Goal: Task Accomplishment & Management: Manage account settings

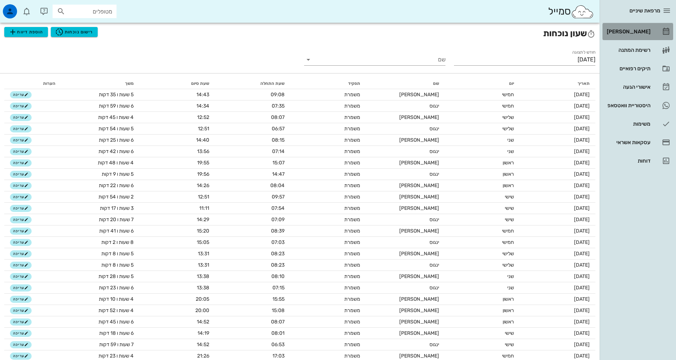
click at [623, 37] on div "[PERSON_NAME]" at bounding box center [628, 31] width 45 height 11
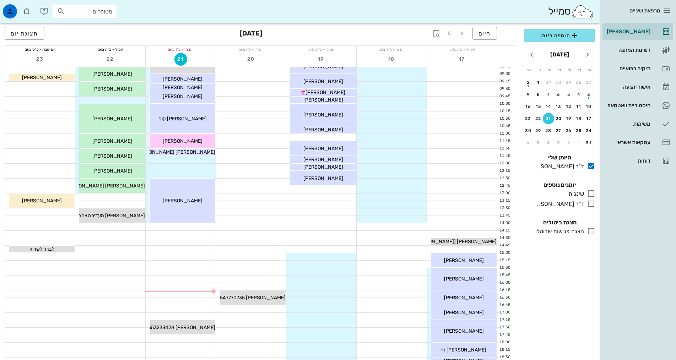
scroll to position [214, 0]
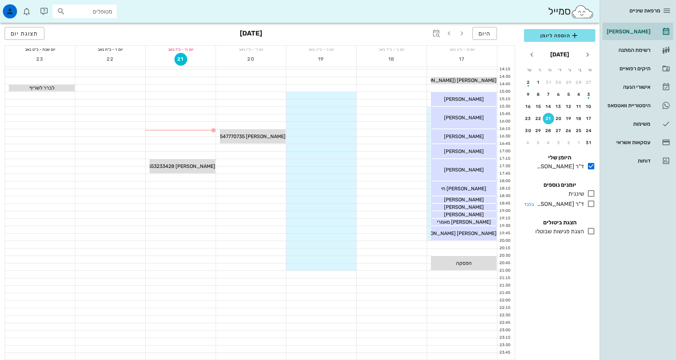
click at [589, 205] on icon at bounding box center [591, 204] width 9 height 9
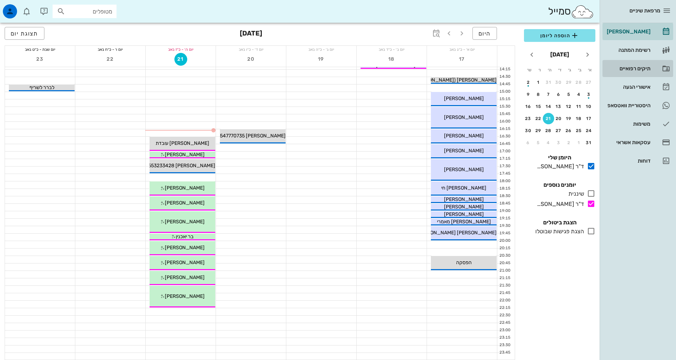
click at [642, 70] on div "תיקים רפואיים" at bounding box center [628, 69] width 45 height 6
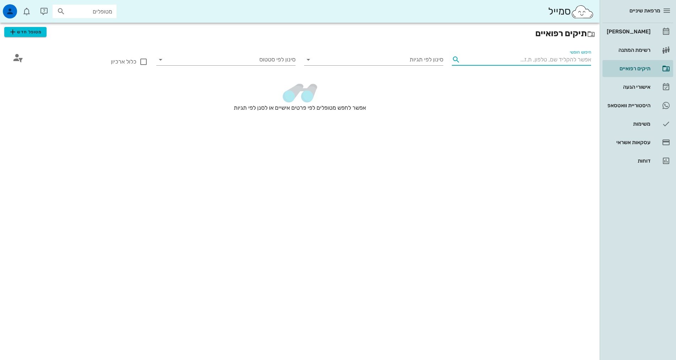
click at [583, 61] on input "חיפוש חופשי" at bounding box center [527, 59] width 128 height 11
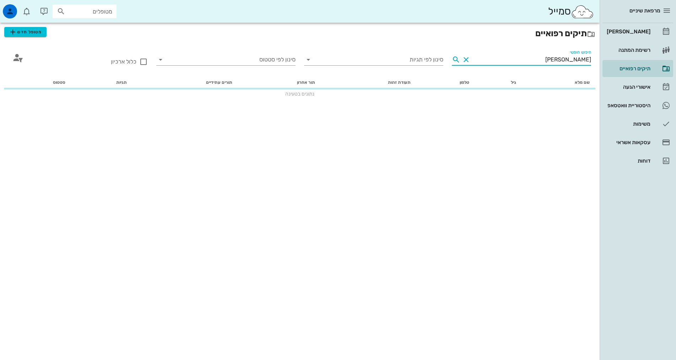
type input "קלנר"
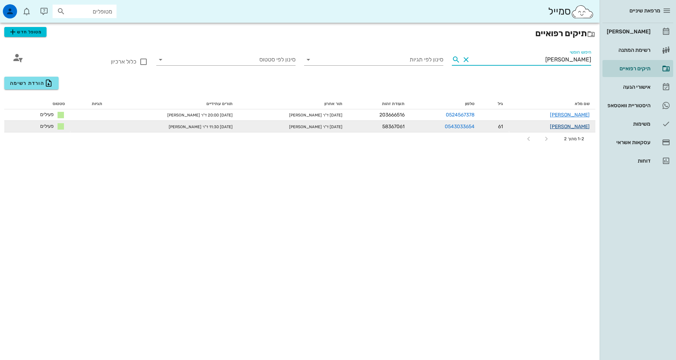
click at [578, 127] on link "גבי קלנר" at bounding box center [570, 127] width 40 height 6
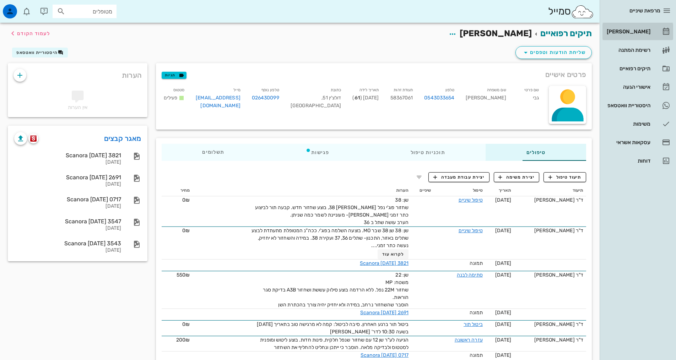
click at [639, 33] on div "[PERSON_NAME]" at bounding box center [628, 32] width 45 height 6
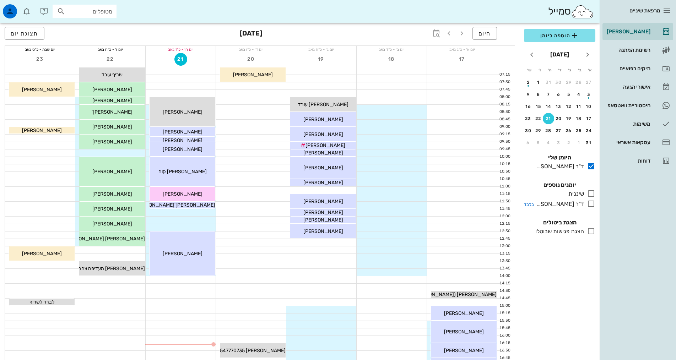
click at [591, 204] on icon at bounding box center [591, 204] width 9 height 9
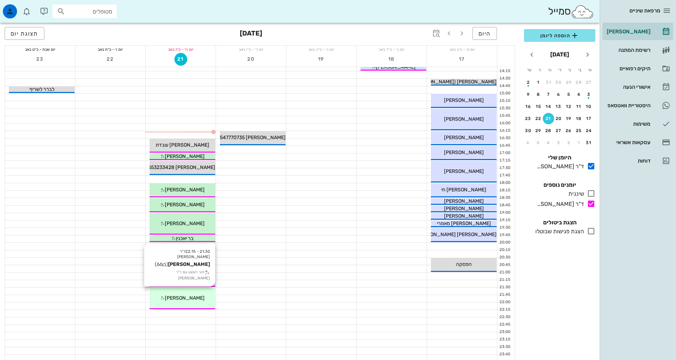
scroll to position [213, 0]
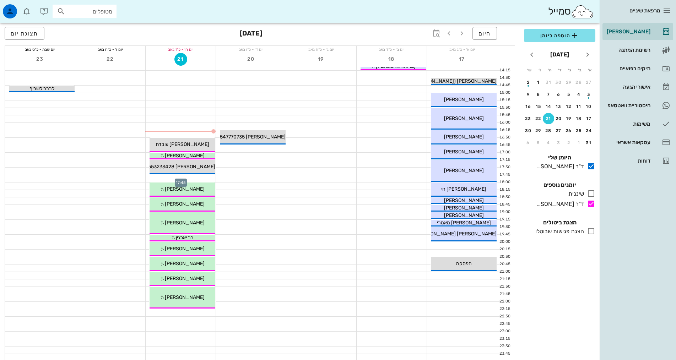
click at [201, 176] on div at bounding box center [181, 178] width 70 height 7
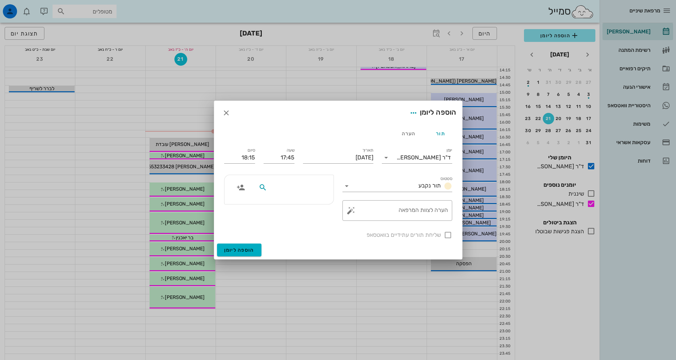
drag, startPoint x: 201, startPoint y: 176, endPoint x: 290, endPoint y: 189, distance: 90.1
click at [290, 189] on input "text" at bounding box center [296, 187] width 55 height 9
type input "קלנר"
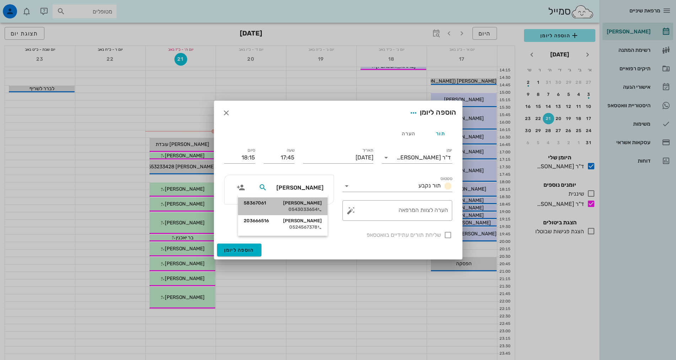
click at [297, 206] on div "גבי קלנר 58367061 0543033654" at bounding box center [283, 207] width 78 height 18
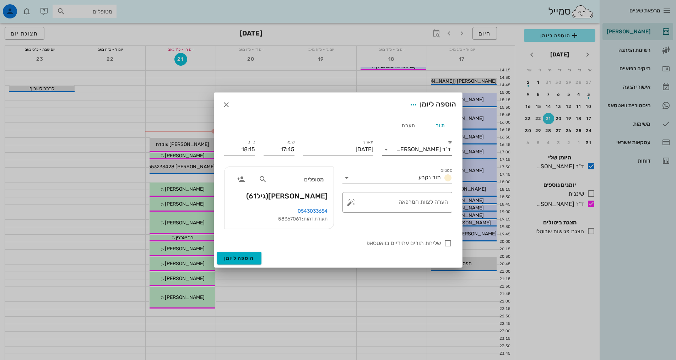
click at [397, 150] on input "יומן" at bounding box center [394, 149] width 5 height 11
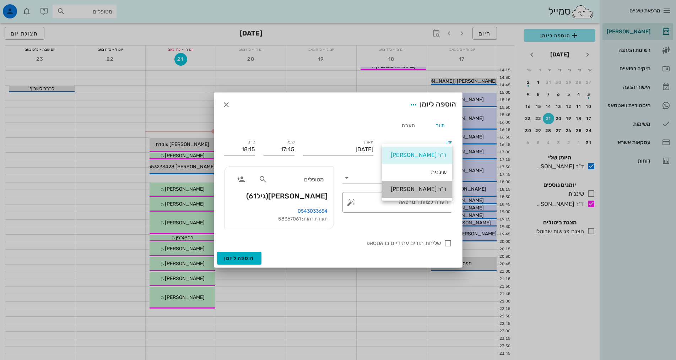
click at [416, 189] on div "ד"ר [PERSON_NAME]" at bounding box center [417, 189] width 59 height 7
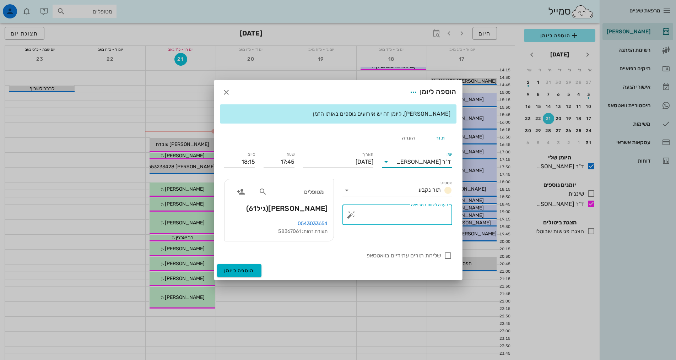
click at [413, 218] on textarea "הערה לצוות המרפאה" at bounding box center [401, 216] width 96 height 17
type textarea "הורדת תפרים"
click at [246, 158] on input "18:15" at bounding box center [239, 161] width 31 height 11
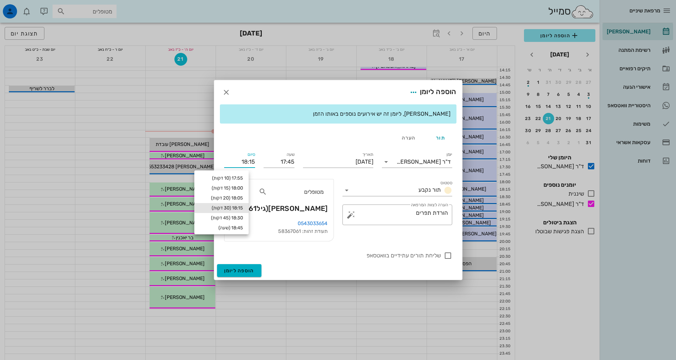
click at [246, 163] on input "18:15" at bounding box center [239, 161] width 31 height 11
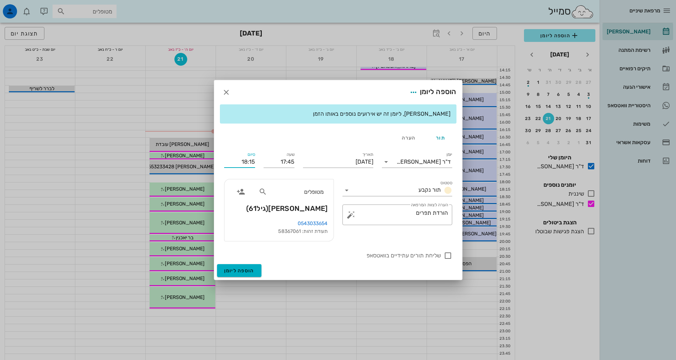
click at [246, 163] on input "18:15" at bounding box center [239, 161] width 31 height 11
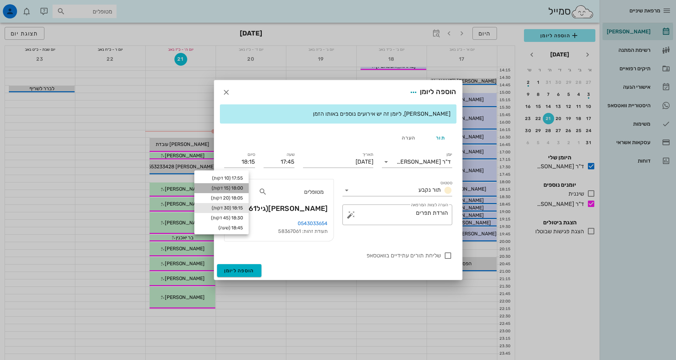
click at [237, 186] on div "18:00 (15 דקות)" at bounding box center [221, 189] width 43 height 6
type input "18:00"
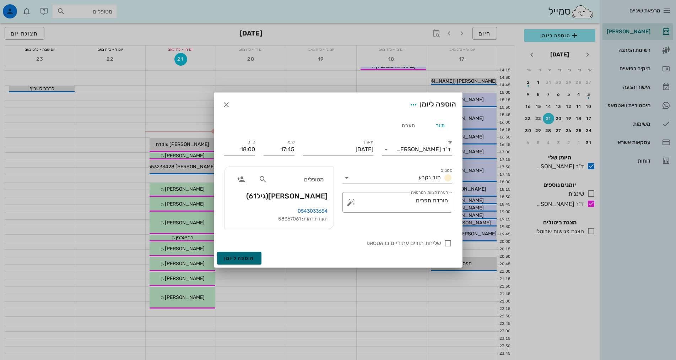
click at [241, 257] on span "הוספה ליומן" at bounding box center [239, 259] width 30 height 6
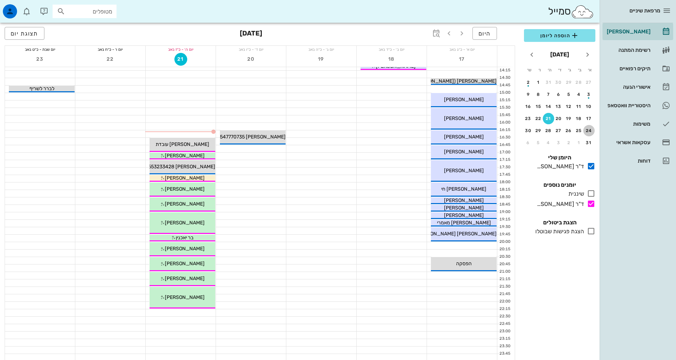
click at [590, 128] on button "24" at bounding box center [589, 130] width 11 height 11
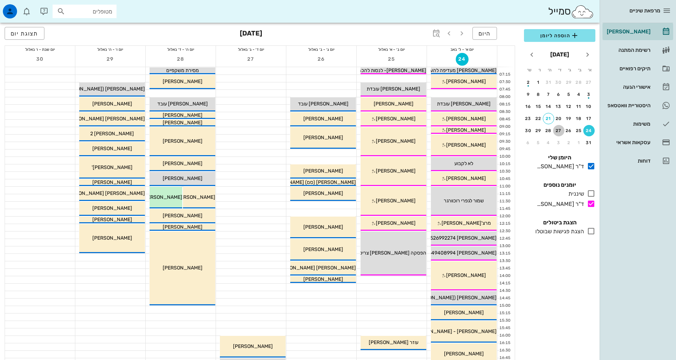
click at [560, 131] on div "27" at bounding box center [558, 130] width 11 height 5
click at [592, 194] on icon at bounding box center [591, 193] width 9 height 9
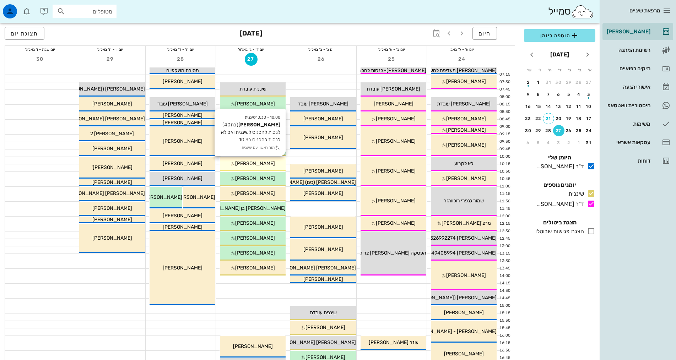
click at [263, 164] on span "[PERSON_NAME]" at bounding box center [255, 164] width 40 height 6
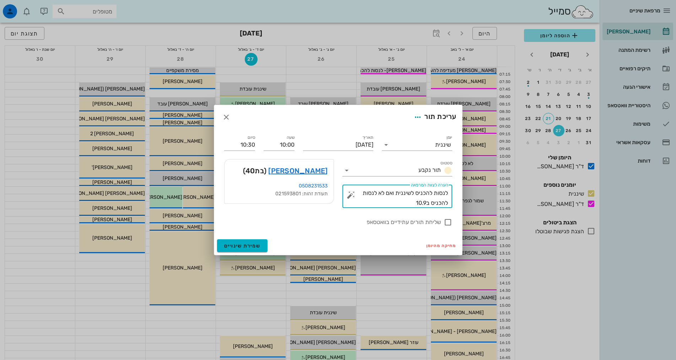
drag, startPoint x: 395, startPoint y: 203, endPoint x: 500, endPoint y: 184, distance: 106.2
click at [500, 184] on div "מרפאת שיניים יומן מרפאה רשימת המתנה תיקים רפואיים אישורי הגעה 1 היסטוריית וואטס…" at bounding box center [338, 287] width 676 height 575
click at [255, 241] on button "שמירת שינויים" at bounding box center [242, 246] width 51 height 13
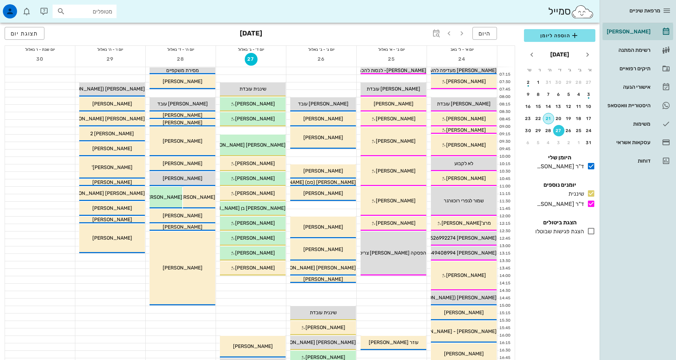
click at [548, 120] on div "21" at bounding box center [548, 118] width 11 height 5
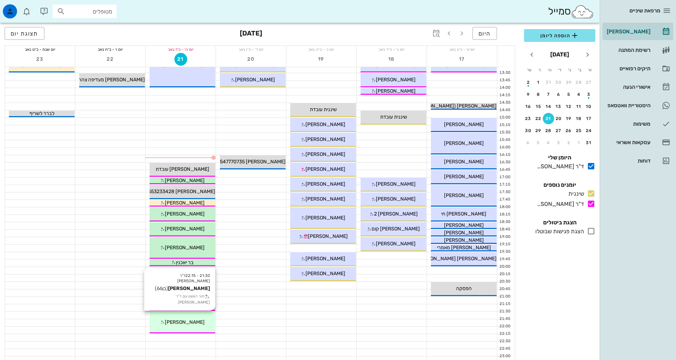
scroll to position [213, 0]
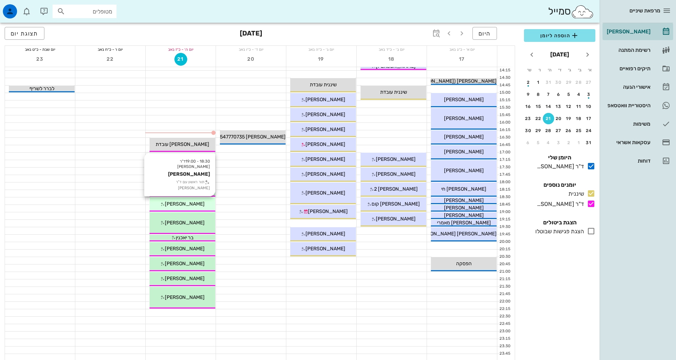
click at [199, 209] on div "18:30 - 19:00 ד"ר אילנה אנגל יעל ספקטור תור ראשון עם ד"ר אילנה אנגל יעל ספקטור" at bounding box center [183, 205] width 66 height 14
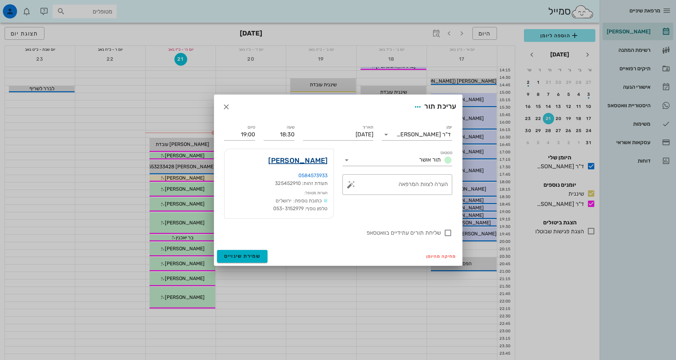
click at [306, 164] on link "יעל ספקטור" at bounding box center [297, 160] width 59 height 11
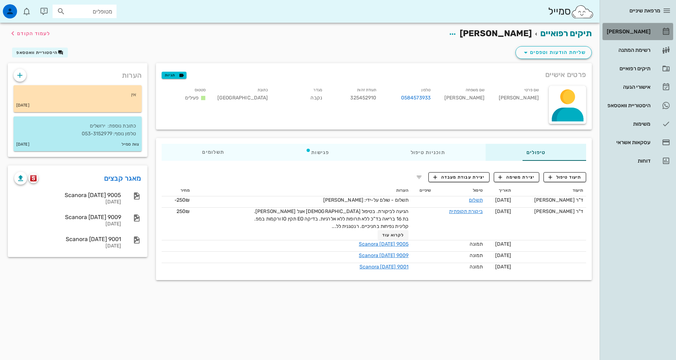
drag, startPoint x: 639, startPoint y: 36, endPoint x: 643, endPoint y: 40, distance: 5.6
click at [639, 36] on div "[PERSON_NAME]" at bounding box center [628, 31] width 45 height 11
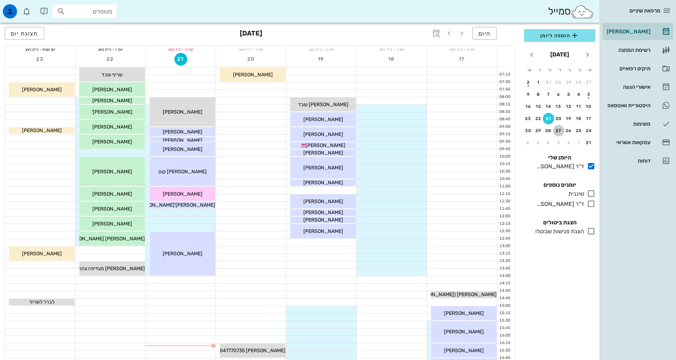
click at [561, 128] on div "27" at bounding box center [558, 130] width 11 height 5
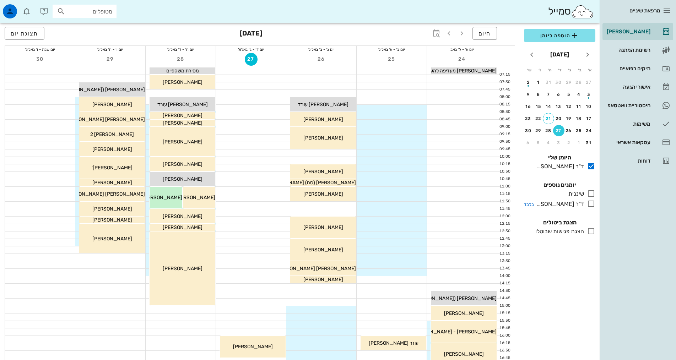
click at [590, 201] on div at bounding box center [589, 204] width 11 height 9
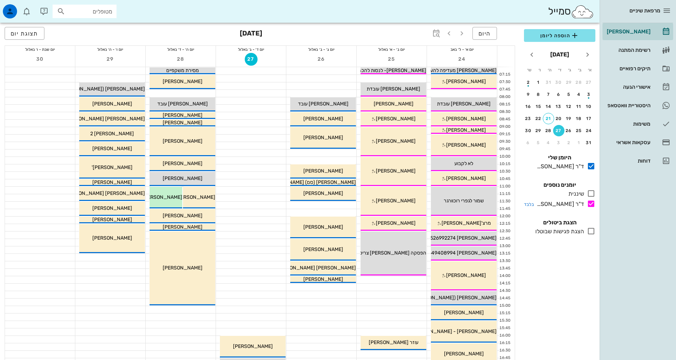
click at [591, 202] on icon at bounding box center [591, 204] width 9 height 9
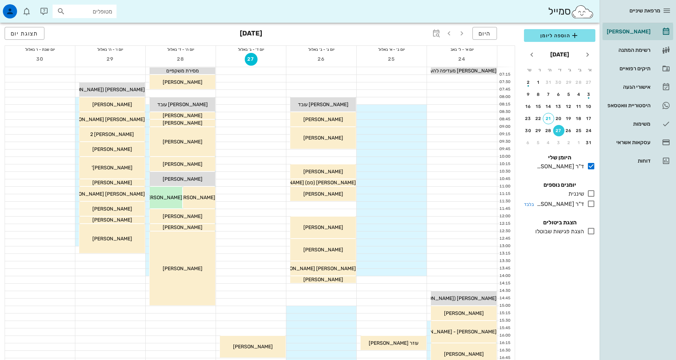
click at [590, 204] on icon at bounding box center [591, 204] width 9 height 9
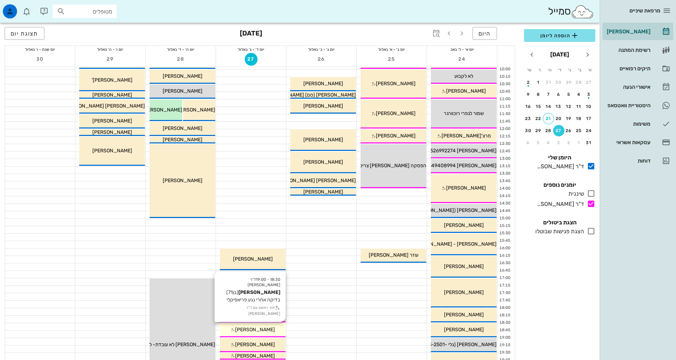
scroll to position [143, 0]
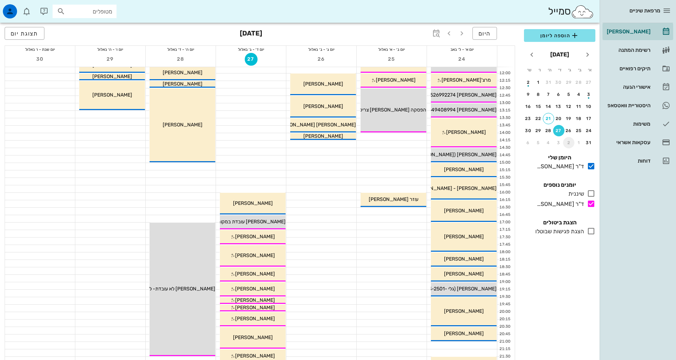
click at [568, 140] on button "2" at bounding box center [568, 142] width 11 height 11
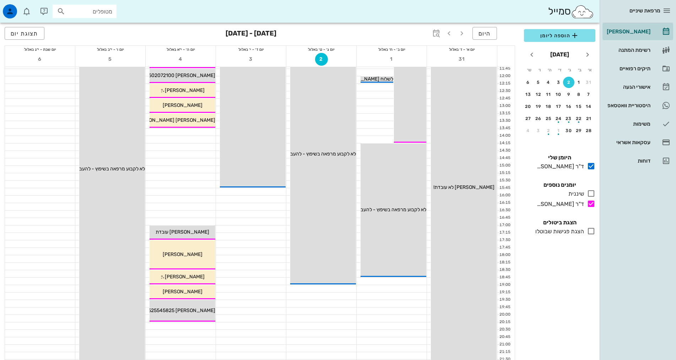
scroll to position [142, 0]
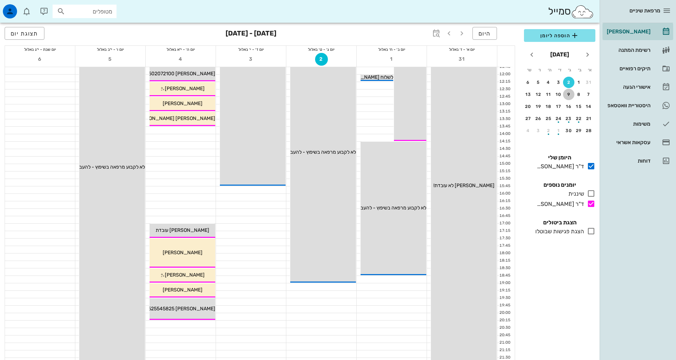
click at [569, 94] on div "9" at bounding box center [568, 94] width 11 height 5
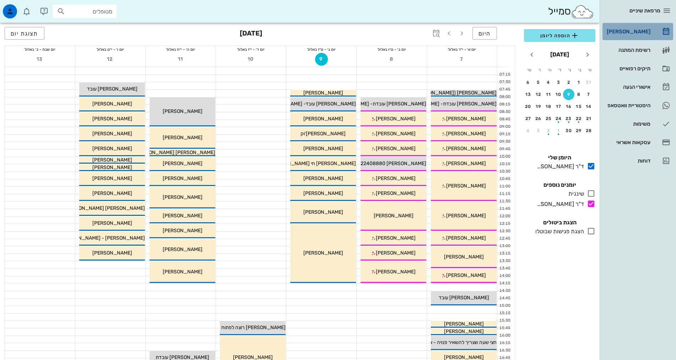
click at [637, 29] on div "[PERSON_NAME]" at bounding box center [628, 32] width 45 height 6
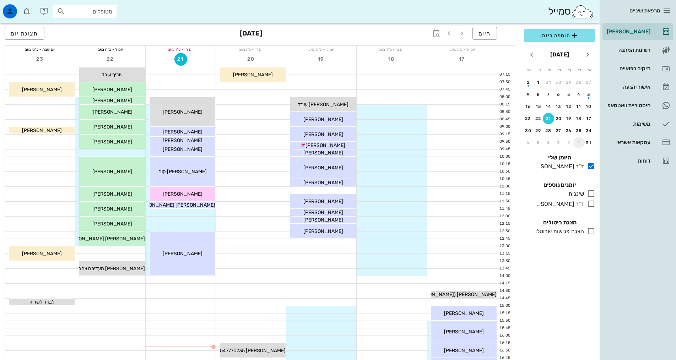
click at [580, 143] on div "1" at bounding box center [579, 142] width 11 height 5
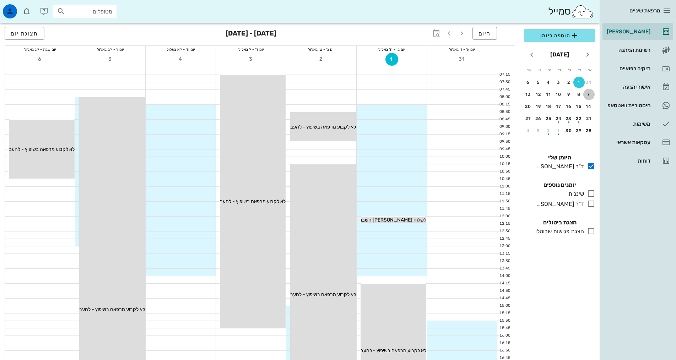
click at [588, 94] on div "7" at bounding box center [589, 94] width 11 height 5
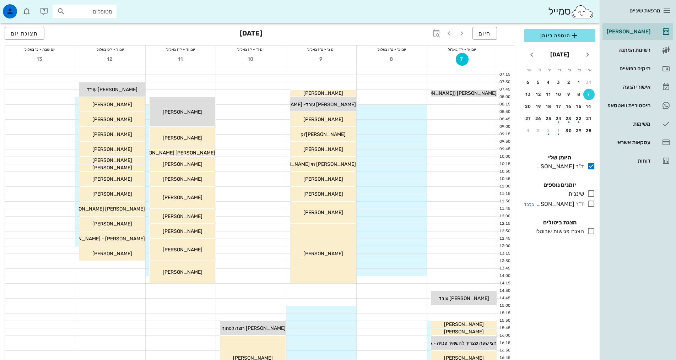
click at [589, 203] on icon at bounding box center [591, 204] width 9 height 9
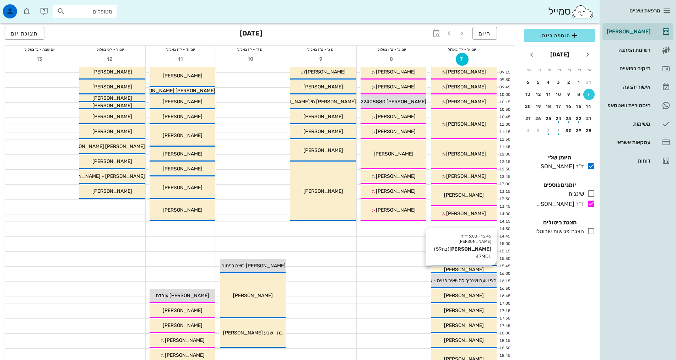
scroll to position [71, 0]
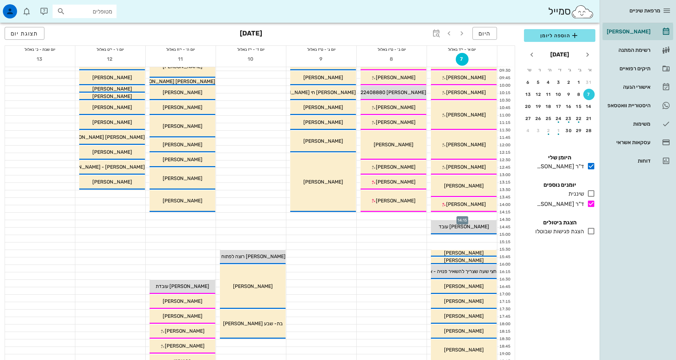
click at [477, 215] on div at bounding box center [462, 216] width 70 height 7
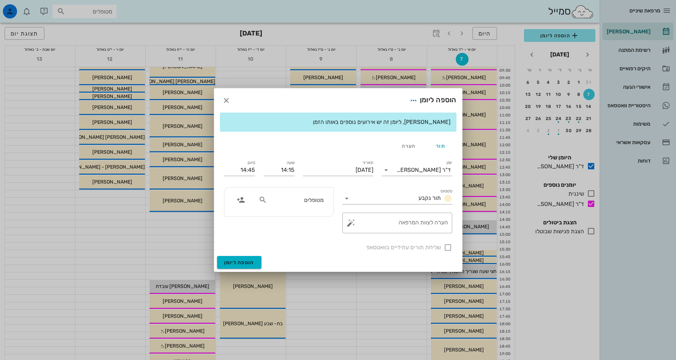
drag, startPoint x: 477, startPoint y: 215, endPoint x: 278, endPoint y: 192, distance: 199.6
click at [279, 144] on div "תור הערה" at bounding box center [338, 146] width 237 height 17
click at [285, 199] on input "מטופלים" at bounding box center [296, 199] width 55 height 9
type input "יעל ספק"
click at [292, 218] on div "יעל ספקטור 325452910" at bounding box center [283, 216] width 78 height 6
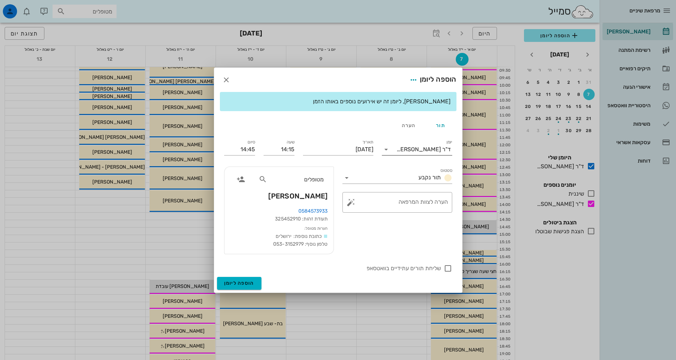
click at [433, 147] on div "ד"ר [PERSON_NAME]" at bounding box center [424, 149] width 54 height 6
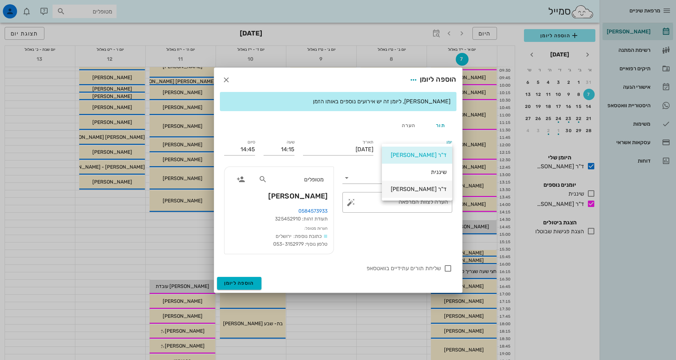
click at [428, 189] on div "ד"ר [PERSON_NAME]" at bounding box center [417, 189] width 59 height 7
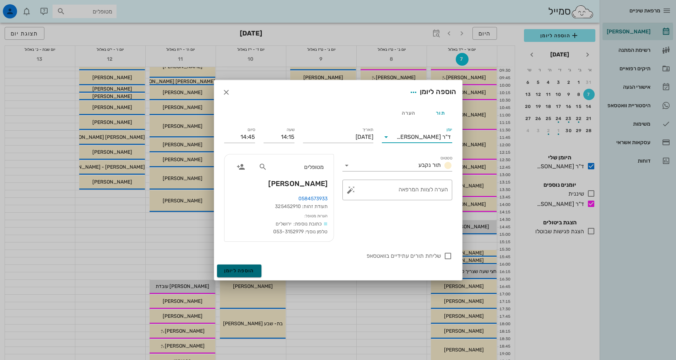
click at [232, 273] on span "הוספה ליומן" at bounding box center [239, 271] width 30 height 6
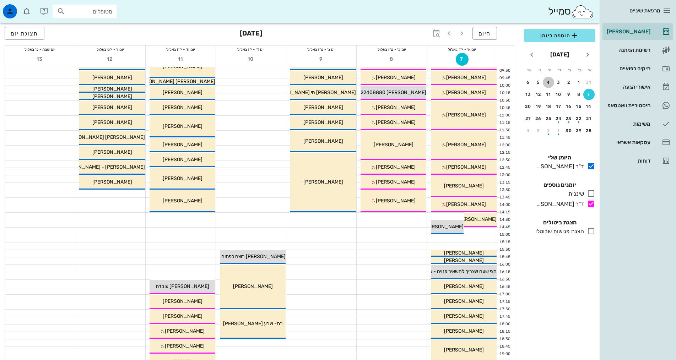
click at [547, 84] on div "4" at bounding box center [548, 82] width 11 height 5
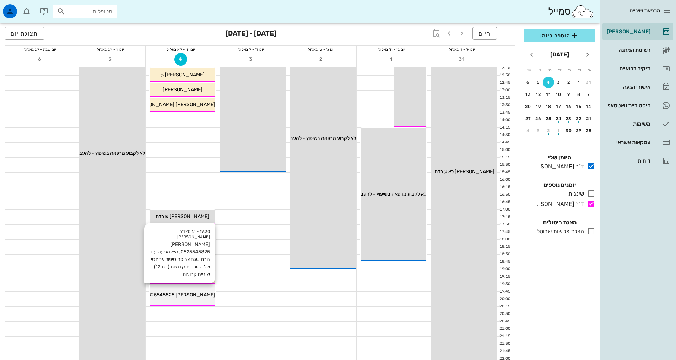
scroll to position [178, 0]
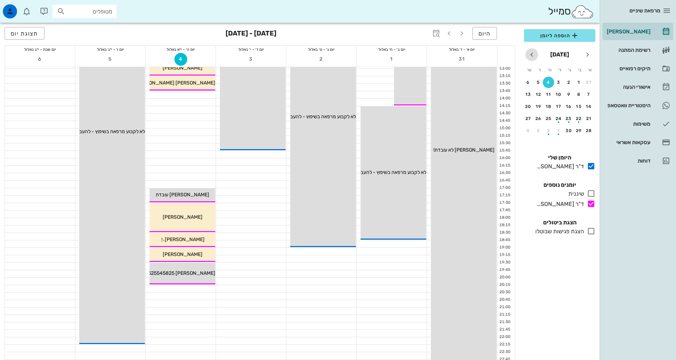
click at [531, 52] on icon "חודש הבא" at bounding box center [532, 54] width 9 height 9
click at [629, 34] on div "[PERSON_NAME]" at bounding box center [628, 31] width 45 height 11
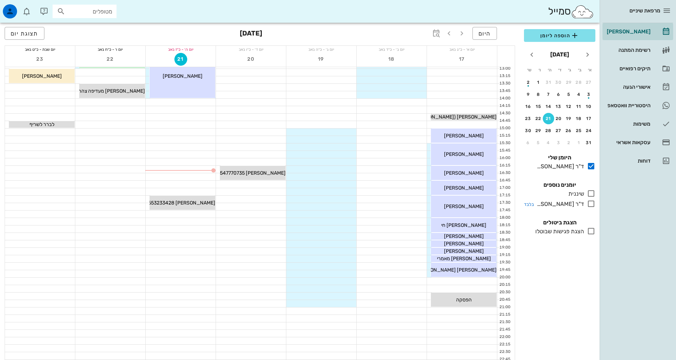
click at [593, 204] on icon at bounding box center [591, 204] width 9 height 9
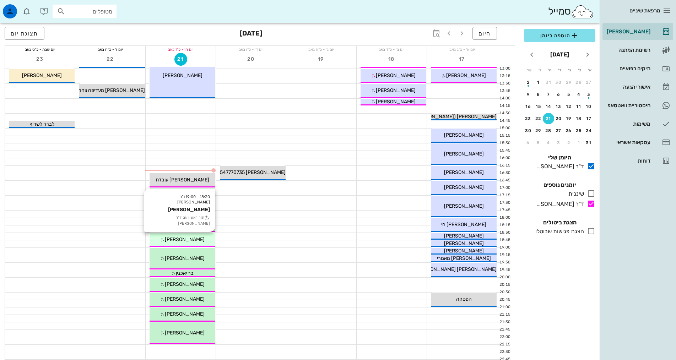
drag, startPoint x: 188, startPoint y: 239, endPoint x: 196, endPoint y: 238, distance: 7.9
click at [196, 238] on span "[PERSON_NAME]" at bounding box center [185, 240] width 40 height 6
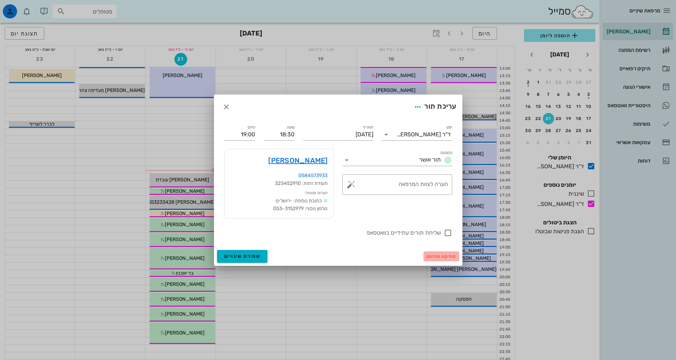
click at [437, 256] on span "מחיקה מהיומן" at bounding box center [441, 256] width 30 height 5
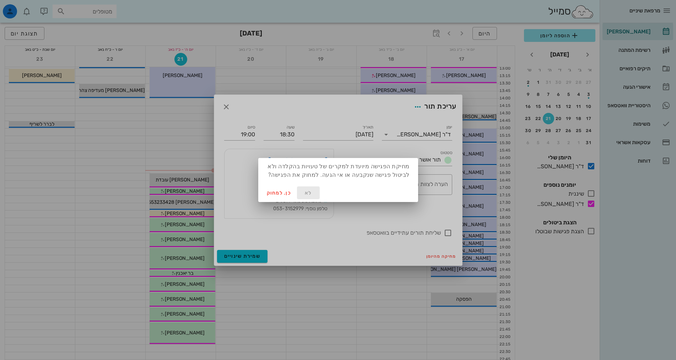
click at [308, 193] on span "לא" at bounding box center [308, 193] width 17 height 6
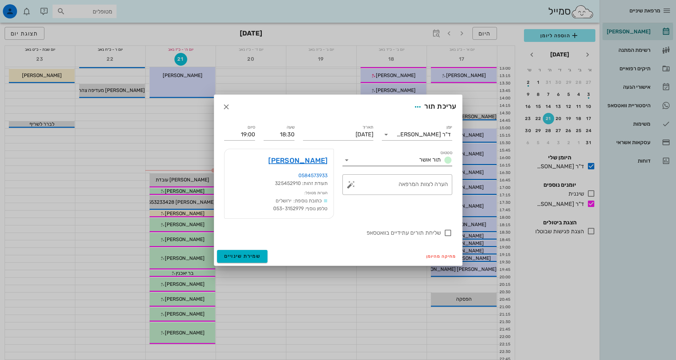
click at [404, 163] on input "סטטוס" at bounding box center [385, 160] width 64 height 11
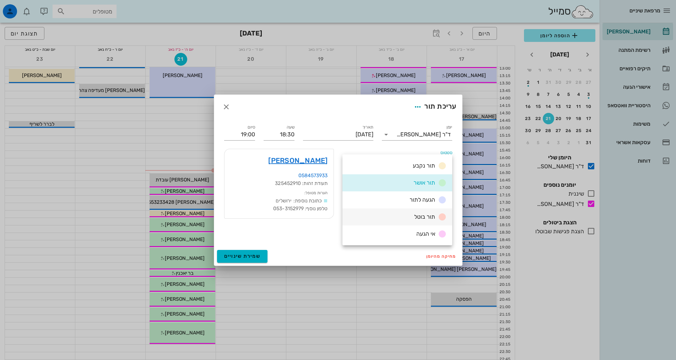
click at [402, 218] on div "תור בוטל" at bounding box center [398, 217] width 110 height 17
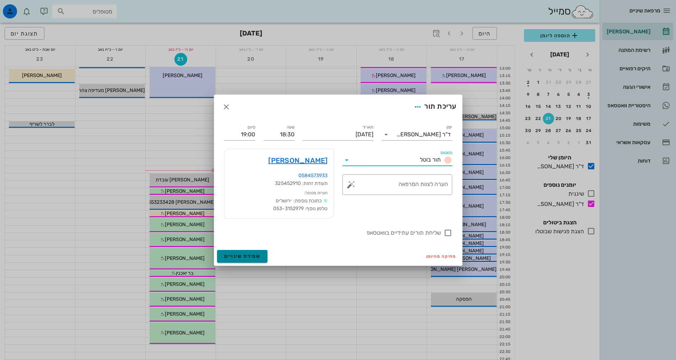
click at [244, 254] on span "שמירת שינויים" at bounding box center [242, 256] width 37 height 6
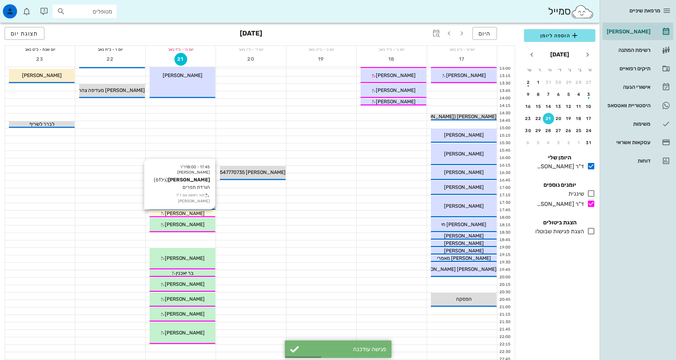
click at [190, 214] on span "[PERSON_NAME]" at bounding box center [185, 214] width 40 height 6
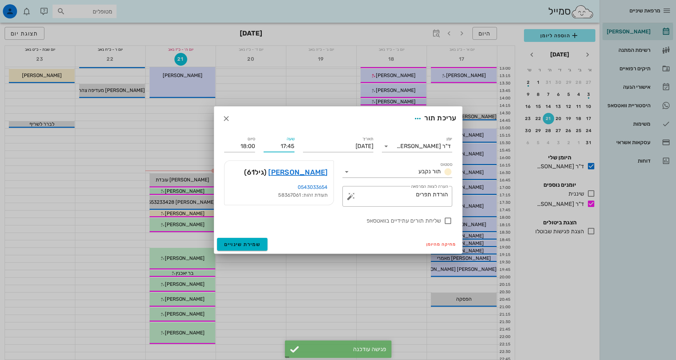
click at [287, 147] on input "17:45" at bounding box center [279, 146] width 31 height 11
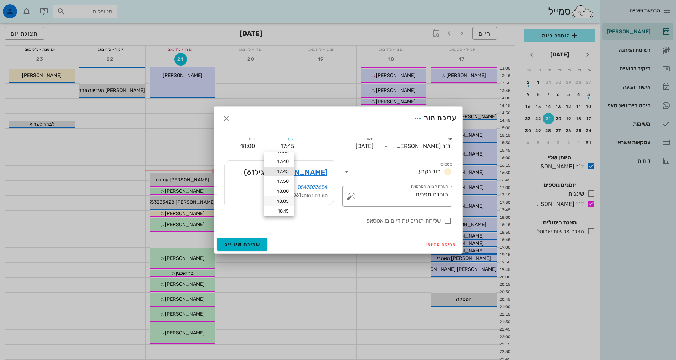
scroll to position [48, 0]
click at [281, 209] on div "18:45" at bounding box center [279, 211] width 20 height 6
type input "18:45"
type input "19:00"
click at [245, 246] on span "שמירת שינויים" at bounding box center [242, 245] width 37 height 6
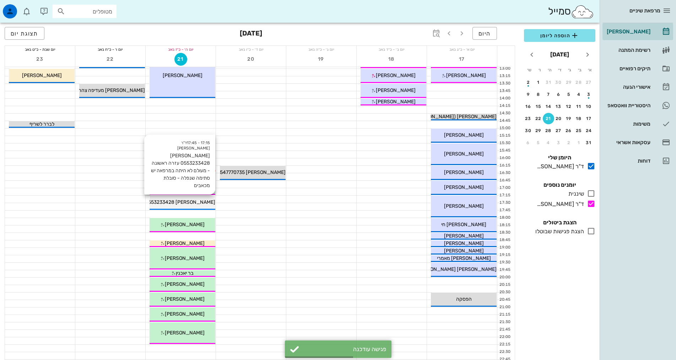
click at [209, 201] on span "חיה ברכה 0553233428 עזרה ראשונה - מעולם לא היתה במרפאה יש סתימה שנפלה - סובלת מ…" at bounding box center [103, 202] width 224 height 6
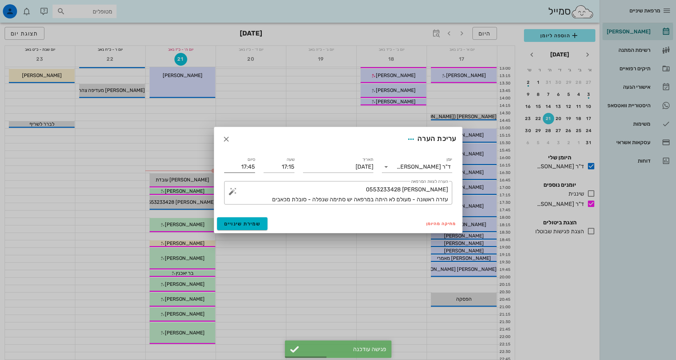
click at [253, 168] on input "17:45" at bounding box center [239, 166] width 31 height 11
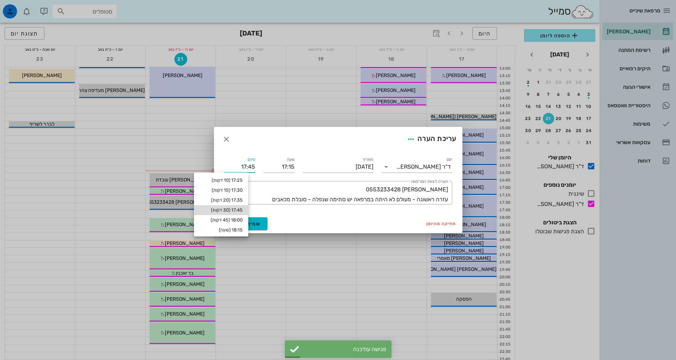
click at [240, 215] on div "17:45 (30 דקות)" at bounding box center [221, 210] width 54 height 10
type input "17:45"
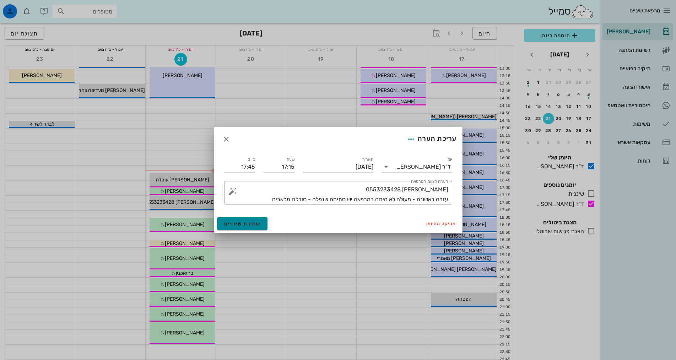
click at [246, 220] on button "שמירת שינויים" at bounding box center [242, 223] width 51 height 13
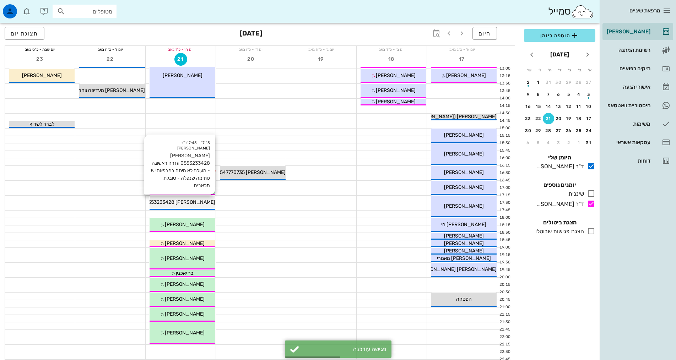
click at [203, 203] on span "חיה ברכה 0553233428 עזרה ראשונה - מעולם לא היתה במרפאה יש סתימה שנפלה - סובלת מ…" at bounding box center [103, 202] width 224 height 6
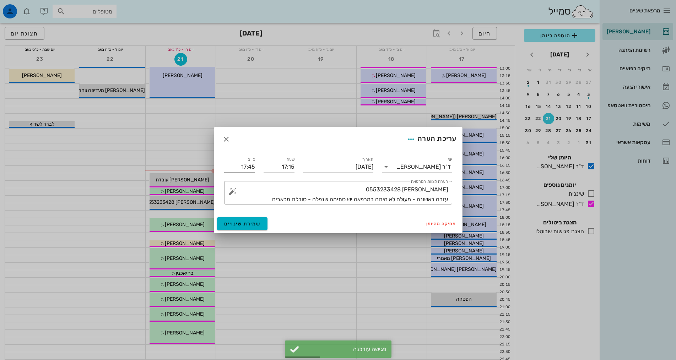
click at [245, 167] on input "17:45" at bounding box center [239, 166] width 31 height 11
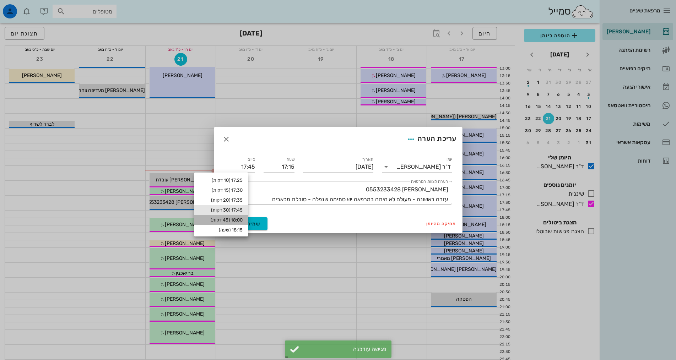
click at [231, 220] on div "18:00 (45 דקות)" at bounding box center [221, 220] width 43 height 6
type input "18:00"
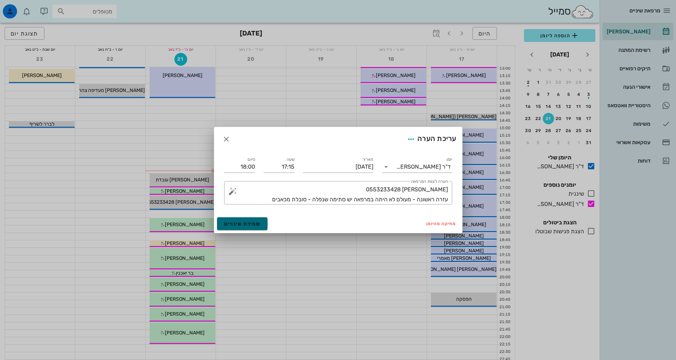
click at [237, 223] on span "שמירת שינויים" at bounding box center [242, 224] width 37 height 6
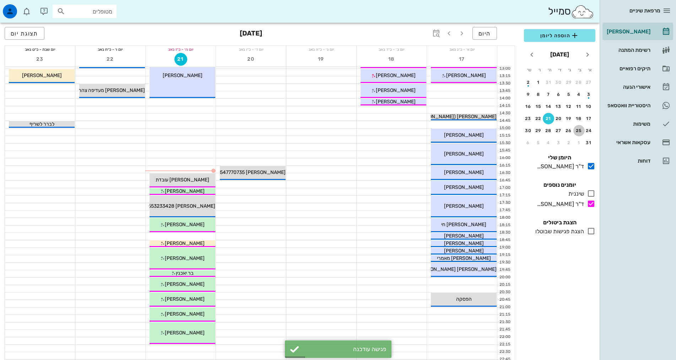
click at [581, 129] on div "25" at bounding box center [579, 130] width 11 height 5
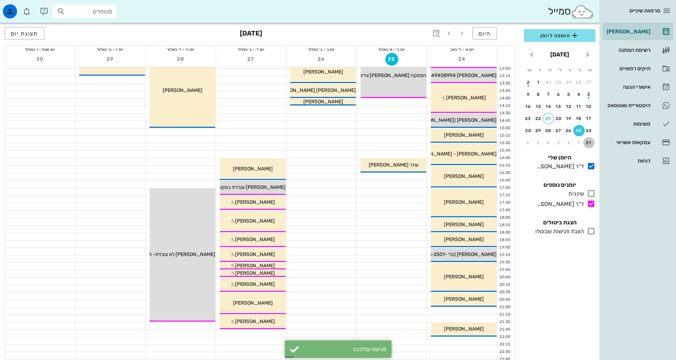
click at [586, 140] on div "31" at bounding box center [589, 142] width 11 height 5
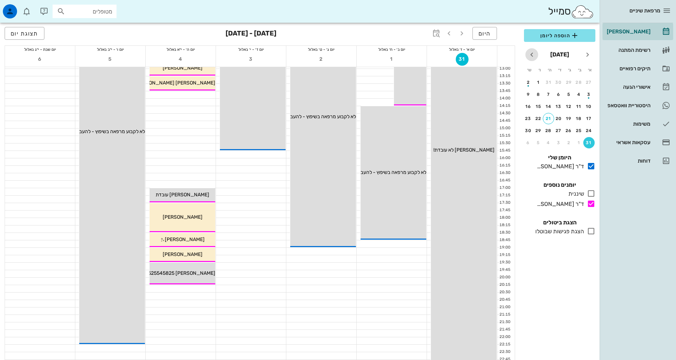
click at [532, 54] on icon "חודש הבא" at bounding box center [532, 54] width 9 height 9
click at [589, 91] on button "7" at bounding box center [589, 94] width 11 height 11
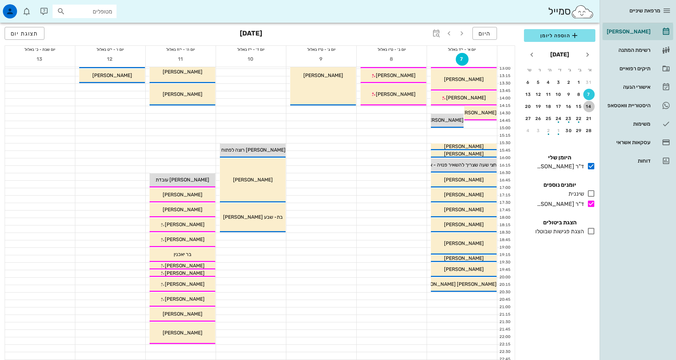
click at [589, 106] on div "14" at bounding box center [589, 106] width 11 height 5
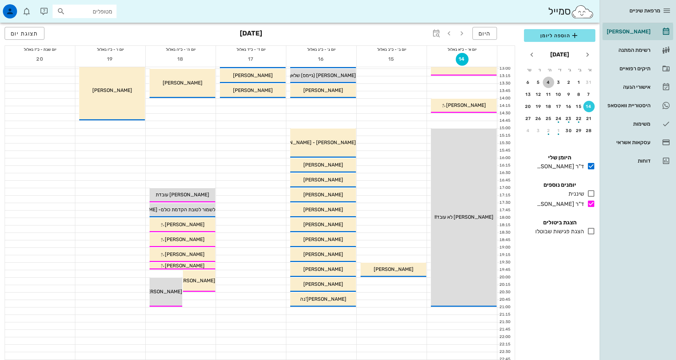
click at [551, 85] on button "4" at bounding box center [548, 82] width 11 height 11
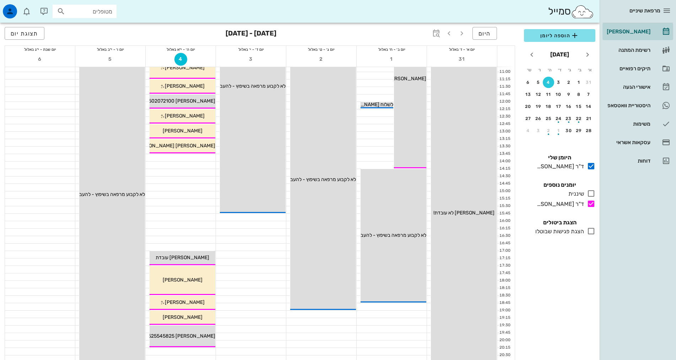
scroll to position [107, 0]
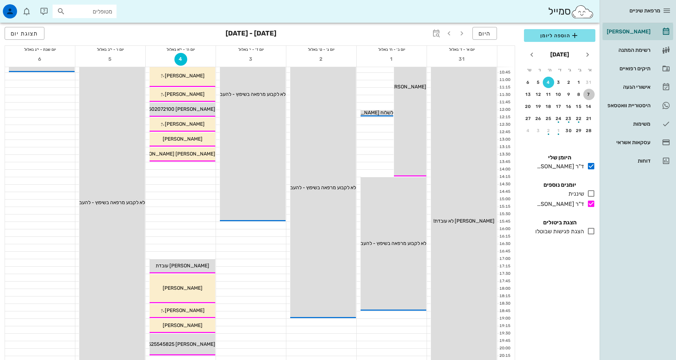
click at [588, 91] on button "7" at bounding box center [589, 94] width 11 height 11
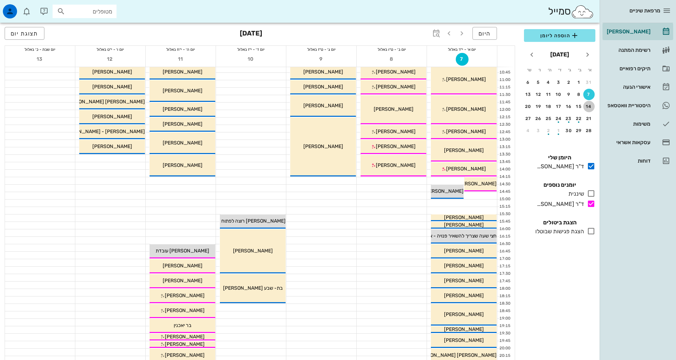
click at [589, 109] on div "14" at bounding box center [589, 106] width 11 height 5
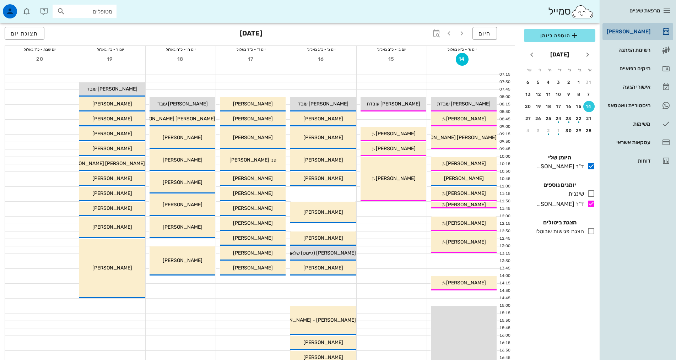
click at [622, 33] on div "[PERSON_NAME]" at bounding box center [628, 32] width 45 height 6
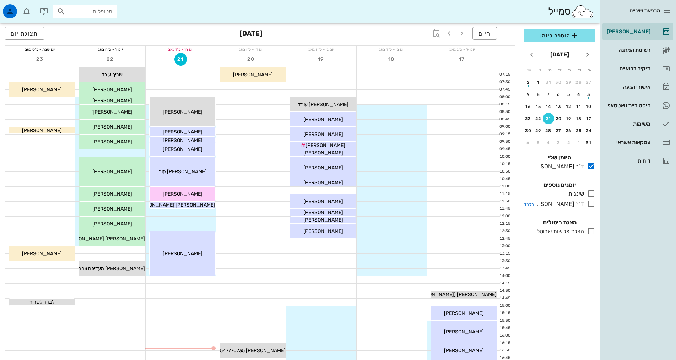
click at [593, 206] on icon at bounding box center [591, 204] width 9 height 9
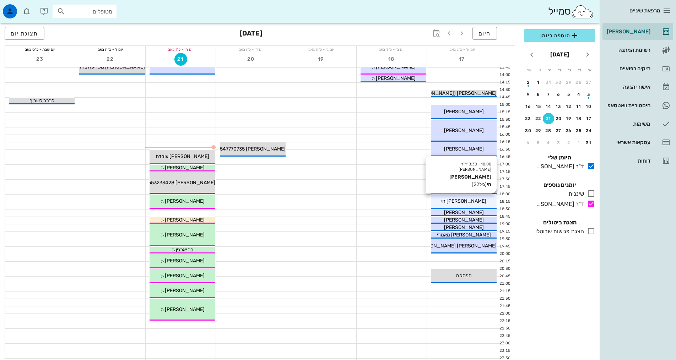
scroll to position [213, 0]
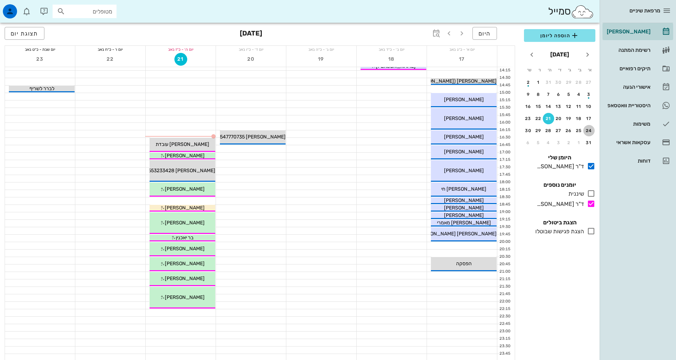
click at [586, 131] on div "24" at bounding box center [589, 130] width 11 height 5
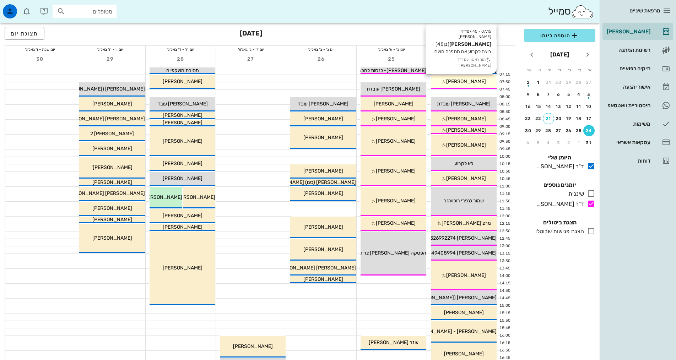
click at [480, 81] on span "[PERSON_NAME]" at bounding box center [466, 82] width 40 height 6
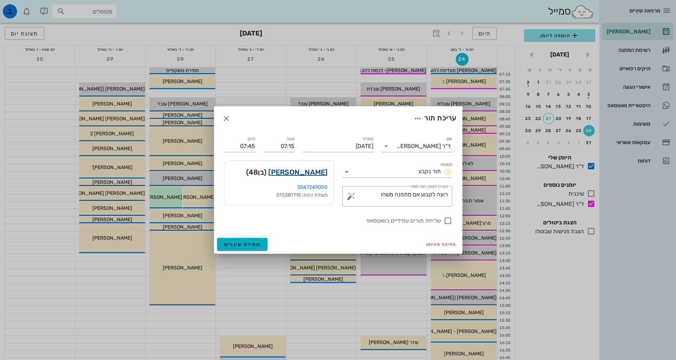
click at [310, 173] on link "בנימין גרינברג" at bounding box center [297, 172] width 59 height 11
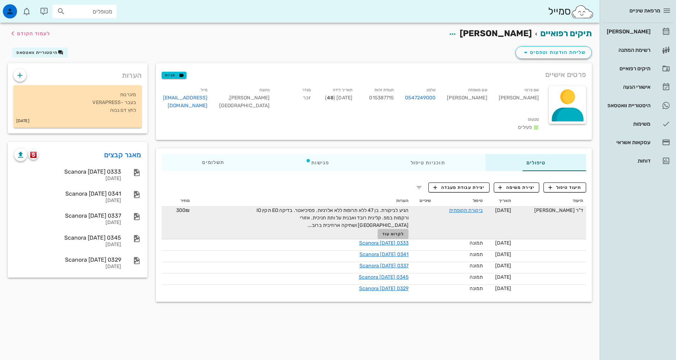
click at [379, 229] on button "לקרוא עוד" at bounding box center [393, 234] width 31 height 10
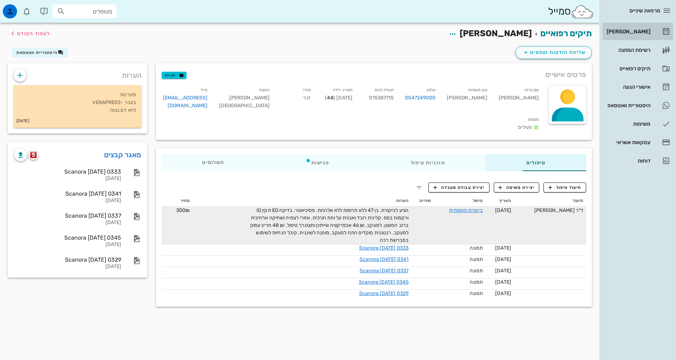
click at [639, 25] on link "[PERSON_NAME]" at bounding box center [638, 31] width 71 height 17
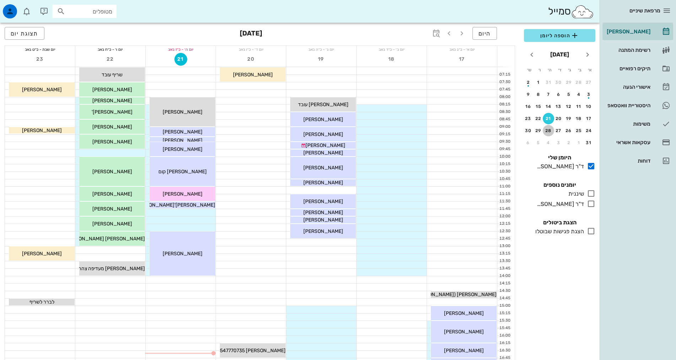
click at [547, 127] on button "28" at bounding box center [548, 130] width 11 height 11
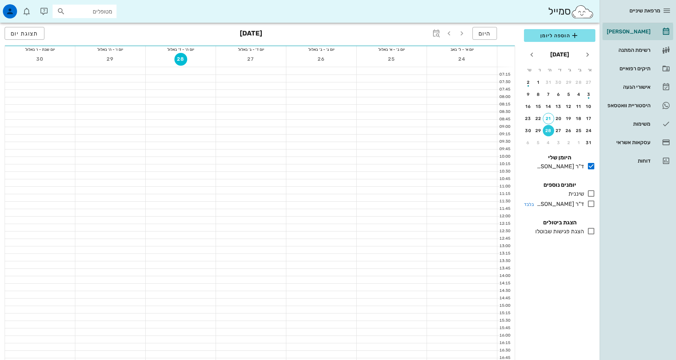
click at [590, 202] on icon at bounding box center [591, 204] width 9 height 9
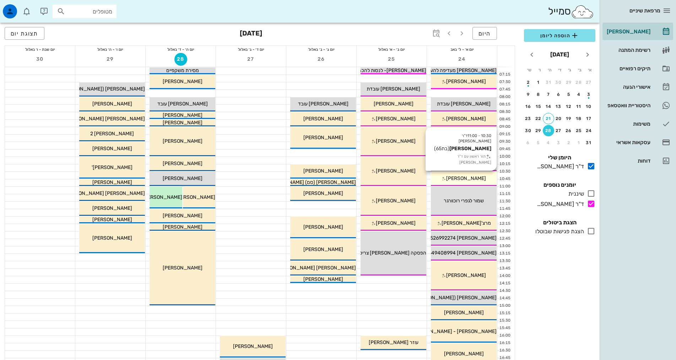
click at [475, 175] on div "[PERSON_NAME]" at bounding box center [464, 178] width 66 height 7
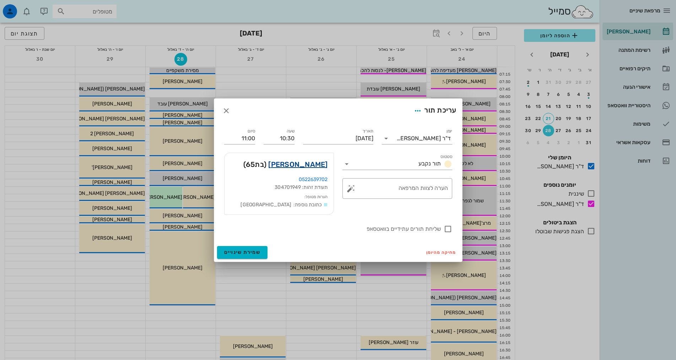
click at [315, 168] on link "שיפי שנלר" at bounding box center [297, 164] width 59 height 11
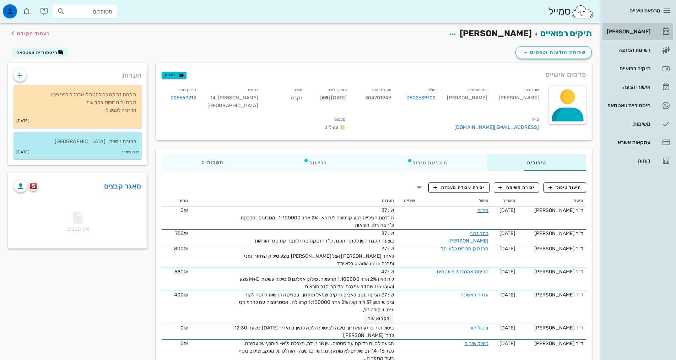
click at [635, 30] on div "[PERSON_NAME]" at bounding box center [628, 32] width 45 height 6
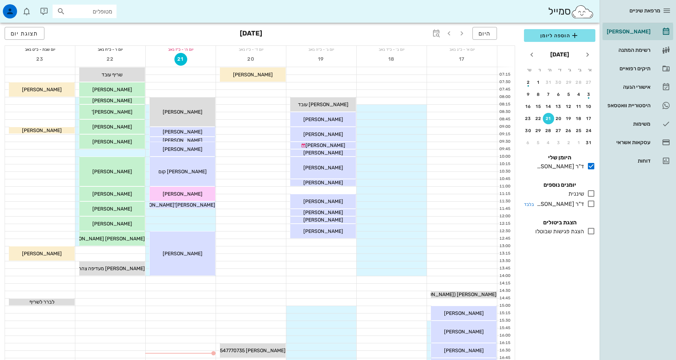
click at [590, 204] on icon at bounding box center [591, 204] width 9 height 9
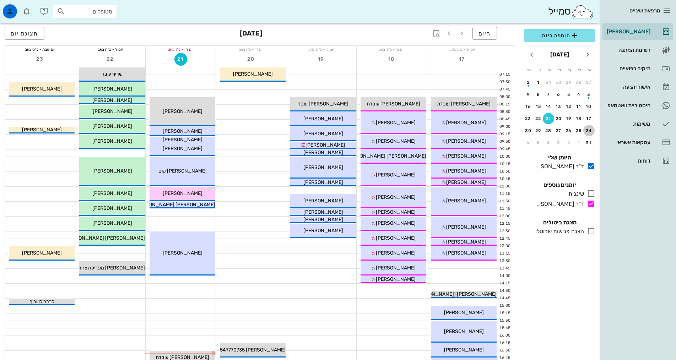
click at [591, 135] on button "24" at bounding box center [589, 130] width 11 height 11
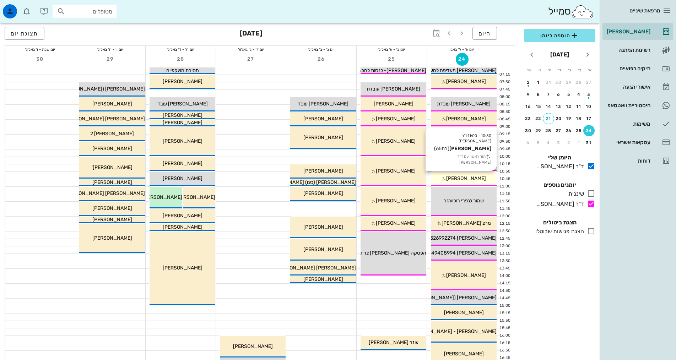
click at [480, 178] on div "[PERSON_NAME]" at bounding box center [464, 178] width 66 height 7
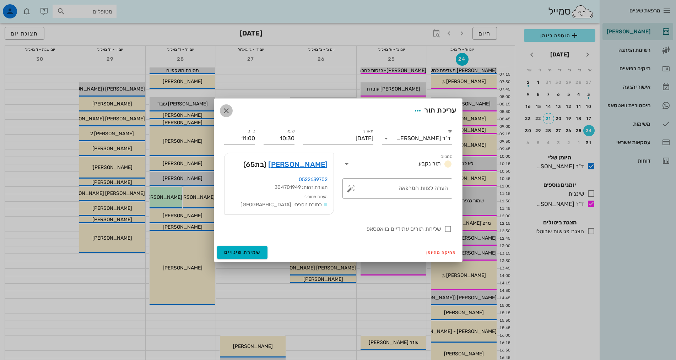
click at [227, 111] on icon "button" at bounding box center [226, 111] width 9 height 9
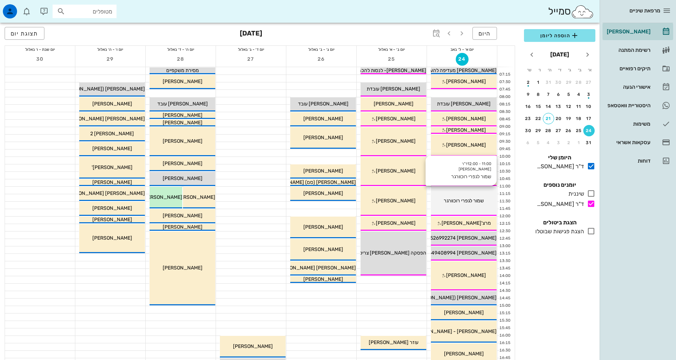
click at [489, 206] on div "11:00 - 12:00 ד"ר אילנה אנגל שמור לגפרי רוכוורגר שמור לגפרי רוכוורגר" at bounding box center [464, 201] width 66 height 29
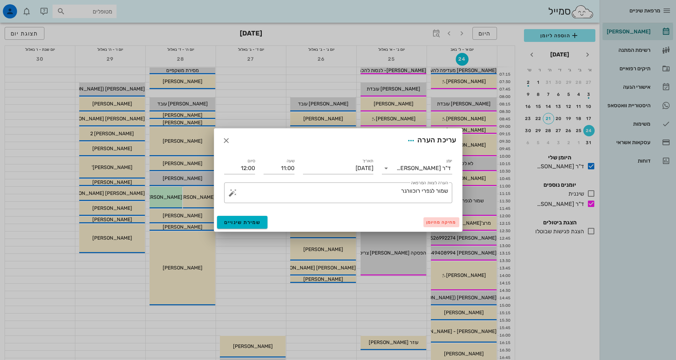
click at [427, 223] on span "מחיקה מהיומן" at bounding box center [441, 222] width 30 height 5
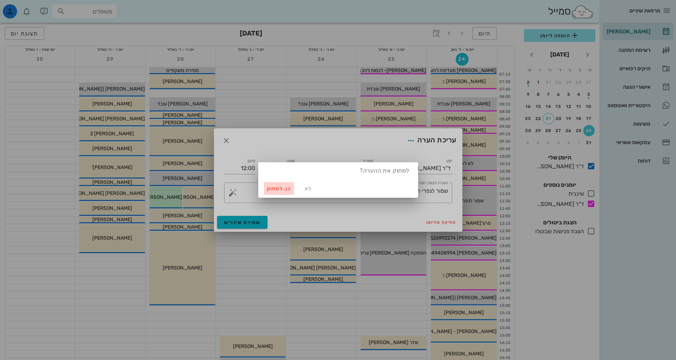
click at [282, 190] on span "כן. למחוק" at bounding box center [279, 189] width 25 height 6
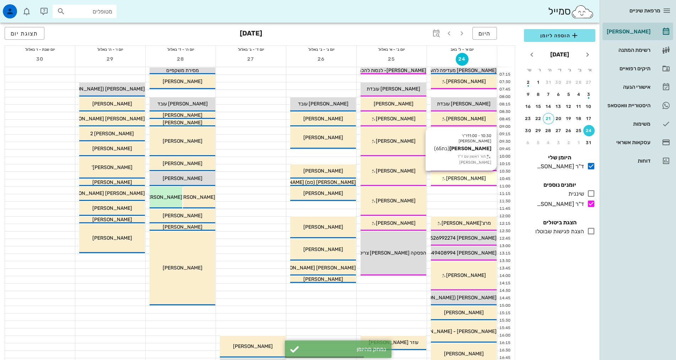
click at [465, 182] on div "[PERSON_NAME]" at bounding box center [464, 178] width 66 height 7
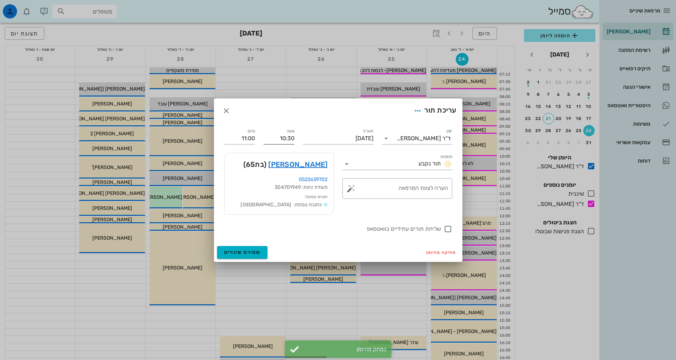
click at [283, 139] on input "10:30" at bounding box center [279, 138] width 31 height 11
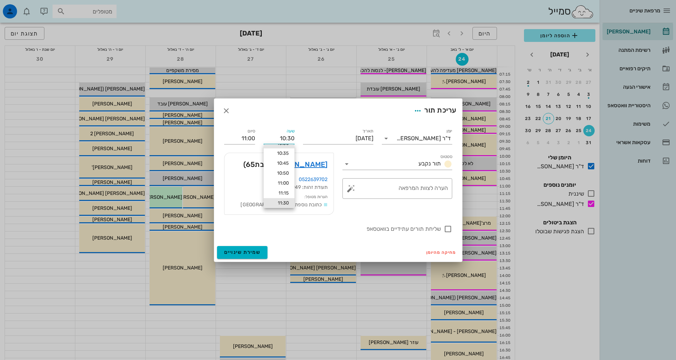
click at [283, 203] on div "11:30" at bounding box center [279, 203] width 20 height 6
type input "11:30"
type input "12:00"
click at [248, 245] on div "מחיקה מהיומן שמירת שינויים" at bounding box center [338, 252] width 248 height 18
click at [253, 253] on span "שמירת שינויים" at bounding box center [242, 252] width 37 height 6
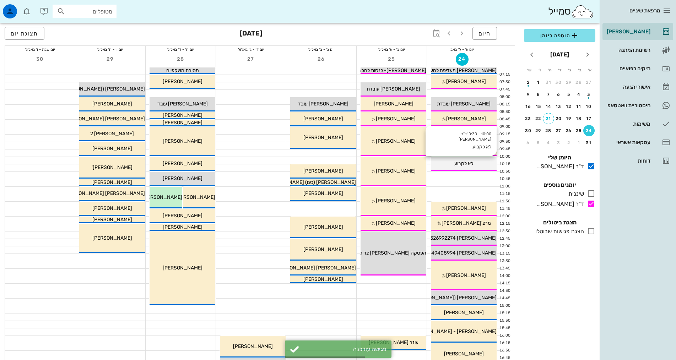
click at [492, 166] on div "לא לקבוע" at bounding box center [464, 163] width 66 height 7
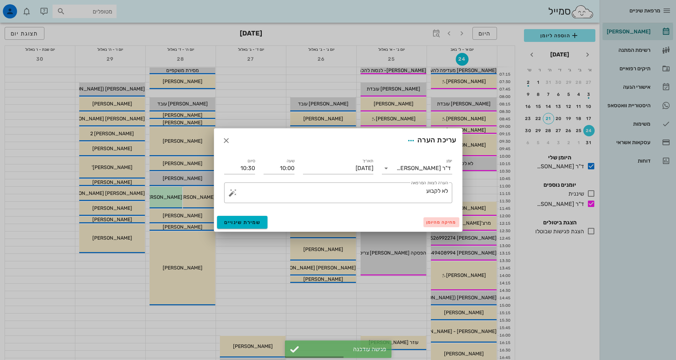
click at [442, 222] on span "מחיקה מהיומן" at bounding box center [441, 222] width 30 height 5
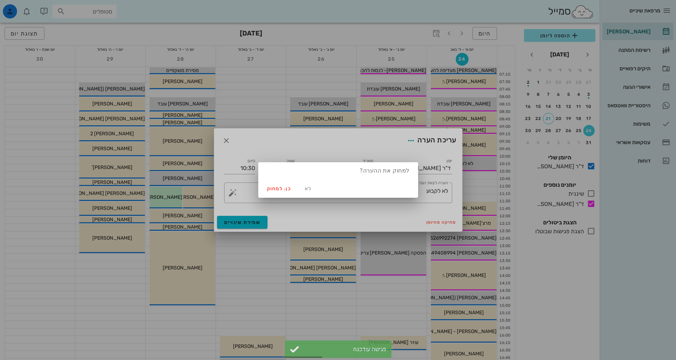
click at [273, 180] on div "לא כן. למחוק" at bounding box center [338, 188] width 160 height 18
click at [279, 188] on span "כן. למחוק" at bounding box center [279, 189] width 25 height 6
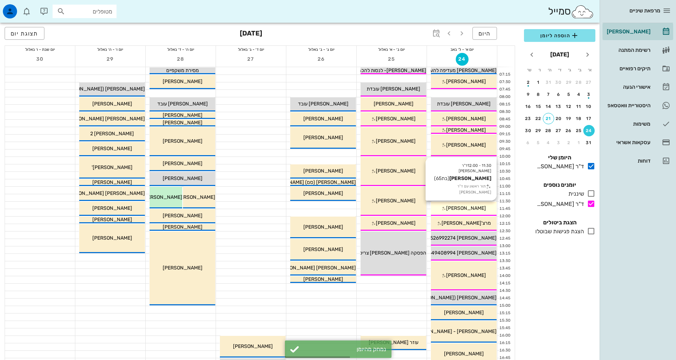
click at [479, 210] on div "[PERSON_NAME]" at bounding box center [464, 208] width 66 height 7
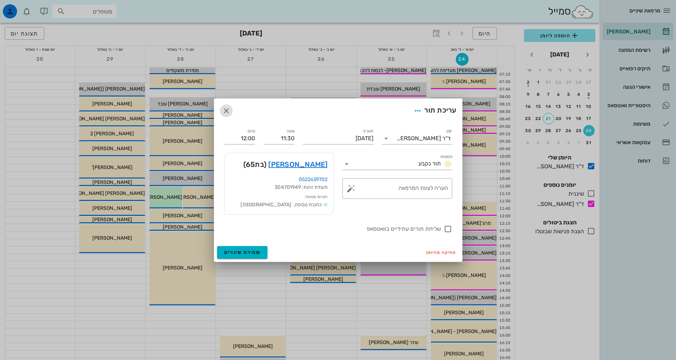
click at [224, 111] on icon "button" at bounding box center [226, 111] width 9 height 9
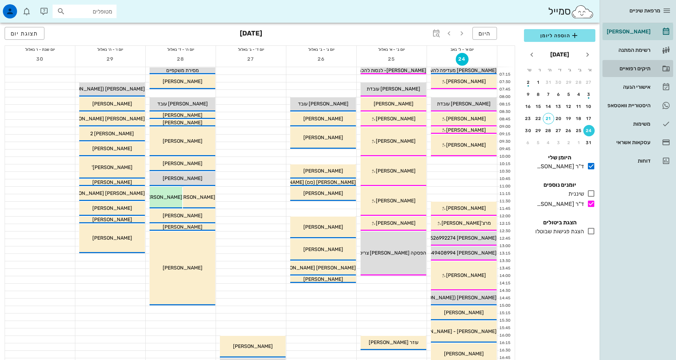
click at [648, 69] on div "תיקים רפואיים" at bounding box center [628, 69] width 45 height 6
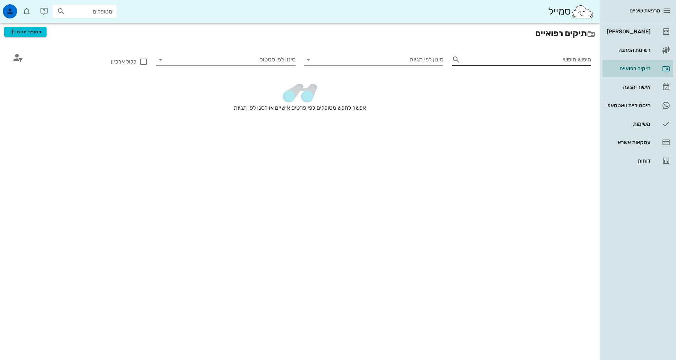
click at [564, 57] on input "חיפוש חופשי" at bounding box center [527, 59] width 128 height 11
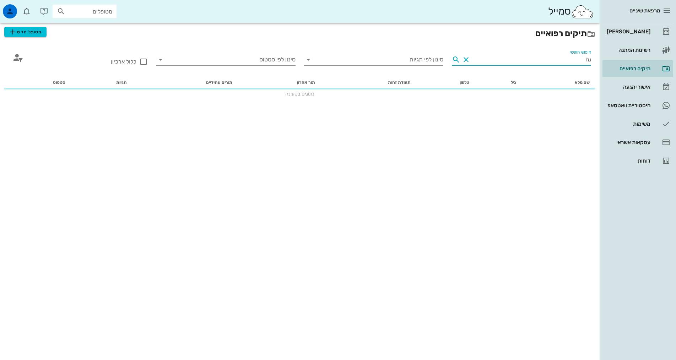
type input "r"
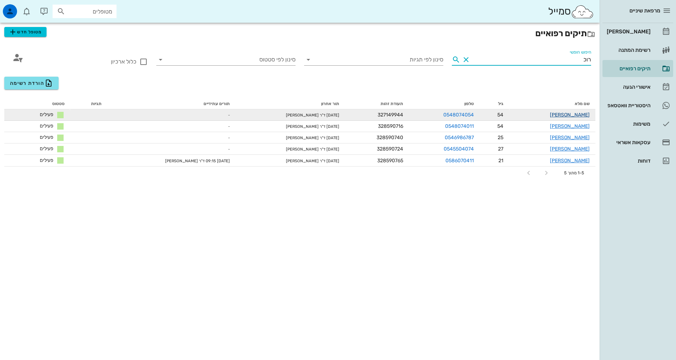
type input "רוכ"
click at [584, 115] on link "ג'פרי רוכוורגר" at bounding box center [570, 115] width 40 height 6
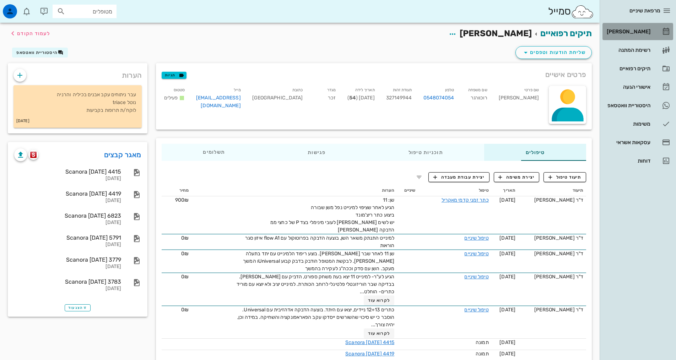
click at [635, 25] on link "[PERSON_NAME]" at bounding box center [638, 31] width 71 height 17
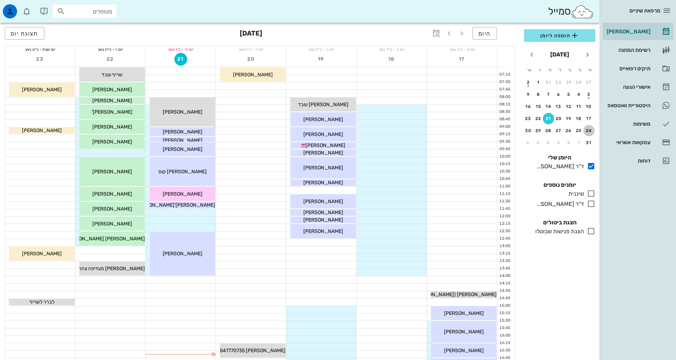
click at [590, 134] on button "24" at bounding box center [589, 130] width 11 height 11
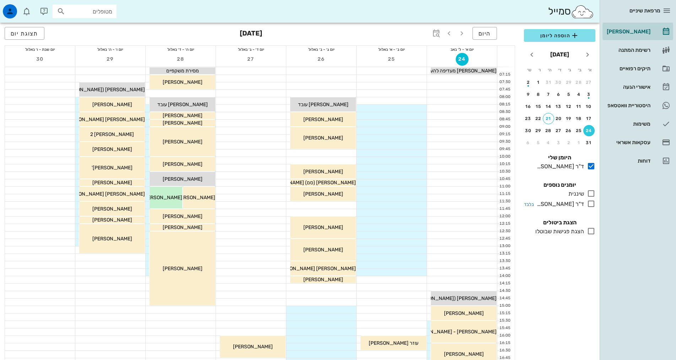
click at [591, 206] on icon at bounding box center [591, 204] width 9 height 9
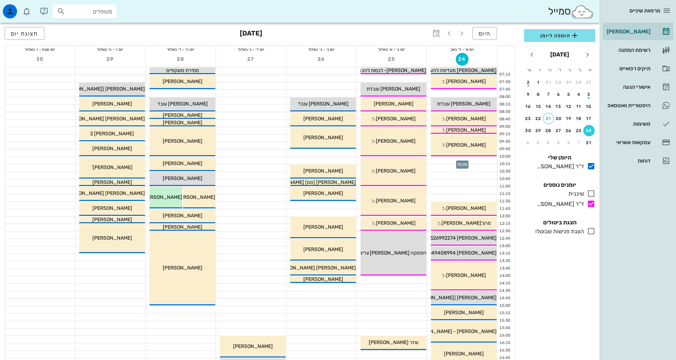
click at [489, 158] on div at bounding box center [462, 160] width 70 height 7
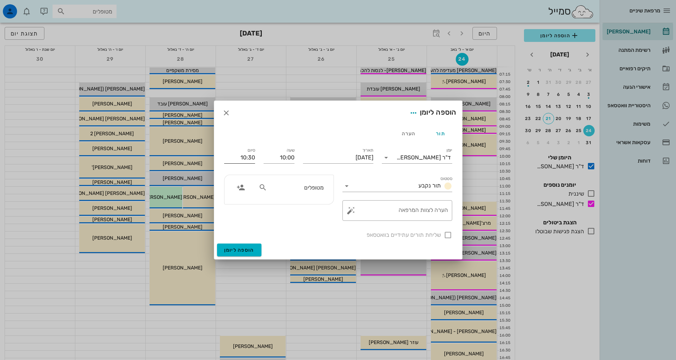
click at [240, 152] on div "סיום 10:30" at bounding box center [239, 157] width 31 height 18
click at [244, 156] on input "10:30" at bounding box center [239, 157] width 31 height 11
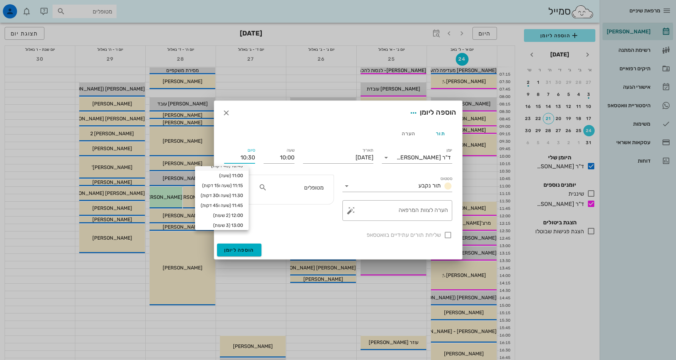
scroll to position [48, 0]
click at [237, 196] on div "11:30 (שעה ו30 דקות)" at bounding box center [222, 196] width 42 height 6
type input "11:30"
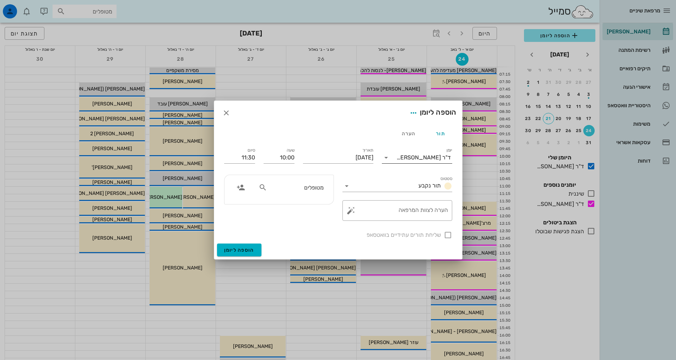
click at [394, 157] on input "יומן" at bounding box center [394, 157] width 5 height 11
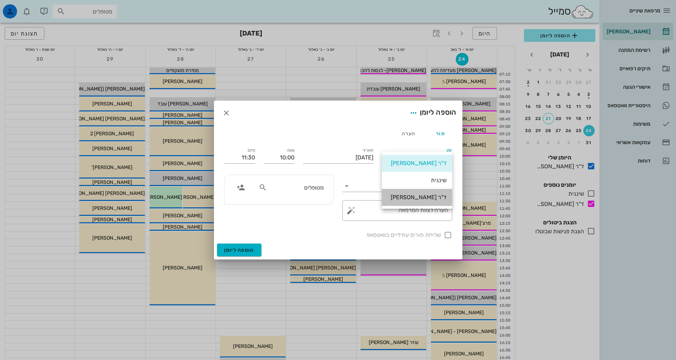
click at [405, 195] on div "ד"ר [PERSON_NAME]" at bounding box center [417, 197] width 59 height 7
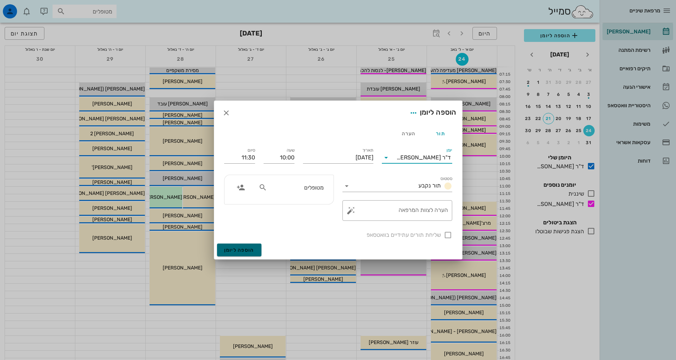
click at [219, 249] on button "הוספה ליומן" at bounding box center [239, 250] width 44 height 13
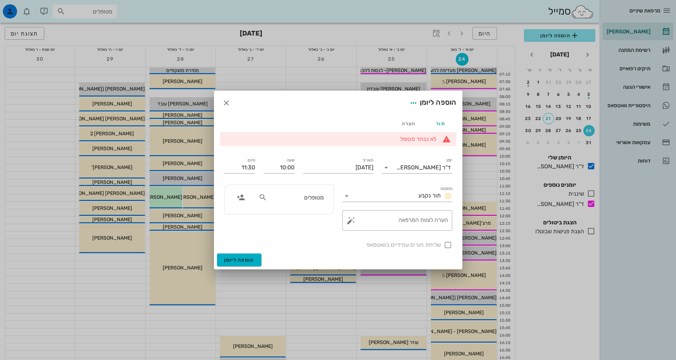
click at [317, 193] on div "מטופלים" at bounding box center [290, 198] width 73 height 14
type input "רוכ"
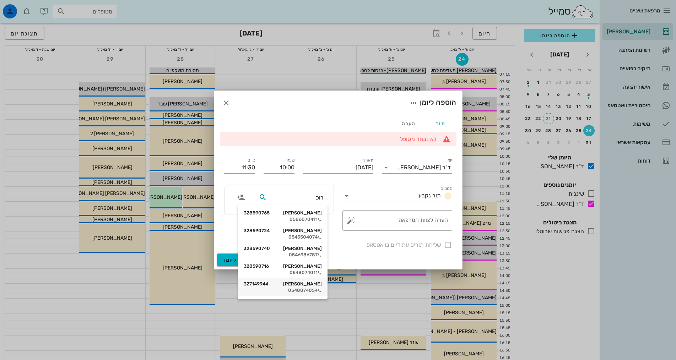
click at [301, 291] on div "0548074054" at bounding box center [283, 291] width 78 height 6
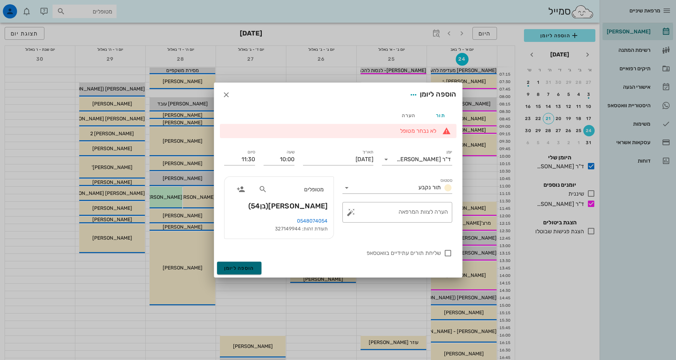
click at [246, 270] on span "הוספה ליומן" at bounding box center [239, 268] width 30 height 6
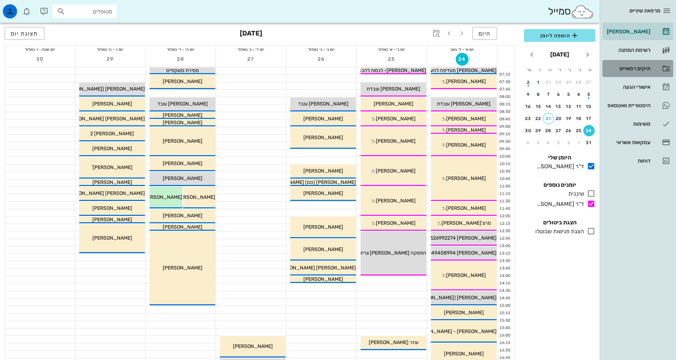
click at [642, 69] on div "תיקים רפואיים" at bounding box center [628, 69] width 45 height 6
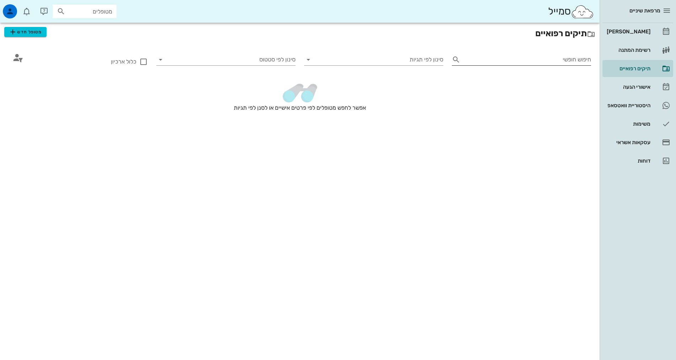
click at [547, 58] on input "חיפוש חופשי" at bounding box center [527, 59] width 128 height 11
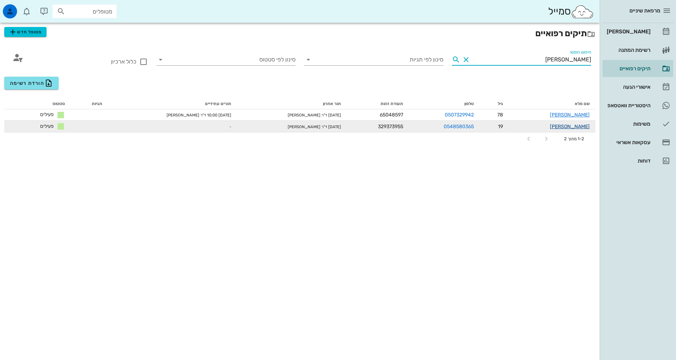
type input "רוזנטל"
click at [564, 129] on link "אלעזר נחום רוזנטל" at bounding box center [570, 127] width 40 height 6
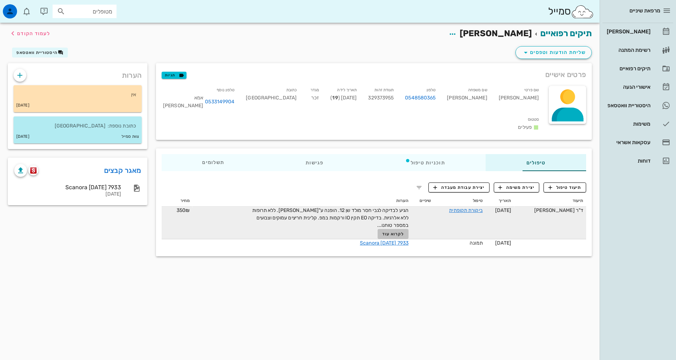
click at [382, 232] on span "לקרוא עוד" at bounding box center [393, 234] width 22 height 5
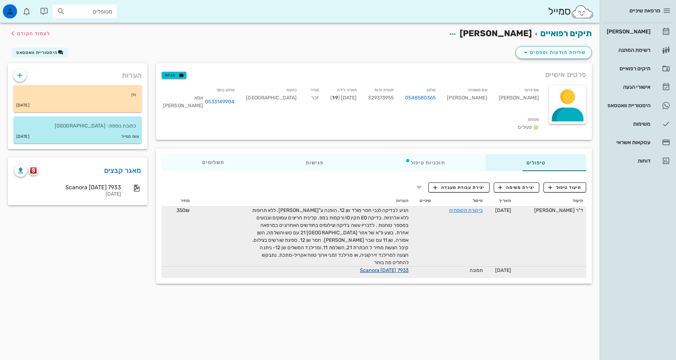
click at [377, 268] on link "Scanora 10-08-25 7933" at bounding box center [384, 271] width 49 height 6
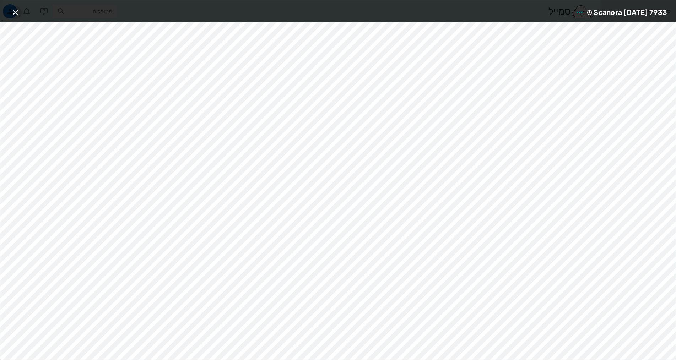
click at [18, 14] on icon "button" at bounding box center [15, 12] width 9 height 9
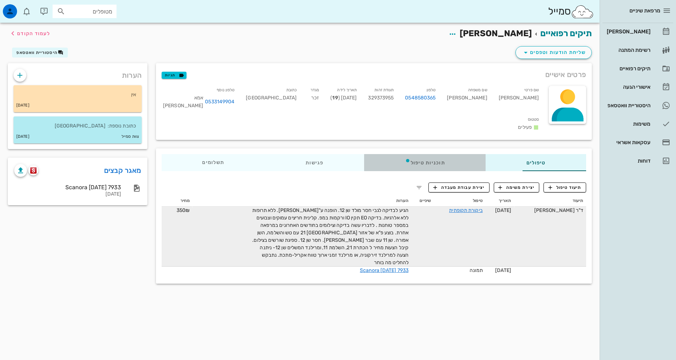
click at [426, 154] on div "תוכניות טיפול" at bounding box center [425, 162] width 122 height 17
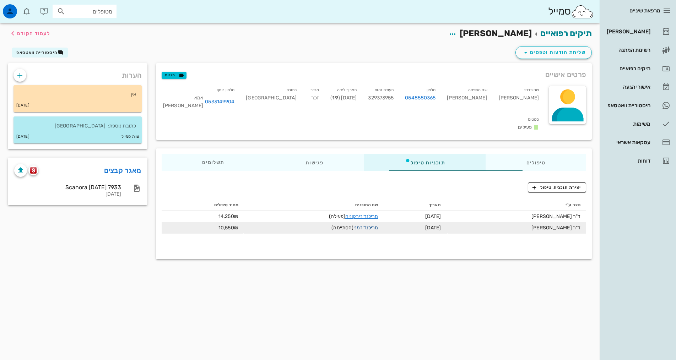
click at [354, 225] on link "מרילנד זמני" at bounding box center [366, 228] width 25 height 6
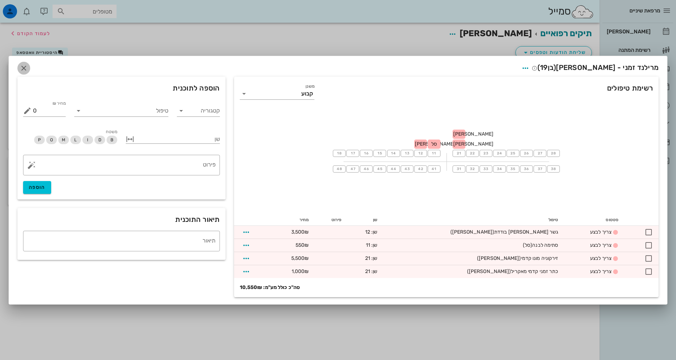
click at [22, 70] on icon "button" at bounding box center [24, 68] width 9 height 9
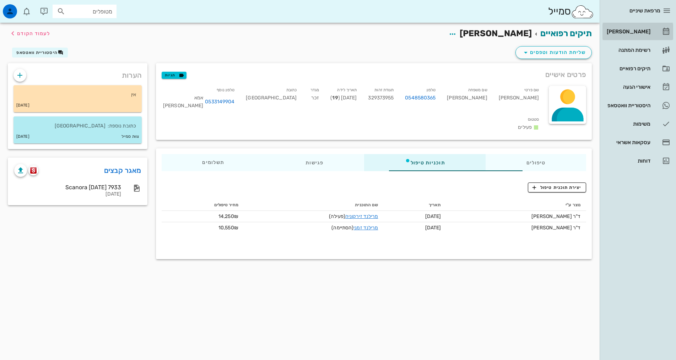
click at [641, 32] on div "[PERSON_NAME]" at bounding box center [628, 32] width 45 height 6
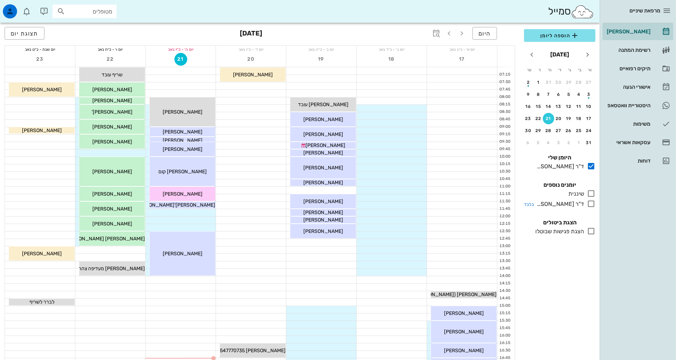
click at [590, 205] on icon at bounding box center [591, 204] width 9 height 9
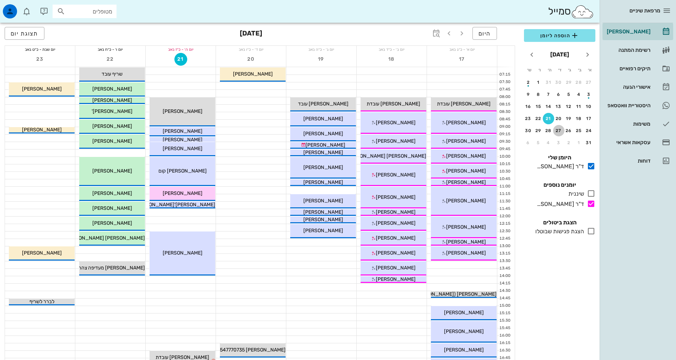
click at [558, 129] on div "27" at bounding box center [558, 130] width 11 height 5
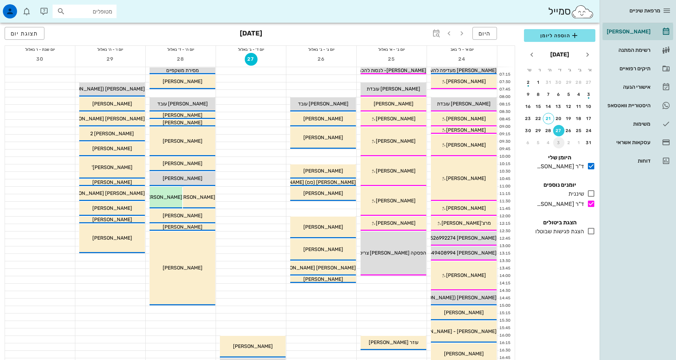
click at [558, 141] on div "3" at bounding box center [558, 142] width 11 height 5
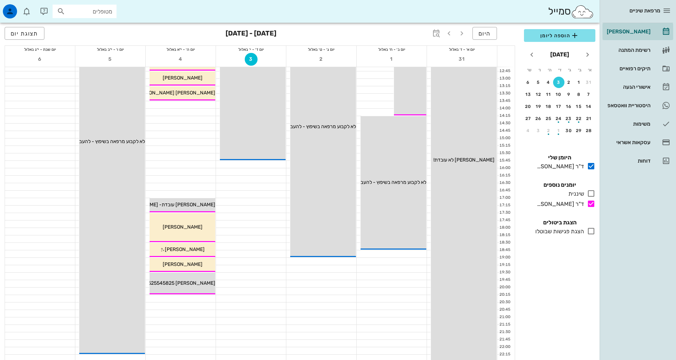
scroll to position [178, 0]
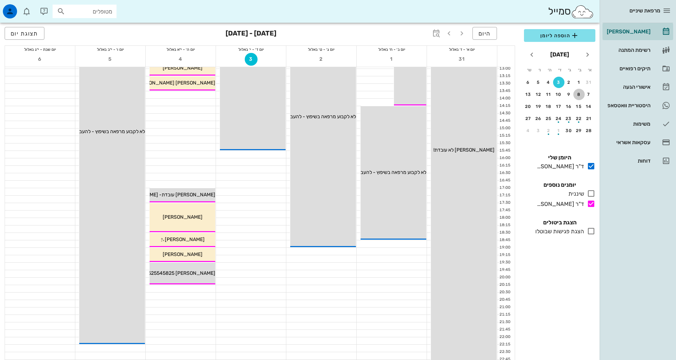
click at [578, 93] on div "8" at bounding box center [579, 94] width 11 height 5
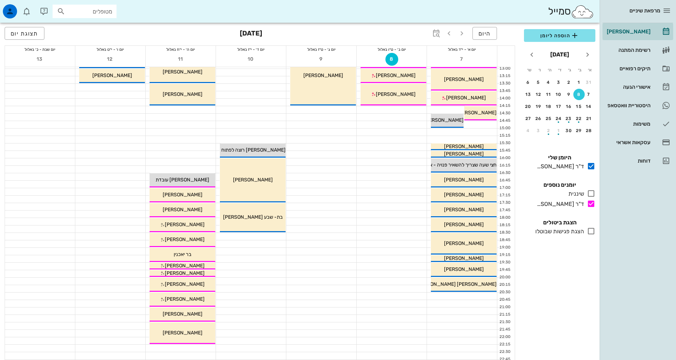
click at [585, 80] on td "1" at bounding box center [579, 82] width 9 height 11
click at [534, 55] on icon "חודש הבא" at bounding box center [532, 54] width 9 height 9
click at [636, 34] on div "[PERSON_NAME]" at bounding box center [628, 32] width 45 height 6
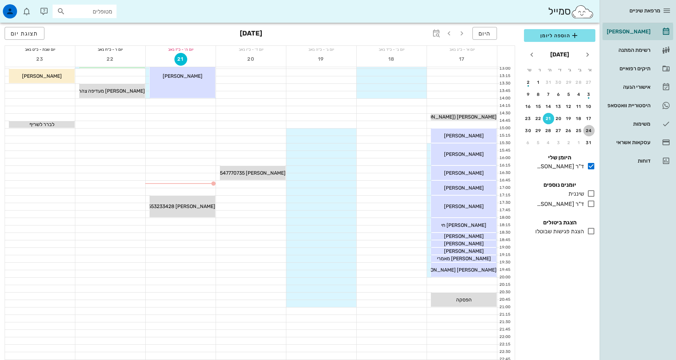
click at [587, 132] on div "24" at bounding box center [589, 130] width 11 height 5
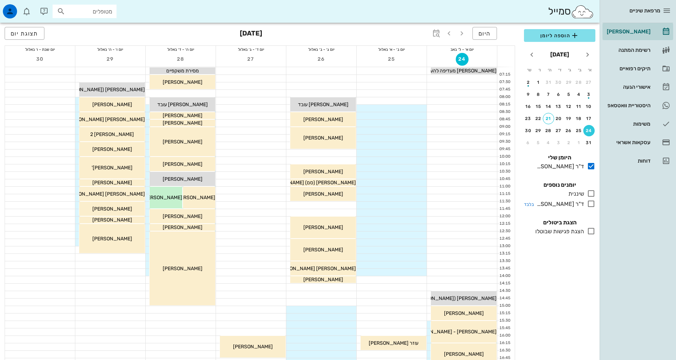
click at [590, 208] on icon at bounding box center [591, 204] width 9 height 9
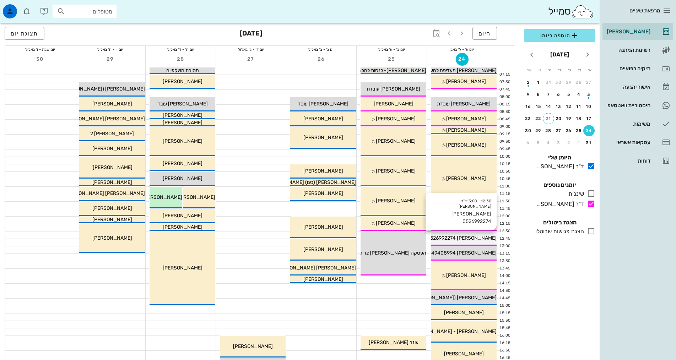
click at [475, 238] on span "שמואל גדז 0526992274" at bounding box center [462, 238] width 70 height 6
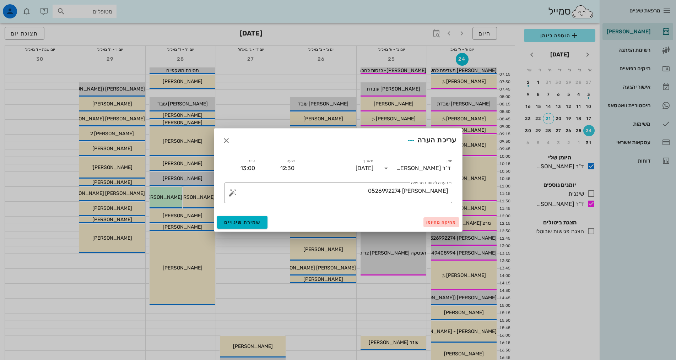
click at [433, 219] on button "מחיקה מהיומן" at bounding box center [442, 222] width 36 height 10
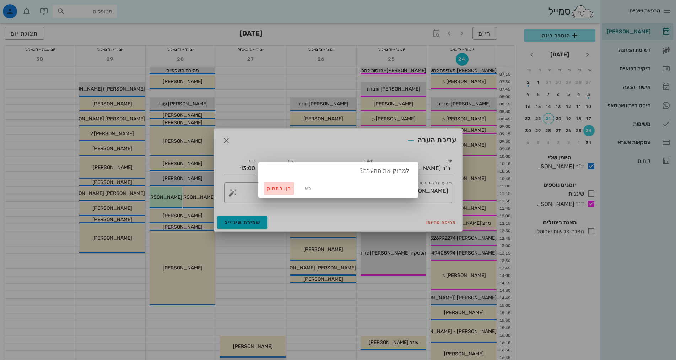
click at [276, 188] on span "כן. למחוק" at bounding box center [279, 189] width 25 height 6
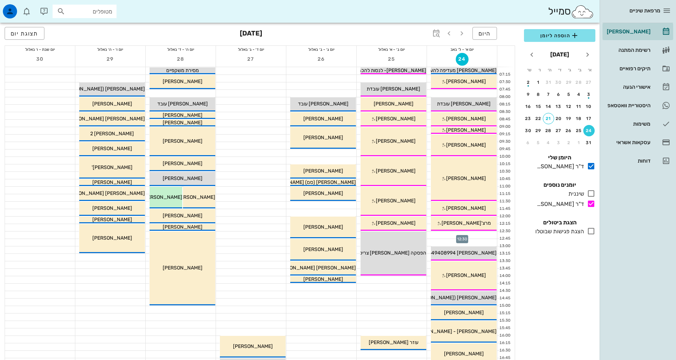
click at [474, 232] on div at bounding box center [462, 235] width 70 height 7
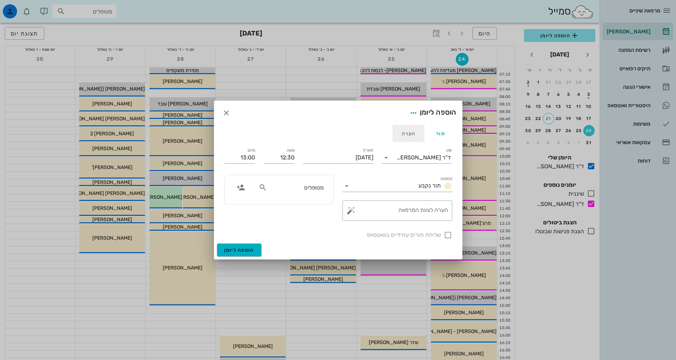
click at [410, 130] on div "הערה" at bounding box center [409, 133] width 32 height 17
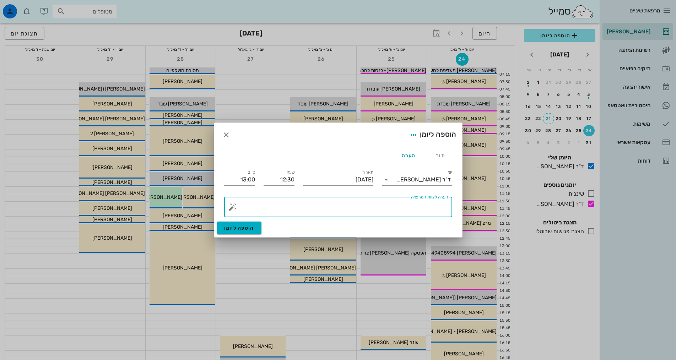
click at [405, 209] on textarea "הערה לצוות המרפאה" at bounding box center [341, 208] width 214 height 17
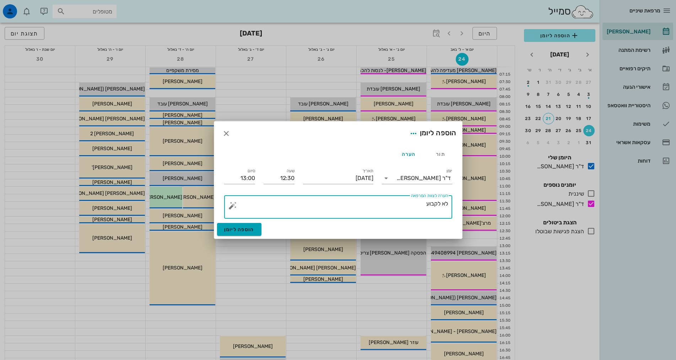
type textarea "לא לקבוע"
click at [235, 232] on span "הוספה ליומן" at bounding box center [239, 230] width 30 height 6
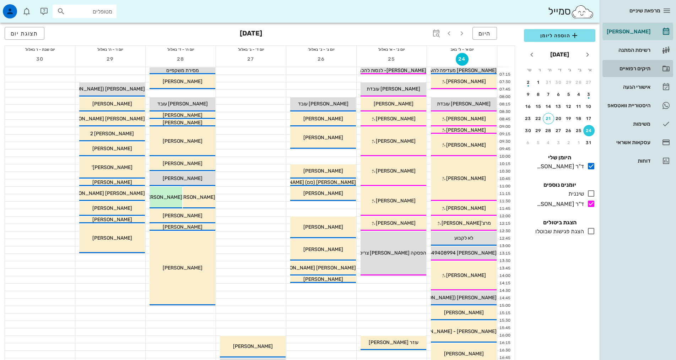
click at [651, 66] on link "תיקים רפואיים" at bounding box center [638, 68] width 71 height 17
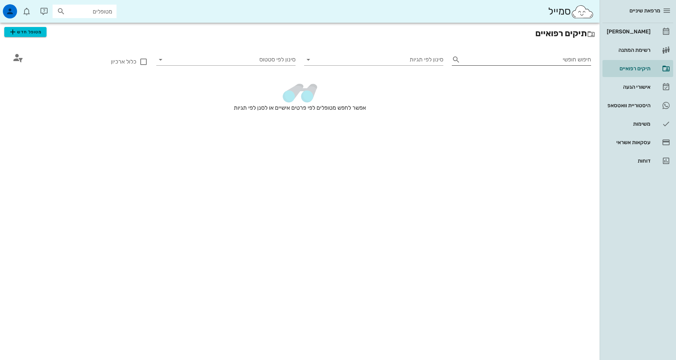
click at [535, 62] on input "חיפוש חופשי" at bounding box center [527, 59] width 128 height 11
type input "0584131211"
drag, startPoint x: 557, startPoint y: 62, endPoint x: 641, endPoint y: 40, distance: 86.6
click at [641, 40] on div "מרפאת שיניים יומן מרפאה רשימת המתנה תיקים רפואיים אישורי הגעה 1 היסטוריית וואטס…" at bounding box center [338, 180] width 676 height 360
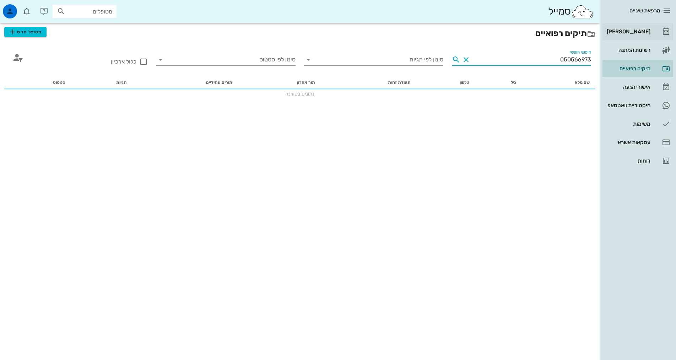
type input "0505669739"
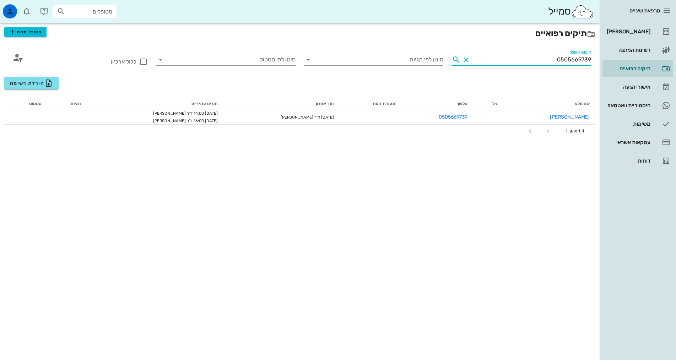
drag, startPoint x: 538, startPoint y: 58, endPoint x: 682, endPoint y: 34, distance: 145.8
click at [676, 34] on html "מרפאת שיניים יומן מרפאה רשימת המתנה תיקים רפואיים אישורי הגעה 1 היסטוריית וואטס…" at bounding box center [338, 180] width 676 height 360
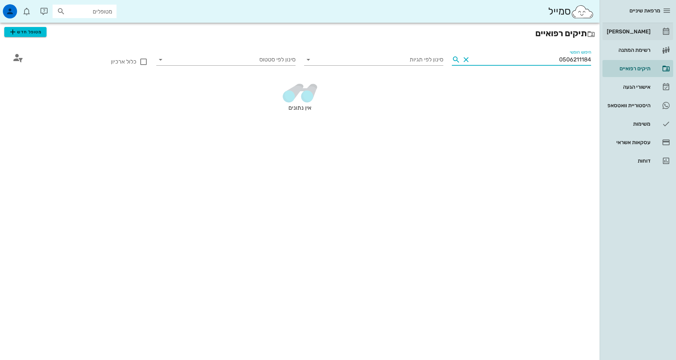
type input "0506211184"
click at [639, 28] on div "[PERSON_NAME]" at bounding box center [628, 31] width 45 height 11
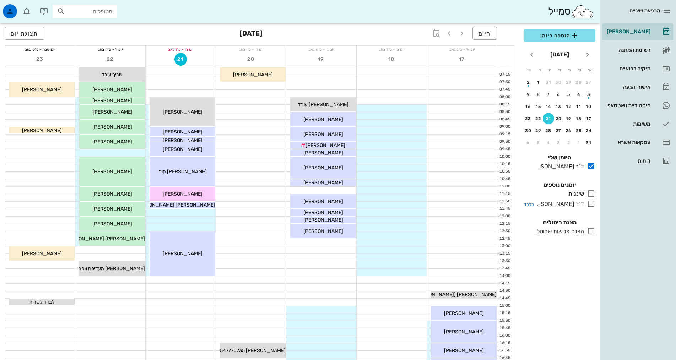
click at [593, 204] on icon at bounding box center [591, 204] width 9 height 9
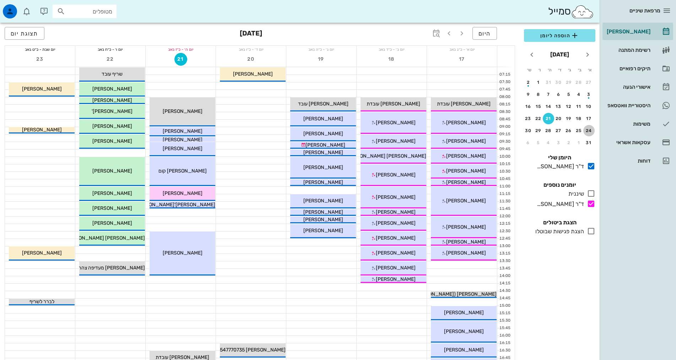
click at [592, 129] on div "24" at bounding box center [589, 130] width 11 height 5
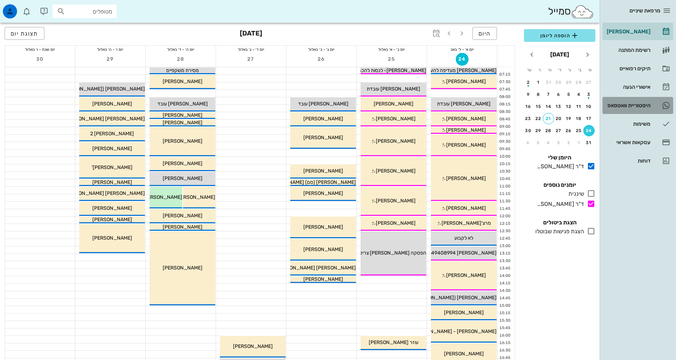
click at [629, 103] on div "היסטוריית וואטסאפ" at bounding box center [628, 106] width 45 height 6
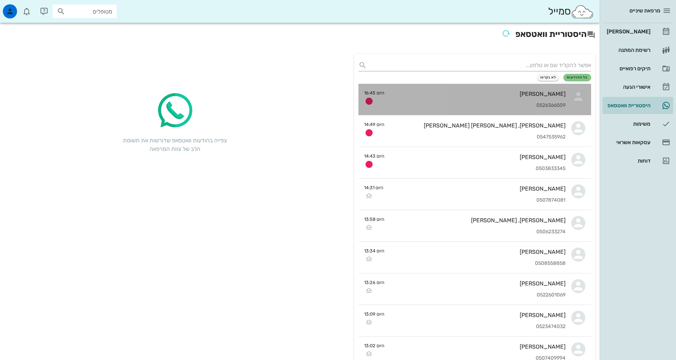
click at [531, 98] on div "שושנה לוין 0526366509" at bounding box center [478, 99] width 176 height 31
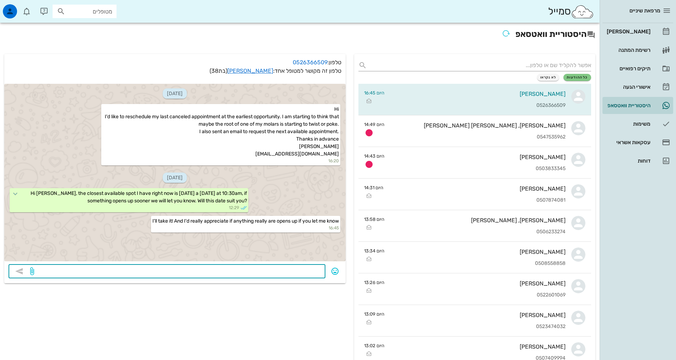
click at [283, 277] on textarea at bounding box center [179, 272] width 286 height 11
type textarea "'"
type textarea "n"
type textarea "No problem, we will keep you posted"
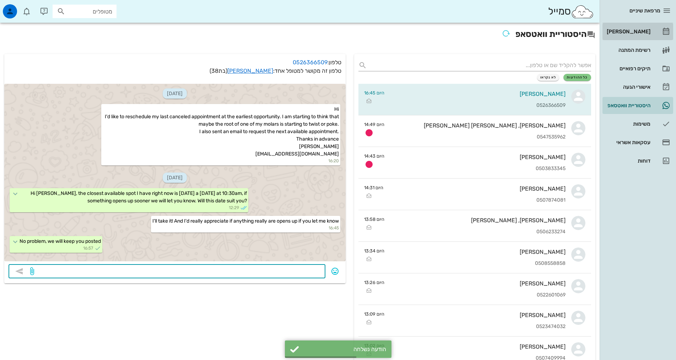
click at [633, 25] on link "[PERSON_NAME]" at bounding box center [638, 31] width 71 height 17
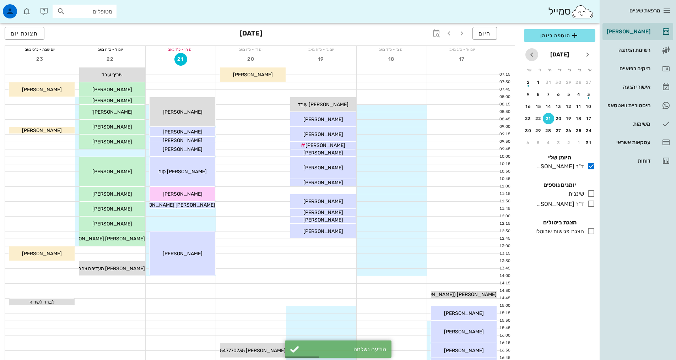
click at [532, 53] on icon "חודש הבא" at bounding box center [532, 54] width 9 height 9
drag, startPoint x: 591, startPoint y: 104, endPoint x: 543, endPoint y: 143, distance: 60.9
click at [590, 104] on div "14" at bounding box center [589, 106] width 11 height 5
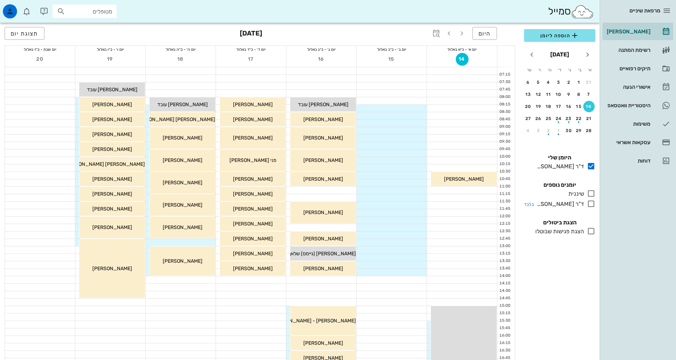
click at [591, 204] on icon at bounding box center [591, 204] width 9 height 9
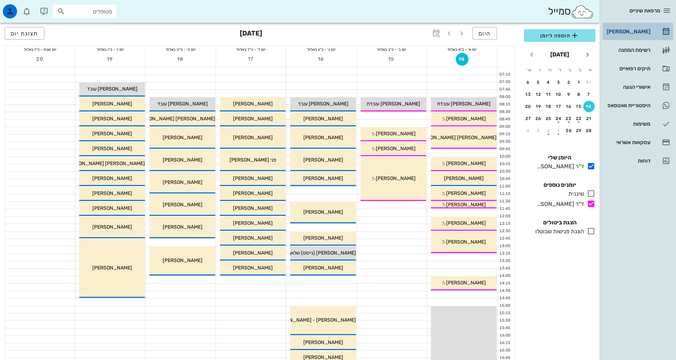
click at [640, 35] on div "[PERSON_NAME]" at bounding box center [628, 31] width 45 height 11
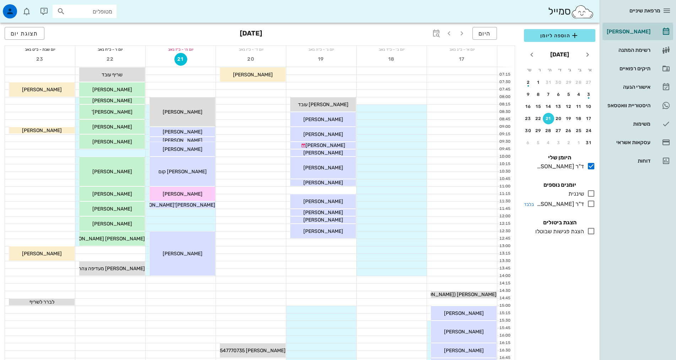
click at [594, 204] on icon at bounding box center [591, 204] width 9 height 9
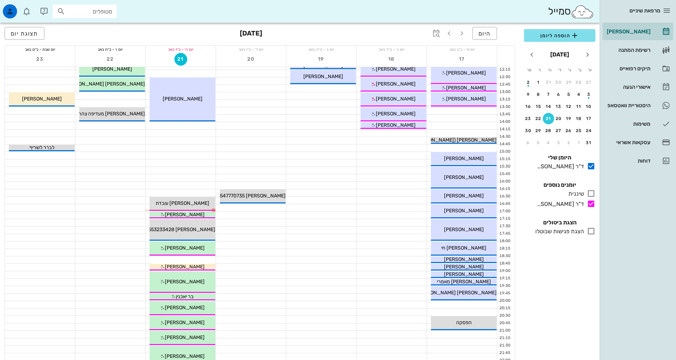
scroll to position [142, 0]
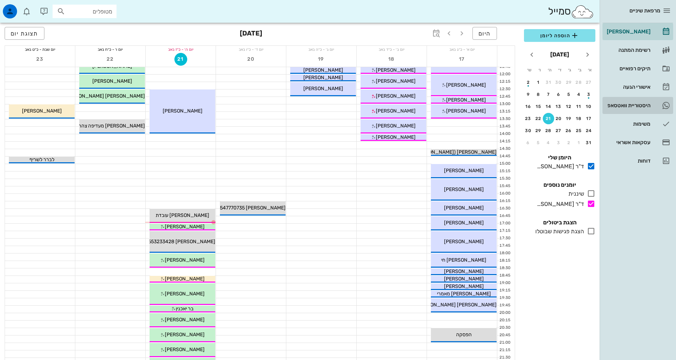
click at [632, 98] on link "2 היסטוריית וואטסאפ" at bounding box center [638, 105] width 71 height 17
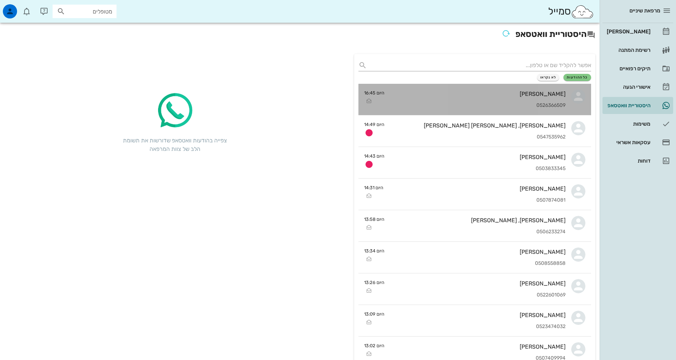
click at [465, 98] on div "שושנה לוין 0526366509" at bounding box center [478, 99] width 176 height 31
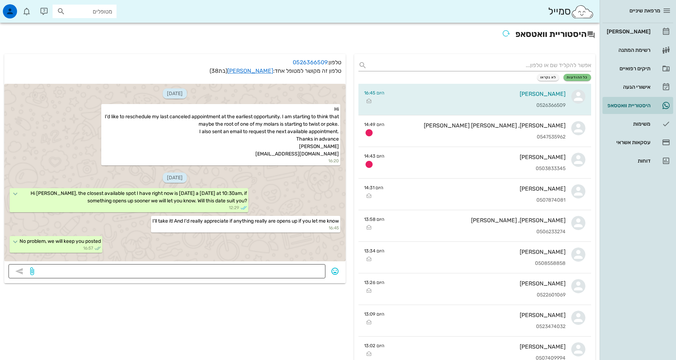
click at [275, 273] on textarea at bounding box center [179, 272] width 286 height 11
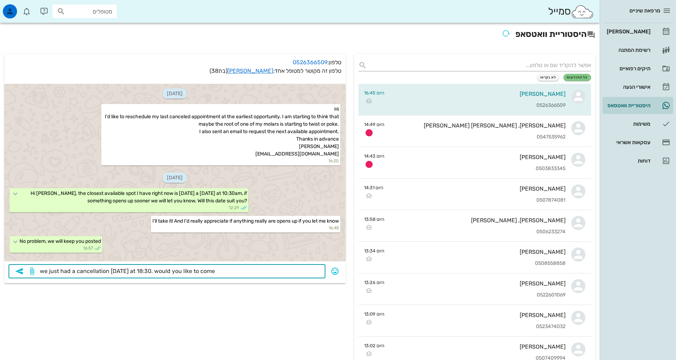
type textarea "we just had a cancellation today at 18:30. would you like to come?"
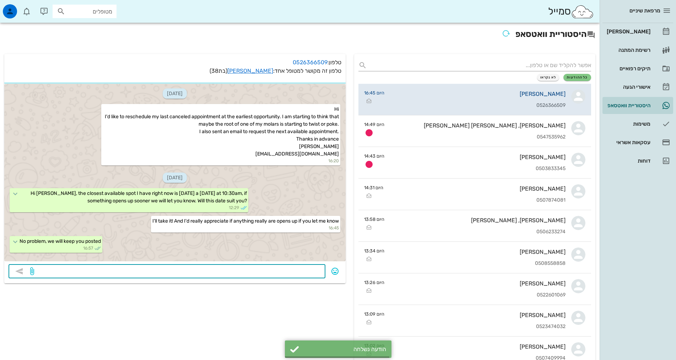
scroll to position [14, 0]
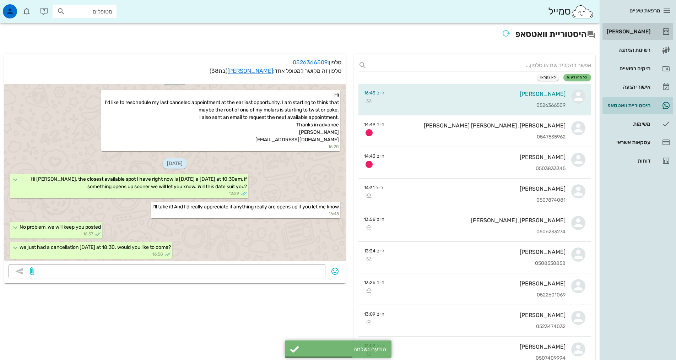
click at [639, 32] on div "[PERSON_NAME]" at bounding box center [628, 32] width 45 height 6
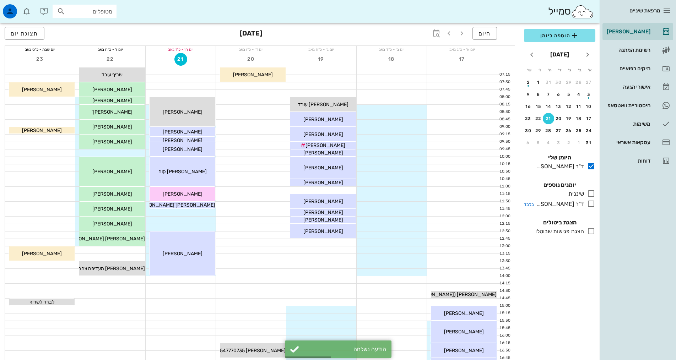
click at [590, 206] on icon at bounding box center [591, 204] width 9 height 9
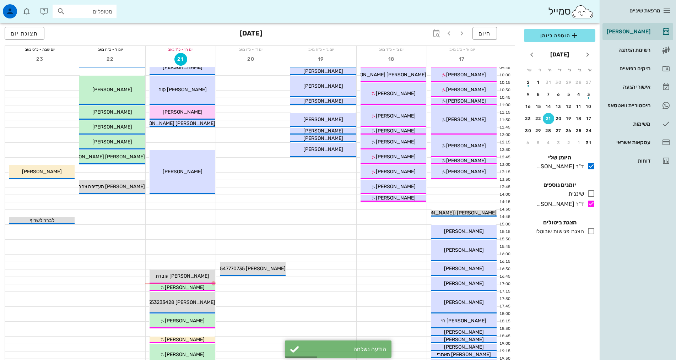
scroll to position [178, 0]
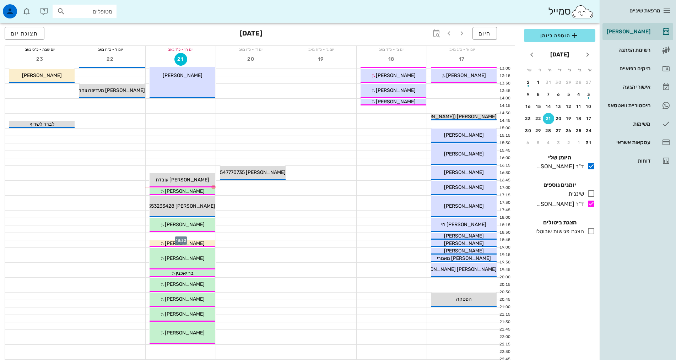
click at [203, 236] on div at bounding box center [181, 236] width 70 height 7
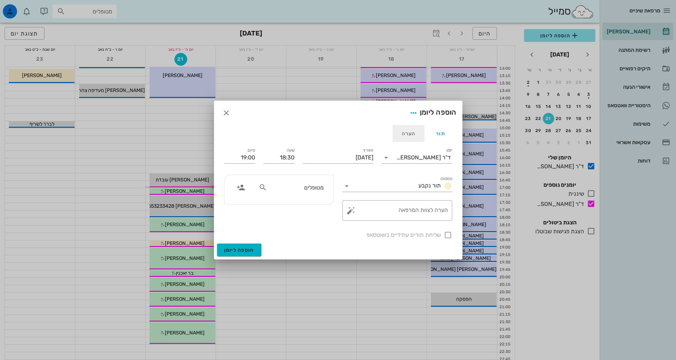
drag, startPoint x: 203, startPoint y: 236, endPoint x: 416, endPoint y: 135, distance: 235.3
click at [416, 135] on div "הערה" at bounding box center [409, 133] width 32 height 17
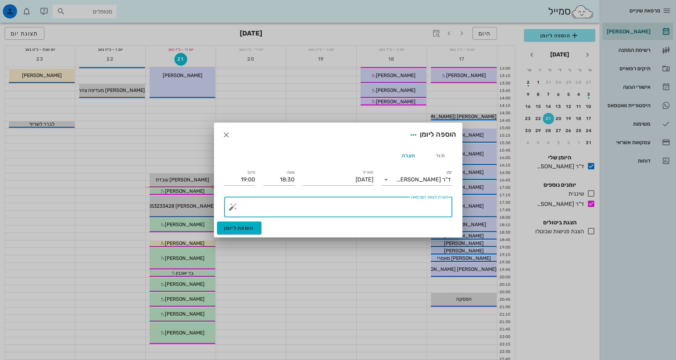
click at [416, 202] on div "הערה לצוות המרפאה" at bounding box center [341, 207] width 214 height 21
type textarea "t"
type textarea "אולי [PERSON_NAME]"
click at [386, 180] on icon at bounding box center [386, 180] width 9 height 9
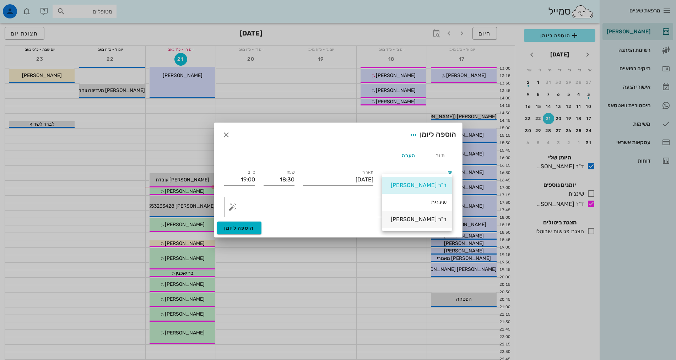
click at [421, 221] on div "ד"ר [PERSON_NAME]" at bounding box center [417, 219] width 59 height 7
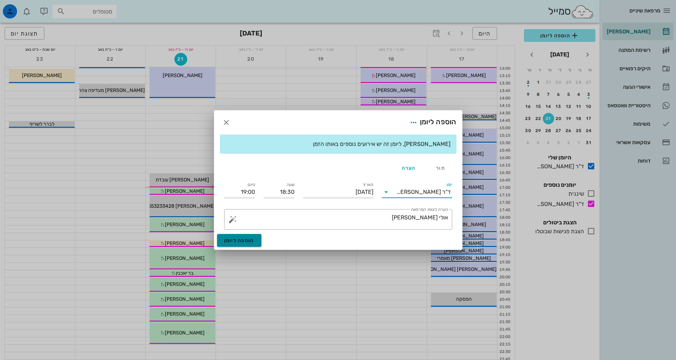
click at [239, 246] on button "הוספה ליומן" at bounding box center [239, 240] width 44 height 13
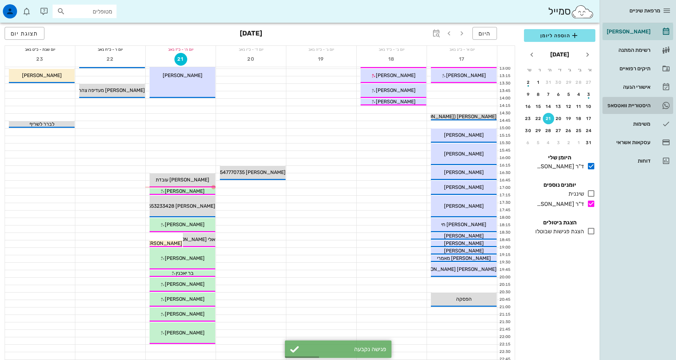
click at [636, 111] on div "היסטוריית וואטסאפ" at bounding box center [628, 105] width 45 height 11
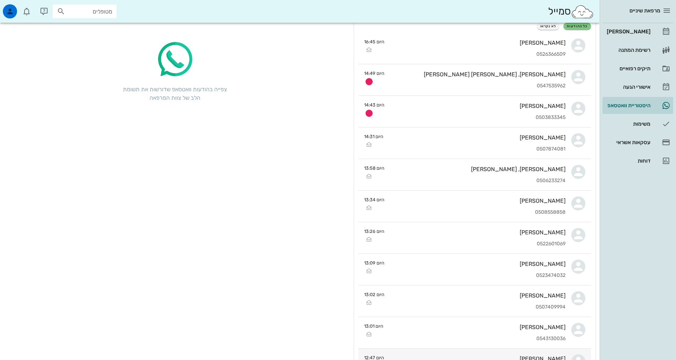
scroll to position [142, 0]
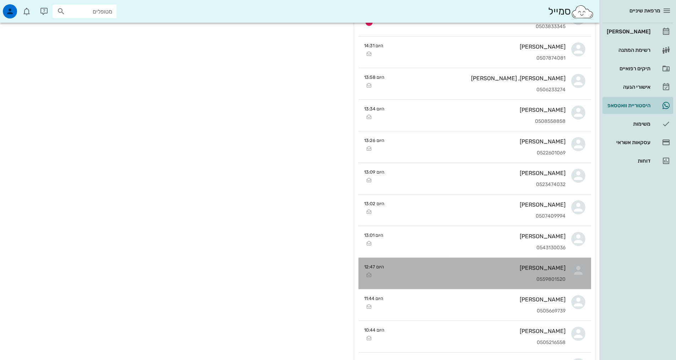
click at [525, 276] on div "[PERSON_NAME] 0559801520" at bounding box center [478, 273] width 176 height 31
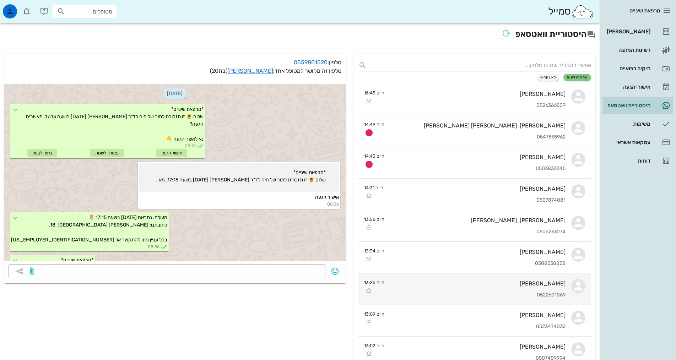
scroll to position [235, 0]
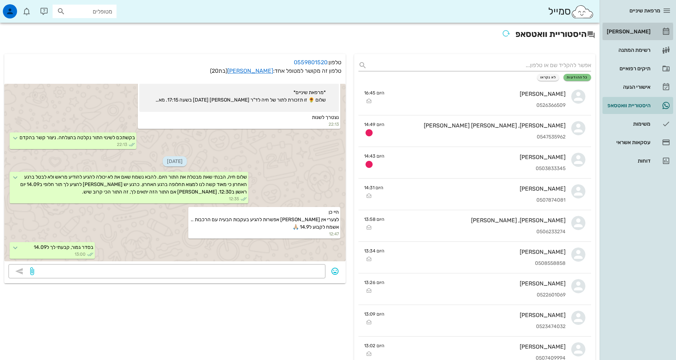
click at [651, 28] on link "[PERSON_NAME]" at bounding box center [638, 31] width 71 height 17
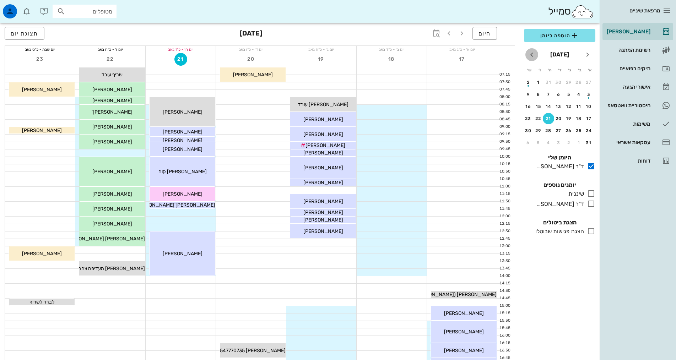
click at [534, 55] on icon "חודש הבא" at bounding box center [532, 54] width 9 height 9
click at [585, 104] on div "14" at bounding box center [589, 106] width 11 height 5
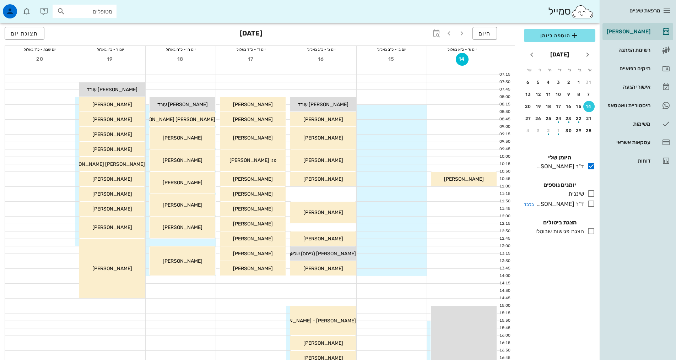
click at [590, 206] on icon at bounding box center [591, 204] width 9 height 9
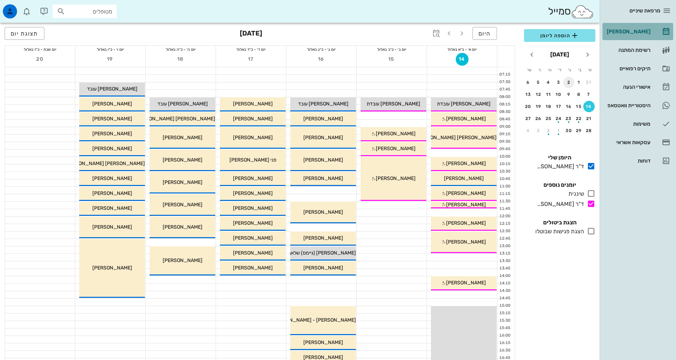
drag, startPoint x: 630, startPoint y: 30, endPoint x: 564, endPoint y: 87, distance: 87.2
click at [630, 30] on div "[PERSON_NAME]" at bounding box center [628, 32] width 45 height 6
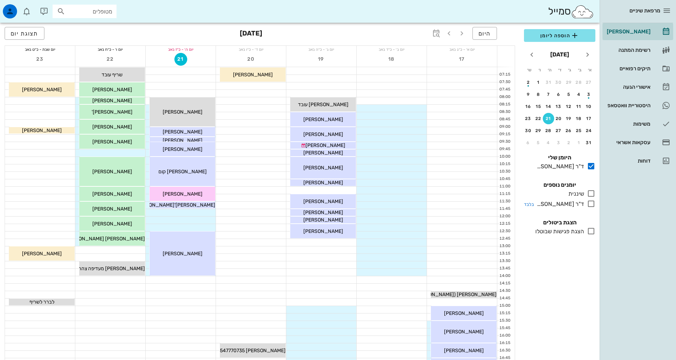
click at [590, 204] on icon at bounding box center [591, 204] width 9 height 9
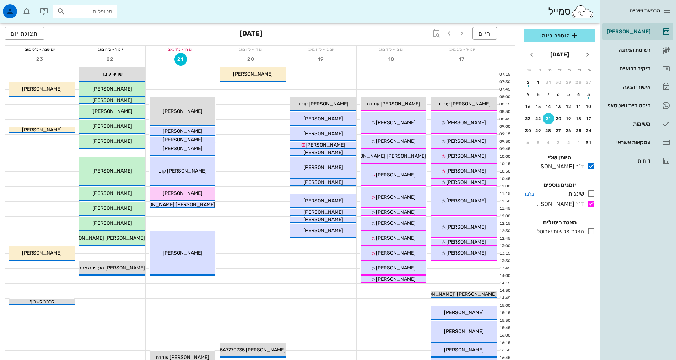
click at [591, 197] on icon at bounding box center [591, 193] width 9 height 9
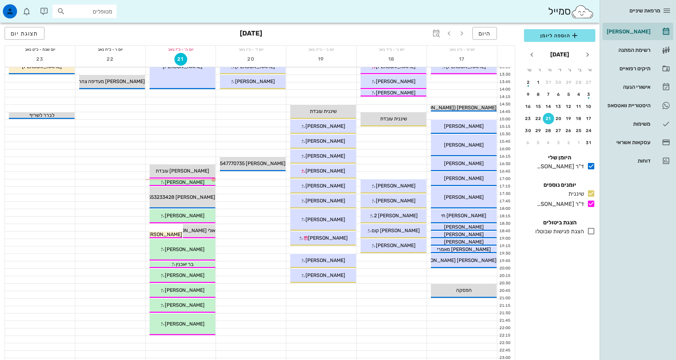
scroll to position [213, 0]
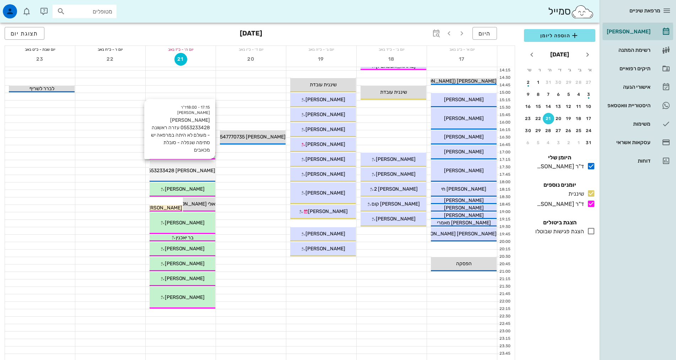
click at [167, 168] on span "חיה ברכה 0553233428 עזרה ראשונה - מעולם לא היתה במרפאה יש סתימה שנפלה - סובלת מ…" at bounding box center [103, 171] width 224 height 6
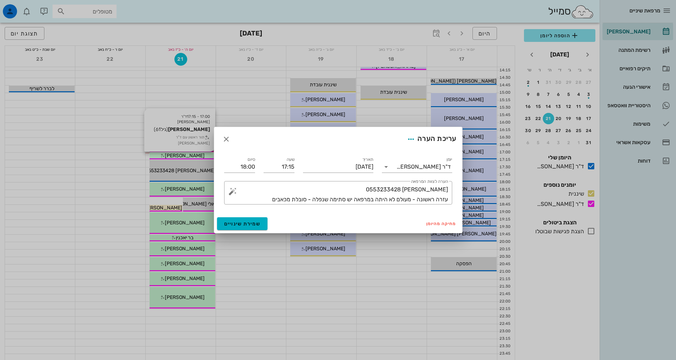
drag, startPoint x: 167, startPoint y: 166, endPoint x: 198, endPoint y: 160, distance: 32.0
click at [198, 160] on div at bounding box center [338, 180] width 676 height 360
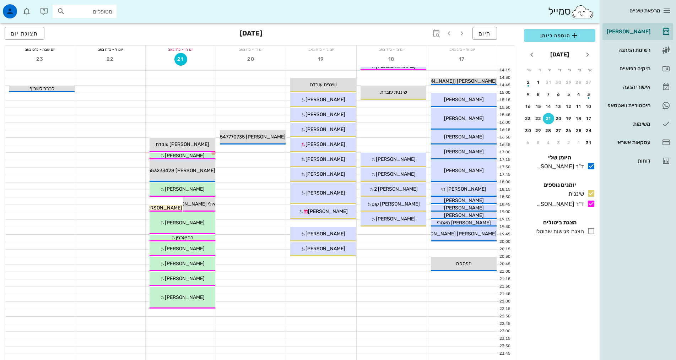
drag, startPoint x: 193, startPoint y: 168, endPoint x: 125, endPoint y: 167, distance: 67.5
click at [125, 167] on div "07:15 07:30 07:45 08:00 08:15 08:30 08:45 09:00 09:15 09:30 09:45 10:00 10:15 1…" at bounding box center [260, 107] width 510 height 507
drag, startPoint x: 162, startPoint y: 173, endPoint x: 120, endPoint y: 171, distance: 42.0
click at [120, 171] on div "07:15 07:30 07:45 08:00 08:15 08:30 08:45 09:00 09:15 09:30 09:45 10:00 10:15 1…" at bounding box center [260, 107] width 510 height 507
drag, startPoint x: 155, startPoint y: 167, endPoint x: 221, endPoint y: 174, distance: 67.2
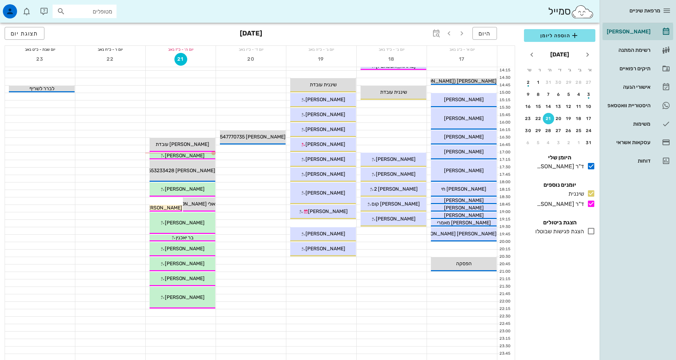
click at [221, 174] on div at bounding box center [251, 171] width 70 height 7
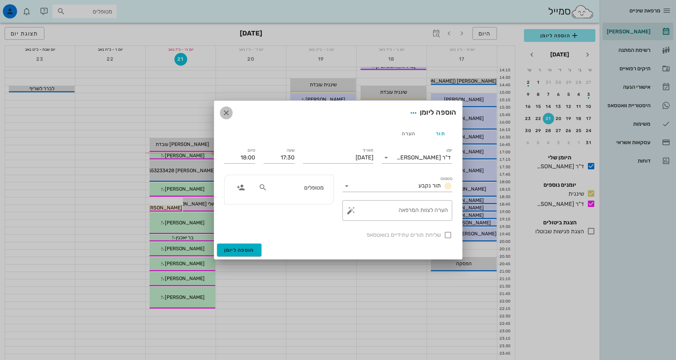
click at [227, 114] on icon "button" at bounding box center [226, 113] width 9 height 9
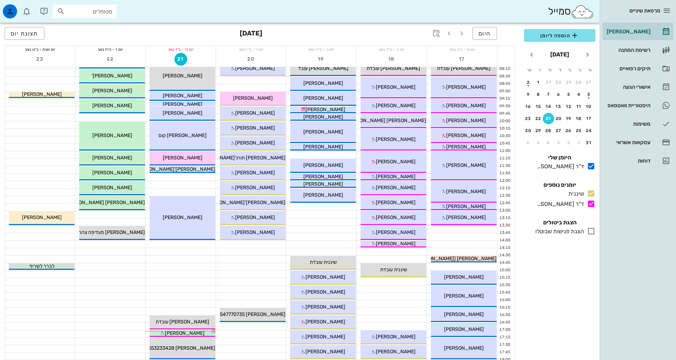
scroll to position [0, 0]
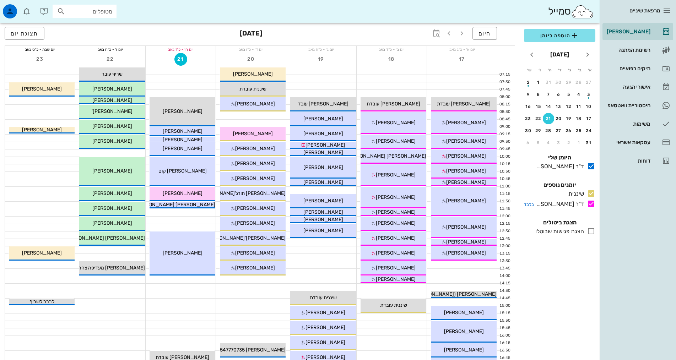
click at [592, 203] on icon at bounding box center [591, 204] width 9 height 9
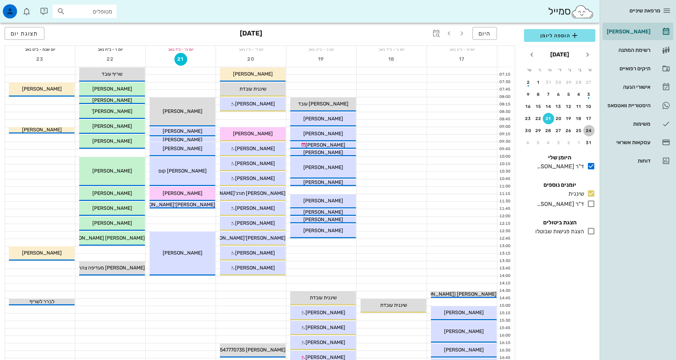
click at [591, 132] on div "24" at bounding box center [589, 130] width 11 height 5
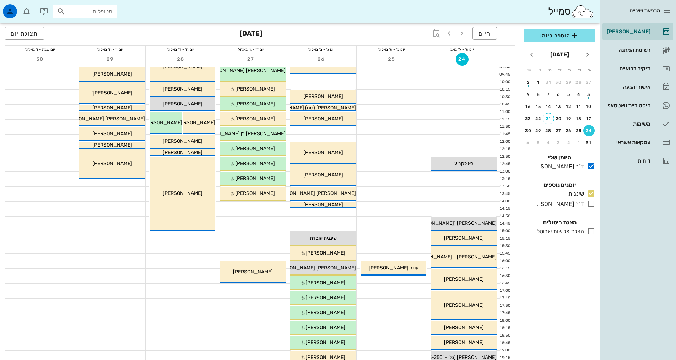
scroll to position [71, 0]
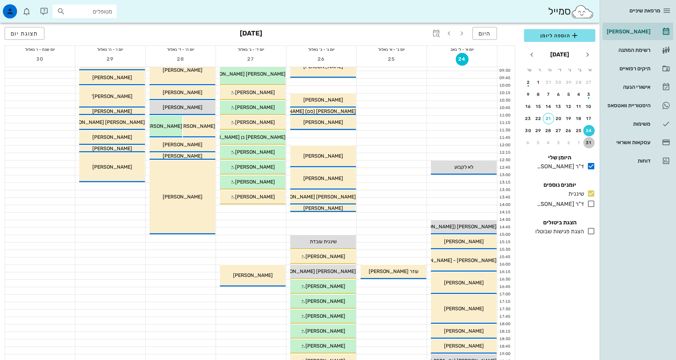
click at [590, 142] on div "31" at bounding box center [589, 142] width 11 height 5
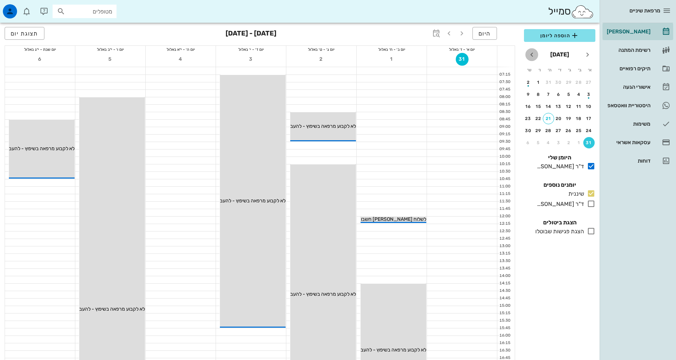
click at [531, 59] on button "חודש הבא" at bounding box center [532, 54] width 13 height 13
click at [587, 92] on button "7" at bounding box center [589, 94] width 11 height 11
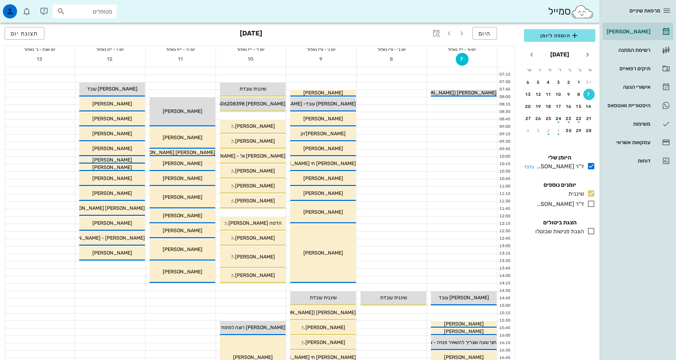
click at [592, 164] on icon at bounding box center [591, 166] width 9 height 9
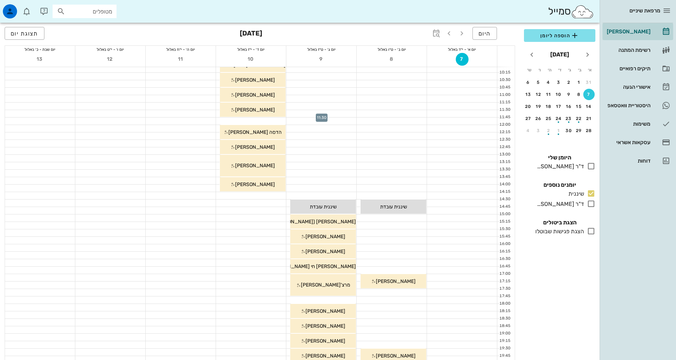
scroll to position [107, 0]
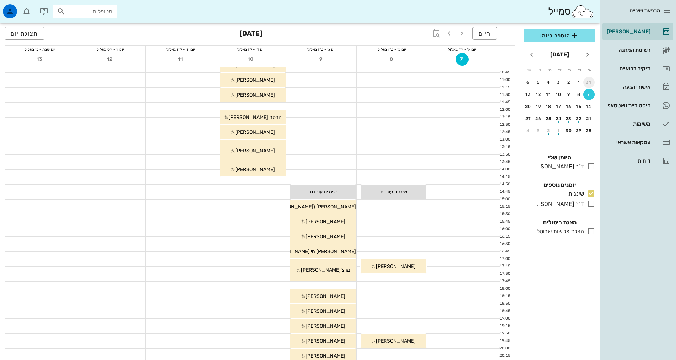
click at [587, 83] on div "31" at bounding box center [589, 82] width 11 height 5
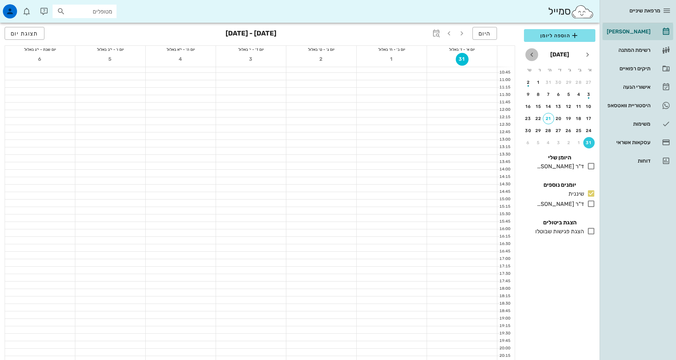
click at [533, 56] on icon "חודש הבא" at bounding box center [532, 54] width 9 height 9
click at [587, 91] on button "7" at bounding box center [589, 94] width 11 height 11
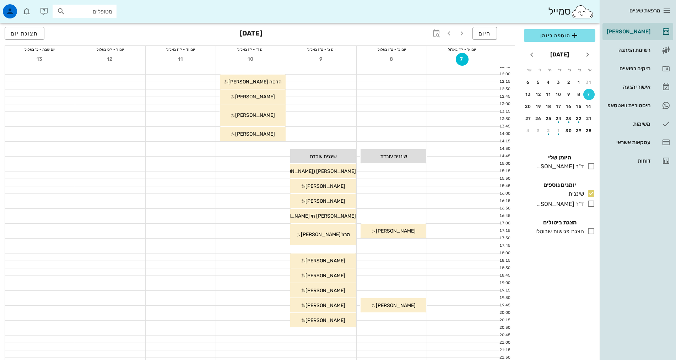
scroll to position [107, 0]
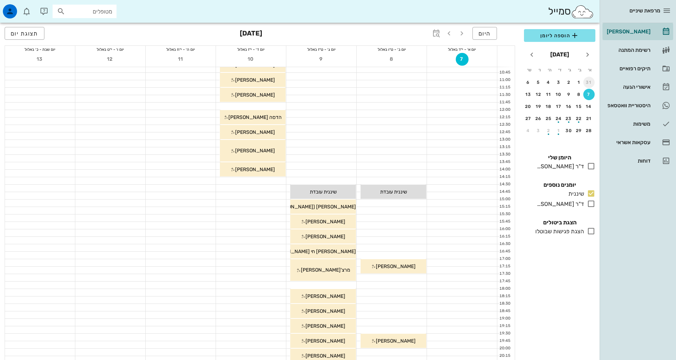
click at [587, 85] on div "31" at bounding box center [589, 82] width 11 height 5
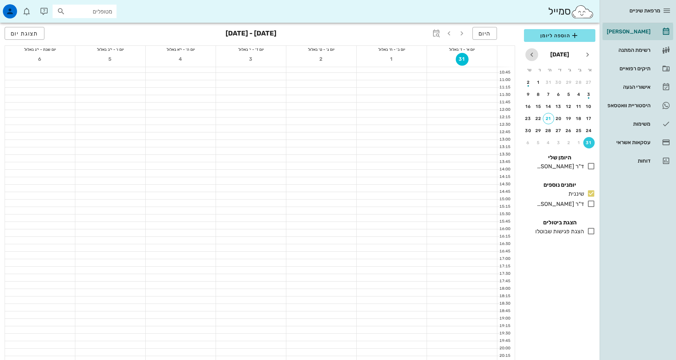
click at [530, 57] on icon "חודש הבא" at bounding box center [532, 54] width 9 height 9
click at [586, 95] on div "7" at bounding box center [589, 94] width 11 height 5
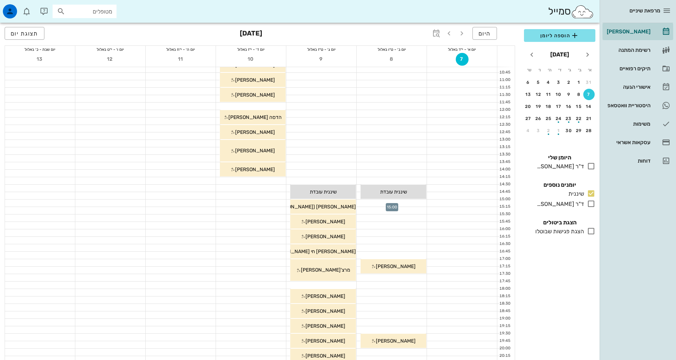
click at [415, 206] on div at bounding box center [392, 203] width 70 height 7
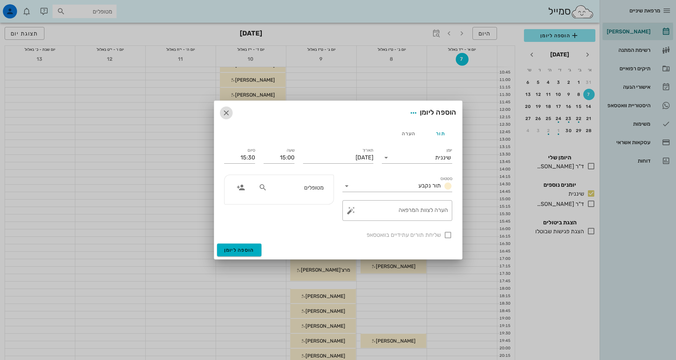
click at [226, 114] on icon "button" at bounding box center [226, 113] width 9 height 9
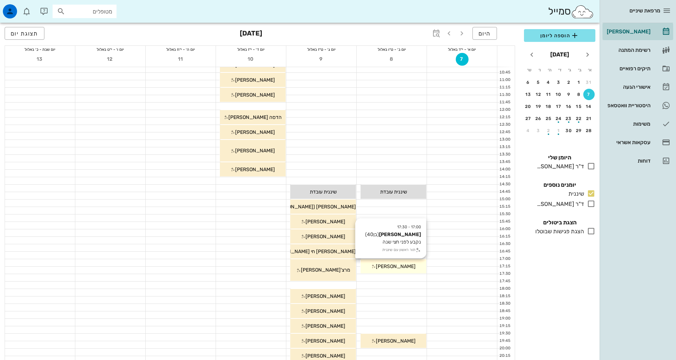
scroll to position [142, 0]
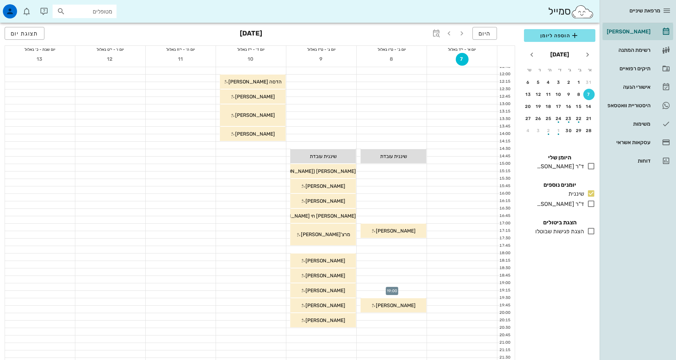
click at [409, 287] on div at bounding box center [392, 287] width 70 height 7
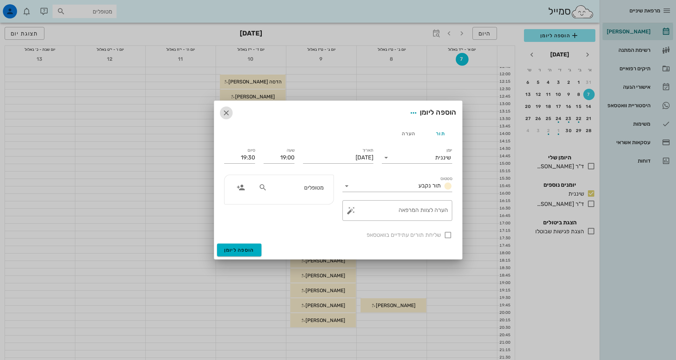
click at [225, 113] on icon "button" at bounding box center [226, 113] width 9 height 9
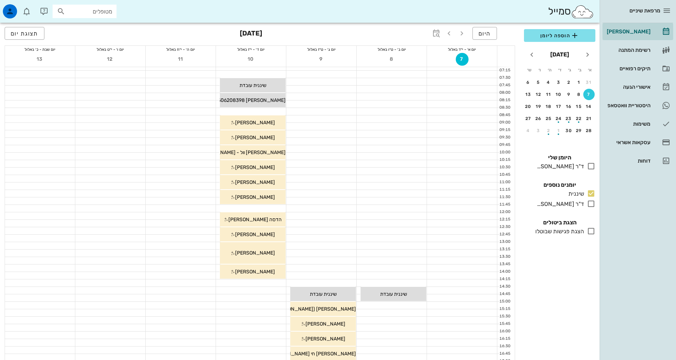
scroll to position [0, 0]
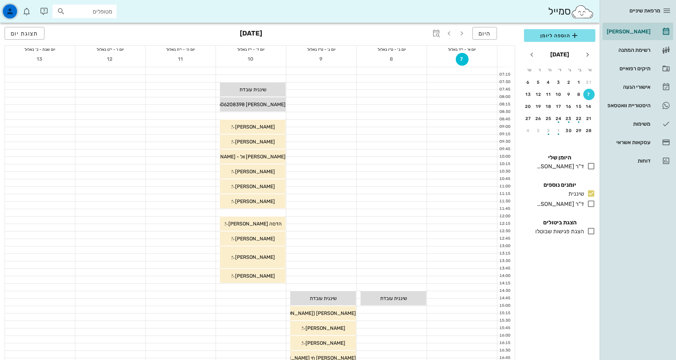
click at [7, 14] on icon "button" at bounding box center [10, 11] width 9 height 9
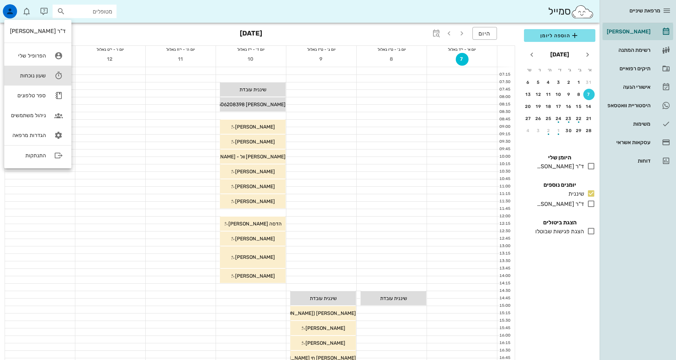
click at [48, 72] on link "שעון נוכחות" at bounding box center [37, 76] width 67 height 20
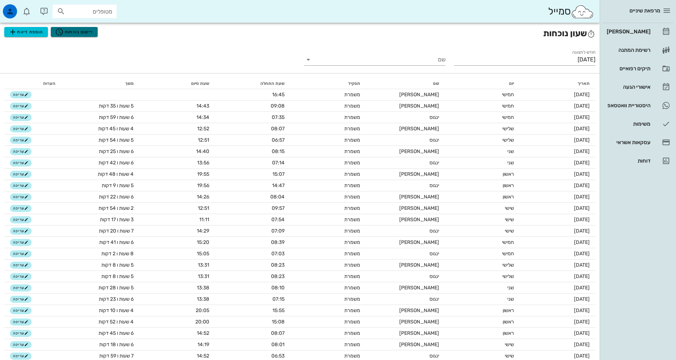
click at [82, 29] on span "רישום נוכחות" at bounding box center [74, 32] width 38 height 9
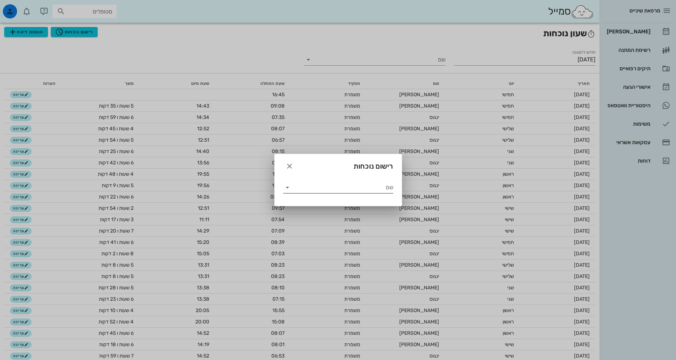
click at [365, 189] on input "שם" at bounding box center [343, 187] width 100 height 11
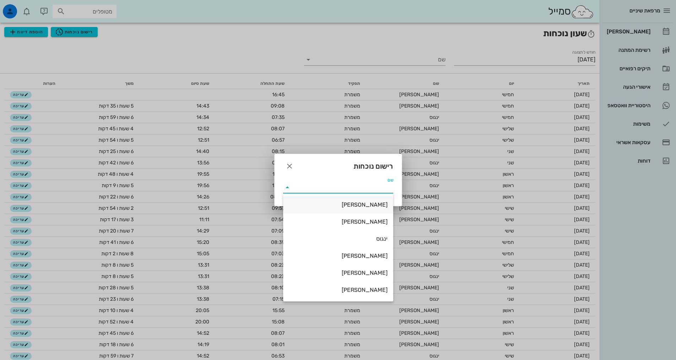
click at [371, 207] on div "אביגיל" at bounding box center [338, 204] width 99 height 7
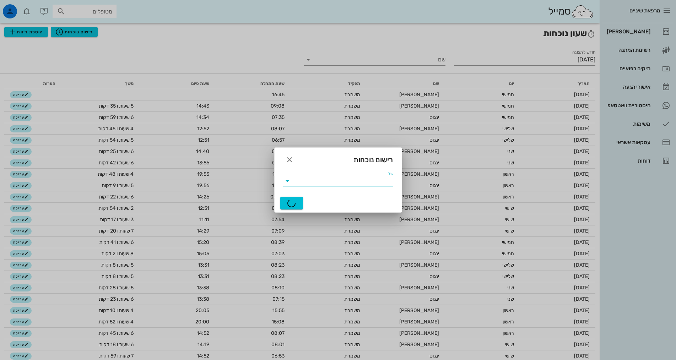
type input "אביגיל"
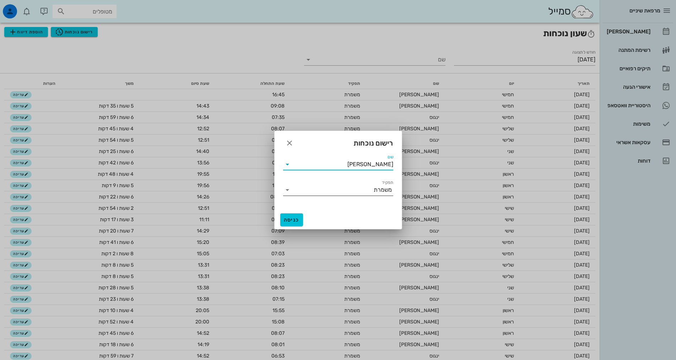
click at [332, 188] on input "תפקיד" at bounding box center [333, 189] width 81 height 11
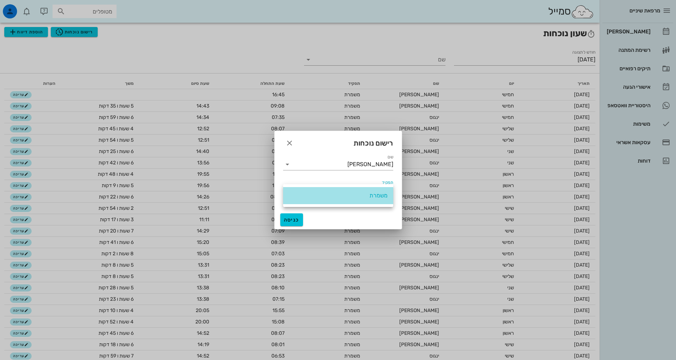
click at [332, 188] on div "משמרת" at bounding box center [338, 195] width 110 height 17
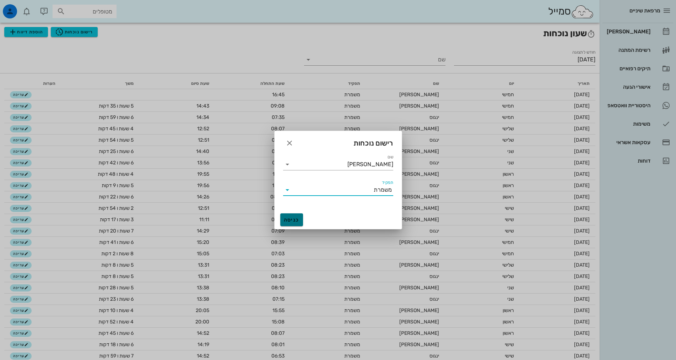
click at [295, 217] on span "כניסה" at bounding box center [291, 220] width 17 height 6
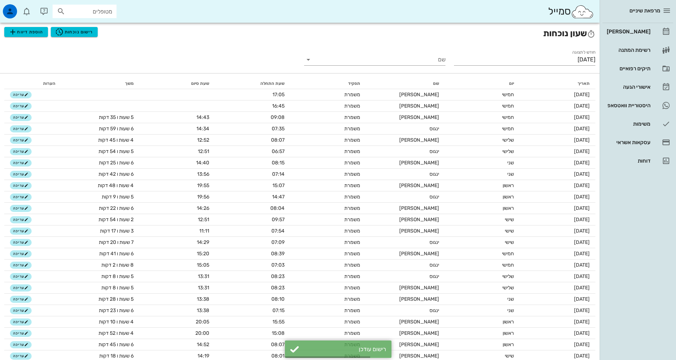
click at [632, 240] on div "מרפאת שיניים יומן מרפאה רשימת המתנה תיקים רפואיים אישורי הגעה 2 היסטוריית וואטס…" at bounding box center [638, 180] width 76 height 360
click at [657, 34] on link "[PERSON_NAME]" at bounding box center [638, 31] width 71 height 17
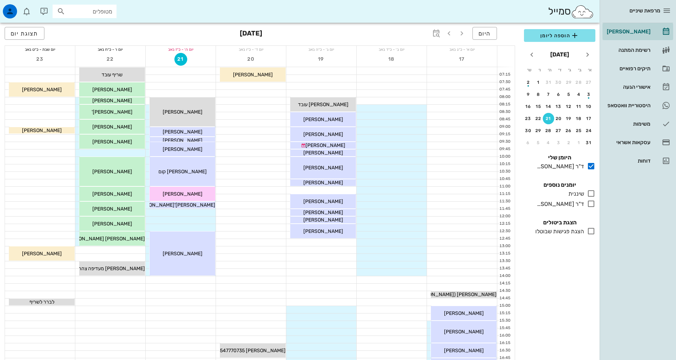
click at [370, 33] on div "היום [DATE] תצוגת יום" at bounding box center [260, 34] width 511 height 23
click at [619, 72] on div "תיקים רפואיים" at bounding box center [628, 68] width 45 height 11
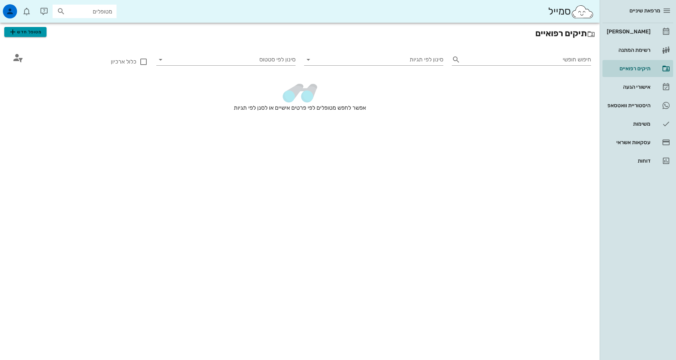
click at [22, 33] on span "מטופל חדש" at bounding box center [25, 32] width 33 height 9
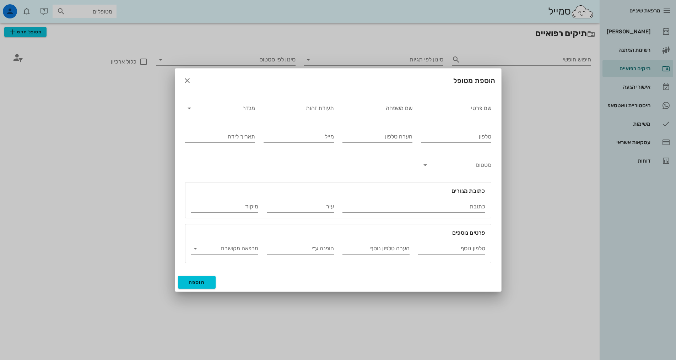
click at [323, 108] on input "תעודת זהות" at bounding box center [299, 108] width 70 height 11
click at [454, 107] on input "שם פרטי" at bounding box center [456, 108] width 70 height 11
click at [224, 312] on div at bounding box center [338, 180] width 676 height 360
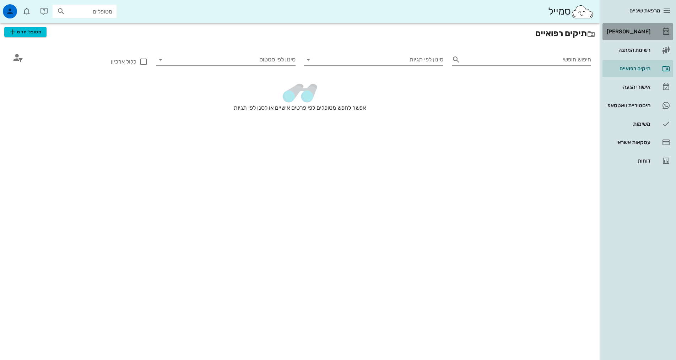
click at [629, 33] on div "[PERSON_NAME]" at bounding box center [628, 32] width 45 height 6
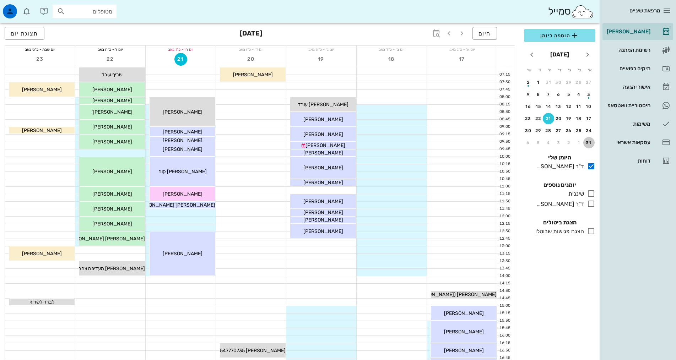
click at [591, 143] on div "31" at bounding box center [589, 142] width 11 height 5
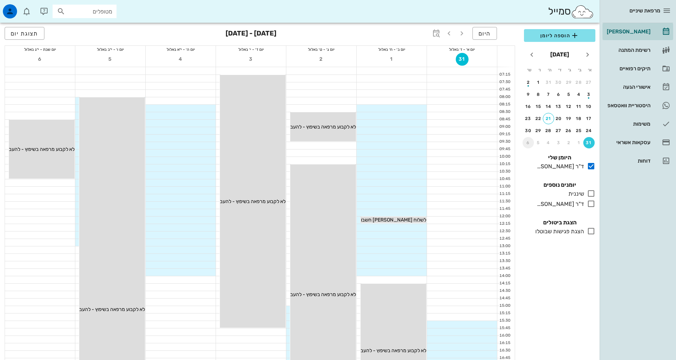
click at [531, 143] on div "6" at bounding box center [528, 142] width 11 height 5
click at [591, 93] on div "7" at bounding box center [589, 94] width 11 height 5
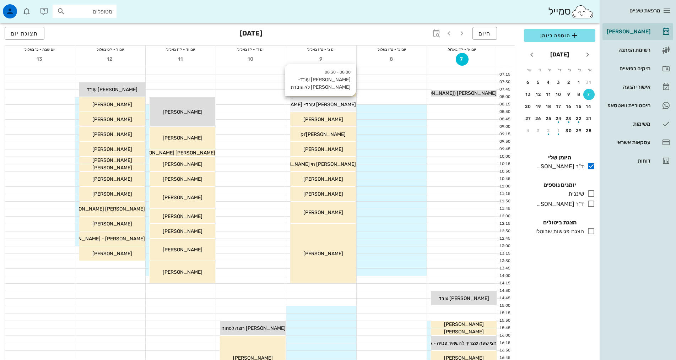
click at [331, 105] on span "[PERSON_NAME] עובד- [PERSON_NAME] לא עובדת" at bounding box center [299, 105] width 114 height 6
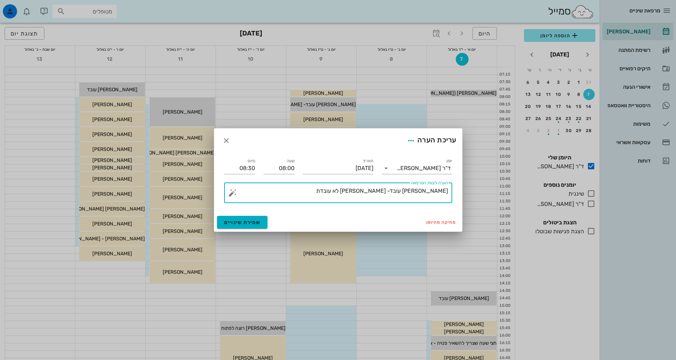
click at [361, 195] on textarea "[PERSON_NAME] עובד- [PERSON_NAME] לא עובדת" at bounding box center [341, 194] width 214 height 17
drag, startPoint x: 383, startPoint y: 191, endPoint x: 418, endPoint y: 194, distance: 35.7
click at [418, 194] on textarea "[PERSON_NAME] עובד- [PERSON_NAME] לא עובדת" at bounding box center [341, 194] width 214 height 17
click at [384, 193] on textarea "[PERSON_NAME] עובד- [PERSON_NAME] לא עובדת" at bounding box center [341, 194] width 214 height 17
click at [361, 255] on div at bounding box center [338, 180] width 676 height 360
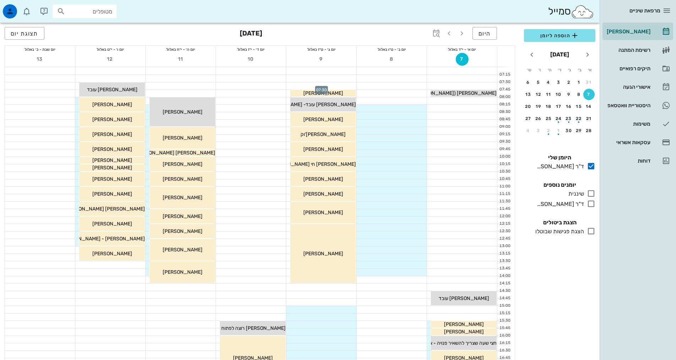
click at [330, 85] on div at bounding box center [321, 85] width 70 height 7
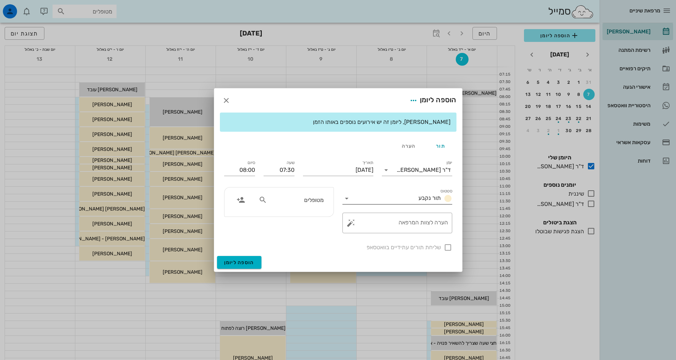
click at [396, 203] on input "סטטוס" at bounding box center [384, 198] width 63 height 11
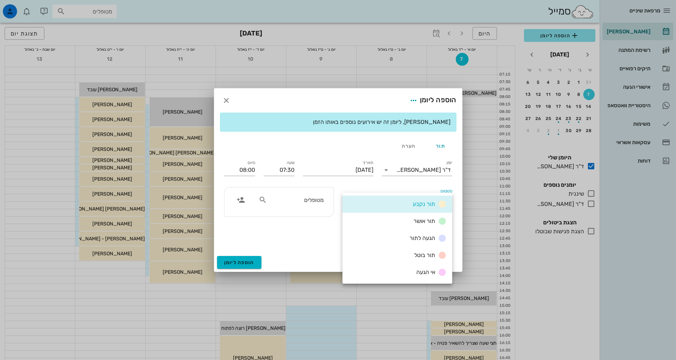
click at [396, 203] on div "תור נקבע" at bounding box center [398, 204] width 110 height 17
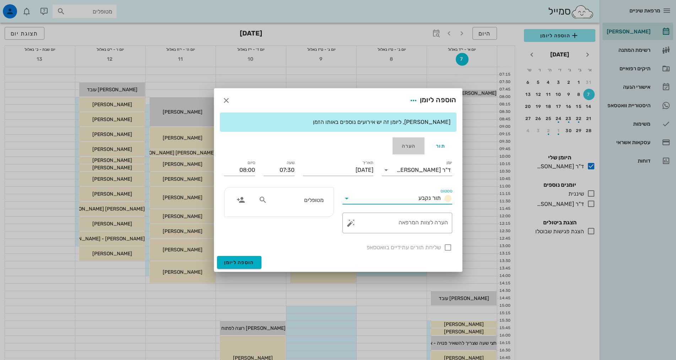
click at [412, 149] on div "הערה" at bounding box center [409, 146] width 32 height 17
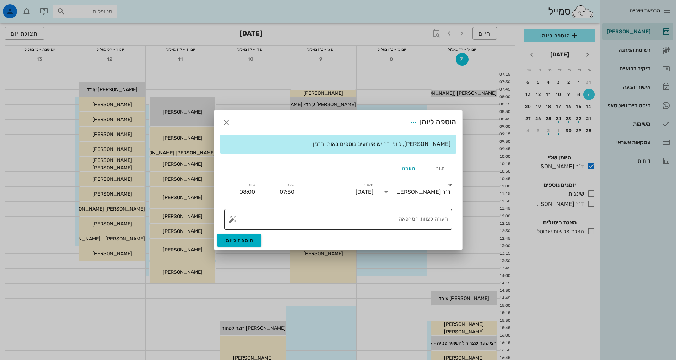
click at [436, 221] on textarea "הערה לצוות המרפאה" at bounding box center [341, 221] width 214 height 17
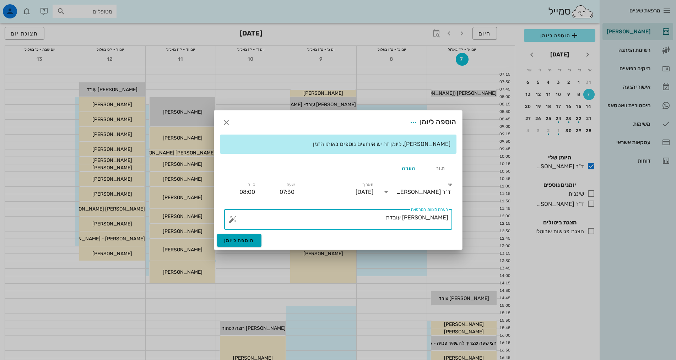
type textarea "[PERSON_NAME] עובדת"
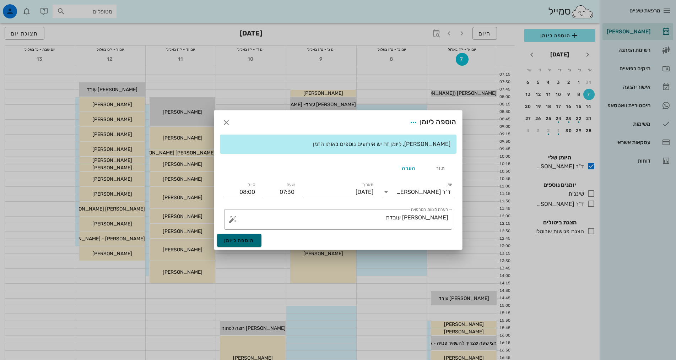
click at [242, 243] on span "הוספה ליומן" at bounding box center [239, 241] width 30 height 6
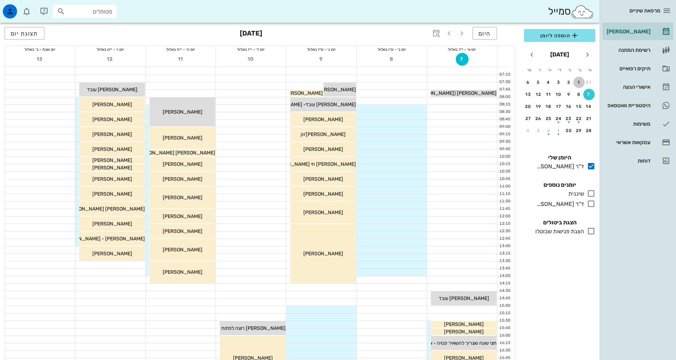
click at [579, 82] on div "1" at bounding box center [579, 82] width 11 height 5
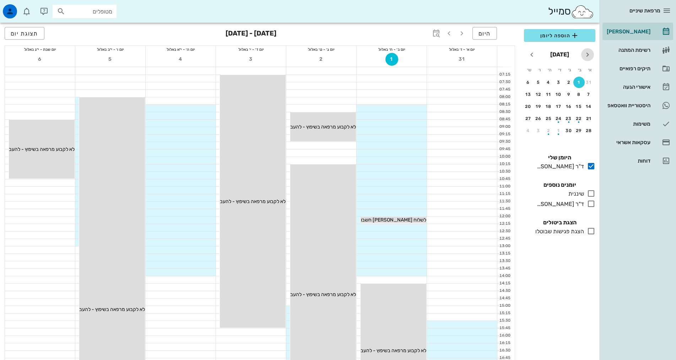
click at [590, 55] on icon "חודש שעבר" at bounding box center [588, 54] width 9 height 9
click at [547, 117] on div "21" at bounding box center [548, 118] width 11 height 5
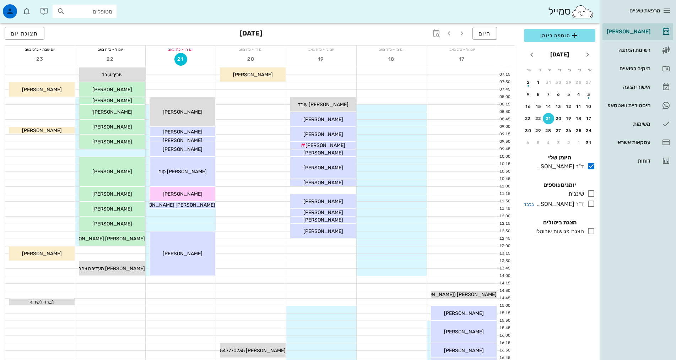
click at [590, 206] on icon at bounding box center [591, 204] width 9 height 9
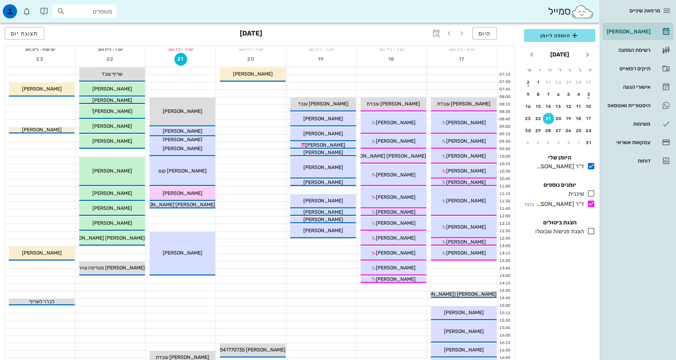
click at [590, 206] on icon at bounding box center [591, 204] width 9 height 9
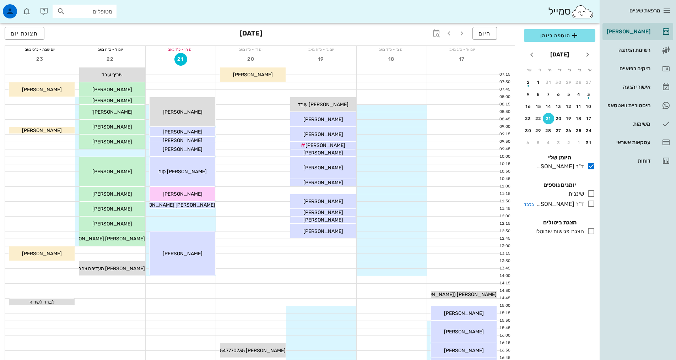
click at [590, 206] on icon at bounding box center [591, 204] width 9 height 9
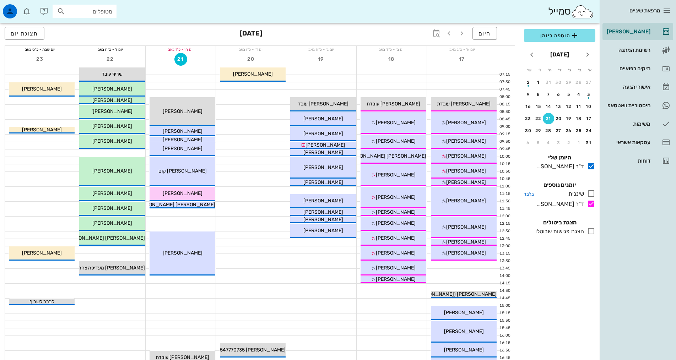
click at [593, 193] on icon at bounding box center [591, 193] width 9 height 9
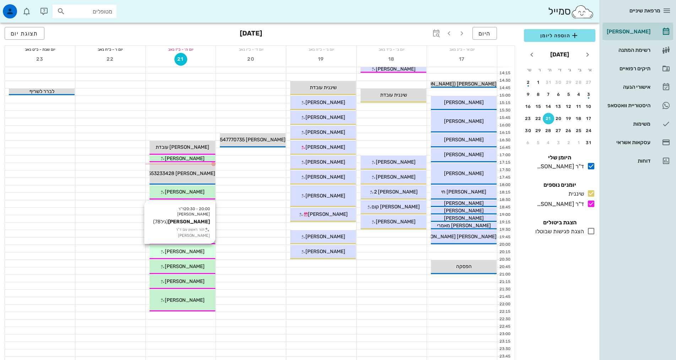
scroll to position [213, 0]
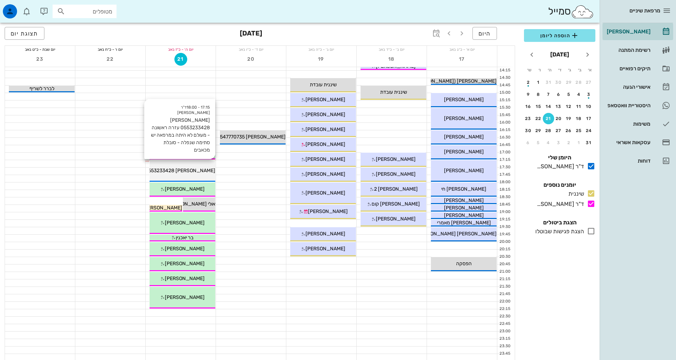
click at [201, 175] on div "17:15 - 18:00 ד"ר אלדד אירני חיה ברכה 0553233428 עזרה ראשונה - מעולם לא היתה במ…" at bounding box center [183, 171] width 66 height 22
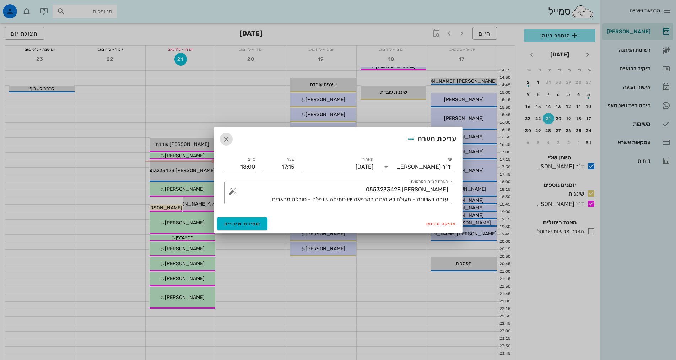
click at [225, 141] on icon "button" at bounding box center [226, 139] width 9 height 9
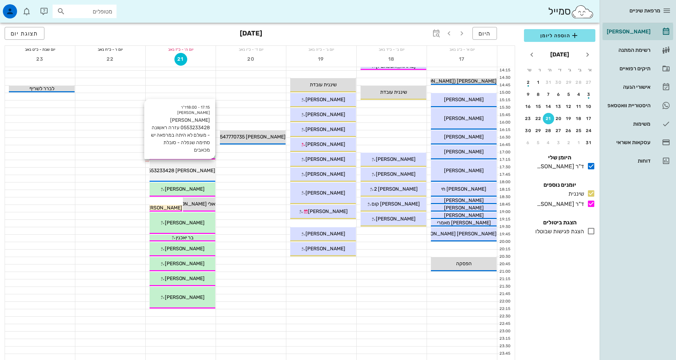
drag, startPoint x: 194, startPoint y: 170, endPoint x: 210, endPoint y: 173, distance: 15.7
click at [210, 173] on span "חיה ברכה 0553233428 עזרה ראשונה - מעולם לא היתה במרפאה יש סתימה שנפלה - סובלת מ…" at bounding box center [103, 171] width 224 height 6
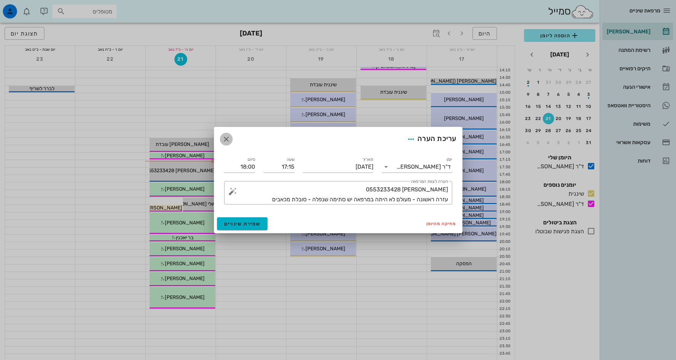
click at [228, 139] on icon "button" at bounding box center [226, 139] width 9 height 9
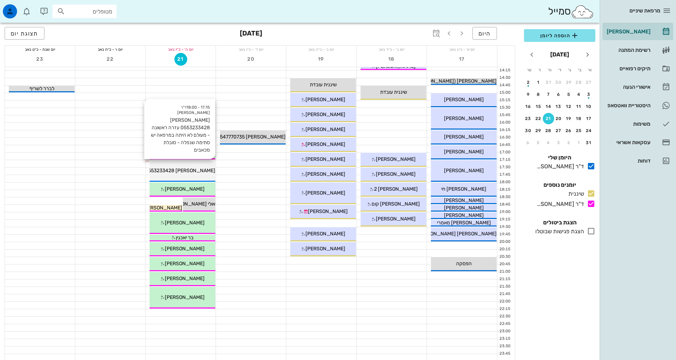
drag, startPoint x: 202, startPoint y: 169, endPoint x: 210, endPoint y: 172, distance: 8.1
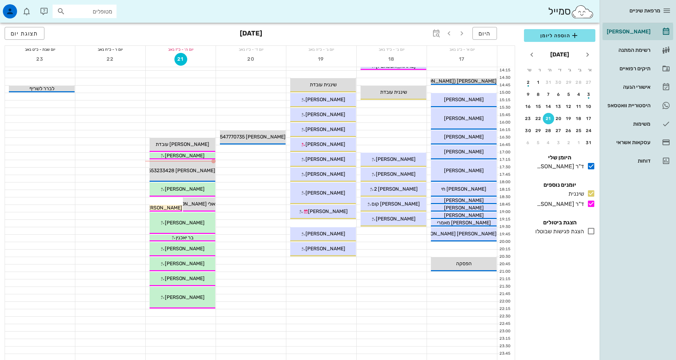
drag, startPoint x: 210, startPoint y: 172, endPoint x: 245, endPoint y: 193, distance: 41.0
click at [245, 193] on div at bounding box center [251, 193] width 70 height 7
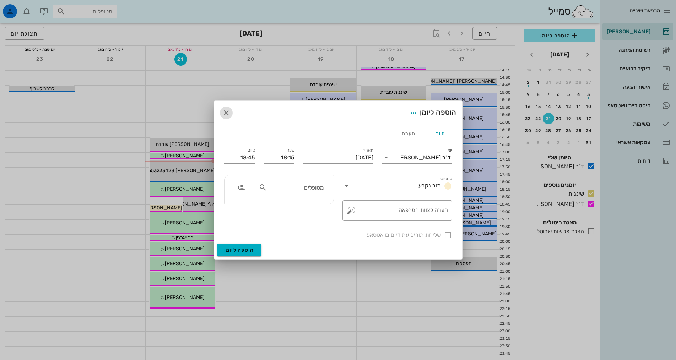
click at [224, 114] on icon "button" at bounding box center [226, 113] width 9 height 9
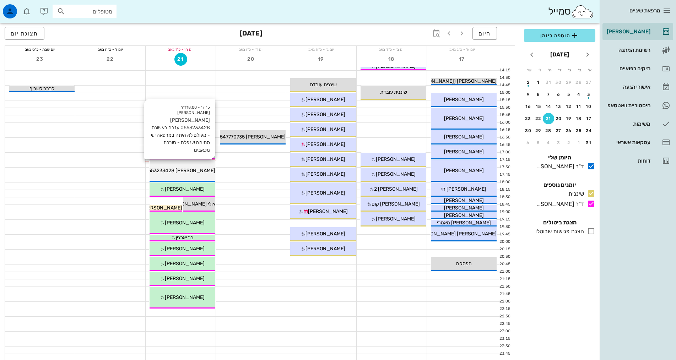
click at [195, 173] on span "חיה ברכה 0553233428 עזרה ראשונה - מעולם לא היתה במרפאה יש סתימה שנפלה - סובלת מ…" at bounding box center [103, 171] width 224 height 6
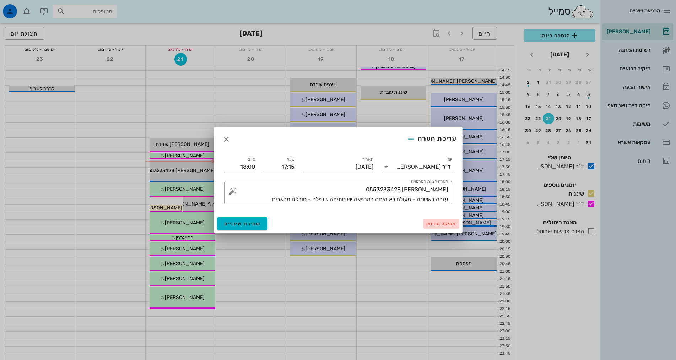
click at [449, 221] on button "מחיקה מהיומן" at bounding box center [442, 224] width 36 height 10
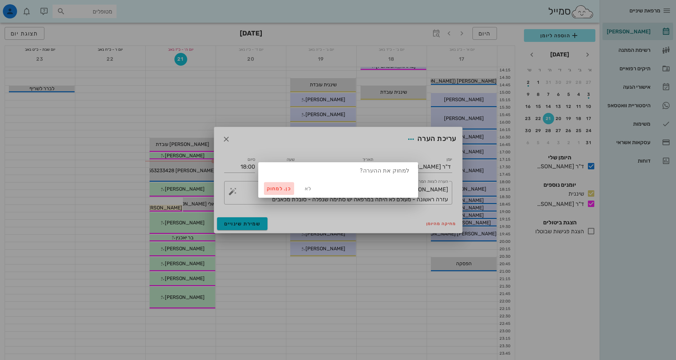
click at [274, 188] on span "כן. למחוק" at bounding box center [279, 189] width 25 height 6
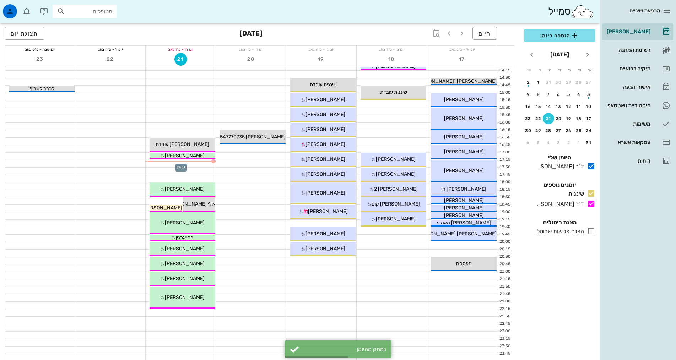
click at [205, 165] on div at bounding box center [181, 163] width 70 height 7
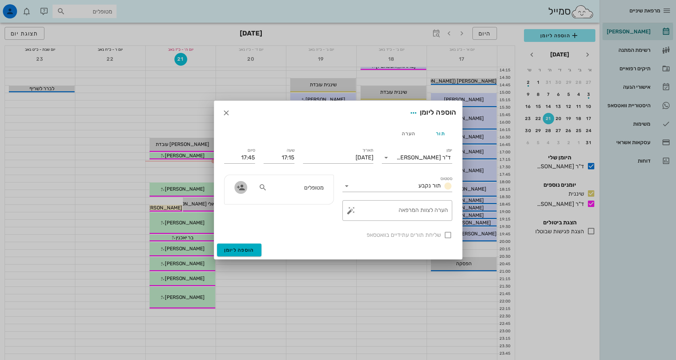
click at [244, 190] on icon "button" at bounding box center [241, 187] width 9 height 9
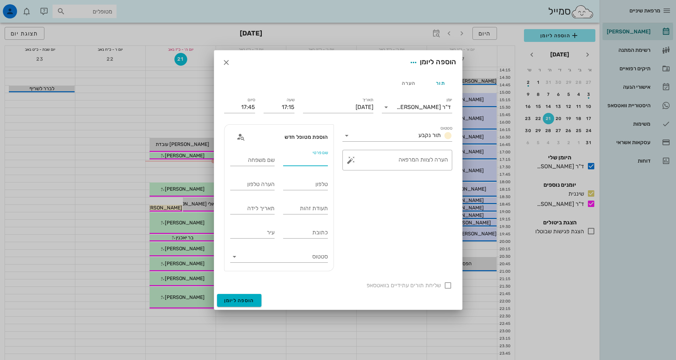
click at [313, 159] on input "שם פרטי" at bounding box center [305, 160] width 45 height 11
click at [251, 160] on input "שם משפחה" at bounding box center [252, 160] width 45 height 11
click at [321, 161] on input "חיה ברכה" at bounding box center [305, 160] width 45 height 11
click at [303, 157] on input "חוה ברכה" at bounding box center [305, 160] width 45 height 11
type input "[PERSON_NAME]"
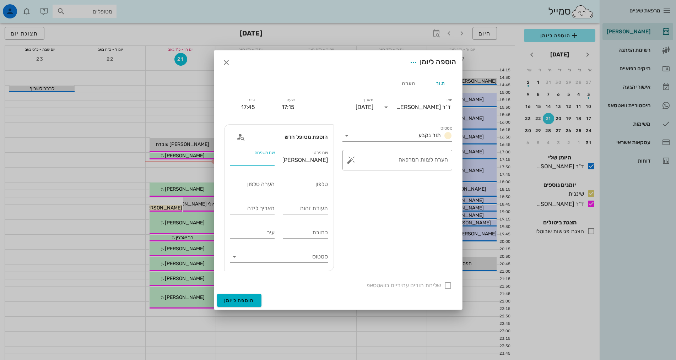
click at [265, 161] on input "שם משפחה" at bounding box center [252, 160] width 45 height 11
type input "גולבנצנץ"
click at [313, 182] on input "טלפון" at bounding box center [305, 184] width 45 height 11
type input "0553324516"
click at [304, 209] on input "תעודת זהות" at bounding box center [305, 208] width 45 height 11
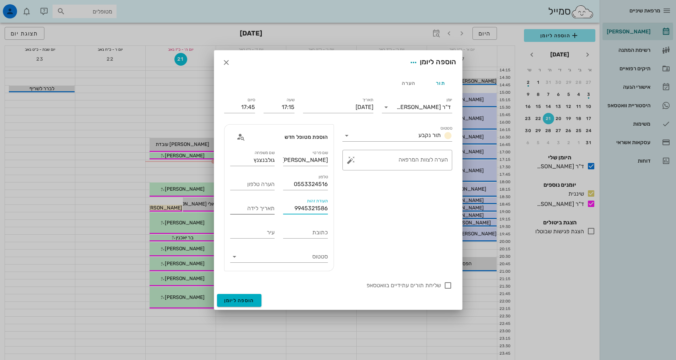
type input "9945321586"
click at [248, 208] on input "תאריך לידה" at bounding box center [252, 208] width 45 height 11
type input "0"
type input "[DATE]"
click at [299, 236] on input "כתובת" at bounding box center [305, 232] width 45 height 11
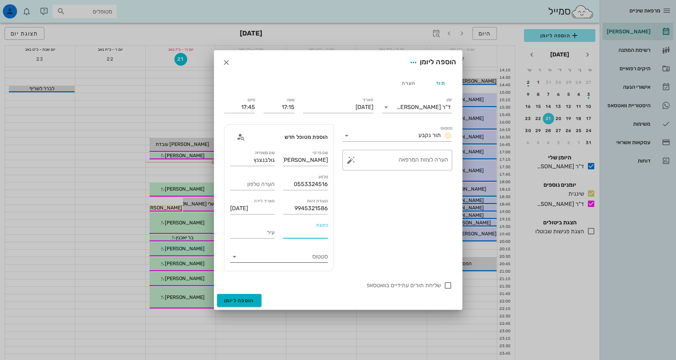
click at [301, 259] on input "סטטוס" at bounding box center [285, 256] width 86 height 11
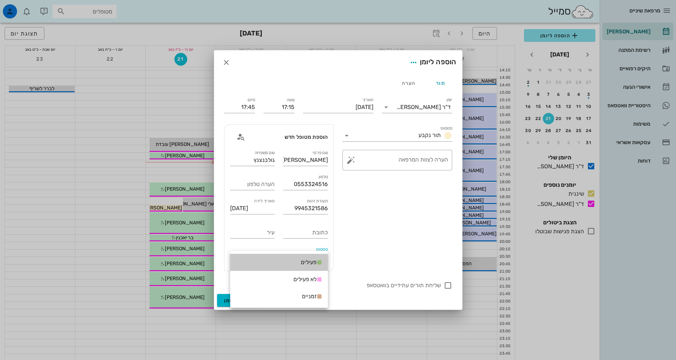
click at [301, 259] on span "פעילים" at bounding box center [309, 262] width 16 height 9
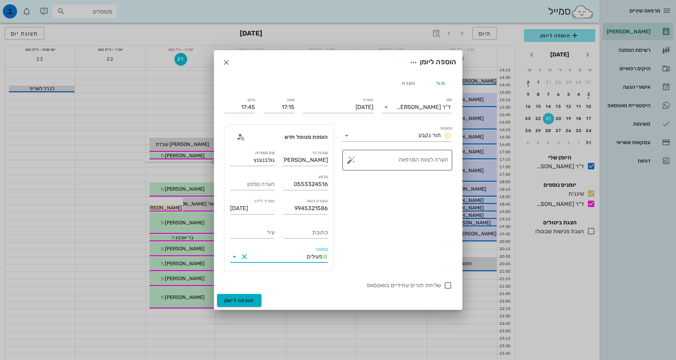
click at [396, 159] on textarea "הערה לצוות המרפאה" at bounding box center [401, 162] width 96 height 17
type textarea "ע"
drag, startPoint x: 433, startPoint y: 157, endPoint x: 462, endPoint y: 158, distance: 28.8
click at [462, 158] on div "תור הערה יומן ד"ר אלדד אירני סטטוס תור נקבע תאריך יום חמישי, 21 באוגוסט 2025 שע…" at bounding box center [338, 185] width 248 height 220
type textarea "עם כאבים"
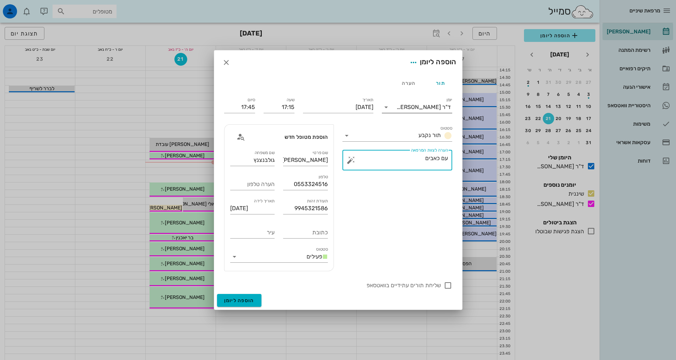
click at [438, 108] on div "ד"ר [PERSON_NAME]" at bounding box center [424, 107] width 54 height 6
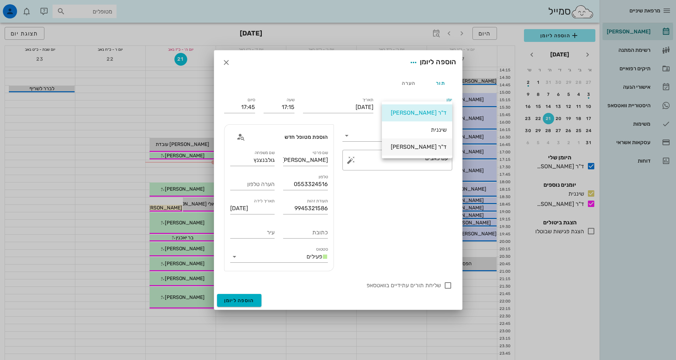
click at [432, 149] on div "ד"ר [PERSON_NAME]" at bounding box center [417, 147] width 59 height 7
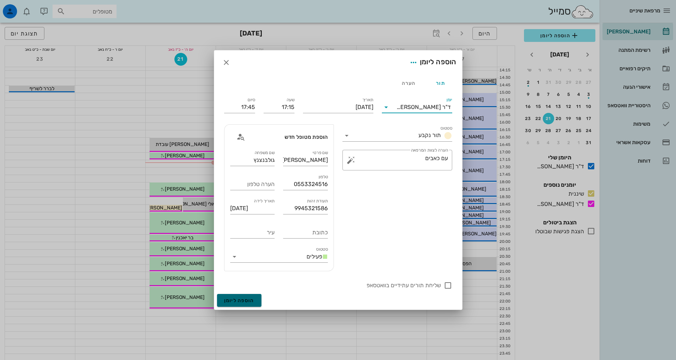
click at [241, 299] on span "הוספה ליומן" at bounding box center [239, 301] width 30 height 6
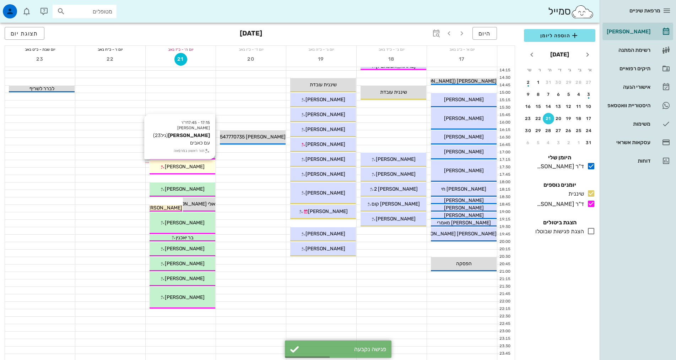
click at [201, 169] on div "[PERSON_NAME]" at bounding box center [183, 166] width 66 height 7
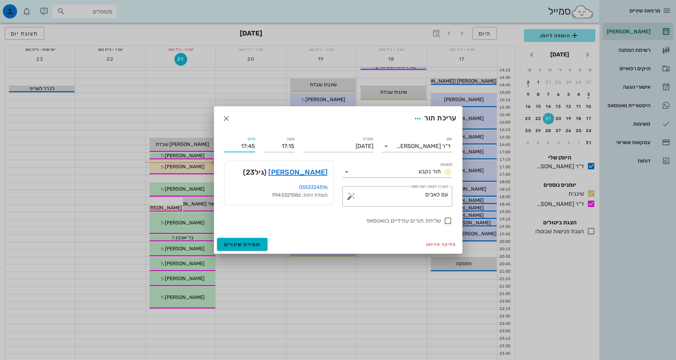
click at [246, 148] on input "17:45" at bounding box center [239, 146] width 31 height 11
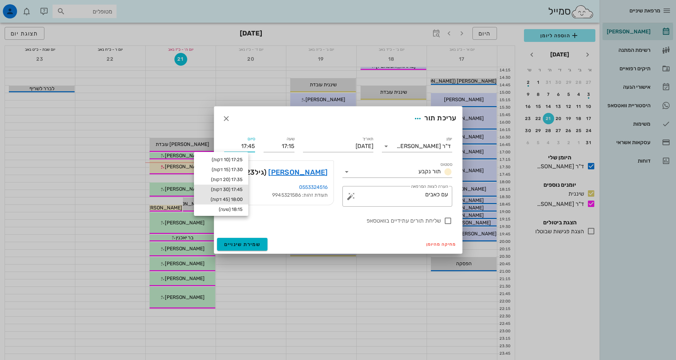
click at [233, 201] on div "18:00 (45 דקות)" at bounding box center [221, 200] width 43 height 6
type input "18:00"
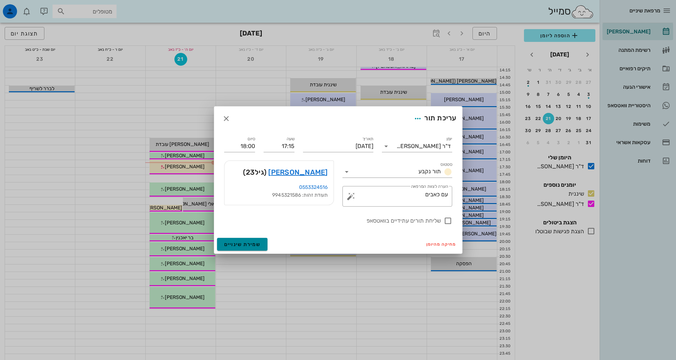
click at [246, 244] on span "שמירת שינויים" at bounding box center [242, 245] width 37 height 6
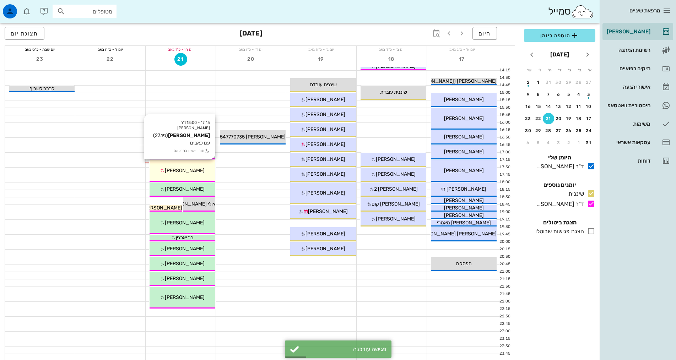
click at [196, 170] on span "[PERSON_NAME]" at bounding box center [185, 171] width 40 height 6
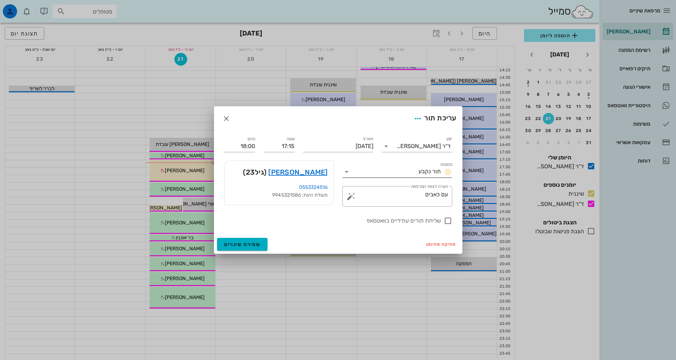
drag, startPoint x: 371, startPoint y: 163, endPoint x: 372, endPoint y: 168, distance: 4.7
click at [372, 165] on div "סטטוס תור נקבע" at bounding box center [398, 170] width 110 height 16
click at [373, 168] on input "סטטוס" at bounding box center [384, 171] width 63 height 11
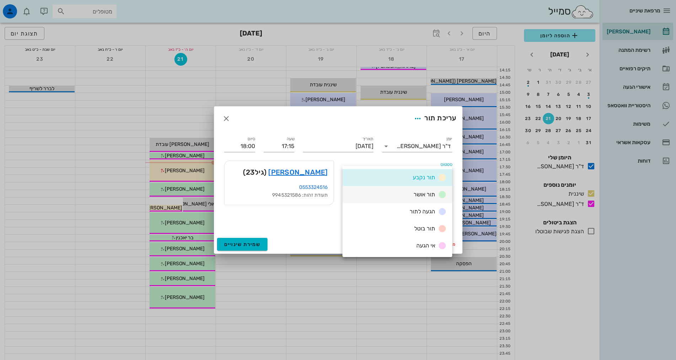
click at [403, 197] on div "תור אושר" at bounding box center [398, 194] width 110 height 17
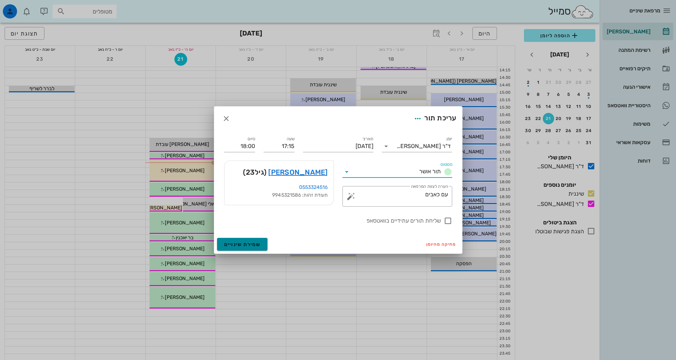
click at [240, 242] on span "שמירת שינויים" at bounding box center [242, 245] width 37 height 6
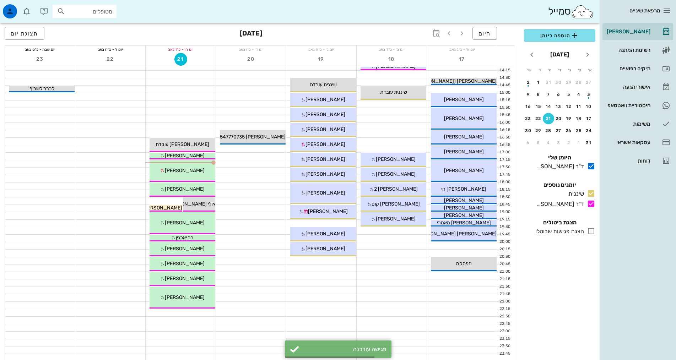
click at [111, 186] on div at bounding box center [110, 186] width 70 height 7
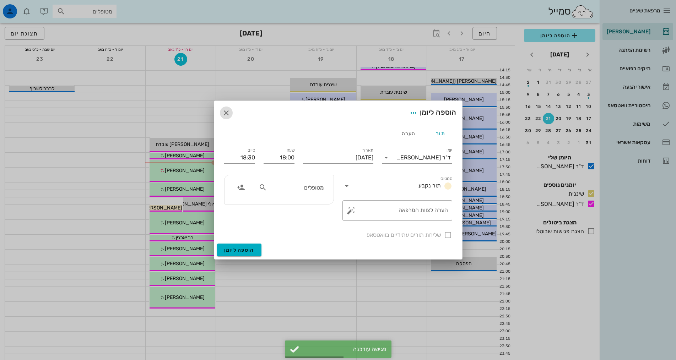
click at [229, 113] on icon "button" at bounding box center [226, 113] width 9 height 9
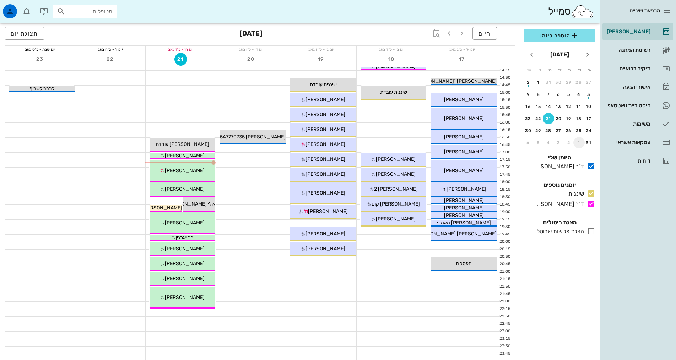
click at [580, 143] on div "1" at bounding box center [579, 142] width 11 height 5
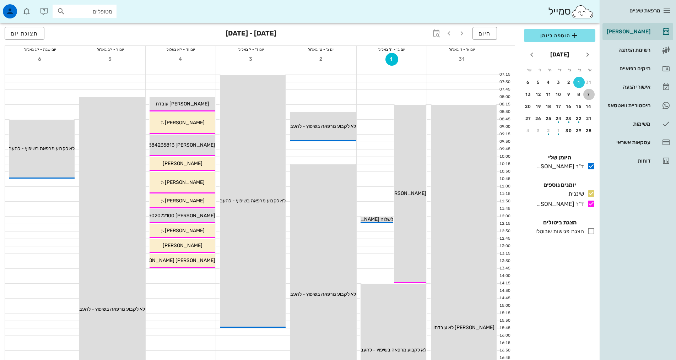
click at [587, 93] on div "7" at bounding box center [589, 94] width 11 height 5
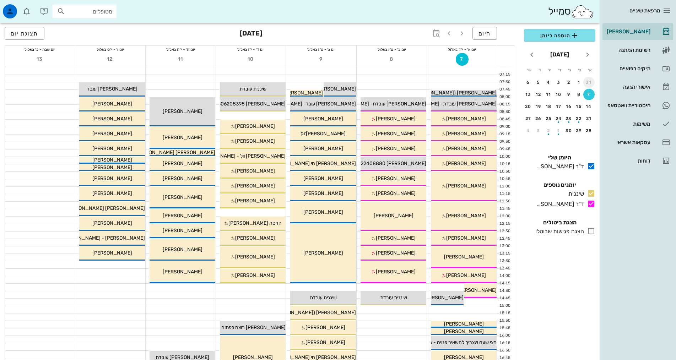
click at [591, 82] on div "31" at bounding box center [589, 82] width 11 height 5
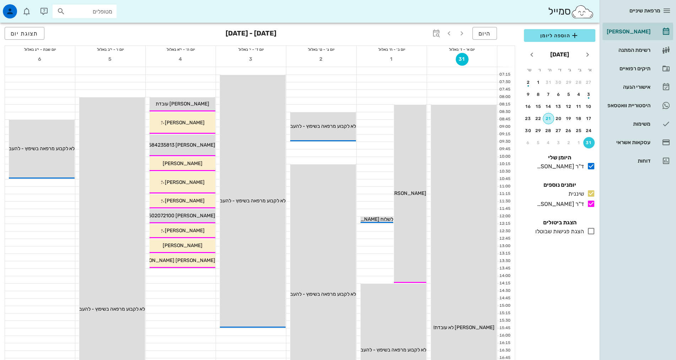
click at [550, 118] on div "21" at bounding box center [548, 118] width 11 height 5
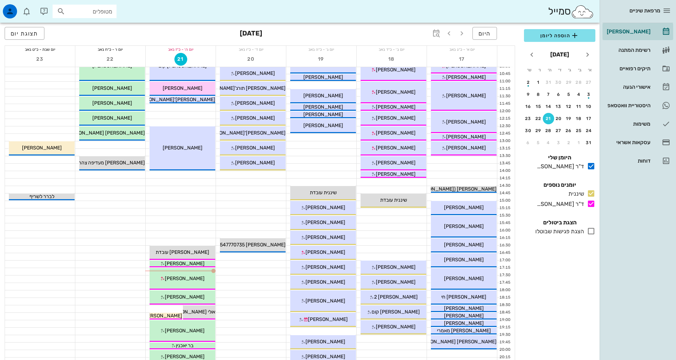
scroll to position [107, 0]
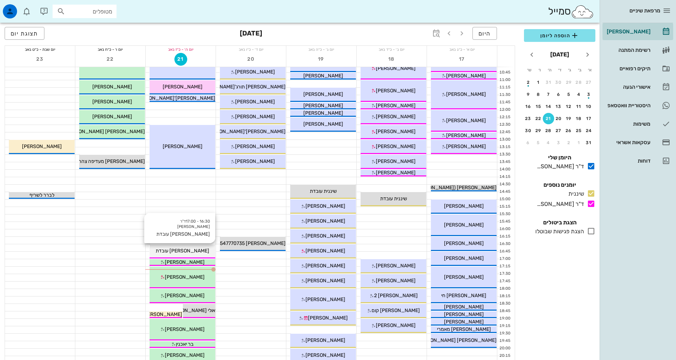
click at [180, 255] on div "16:30 - 17:00 ד"ר אילנה אנגל אילנה עובדת אילנה עובדת" at bounding box center [183, 251] width 66 height 14
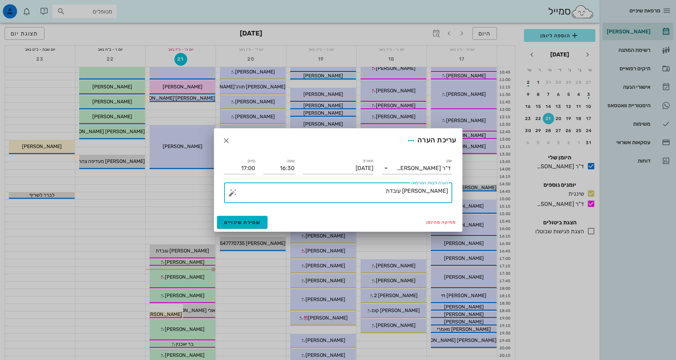
click at [396, 195] on textarea "[PERSON_NAME] עובדת" at bounding box center [341, 194] width 214 height 17
type textarea "[PERSON_NAME] ([PERSON_NAME])"
click at [226, 220] on span "שמירת שינויים" at bounding box center [242, 223] width 37 height 6
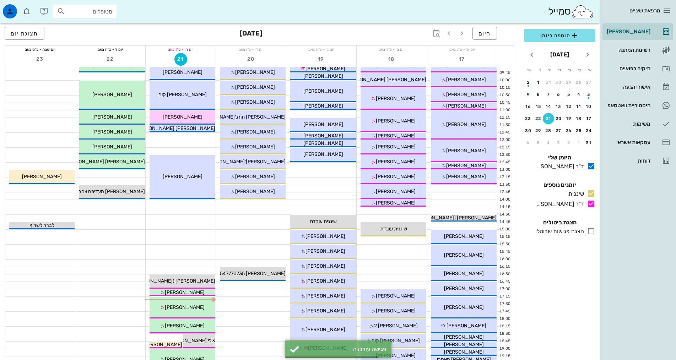
scroll to position [0, 0]
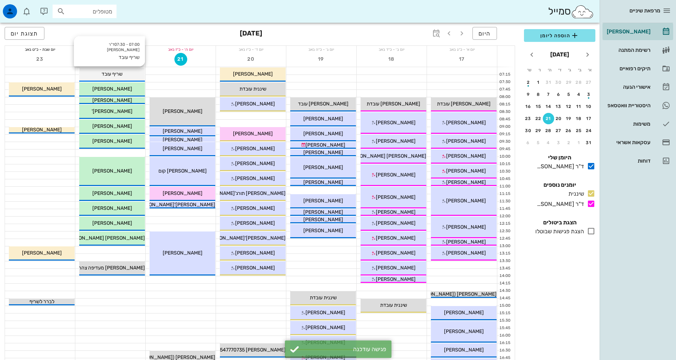
click at [127, 72] on div "שריף עובד" at bounding box center [112, 73] width 66 height 7
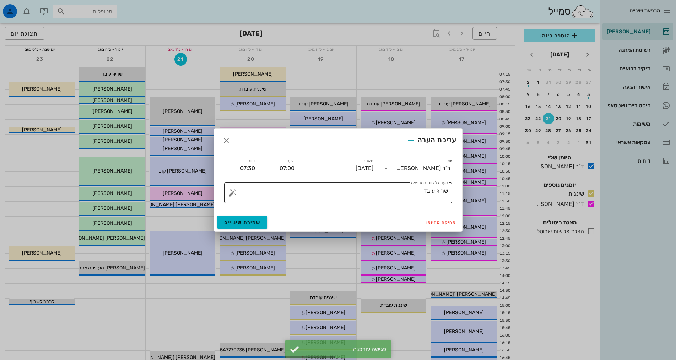
click at [394, 198] on textarea "שריף עובד" at bounding box center [341, 194] width 214 height 17
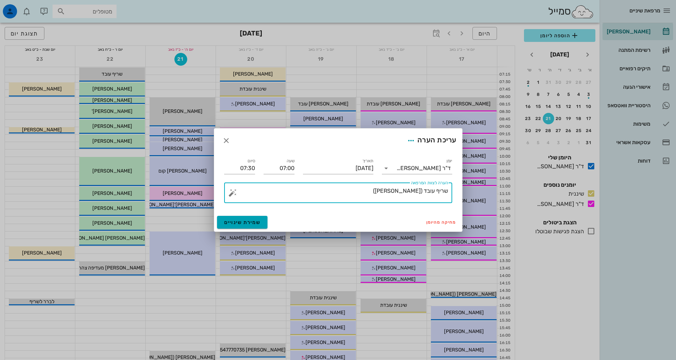
type textarea "שריף עובד ([PERSON_NAME])"
click at [244, 224] on span "שמירת שינויים" at bounding box center [242, 223] width 37 height 6
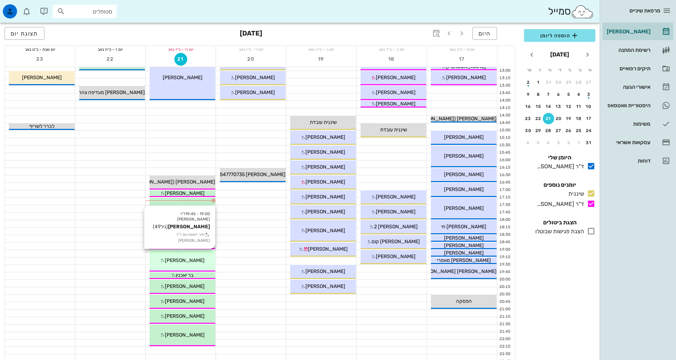
scroll to position [178, 0]
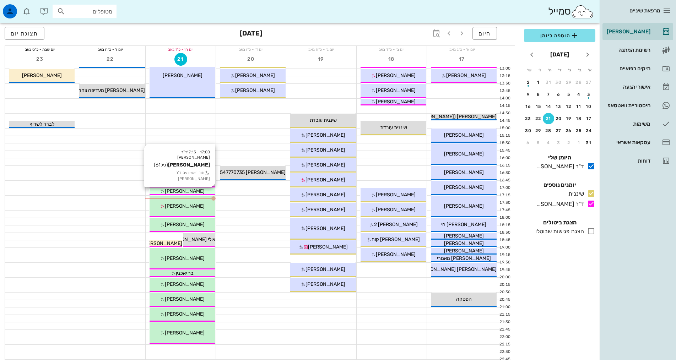
click at [182, 190] on span "[PERSON_NAME]" at bounding box center [185, 191] width 40 height 6
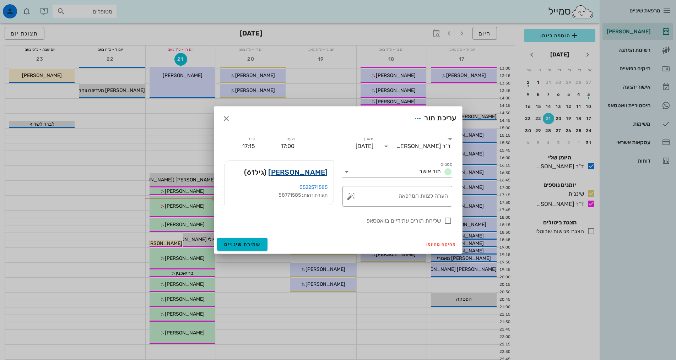
click at [314, 170] on link "[PERSON_NAME]" at bounding box center [297, 172] width 59 height 11
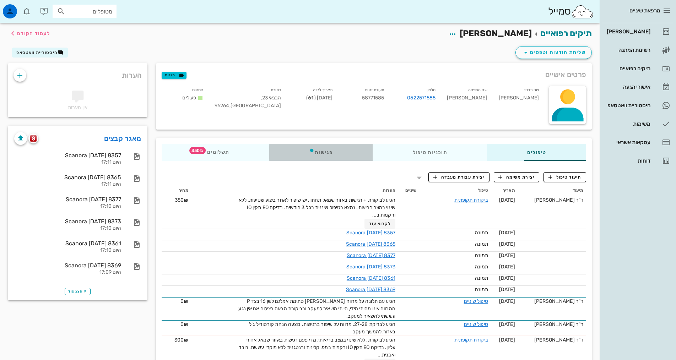
click at [286, 150] on div "פגישות" at bounding box center [320, 152] width 103 height 17
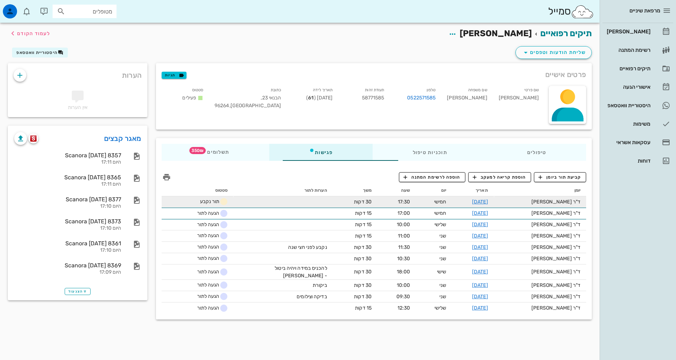
click at [200, 203] on span "תור נקבע" at bounding box center [214, 202] width 28 height 6
click at [289, 195] on th "הערות לתור" at bounding box center [283, 190] width 99 height 11
click at [488, 203] on link "11-09-2025" at bounding box center [480, 202] width 16 height 6
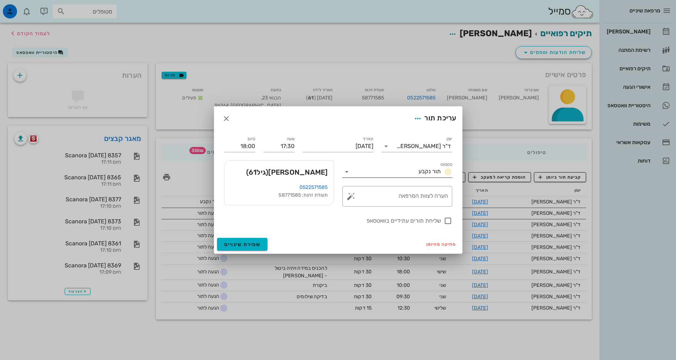
click at [371, 173] on input "סטטוס" at bounding box center [384, 171] width 63 height 11
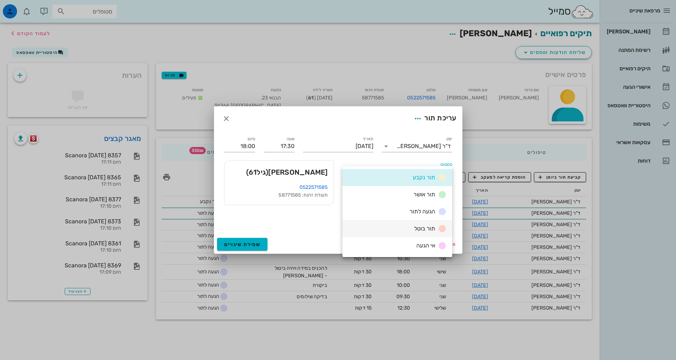
click at [389, 226] on div "תור בוטל" at bounding box center [398, 228] width 110 height 17
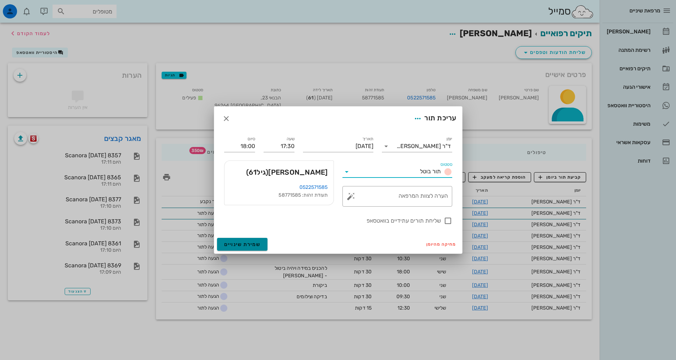
click at [243, 245] on span "שמירת שינויים" at bounding box center [242, 245] width 37 height 6
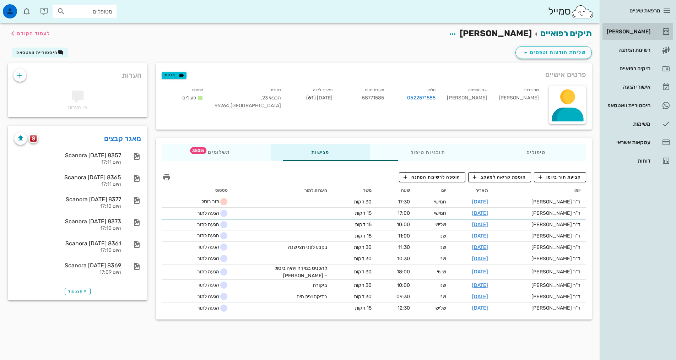
click at [645, 36] on div "[PERSON_NAME]" at bounding box center [628, 31] width 45 height 11
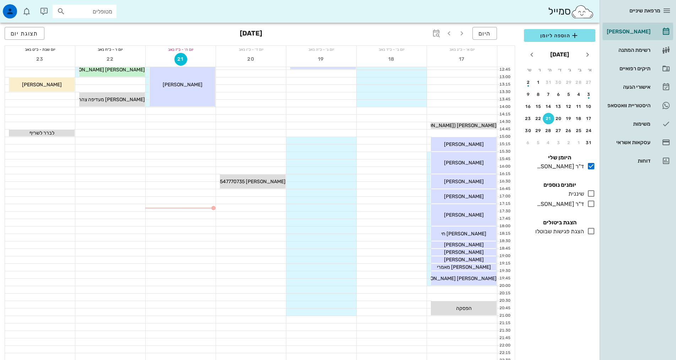
scroll to position [178, 0]
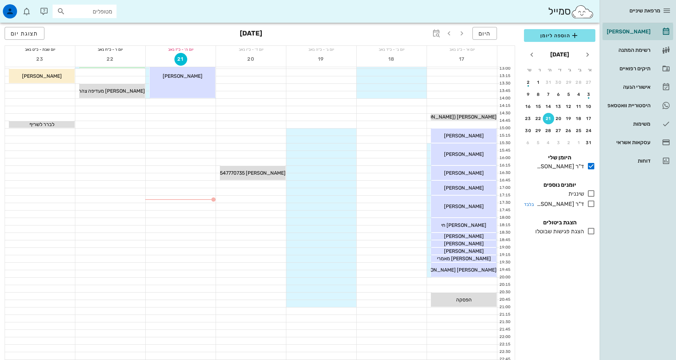
click at [591, 202] on icon at bounding box center [591, 204] width 9 height 9
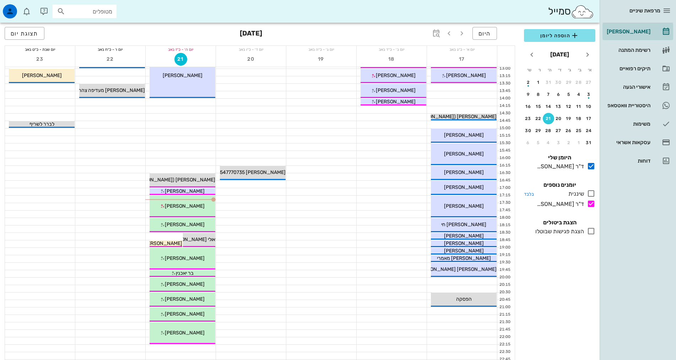
click at [591, 194] on icon at bounding box center [591, 193] width 9 height 9
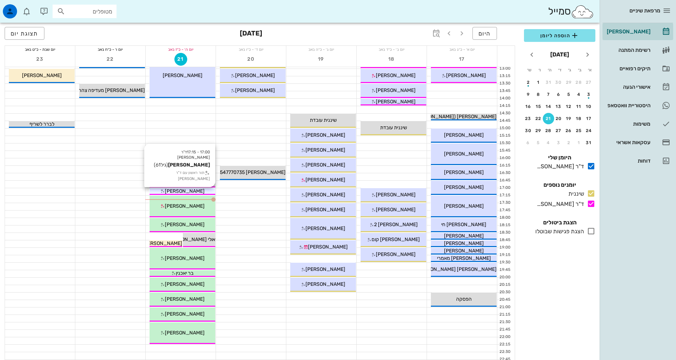
click at [195, 192] on div "[PERSON_NAME]" at bounding box center [183, 191] width 66 height 7
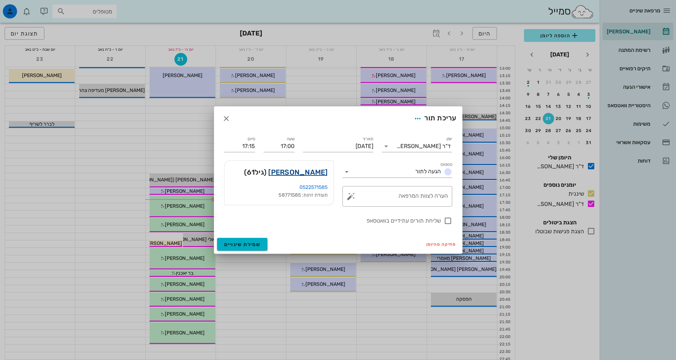
click at [317, 173] on link "[PERSON_NAME]" at bounding box center [297, 172] width 59 height 11
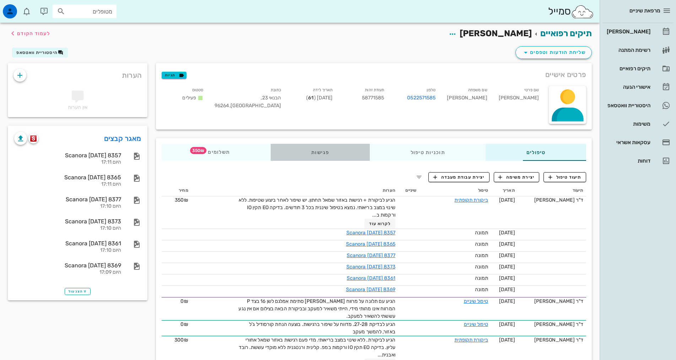
click at [297, 148] on div "פגישות" at bounding box center [320, 152] width 99 height 17
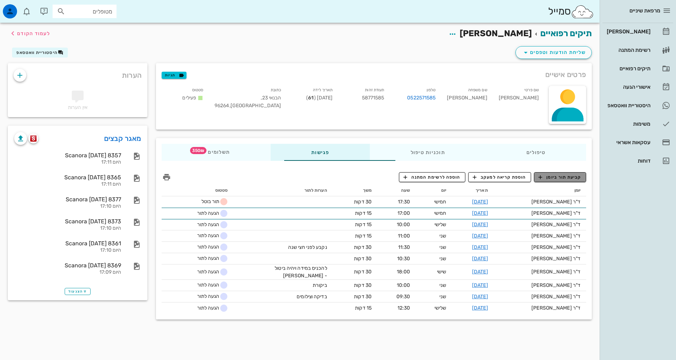
click at [557, 175] on span "קביעת תור ביומן" at bounding box center [560, 177] width 43 height 6
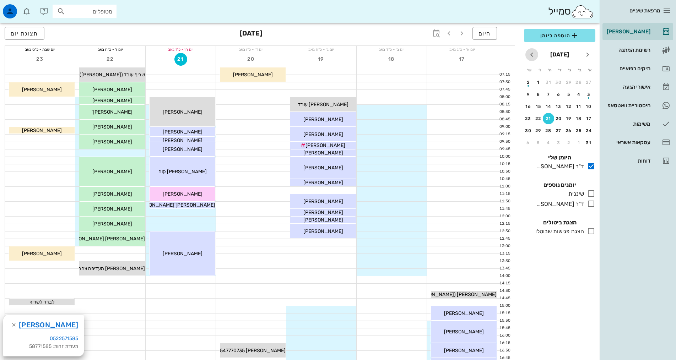
click at [534, 56] on icon "חודש הבא" at bounding box center [532, 54] width 9 height 9
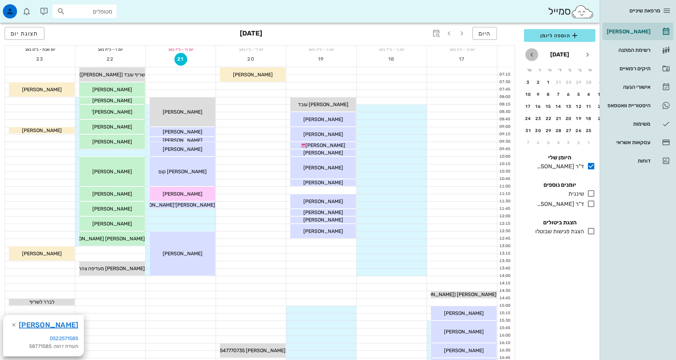
click at [534, 56] on icon "חודש הבא" at bounding box center [532, 54] width 9 height 9
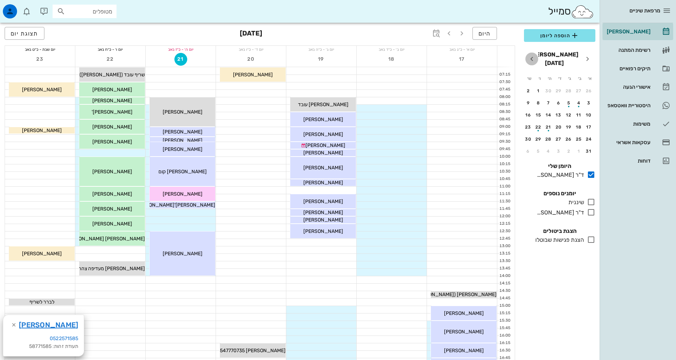
click at [534, 56] on icon "חודש הבא" at bounding box center [532, 59] width 9 height 9
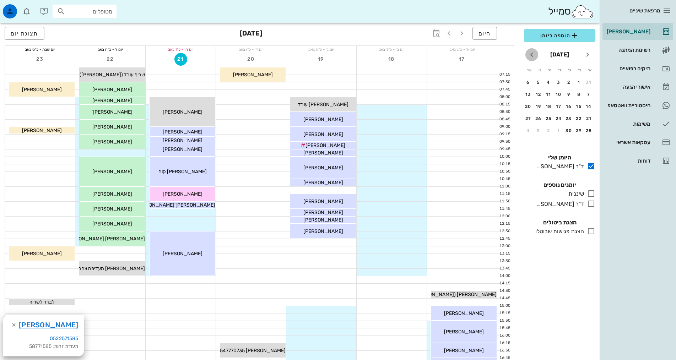
click at [534, 56] on icon "חודש הבא" at bounding box center [532, 54] width 9 height 9
click at [548, 82] on div "3" at bounding box center [548, 82] width 11 height 5
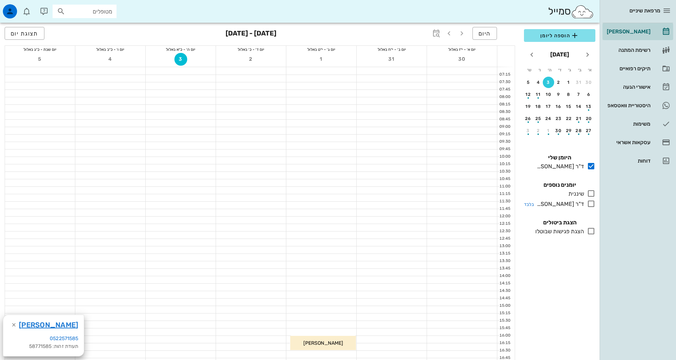
click at [586, 202] on div at bounding box center [589, 204] width 11 height 9
click at [189, 242] on div at bounding box center [181, 242] width 70 height 7
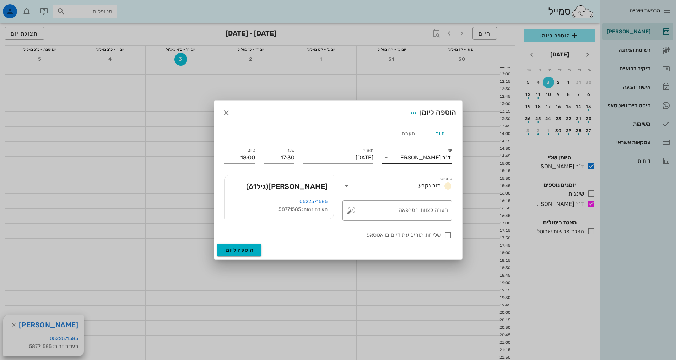
click at [388, 157] on icon at bounding box center [386, 158] width 9 height 9
click at [412, 194] on div "ד"ר [PERSON_NAME]" at bounding box center [417, 197] width 59 height 15
click at [366, 184] on input "סטטוס" at bounding box center [384, 186] width 63 height 11
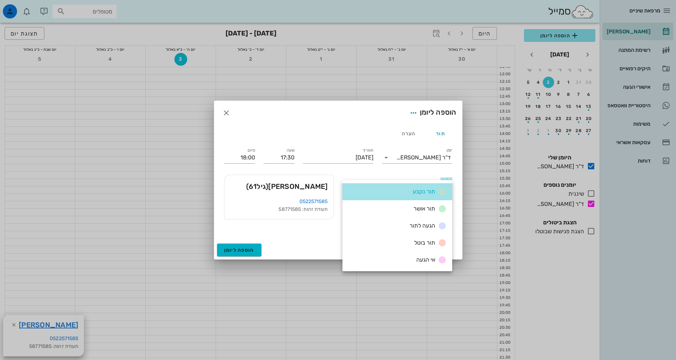
click at [366, 184] on div "תור נקבע" at bounding box center [398, 191] width 110 height 17
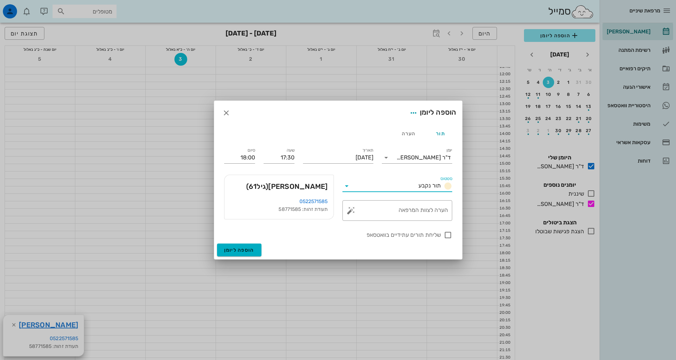
click at [468, 203] on div at bounding box center [338, 180] width 676 height 360
click at [430, 208] on div "הערה לצוות המרפאה" at bounding box center [401, 210] width 96 height 21
type textarea "נקבע לפני שנה לביקורת"
click at [241, 249] on span "הוספה ליומן" at bounding box center [239, 250] width 30 height 6
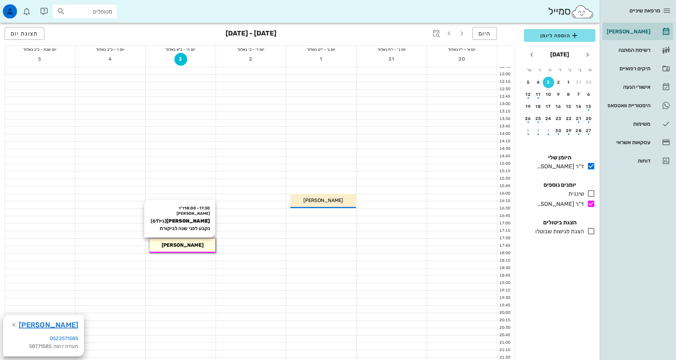
click at [178, 249] on div "17:30 - 18:00 ד"ר אילנה אנגל אורי איל (גיל 61 ) נקבע לפני שנה לביקורת אורי איל" at bounding box center [183, 246] width 66 height 14
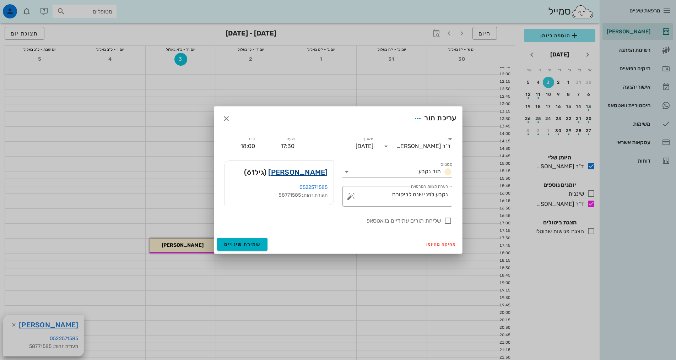
click at [317, 174] on link "[PERSON_NAME]" at bounding box center [297, 172] width 59 height 11
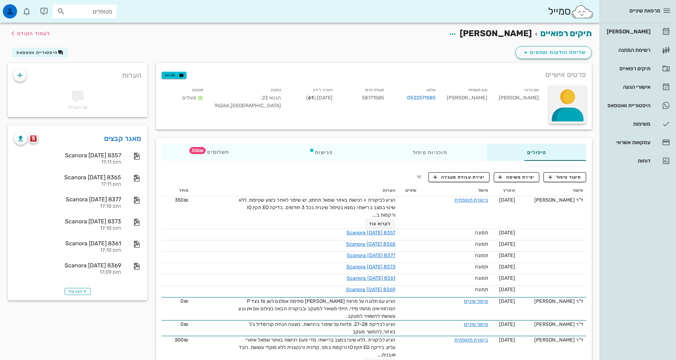
click at [564, 103] on div at bounding box center [567, 105] width 37 height 38
click at [417, 42] on div "תיקים רפואיים [PERSON_NAME] לעמוד הקודם" at bounding box center [300, 34] width 593 height 22
click at [533, 51] on span "שליחת הודעות וטפסים" at bounding box center [554, 52] width 64 height 9
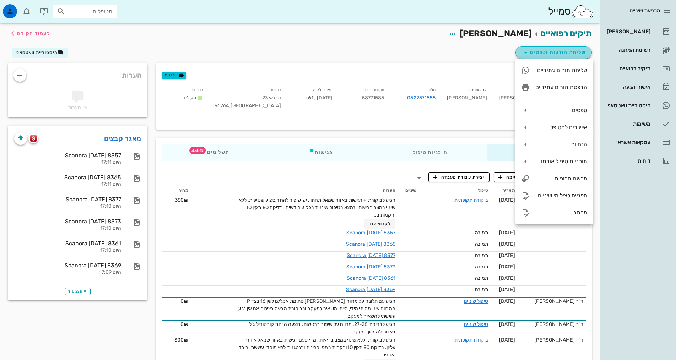
click at [549, 51] on span "שליחת הודעות וטפסים" at bounding box center [554, 52] width 64 height 9
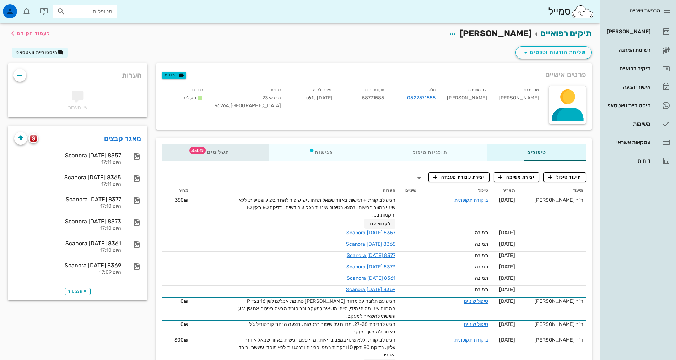
click at [189, 152] on span "350₪" at bounding box center [197, 150] width 16 height 7
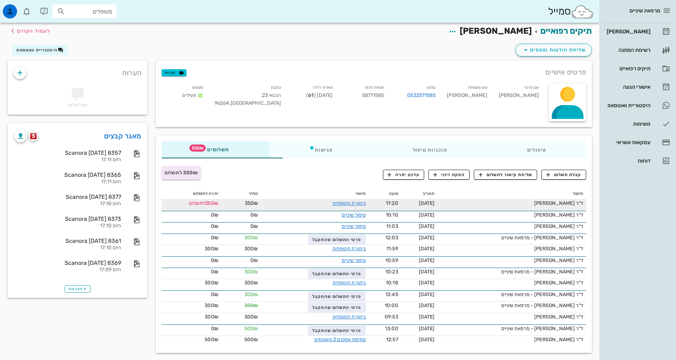
scroll to position [7, 0]
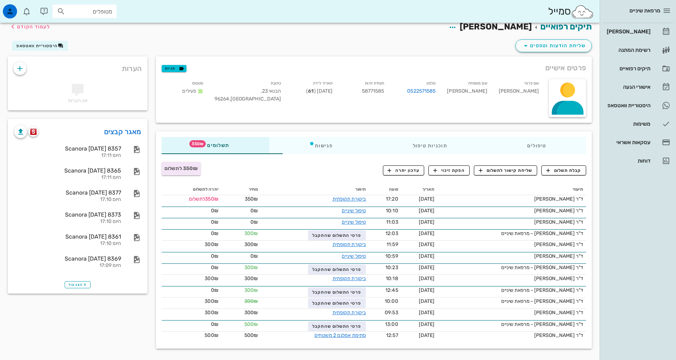
click at [630, 230] on div "מרפאת שיניים יומן מרפאה רשימת המתנה תיקים רפואיים אישורי הגעה 2 היסטוריית וואטס…" at bounding box center [638, 180] width 76 height 360
click at [642, 226] on div "מרפאת שיניים יומן מרפאה רשימת המתנה תיקים רפואיים אישורי הגעה 2 היסטוריית וואטס…" at bounding box center [638, 180] width 76 height 360
click at [553, 174] on button "קבלת תשלום" at bounding box center [564, 171] width 45 height 10
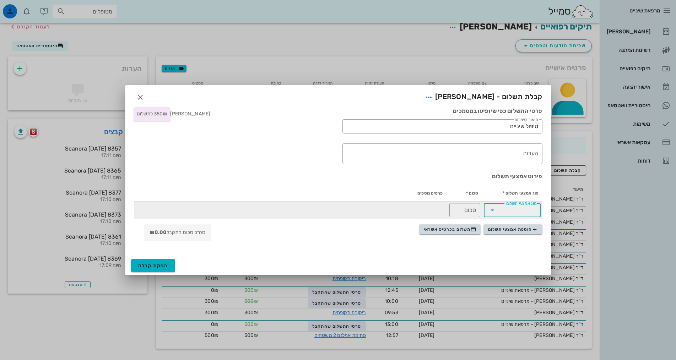
click at [501, 208] on input "סוג אמצעי תשלום" at bounding box center [517, 210] width 38 height 11
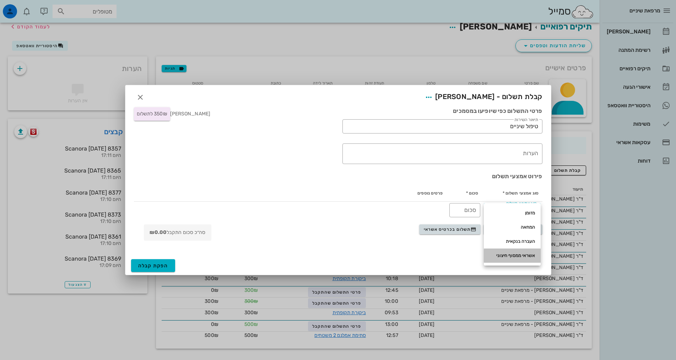
click at [510, 256] on div "אשראי ממסוף חיצוני" at bounding box center [512, 256] width 45 height 6
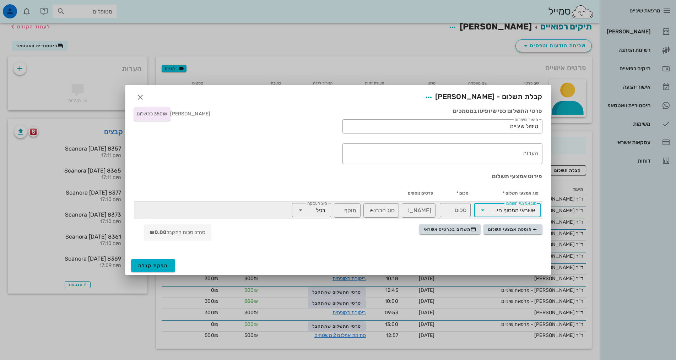
click at [498, 215] on div "אשראי ממסוף חיצוני" at bounding box center [513, 210] width 48 height 14
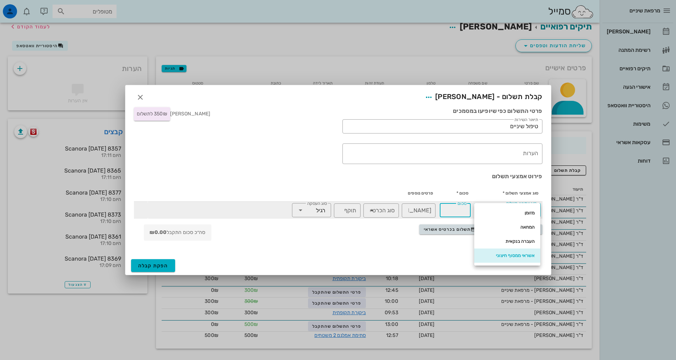
click at [464, 210] on input "סכום" at bounding box center [455, 210] width 22 height 11
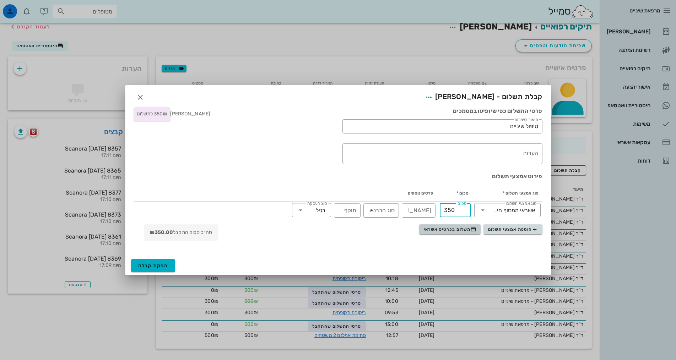
type input "350"
click at [466, 229] on span "תשלום בכרטיס אשראי" at bounding box center [450, 230] width 53 height 6
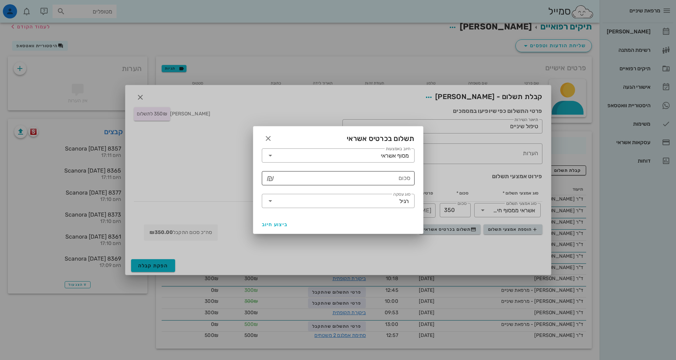
click at [361, 174] on input "סכום" at bounding box center [343, 178] width 134 height 11
type input "350"
click at [275, 222] on span "ביצוע חיוב" at bounding box center [275, 225] width 26 height 6
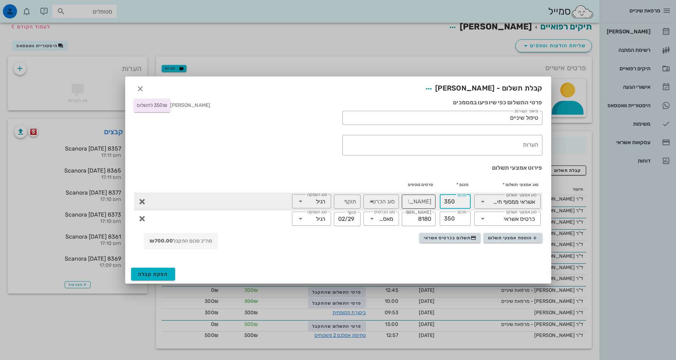
drag, startPoint x: 459, startPoint y: 200, endPoint x: 425, endPoint y: 199, distance: 34.5
click at [425, 199] on tr "​ סוג אמצעי תשלום אשראי ממסוף חיצוני ​ סכום 350 ​ מס׳ כרטיס ​ סוג הכרטיס ​ תוקף…" at bounding box center [338, 201] width 409 height 17
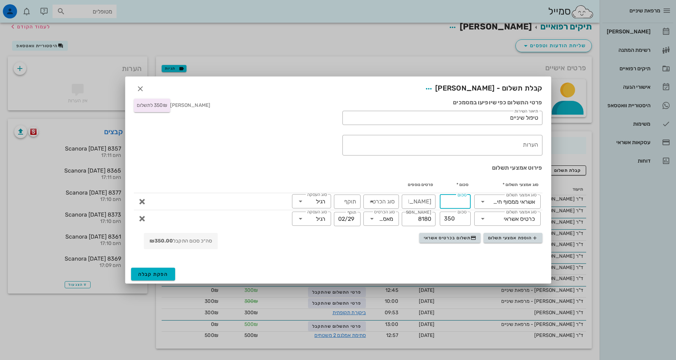
click at [378, 255] on div at bounding box center [424, 258] width 243 height 9
click at [342, 176] on th "פרטים נוספים" at bounding box center [293, 184] width 287 height 17
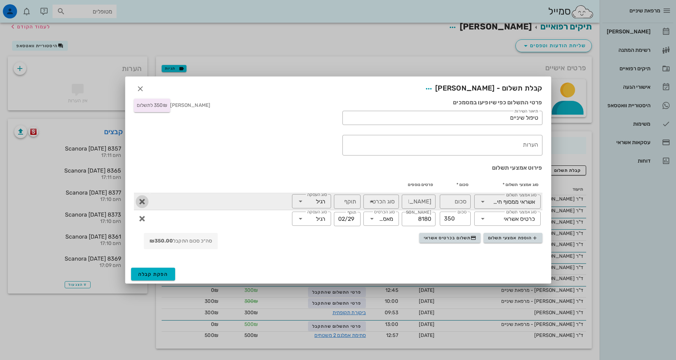
click at [141, 199] on icon "button" at bounding box center [142, 202] width 9 height 9
type input "350"
type input "8180"
type input "02/29"
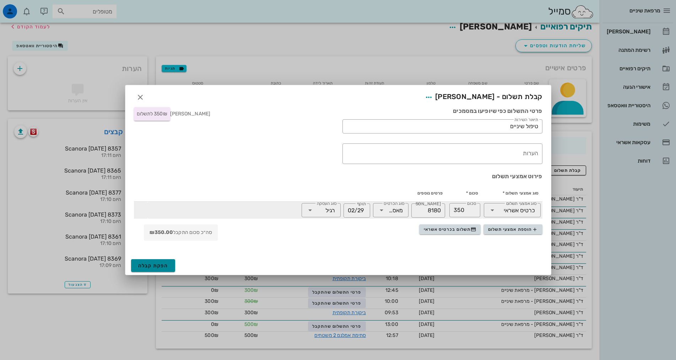
click at [159, 266] on span "הפקת קבלה" at bounding box center [153, 266] width 30 height 6
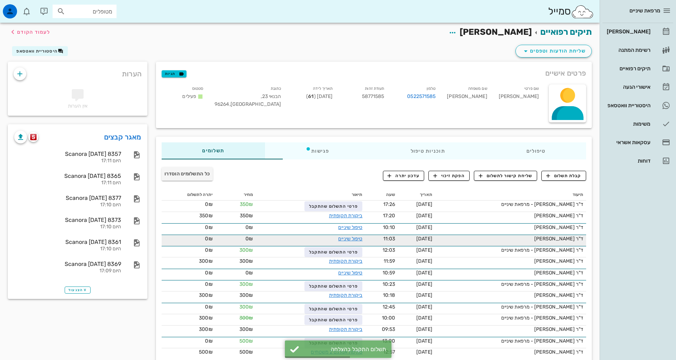
scroll to position [0, 0]
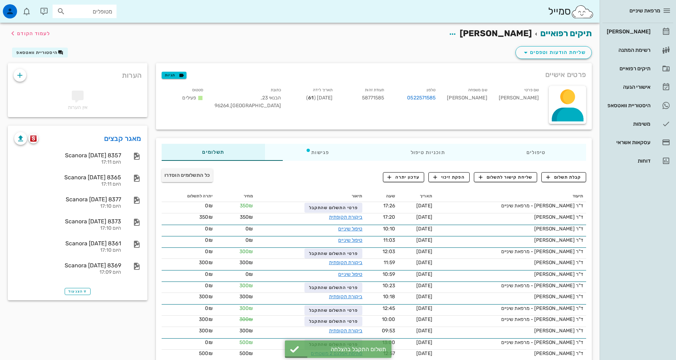
click at [324, 176] on div "קבלת תשלום שליחת קישור לתשלום הפקת זיכוי עדכון יתרה" at bounding box center [446, 177] width 289 height 18
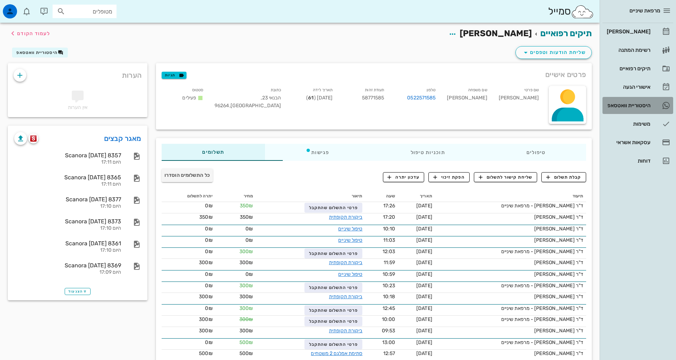
click at [628, 106] on div "היסטוריית וואטסאפ" at bounding box center [628, 106] width 45 height 6
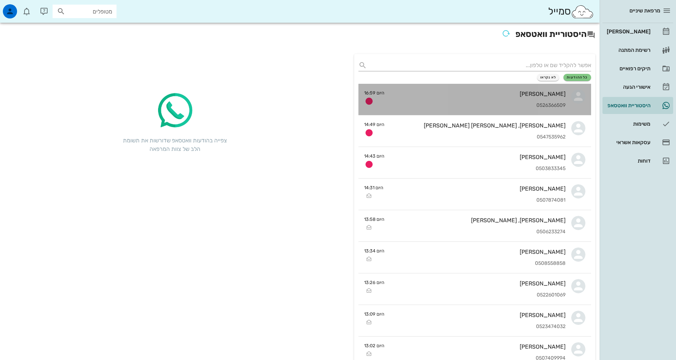
click at [481, 109] on div "שושנה לוין 0526366509" at bounding box center [478, 99] width 176 height 31
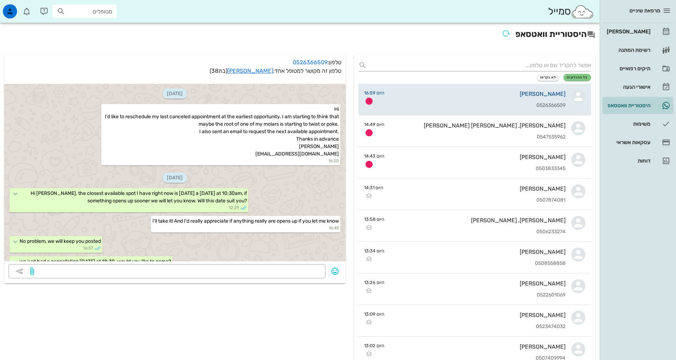
scroll to position [55, 0]
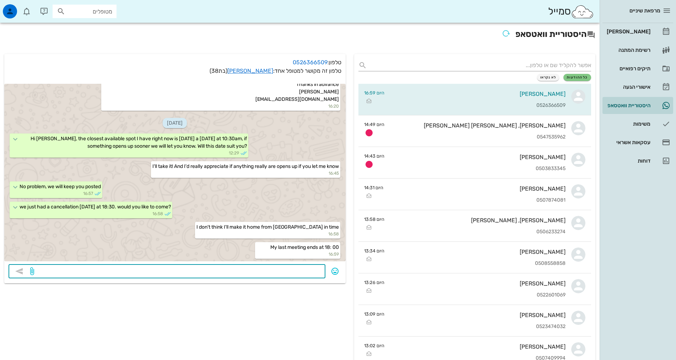
click at [231, 268] on textarea at bounding box center [179, 272] width 286 height 11
type textarea "ם"
type textarea "ok. so let's leave Sept 14th and if something comes up sooner i'll let you know"
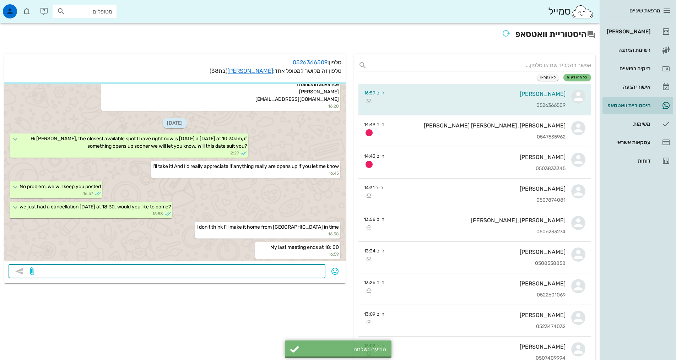
scroll to position [75, 0]
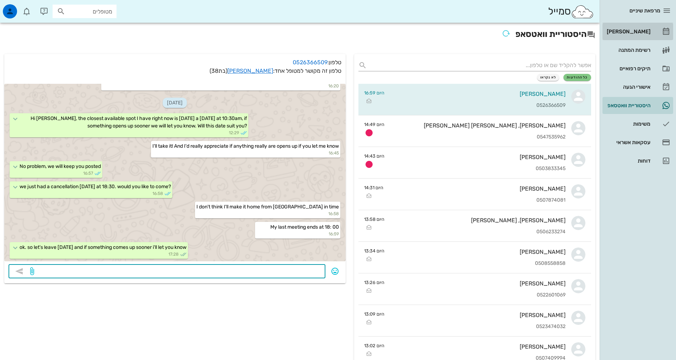
click at [650, 35] on div "[PERSON_NAME]" at bounding box center [628, 31] width 45 height 11
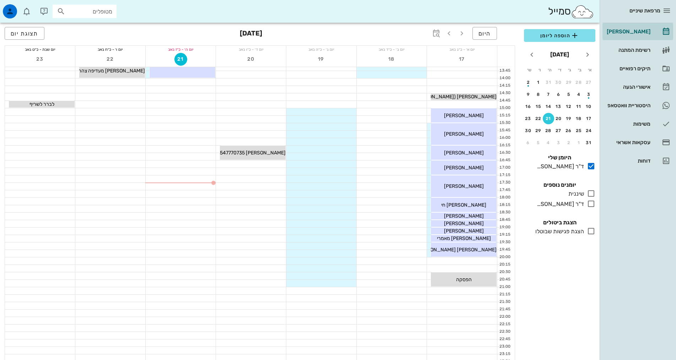
scroll to position [214, 0]
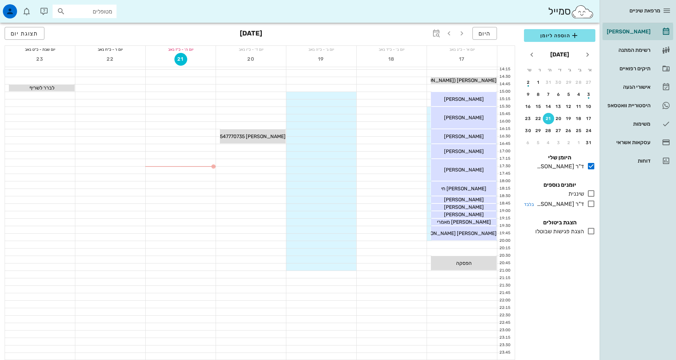
click at [591, 202] on icon at bounding box center [591, 204] width 9 height 9
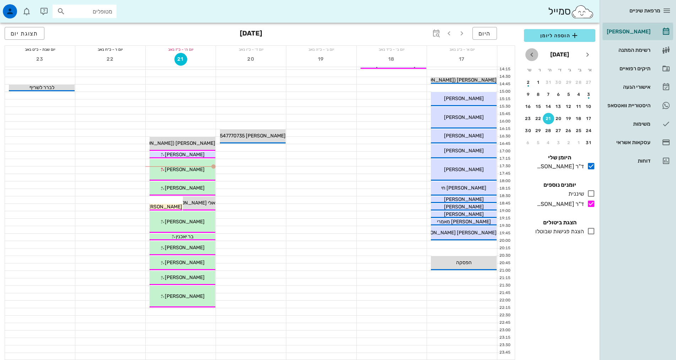
click at [533, 51] on icon "חודש הבא" at bounding box center [532, 54] width 9 height 9
click at [559, 82] on div "button" at bounding box center [558, 84] width 11 height 4
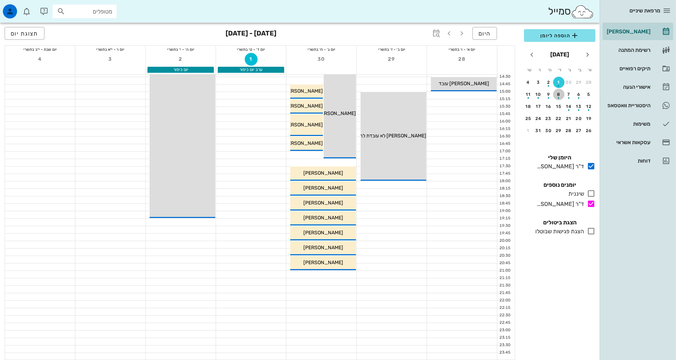
click at [559, 90] on button "8" at bounding box center [558, 94] width 11 height 11
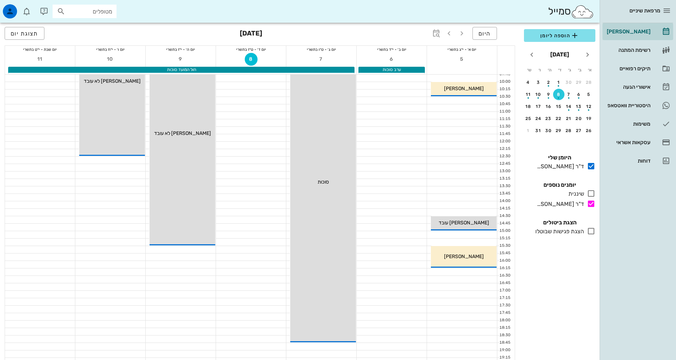
scroll to position [72, 0]
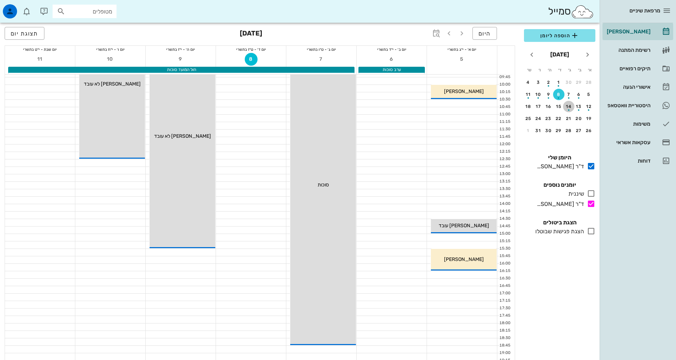
click at [571, 107] on div "button" at bounding box center [568, 108] width 11 height 4
click at [556, 104] on div "15" at bounding box center [558, 106] width 11 height 5
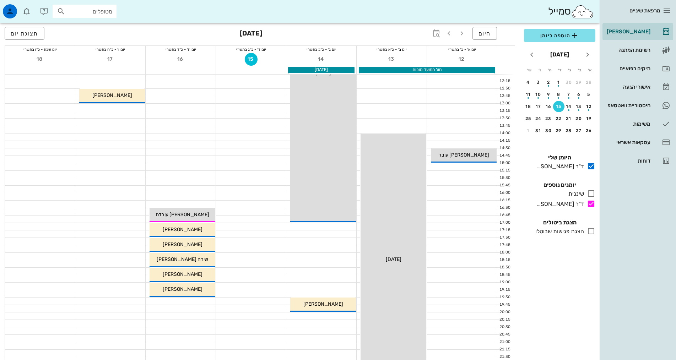
scroll to position [214, 0]
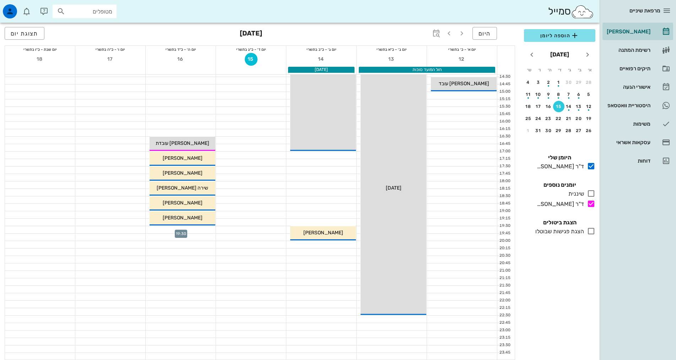
click at [192, 230] on div at bounding box center [181, 229] width 70 height 7
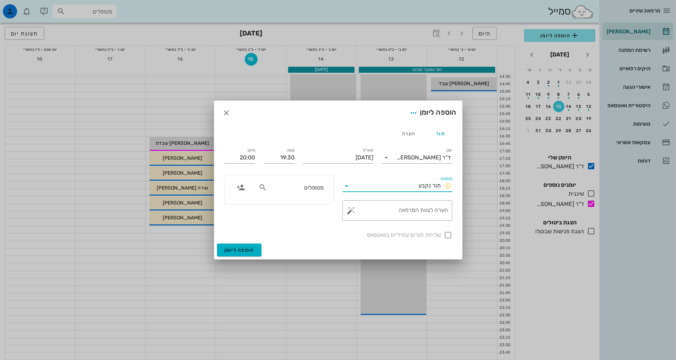
click at [362, 181] on input "סטטוס" at bounding box center [384, 186] width 63 height 11
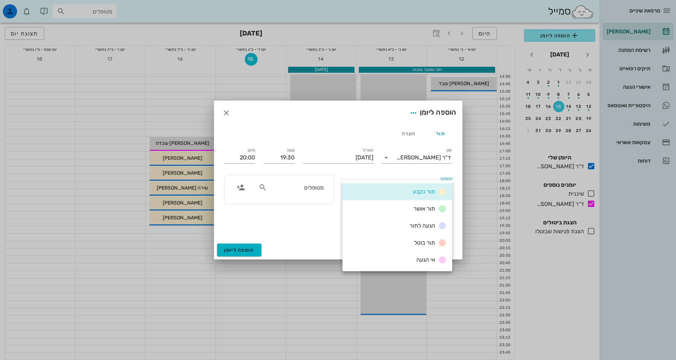
click at [362, 172] on div "סטטוס תור נקבע" at bounding box center [397, 184] width 118 height 26
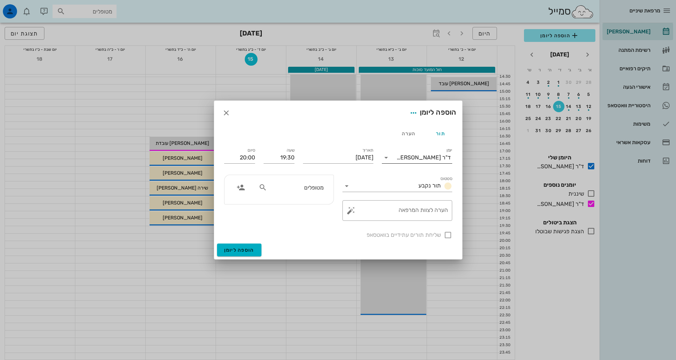
click at [397, 157] on input "יומן" at bounding box center [394, 157] width 5 height 11
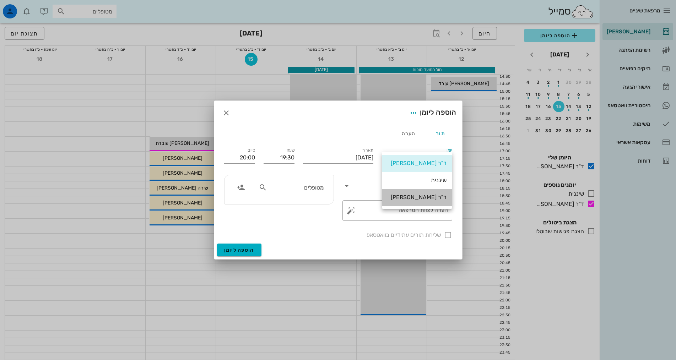
click at [411, 198] on div "ד"ר [PERSON_NAME]" at bounding box center [417, 197] width 59 height 7
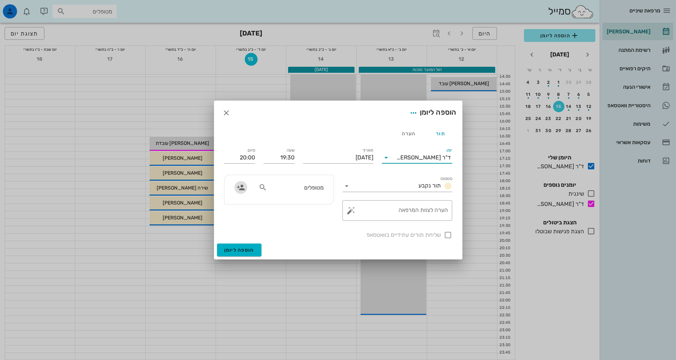
click at [243, 188] on icon "button" at bounding box center [241, 187] width 9 height 9
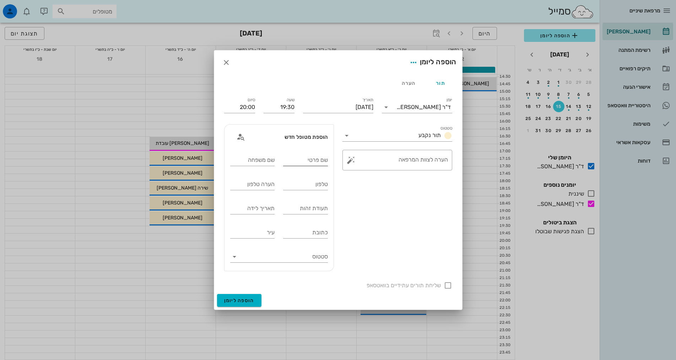
click at [313, 166] on div "שם פרטי" at bounding box center [305, 160] width 45 height 11
drag, startPoint x: 401, startPoint y: 200, endPoint x: 269, endPoint y: 151, distance: 140.3
click at [398, 200] on div "סטטוס תור נקבע ​ הערה לצוות המרפאה" at bounding box center [397, 198] width 118 height 156
click at [241, 133] on icon "button" at bounding box center [241, 137] width 9 height 9
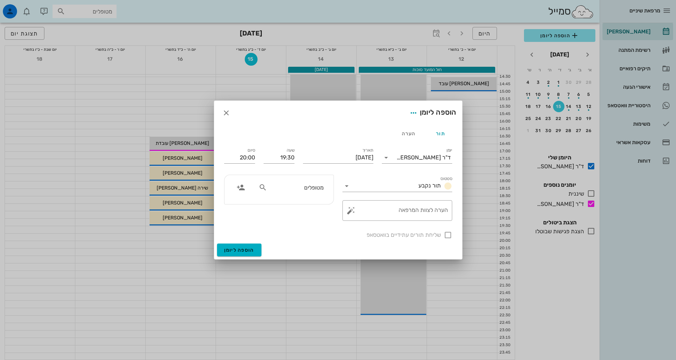
click at [323, 187] on input "מטופלים" at bounding box center [296, 187] width 55 height 9
type input "x"
type input "ספקטור"
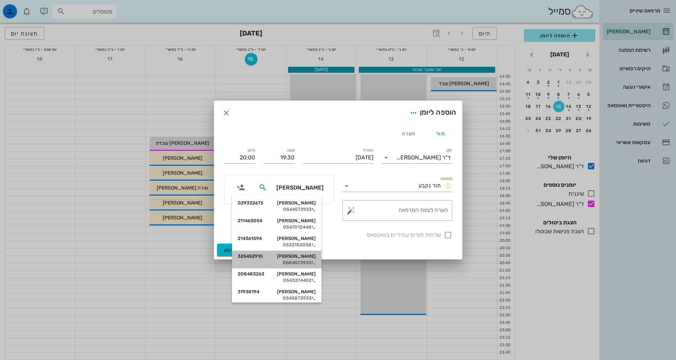
click at [308, 258] on div "יעל ספקטור 325452910" at bounding box center [277, 257] width 78 height 6
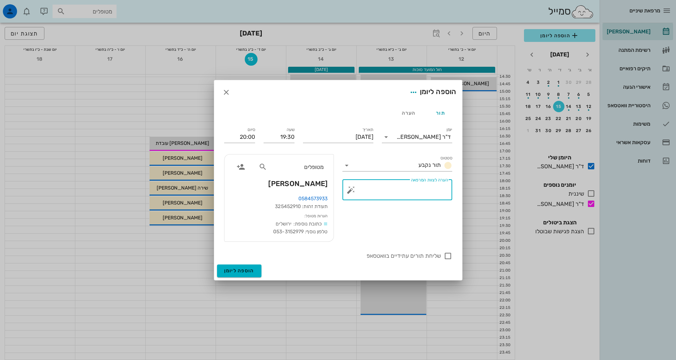
click at [413, 189] on textarea "הערה לצוות המרפאה" at bounding box center [401, 191] width 96 height 17
click at [248, 270] on span "הוספה ליומן" at bounding box center [239, 271] width 30 height 6
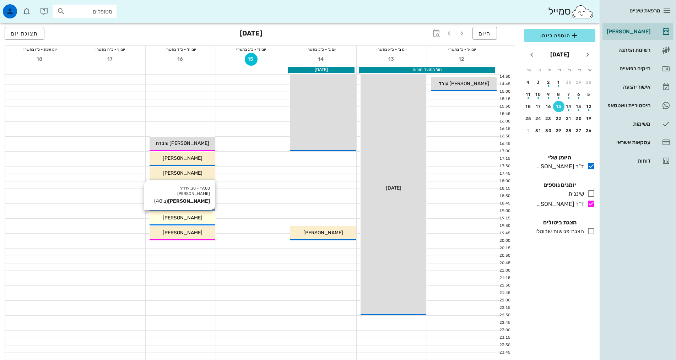
click at [181, 220] on span "[PERSON_NAME]" at bounding box center [183, 218] width 40 height 6
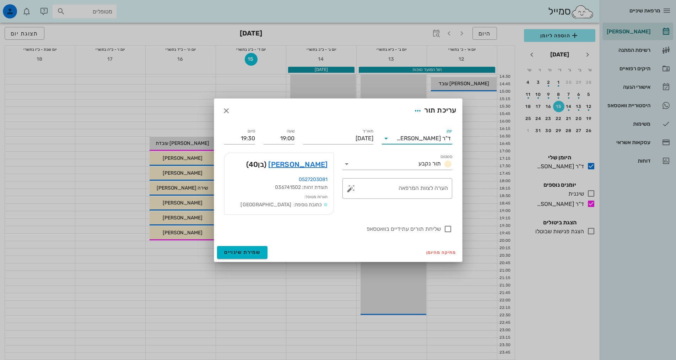
click at [397, 139] on input "יומן" at bounding box center [394, 138] width 5 height 11
click at [414, 177] on div "ד"ר [PERSON_NAME]" at bounding box center [417, 178] width 59 height 7
click at [256, 253] on span "שמירת שינויים" at bounding box center [242, 252] width 37 height 6
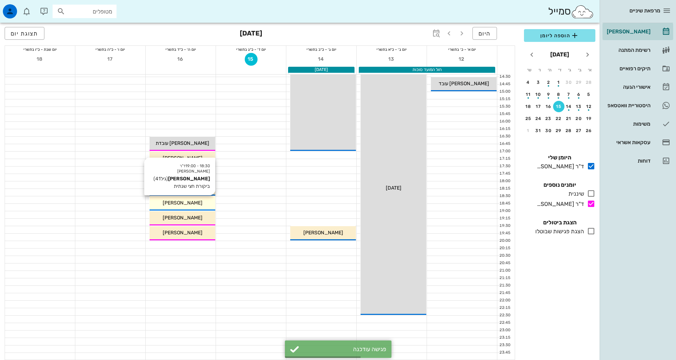
click at [188, 201] on span "[PERSON_NAME]" at bounding box center [183, 203] width 40 height 6
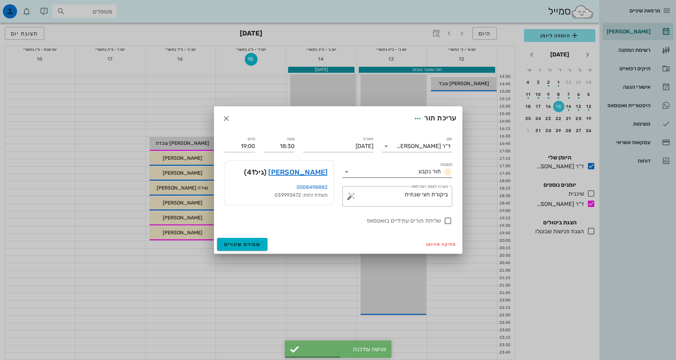
click at [417, 173] on div "תור נקבע" at bounding box center [434, 172] width 37 height 9
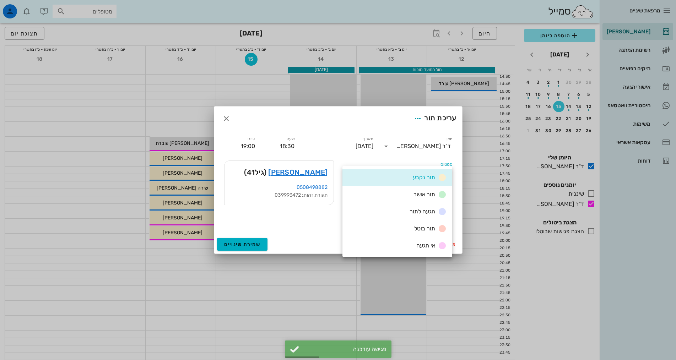
click at [421, 141] on div "ד"ר [PERSON_NAME]" at bounding box center [422, 146] width 60 height 11
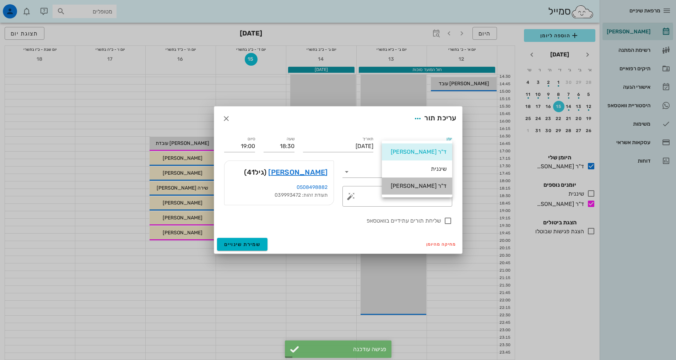
click at [421, 184] on div "ד"ר [PERSON_NAME]" at bounding box center [417, 186] width 59 height 7
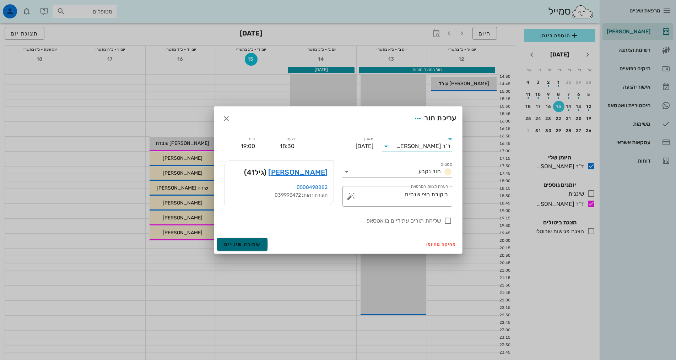
click at [236, 242] on span "שמירת שינויים" at bounding box center [242, 245] width 37 height 6
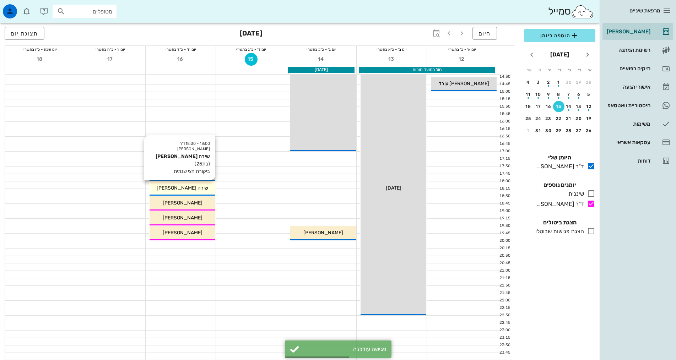
click at [186, 192] on div "18:00 - 18:30 ד"ר אלדד אירני שירה דון יחיא (בת 25 ) ביקורת חצי שנתית שירה דון י…" at bounding box center [183, 189] width 66 height 14
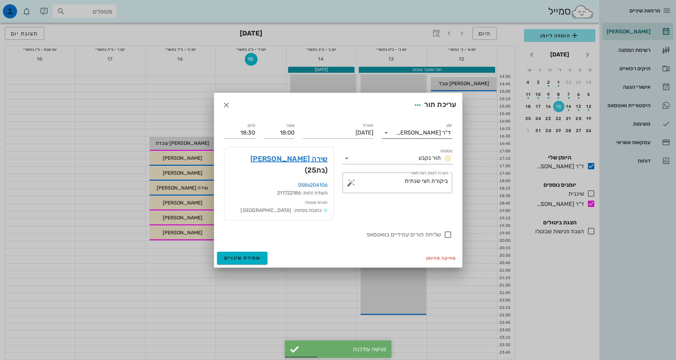
click at [431, 136] on div "ד"ר [PERSON_NAME]" at bounding box center [424, 133] width 54 height 6
click at [428, 177] on div "ד"ר [PERSON_NAME]" at bounding box center [417, 178] width 59 height 7
click at [247, 255] on span "שמירת שינויים" at bounding box center [242, 258] width 37 height 6
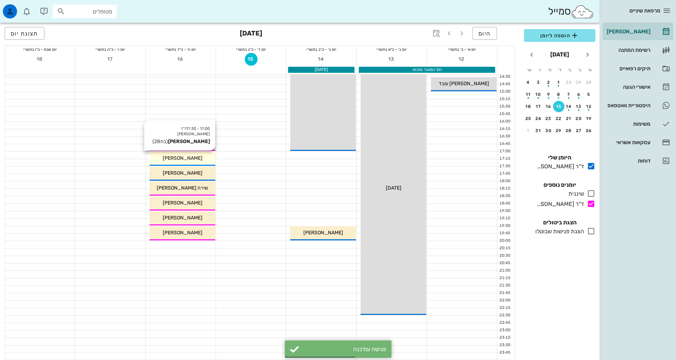
click at [195, 156] on div "[PERSON_NAME]" at bounding box center [183, 158] width 66 height 7
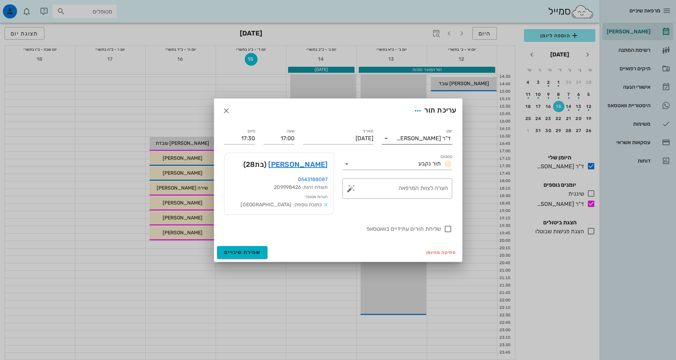
click at [430, 142] on div "ד"ר [PERSON_NAME]" at bounding box center [422, 138] width 60 height 11
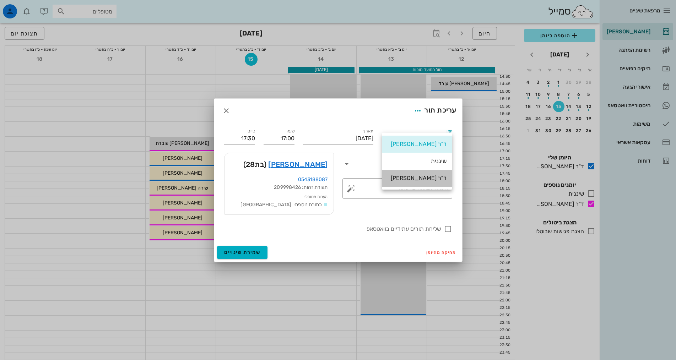
click at [428, 177] on div "ד"ר [PERSON_NAME]" at bounding box center [417, 178] width 59 height 7
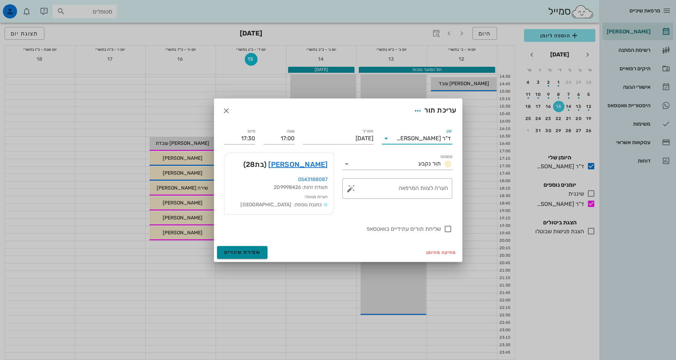
click at [251, 254] on span "שמירת שינויים" at bounding box center [242, 252] width 37 height 6
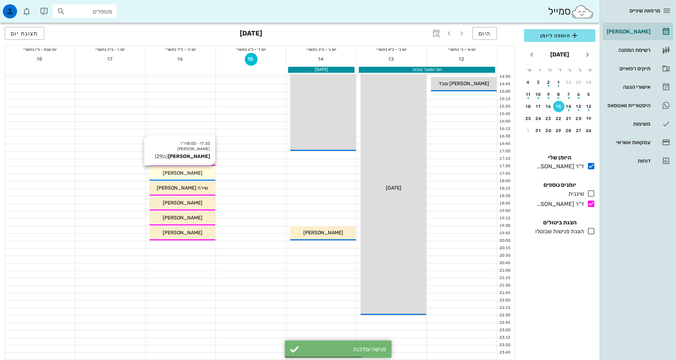
click at [183, 177] on div "17:30 - 18:00 ד"ר אלדד אירני מנחם לינדנר (בן 29 ) מנחם לינדנר" at bounding box center [183, 174] width 66 height 14
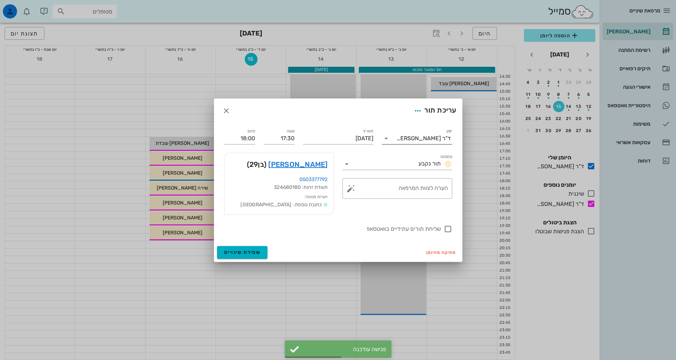
click at [418, 132] on div "יומן ד"ר אלדד אירני" at bounding box center [417, 137] width 70 height 16
click at [419, 139] on div "ד"ר [PERSON_NAME]" at bounding box center [424, 138] width 54 height 6
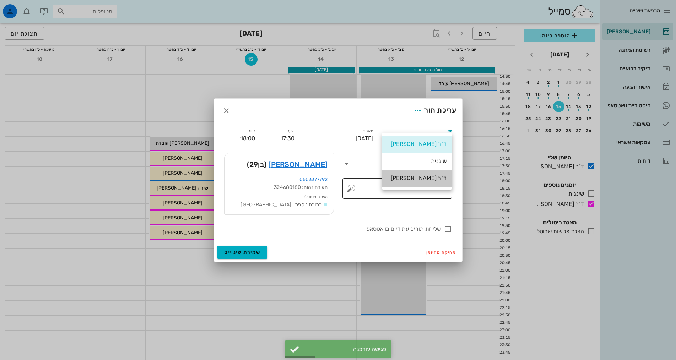
drag, startPoint x: 419, startPoint y: 177, endPoint x: 376, endPoint y: 195, distance: 46.3
click at [419, 177] on div "ד"ר [PERSON_NAME]" at bounding box center [417, 178] width 59 height 7
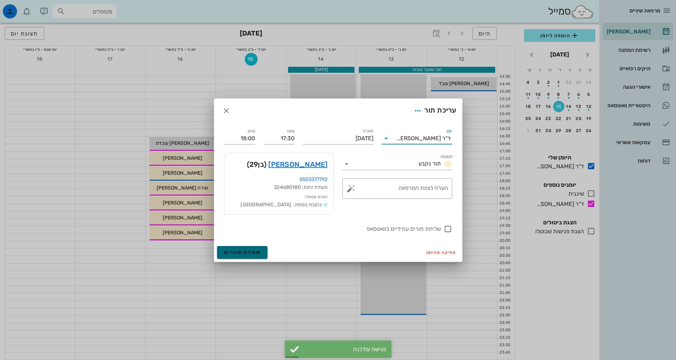
click at [251, 249] on span "שמירת שינויים" at bounding box center [242, 252] width 37 height 6
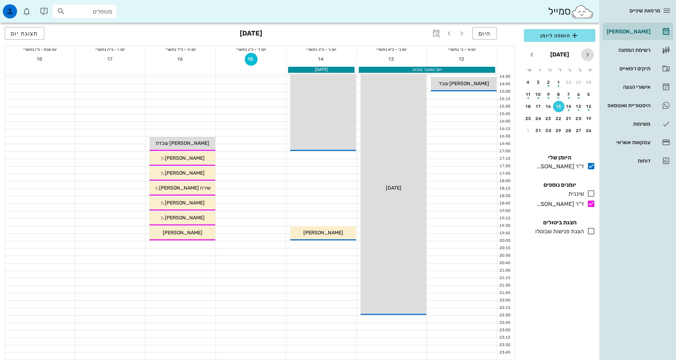
click at [585, 52] on icon "חודש שעבר" at bounding box center [588, 54] width 9 height 9
click at [587, 92] on div "7" at bounding box center [589, 94] width 11 height 5
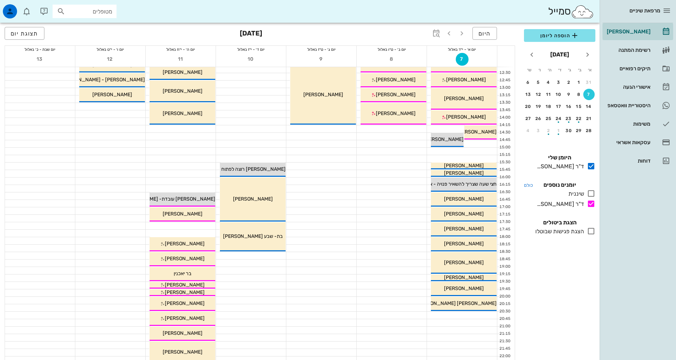
scroll to position [72, 0]
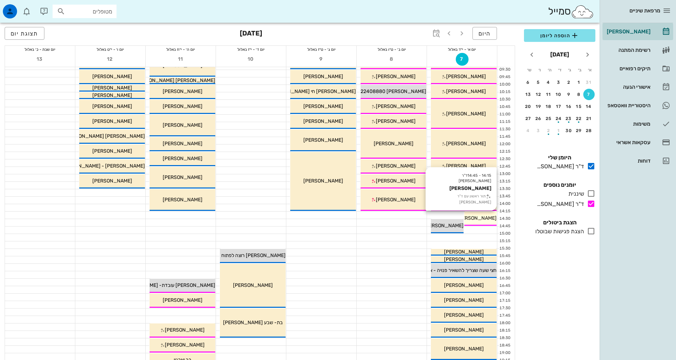
click at [480, 215] on div "[PERSON_NAME]" at bounding box center [480, 218] width 33 height 7
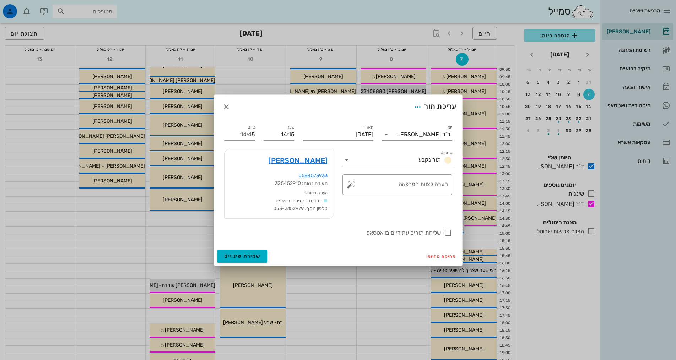
click at [438, 162] on span "תור נקבע" at bounding box center [430, 159] width 22 height 7
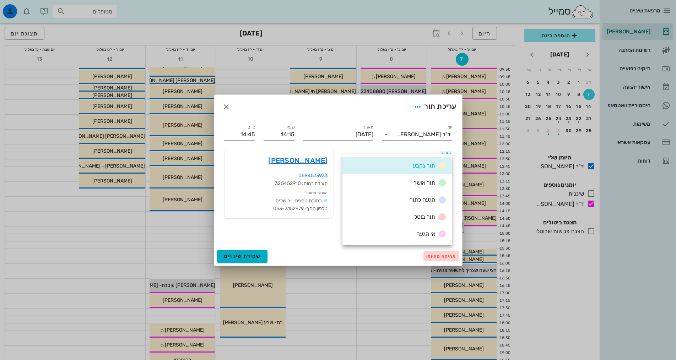
click at [433, 256] on span "מחיקה מהיומן" at bounding box center [441, 256] width 30 height 5
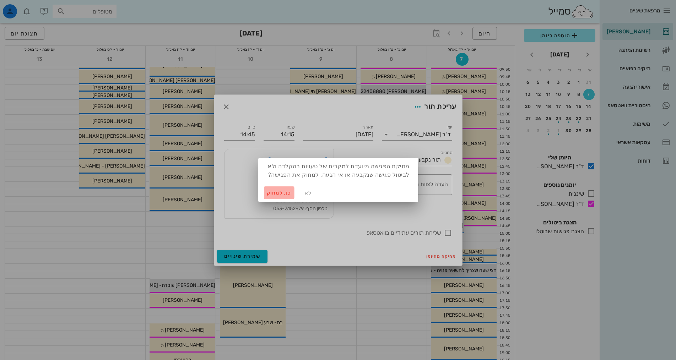
click at [271, 192] on span "כן. למחוק" at bounding box center [279, 193] width 25 height 6
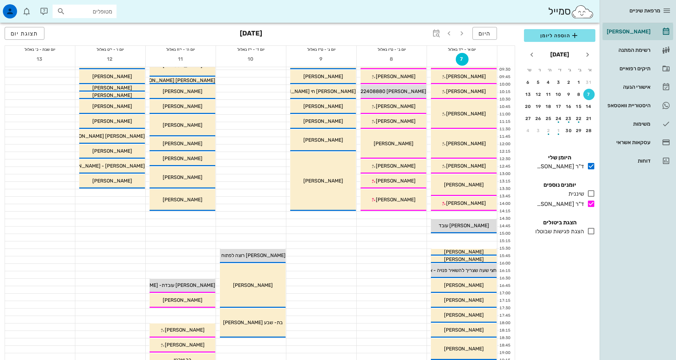
drag, startPoint x: 619, startPoint y: 357, endPoint x: 288, endPoint y: 239, distance: 352.1
click at [591, 344] on div "הוספה ליומן ספטמבר 2025 א׳ ב׳ ג׳ ד׳ ה׳ ו׳ ש׳ 31 1 2 3 4 5 6 7 8 9 10 11 12 13 1…" at bounding box center [300, 227] width 600 height 552
click at [642, 104] on div "היסטוריית וואטסאפ" at bounding box center [628, 106] width 45 height 6
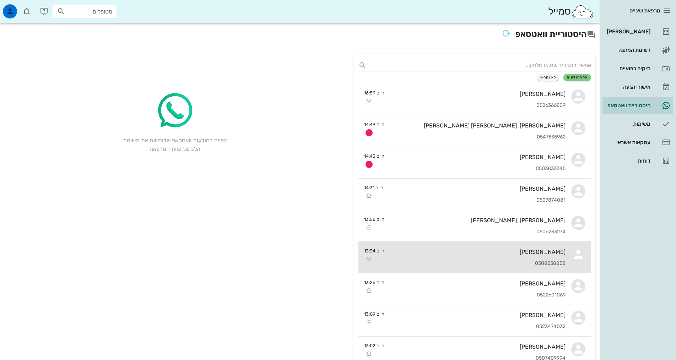
click at [413, 261] on div "0508558858" at bounding box center [478, 264] width 176 height 6
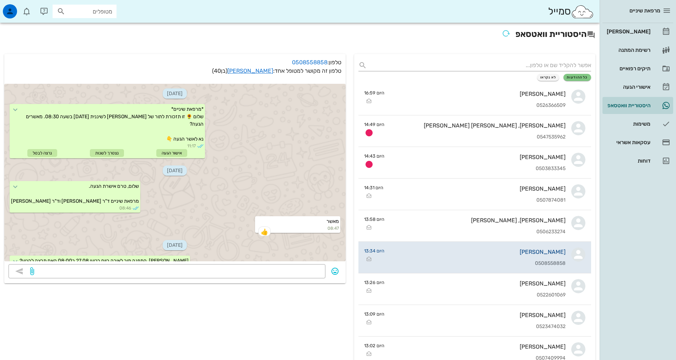
scroll to position [49, 0]
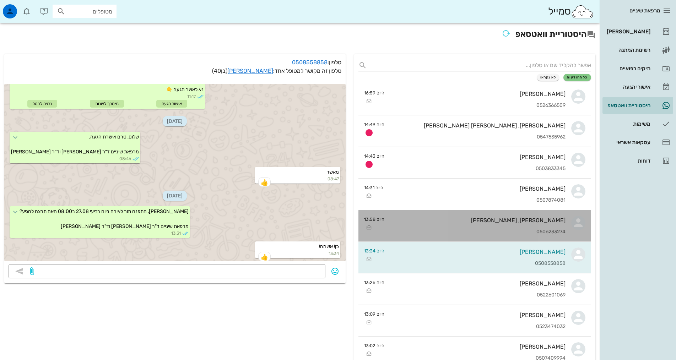
click at [485, 230] on div "0506233274" at bounding box center [478, 232] width 176 height 6
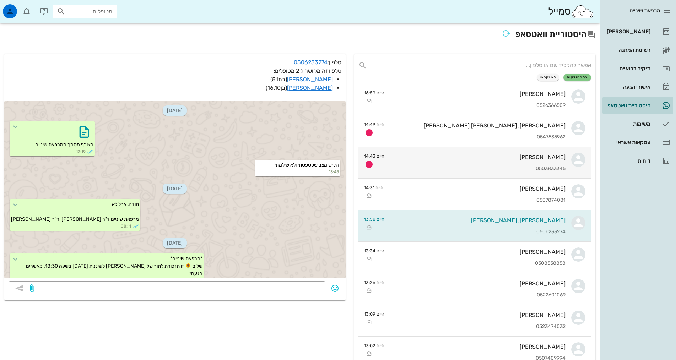
scroll to position [484, 0]
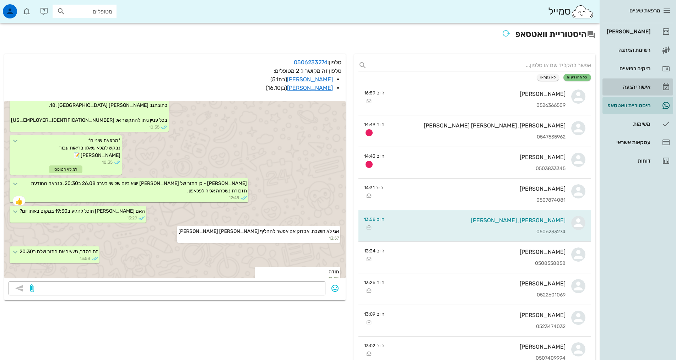
click at [641, 82] on div "אישורי הגעה" at bounding box center [628, 86] width 45 height 11
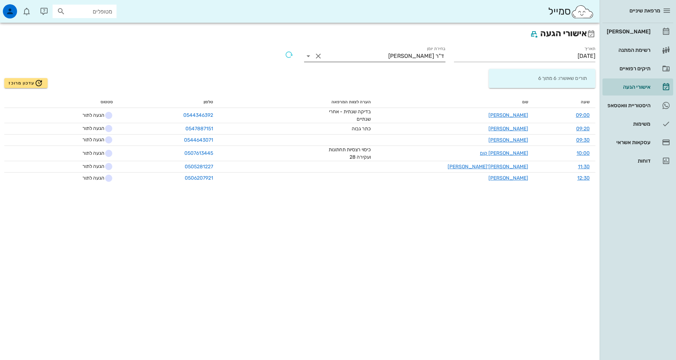
click at [415, 54] on div "ד"ר [PERSON_NAME]" at bounding box center [416, 56] width 56 height 6
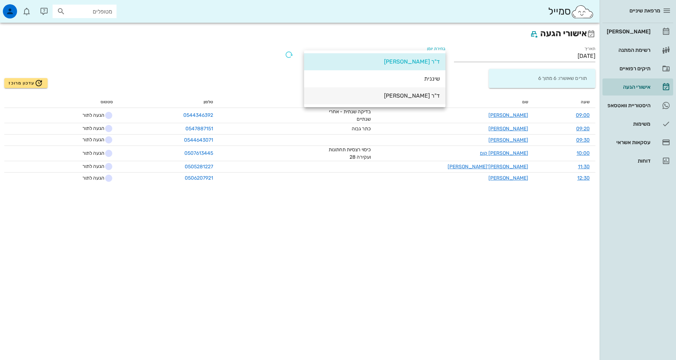
click at [412, 99] on div "ד"ר [PERSON_NAME]" at bounding box center [375, 95] width 130 height 7
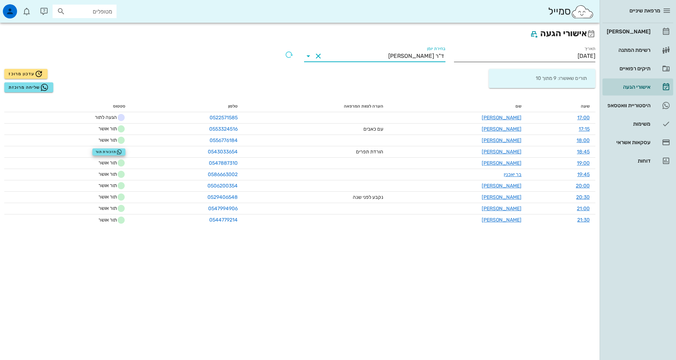
click at [540, 55] on input "[DATE]" at bounding box center [524, 55] width 141 height 11
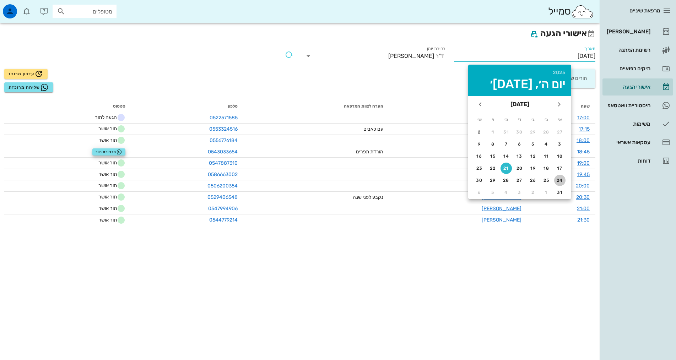
click at [559, 180] on div "24" at bounding box center [559, 180] width 11 height 5
type input "[DATE]"
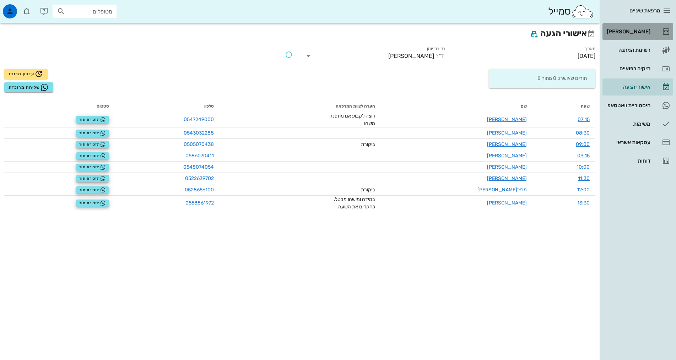
click at [641, 38] on link "[PERSON_NAME]" at bounding box center [638, 31] width 71 height 17
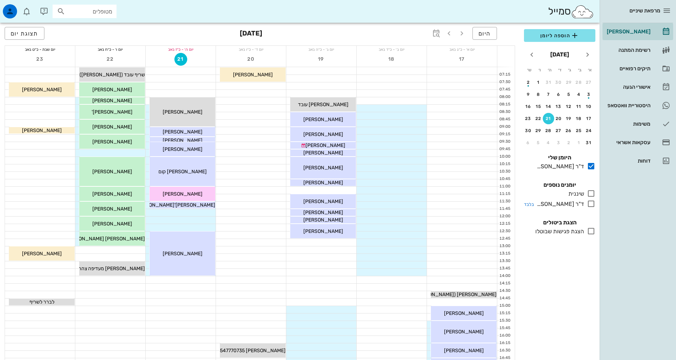
click at [592, 205] on icon at bounding box center [591, 204] width 9 height 9
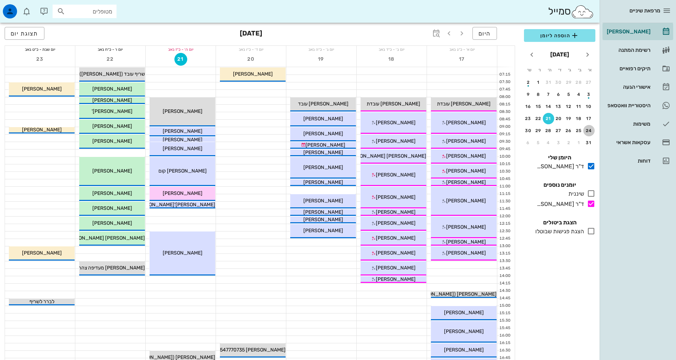
click at [590, 129] on div "24" at bounding box center [589, 130] width 11 height 5
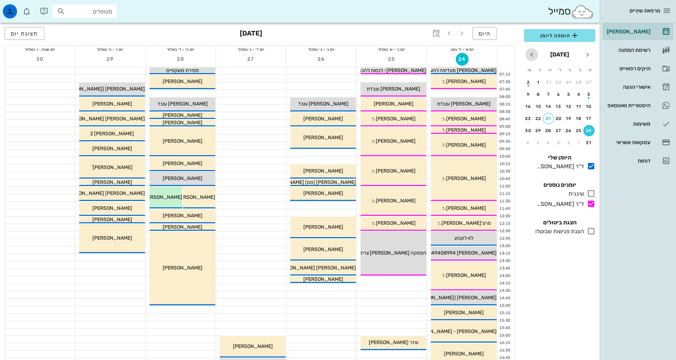
click at [535, 57] on icon "חודש הבא" at bounding box center [532, 54] width 9 height 9
click at [588, 96] on div "7" at bounding box center [589, 94] width 11 height 5
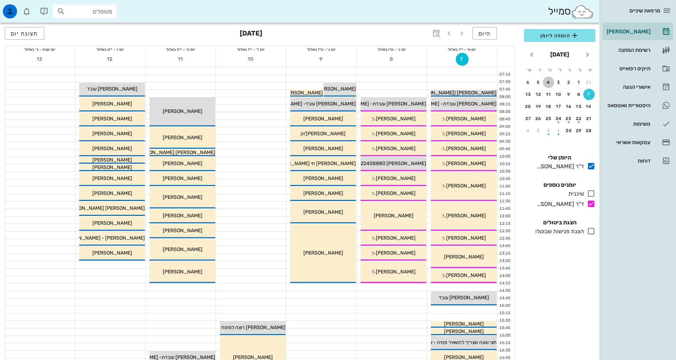
click at [546, 83] on div "4" at bounding box center [548, 82] width 11 height 5
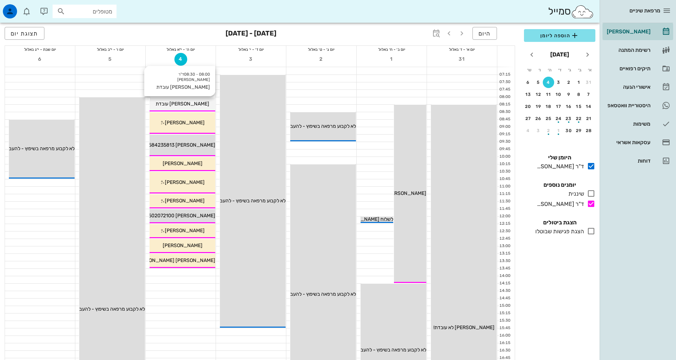
click at [186, 103] on span "[PERSON_NAME] עובדת" at bounding box center [183, 104] width 54 height 6
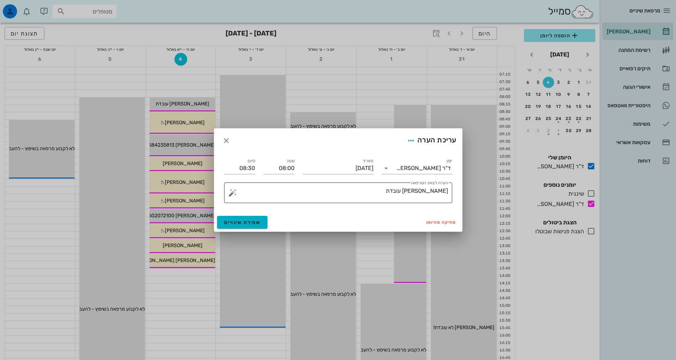
click at [413, 194] on textarea "[PERSON_NAME] עובדת" at bounding box center [341, 194] width 214 height 17
type textarea "[PERSON_NAME] עובדת עם [PERSON_NAME]"
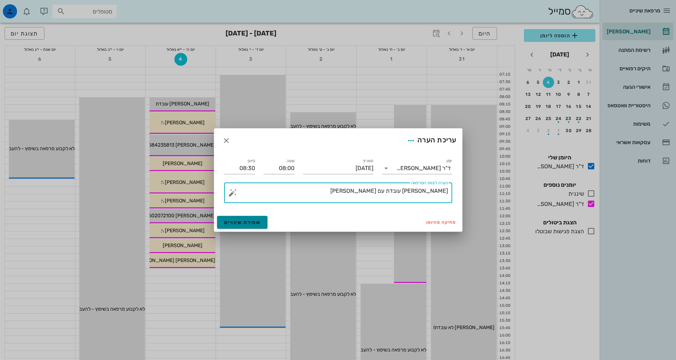
click at [230, 220] on span "שמירת שינויים" at bounding box center [242, 223] width 37 height 6
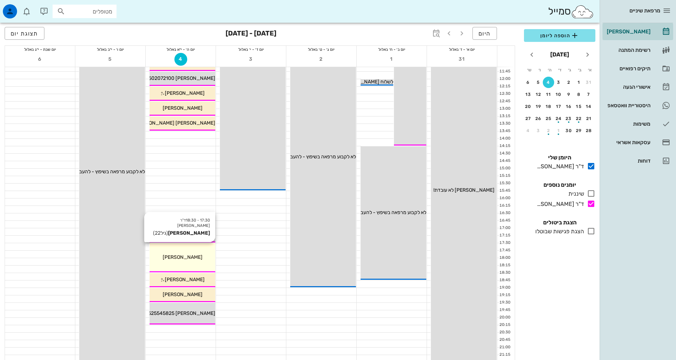
scroll to position [142, 0]
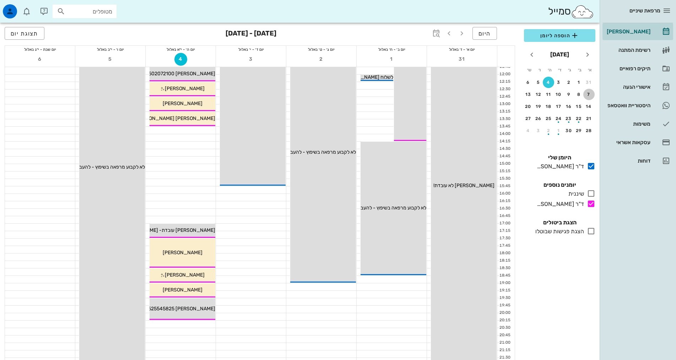
click at [587, 97] on div "7" at bounding box center [589, 94] width 11 height 5
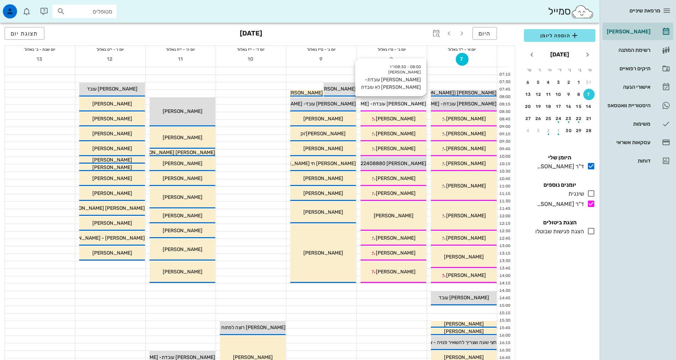
click at [390, 102] on span "[PERSON_NAME] עובדת- [PERSON_NAME] לא עובדת" at bounding box center [367, 104] width 117 height 6
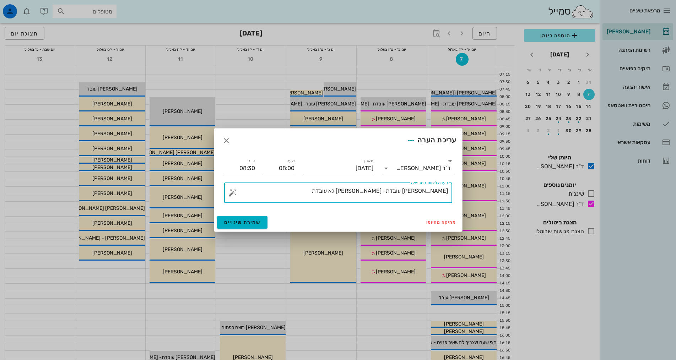
drag, startPoint x: 390, startPoint y: 190, endPoint x: 468, endPoint y: 108, distance: 113.6
click at [420, 186] on div "הערה לצוות המרפאה אילנה עובדת- תהל לא עובדת" at bounding box center [341, 193] width 214 height 21
type textarea "[PERSON_NAME] עובדת עם [PERSON_NAME] [PERSON_NAME]"
click at [241, 220] on span "שמירת שינויים" at bounding box center [242, 223] width 37 height 6
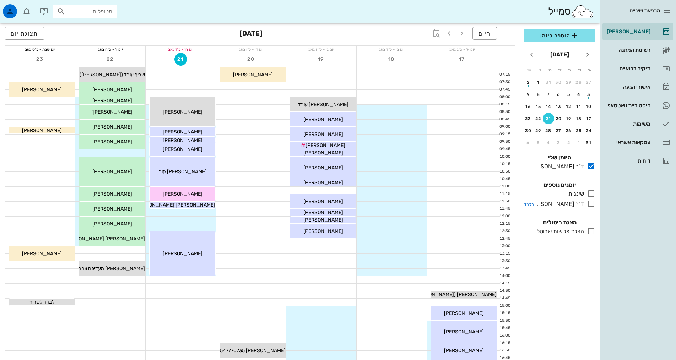
click at [591, 205] on icon at bounding box center [591, 204] width 9 height 9
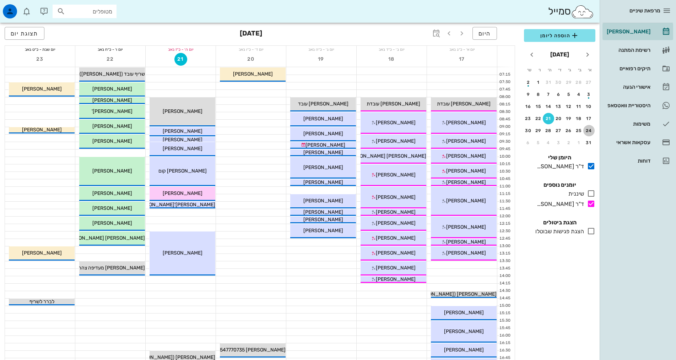
click at [589, 130] on div "24" at bounding box center [589, 130] width 11 height 5
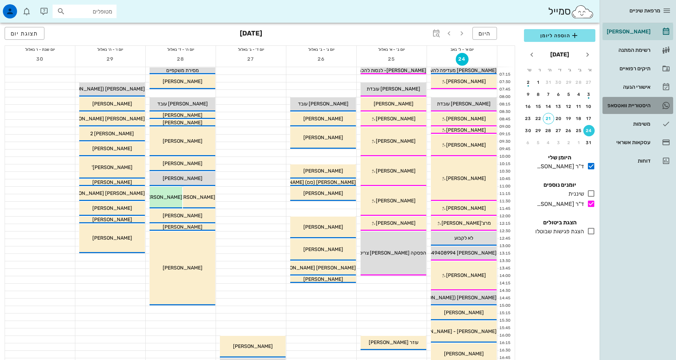
click at [641, 107] on div "היסטוריית וואטסאפ" at bounding box center [628, 106] width 45 height 6
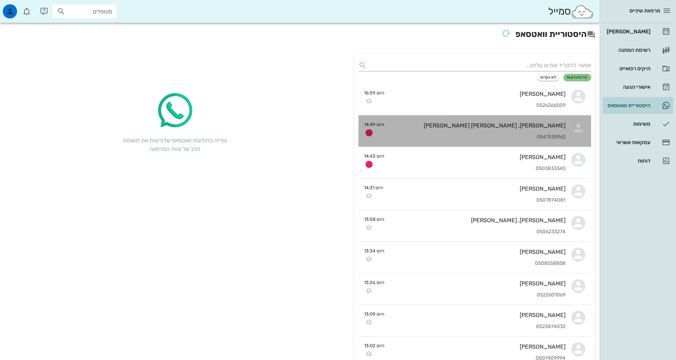
click at [523, 128] on div "[PERSON_NAME], [PERSON_NAME] [PERSON_NAME]" at bounding box center [478, 125] width 176 height 7
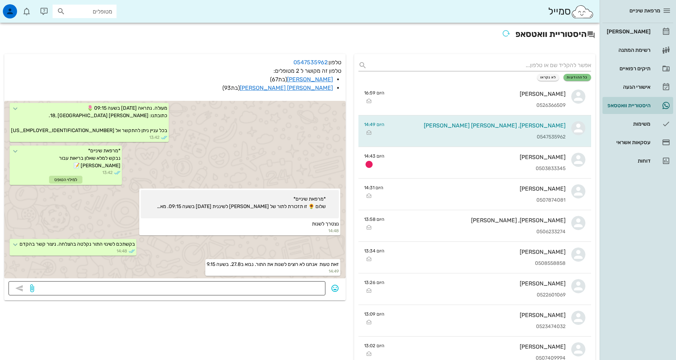
click at [292, 294] on textarea at bounding box center [179, 289] width 286 height 11
click at [294, 290] on textarea at bounding box center [179, 289] width 286 height 11
click at [278, 286] on textarea at bounding box center [179, 289] width 286 height 11
click at [193, 269] on icon "button" at bounding box center [196, 268] width 6 height 6
click at [192, 258] on div "👍" at bounding box center [187, 259] width 13 height 14
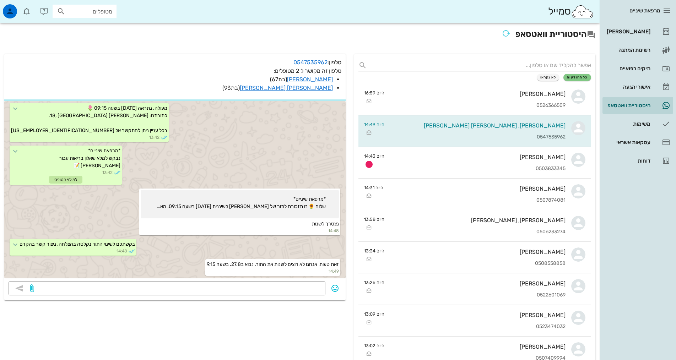
scroll to position [402, 0]
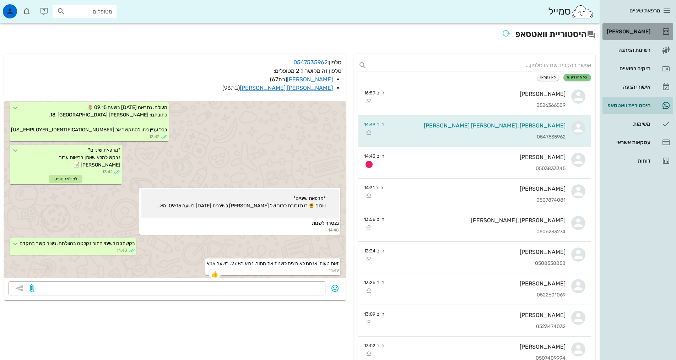
click at [644, 27] on div "[PERSON_NAME]" at bounding box center [628, 31] width 45 height 11
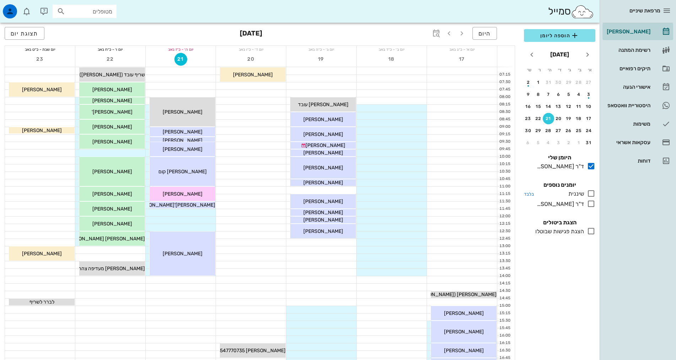
click at [591, 193] on icon at bounding box center [591, 193] width 9 height 9
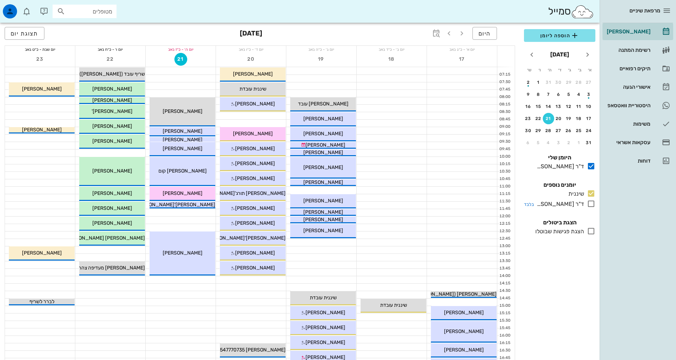
click at [590, 206] on icon at bounding box center [591, 204] width 9 height 9
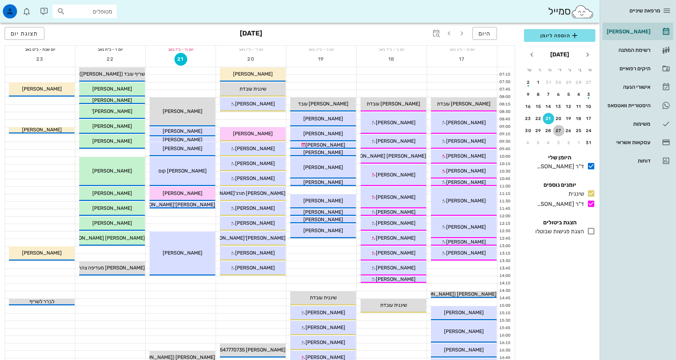
click at [557, 129] on div "27" at bounding box center [558, 130] width 11 height 5
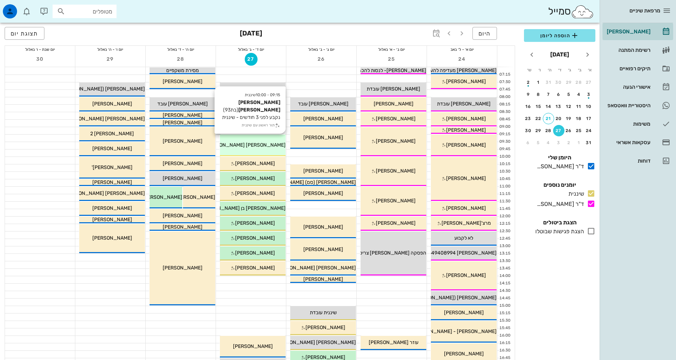
click at [251, 149] on div "[PERSON_NAME] [PERSON_NAME]" at bounding box center [253, 144] width 66 height 7
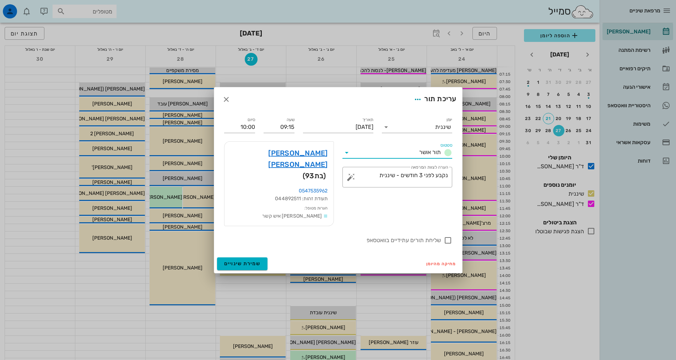
click at [413, 158] on input "סטטוס" at bounding box center [385, 152] width 64 height 11
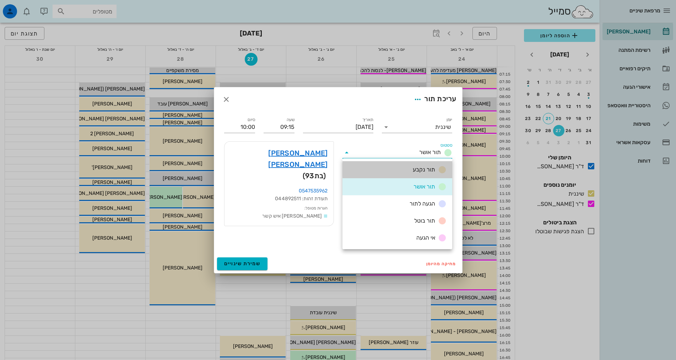
click at [413, 164] on div "תור נקבע" at bounding box center [398, 169] width 110 height 17
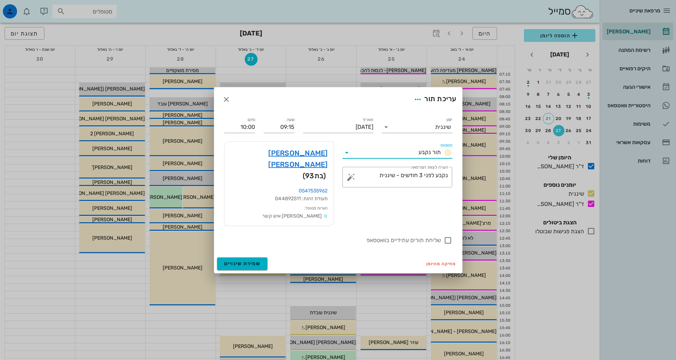
click at [413, 158] on input "סטטוס" at bounding box center [384, 152] width 63 height 11
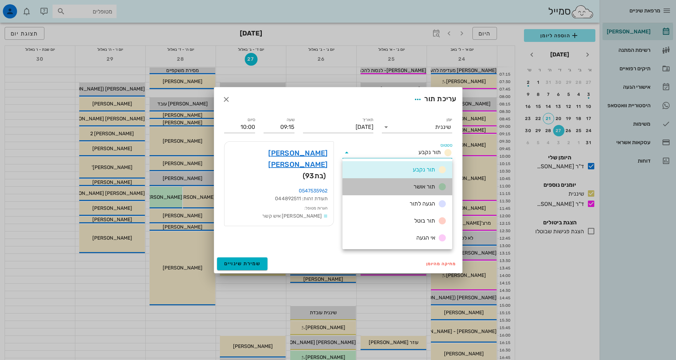
click at [417, 185] on span "תור אושר" at bounding box center [425, 186] width 22 height 7
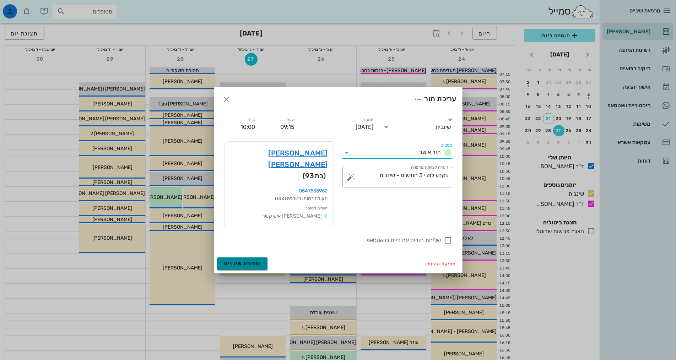
click at [254, 261] on span "שמירת שינויים" at bounding box center [242, 264] width 37 height 6
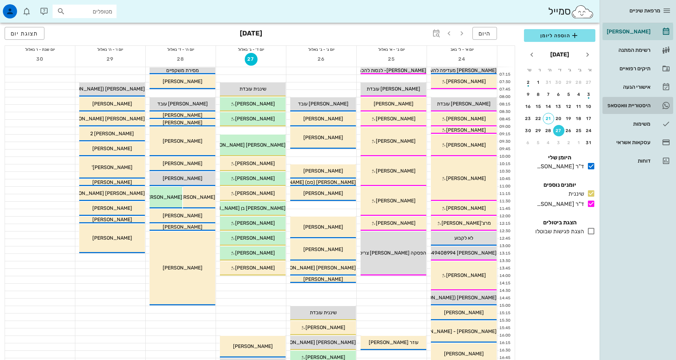
click at [644, 106] on div "היסטוריית וואטסאפ" at bounding box center [628, 106] width 45 height 6
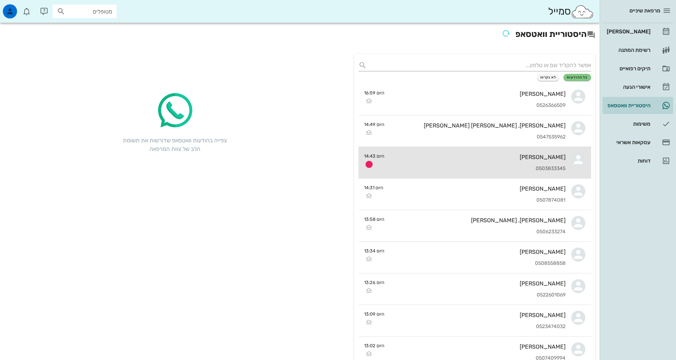
click at [440, 164] on div "[PERSON_NAME] 0503833345" at bounding box center [478, 162] width 176 height 31
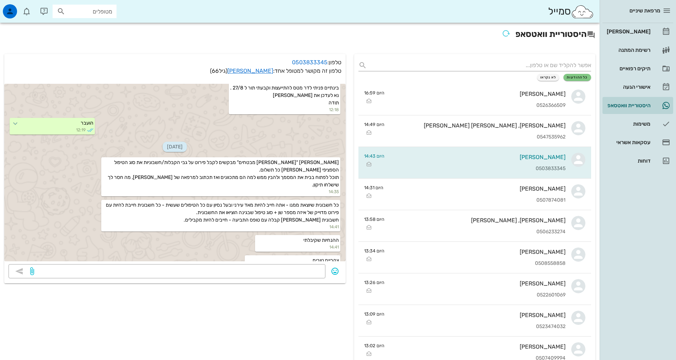
scroll to position [279, 0]
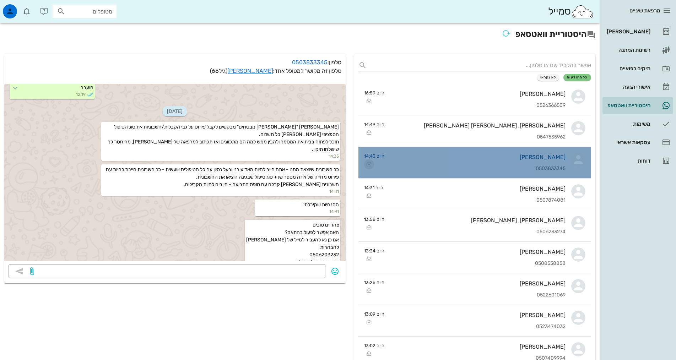
drag, startPoint x: 520, startPoint y: 158, endPoint x: 364, endPoint y: 165, distance: 155.8
click at [364, 165] on span "button" at bounding box center [369, 164] width 10 height 9
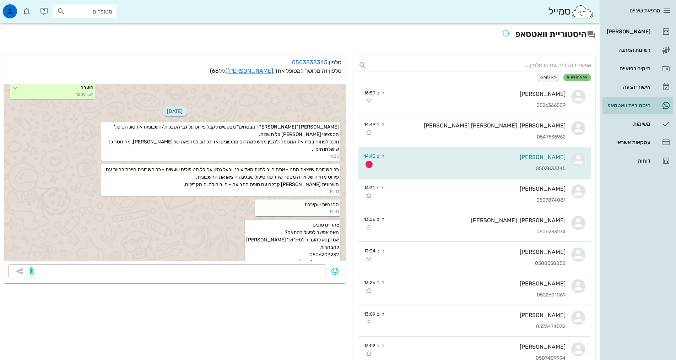
click at [643, 35] on div "[PERSON_NAME]" at bounding box center [628, 31] width 45 height 11
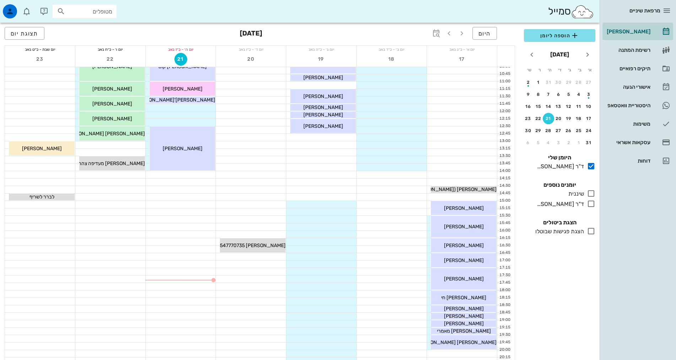
scroll to position [107, 0]
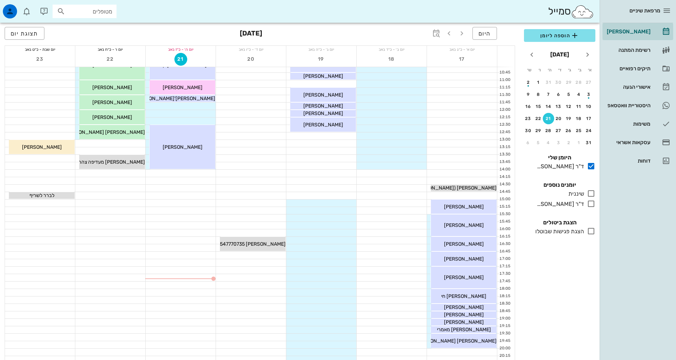
click at [549, 118] on div "21" at bounding box center [548, 118] width 11 height 5
click at [591, 205] on icon at bounding box center [591, 204] width 9 height 9
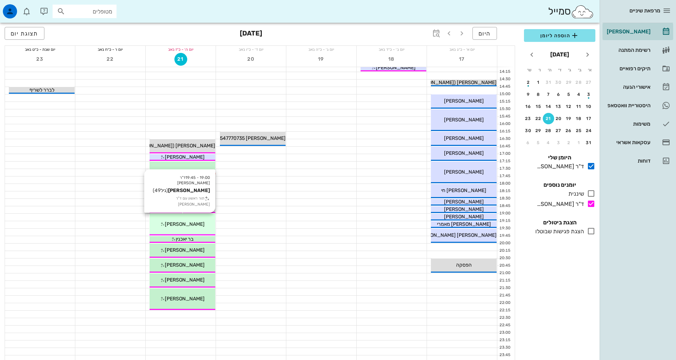
scroll to position [213, 0]
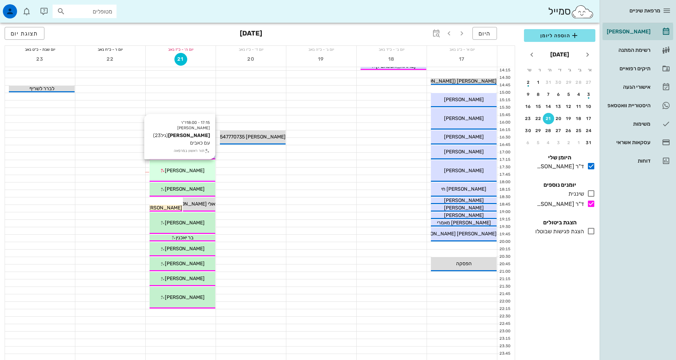
click at [195, 166] on div "17:15 - 18:00 ד"ר [PERSON_NAME] (גיל 23 ) עם כאבים תור ראשון במרפאה [PERSON_NAM…" at bounding box center [183, 171] width 66 height 22
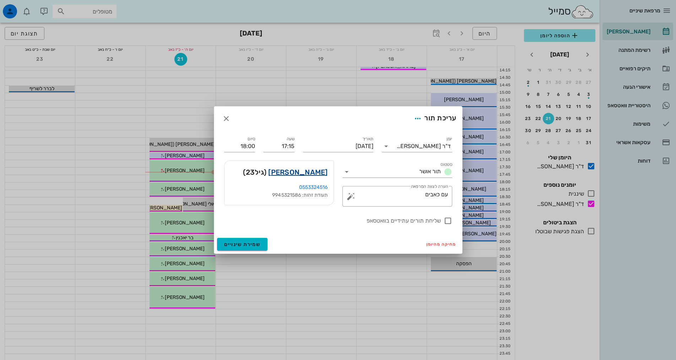
click at [315, 175] on link "[PERSON_NAME]" at bounding box center [297, 172] width 59 height 11
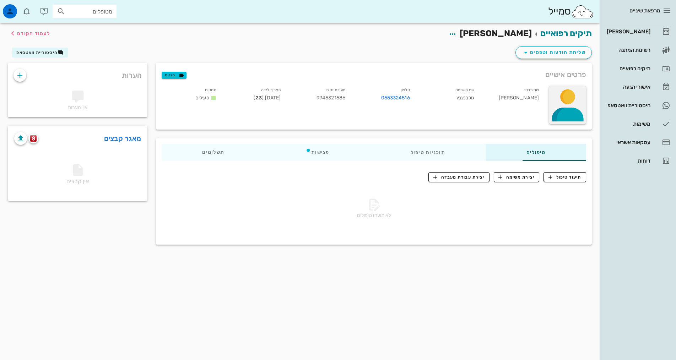
click at [564, 107] on div at bounding box center [567, 105] width 37 height 38
click at [510, 92] on div "שם פרטי [PERSON_NAME]" at bounding box center [512, 96] width 65 height 22
drag, startPoint x: 533, startPoint y: 93, endPoint x: 533, endPoint y: 98, distance: 5.0
click at [533, 96] on div "שם פרטי [PERSON_NAME]" at bounding box center [512, 96] width 65 height 22
click at [533, 98] on div "שם פרטי [PERSON_NAME]" at bounding box center [512, 96] width 65 height 22
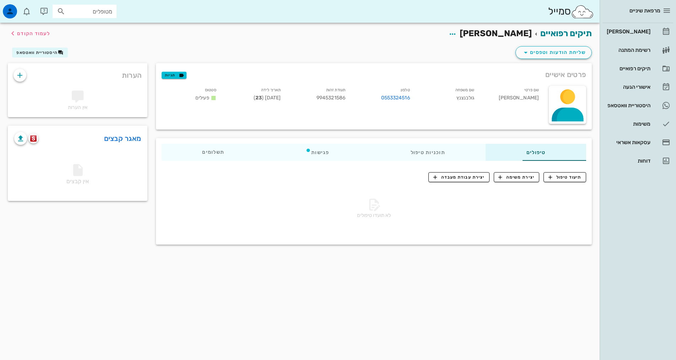
click at [490, 109] on div "שם פרטי [PERSON_NAME] שם משפחה גולבנצנץ טלפון 0553324516 תעודת זהות 9945321586 …" at bounding box center [350, 105] width 387 height 47
click at [505, 109] on div "שם פרטי [PERSON_NAME] שם משפחה גולבנצנץ טלפון 0553324516 תעודת זהות 9945321586 …" at bounding box center [350, 105] width 387 height 47
click at [230, 85] on div "תאריך לידה [DEMOGRAPHIC_DATA] ( 23 )" at bounding box center [254, 96] width 65 height 22
drag, startPoint x: 579, startPoint y: 95, endPoint x: 359, endPoint y: 120, distance: 221.8
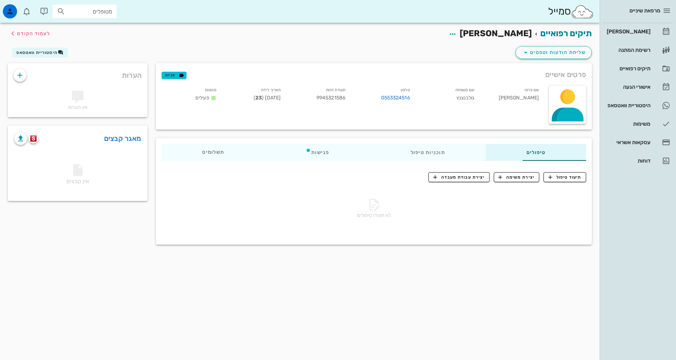
click at [359, 120] on div "שם פרטי [PERSON_NAME] שם משפחה גולבנצנץ טלפון 0553324516 תעודת זהות 9945321586 …" at bounding box center [350, 105] width 387 height 47
click at [211, 98] on icon at bounding box center [214, 98] width 6 height 6
click at [162, 75] on button "תגיות" at bounding box center [174, 75] width 25 height 7
click at [557, 52] on span "שליחת הודעות וטפסים" at bounding box center [554, 52] width 64 height 9
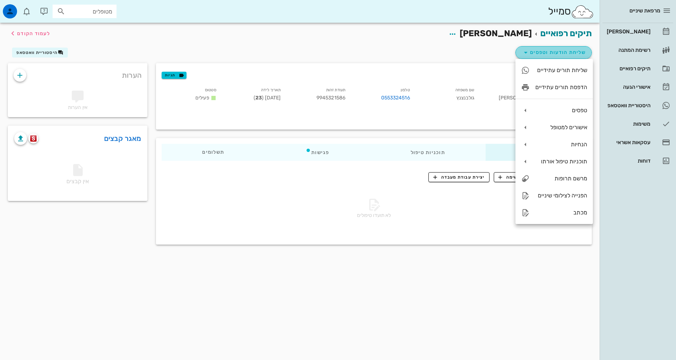
click at [557, 52] on span "שליחת הודעות וטפסים" at bounding box center [554, 52] width 64 height 9
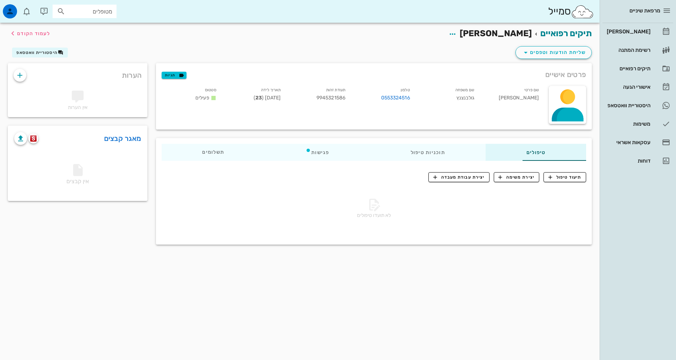
click at [393, 328] on div "תיקים רפואיים [PERSON_NAME] גולבנצנץ לעמוד הקודם שליחת הודעות וטפסים היסטוריית …" at bounding box center [300, 192] width 600 height 338
click at [457, 35] on icon "button" at bounding box center [452, 34] width 9 height 9
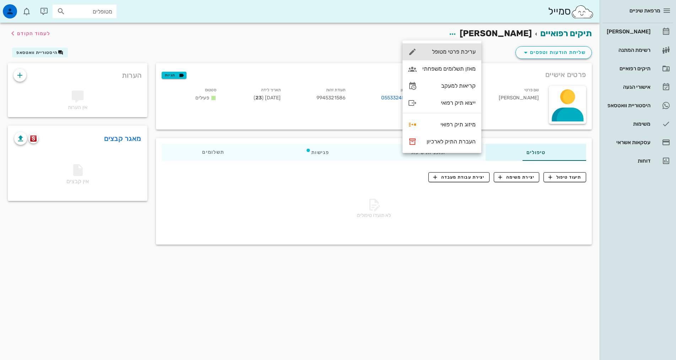
click at [452, 51] on div "עריכת פרטי מטופל" at bounding box center [449, 51] width 53 height 7
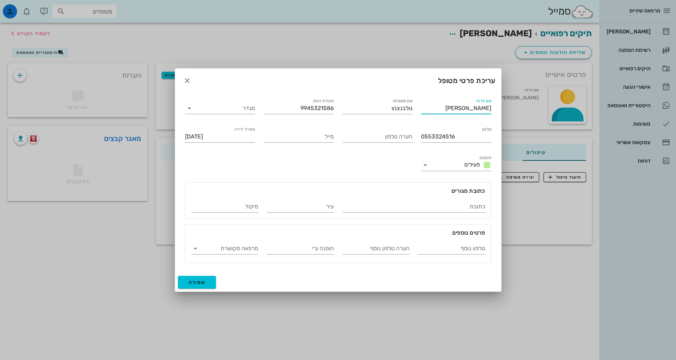
drag, startPoint x: 470, startPoint y: 109, endPoint x: 488, endPoint y: 109, distance: 18.1
click at [488, 109] on input "[PERSON_NAME]" at bounding box center [456, 108] width 70 height 11
type input "חיה"
click at [197, 285] on span "שמירה" at bounding box center [197, 283] width 17 height 6
type input "[DATE]"
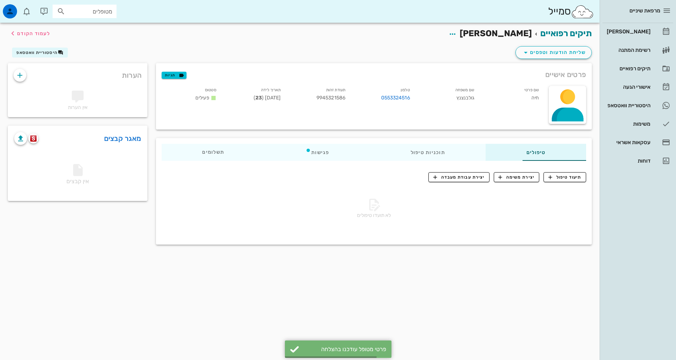
click at [419, 281] on div "תיקים רפואיים חיה גולבנצנץ לעמוד הקודם שליחת הודעות וטפסים היסטוריית וואטסאפ פר…" at bounding box center [300, 192] width 600 height 338
click at [646, 31] on div "[PERSON_NAME]" at bounding box center [628, 32] width 45 height 6
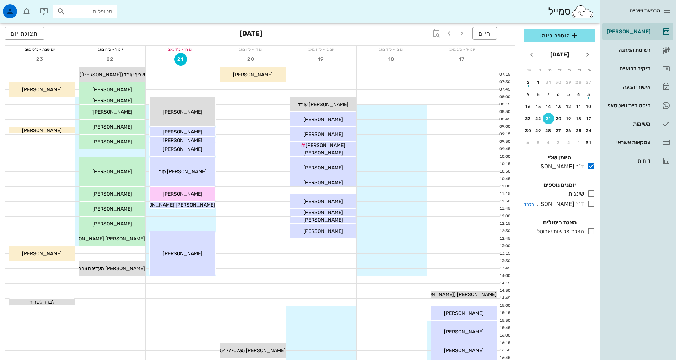
click at [577, 202] on div "ד"ר [PERSON_NAME]" at bounding box center [559, 204] width 50 height 9
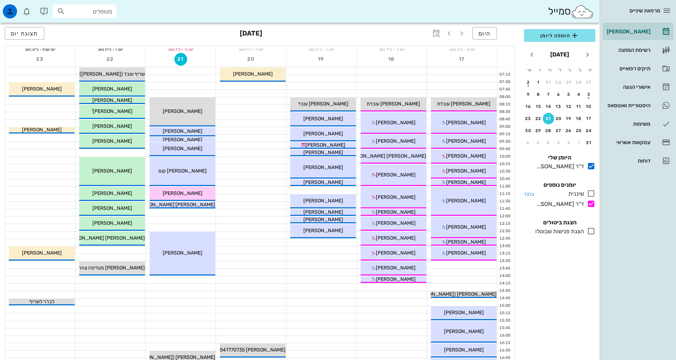
click at [586, 194] on div at bounding box center [589, 193] width 11 height 9
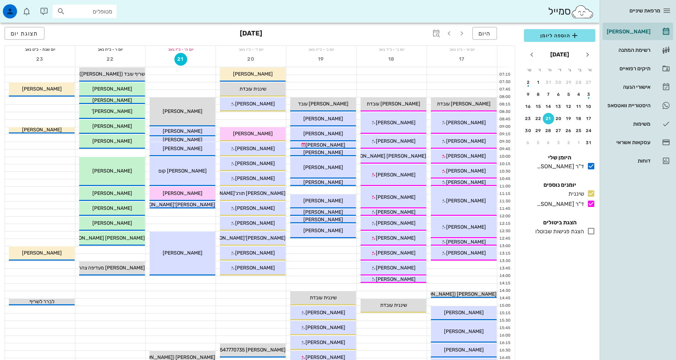
click at [579, 316] on div "הוספה ליומן [DATE] א׳ ב׳ ג׳ ד׳ ה׳ ו׳ ש׳ 27 28 29 30 31 1 2 3 4 5 6 7 8 9 10 11 …" at bounding box center [560, 192] width 80 height 335
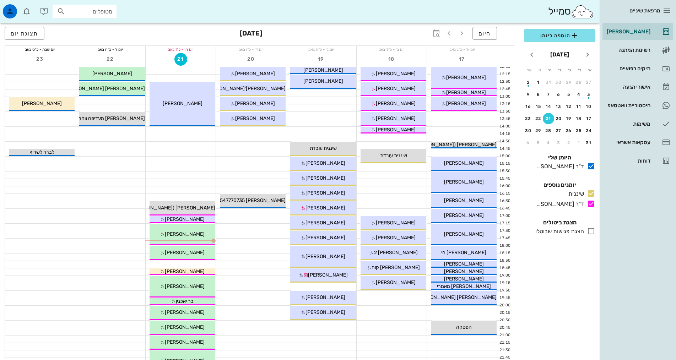
scroll to position [178, 0]
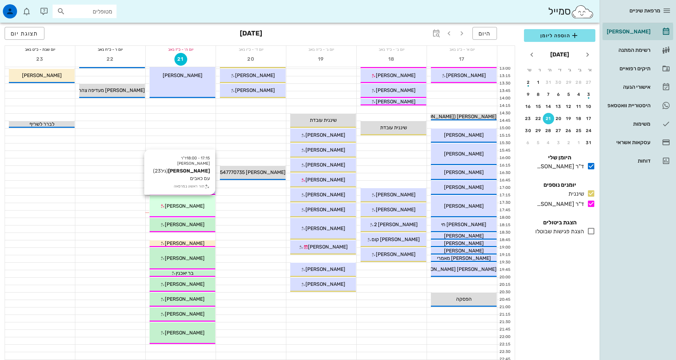
click at [187, 204] on span "[PERSON_NAME]" at bounding box center [185, 206] width 40 height 6
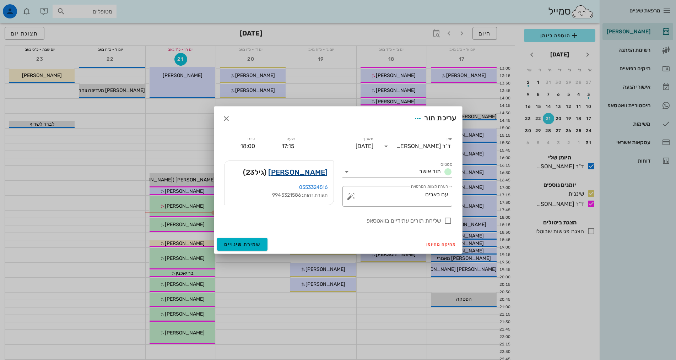
click at [306, 170] on link "[PERSON_NAME]" at bounding box center [297, 172] width 59 height 11
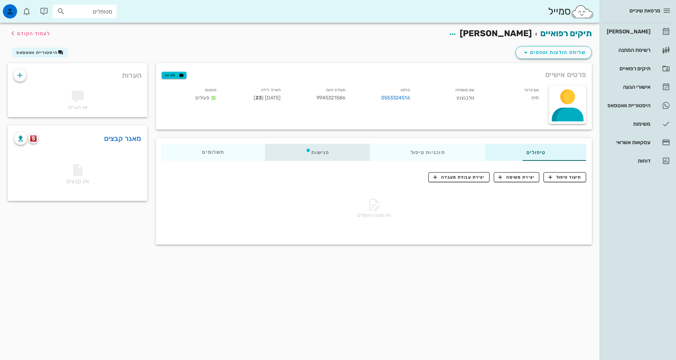
click at [273, 148] on div "פגישות" at bounding box center [317, 152] width 105 height 17
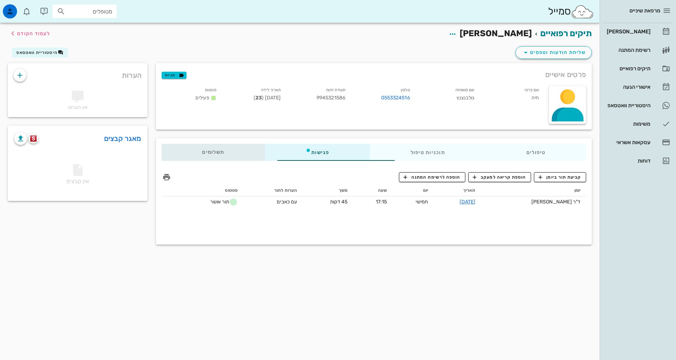
click at [193, 158] on div "תשלומים 0₪" at bounding box center [213, 152] width 103 height 17
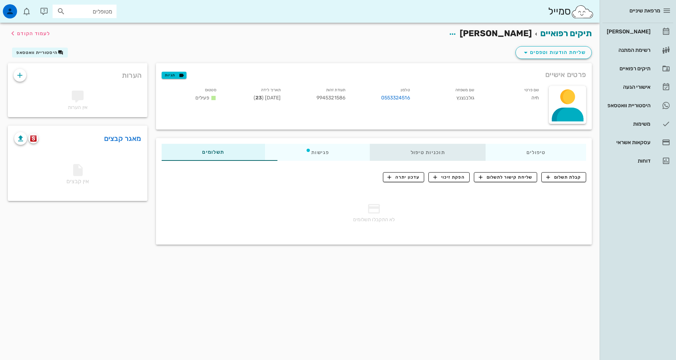
click at [410, 153] on div "תוכניות טיפול" at bounding box center [428, 152] width 116 height 17
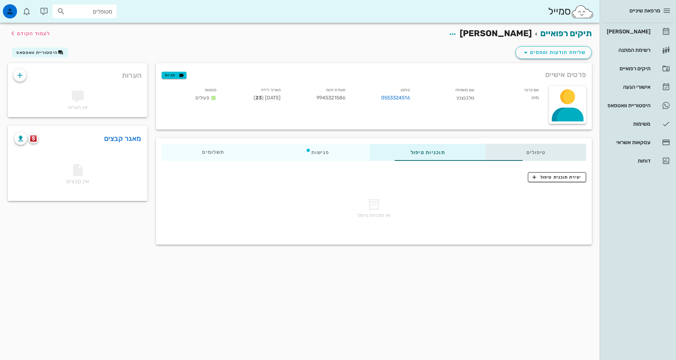
click at [507, 150] on div "טיפולים" at bounding box center [536, 152] width 101 height 17
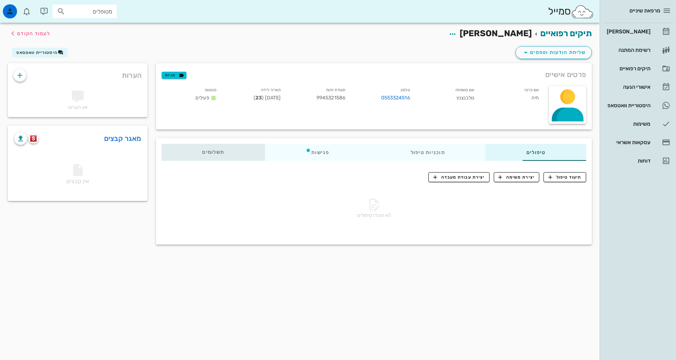
click at [187, 153] on div "תשלומים 0₪" at bounding box center [213, 152] width 103 height 17
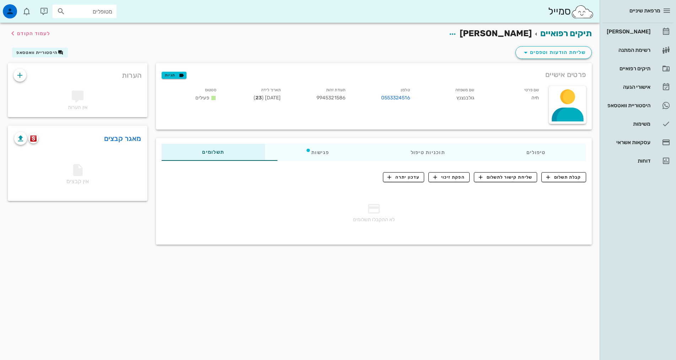
click at [377, 297] on div "תיקים רפואיים חיה גולבנצנץ לעמוד הקודם שליחת הודעות וטפסים היסטוריית וואטסאפ פר…" at bounding box center [300, 192] width 600 height 338
click at [298, 332] on div "תיקים רפואיים חיה גולבנצנץ לעמוד הקודם שליחת הודעות וטפסים היסטוריית וואטסאפ פר…" at bounding box center [300, 192] width 600 height 338
click at [447, 294] on div "תיקים רפואיים חיה גולבנצנץ לעמוד הקודם שליחת הודעות וטפסים היסטוריית וואטסאפ פר…" at bounding box center [300, 192] width 600 height 338
click at [133, 281] on div "תיקים רפואיים חיה גולבנצנץ לעמוד הקודם שליחת הודעות וטפסים היסטוריית וואטסאפ פר…" at bounding box center [300, 192] width 600 height 338
click at [198, 152] on div "תשלומים 0₪" at bounding box center [213, 152] width 103 height 17
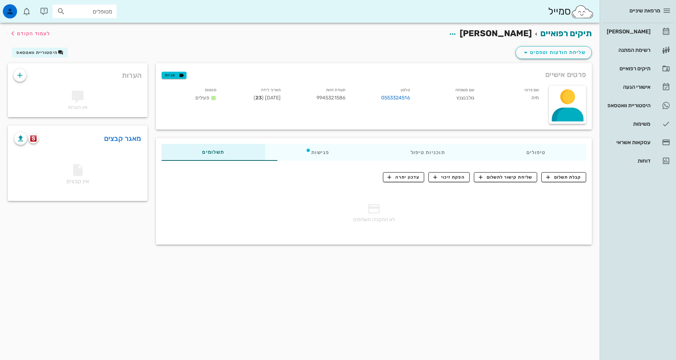
click at [315, 282] on div "תיקים רפואיים חיה גולבנצנץ לעמוד הקודם שליחת הודעות וטפסים היסטוריית וואטסאפ פר…" at bounding box center [300, 192] width 600 height 338
click at [629, 32] on div "[PERSON_NAME]" at bounding box center [628, 32] width 45 height 6
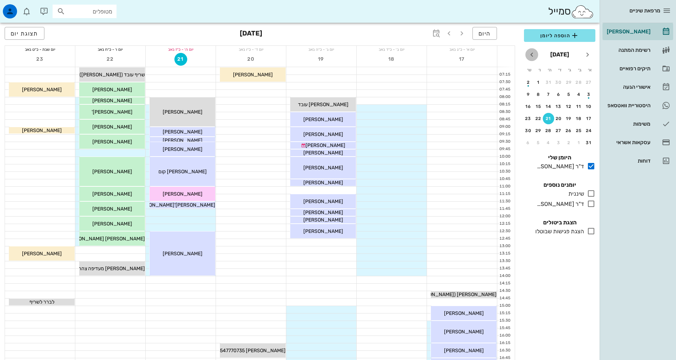
click at [534, 56] on icon "חודש הבא" at bounding box center [532, 54] width 9 height 9
click at [576, 96] on div "8" at bounding box center [579, 94] width 11 height 5
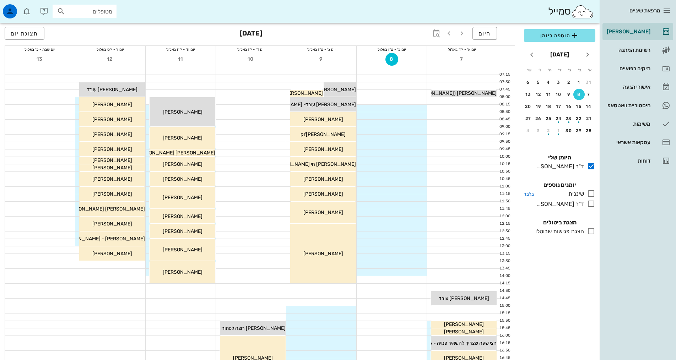
click at [590, 194] on icon at bounding box center [591, 193] width 9 height 9
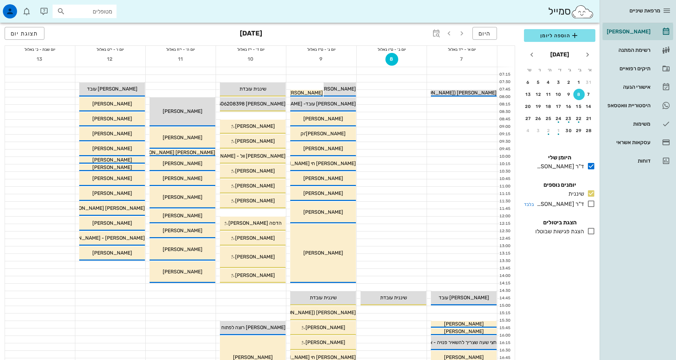
click at [593, 205] on icon at bounding box center [591, 204] width 9 height 9
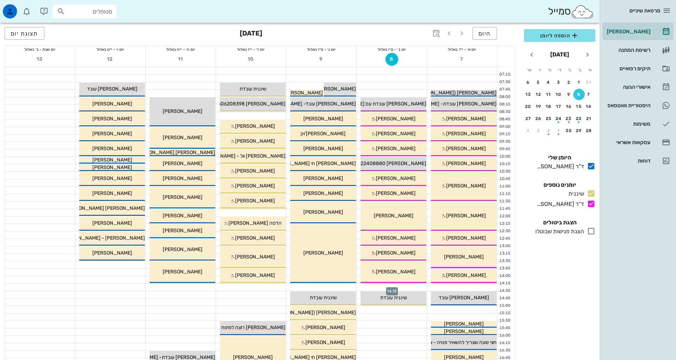
click at [410, 287] on div at bounding box center [392, 287] width 70 height 7
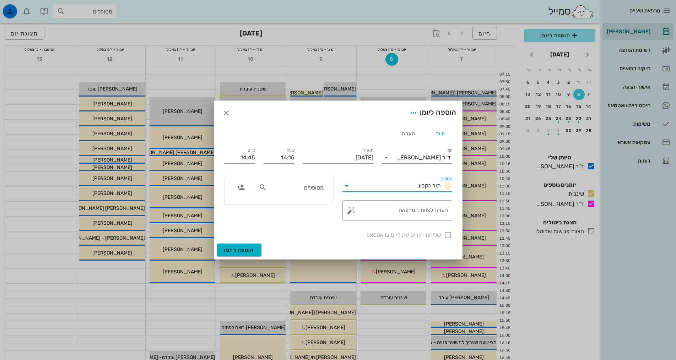
click at [389, 187] on input "סטטוס" at bounding box center [384, 186] width 63 height 11
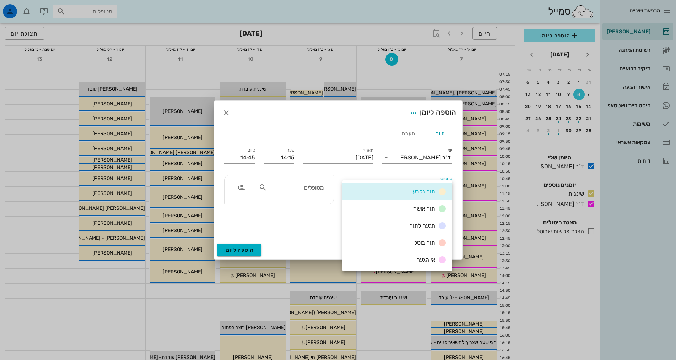
click at [389, 187] on div "תור נקבע" at bounding box center [398, 191] width 110 height 17
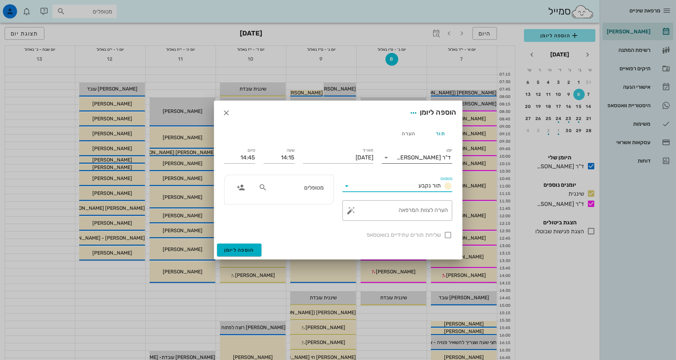
click at [395, 160] on input "יומן" at bounding box center [394, 157] width 5 height 11
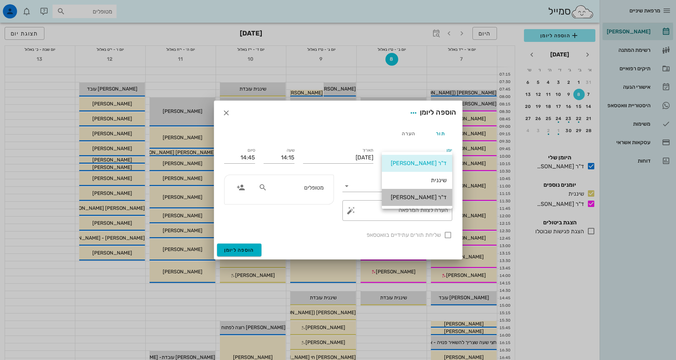
click at [408, 194] on div "ד"ר [PERSON_NAME]" at bounding box center [417, 197] width 59 height 7
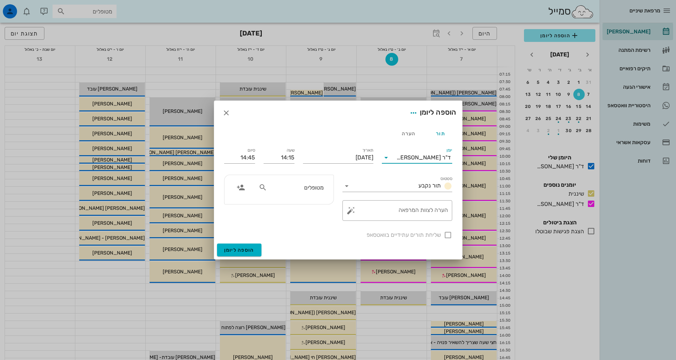
click at [308, 186] on input "text" at bounding box center [296, 187] width 55 height 9
type input "חיה"
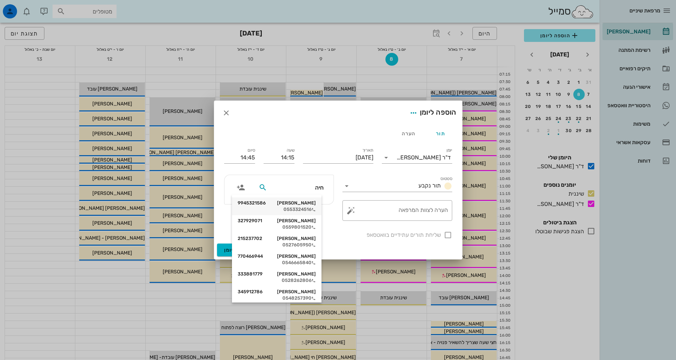
click at [302, 203] on div "[PERSON_NAME] 9945321586" at bounding box center [277, 203] width 78 height 6
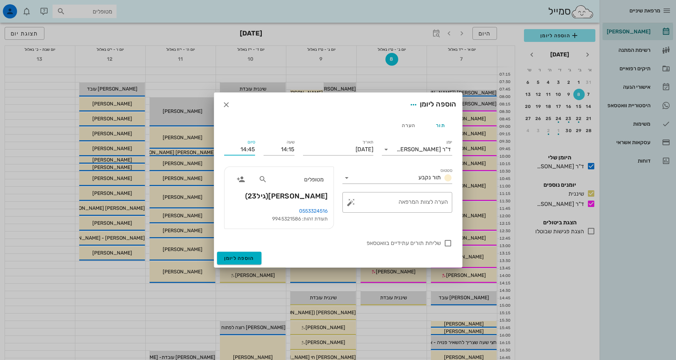
click at [244, 145] on input "14:45" at bounding box center [239, 149] width 31 height 11
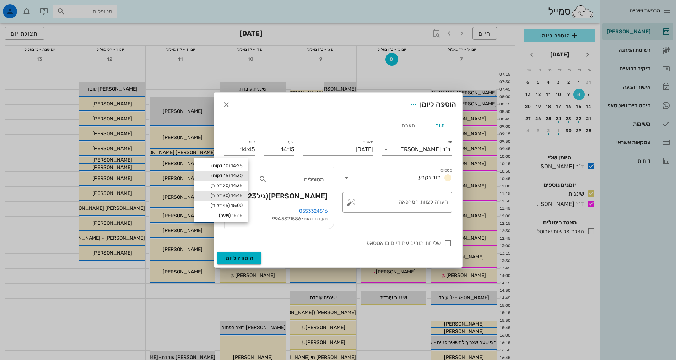
click at [243, 177] on div "14:30 (15 דקות)" at bounding box center [221, 176] width 43 height 6
type input "14:30"
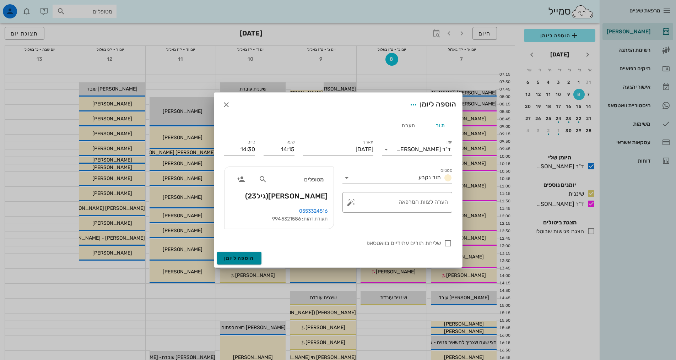
click at [246, 256] on span "הוספה ליומן" at bounding box center [239, 259] width 30 height 6
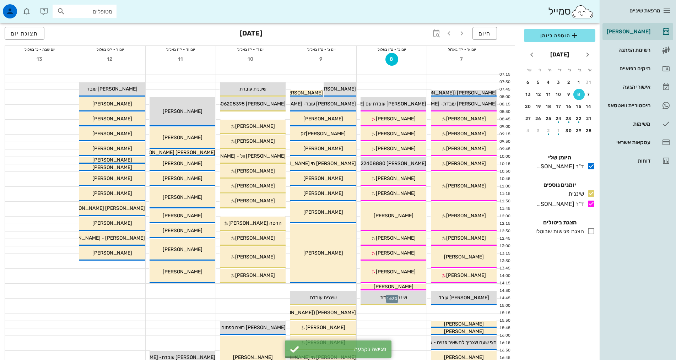
click at [359, 295] on div at bounding box center [392, 294] width 70 height 7
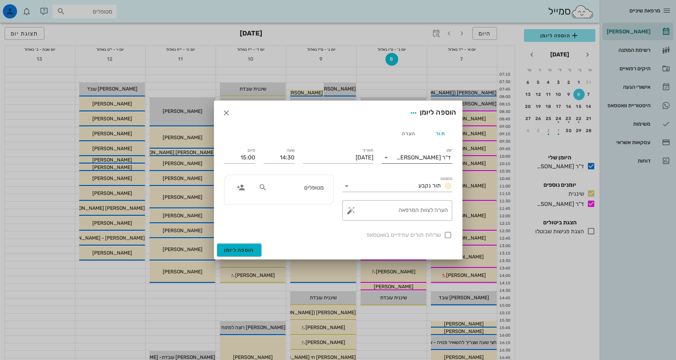
click at [417, 154] on div "ד"ר [PERSON_NAME]" at bounding box center [422, 157] width 60 height 11
click at [424, 196] on div "ד"ר [PERSON_NAME]" at bounding box center [417, 197] width 59 height 7
click at [300, 187] on input "מטופלים" at bounding box center [296, 187] width 55 height 9
type input "ג"
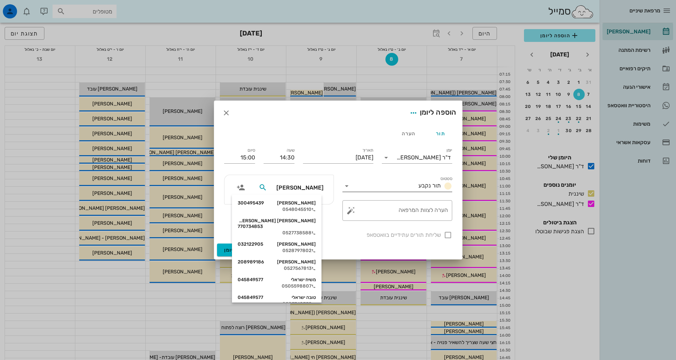
type input "ישע"
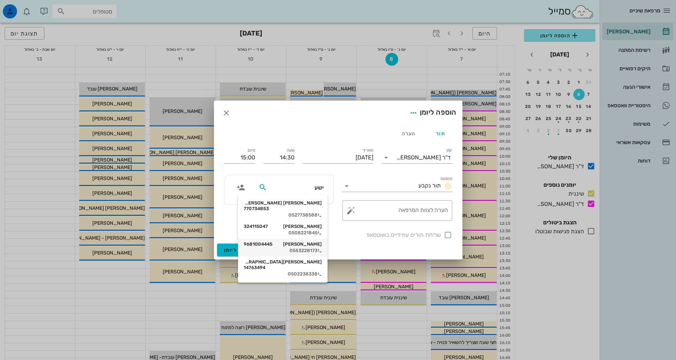
click at [305, 242] on div "[PERSON_NAME] 9681004445" at bounding box center [283, 245] width 78 height 6
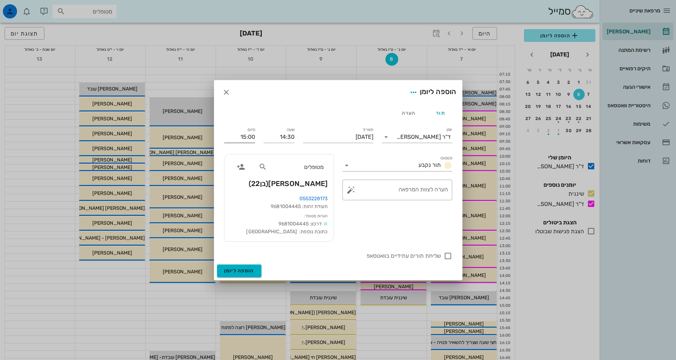
click at [241, 134] on input "15:00" at bounding box center [239, 136] width 31 height 11
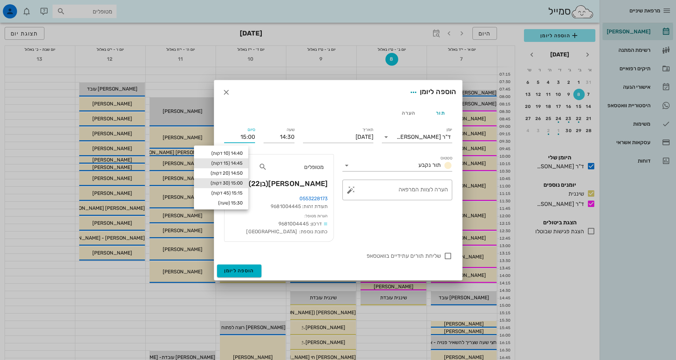
click at [240, 162] on div "14:45 (15 דקות)" at bounding box center [221, 164] width 43 height 6
type input "14:45"
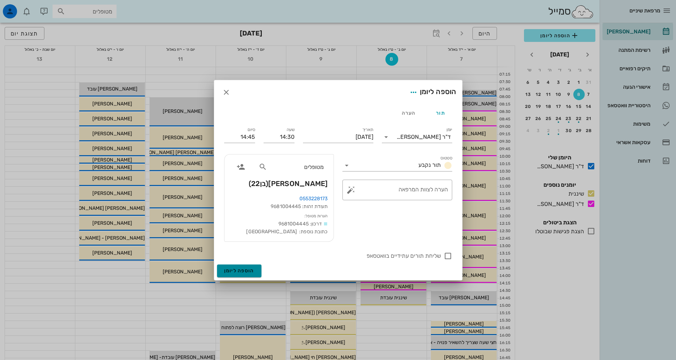
click at [244, 269] on span "הוספה ליומן" at bounding box center [239, 271] width 30 height 6
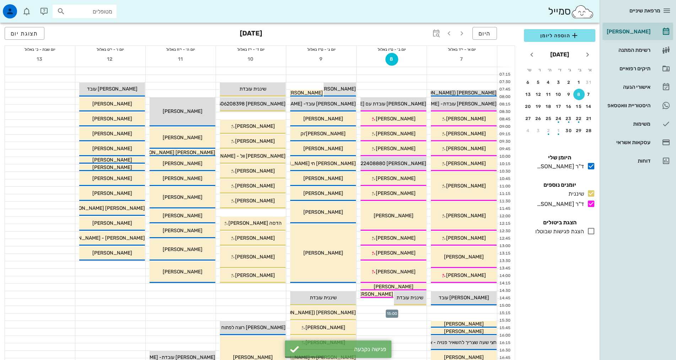
click at [384, 311] on div at bounding box center [392, 309] width 70 height 7
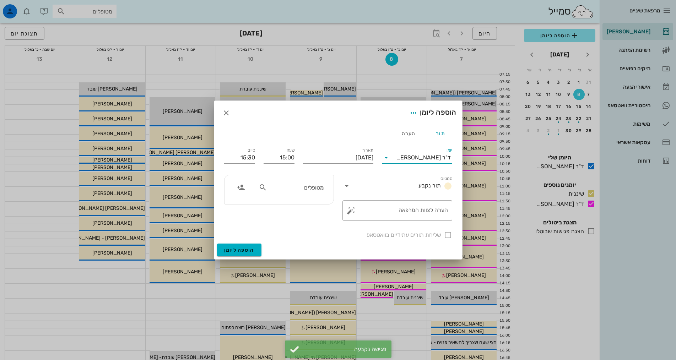
click at [397, 156] on input "יומן" at bounding box center [394, 157] width 5 height 11
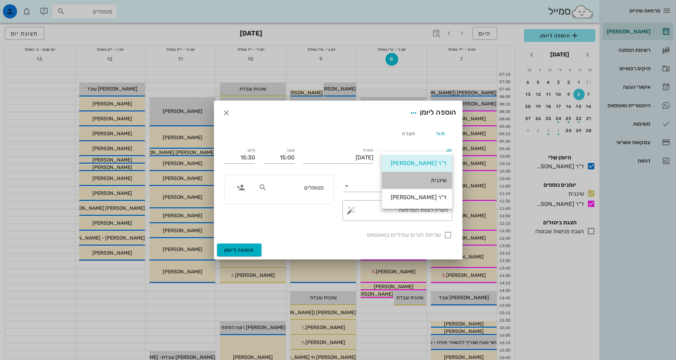
click at [424, 183] on div "שיננית" at bounding box center [417, 180] width 59 height 7
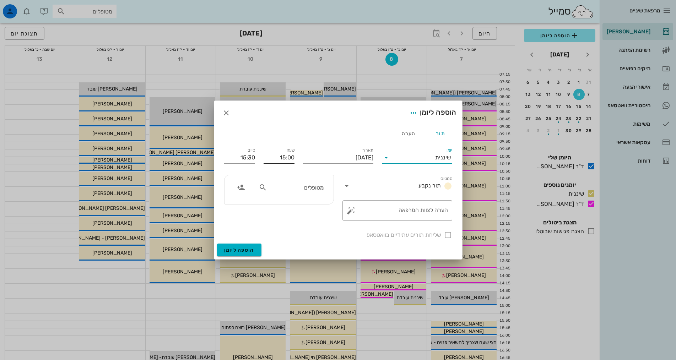
click at [267, 158] on input "15:00" at bounding box center [279, 157] width 31 height 11
click at [304, 184] on input "text" at bounding box center [296, 187] width 55 height 9
type input "חיה"
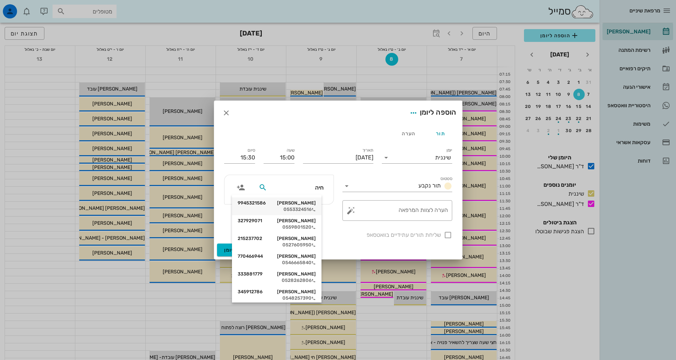
click at [314, 212] on div "0553324516" at bounding box center [277, 210] width 78 height 6
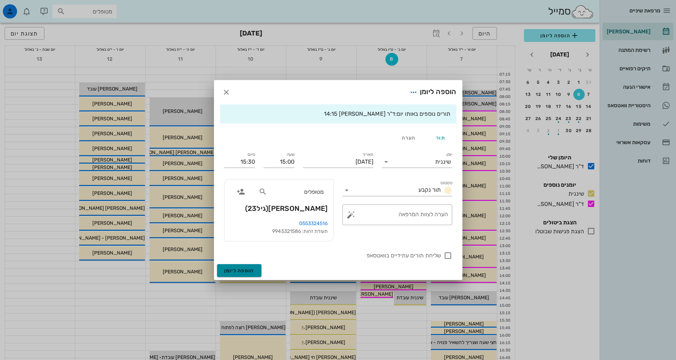
click at [244, 267] on button "הוספה ליומן" at bounding box center [239, 270] width 44 height 13
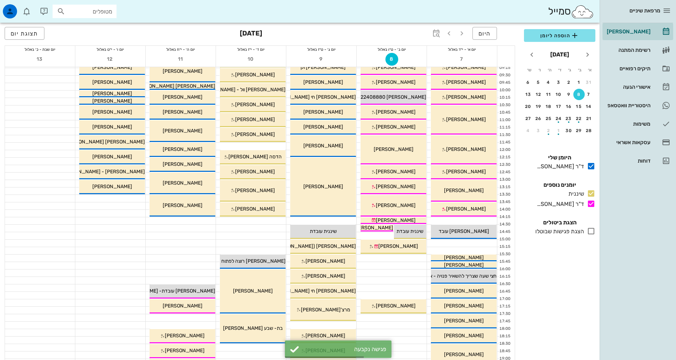
scroll to position [107, 0]
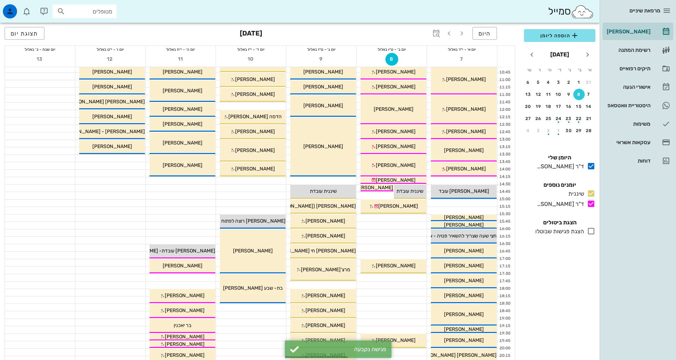
click at [411, 217] on div at bounding box center [392, 218] width 70 height 7
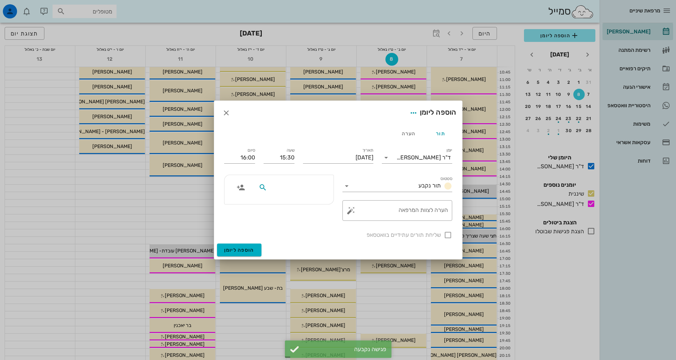
click at [285, 187] on input "text" at bounding box center [296, 187] width 55 height 9
drag, startPoint x: 323, startPoint y: 313, endPoint x: 254, endPoint y: 215, distance: 119.2
click at [322, 313] on div at bounding box center [338, 180] width 676 height 360
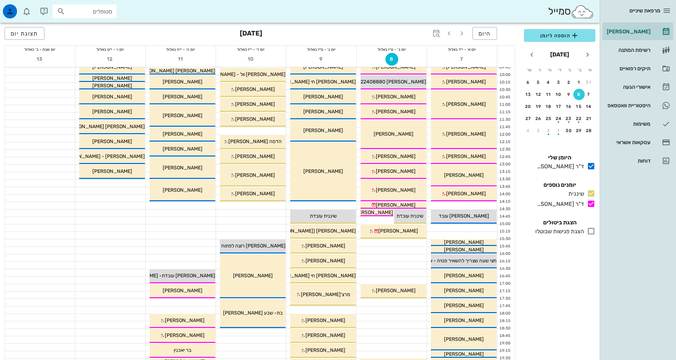
scroll to position [0, 0]
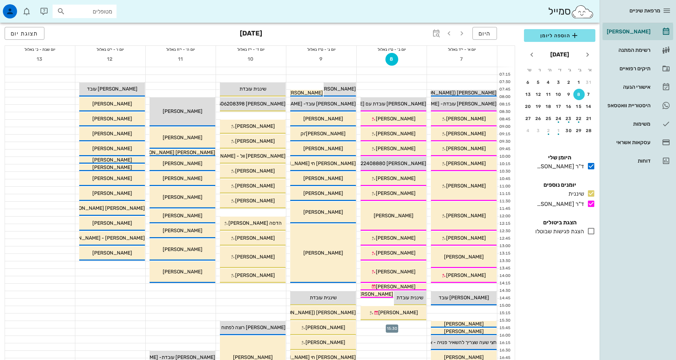
click at [410, 326] on div at bounding box center [392, 324] width 70 height 7
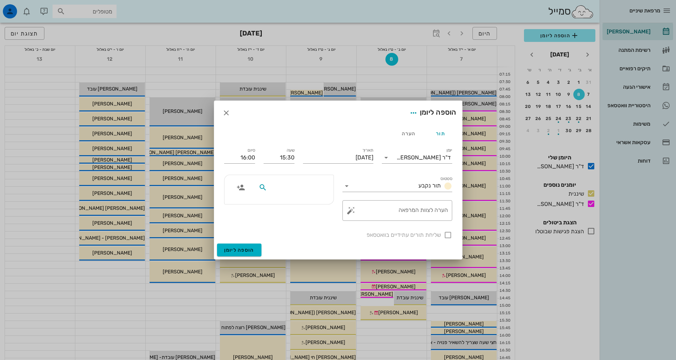
click at [295, 191] on input "text" at bounding box center [296, 187] width 55 height 9
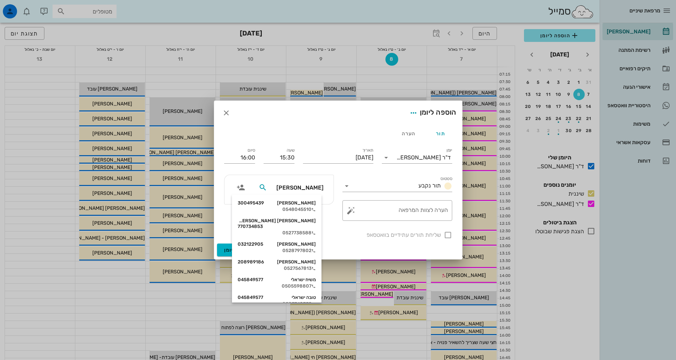
type input "ישע"
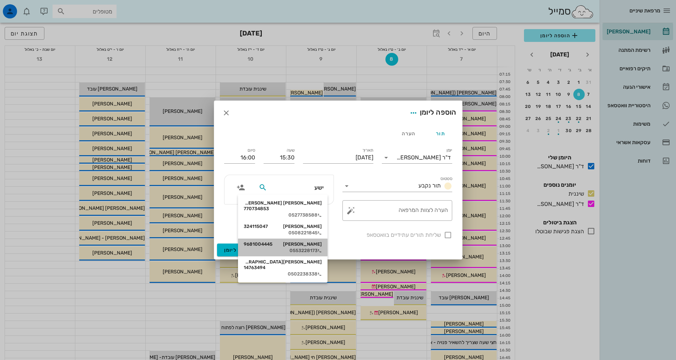
click at [305, 242] on div "[PERSON_NAME] 9681004445" at bounding box center [283, 245] width 78 height 6
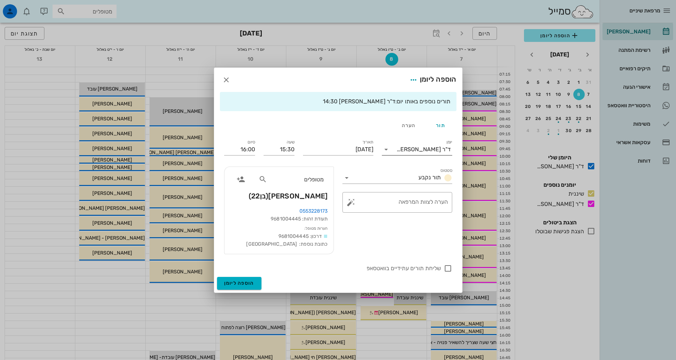
click at [418, 144] on div "ד"ר [PERSON_NAME]" at bounding box center [422, 149] width 60 height 11
click at [418, 177] on div "שיננית" at bounding box center [417, 172] width 59 height 15
click at [244, 282] on span "הוספה ליומן" at bounding box center [239, 283] width 30 height 6
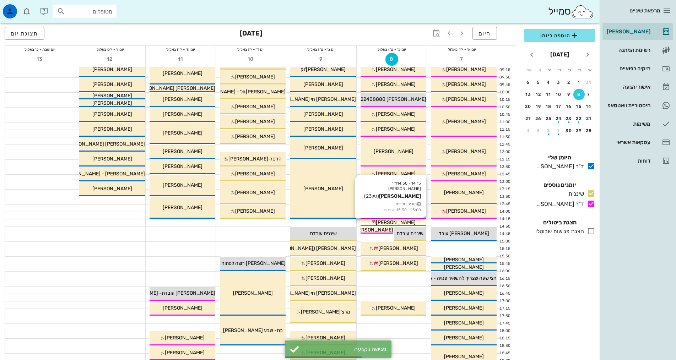
scroll to position [71, 0]
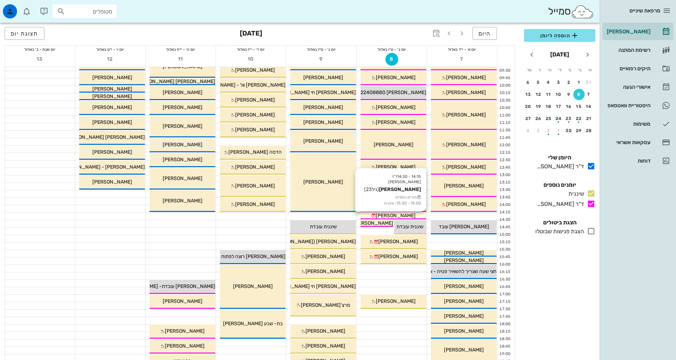
click at [374, 215] on div "[PERSON_NAME]" at bounding box center [394, 215] width 66 height 7
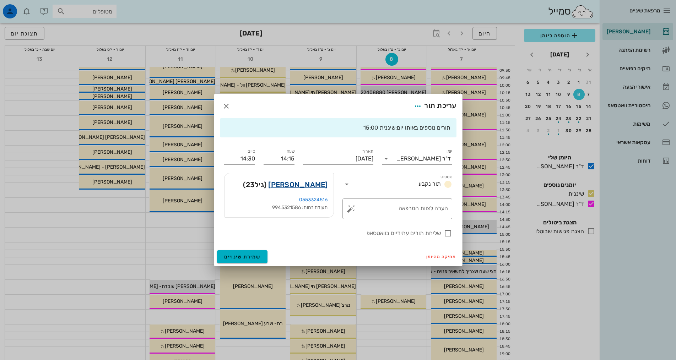
click at [313, 184] on link "[PERSON_NAME]" at bounding box center [297, 184] width 59 height 11
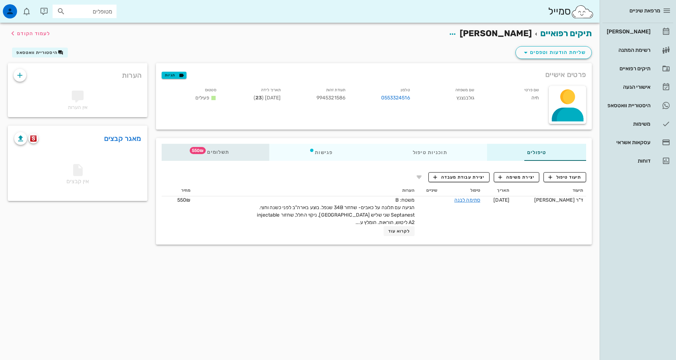
click at [190, 151] on span "550₪" at bounding box center [198, 150] width 16 height 7
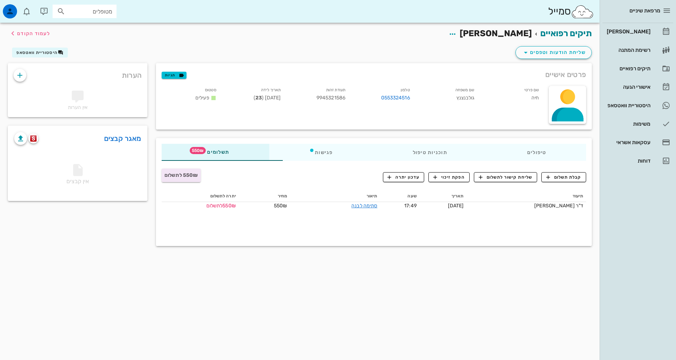
click at [371, 295] on div "תיקים רפואיים חיה גולבנצנץ לעמוד הקודם שליחת הודעות וטפסים היסטוריית וואטסאפ פר…" at bounding box center [300, 192] width 600 height 338
click at [327, 178] on div "קבלת תשלום שליחת קישור לתשלום הפקת זיכוי עדכון יתרה" at bounding box center [446, 177] width 289 height 18
click at [365, 290] on div "תיקים רפואיים חיה גולבנצנץ לעמוד הקודם שליחת הודעות וטפסים היסטוריית וואטסאפ פר…" at bounding box center [300, 192] width 600 height 338
click at [130, 283] on div "תיקים רפואיים חיה גולבנצנץ לעמוד הקודם שליחת הודעות וטפסים היסטוריית וואטסאפ פר…" at bounding box center [300, 192] width 600 height 338
click at [210, 301] on div "תיקים רפואיים חיה גולבנצנץ לעמוד הקודם שליחת הודעות וטפסים היסטוריית וואטסאפ פר…" at bounding box center [300, 192] width 600 height 338
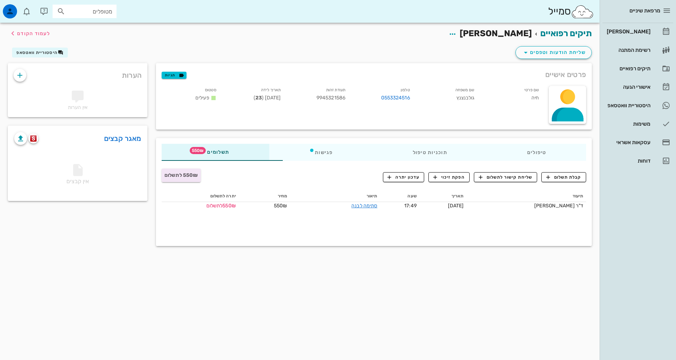
click at [486, 266] on div "תיקים רפואיים חיה גולבנצנץ לעמוד הקודם שליחת הודעות וטפסים היסטוריית וואטסאפ פר…" at bounding box center [300, 192] width 600 height 338
click at [569, 178] on span "קבלת תשלום" at bounding box center [564, 177] width 35 height 6
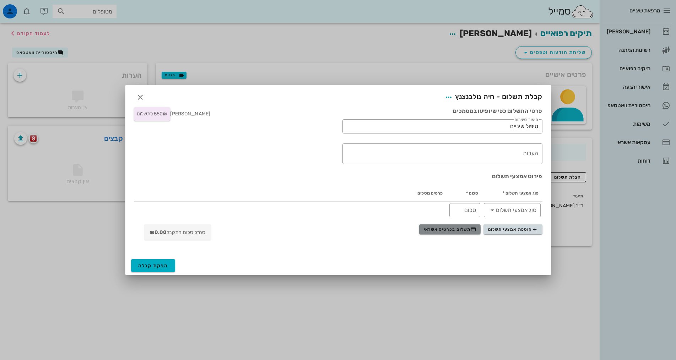
click at [468, 228] on span "תשלום בכרטיס אשראי" at bounding box center [450, 230] width 53 height 6
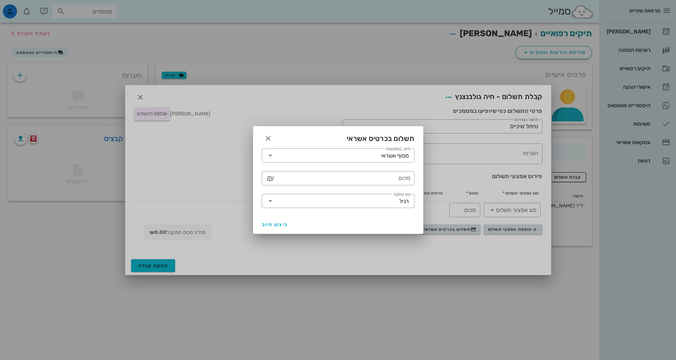
click at [490, 256] on div at bounding box center [338, 180] width 676 height 360
click at [266, 136] on icon "button" at bounding box center [268, 138] width 9 height 9
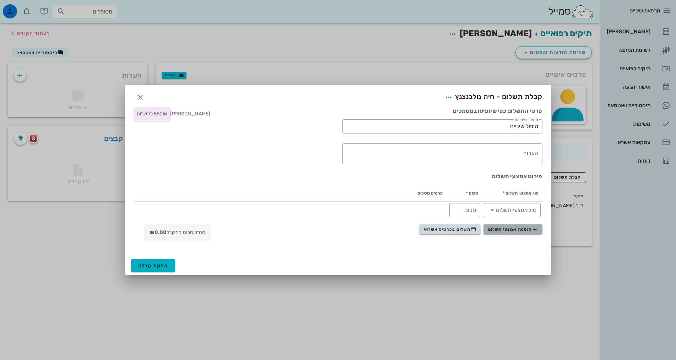
click at [516, 231] on span "הוספת אמצעי תשלום" at bounding box center [513, 230] width 50 height 6
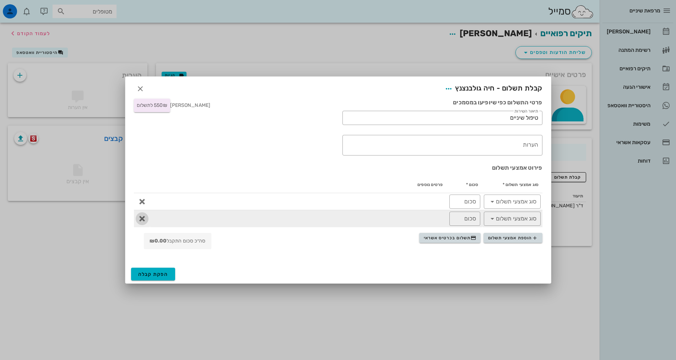
click at [141, 221] on icon "button" at bounding box center [142, 219] width 9 height 9
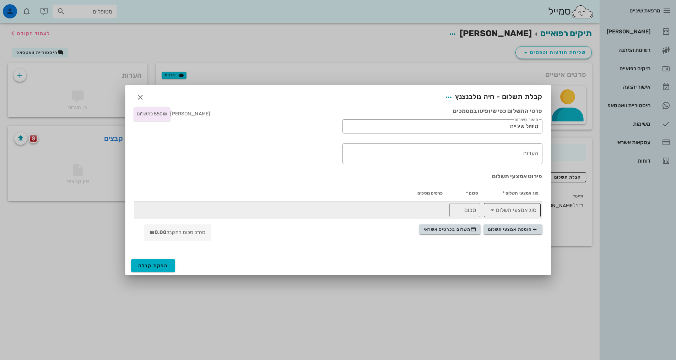
click at [511, 213] on input "סוג אמצעי תשלום" at bounding box center [517, 210] width 38 height 11
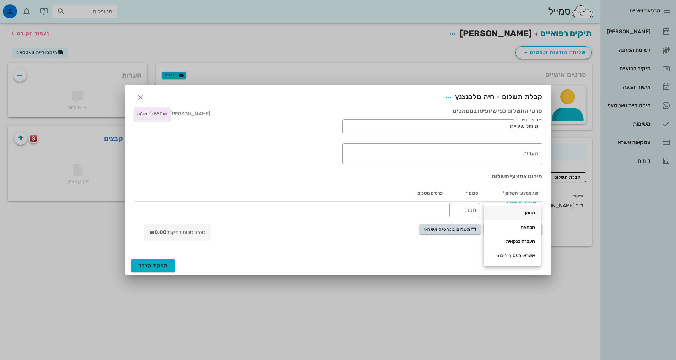
click at [526, 212] on div "מזומן" at bounding box center [512, 213] width 45 height 6
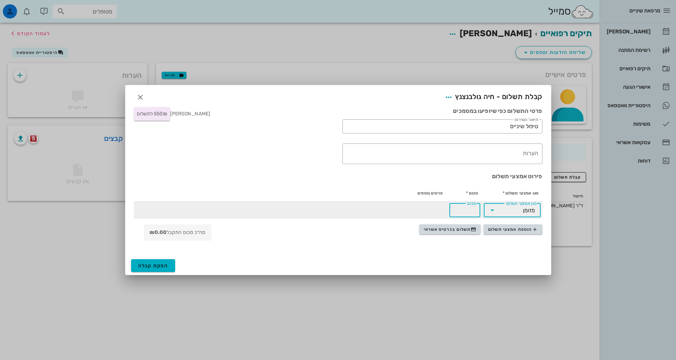
click at [463, 210] on input "סכום" at bounding box center [465, 210] width 22 height 11
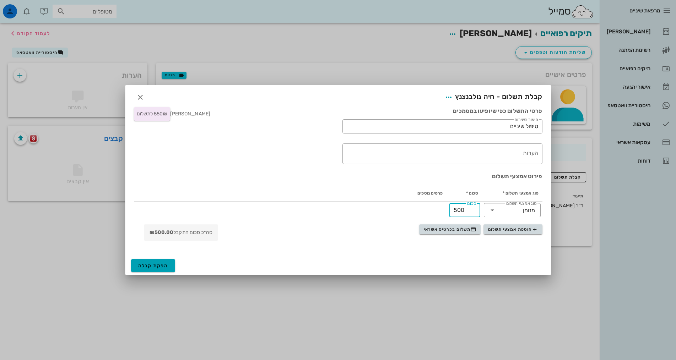
type input "500"
click at [146, 265] on span "הפקת קבלה" at bounding box center [153, 266] width 30 height 6
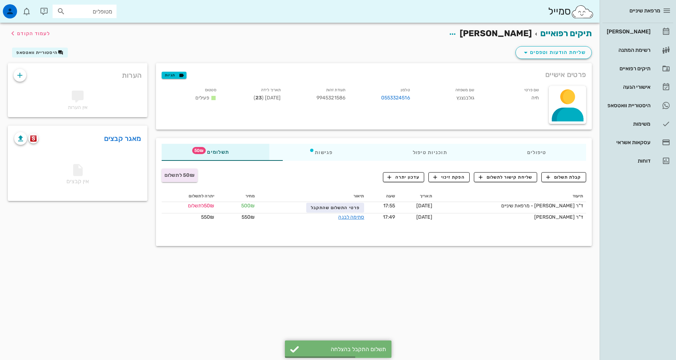
click at [212, 280] on div "תיקים רפואיים חיה גולבנצנץ לעמוד הקודם שליחת הודעות וטפסים היסטוריית וואטסאפ פר…" at bounding box center [300, 192] width 600 height 338
click at [222, 291] on div "תיקים רפואיים חיה גולבנצנץ לעמוד הקודם שליחת הודעות וטפסים היסטוריית וואטסאפ פר…" at bounding box center [300, 192] width 600 height 338
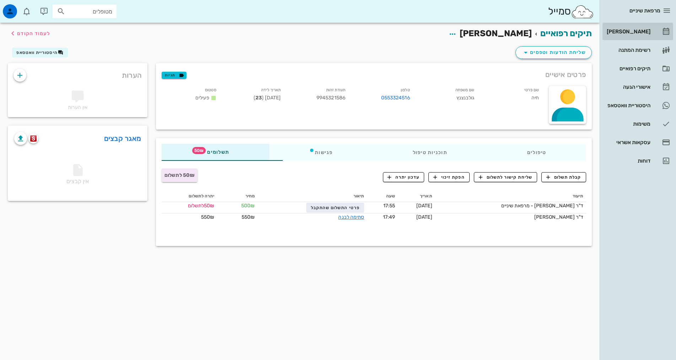
click at [625, 26] on div "[PERSON_NAME]" at bounding box center [628, 31] width 45 height 11
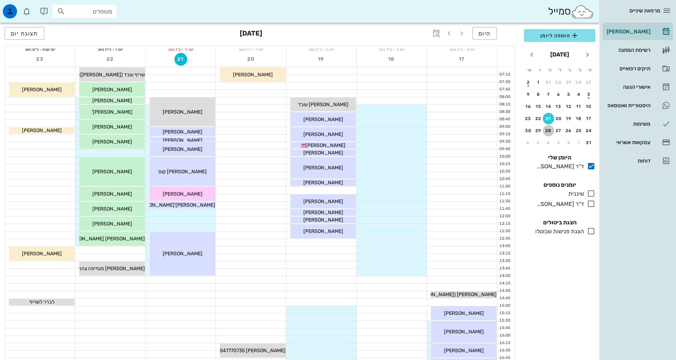
click at [545, 128] on div "28" at bounding box center [548, 130] width 11 height 5
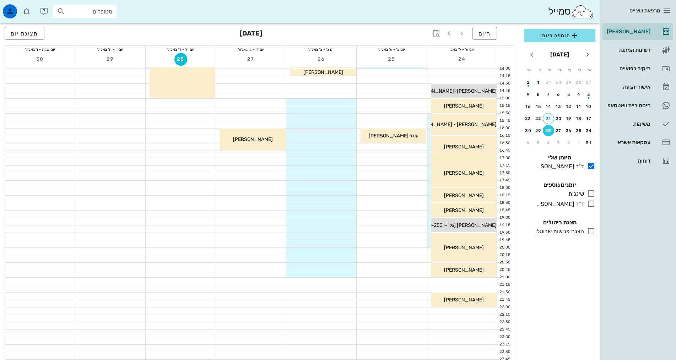
scroll to position [213, 0]
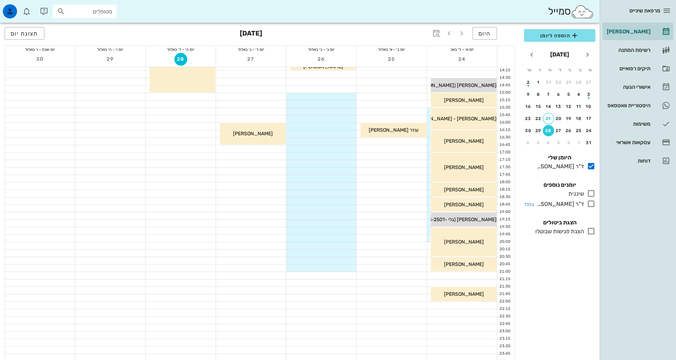
click at [591, 208] on icon at bounding box center [591, 204] width 9 height 9
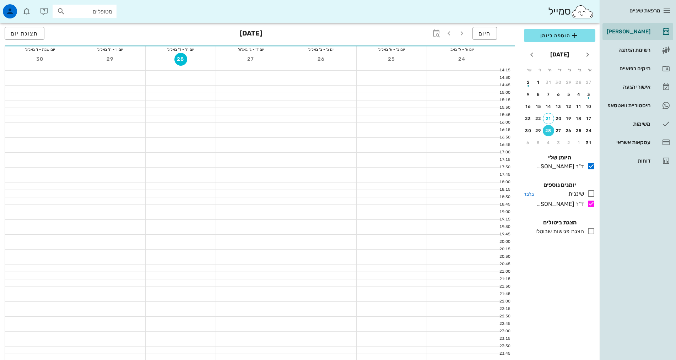
click at [592, 194] on icon at bounding box center [591, 193] width 9 height 9
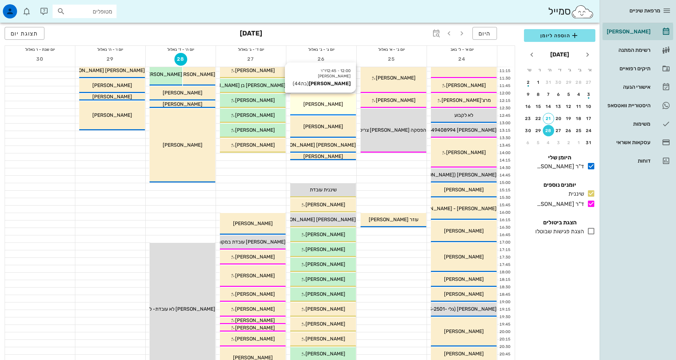
scroll to position [142, 0]
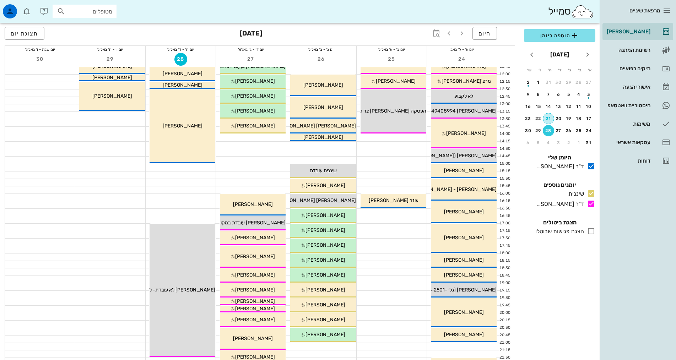
click at [552, 115] on button "21" at bounding box center [548, 118] width 11 height 11
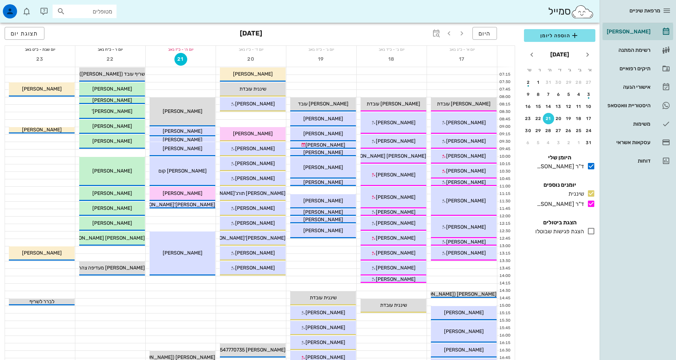
click at [643, 237] on div "מרפאת שיניים [PERSON_NAME] רשימת המתנה תיקים רפואיים אישורי הגעה 1 היסטוריית וו…" at bounding box center [638, 180] width 76 height 360
click at [578, 328] on div "הוספה ליומן [DATE] א׳ ב׳ ג׳ ד׳ ה׳ ו׳ ש׳ 27 28 29 30 31 1 2 3 4 5 6 7 8 9 10 11 …" at bounding box center [560, 192] width 80 height 335
click at [560, 109] on button "13" at bounding box center [558, 106] width 11 height 11
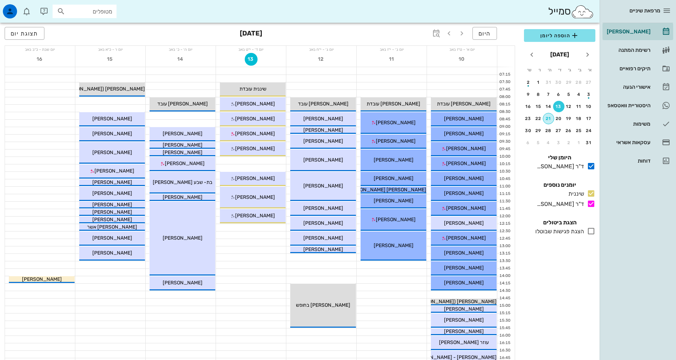
click at [548, 118] on div "21" at bounding box center [548, 118] width 11 height 5
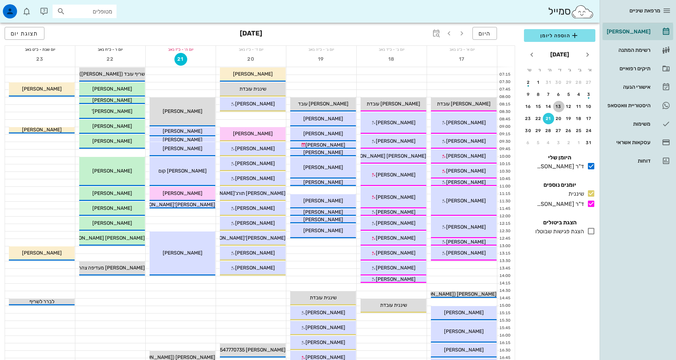
click at [557, 110] on button "13" at bounding box center [558, 106] width 11 height 11
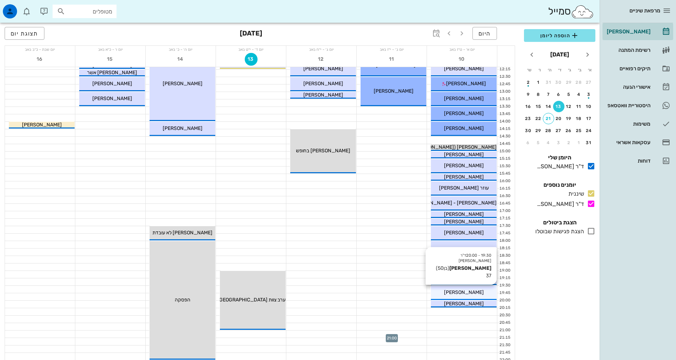
scroll to position [142, 0]
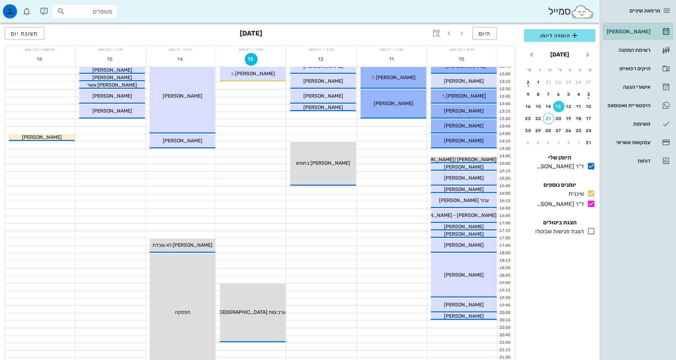
click at [590, 231] on icon at bounding box center [591, 231] width 9 height 9
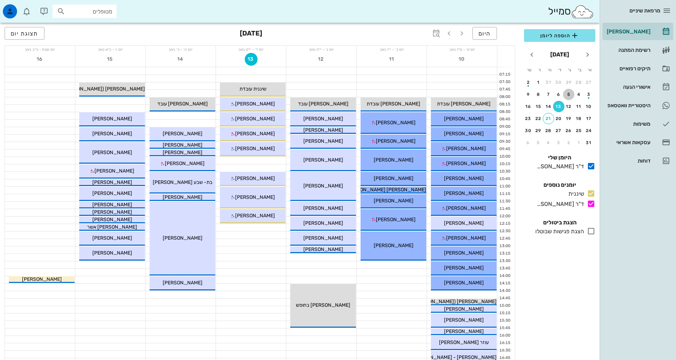
click at [573, 94] on div "5" at bounding box center [568, 94] width 11 height 5
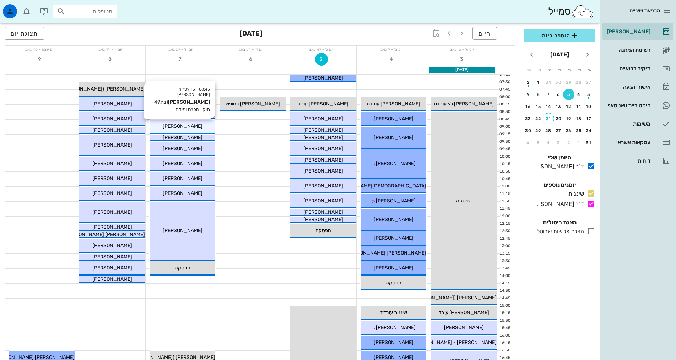
click at [209, 125] on div "[PERSON_NAME]" at bounding box center [183, 126] width 66 height 7
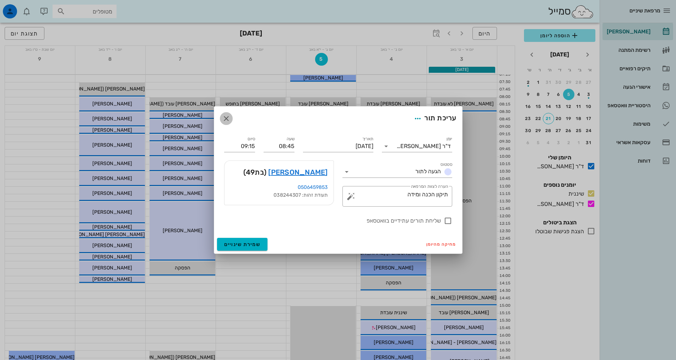
click at [226, 115] on icon "button" at bounding box center [226, 118] width 9 height 9
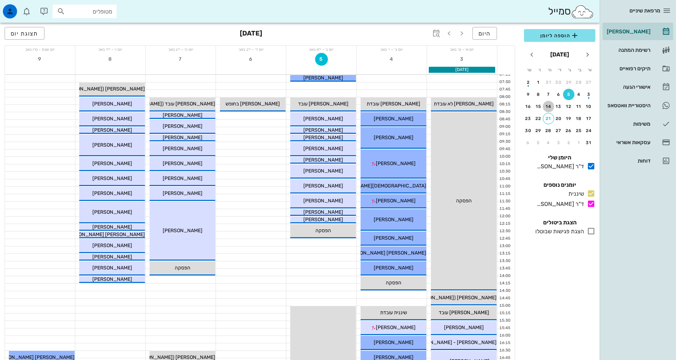
click at [552, 104] on button "14" at bounding box center [548, 106] width 11 height 11
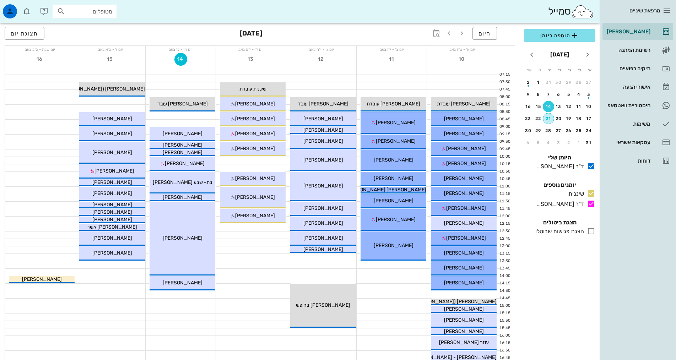
click at [547, 119] on div "21" at bounding box center [548, 118] width 11 height 5
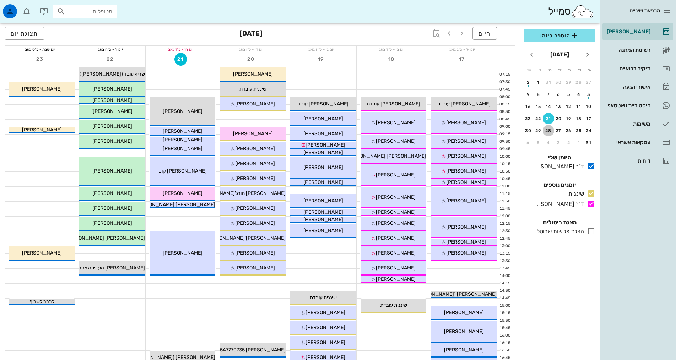
click at [548, 129] on div "28" at bounding box center [548, 130] width 11 height 5
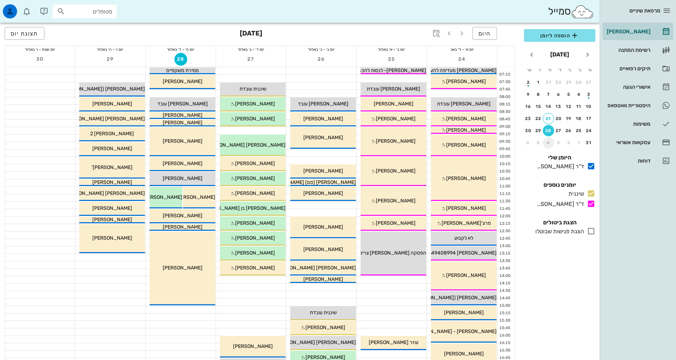
click at [550, 141] on div "4" at bounding box center [548, 142] width 11 height 5
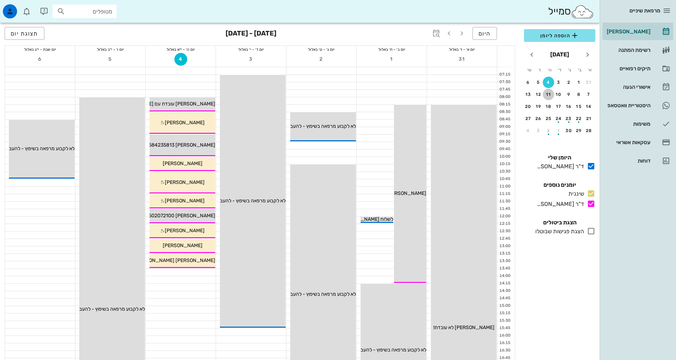
click at [549, 93] on div "11" at bounding box center [548, 94] width 11 height 5
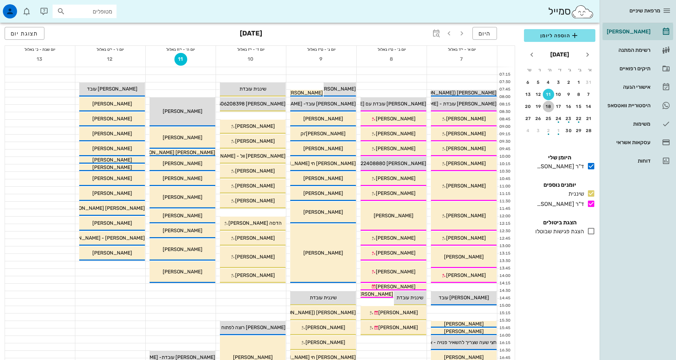
click at [551, 104] on div "18" at bounding box center [548, 106] width 11 height 5
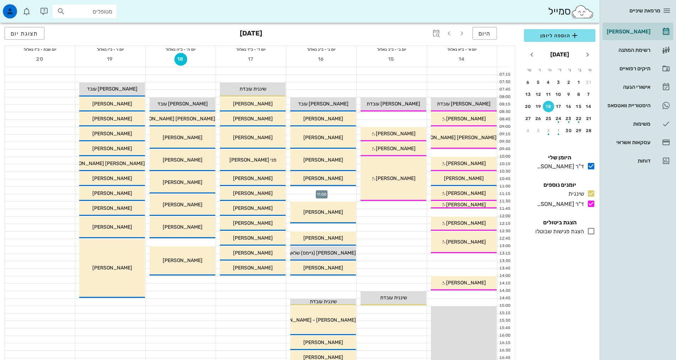
click at [349, 188] on div at bounding box center [321, 190] width 70 height 7
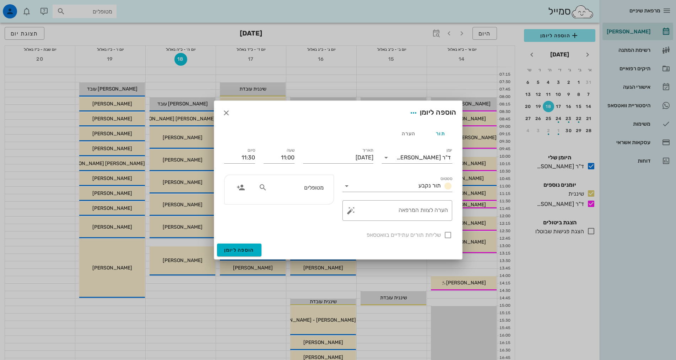
click at [325, 187] on div "מטופלים" at bounding box center [290, 188] width 73 height 14
type input "שוי"
click at [293, 203] on div "[PERSON_NAME] 038244307" at bounding box center [283, 203] width 78 height 6
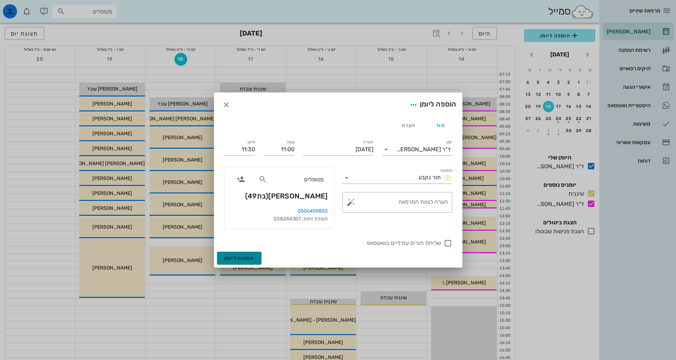
click at [251, 258] on span "הוספה ליומן" at bounding box center [239, 259] width 30 height 6
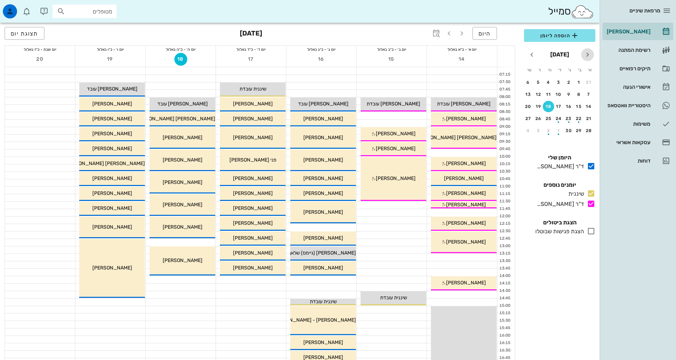
click at [587, 52] on icon "חודש שעבר" at bounding box center [588, 54] width 9 height 9
click at [553, 117] on div "21" at bounding box center [548, 118] width 11 height 5
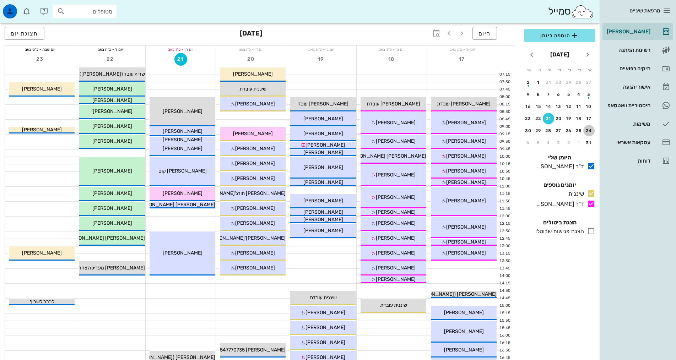
click at [589, 134] on button "24" at bounding box center [589, 130] width 11 height 11
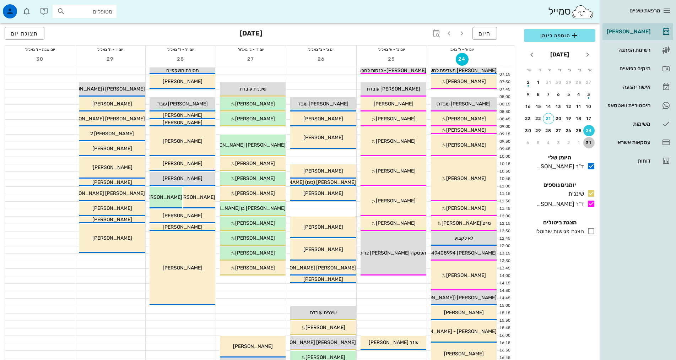
click at [590, 140] on button "31" at bounding box center [589, 142] width 11 height 11
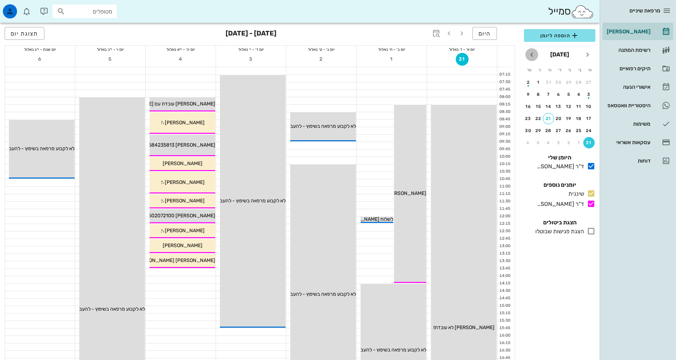
click at [532, 54] on icon "חודש הבא" at bounding box center [532, 54] width 9 height 9
click at [550, 93] on div "11" at bounding box center [548, 94] width 11 height 5
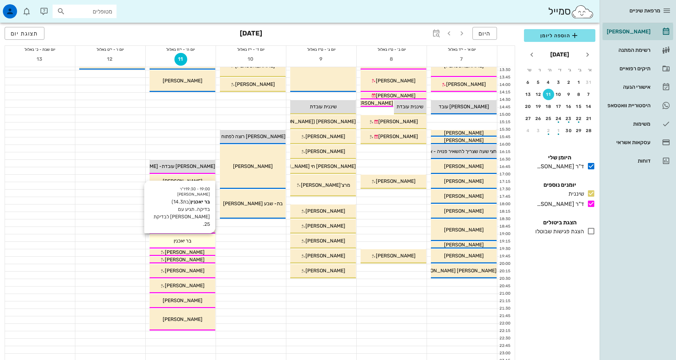
scroll to position [179, 0]
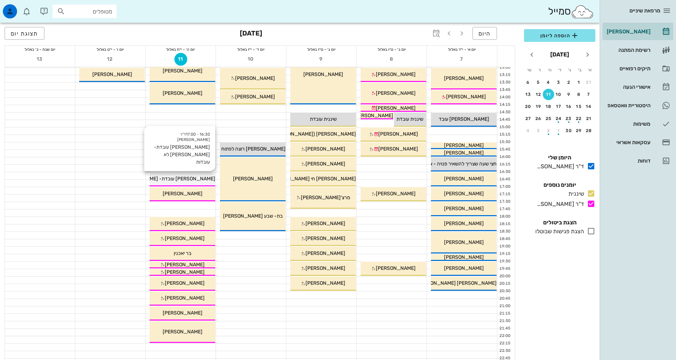
click at [177, 181] on span "[PERSON_NAME] עובדת- [PERSON_NAME] לא עובדות" at bounding box center [156, 179] width 118 height 6
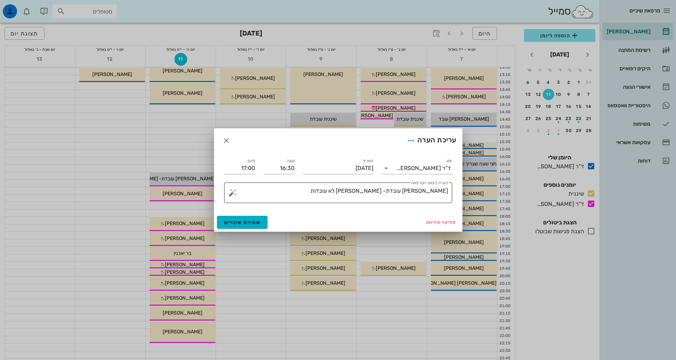
click at [384, 190] on textarea "[PERSON_NAME] עובדת- [PERSON_NAME] לא עובדות" at bounding box center [341, 194] width 214 height 17
click at [399, 187] on textarea "[PERSON_NAME] עובדת- [PERSON_NAME] לא עובדות" at bounding box center [341, 194] width 214 height 17
click at [401, 189] on textarea "[PERSON_NAME] עובדת- [PERSON_NAME] לא עובדות" at bounding box center [341, 194] width 214 height 17
click at [387, 192] on textarea "[PERSON_NAME] עובדת- [PERSON_NAME], [PERSON_NAME] לא עובדות" at bounding box center [341, 194] width 214 height 17
click at [335, 188] on textarea "[PERSON_NAME] עובדת- [PERSON_NAME], [PERSON_NAME] לא עובדות" at bounding box center [341, 194] width 214 height 17
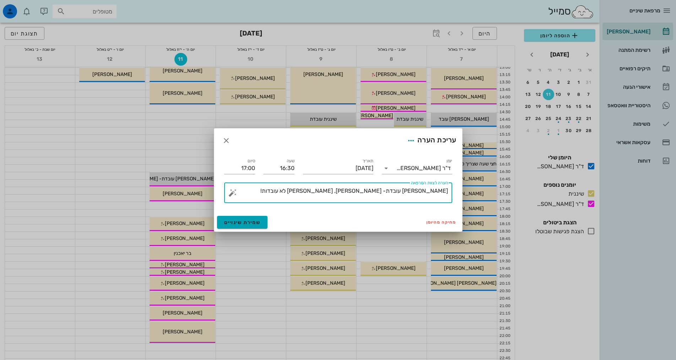
type textarea "[PERSON_NAME] עובדת- [PERSON_NAME], [PERSON_NAME] לא עובדות!"
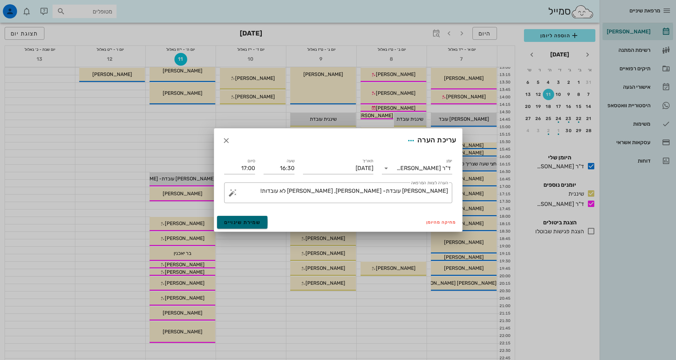
click at [226, 223] on span "שמירת שינויים" at bounding box center [242, 223] width 37 height 6
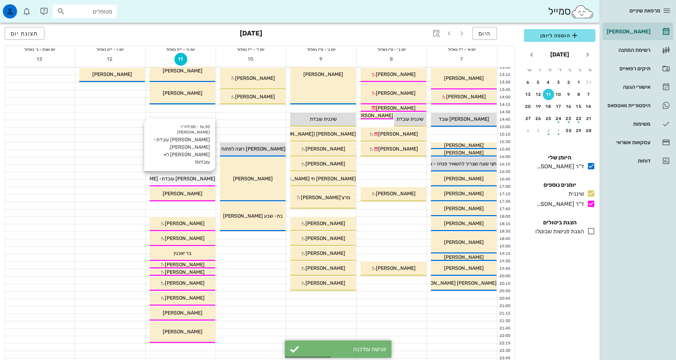
click at [182, 179] on span "[PERSON_NAME] עובדת- [PERSON_NAME], [PERSON_NAME] לא עובדות!" at bounding box center [134, 179] width 161 height 6
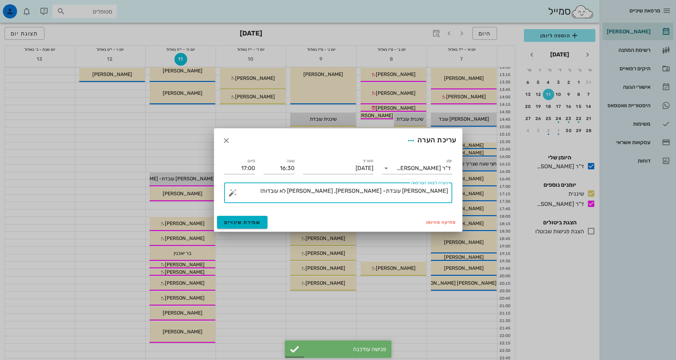
click at [338, 193] on textarea "[PERSON_NAME] עובדת- [PERSON_NAME], [PERSON_NAME] לא עובדות!" at bounding box center [341, 194] width 214 height 17
click at [383, 189] on textarea "[PERSON_NAME] עובדת- [PERSON_NAME], [PERSON_NAME] לא עובדות!" at bounding box center [341, 194] width 214 height 17
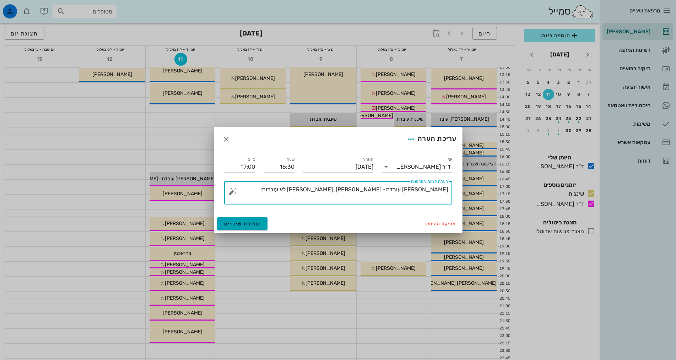
type textarea "[PERSON_NAME] עובדת- [PERSON_NAME], [PERSON_NAME] לא עובדות!"
click at [254, 227] on span "שמירת שינויים" at bounding box center [242, 224] width 37 height 6
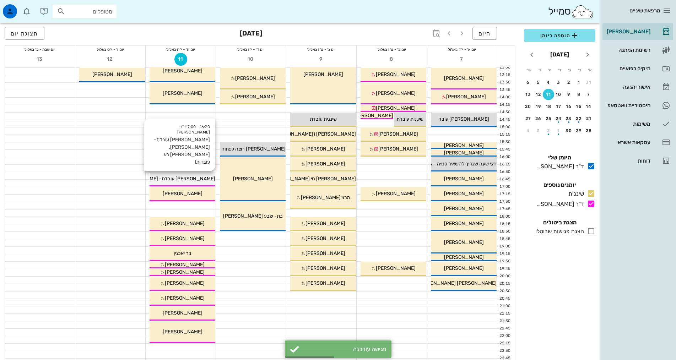
drag, startPoint x: 186, startPoint y: 182, endPoint x: 206, endPoint y: 175, distance: 21.4
click at [206, 175] on div "16:30 - 17:00 ד"ר [PERSON_NAME] עובדת- [PERSON_NAME], [PERSON_NAME] לא עובדות! …" at bounding box center [183, 179] width 66 height 14
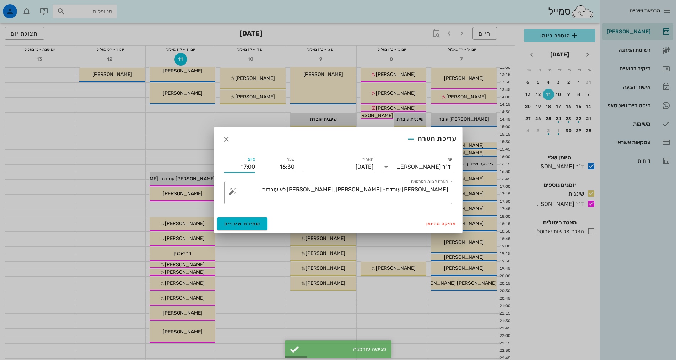
click at [247, 166] on input "17:00" at bounding box center [239, 166] width 31 height 11
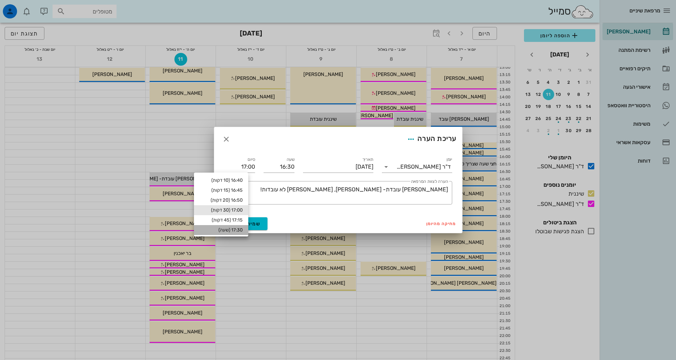
click at [239, 228] on div "17:30 (שעה)" at bounding box center [221, 230] width 43 height 6
type input "17:30"
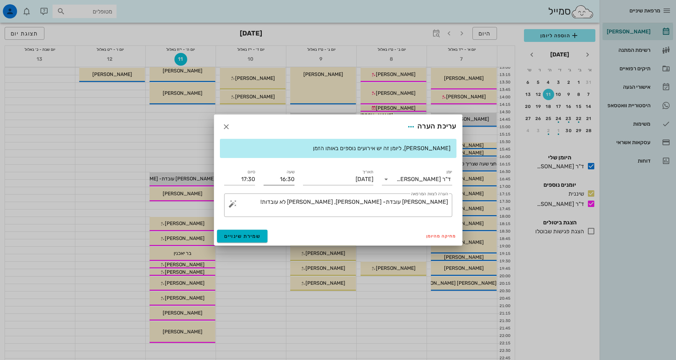
click at [279, 179] on input "16:30" at bounding box center [279, 179] width 31 height 11
click at [284, 195] on div "16:00" at bounding box center [279, 193] width 20 height 6
type input "16:00"
type input "17:00"
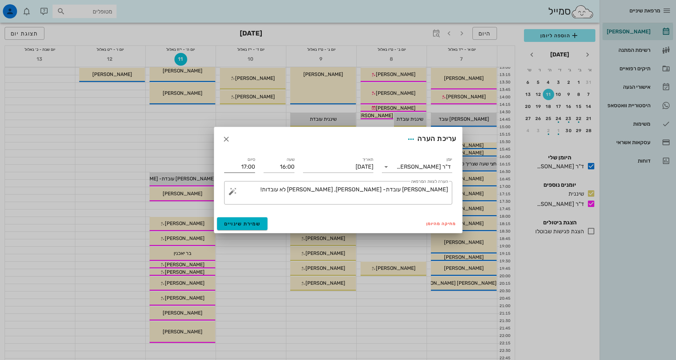
click at [243, 166] on input "17:00" at bounding box center [239, 166] width 31 height 11
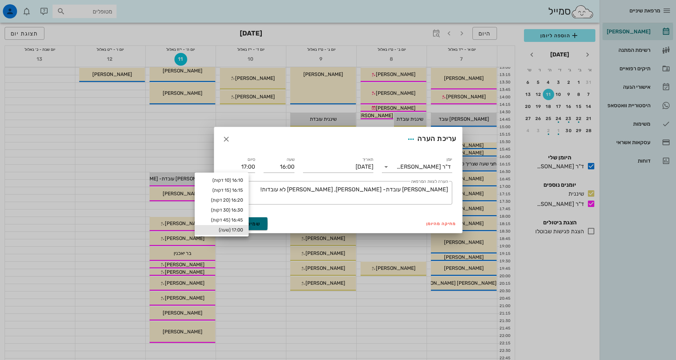
click at [264, 226] on button "שמירת שינויים" at bounding box center [242, 223] width 51 height 13
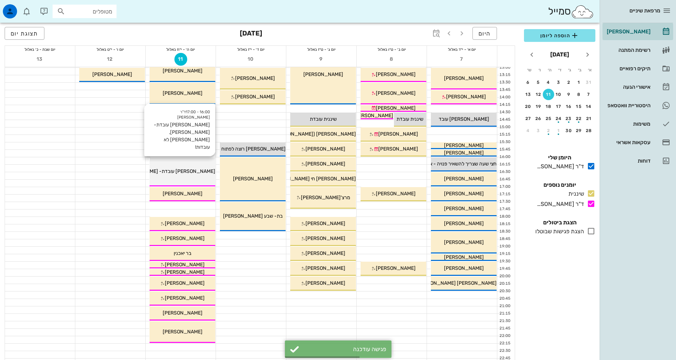
click at [183, 171] on span "[PERSON_NAME] עובדת- [PERSON_NAME], [PERSON_NAME] לא עובדות!" at bounding box center [134, 171] width 161 height 6
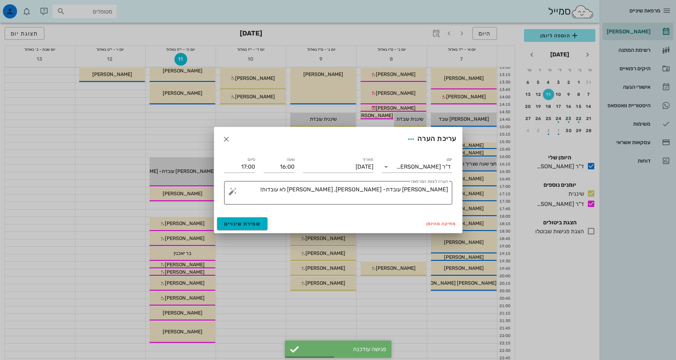
click at [447, 200] on textarea "[PERSON_NAME] עובדת- [PERSON_NAME], [PERSON_NAME] לא עובדות!" at bounding box center [341, 195] width 214 height 20
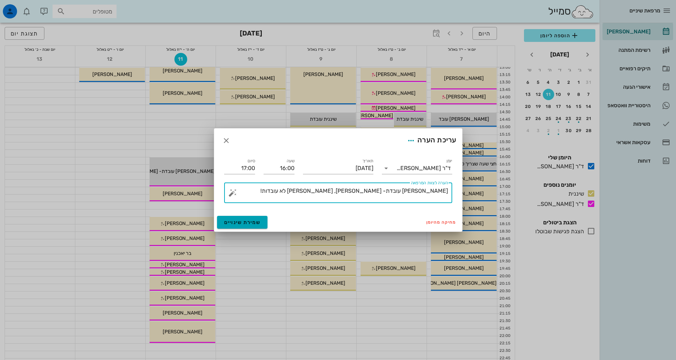
type textarea "[PERSON_NAME] עובדת- [PERSON_NAME], [PERSON_NAME] לא עובדות!"
click at [236, 224] on span "שמירת שינויים" at bounding box center [242, 223] width 37 height 6
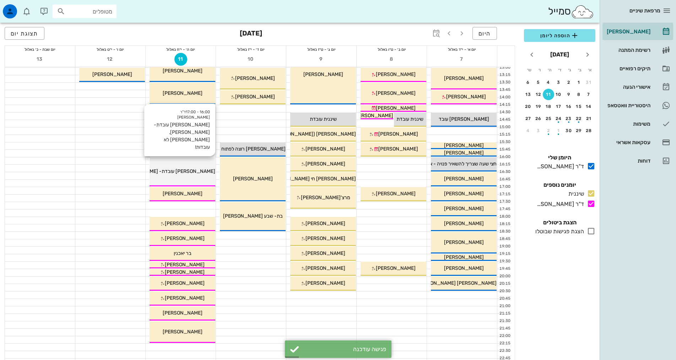
click at [174, 171] on span "[PERSON_NAME] עובדת- [PERSON_NAME], [PERSON_NAME] לא עובדות!" at bounding box center [134, 171] width 161 height 6
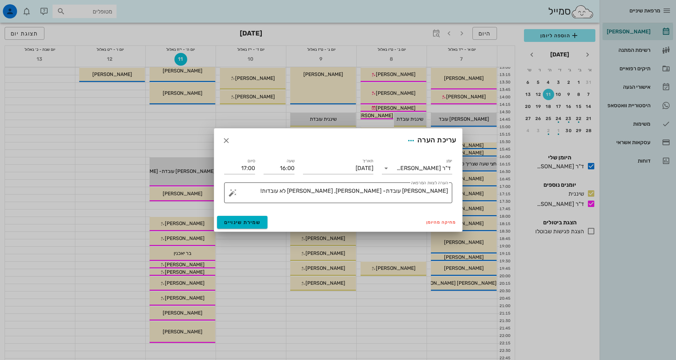
click at [340, 195] on textarea "[PERSON_NAME] עובדת- [PERSON_NAME], [PERSON_NAME] לא עובדות!" at bounding box center [341, 194] width 214 height 17
drag, startPoint x: 346, startPoint y: 191, endPoint x: 384, endPoint y: 194, distance: 38.5
click at [384, 194] on textarea "[PERSON_NAME] עובדת- [PERSON_NAME], [PERSON_NAME] לא עובדות!" at bounding box center [341, 194] width 214 height 17
click at [227, 142] on icon "button" at bounding box center [226, 140] width 9 height 9
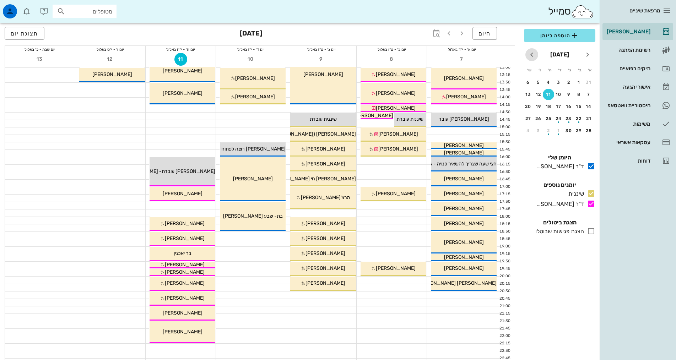
click at [534, 49] on button "חודש הבא" at bounding box center [532, 54] width 13 height 13
click at [548, 110] on button "16" at bounding box center [548, 106] width 11 height 11
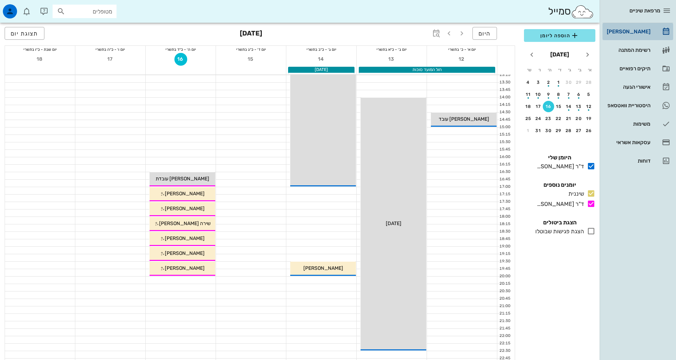
click at [644, 34] on div "[PERSON_NAME]" at bounding box center [628, 31] width 45 height 11
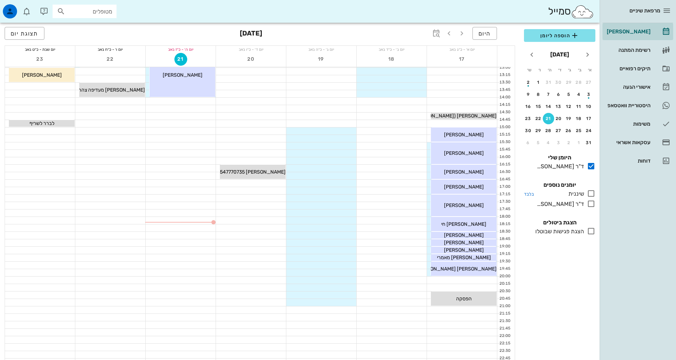
click at [593, 203] on icon at bounding box center [591, 204] width 9 height 9
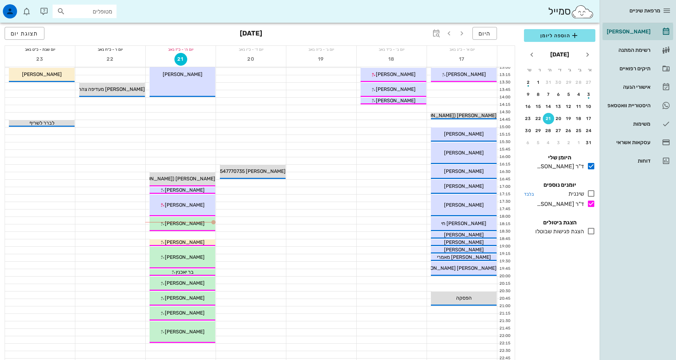
click at [592, 190] on icon at bounding box center [591, 193] width 9 height 9
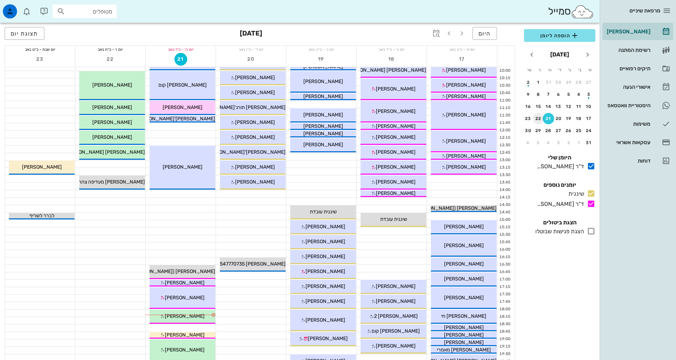
scroll to position [37, 0]
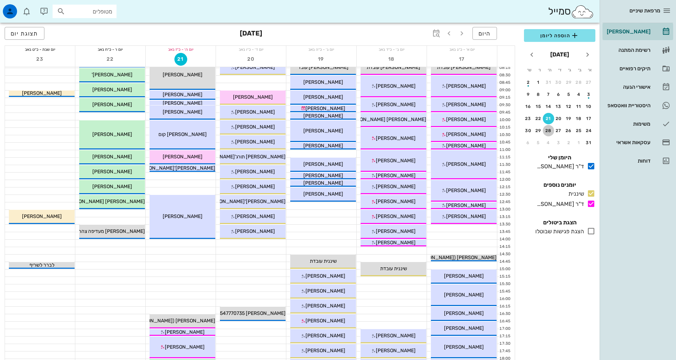
click at [544, 130] on div "28" at bounding box center [548, 130] width 11 height 5
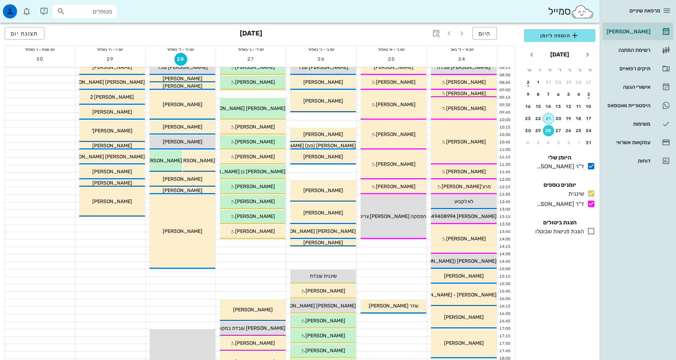
click at [547, 116] on button "21" at bounding box center [548, 118] width 11 height 11
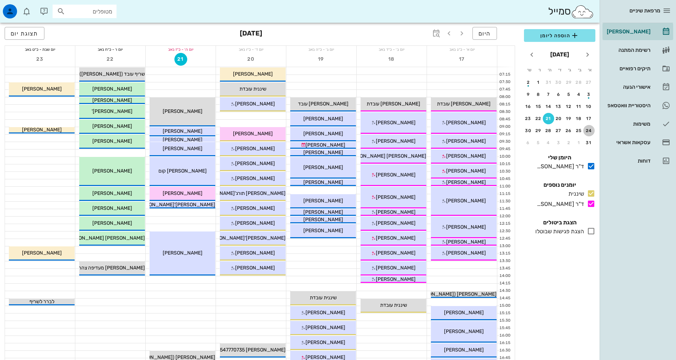
click at [589, 129] on div "24" at bounding box center [589, 130] width 11 height 5
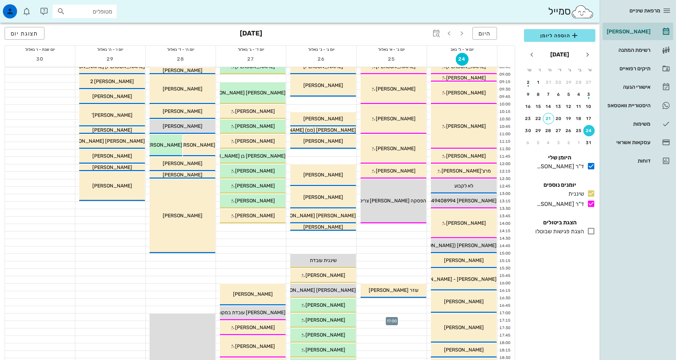
scroll to position [7, 0]
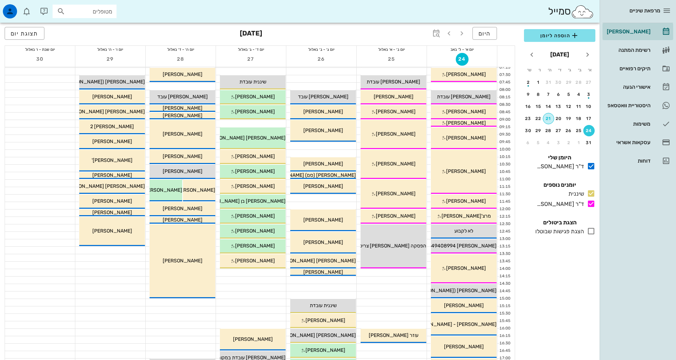
click at [546, 118] on div "21" at bounding box center [548, 118] width 11 height 5
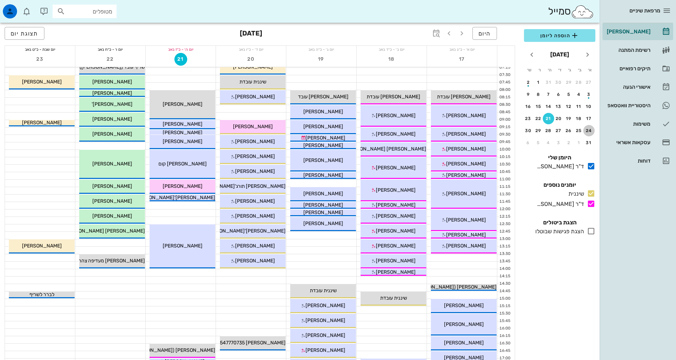
click at [589, 130] on div "24" at bounding box center [589, 130] width 11 height 5
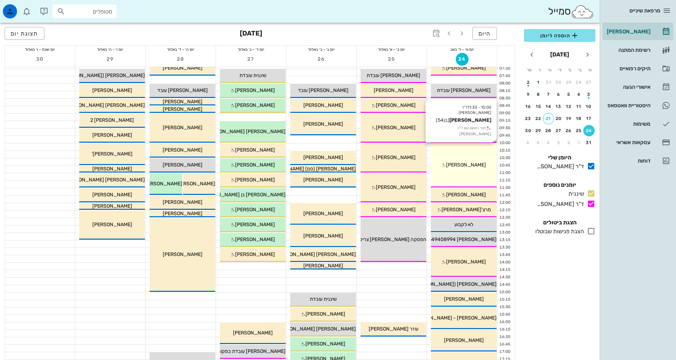
scroll to position [36, 0]
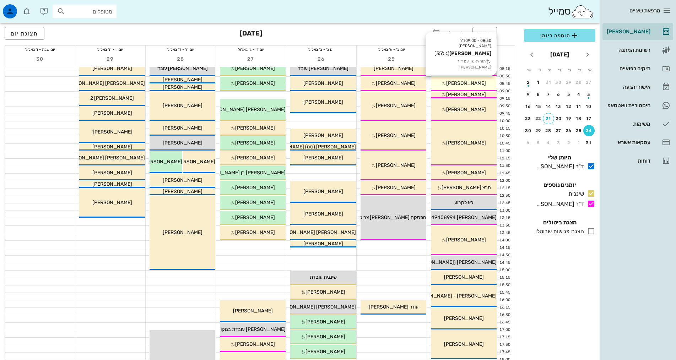
click at [472, 85] on span "[PERSON_NAME]" at bounding box center [466, 83] width 40 height 6
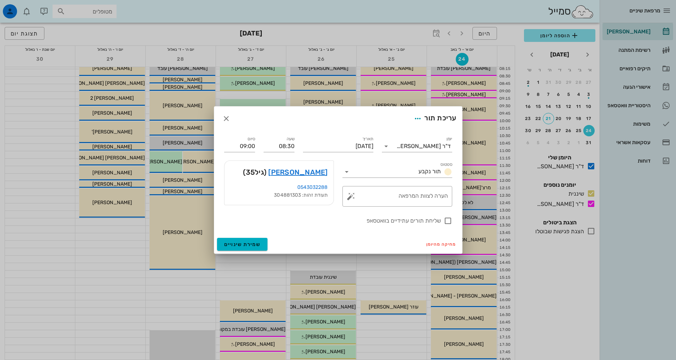
click at [559, 287] on div at bounding box center [338, 180] width 676 height 360
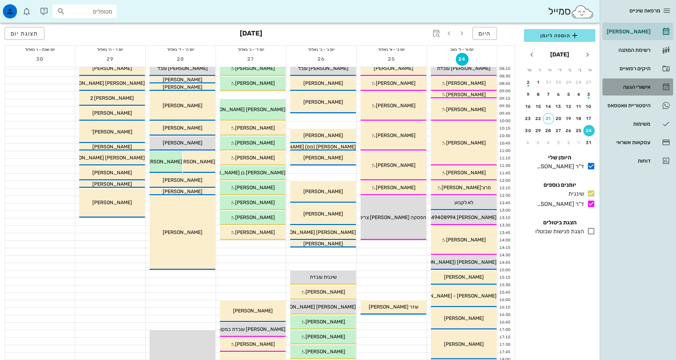
click at [632, 84] on div "אישורי הגעה" at bounding box center [628, 86] width 45 height 11
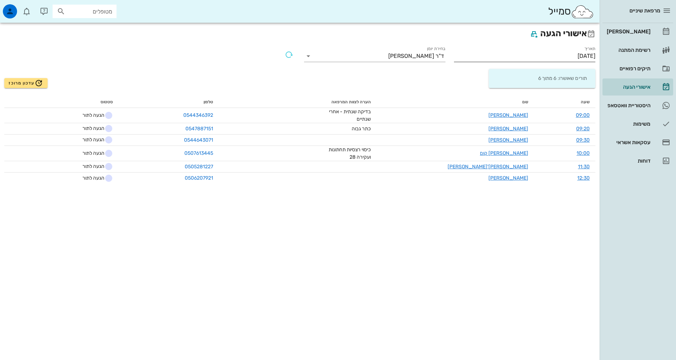
click at [556, 59] on input "[DATE]" at bounding box center [524, 55] width 141 height 11
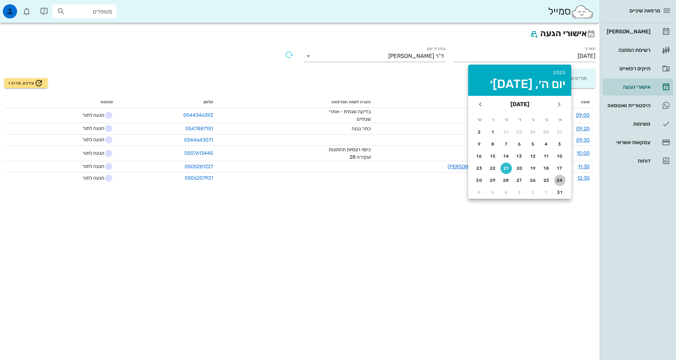
click at [561, 180] on div "24" at bounding box center [559, 180] width 11 height 5
type input "[DATE]"
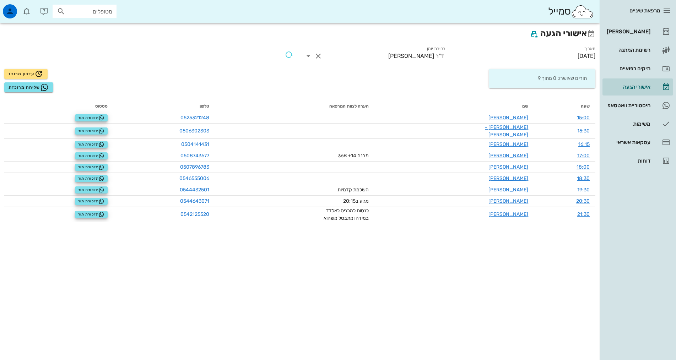
click at [426, 53] on div "ד"ר [PERSON_NAME]" at bounding box center [416, 56] width 56 height 6
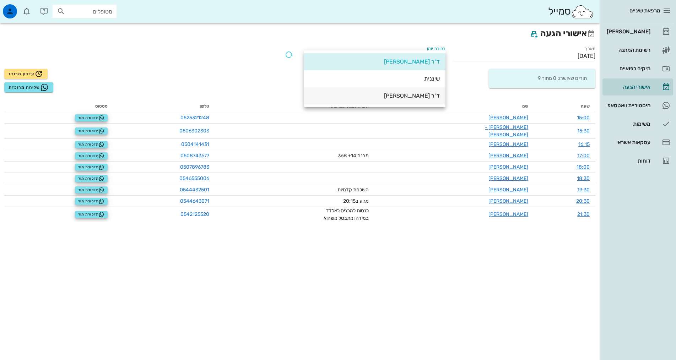
click at [430, 95] on div "ד"ר [PERSON_NAME]" at bounding box center [375, 95] width 130 height 7
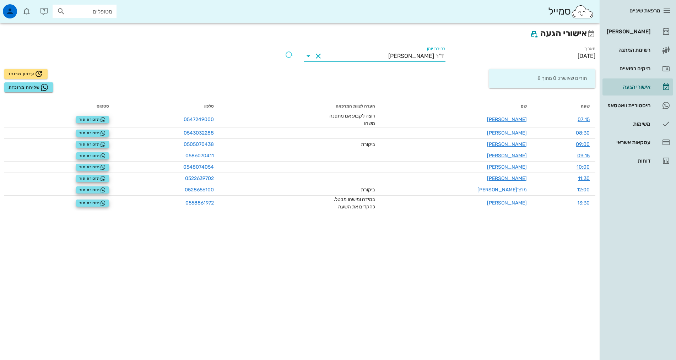
click at [488, 314] on div "אישורי הגעה תאריך [DATE] בחירת יומן ד"ר [PERSON_NAME] תורים שאושרו: 0 מתוך 8 עד…" at bounding box center [300, 192] width 600 height 338
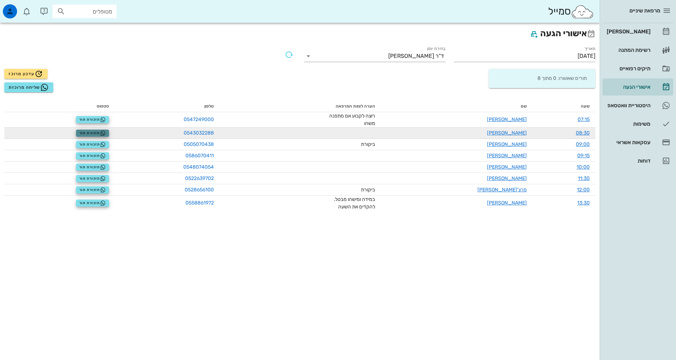
click at [87, 132] on span "תזכורת תור" at bounding box center [92, 133] width 27 height 6
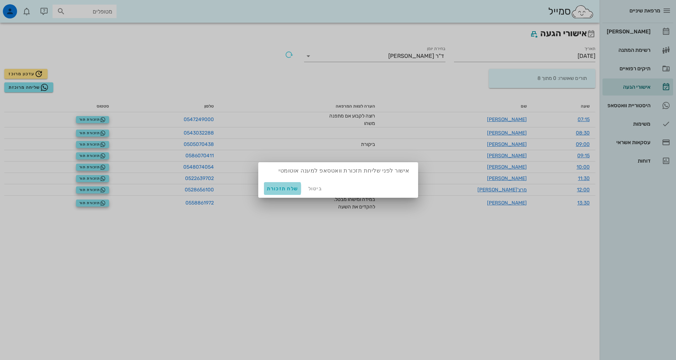
click at [282, 189] on span "שלח תזכורת" at bounding box center [283, 189] width 32 height 6
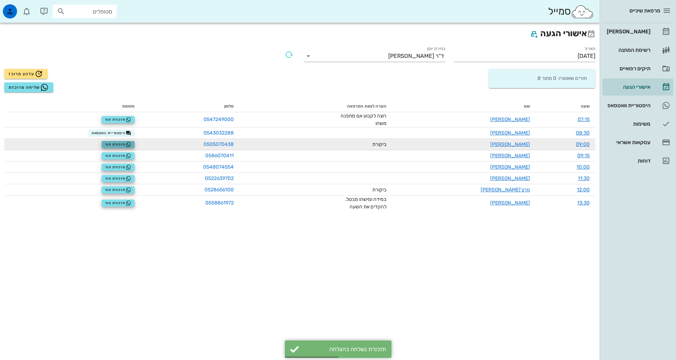
click at [131, 143] on span "תזכורת תור" at bounding box center [118, 145] width 27 height 6
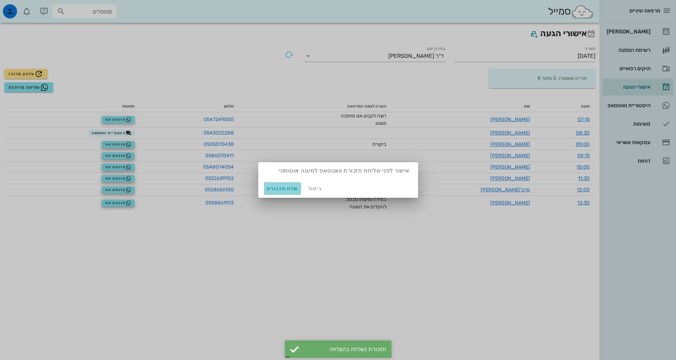
click at [288, 189] on span "שלח תזכורת" at bounding box center [283, 189] width 32 height 6
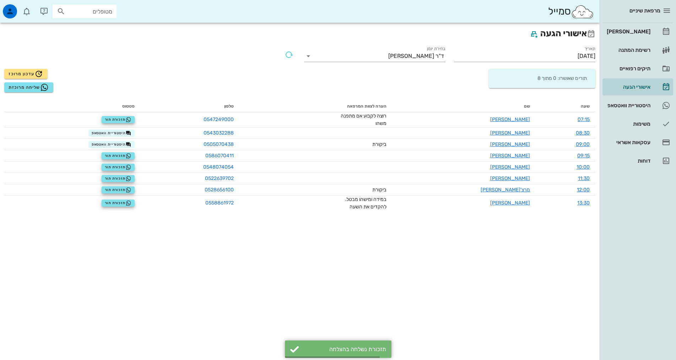
click at [286, 274] on div "אישורי הגעה תאריך [DATE] בחירת יומן ד"ר [PERSON_NAME] תורים שאושרו: 0 מתוך 8 עד…" at bounding box center [300, 192] width 600 height 338
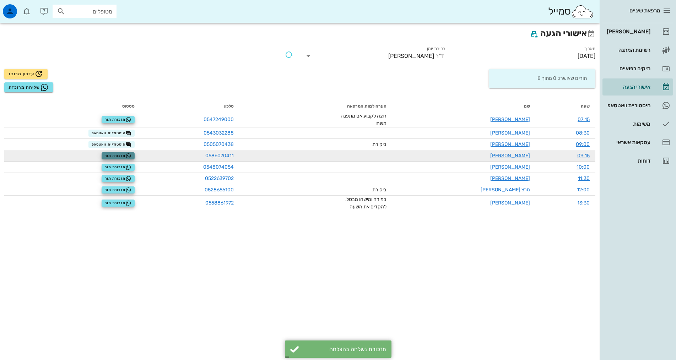
click at [127, 158] on span "תזכורת תור" at bounding box center [118, 156] width 27 height 6
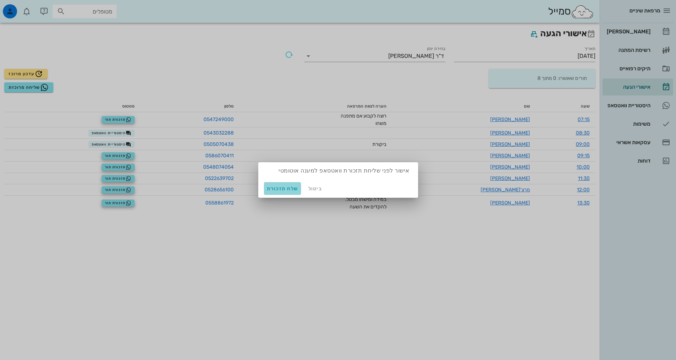
click at [279, 190] on span "שלח תזכורת" at bounding box center [283, 189] width 32 height 6
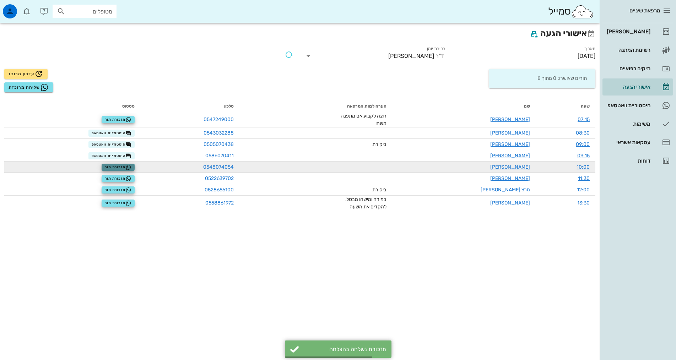
click at [128, 166] on span "תזכורת תור" at bounding box center [118, 168] width 27 height 6
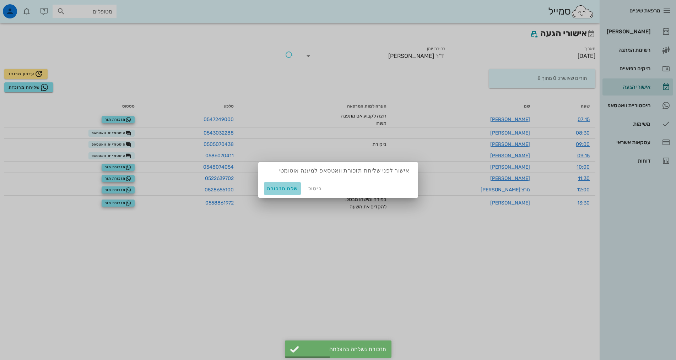
click at [290, 188] on span "שלח תזכורת" at bounding box center [283, 189] width 32 height 6
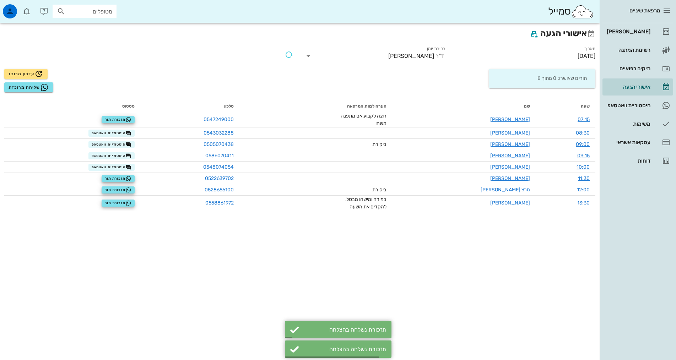
click at [301, 268] on div "אישורי הגעה תאריך [DATE] בחירת יומן ד"ר [PERSON_NAME] תורים שאושרו: 0 מתוך 8 עד…" at bounding box center [300, 192] width 600 height 338
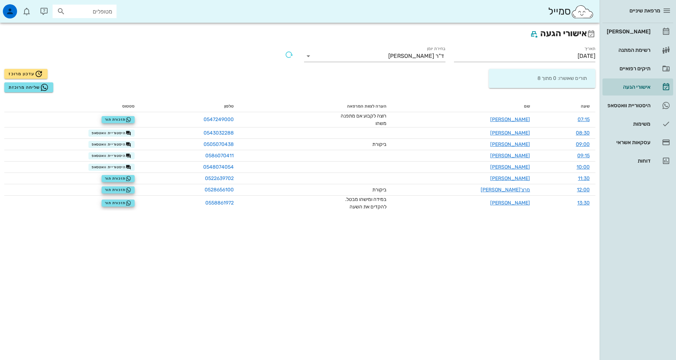
click at [440, 282] on div "אישורי הגעה תאריך [DATE] בחירת יומן ד"ר [PERSON_NAME] תורים שאושרו: 0 מתוך 8 עד…" at bounding box center [300, 192] width 600 height 338
click at [642, 36] on div "[PERSON_NAME]" at bounding box center [628, 31] width 45 height 11
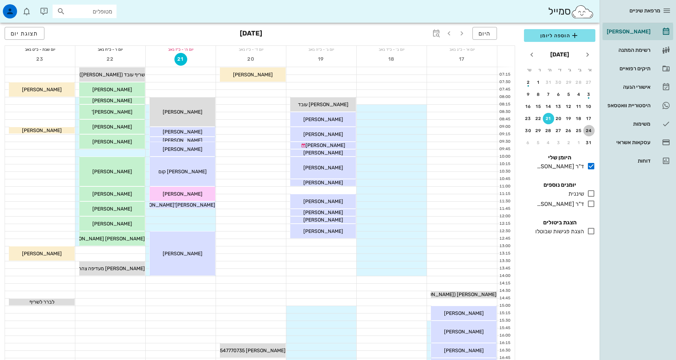
click at [587, 129] on div "24" at bounding box center [589, 130] width 11 height 5
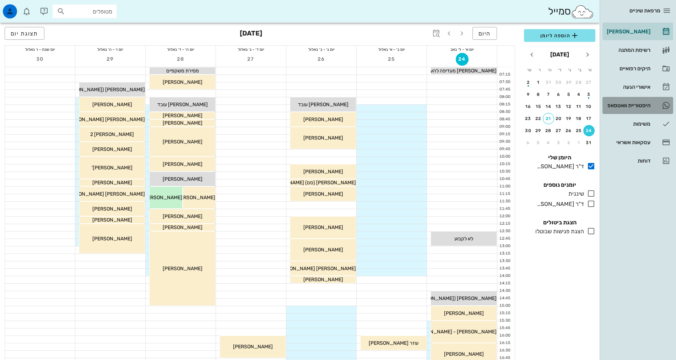
click at [653, 103] on link "1 היסטוריית וואטסאפ" at bounding box center [638, 105] width 71 height 17
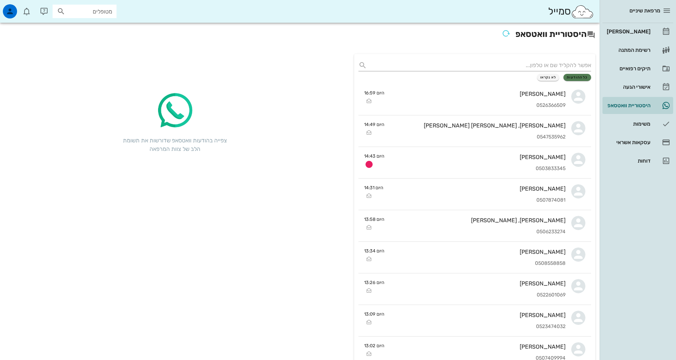
click at [575, 77] on span "כל ההודעות" at bounding box center [577, 77] width 21 height 4
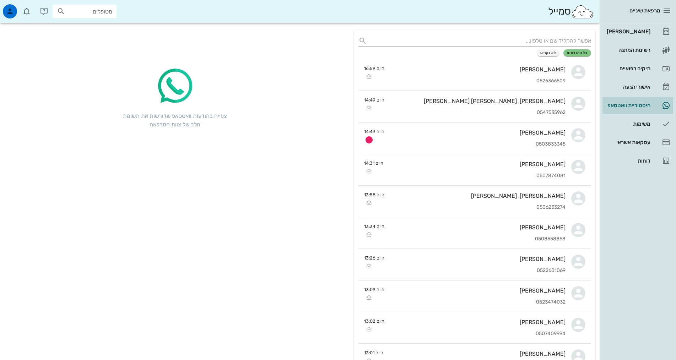
scroll to position [36, 0]
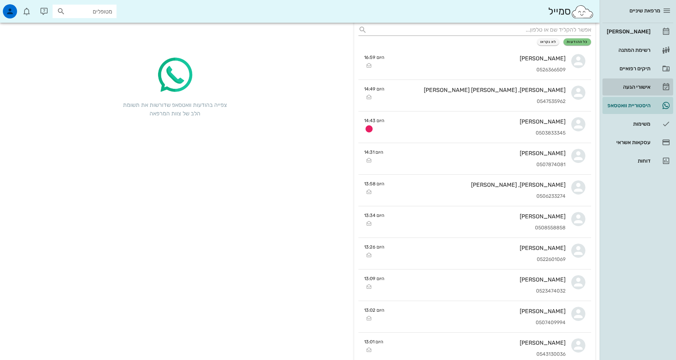
click at [629, 84] on div "אישורי הגעה" at bounding box center [628, 86] width 45 height 11
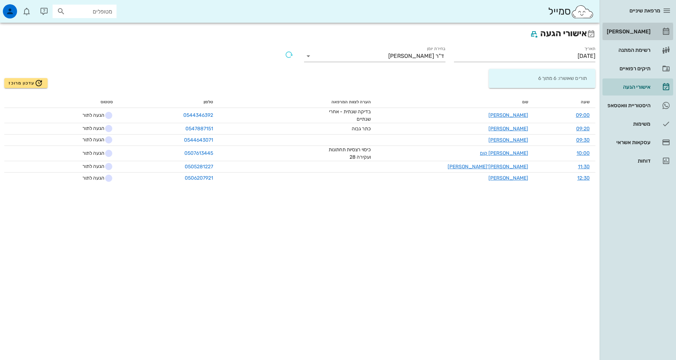
click at [635, 29] on div "[PERSON_NAME]" at bounding box center [628, 32] width 45 height 6
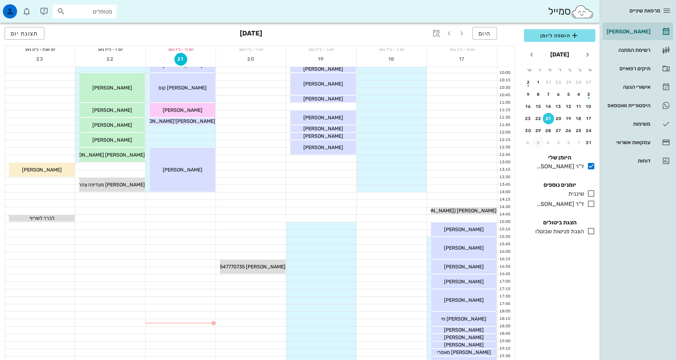
scroll to position [107, 0]
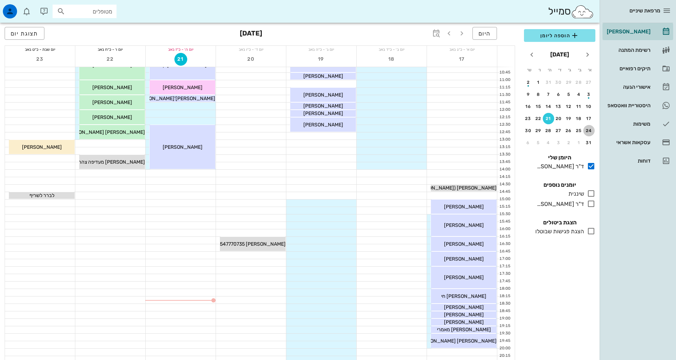
click at [589, 132] on div "24" at bounding box center [589, 130] width 11 height 5
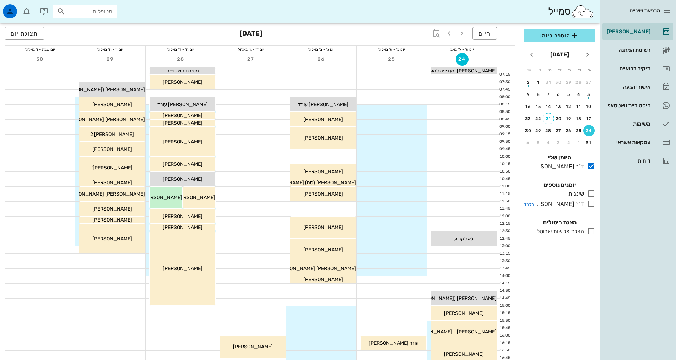
click at [592, 202] on icon at bounding box center [591, 204] width 9 height 9
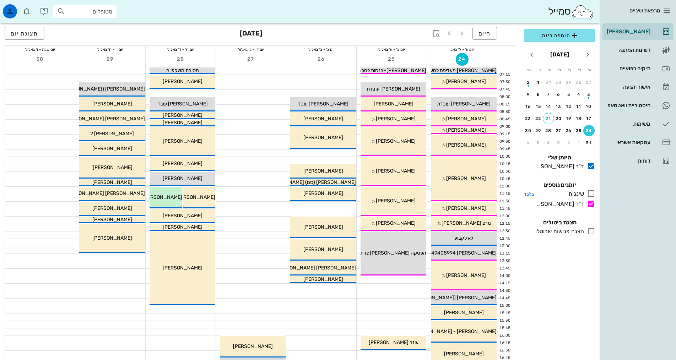
click at [592, 192] on icon at bounding box center [591, 193] width 9 height 9
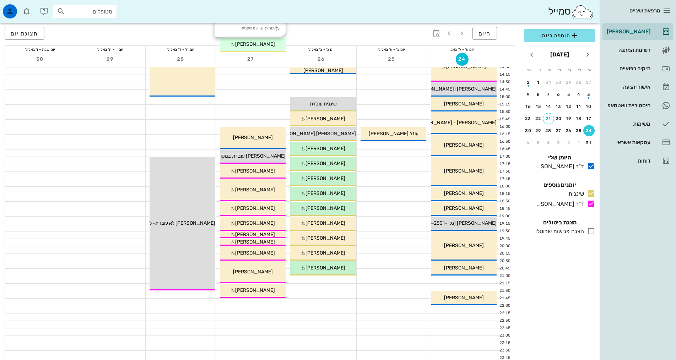
scroll to position [213, 0]
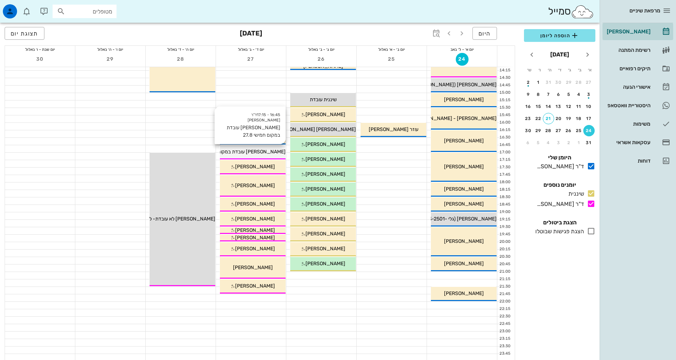
click at [279, 150] on span "[PERSON_NAME] עובדת במקום חמישי 27.8" at bounding box center [240, 152] width 92 height 6
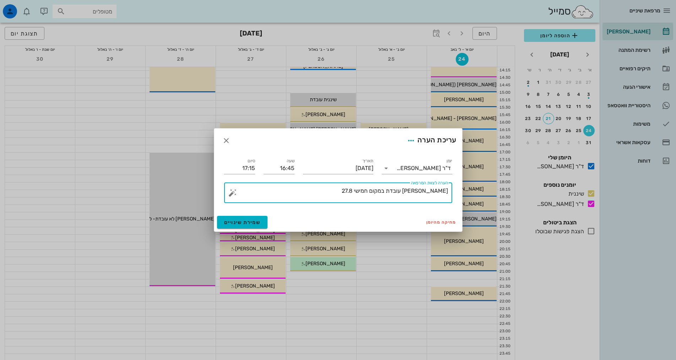
click at [349, 192] on textarea "[PERSON_NAME] עובדת במקום חמישי 27.8" at bounding box center [341, 194] width 214 height 17
click at [434, 189] on textarea "[PERSON_NAME] עובדת במקום חמישי 27.8" at bounding box center [341, 194] width 214 height 17
click at [419, 190] on textarea "[PERSON_NAME] עובדת במקום חמישי 27.8" at bounding box center [341, 194] width 214 height 17
type textarea "[PERSON_NAME] עובדת עם [PERSON_NAME] במקום חמישי 27.8"
click at [248, 223] on span "שמירת שינויים" at bounding box center [242, 223] width 37 height 6
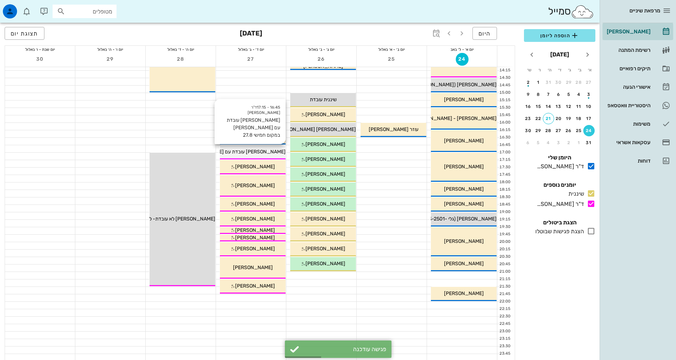
click at [273, 155] on div "[PERSON_NAME] עובדת עם [PERSON_NAME] במקום חמישי 27.8" at bounding box center [253, 151] width 66 height 7
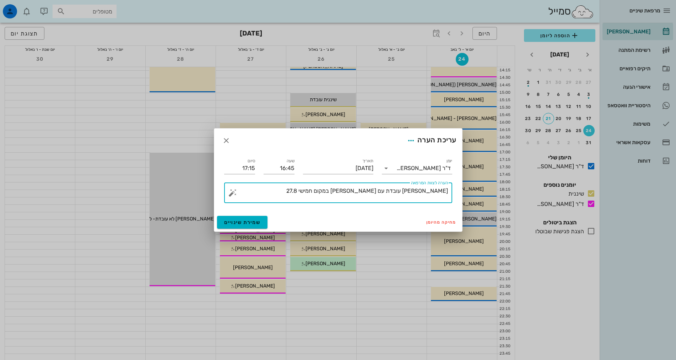
drag, startPoint x: 306, startPoint y: 193, endPoint x: 378, endPoint y: 190, distance: 72.9
click at [378, 190] on textarea "[PERSON_NAME] עובדת עם [PERSON_NAME] במקום חמישי 27.8" at bounding box center [341, 194] width 214 height 17
type textarea "[PERSON_NAME] עובדת עם [PERSON_NAME]"
click at [256, 223] on span "שמירת שינויים" at bounding box center [242, 223] width 37 height 6
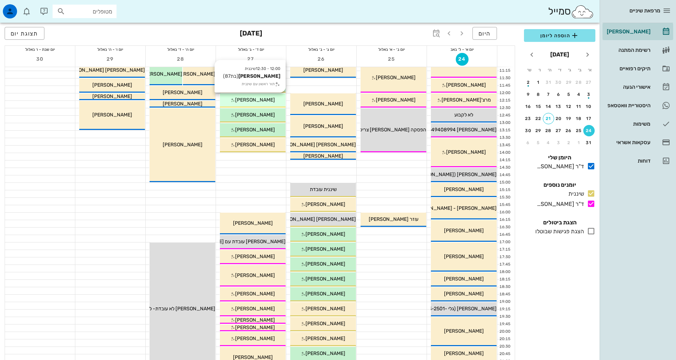
scroll to position [0, 0]
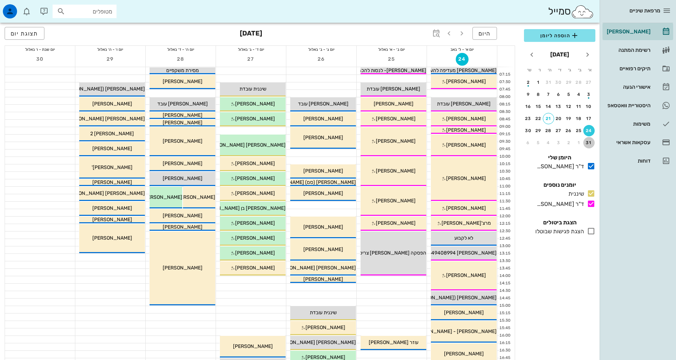
click at [588, 141] on div "31" at bounding box center [589, 142] width 11 height 5
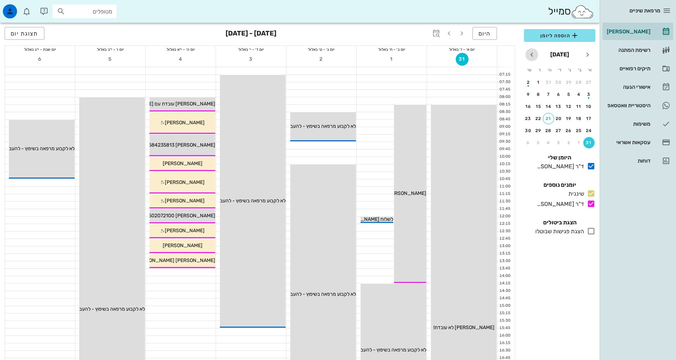
click at [532, 57] on icon "חודש הבא" at bounding box center [532, 54] width 9 height 9
click at [589, 92] on div "7" at bounding box center [589, 94] width 11 height 5
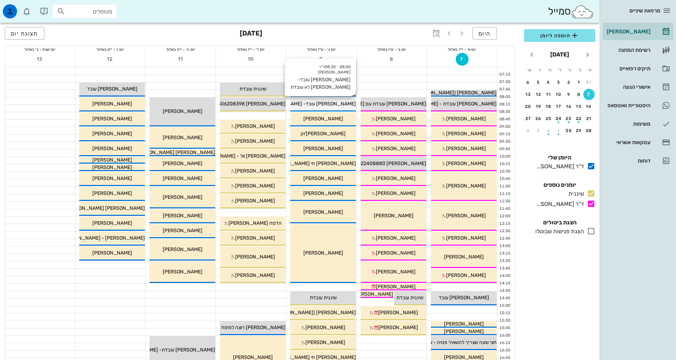
click at [323, 104] on span "[PERSON_NAME] עובד- [PERSON_NAME] לא עובדת" at bounding box center [299, 104] width 114 height 6
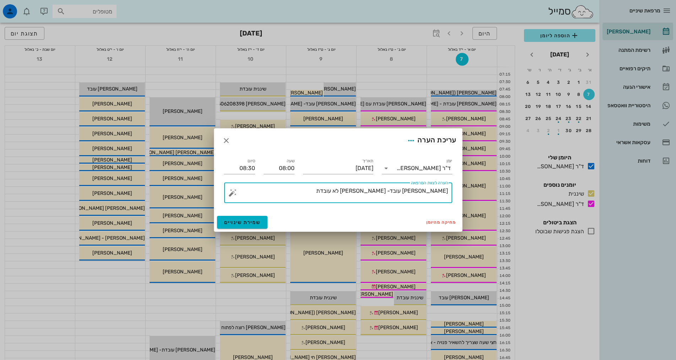
drag, startPoint x: 358, startPoint y: 191, endPoint x: 419, endPoint y: 191, distance: 61.5
click at [419, 191] on textarea "[PERSON_NAME] עובד- [PERSON_NAME] לא עובדת" at bounding box center [341, 194] width 214 height 17
type textarea "[PERSON_NAME] עובד- [PERSON_NAME]"
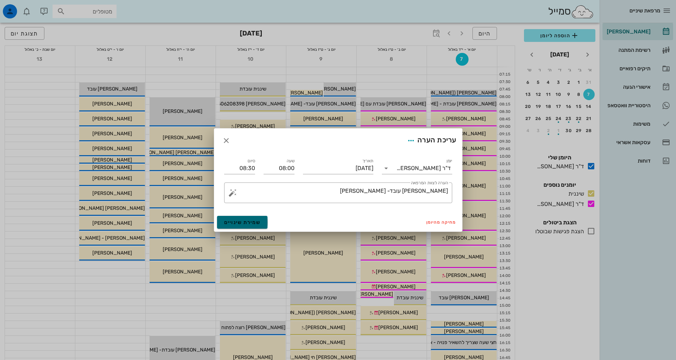
click at [253, 222] on span "שמירת שינויים" at bounding box center [242, 223] width 37 height 6
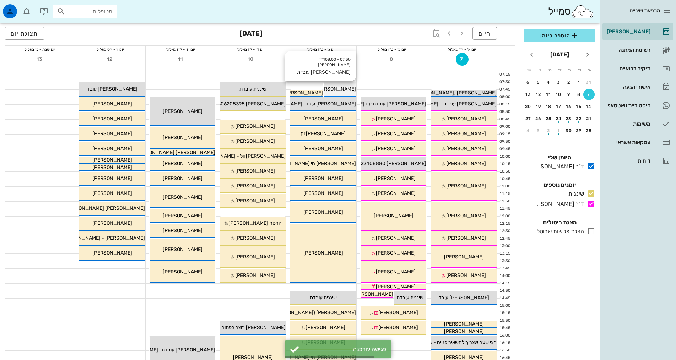
click at [340, 90] on span "[PERSON_NAME] עובדת" at bounding box center [329, 89] width 54 height 6
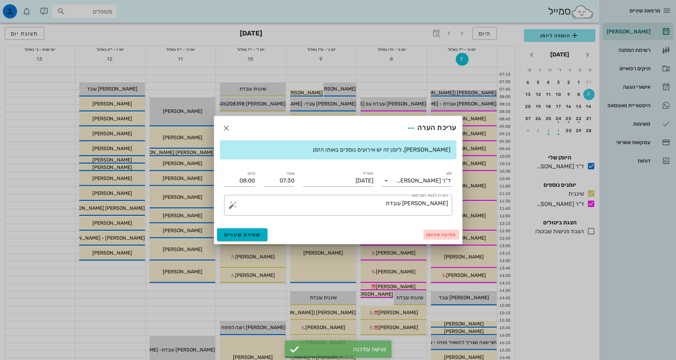
click at [452, 236] on span "מחיקה מהיומן" at bounding box center [441, 234] width 30 height 5
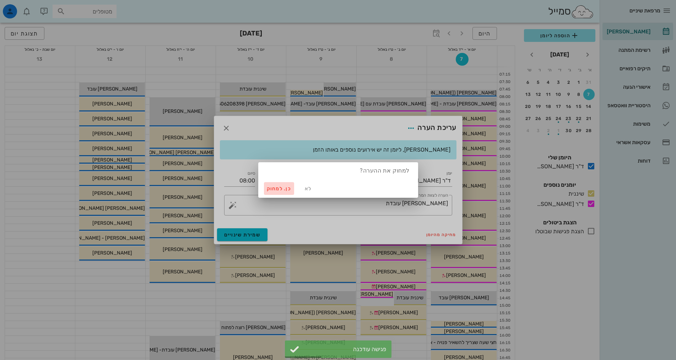
click at [286, 188] on span "כן. למחוק" at bounding box center [279, 189] width 25 height 6
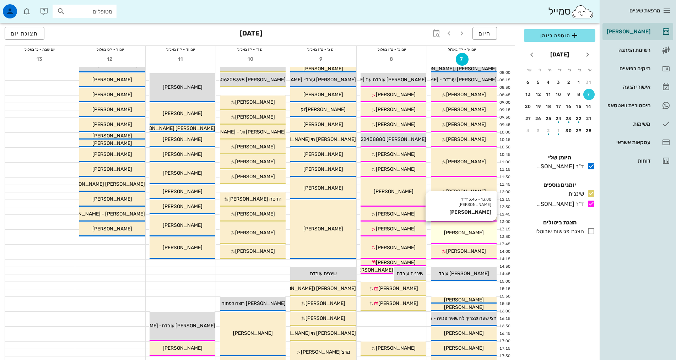
scroll to position [107, 0]
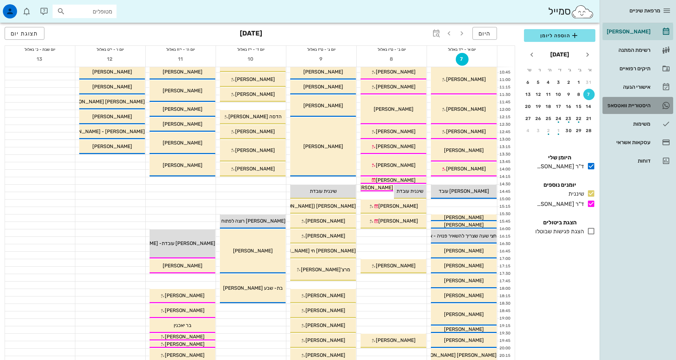
click at [620, 107] on div "היסטוריית וואטסאפ" at bounding box center [628, 106] width 45 height 6
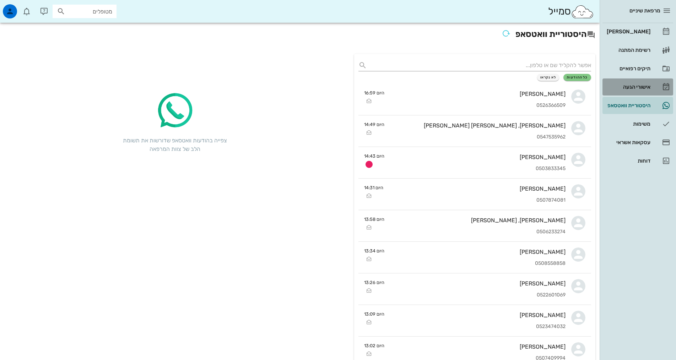
click at [638, 95] on link "אישורי הגעה" at bounding box center [638, 87] width 71 height 17
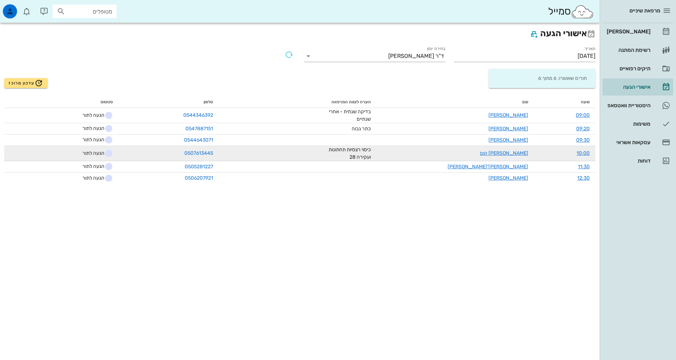
drag, startPoint x: 274, startPoint y: 295, endPoint x: 514, endPoint y: 147, distance: 281.0
click at [275, 295] on div "אישורי הגעה תאריך [DATE] בחירת יומן ד"ר [PERSON_NAME] תורים שאושרו: 6 מתוך 6 עד…" at bounding box center [300, 192] width 600 height 338
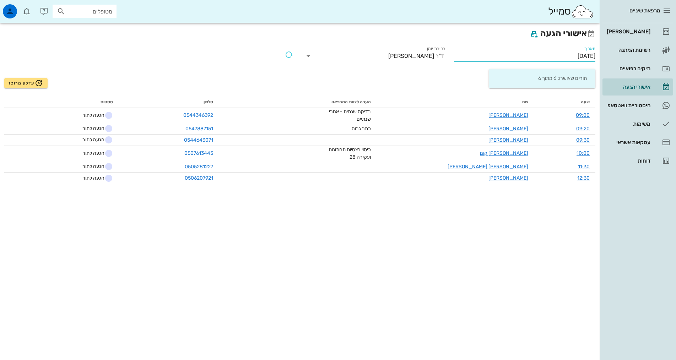
click at [549, 52] on input "[DATE]" at bounding box center [524, 55] width 141 height 11
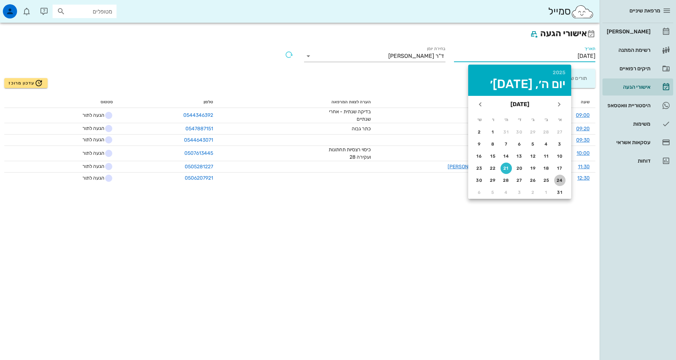
click at [558, 181] on div "24" at bounding box center [559, 180] width 11 height 5
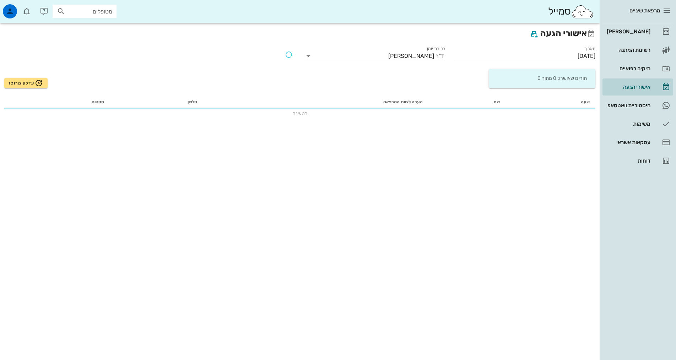
type input "[DATE]"
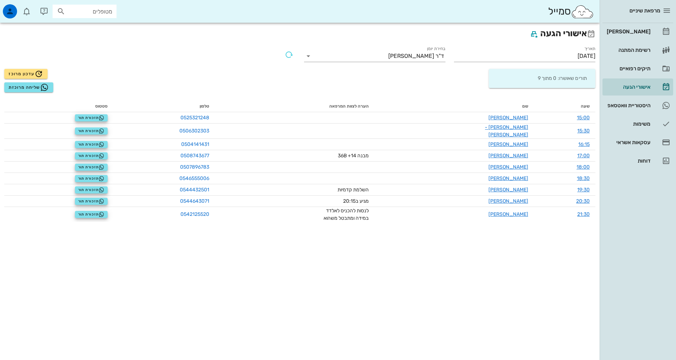
click at [329, 309] on div "אישורי הגעה תאריך [DATE] בחירת יומן ד"ר [PERSON_NAME] תורים שאושרו: 0 מתוך 9 עד…" at bounding box center [300, 192] width 600 height 338
click at [378, 48] on div "בחירת יומן ד"ר [PERSON_NAME]" at bounding box center [374, 55] width 141 height 18
click at [378, 57] on input "בחירת יומן" at bounding box center [356, 55] width 64 height 11
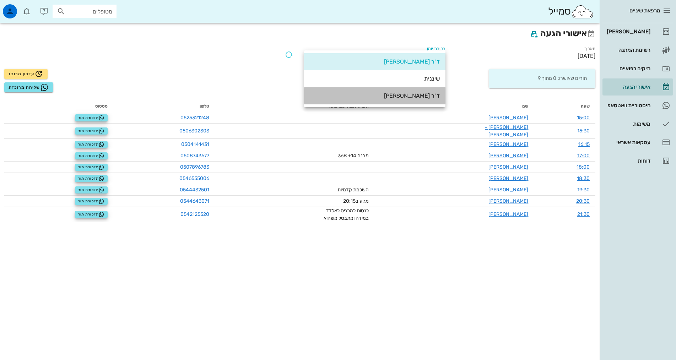
click at [409, 96] on div "ד"ר [PERSON_NAME]" at bounding box center [375, 95] width 130 height 7
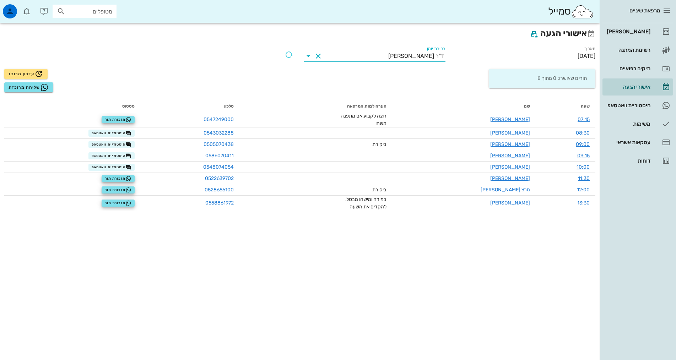
click at [453, 301] on div "אישורי הגעה תאריך [DATE] בחירת יומן ד"ר [PERSON_NAME] תורים שאושרו: 0 מתוך 8 עד…" at bounding box center [300, 192] width 600 height 338
click at [566, 278] on div "אישורי הגעה תאריך [DATE] בחירת יומן ד"ר [PERSON_NAME] תורים שאושרו: 0 מתוך 8 עד…" at bounding box center [300, 192] width 600 height 338
click at [658, 30] on link "[PERSON_NAME]" at bounding box center [638, 31] width 71 height 17
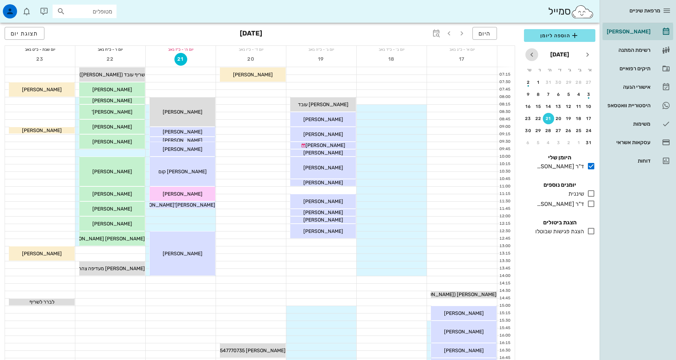
click at [535, 54] on icon "חודש הבא" at bounding box center [532, 54] width 9 height 9
click at [550, 119] on div "25" at bounding box center [548, 118] width 11 height 5
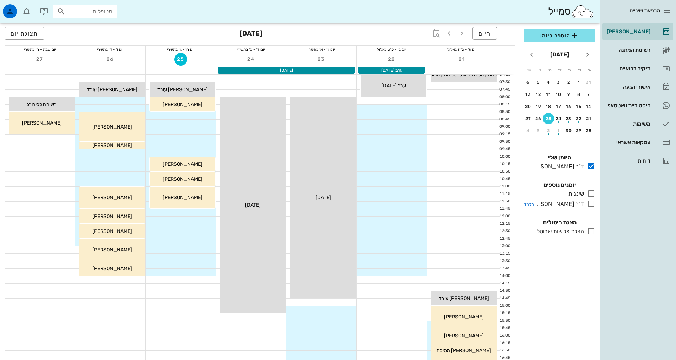
click at [594, 204] on icon at bounding box center [591, 204] width 9 height 9
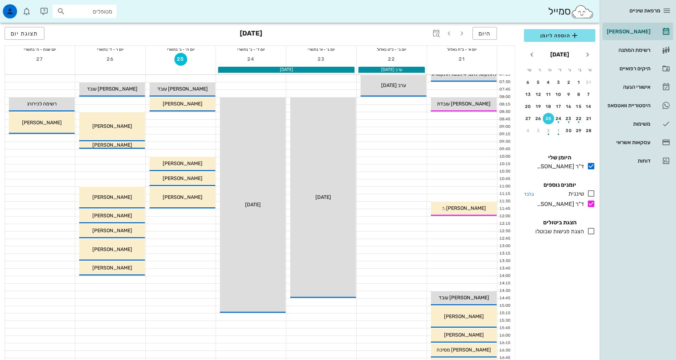
click at [591, 194] on icon at bounding box center [591, 193] width 9 height 9
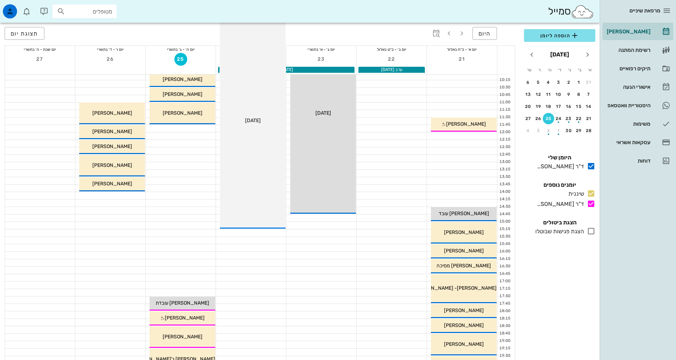
scroll to position [142, 0]
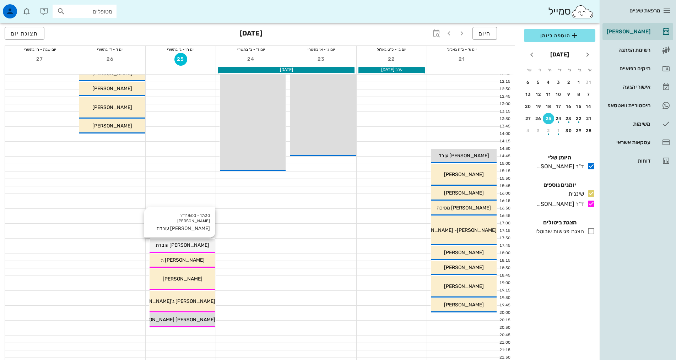
click at [178, 242] on div "[PERSON_NAME] עובדת" at bounding box center [183, 245] width 66 height 7
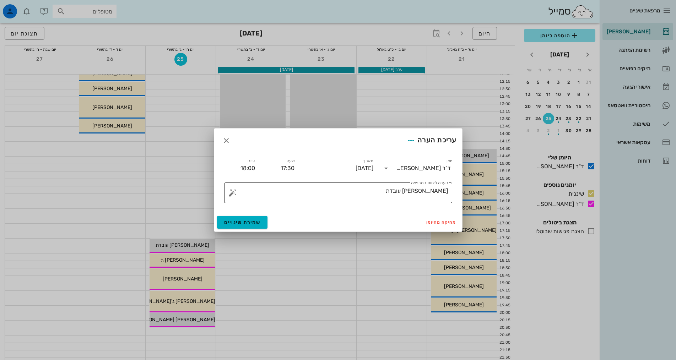
click at [340, 187] on textarea "[PERSON_NAME] עובדת" at bounding box center [341, 194] width 214 height 17
type textarea "[PERSON_NAME] ([PERSON_NAME] לא עובדת)"
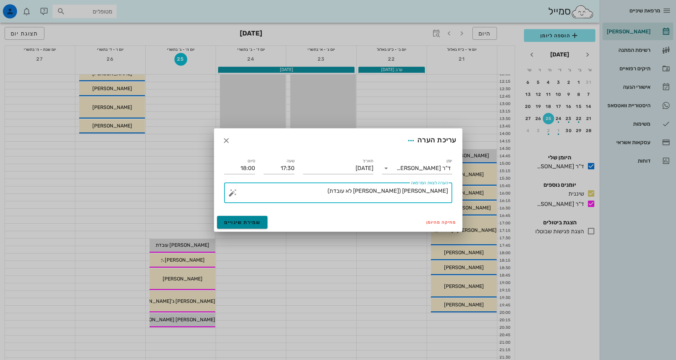
click at [235, 224] on span "שמירת שינויים" at bounding box center [242, 223] width 37 height 6
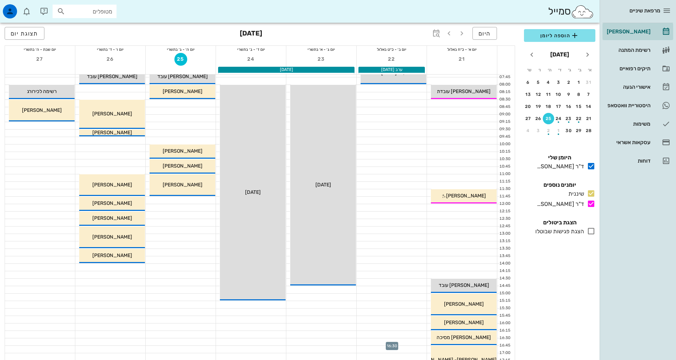
scroll to position [0, 0]
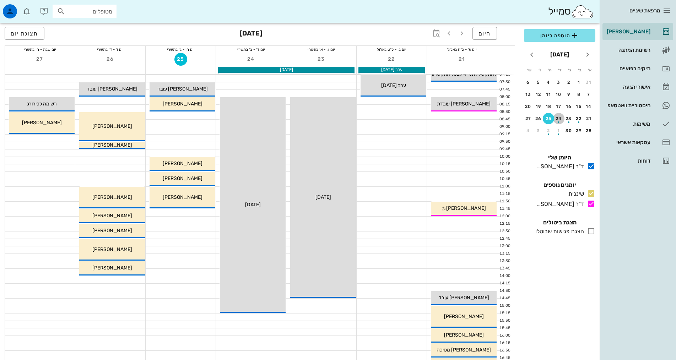
click at [561, 118] on div "24" at bounding box center [558, 118] width 11 height 5
click at [561, 108] on div "17" at bounding box center [558, 106] width 11 height 5
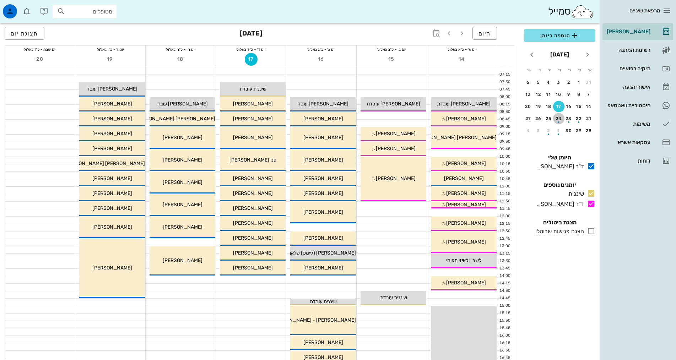
click at [558, 119] on div "button" at bounding box center [558, 120] width 11 height 4
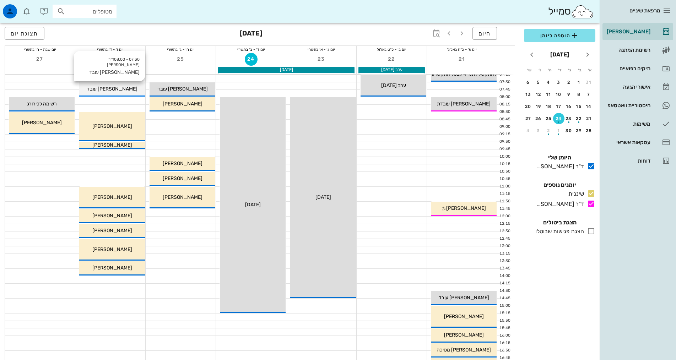
click at [112, 89] on span "[PERSON_NAME] עובד" at bounding box center [112, 89] width 50 height 6
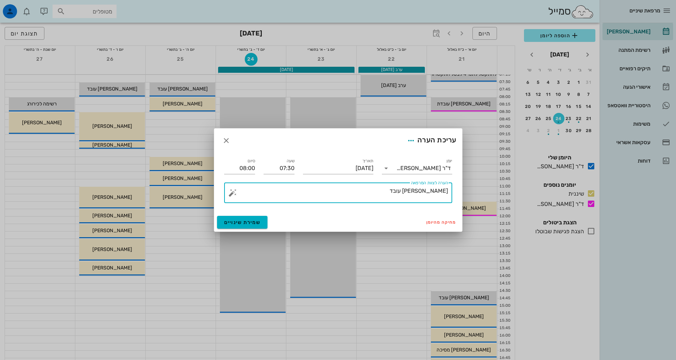
click at [302, 191] on textarea "[PERSON_NAME] עובד" at bounding box center [341, 194] width 214 height 17
type textarea "[PERSON_NAME] ([PERSON_NAME] לא נמצאת)"
click at [246, 220] on span "שמירת שינויים" at bounding box center [242, 223] width 37 height 6
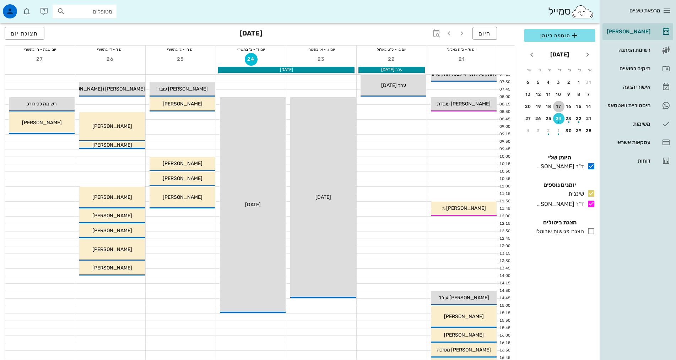
click at [559, 107] on div "17" at bounding box center [558, 106] width 11 height 5
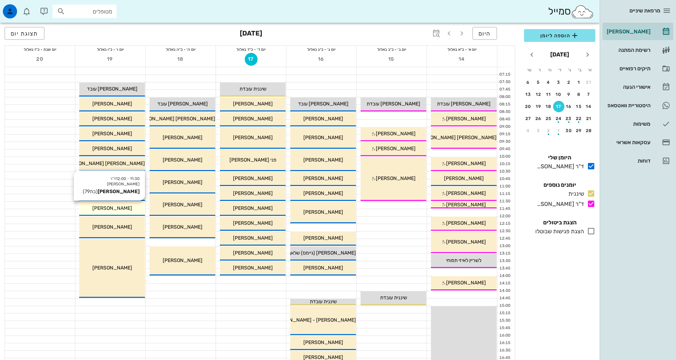
click at [115, 210] on span "[PERSON_NAME]" at bounding box center [112, 208] width 40 height 6
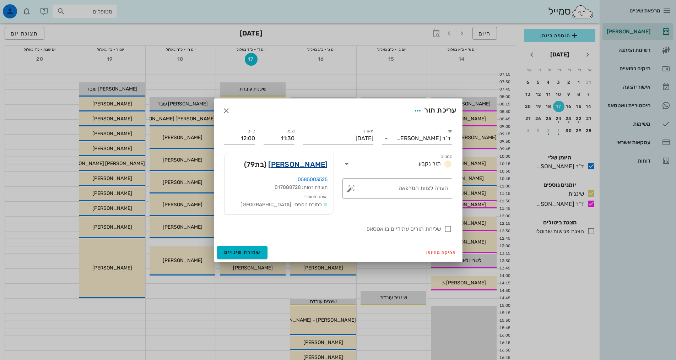
click at [313, 166] on link "[PERSON_NAME]" at bounding box center [297, 164] width 59 height 11
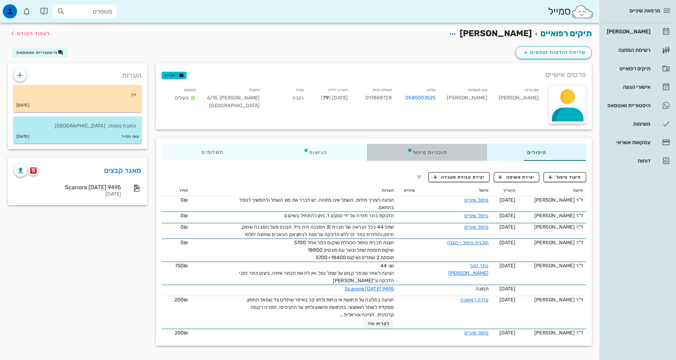
click at [429, 151] on div "תוכניות טיפול" at bounding box center [427, 152] width 120 height 17
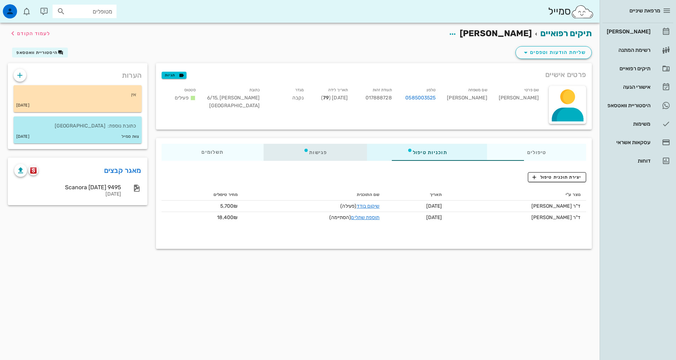
click at [327, 151] on div "פגישות" at bounding box center [315, 152] width 103 height 17
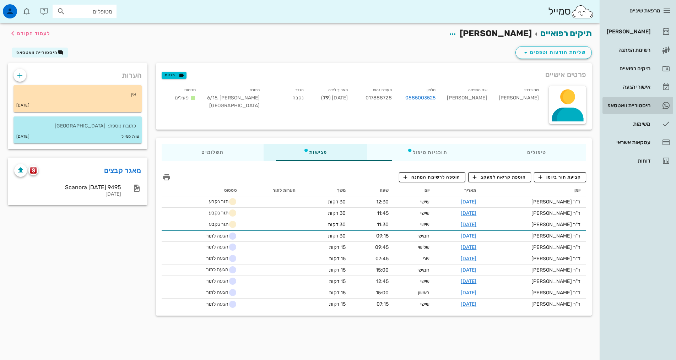
click at [642, 110] on div "היסטוריית וואטסאפ" at bounding box center [628, 105] width 45 height 11
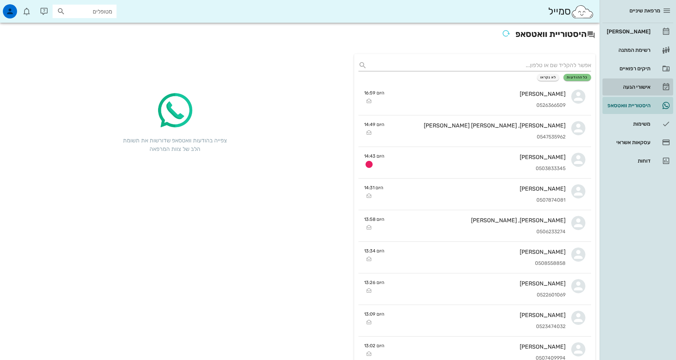
click at [646, 88] on div "אישורי הגעה" at bounding box center [628, 87] width 45 height 6
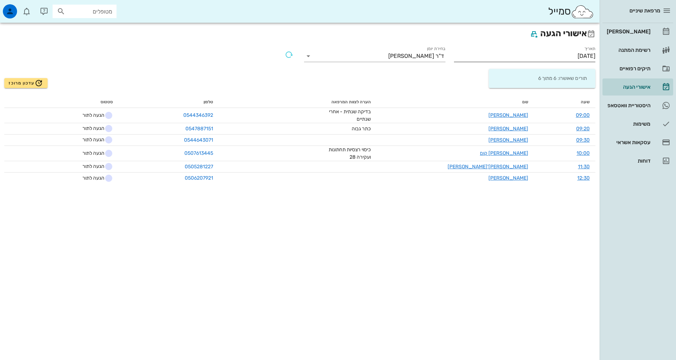
click at [538, 56] on input "[DATE]" at bounding box center [524, 55] width 141 height 11
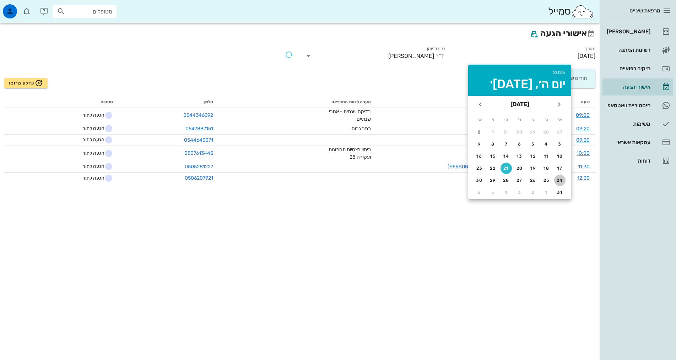
click at [563, 179] on div "24" at bounding box center [559, 180] width 11 height 5
type input "[DATE]"
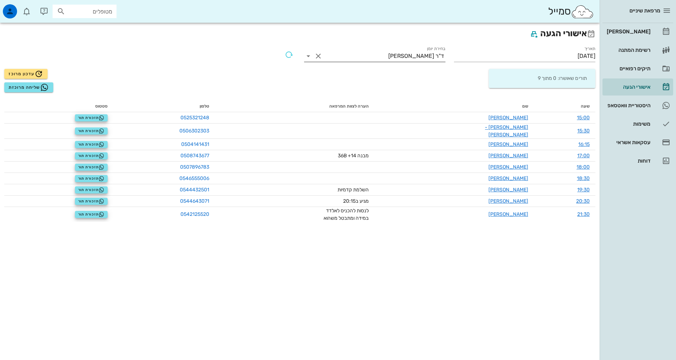
click at [380, 55] on input "בחירת יומן" at bounding box center [356, 55] width 64 height 11
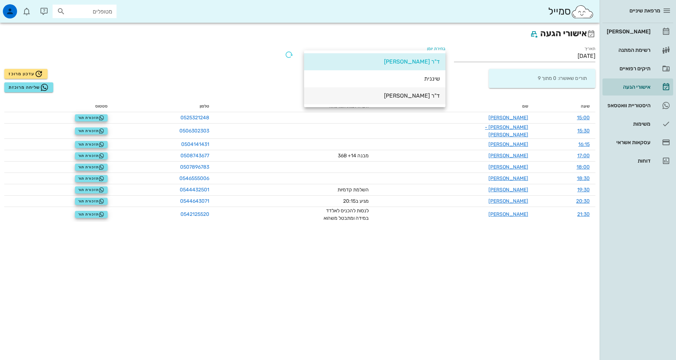
click at [386, 95] on div "ד"ר [PERSON_NAME]" at bounding box center [375, 95] width 130 height 7
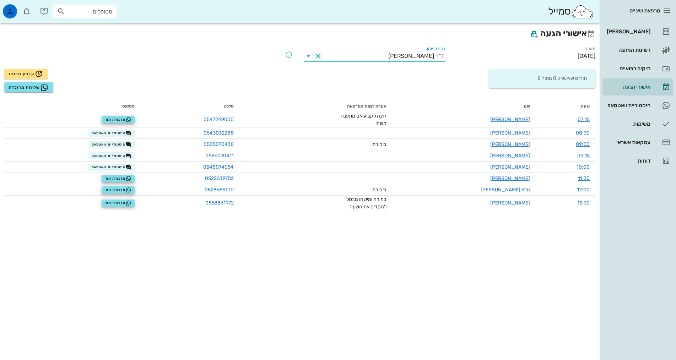
click at [181, 263] on div "אישורי הגעה תאריך [DATE] בחירת יומן ד"ר [PERSON_NAME] תורים שאושרו: 0 מתוך 8 עד…" at bounding box center [300, 192] width 600 height 338
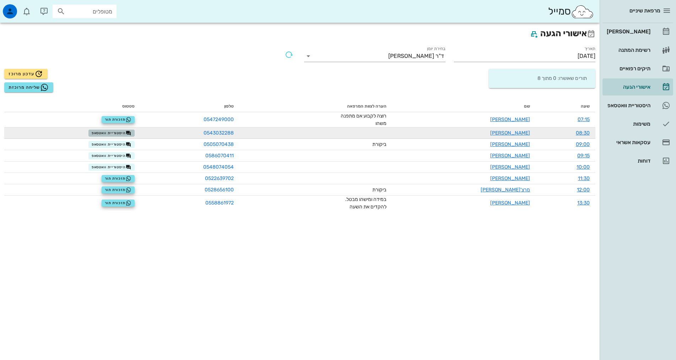
click at [116, 132] on span "היסטוריית וואטסאפ" at bounding box center [112, 133] width 40 height 6
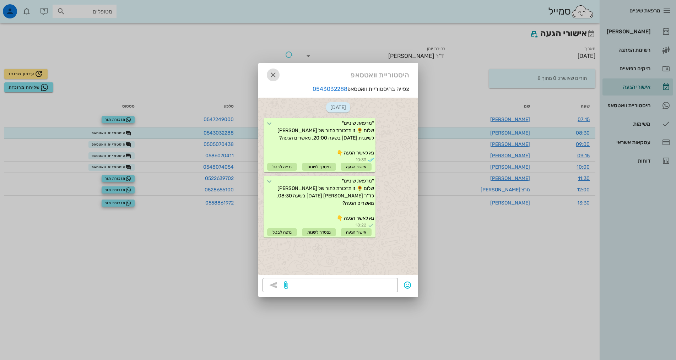
click at [273, 76] on icon "button" at bounding box center [273, 75] width 9 height 9
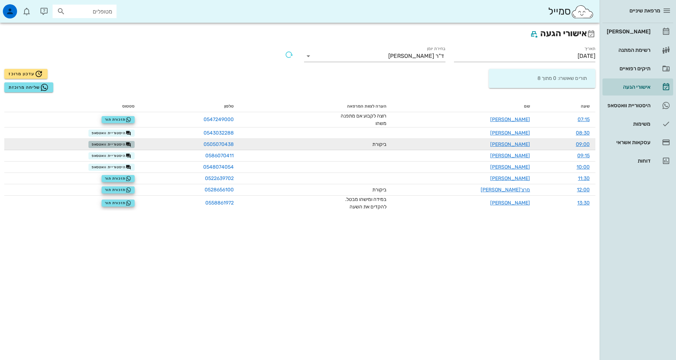
click at [118, 142] on span "היסטוריית וואטסאפ" at bounding box center [112, 145] width 40 height 6
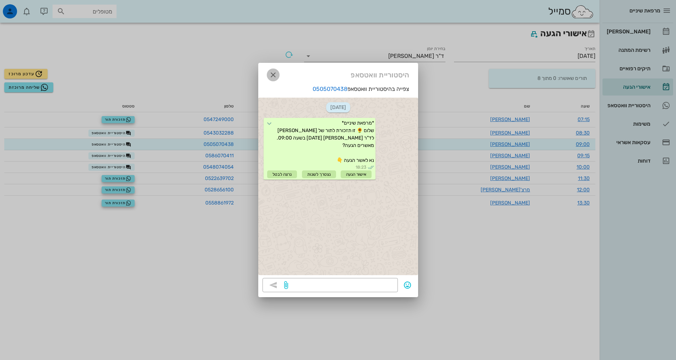
click at [269, 75] on icon "button" at bounding box center [273, 75] width 9 height 9
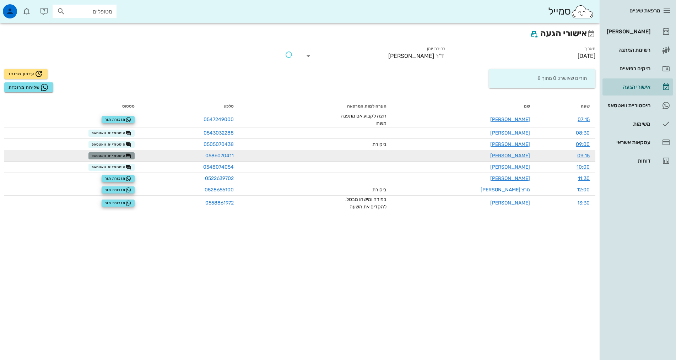
click at [124, 157] on span "היסטוריית וואטסאפ" at bounding box center [112, 156] width 40 height 6
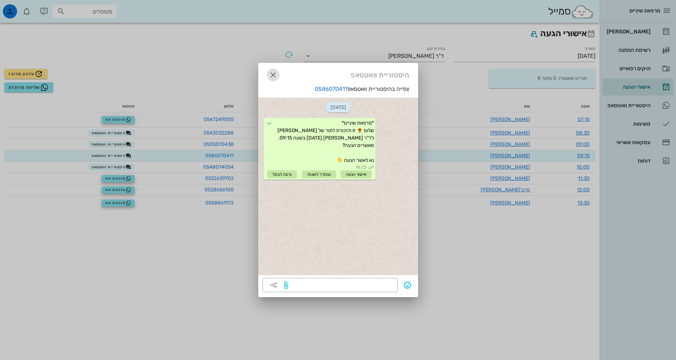
click at [267, 73] on span "button" at bounding box center [273, 75] width 13 height 9
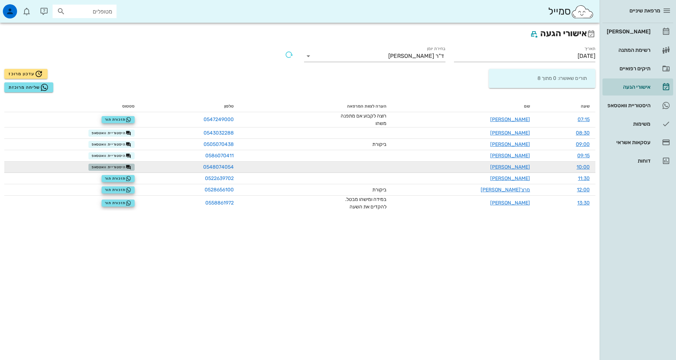
click at [126, 167] on span "היסטוריית וואטסאפ" at bounding box center [112, 168] width 40 height 6
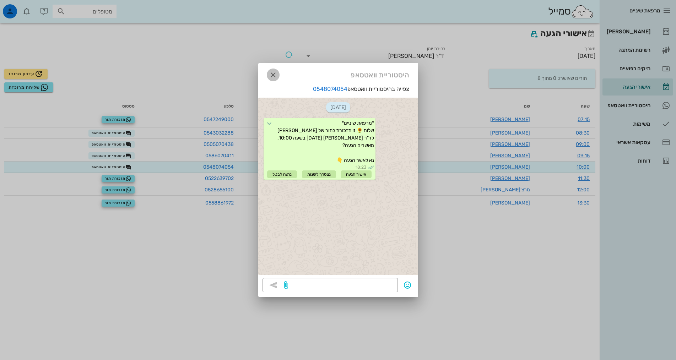
click at [276, 75] on icon "button" at bounding box center [273, 75] width 9 height 9
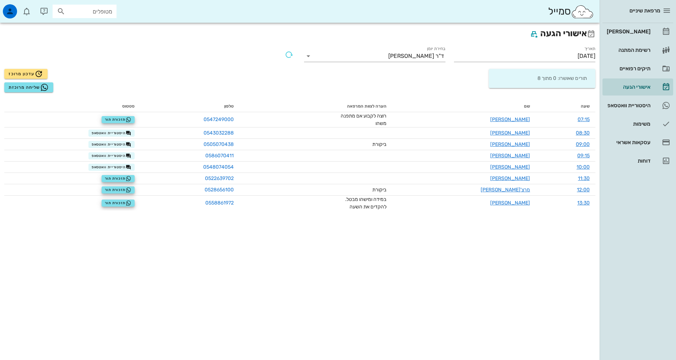
click at [375, 306] on div "אישורי הגעה תאריך [DATE] בחירת יומן ד"ר [PERSON_NAME] תורים שאושרו: 0 מתוך 8 עד…" at bounding box center [300, 192] width 600 height 338
click at [646, 34] on div "[PERSON_NAME]" at bounding box center [628, 31] width 45 height 11
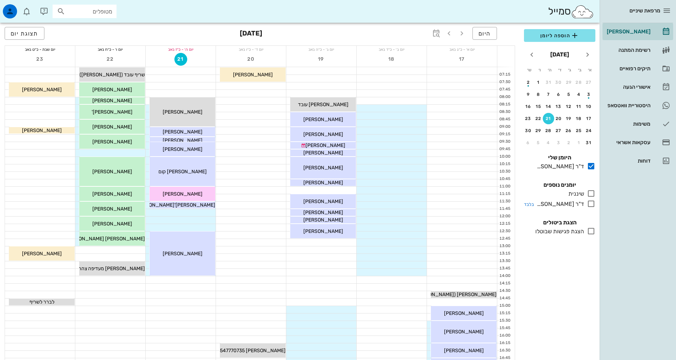
click at [584, 202] on div "ד"ר [PERSON_NAME]" at bounding box center [559, 204] width 50 height 9
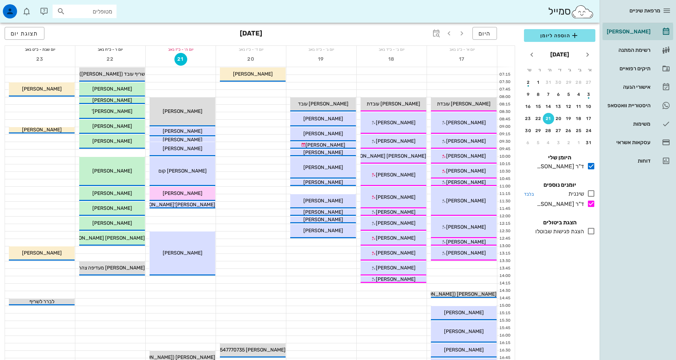
click at [585, 193] on div at bounding box center [589, 193] width 11 height 9
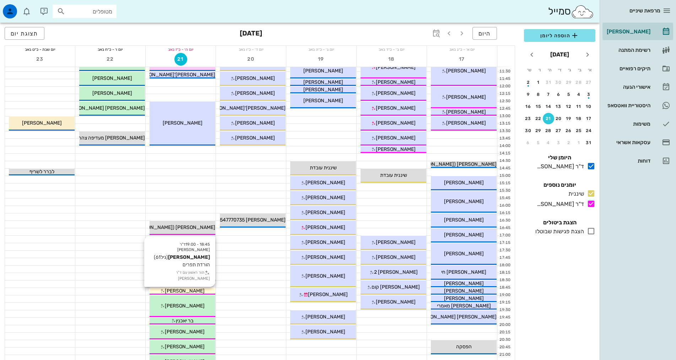
scroll to position [178, 0]
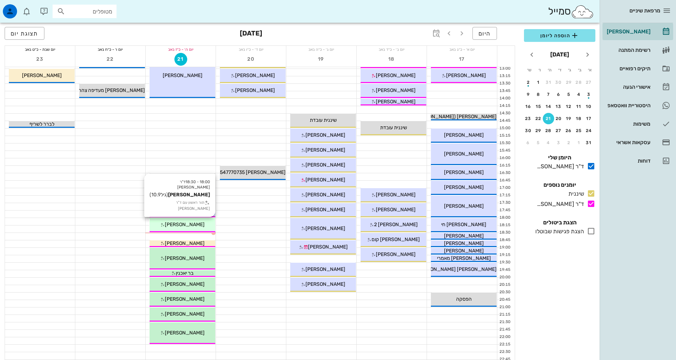
click at [185, 225] on span "[PERSON_NAME]" at bounding box center [185, 225] width 40 height 6
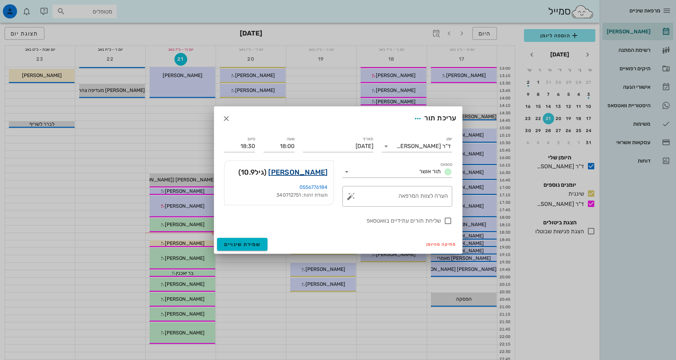
click at [308, 172] on link "[PERSON_NAME]" at bounding box center [297, 172] width 59 height 11
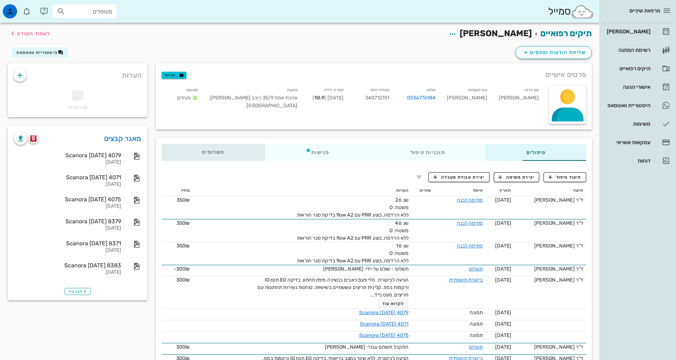
click at [202, 152] on span "תשלומים 0₪" at bounding box center [213, 152] width 22 height 5
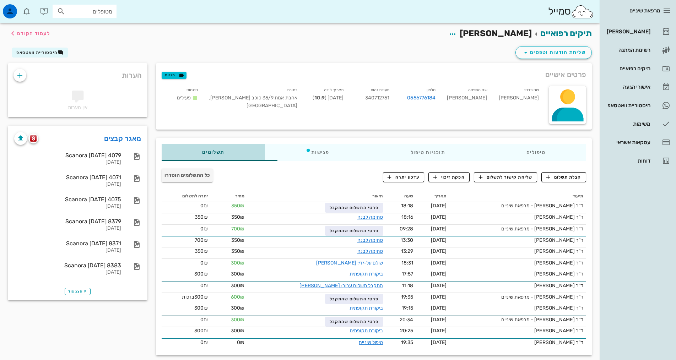
click at [202, 152] on span "תשלומים 0₪" at bounding box center [213, 152] width 22 height 5
click at [413, 47] on div "שליחת הודעות וטפסים היסטוריית וואטסאפ" at bounding box center [300, 54] width 593 height 18
click at [512, 39] on h2 "תיקים רפואיים [PERSON_NAME] לעמוד הקודם" at bounding box center [508, 34] width 167 height 14
click at [557, 32] on link "תיקים רפואיים" at bounding box center [567, 33] width 52 height 10
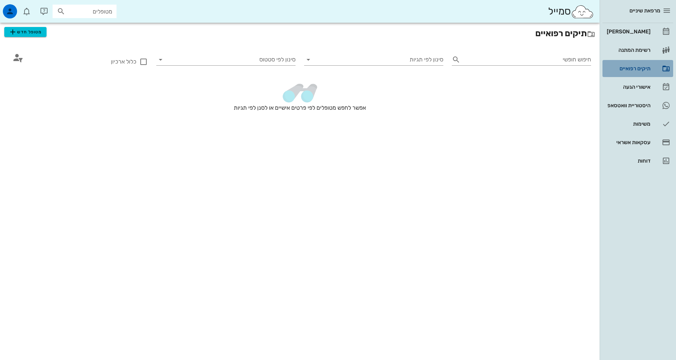
click at [637, 71] on div "תיקים רפואיים" at bounding box center [628, 69] width 45 height 6
click at [654, 26] on link "[PERSON_NAME]" at bounding box center [638, 31] width 71 height 17
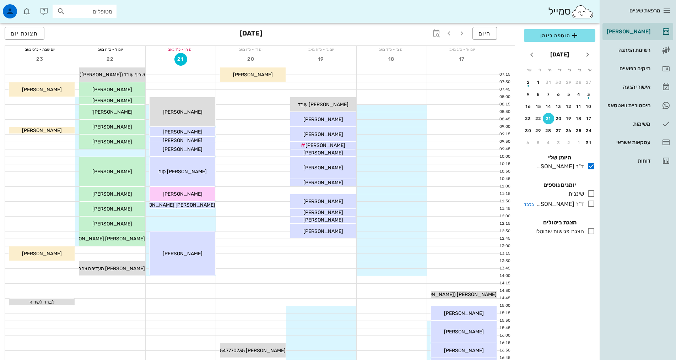
click at [593, 203] on icon at bounding box center [591, 204] width 9 height 9
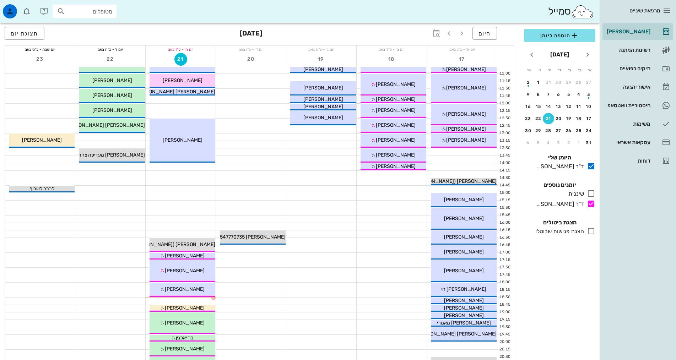
scroll to position [213, 0]
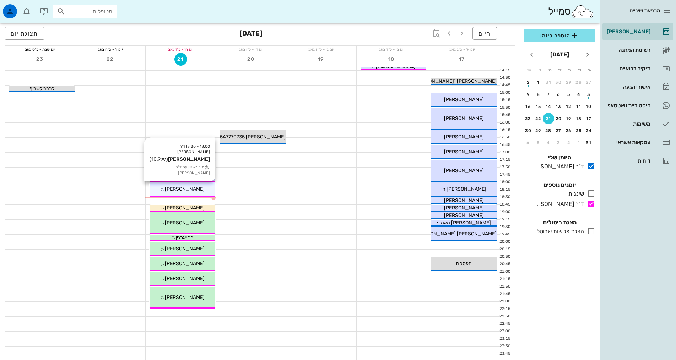
click at [198, 186] on div "[PERSON_NAME]" at bounding box center [183, 189] width 66 height 7
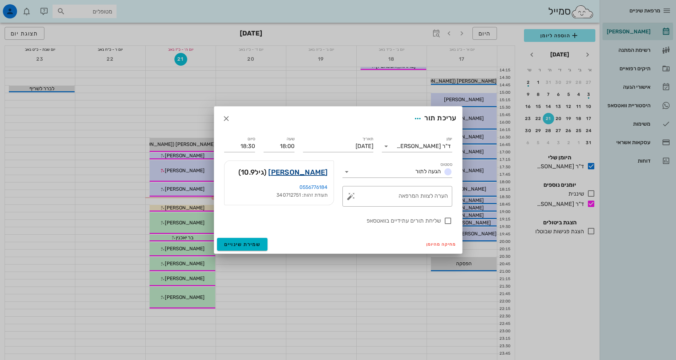
click at [324, 174] on link "[PERSON_NAME]" at bounding box center [297, 172] width 59 height 11
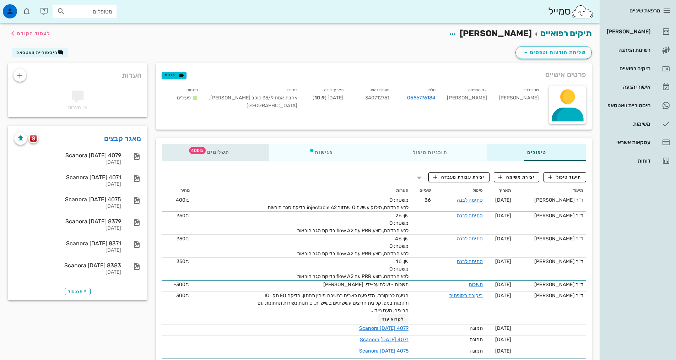
click at [189, 150] on span "400₪" at bounding box center [197, 150] width 17 height 7
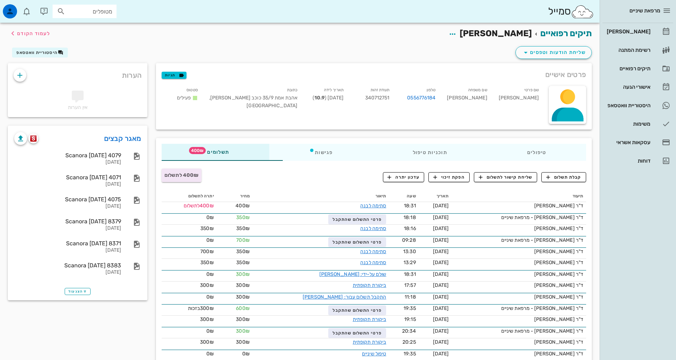
click at [632, 241] on div "מרפאת שיניים [PERSON_NAME] רשימת המתנה תיקים רפואיים אישורי הגעה 1 היסטוריית וו…" at bounding box center [638, 180] width 76 height 360
click at [568, 175] on span "קבלת תשלום" at bounding box center [564, 177] width 35 height 6
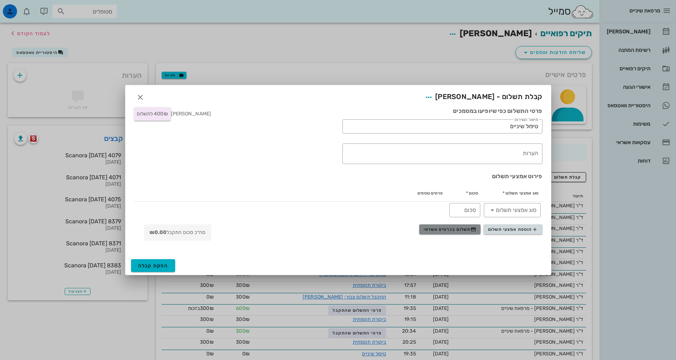
click at [457, 229] on span "תשלום בכרטיס אשראי" at bounding box center [450, 230] width 53 height 6
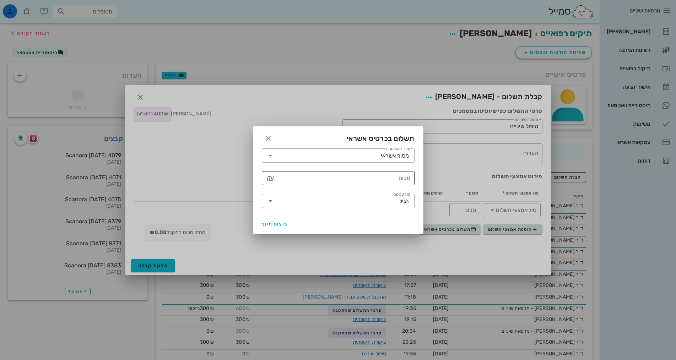
click at [386, 185] on div "סכום" at bounding box center [343, 178] width 134 height 14
type input "400"
click at [278, 225] on span "ביצוע חיוב" at bounding box center [275, 225] width 26 height 6
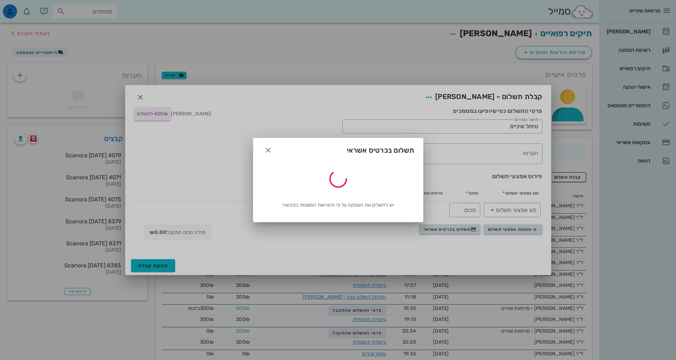
type input "400"
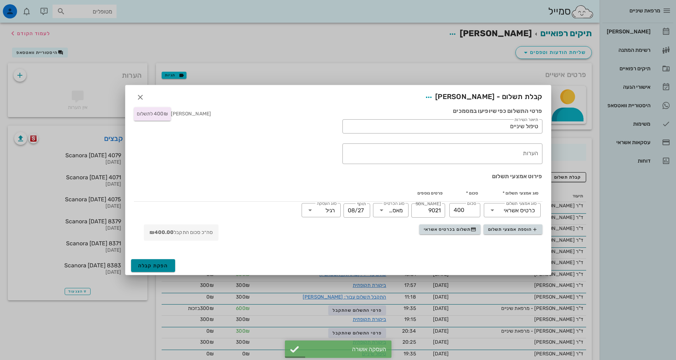
click at [143, 265] on span "הפקת קבלה" at bounding box center [153, 266] width 30 height 6
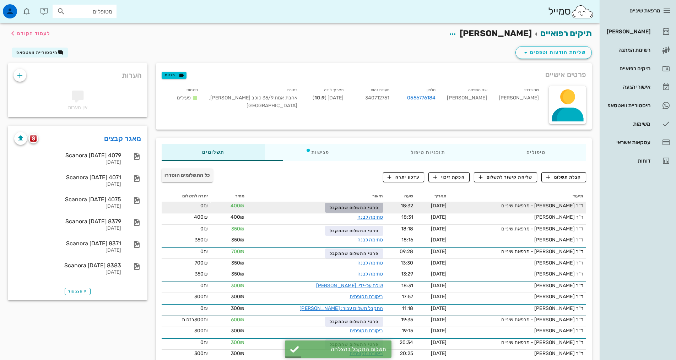
click at [330, 207] on span "פרטי התשלום שהתקבל" at bounding box center [354, 207] width 49 height 5
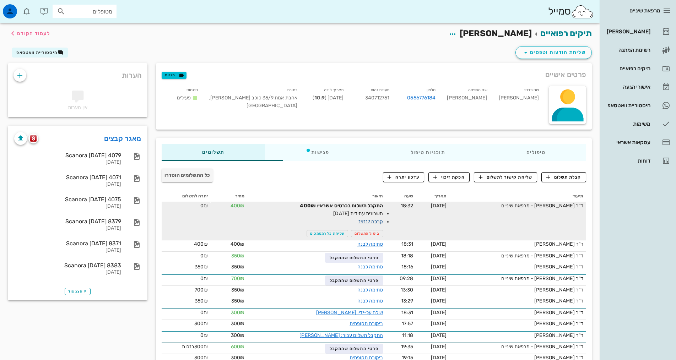
click at [359, 221] on link "קבלה 19117" at bounding box center [371, 222] width 25 height 6
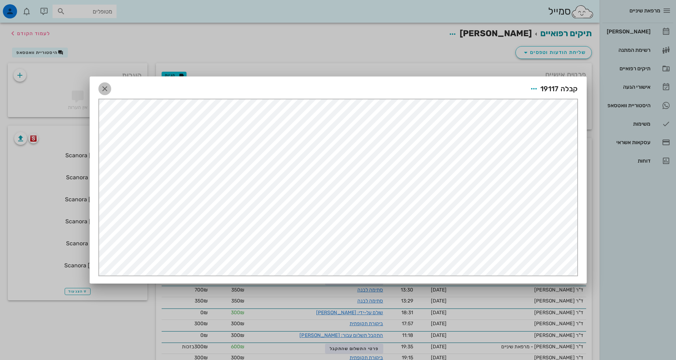
click at [100, 87] on span "button" at bounding box center [104, 89] width 13 height 9
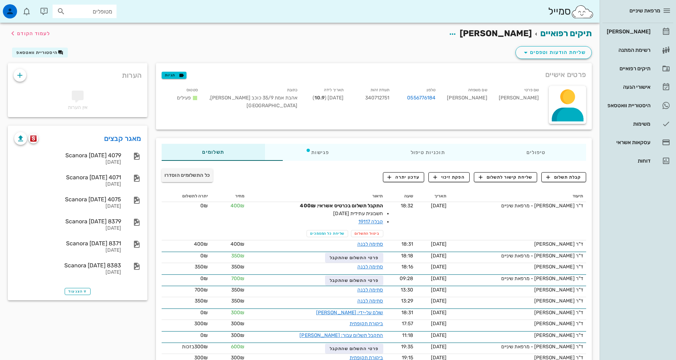
click at [231, 178] on div "כל התשלומים הוסדרו" at bounding box center [229, 177] width 144 height 18
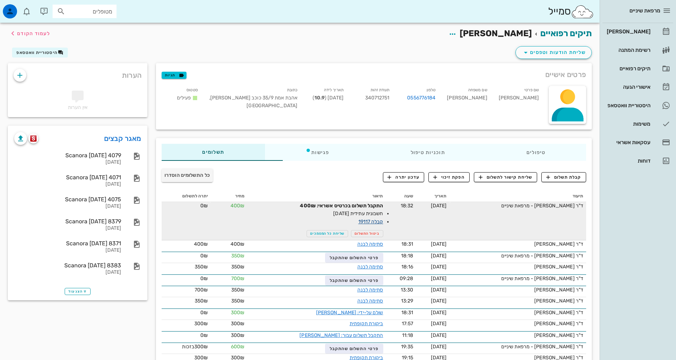
click at [359, 221] on link "קבלה 19117" at bounding box center [371, 222] width 25 height 6
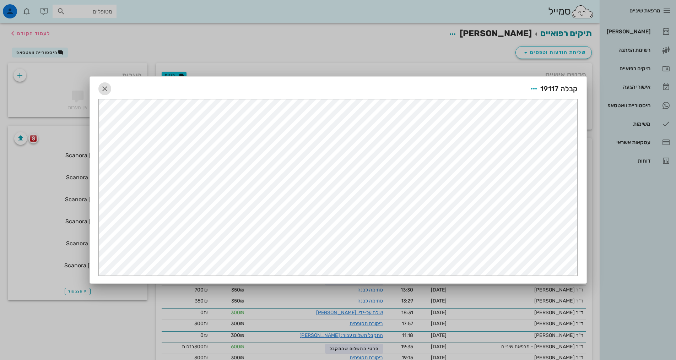
drag, startPoint x: 353, startPoint y: 221, endPoint x: 108, endPoint y: 88, distance: 278.4
click at [108, 88] on icon "button" at bounding box center [105, 89] width 9 height 9
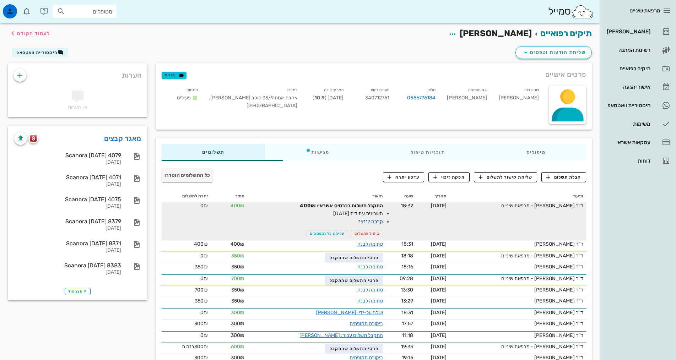
click at [359, 221] on link "קבלה 19117" at bounding box center [371, 222] width 25 height 6
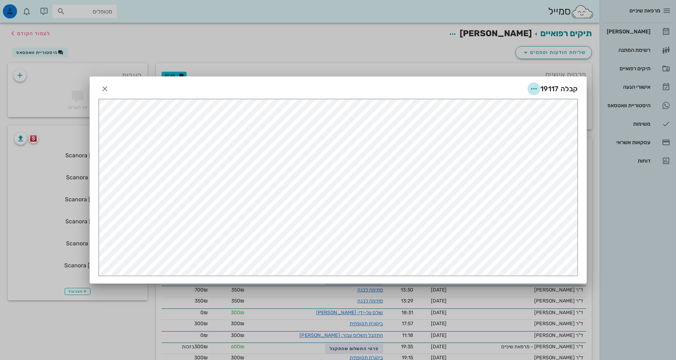
click at [532, 90] on icon "button" at bounding box center [534, 89] width 9 height 9
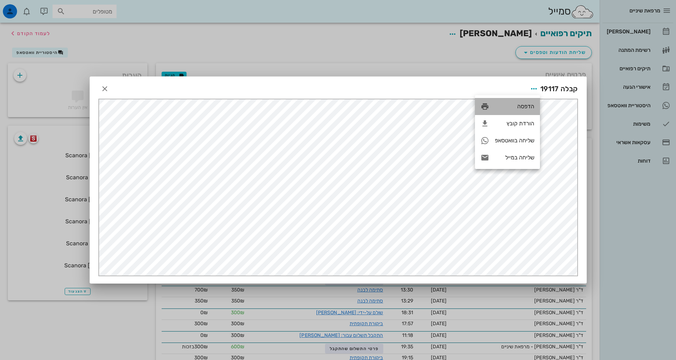
click at [500, 108] on div "הדפסה" at bounding box center [514, 106] width 39 height 7
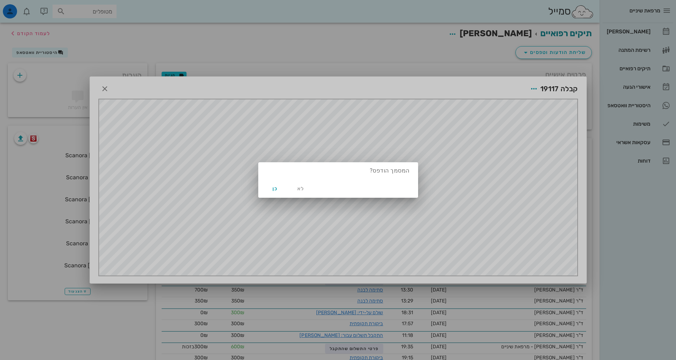
click at [367, 210] on div at bounding box center [338, 180] width 676 height 360
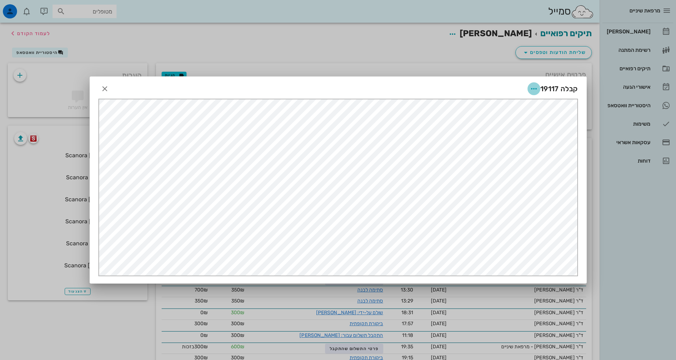
click at [531, 89] on icon "button" at bounding box center [534, 89] width 9 height 9
click at [102, 88] on icon "button" at bounding box center [105, 89] width 9 height 9
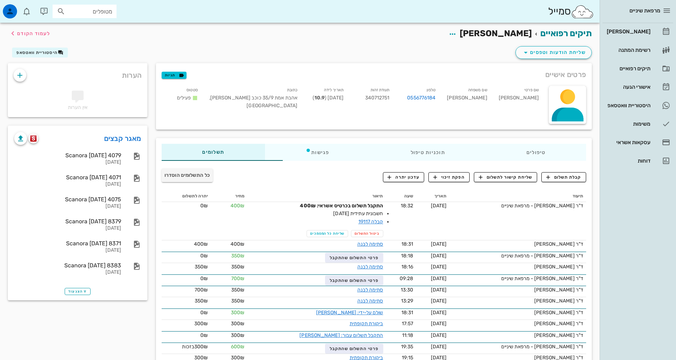
click at [630, 249] on div "מרפאת שיניים [PERSON_NAME] רשימת המתנה תיקים רפואיים אישורי הגעה 1 היסטוריית וו…" at bounding box center [638, 180] width 76 height 360
click at [630, 30] on div "[PERSON_NAME]" at bounding box center [628, 32] width 45 height 6
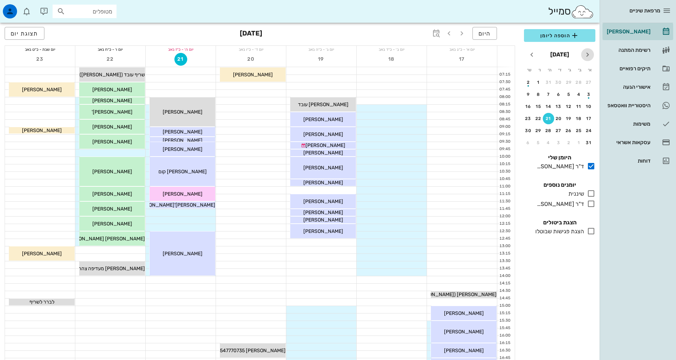
click at [592, 50] on icon "חודש שעבר" at bounding box center [588, 54] width 9 height 9
click at [533, 54] on icon "חודש הבא" at bounding box center [532, 54] width 9 height 9
click at [533, 57] on icon "חודש הבא" at bounding box center [532, 54] width 9 height 9
click at [591, 97] on button "7" at bounding box center [589, 94] width 11 height 11
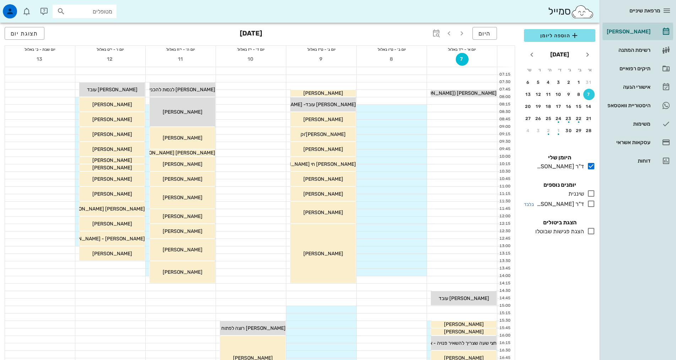
click at [589, 202] on icon at bounding box center [591, 204] width 9 height 9
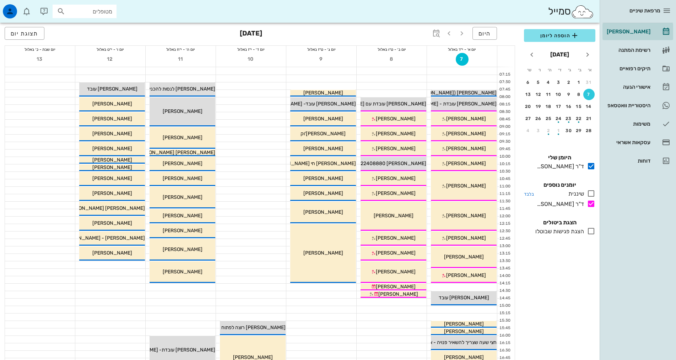
click at [590, 190] on icon at bounding box center [591, 193] width 9 height 9
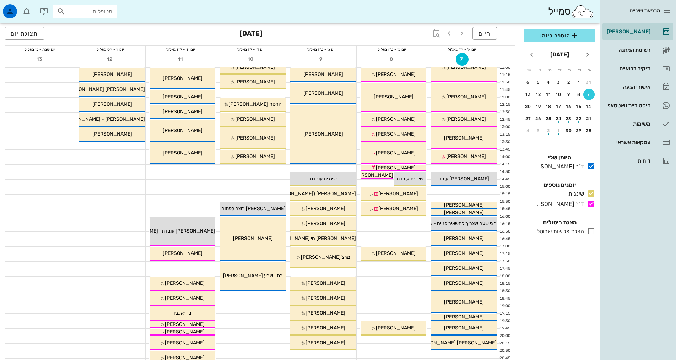
scroll to position [107, 0]
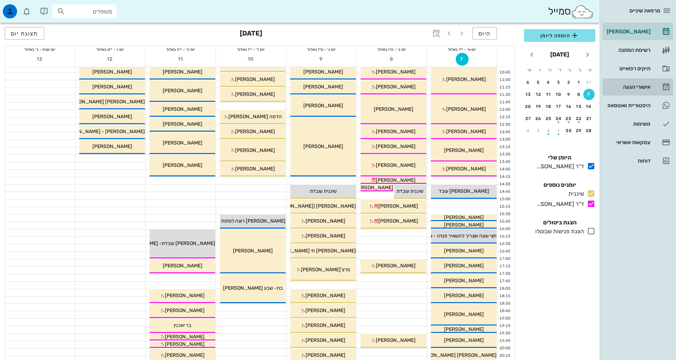
click at [626, 94] on link "אישורי הגעה" at bounding box center [638, 87] width 71 height 17
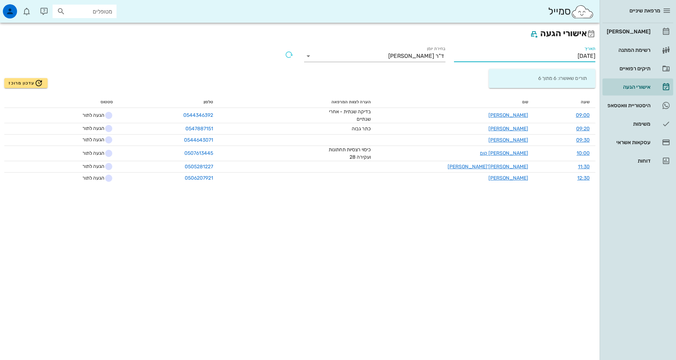
click at [477, 58] on input "[DATE]" at bounding box center [524, 55] width 141 height 11
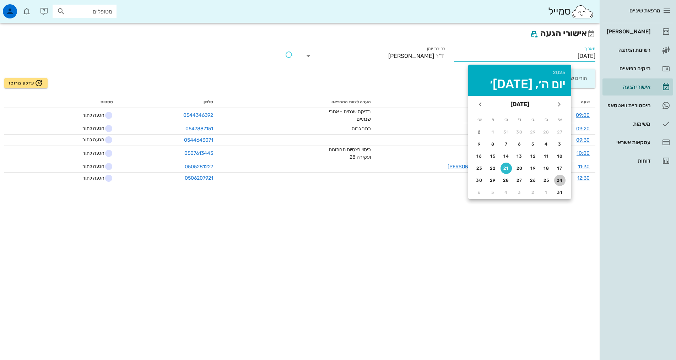
click at [557, 180] on div "24" at bounding box center [559, 180] width 11 height 5
type input "[DATE]"
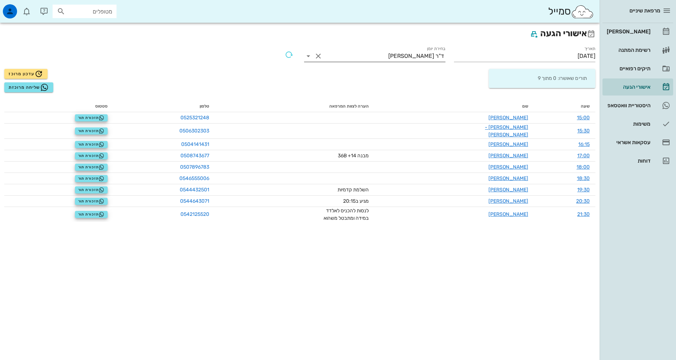
click at [388, 60] on input "בחירת יומן" at bounding box center [356, 55] width 64 height 11
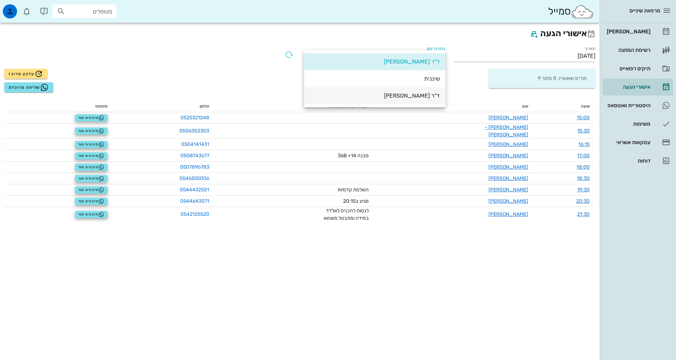
click at [406, 97] on div "ד"ר [PERSON_NAME]" at bounding box center [375, 95] width 130 height 7
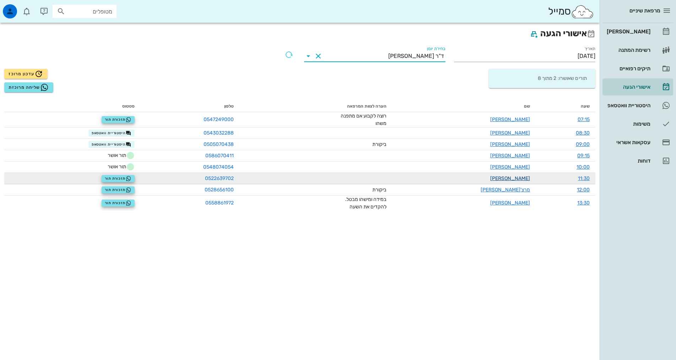
click at [522, 181] on link "[PERSON_NAME]" at bounding box center [510, 179] width 40 height 6
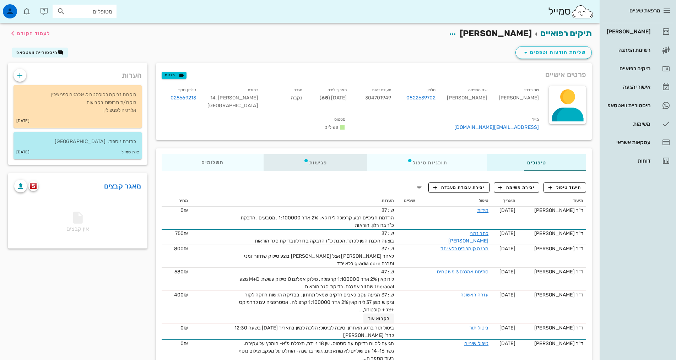
click at [294, 154] on div "פגישות" at bounding box center [315, 162] width 103 height 17
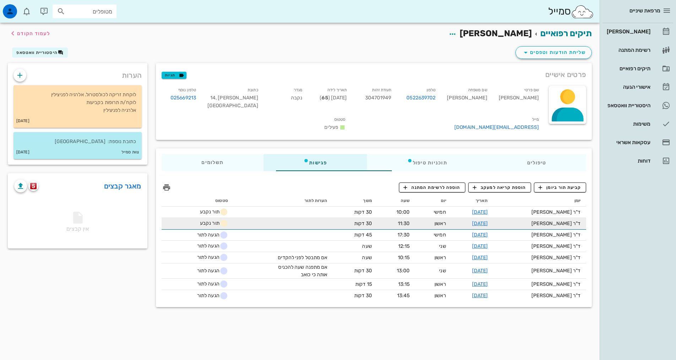
click at [200, 220] on span "תור נקבע" at bounding box center [214, 223] width 28 height 6
click at [488, 221] on link "[DATE]" at bounding box center [480, 224] width 16 height 6
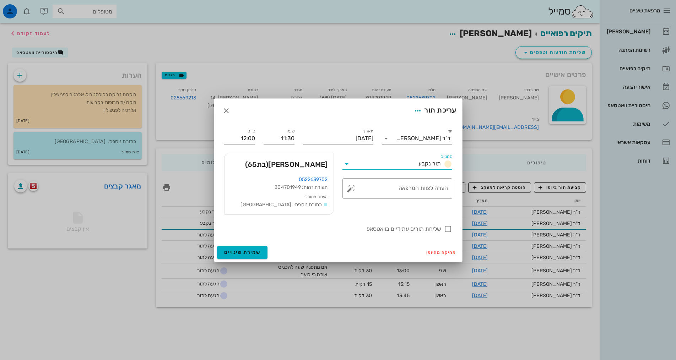
click at [404, 166] on input "סטטוס" at bounding box center [384, 163] width 63 height 11
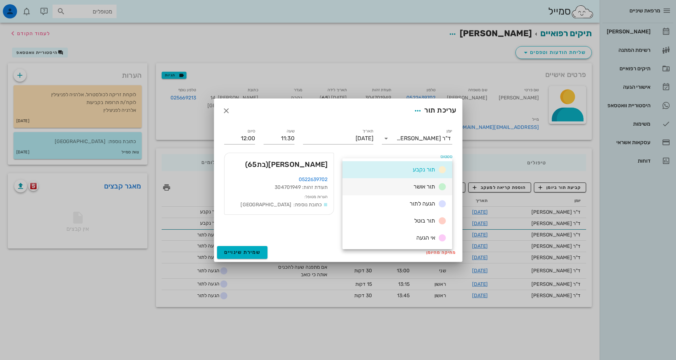
click at [413, 190] on div "תור אושר" at bounding box center [429, 187] width 36 height 9
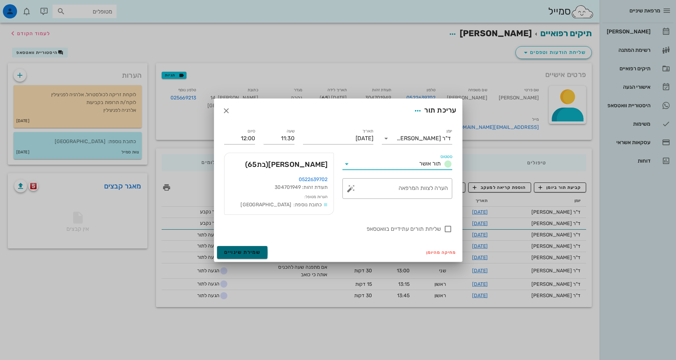
click at [238, 252] on span "שמירת שינויים" at bounding box center [242, 252] width 37 height 6
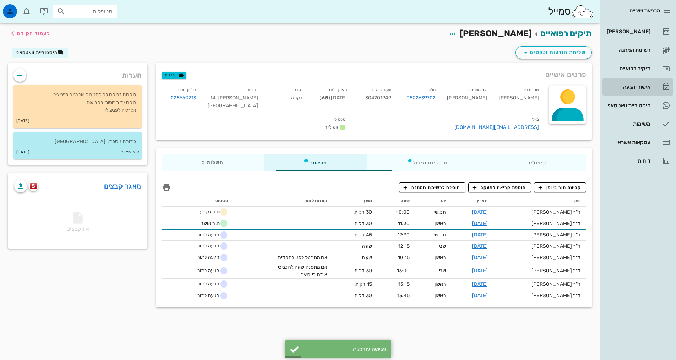
click at [657, 88] on link "אישורי הגעה" at bounding box center [638, 87] width 71 height 17
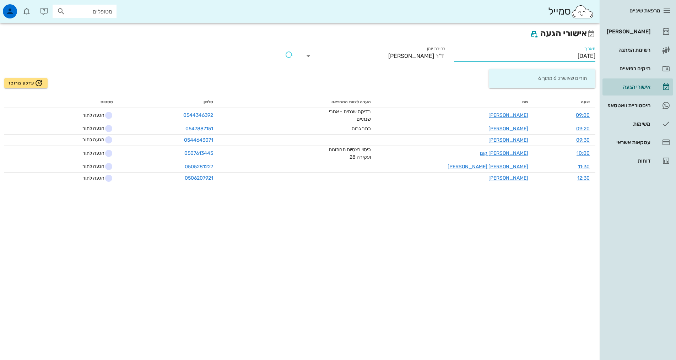
click at [558, 54] on input "[DATE]" at bounding box center [524, 55] width 141 height 11
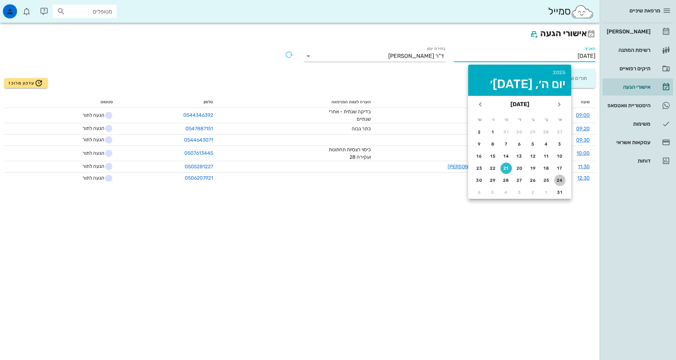
click at [560, 179] on div "24" at bounding box center [559, 180] width 11 height 5
type input "[DATE]"
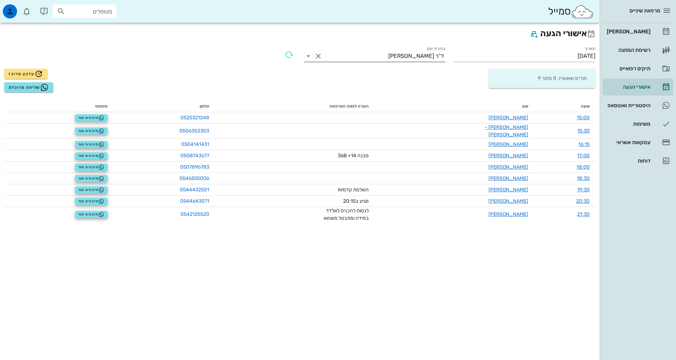
click at [387, 52] on input "בחירת יומן" at bounding box center [356, 55] width 64 height 11
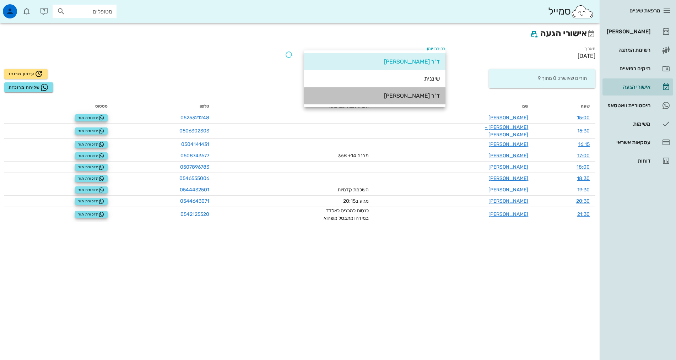
click at [412, 94] on div "ד"ר [PERSON_NAME]" at bounding box center [375, 95] width 130 height 7
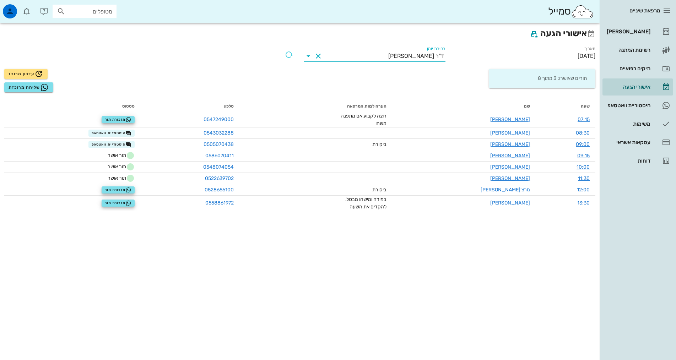
click at [558, 252] on div "אישורי הגעה תאריך [DATE] בחירת יומן ד"ר [PERSON_NAME] תורים שאושרו: 3 מתוך 8 עד…" at bounding box center [300, 192] width 600 height 338
click at [388, 55] on input "בחירת יומן" at bounding box center [356, 55] width 64 height 11
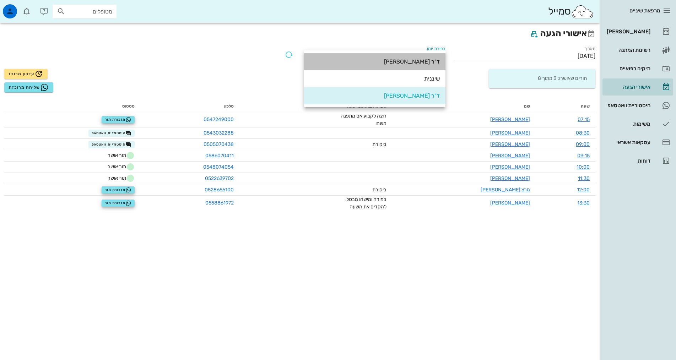
click at [417, 59] on div "ד"ר [PERSON_NAME]" at bounding box center [375, 61] width 130 height 7
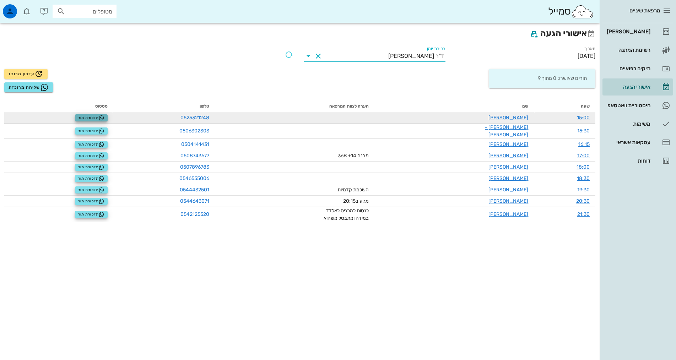
click at [87, 118] on span "תזכורת תור" at bounding box center [91, 118] width 27 height 6
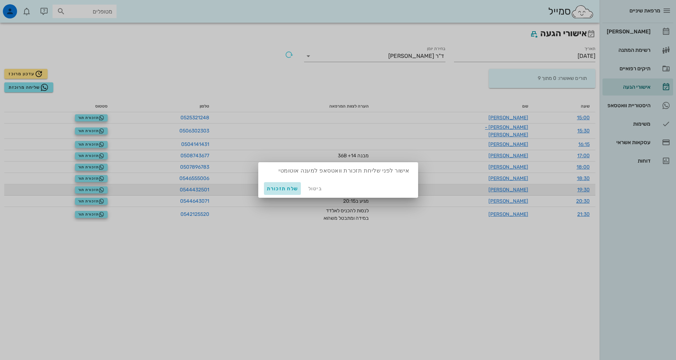
drag, startPoint x: 281, startPoint y: 188, endPoint x: 273, endPoint y: 186, distance: 8.3
click at [281, 188] on span "שלח תזכורת" at bounding box center [283, 189] width 32 height 6
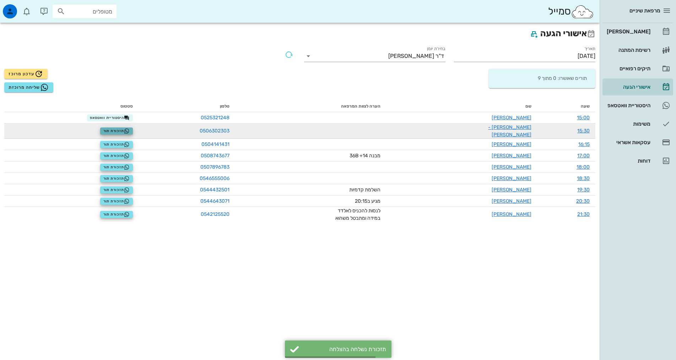
click at [128, 129] on span "תזכורת תור" at bounding box center [116, 131] width 27 height 6
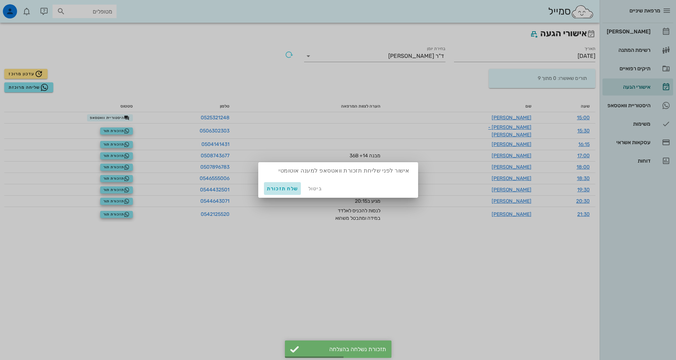
click at [282, 187] on span "שלח תזכורת" at bounding box center [283, 189] width 32 height 6
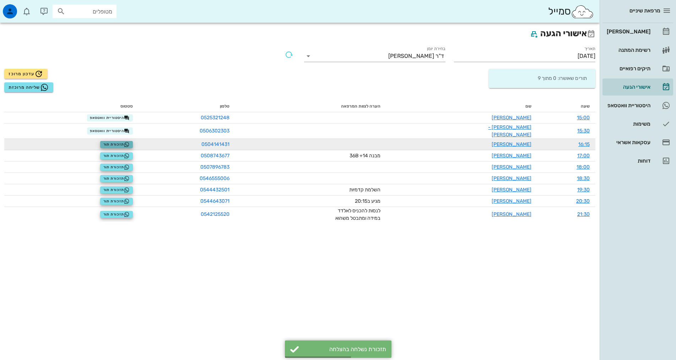
click at [130, 142] on icon "button" at bounding box center [127, 145] width 6 height 6
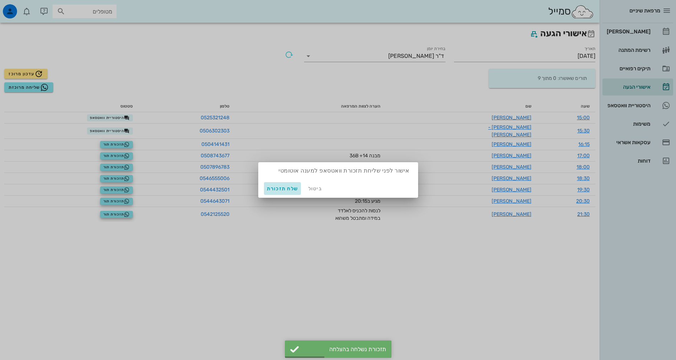
click at [281, 187] on span "שלח תזכורת" at bounding box center [283, 189] width 32 height 6
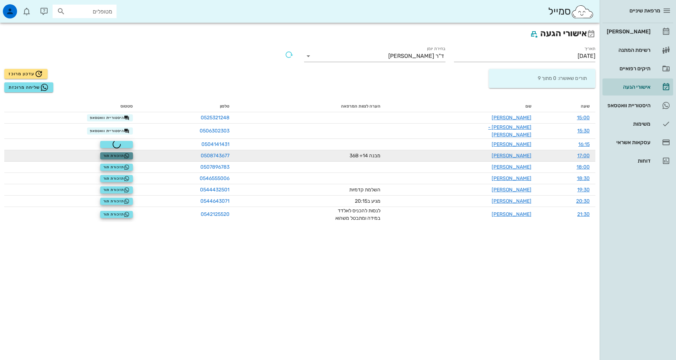
click at [123, 153] on span "תזכורת תור" at bounding box center [116, 156] width 27 height 6
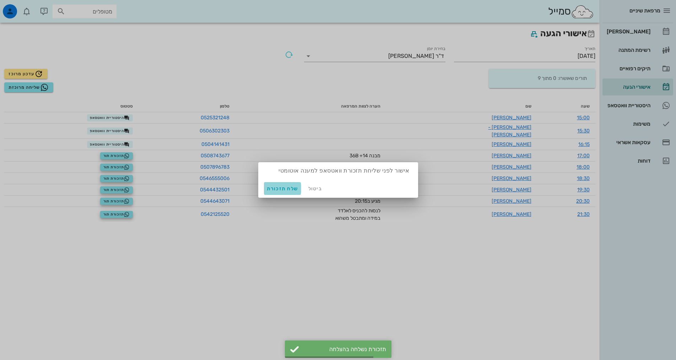
click at [276, 186] on span "שלח תזכורת" at bounding box center [283, 189] width 32 height 6
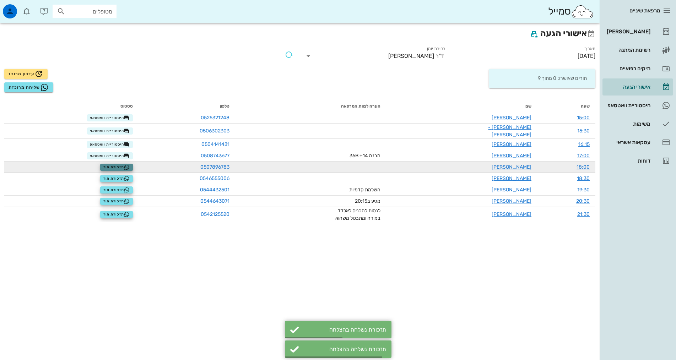
click at [124, 165] on span "תזכורת תור" at bounding box center [116, 168] width 27 height 6
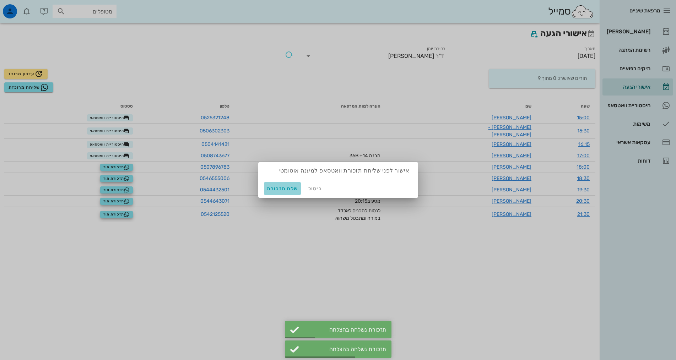
click at [278, 189] on span "שלח תזכורת" at bounding box center [283, 189] width 32 height 6
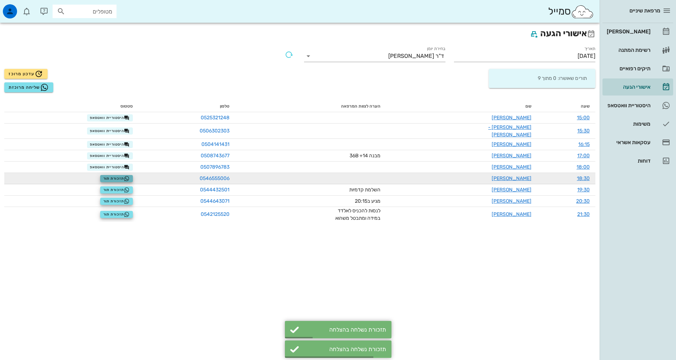
click at [129, 176] on span "תזכורת תור" at bounding box center [116, 179] width 27 height 6
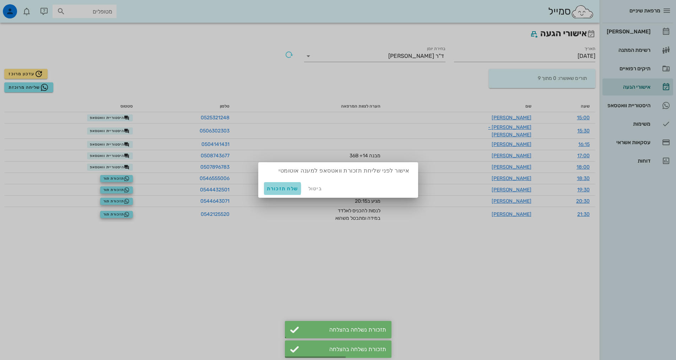
click at [281, 187] on span "שלח תזכורת" at bounding box center [283, 189] width 32 height 6
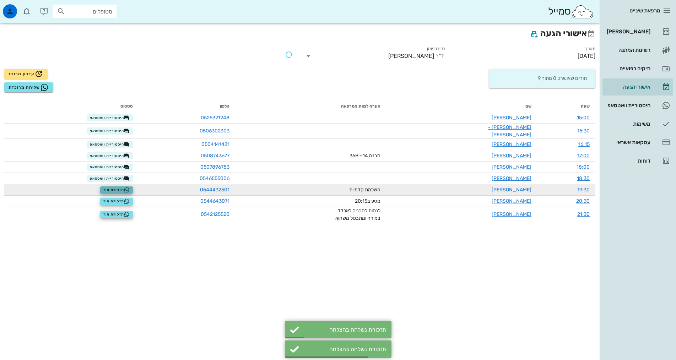
click at [130, 187] on span "תזכורת תור" at bounding box center [116, 190] width 27 height 6
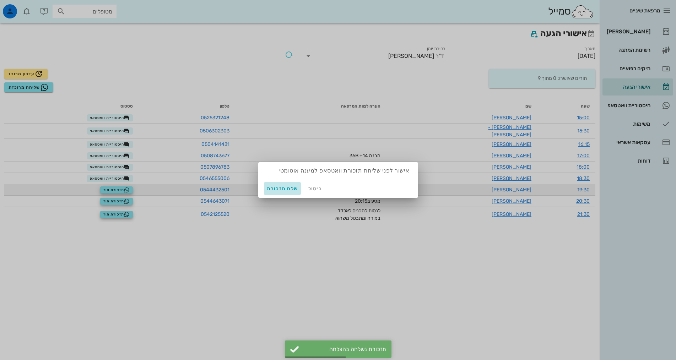
click at [281, 189] on span "שלח תזכורת" at bounding box center [283, 189] width 32 height 6
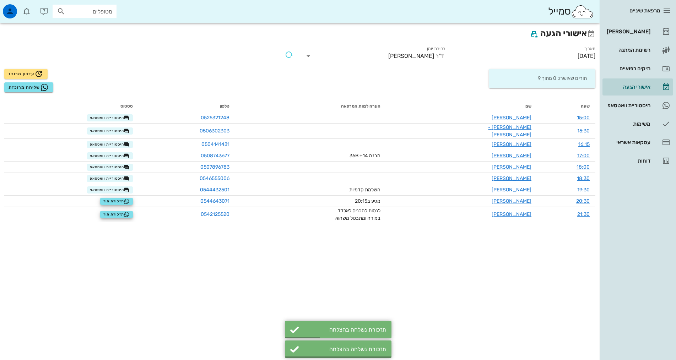
click at [571, 279] on div "אישורי הגעה תאריך [DATE] בחירת יומן ד"ר [PERSON_NAME] תורים שאושרו: 0 מתוך 9 עד…" at bounding box center [300, 192] width 600 height 338
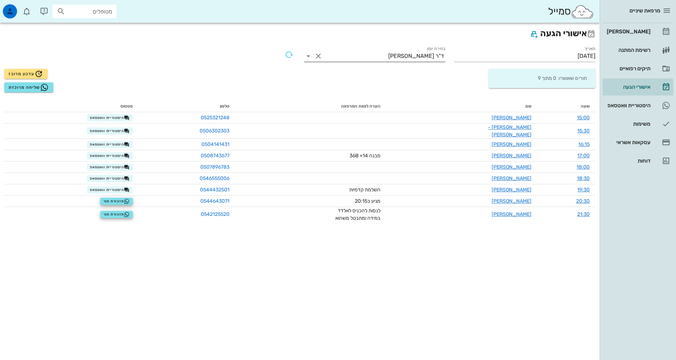
click at [376, 57] on input "בחירת יומן" at bounding box center [356, 55] width 64 height 11
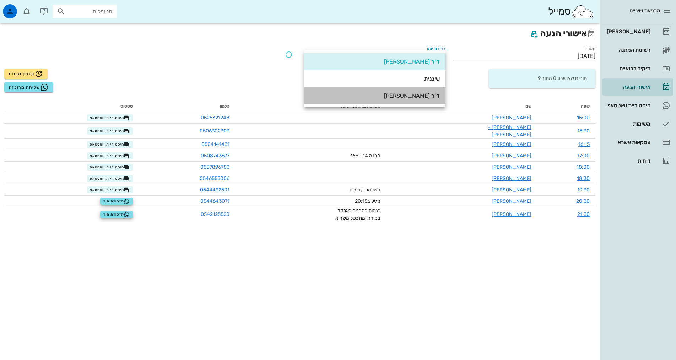
click at [408, 91] on div "ד"ר [PERSON_NAME]" at bounding box center [375, 95] width 130 height 15
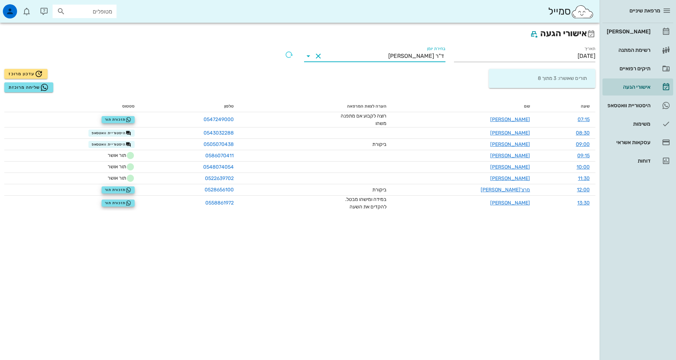
click at [431, 296] on div "אישורי הגעה תאריך [DATE] בחירת יומן ד"ר [PERSON_NAME] תורים שאושרו: 3 מתוך 8 עד…" at bounding box center [300, 192] width 600 height 338
click at [412, 267] on div "אישורי הגעה תאריך [DATE] בחירת יומן ד"ר [PERSON_NAME] תורים שאושרו: 3 מתוך 8 עד…" at bounding box center [300, 192] width 600 height 338
click at [540, 268] on div "אישורי הגעה תאריך [DATE] בחירת יומן ד"ר [PERSON_NAME] תורים שאושרו: 3 מתוך 8 עד…" at bounding box center [300, 192] width 600 height 338
click at [623, 40] on link "[PERSON_NAME]" at bounding box center [638, 31] width 71 height 17
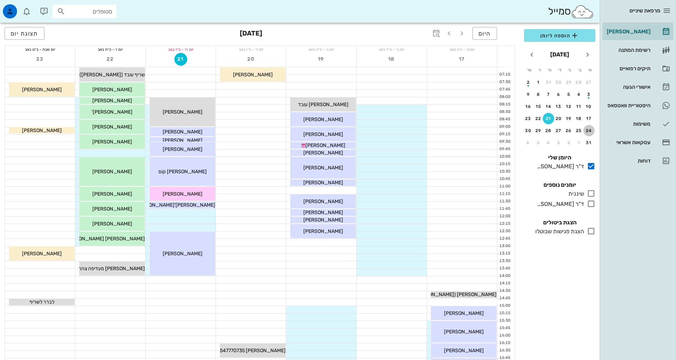
click at [588, 131] on div "24" at bounding box center [589, 130] width 11 height 5
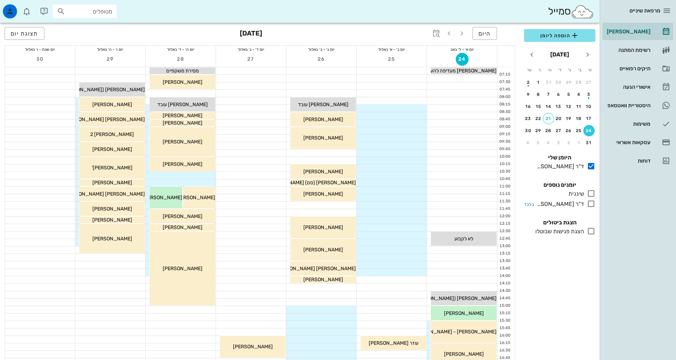
click at [581, 204] on div "ד"ר [PERSON_NAME]" at bounding box center [559, 204] width 50 height 9
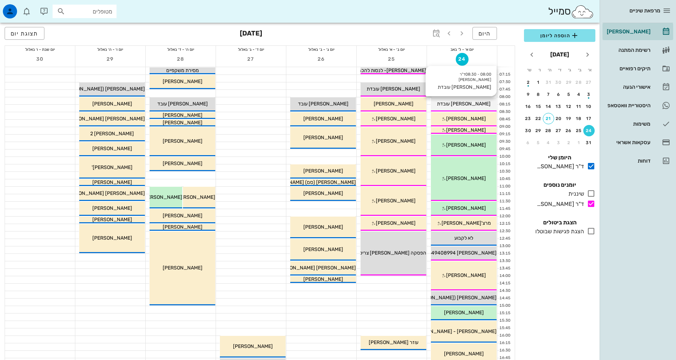
click at [474, 102] on span "[PERSON_NAME] עובדת" at bounding box center [464, 104] width 54 height 6
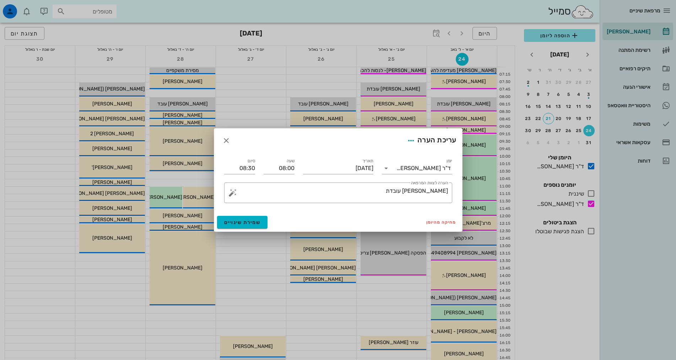
drag, startPoint x: 474, startPoint y: 102, endPoint x: 257, endPoint y: 140, distance: 220.5
click at [257, 140] on div "עריכת הערה" at bounding box center [338, 141] width 248 height 24
click at [286, 173] on input "08:00" at bounding box center [279, 168] width 31 height 11
click at [285, 202] on div "07:45" at bounding box center [279, 202] width 20 height 6
type input "07:45"
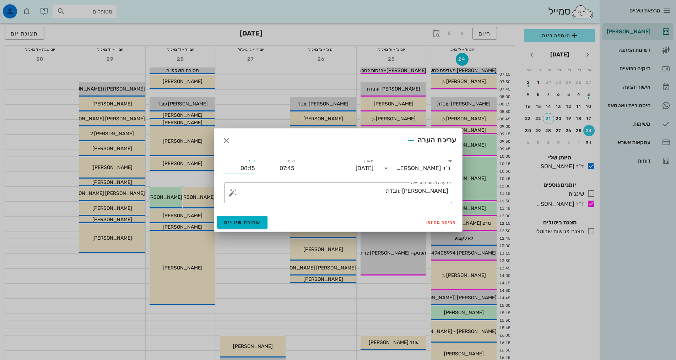
click at [241, 168] on input "08:15" at bounding box center [239, 168] width 31 height 11
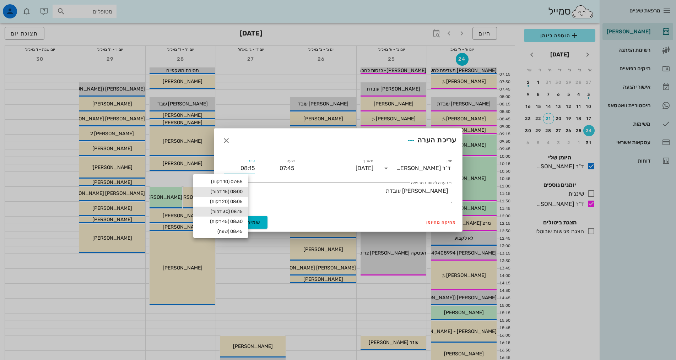
click at [243, 192] on div "08:00 (15 דקות)" at bounding box center [221, 192] width 44 height 6
type input "08:00"
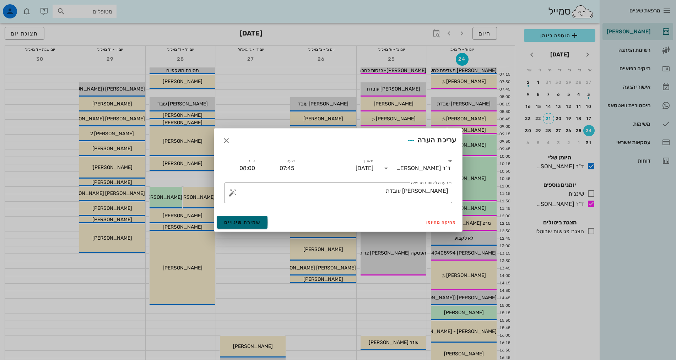
click at [253, 222] on span "שמירת שינויים" at bounding box center [242, 223] width 37 height 6
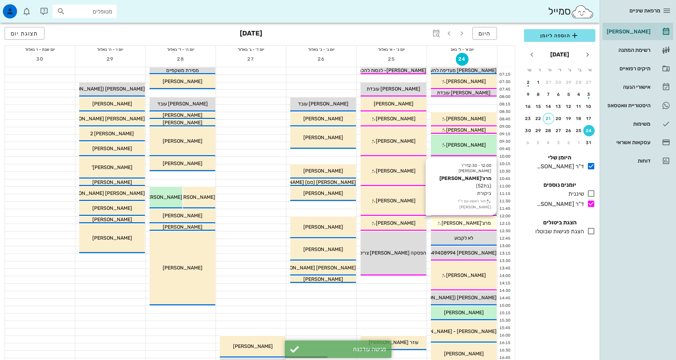
click at [475, 222] on span "מרצ'[PERSON_NAME]" at bounding box center [466, 223] width 49 height 6
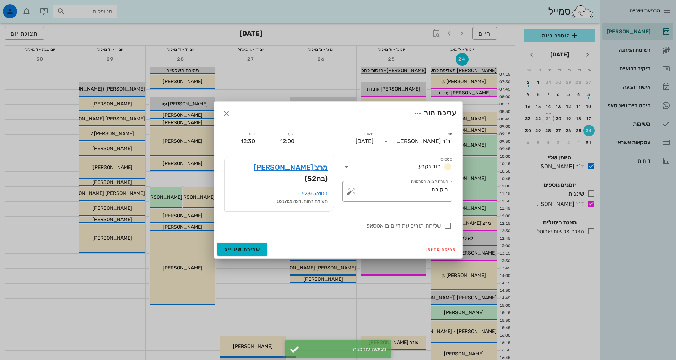
click at [276, 147] on input "12:00" at bounding box center [279, 141] width 31 height 11
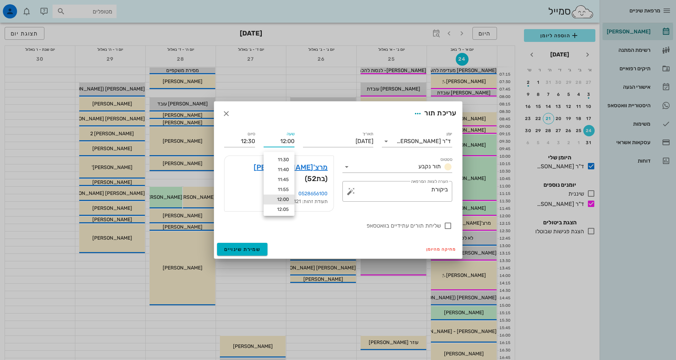
click at [286, 143] on input "12:00" at bounding box center [279, 141] width 31 height 11
drag, startPoint x: 274, startPoint y: 145, endPoint x: 299, endPoint y: 145, distance: 24.9
click at [299, 145] on div "יומן ד"ר [PERSON_NAME] תור נקבע תאריך [DATE] שעה 12:00 סיום 12:30 סטטוס תור נקב…" at bounding box center [338, 180] width 237 height 109
type input "08:00"
type input "08:30"
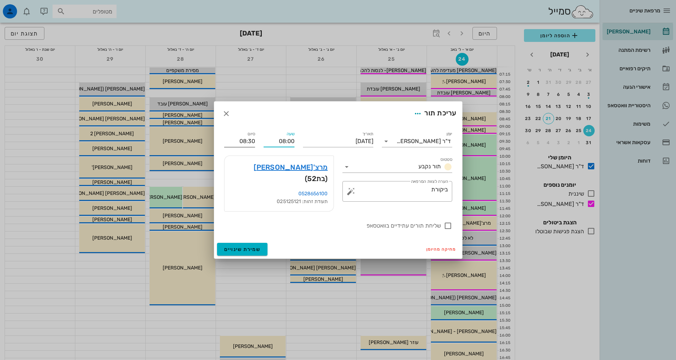
drag, startPoint x: 234, startPoint y: 138, endPoint x: 236, endPoint y: 146, distance: 9.1
click at [236, 146] on div "סיום 08:30" at bounding box center [239, 139] width 31 height 16
click at [236, 147] on input "08:30" at bounding box center [239, 141] width 31 height 11
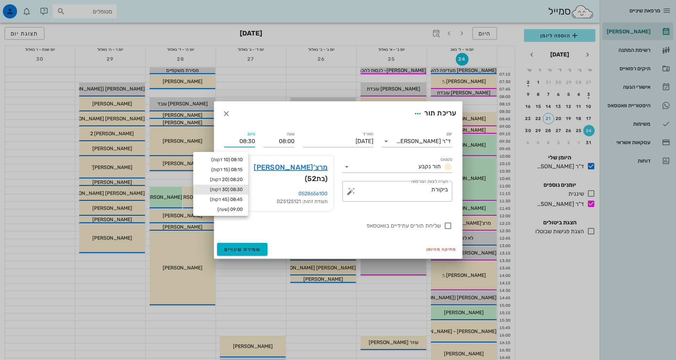
click at [286, 243] on div "מחיקה מהיומן שמירת שינויים" at bounding box center [338, 249] width 248 height 18
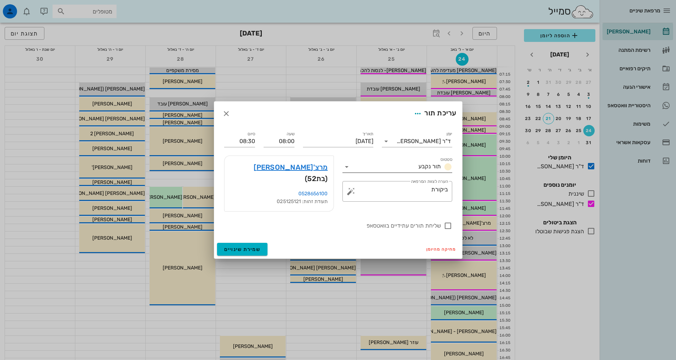
click at [356, 170] on input "סטטוס" at bounding box center [384, 166] width 63 height 11
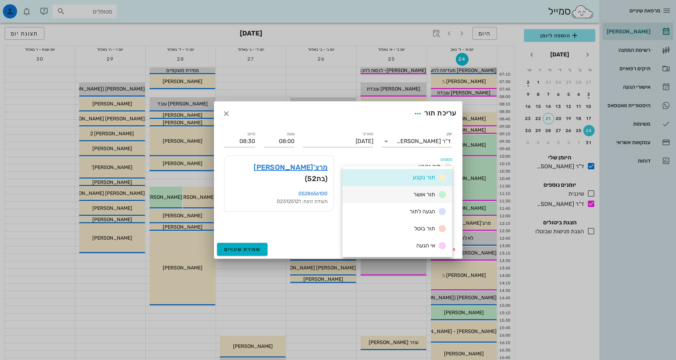
click at [399, 199] on div "תור אושר" at bounding box center [398, 194] width 110 height 17
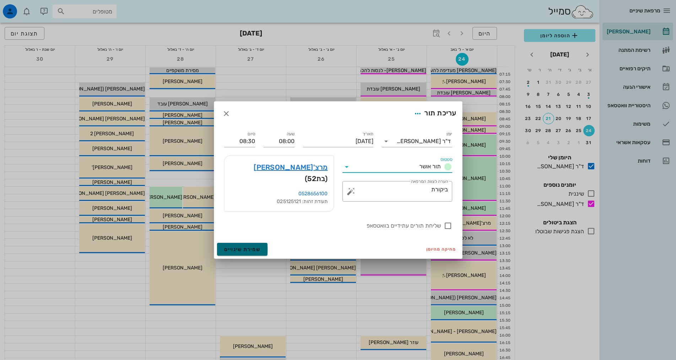
click at [252, 247] on span "שמירת שינויים" at bounding box center [242, 250] width 37 height 6
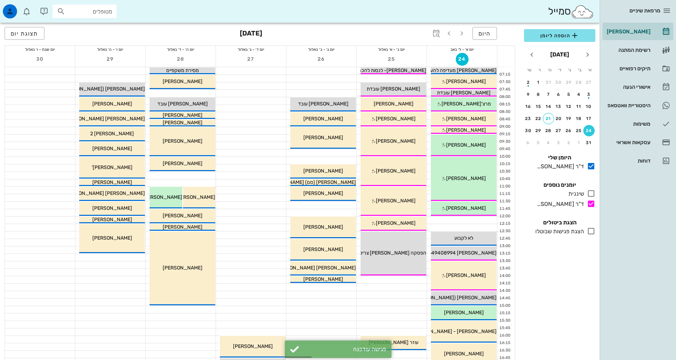
click at [575, 289] on div "הוספה ליומן [DATE] א׳ ב׳ ג׳ ד׳ ה׳ ו׳ ש׳ 27 28 29 30 31 1 2 3 4 5 6 7 8 9 10 11 …" at bounding box center [560, 192] width 80 height 335
click at [588, 139] on button "31" at bounding box center [589, 142] width 11 height 11
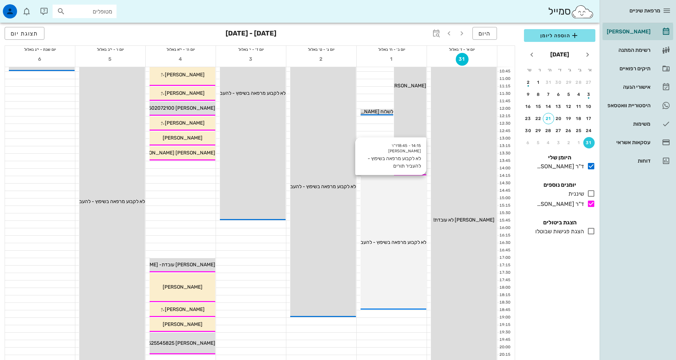
scroll to position [142, 0]
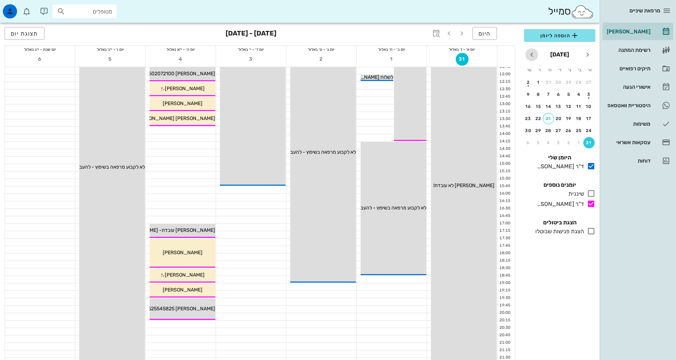
click at [534, 52] on icon "חודש הבא" at bounding box center [532, 54] width 9 height 9
click at [587, 92] on div "7" at bounding box center [589, 94] width 11 height 5
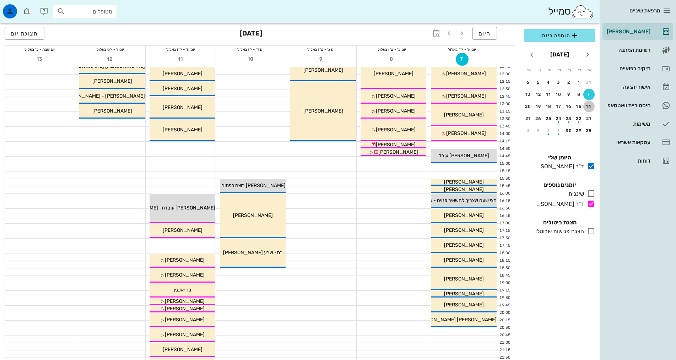
click at [587, 109] on button "14" at bounding box center [589, 106] width 11 height 11
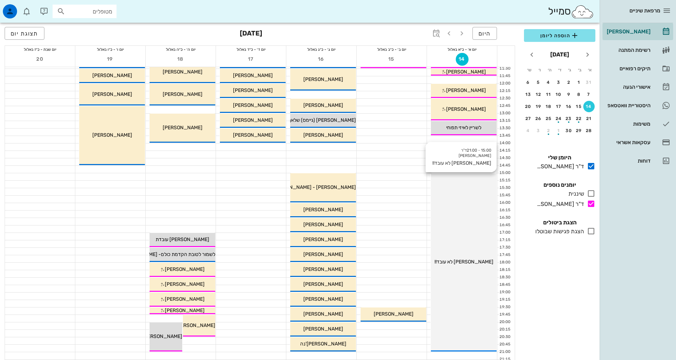
scroll to position [178, 0]
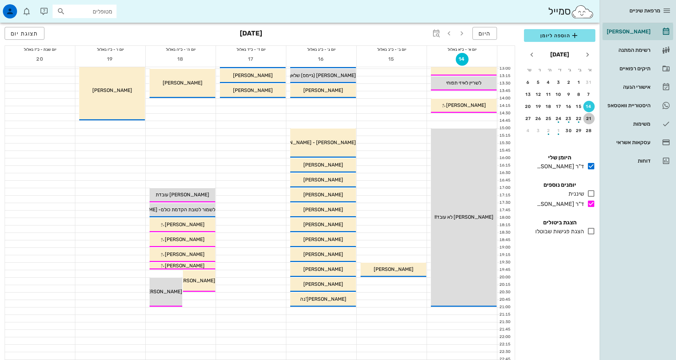
click at [587, 119] on div "21" at bounding box center [589, 118] width 11 height 5
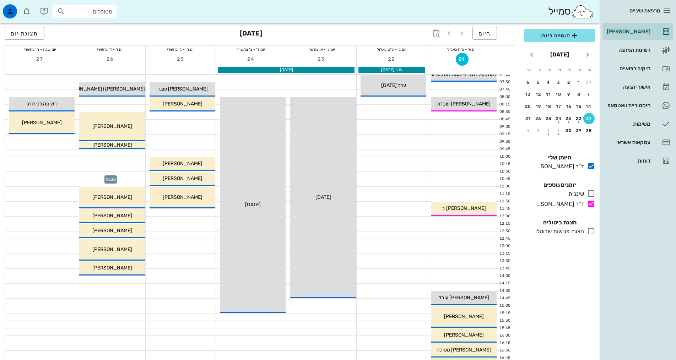
click at [120, 173] on div at bounding box center [110, 175] width 70 height 7
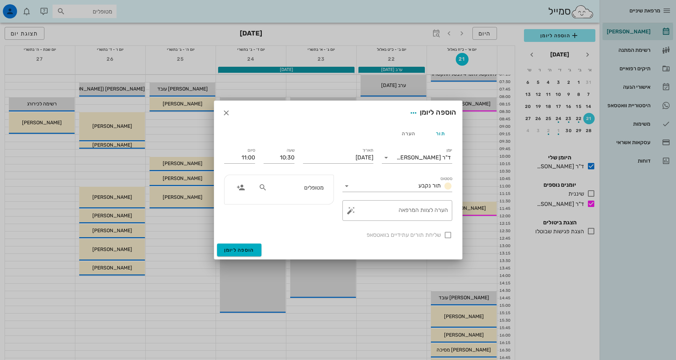
click at [303, 190] on input "מטופלים" at bounding box center [296, 187] width 55 height 9
click at [305, 192] on input "text" at bounding box center [296, 187] width 55 height 9
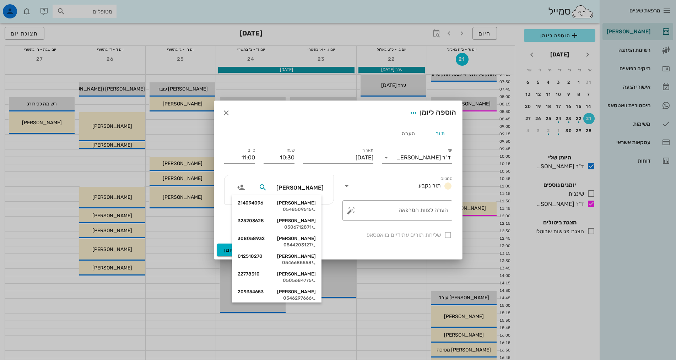
type input "אליס"
click at [313, 244] on div "026783393" at bounding box center [277, 245] width 78 height 6
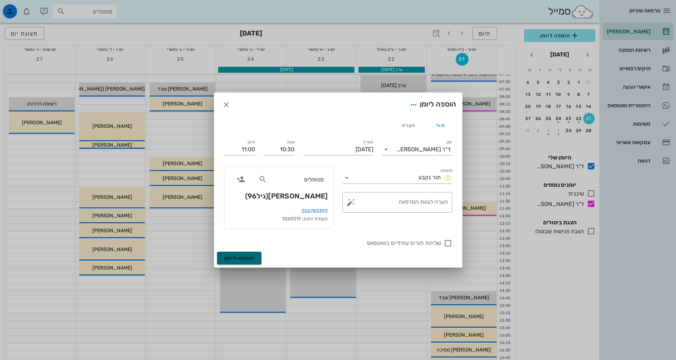
click at [242, 259] on span "הוספה ליומן" at bounding box center [239, 259] width 30 height 6
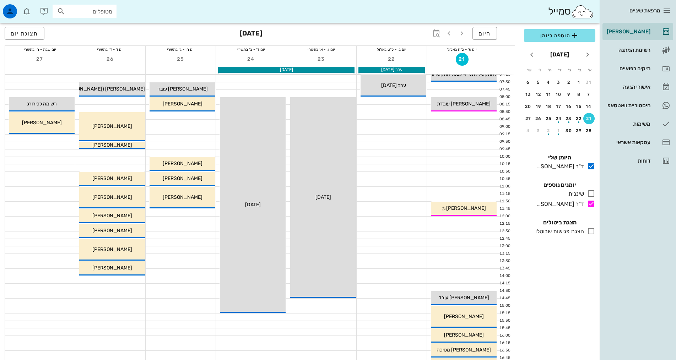
click at [575, 284] on div "הוספה ליומן [DATE] א׳ ב׳ ג׳ ד׳ ה׳ ו׳ ש׳ 31 1 2 3 4 5 6 7 8 9 10 11 12 13 14 15 …" at bounding box center [560, 192] width 80 height 335
click at [567, 295] on div "הוספה ליומן [DATE] א׳ ב׳ ג׳ ד׳ ה׳ ו׳ ש׳ 31 1 2 3 4 5 6 7 8 9 10 11 12 13 14 15 …" at bounding box center [560, 192] width 80 height 335
click at [585, 56] on icon "חודש שעבר" at bounding box center [588, 54] width 9 height 9
click at [589, 128] on div "24" at bounding box center [589, 130] width 11 height 5
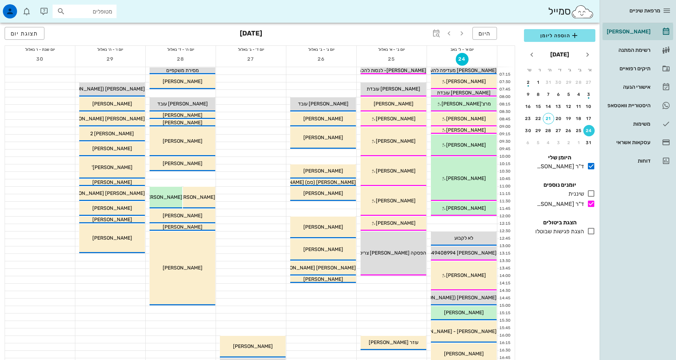
click at [565, 317] on div "הוספה ליומן [DATE] א׳ ב׳ ג׳ ד׳ ה׳ ו׳ ש׳ 27 28 29 30 31 1 2 3 4 5 6 7 8 9 10 11 …" at bounding box center [560, 192] width 80 height 335
click at [530, 283] on div "הוספה ליומן [DATE] א׳ ב׳ ג׳ ד׳ ה׳ ו׳ ש׳ 27 28 29 30 31 1 2 3 4 5 6 7 8 9 10 11 …" at bounding box center [560, 192] width 80 height 335
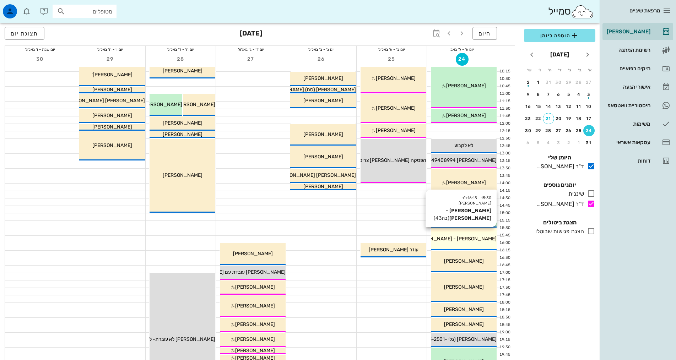
scroll to position [107, 0]
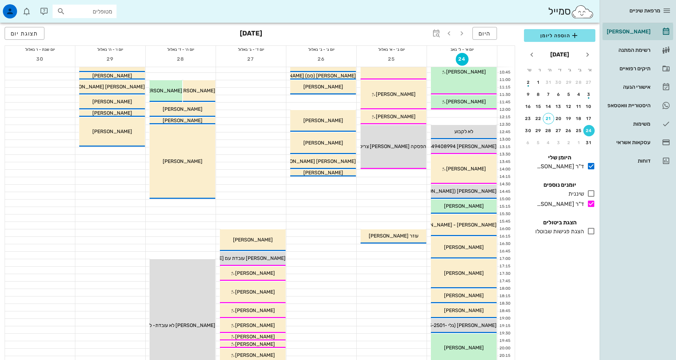
click at [554, 307] on div "הוספה ליומן [DATE] א׳ ב׳ ג׳ ד׳ ה׳ ו׳ ש׳ 27 28 29 30 31 1 2 3 4 5 6 7 8 9 10 11 …" at bounding box center [560, 192] width 80 height 335
click at [558, 289] on div "הוספה ליומן [DATE] א׳ ב׳ ג׳ ד׳ ה׳ ו׳ ש׳ 27 28 29 30 31 1 2 3 4 5 6 7 8 9 10 11 …" at bounding box center [560, 192] width 80 height 335
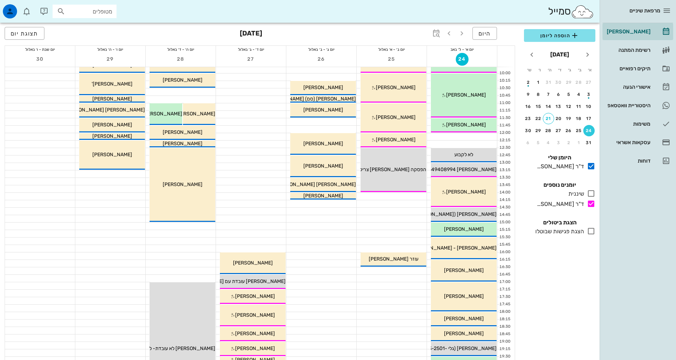
scroll to position [71, 0]
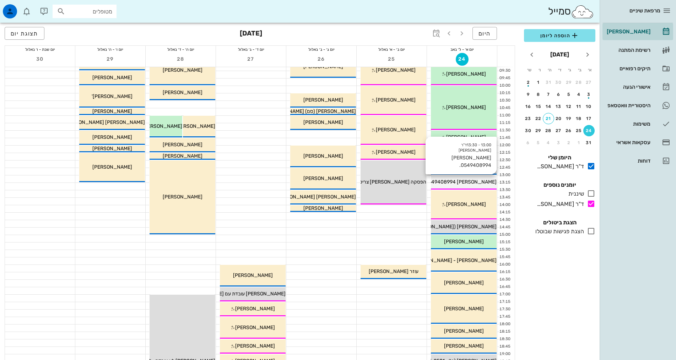
click at [458, 182] on span "[PERSON_NAME] 0549408994." at bounding box center [460, 182] width 73 height 6
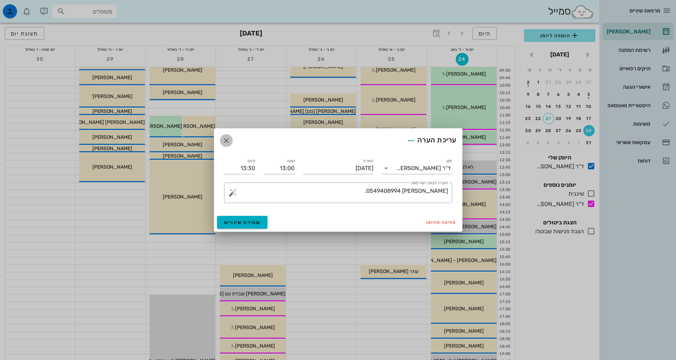
click at [228, 140] on icon "button" at bounding box center [226, 140] width 9 height 9
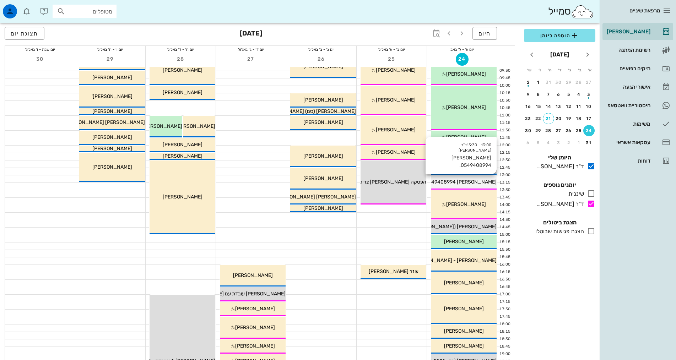
click at [467, 185] on span "[PERSON_NAME] 0549408994." at bounding box center [460, 182] width 73 height 6
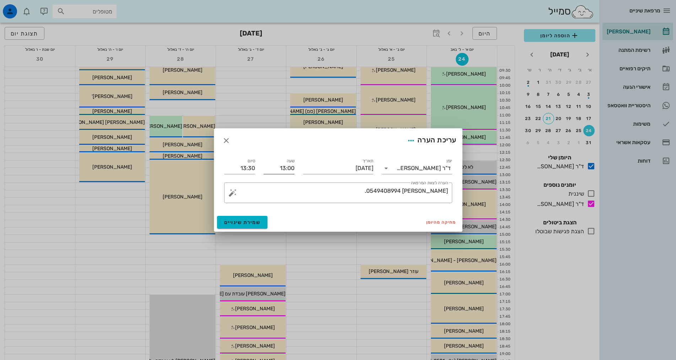
click at [282, 169] on input "13:00" at bounding box center [279, 168] width 31 height 11
click at [226, 143] on icon "button" at bounding box center [226, 140] width 9 height 9
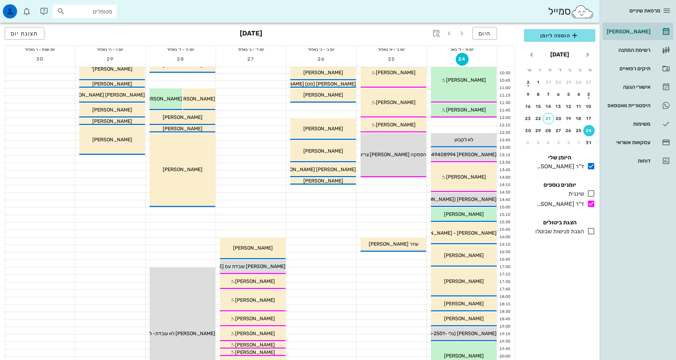
scroll to position [107, 0]
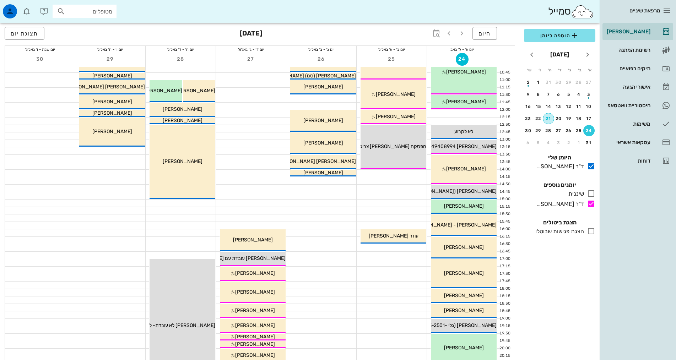
click at [549, 118] on div "21" at bounding box center [548, 118] width 11 height 5
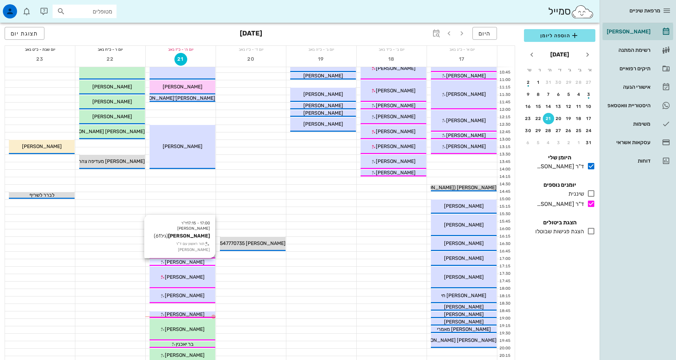
click at [195, 260] on div "[PERSON_NAME]" at bounding box center [183, 262] width 66 height 7
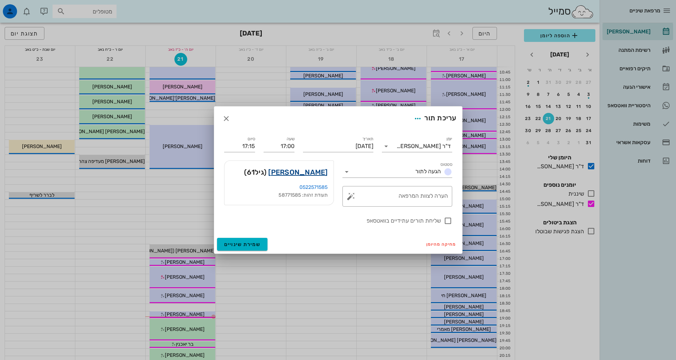
click at [316, 169] on link "[PERSON_NAME]" at bounding box center [297, 172] width 59 height 11
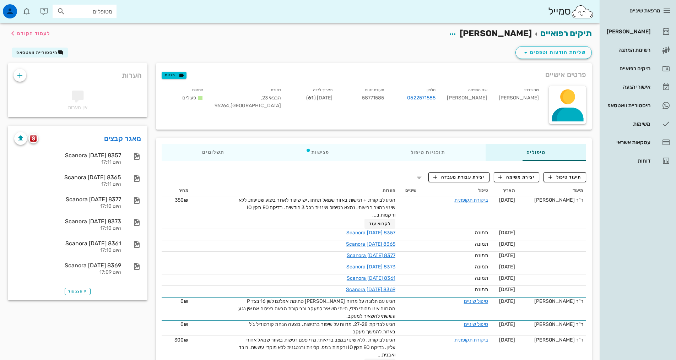
click at [639, 251] on div "מרפאת שיניים [PERSON_NAME] רשימת המתנה תיקים רפואיים אישורי הגעה 1 היסטוריית וו…" at bounding box center [638, 180] width 76 height 360
click at [51, 50] on span "היסטוריית וואטסאפ" at bounding box center [36, 52] width 41 height 5
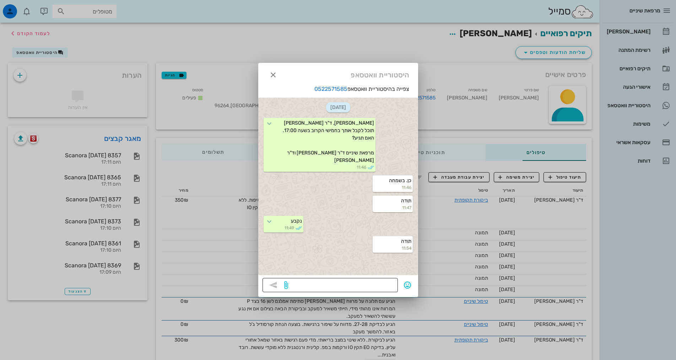
click at [353, 284] on textarea at bounding box center [342, 285] width 104 height 11
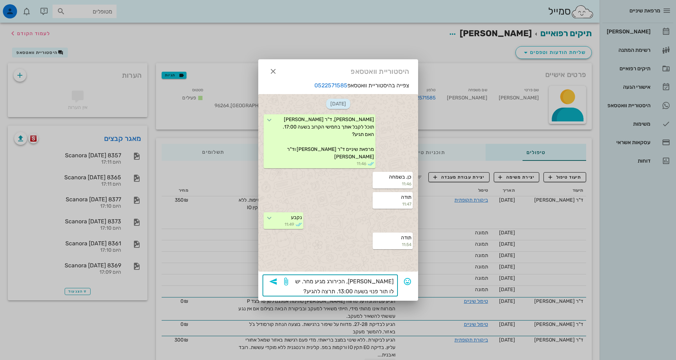
type textarea "[PERSON_NAME], הכירורג מגיע מחר. יש לו תור פנוי בשעה 13:00. תרצה להגיע?"
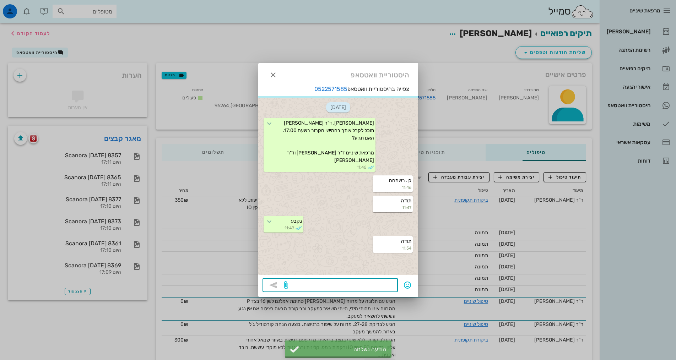
scroll to position [27, 0]
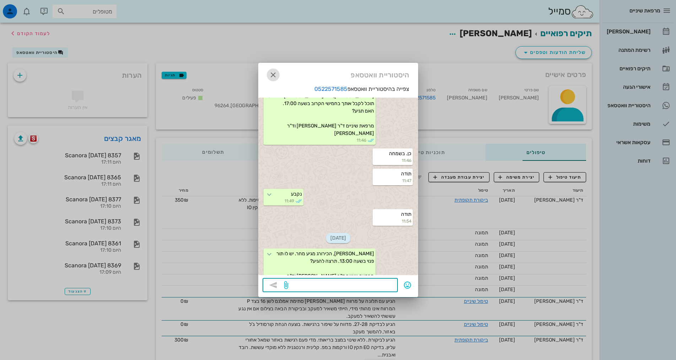
click at [270, 72] on icon "button" at bounding box center [273, 75] width 9 height 9
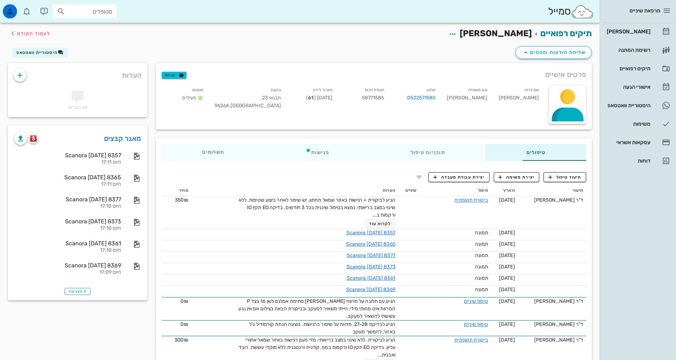
click at [666, 252] on div "מרפאת שיניים [PERSON_NAME] רשימת המתנה תיקים רפואיים אישורי הגעה 1 היסטוריית וו…" at bounding box center [638, 180] width 76 height 360
click at [631, 265] on div "מרפאת שיניים [PERSON_NAME] רשימת המתנה תיקים רפואיים אישורי הגעה 1 היסטוריית וו…" at bounding box center [638, 180] width 76 height 360
click at [619, 225] on div "מרפאת שיניים [PERSON_NAME] רשימת המתנה תיקים רפואיים אישורי הגעה 1 היסטוריית וו…" at bounding box center [638, 180] width 76 height 360
click at [641, 89] on div "אישורי הגעה" at bounding box center [628, 87] width 45 height 6
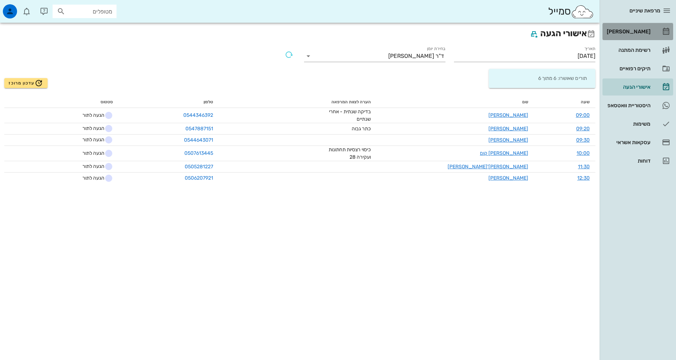
click at [640, 34] on div "[PERSON_NAME]" at bounding box center [628, 31] width 45 height 11
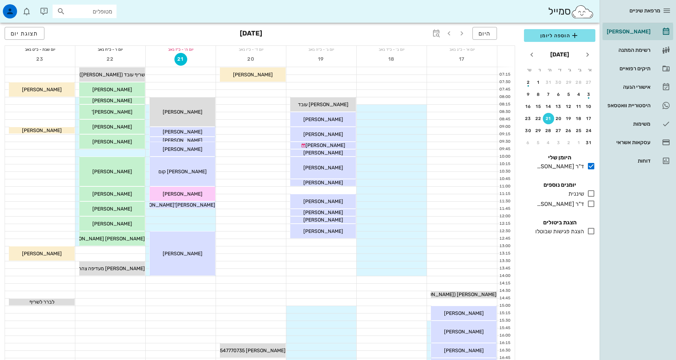
click at [559, 315] on div "הוספה ליומן [DATE] א׳ ב׳ ג׳ ד׳ ה׳ ו׳ ש׳ 27 28 29 30 31 1 2 3 4 5 6 7 8 9 10 11 …" at bounding box center [560, 192] width 80 height 335
click at [584, 289] on div "הוספה ליומן [DATE] א׳ ב׳ ג׳ ד׳ ה׳ ו׳ ש׳ 27 28 29 30 31 1 2 3 4 5 6 7 8 9 10 11 …" at bounding box center [560, 192] width 80 height 335
click at [299, 270] on div at bounding box center [321, 272] width 70 height 7
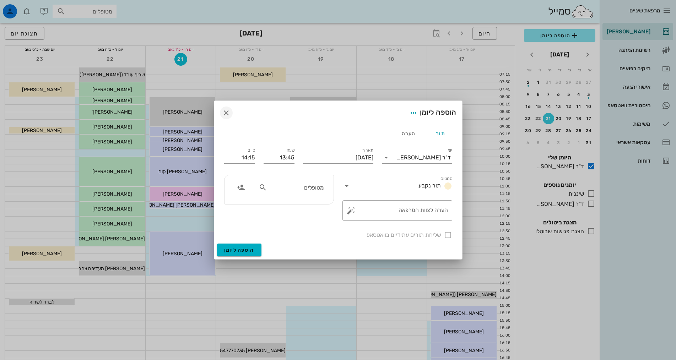
drag, startPoint x: 233, startPoint y: 113, endPoint x: 227, endPoint y: 111, distance: 5.5
click at [230, 112] on div "הוספה ליומן" at bounding box center [338, 113] width 248 height 24
click at [227, 111] on icon "button" at bounding box center [226, 113] width 9 height 9
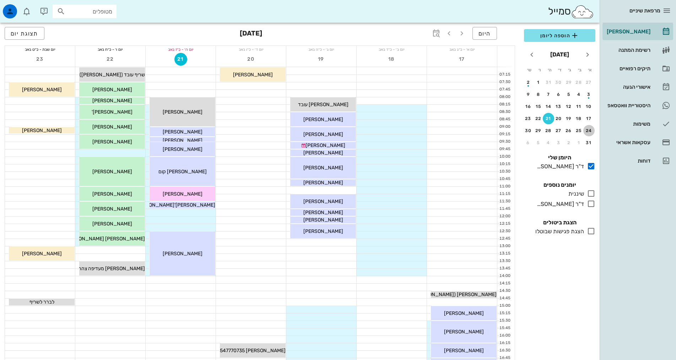
click at [588, 132] on div "24" at bounding box center [589, 130] width 11 height 5
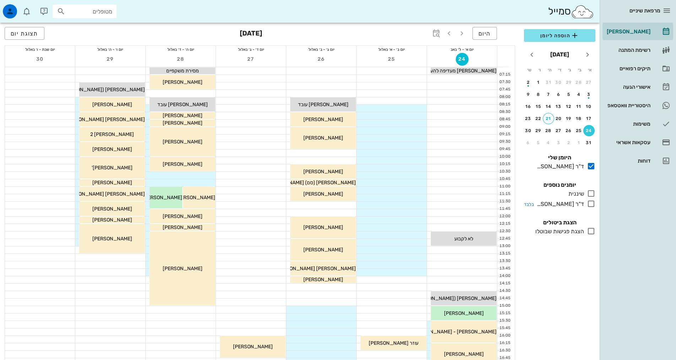
click at [592, 205] on icon at bounding box center [591, 204] width 9 height 9
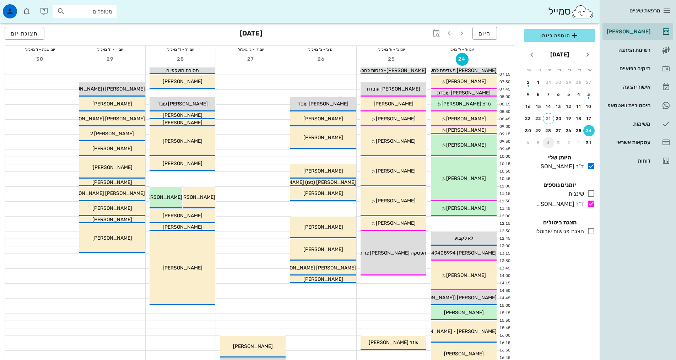
click at [552, 140] on button "4" at bounding box center [548, 142] width 11 height 11
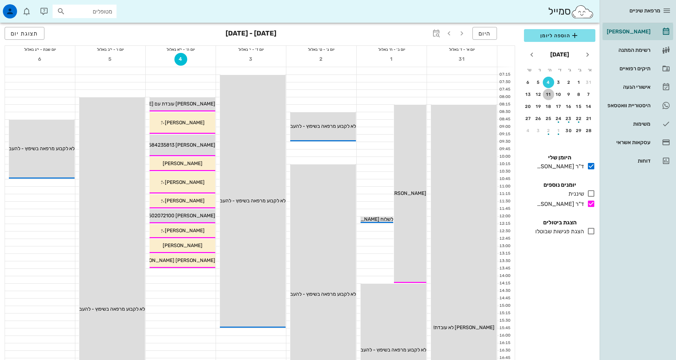
click at [545, 95] on div "11" at bounding box center [548, 94] width 11 height 5
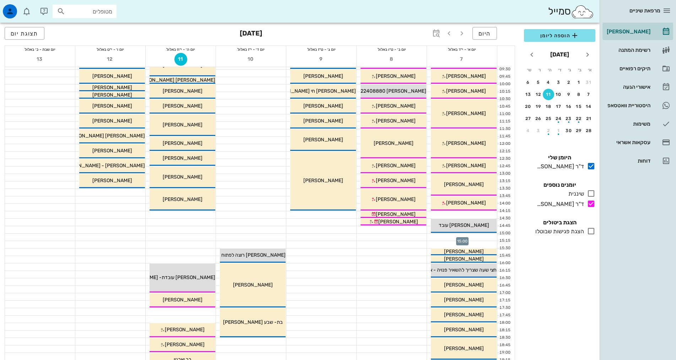
scroll to position [71, 0]
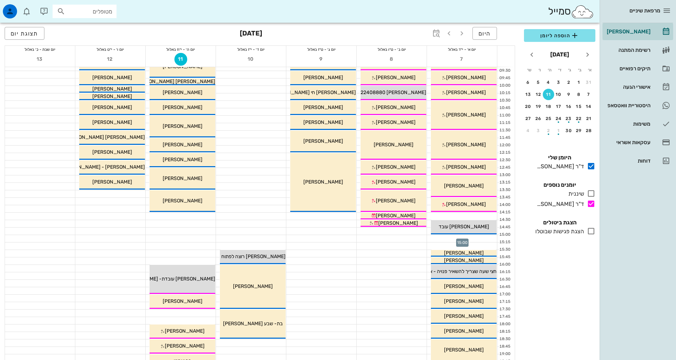
click at [474, 241] on div at bounding box center [462, 238] width 70 height 7
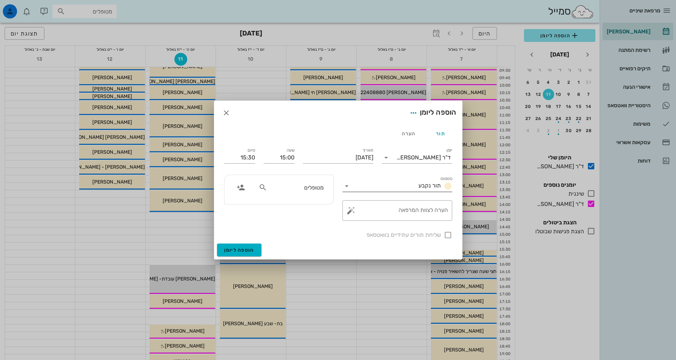
click at [371, 188] on input "סטטוס" at bounding box center [384, 186] width 63 height 11
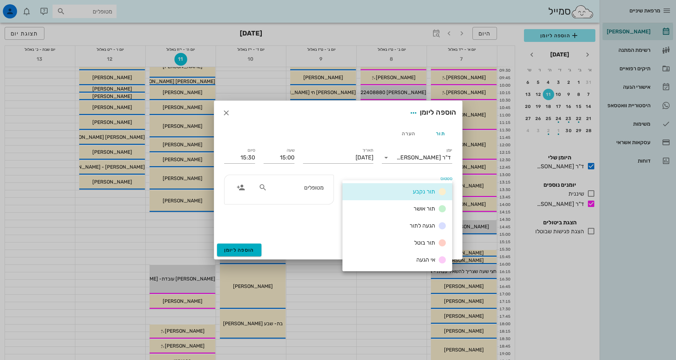
click at [371, 188] on div "תור נקבע" at bounding box center [398, 191] width 110 height 17
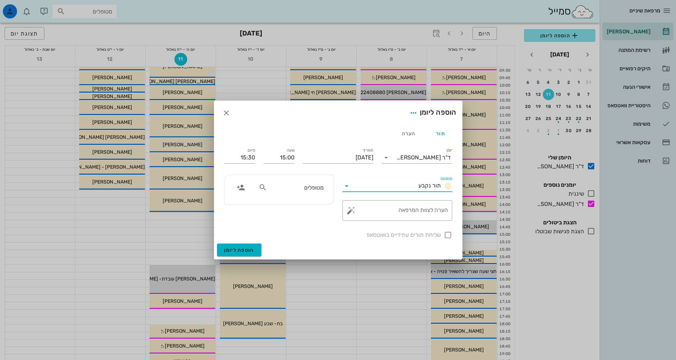
click at [312, 183] on input "מטופלים" at bounding box center [296, 187] width 55 height 9
type input "[PERSON_NAME]"
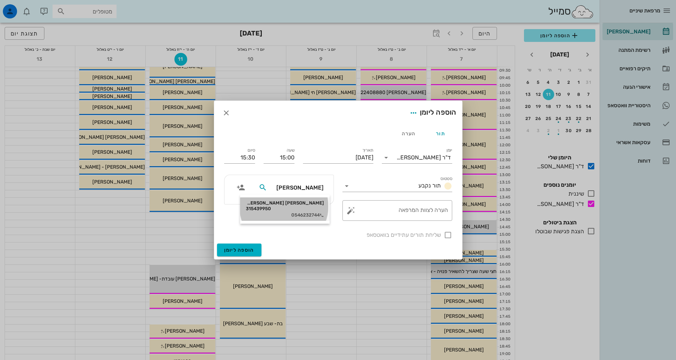
click at [276, 213] on div "0546232744" at bounding box center [285, 216] width 78 height 6
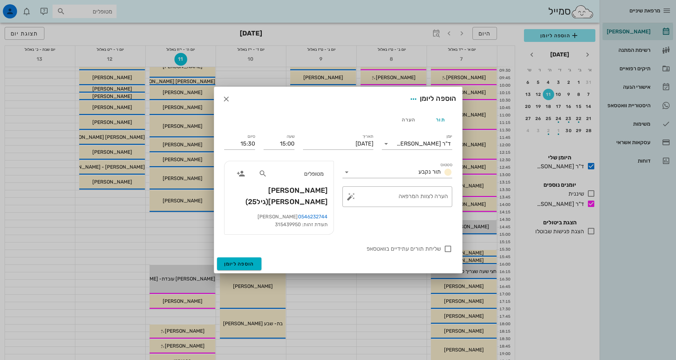
click at [276, 221] on div "תעודת זהות: 315439950" at bounding box center [279, 225] width 98 height 8
click at [394, 201] on textarea "הערה לצוות המרפאה" at bounding box center [401, 198] width 96 height 17
type textarea "מ"
click at [385, 201] on textarea "נצבע שחזור קדמי ומתחתנת. אם מתפנה תור קודם תשמח מאוד." at bounding box center [401, 200] width 96 height 20
type textarea "נצבע שחזור קדמי ומתחתנת. אם מתפנה תור קודם תשמח מאוד."
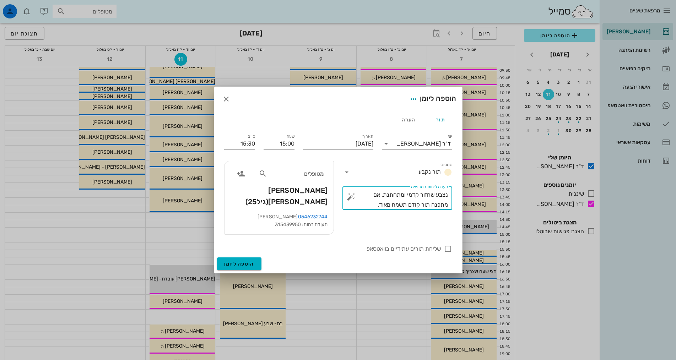
click at [311, 193] on span "[PERSON_NAME] [PERSON_NAME] (גיל 25 )" at bounding box center [279, 196] width 98 height 23
click at [244, 261] on span "הוספה ליומן" at bounding box center [239, 264] width 30 height 6
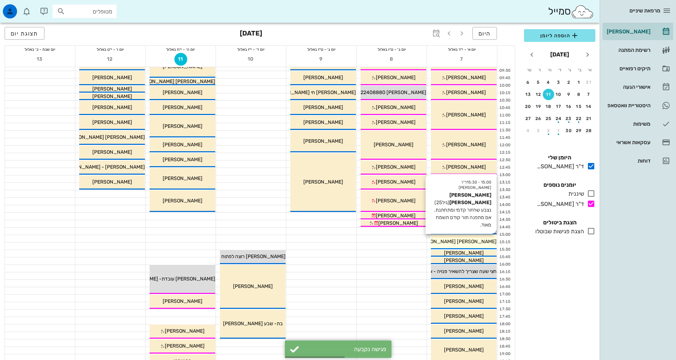
click at [483, 244] on div "[PERSON_NAME] [PERSON_NAME]" at bounding box center [464, 241] width 66 height 7
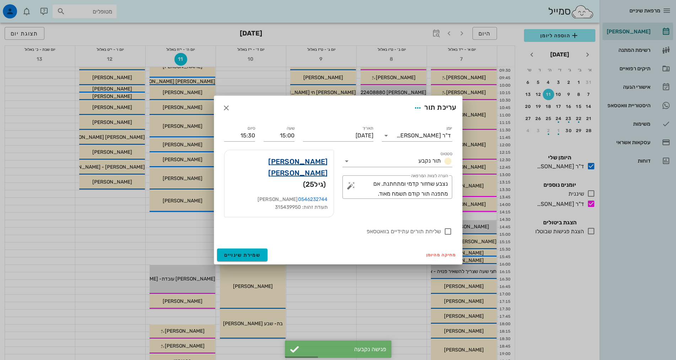
click at [310, 174] on link "[PERSON_NAME] [PERSON_NAME]" at bounding box center [279, 167] width 98 height 23
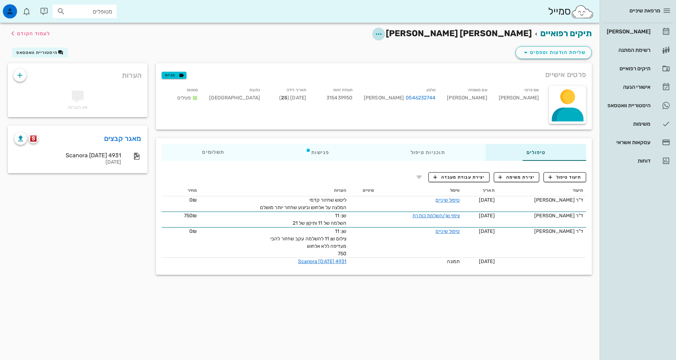
click at [383, 33] on icon "button" at bounding box center [379, 34] width 9 height 9
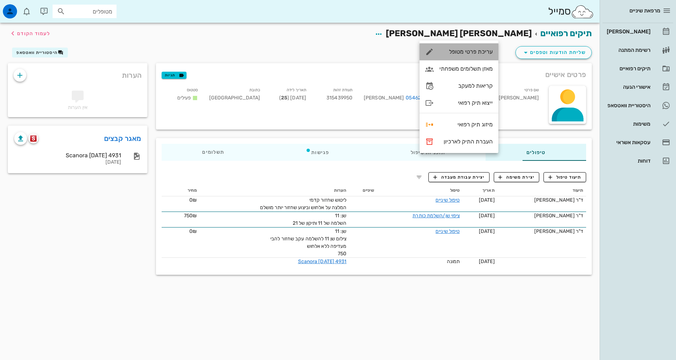
click at [483, 53] on div "עריכת פרטי מטופל" at bounding box center [466, 51] width 53 height 7
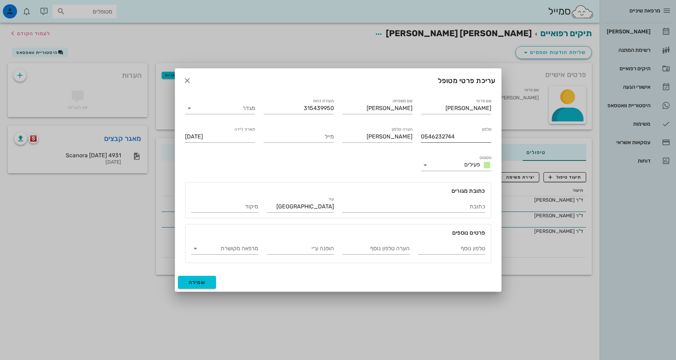
click at [433, 140] on input "0546232744" at bounding box center [456, 136] width 70 height 11
click at [437, 136] on input "0546232744" at bounding box center [456, 136] width 70 height 11
click at [402, 139] on input "[PERSON_NAME]" at bounding box center [378, 136] width 70 height 11
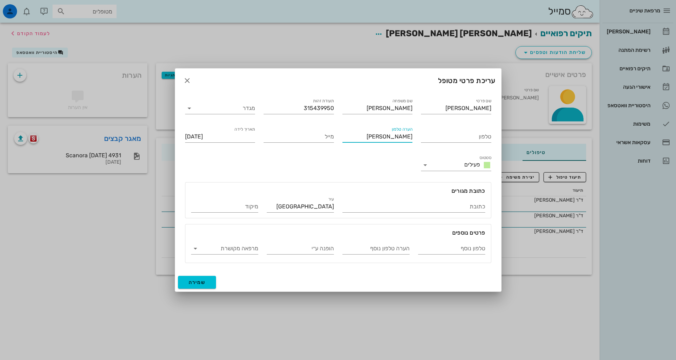
click at [402, 139] on input "[PERSON_NAME]" at bounding box center [378, 136] width 70 height 11
click at [450, 135] on input "טלפון" at bounding box center [456, 136] width 70 height 11
type input "0526959044"
click at [393, 154] on div "שם פרטי [PERSON_NAME] שם משפחה [PERSON_NAME] תעודת זהות 315439950 מגדר טלפון 05…" at bounding box center [338, 180] width 315 height 175
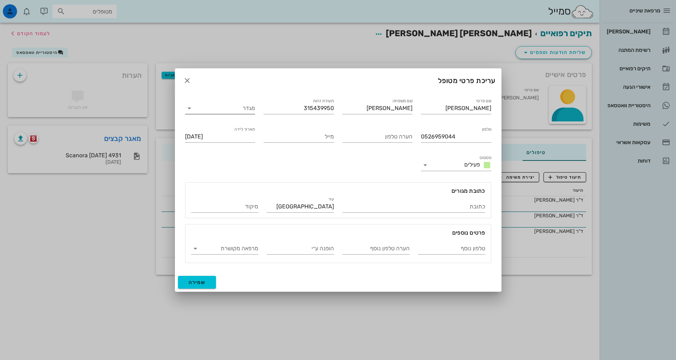
click at [232, 113] on input "מגדר" at bounding box center [226, 108] width 59 height 11
click at [236, 129] on div "נקבה" at bounding box center [220, 131] width 59 height 7
click at [205, 284] on button "שמירה" at bounding box center [197, 282] width 38 height 13
type input "[DATE]"
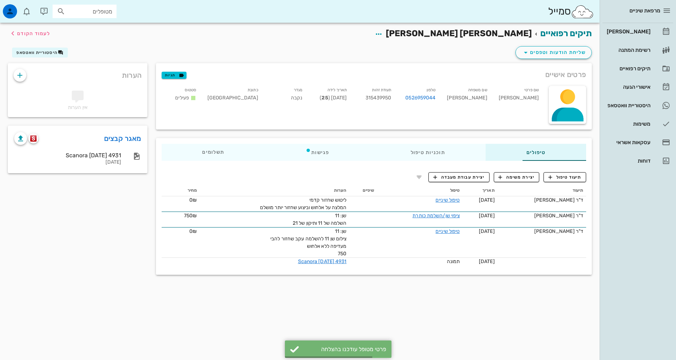
click at [446, 326] on div "תיקים רפואיים [PERSON_NAME] [PERSON_NAME] לעמוד הקודם שליחת הודעות וטפסים היסטו…" at bounding box center [300, 192] width 600 height 338
click at [459, 45] on div "שליחת הודעות וטפסים היסטוריית וואטסאפ" at bounding box center [300, 54] width 593 height 18
click at [428, 96] on link "0526959044" at bounding box center [420, 98] width 30 height 8
click at [168, 59] on div "פרטים אישיים תגיות שם פרטי [PERSON_NAME] שם משפחה [PERSON_NAME] טלפון 052695904…" at bounding box center [374, 96] width 445 height 75
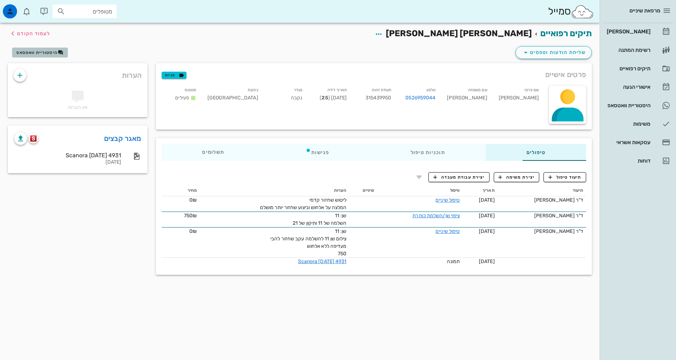
click at [48, 54] on span "היסטוריית וואטסאפ" at bounding box center [36, 52] width 41 height 5
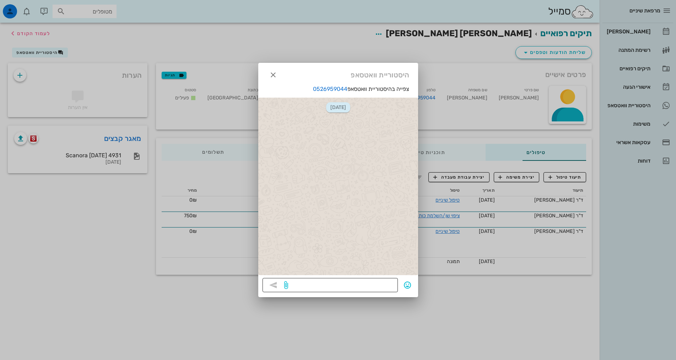
click at [358, 285] on textarea at bounding box center [342, 285] width 104 height 11
type textarea "[PERSON_NAME], זה הוואטסאפ של המרפאה."
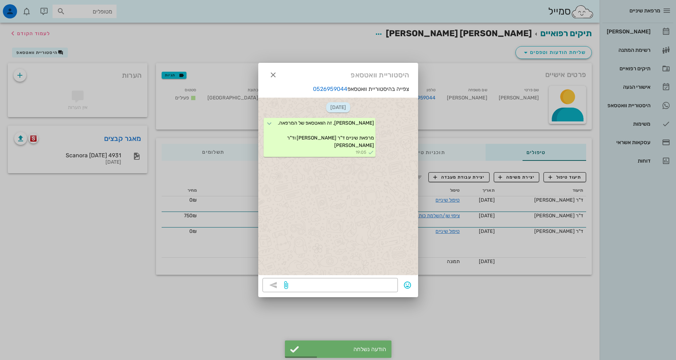
click at [487, 310] on div at bounding box center [338, 180] width 676 height 360
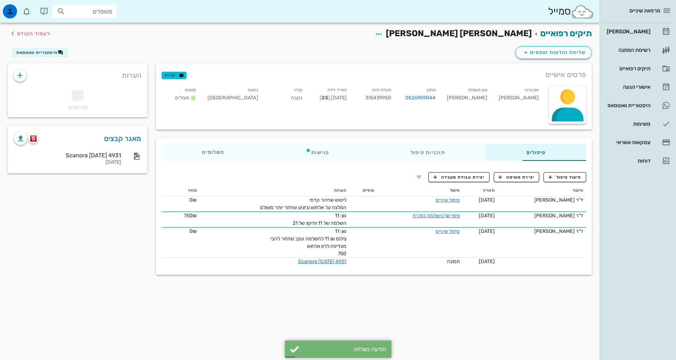
click at [256, 33] on div "תיקים רפואיים [PERSON_NAME] [PERSON_NAME] לעמוד הקודם" at bounding box center [300, 34] width 593 height 22
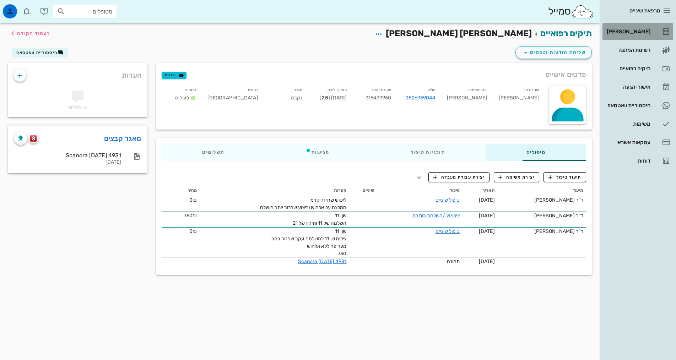
click at [640, 23] on link "[PERSON_NAME]" at bounding box center [638, 31] width 71 height 17
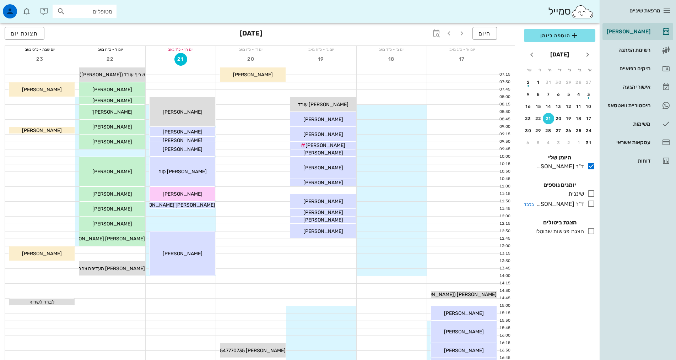
click at [566, 206] on div "ד"ר [PERSON_NAME]" at bounding box center [559, 204] width 50 height 9
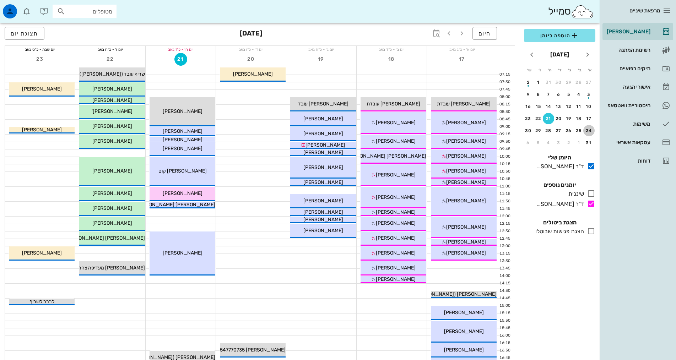
click at [590, 129] on div "24" at bounding box center [589, 130] width 11 height 5
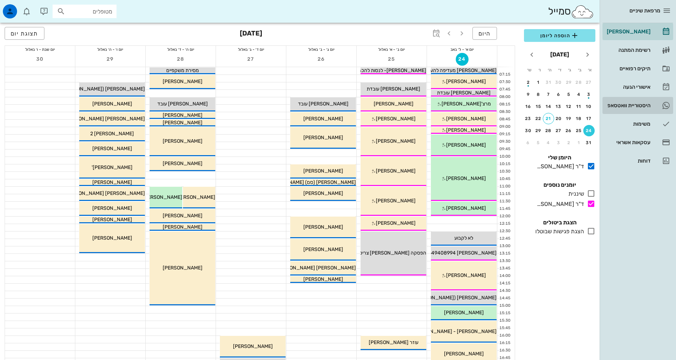
click at [640, 107] on div "היסטוריית וואטסאפ" at bounding box center [628, 106] width 45 height 6
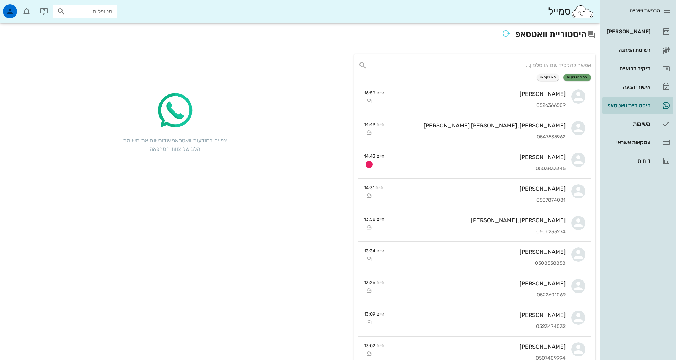
click at [574, 79] on span "כל ההודעות" at bounding box center [577, 77] width 21 height 4
click at [640, 27] on div "[PERSON_NAME]" at bounding box center [628, 31] width 45 height 11
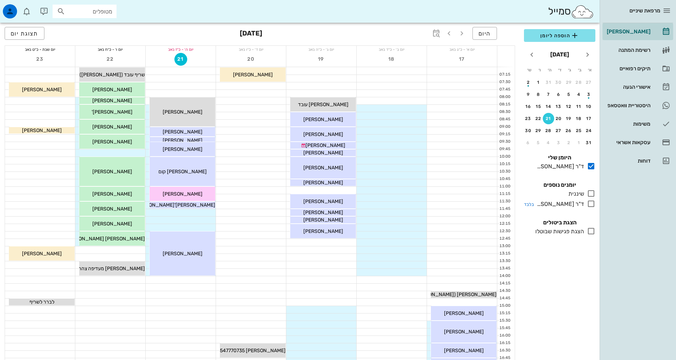
click at [569, 204] on div "ד"ר [PERSON_NAME]" at bounding box center [559, 204] width 50 height 9
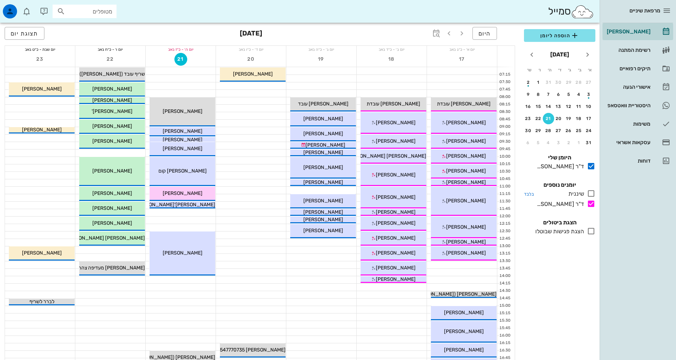
click at [575, 194] on div "שיננית" at bounding box center [575, 194] width 18 height 9
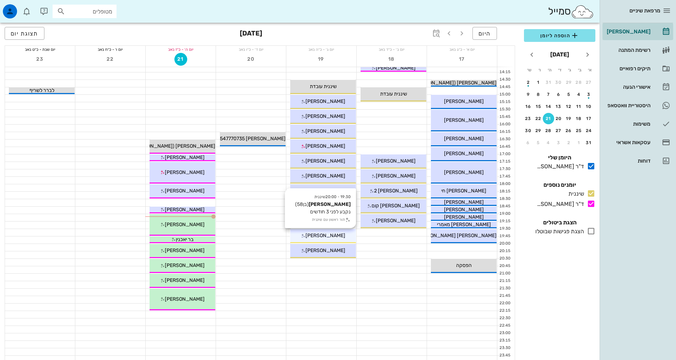
scroll to position [213, 0]
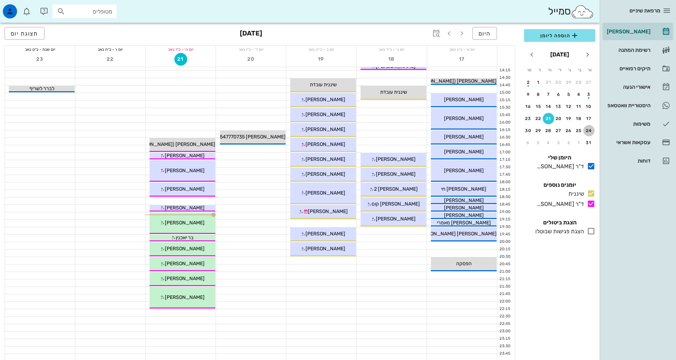
click at [588, 131] on div "24" at bounding box center [589, 130] width 11 height 5
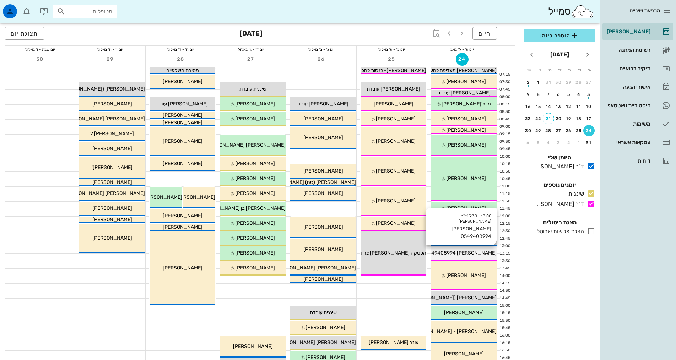
click at [468, 255] on span "[PERSON_NAME] 0549408994." at bounding box center [460, 253] width 73 height 6
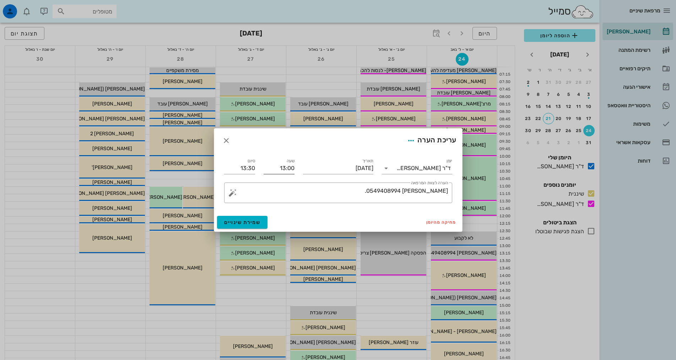
click at [274, 169] on input "13:00" at bounding box center [279, 168] width 31 height 11
drag, startPoint x: 278, startPoint y: 168, endPoint x: 286, endPoint y: 169, distance: 8.2
click at [286, 169] on input "13:00" at bounding box center [279, 168] width 31 height 11
type input "12:00"
type input "12:30"
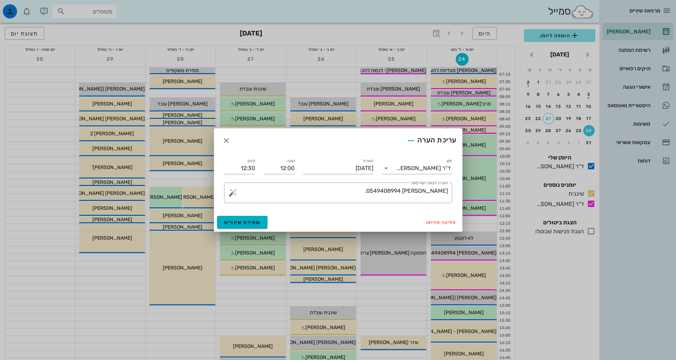
click at [264, 154] on div "שעה 12:00" at bounding box center [278, 166] width 39 height 26
click at [248, 225] on span "שמירת שינויים" at bounding box center [242, 223] width 37 height 6
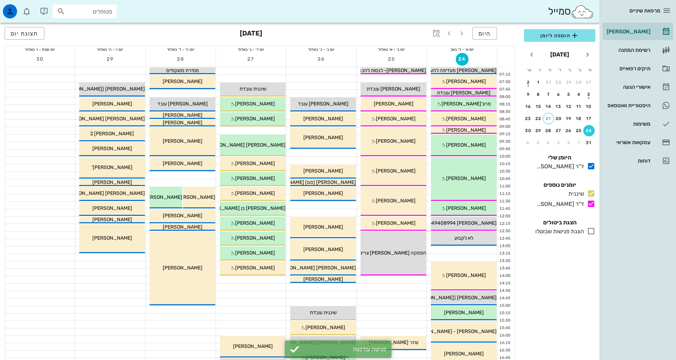
click at [581, 294] on div "הוספה ליומן [DATE] א׳ ב׳ ג׳ ד׳ ה׳ ו׳ ש׳ 27 28 29 30 31 1 2 3 4 5 6 7 8 9 10 11 …" at bounding box center [560, 192] width 80 height 335
click at [584, 287] on div "הוספה ליומן [DATE] א׳ ב׳ ג׳ ד׳ ה׳ ו׳ ש׳ 27 28 29 30 31 1 2 3 4 5 6 7 8 9 10 11 …" at bounding box center [560, 192] width 80 height 335
click at [540, 278] on div "הוספה ליומן [DATE] א׳ ב׳ ג׳ ד׳ ה׳ ו׳ ש׳ 27 28 29 30 31 1 2 3 4 5 6 7 8 9 10 11 …" at bounding box center [560, 192] width 80 height 335
click at [586, 274] on div "הוספה ליומן [DATE] א׳ ב׳ ג׳ ד׳ ה׳ ו׳ ש׳ 27 28 29 30 31 1 2 3 4 5 6 7 8 9 10 11 …" at bounding box center [560, 192] width 80 height 335
click at [575, 303] on div "הוספה ליומן [DATE] א׳ ב׳ ג׳ ד׳ ה׳ ו׳ ש׳ 27 28 29 30 31 1 2 3 4 5 6 7 8 9 10 11 …" at bounding box center [560, 192] width 80 height 335
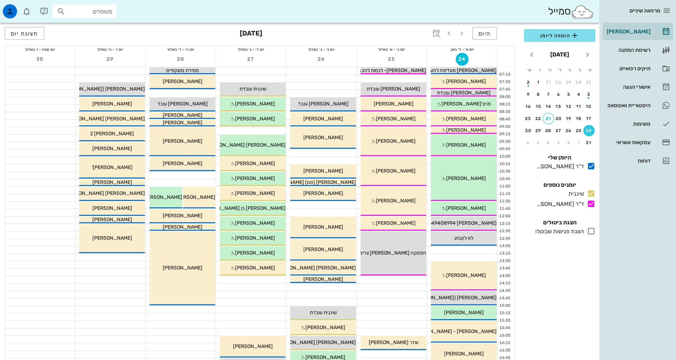
click at [534, 276] on div "הוספה ליומן [DATE] א׳ ב׳ ג׳ ד׳ ה׳ ו׳ ש׳ 27 28 29 30 31 1 2 3 4 5 6 7 8 9 10 11 …" at bounding box center [560, 192] width 80 height 335
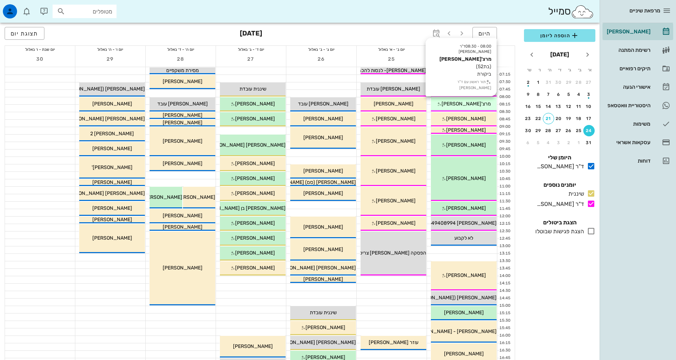
click at [482, 101] on div "מרצ'[PERSON_NAME]" at bounding box center [464, 103] width 66 height 7
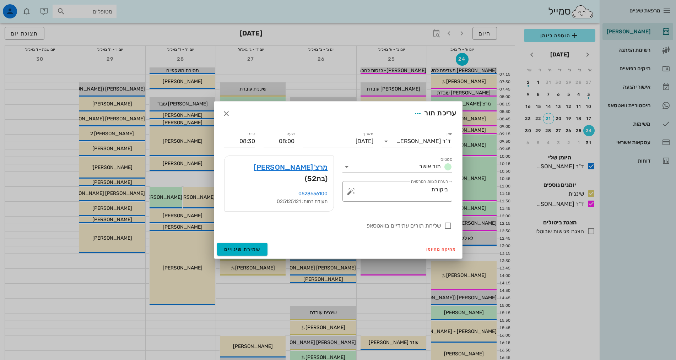
click at [239, 147] on input "08:30" at bounding box center [239, 141] width 31 height 11
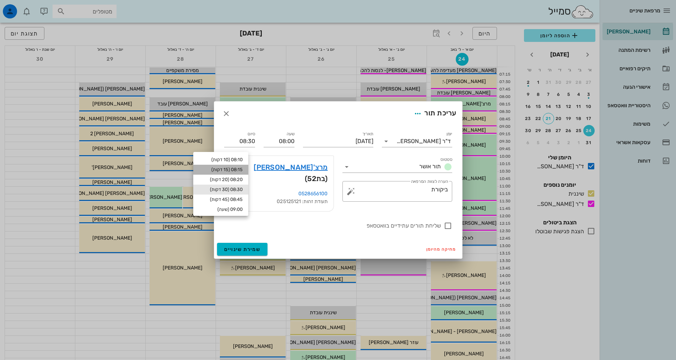
click at [242, 170] on div "08:15 (15 דקות)" at bounding box center [221, 170] width 44 height 6
type input "08:15"
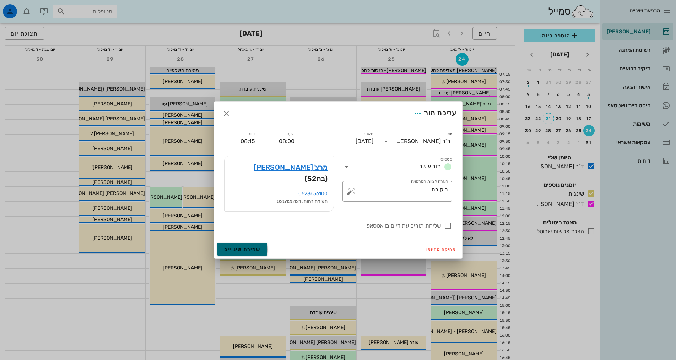
click at [247, 247] on span "שמירת שינויים" at bounding box center [242, 250] width 37 height 6
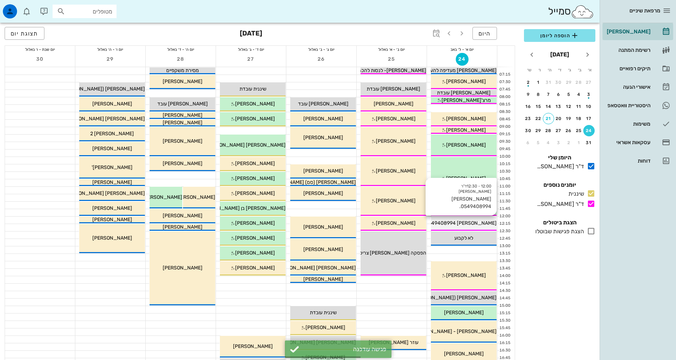
click at [487, 221] on div "[PERSON_NAME] 0549408994." at bounding box center [464, 223] width 66 height 7
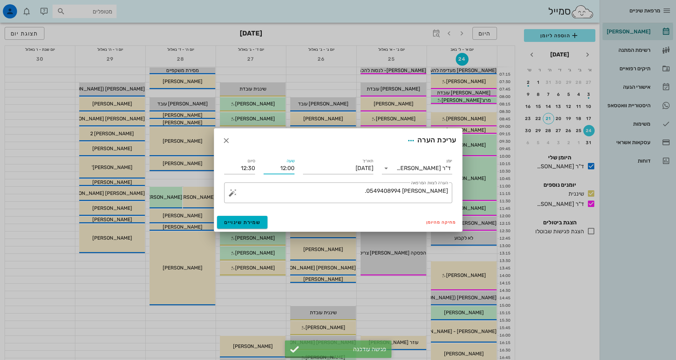
drag, startPoint x: 283, startPoint y: 164, endPoint x: 279, endPoint y: 166, distance: 3.8
click at [282, 164] on input "12:00" at bounding box center [279, 168] width 31 height 11
drag, startPoint x: 279, startPoint y: 166, endPoint x: 286, endPoint y: 168, distance: 7.5
click at [286, 168] on input "12:00" at bounding box center [279, 168] width 31 height 11
click at [281, 167] on input "12:00" at bounding box center [279, 168] width 31 height 11
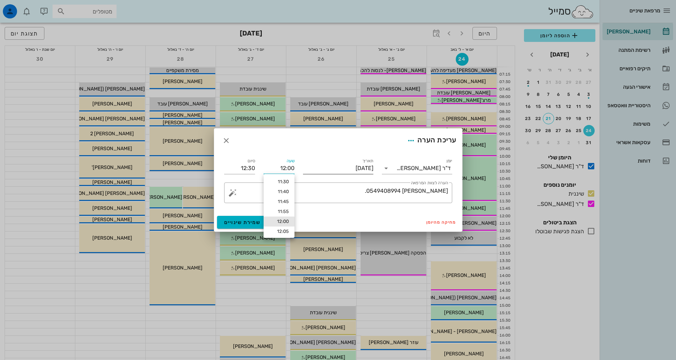
drag, startPoint x: 280, startPoint y: 167, endPoint x: 304, endPoint y: 171, distance: 24.8
click at [304, 171] on div "יומן ד"ר [PERSON_NAME] [DATE] שעה 12:00 סיום 12:30 ​ הערה לצוות המרפאה [PERSON_…" at bounding box center [338, 180] width 237 height 55
type input "08:15"
click at [256, 150] on form "עריכת הערה יומן ד"ר [PERSON_NAME] תאריך [DATE] שעה 08:15 סיום 08:45 ​ הערה לצוו…" at bounding box center [338, 180] width 248 height 103
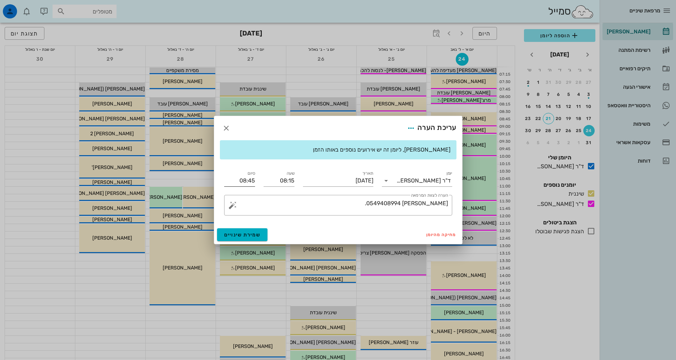
click at [244, 184] on input "08:45" at bounding box center [239, 180] width 31 height 11
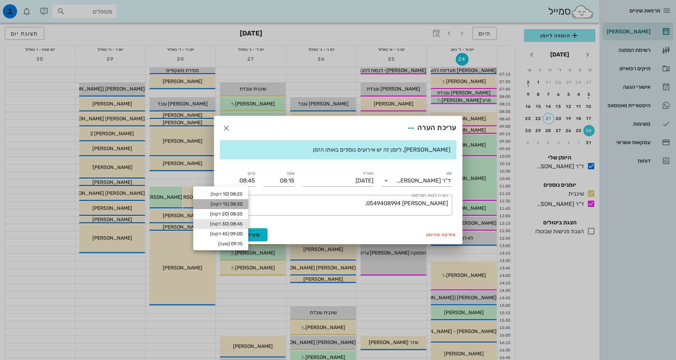
click at [243, 206] on div "08:30 (15 דקות)" at bounding box center [221, 204] width 44 height 6
type input "08:30"
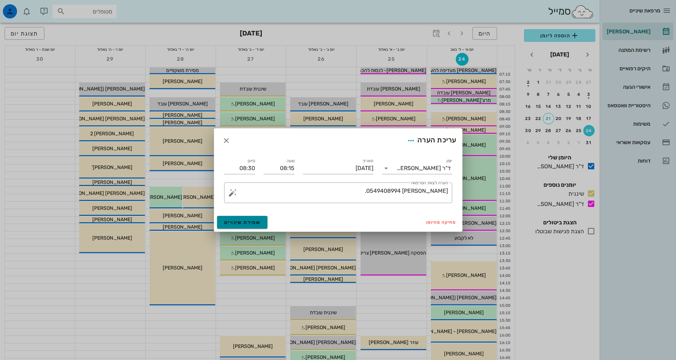
click at [248, 221] on span "שמירת שינויים" at bounding box center [242, 223] width 37 height 6
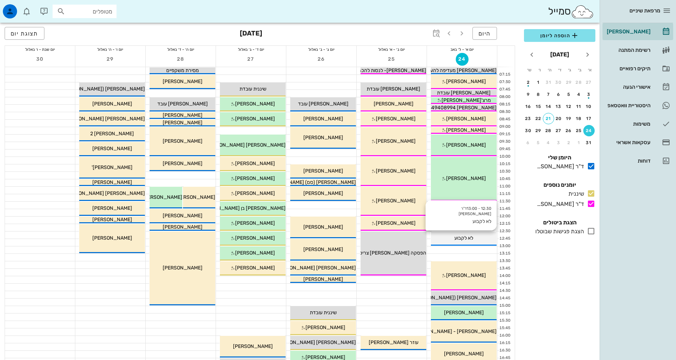
click at [473, 241] on span "לא לקבוע" at bounding box center [464, 238] width 19 height 6
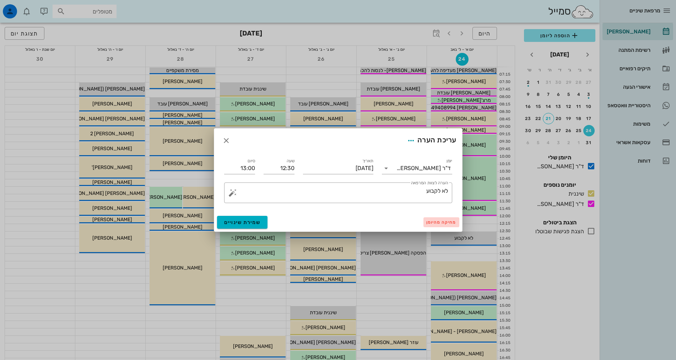
click at [439, 223] on span "מחיקה מהיומן" at bounding box center [441, 222] width 30 height 5
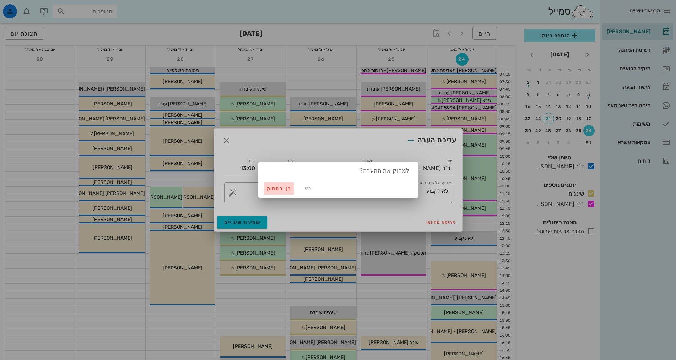
click at [280, 188] on span "כן. למחוק" at bounding box center [279, 189] width 25 height 6
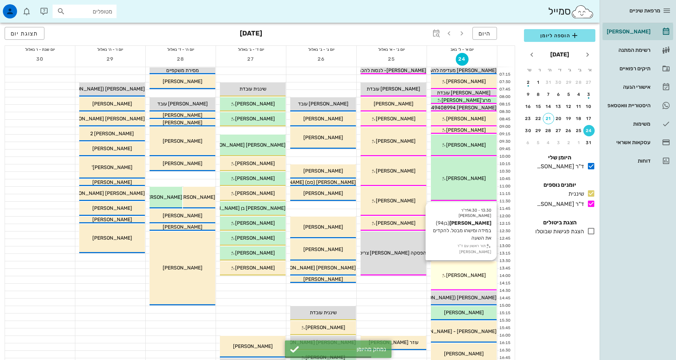
click at [465, 277] on span "[PERSON_NAME]" at bounding box center [466, 276] width 40 height 6
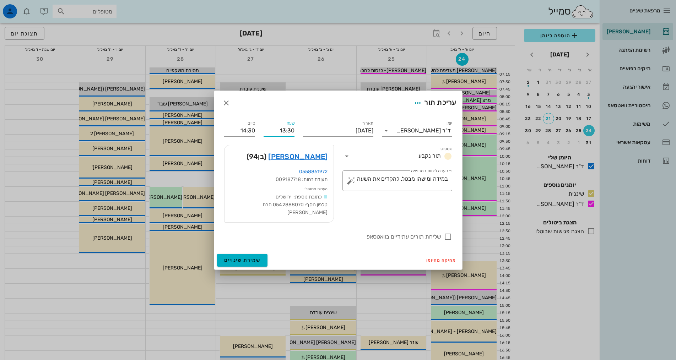
click at [274, 136] on input "13:30" at bounding box center [279, 130] width 31 height 11
click at [296, 95] on div "עריכת תור" at bounding box center [338, 103] width 248 height 24
click at [297, 109] on div "עריכת תור" at bounding box center [338, 103] width 248 height 24
click at [290, 136] on input "13:30" at bounding box center [279, 130] width 31 height 11
click at [323, 115] on div "עריכת תור" at bounding box center [338, 103] width 248 height 24
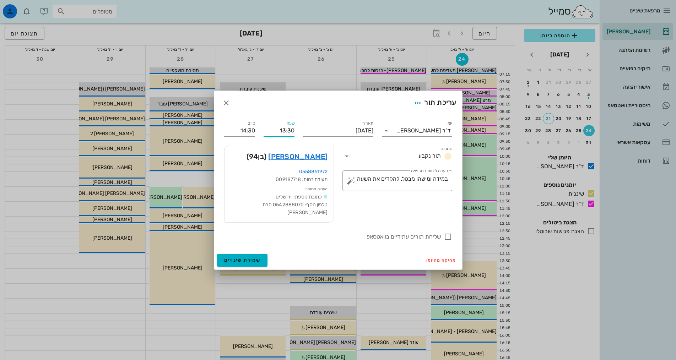
click at [291, 134] on input "13:30" at bounding box center [279, 130] width 31 height 11
click at [285, 150] on div "13:00" at bounding box center [279, 148] width 20 height 6
type input "13:00"
type input "14:00"
drag, startPoint x: 263, startPoint y: 135, endPoint x: 304, endPoint y: 135, distance: 40.5
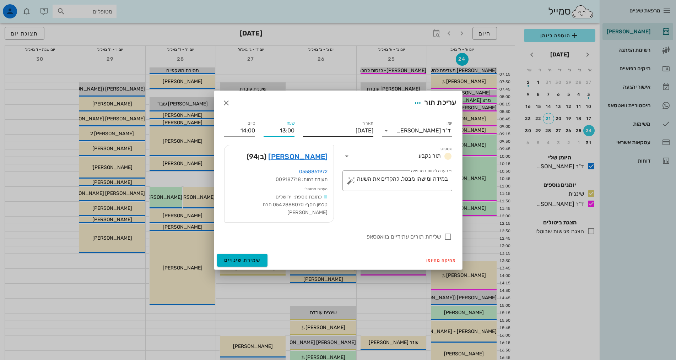
click at [304, 135] on div "יומן ד"ר [PERSON_NAME] תור נקבע תאריך [DATE] שעה 13:00 סיום 14:00 סטטוס תור נקב…" at bounding box center [338, 180] width 237 height 130
type input "12:00"
type input "13:00"
click at [244, 254] on button "שמירת שינויים" at bounding box center [242, 260] width 51 height 13
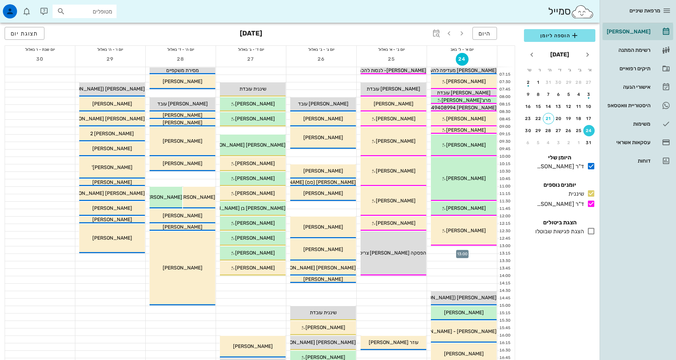
click at [482, 251] on div at bounding box center [462, 250] width 70 height 7
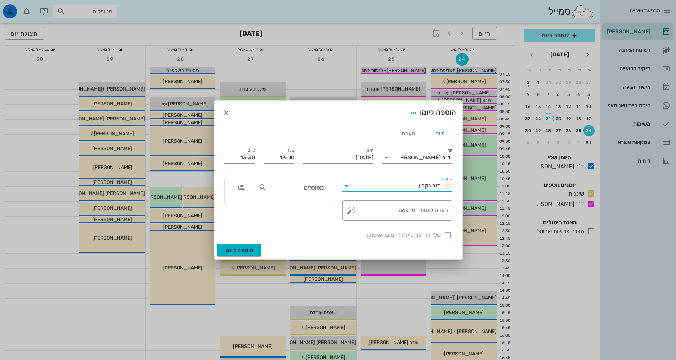
click at [405, 189] on input "סטטוס" at bounding box center [384, 186] width 63 height 11
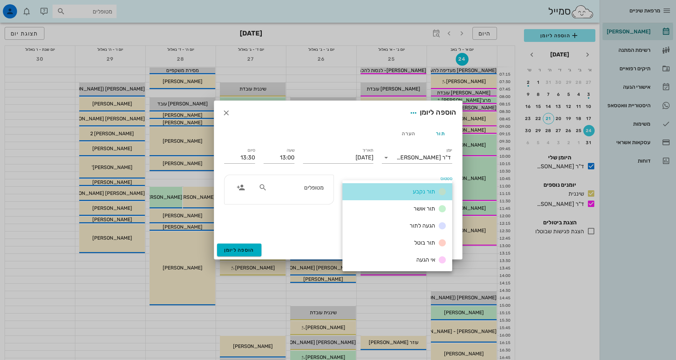
click at [405, 189] on div "תור נקבע" at bounding box center [398, 191] width 110 height 17
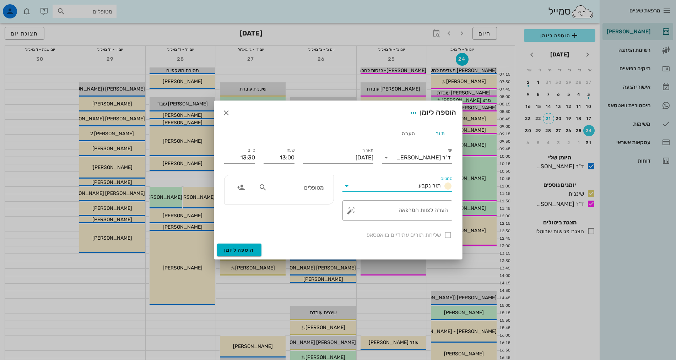
click at [405, 189] on input "סטטוס" at bounding box center [384, 186] width 63 height 11
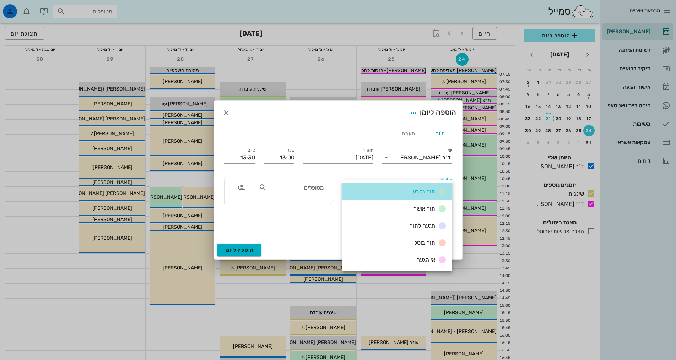
click at [405, 189] on div "תור נקבע" at bounding box center [398, 191] width 110 height 17
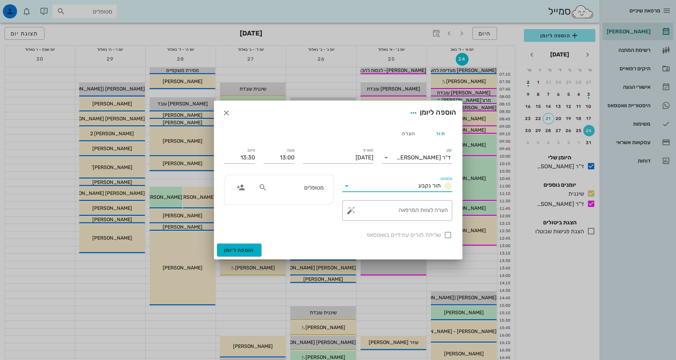
click at [404, 174] on div "סטטוס תור נקבע" at bounding box center [397, 184] width 118 height 26
click at [255, 125] on div "תור הערה" at bounding box center [338, 133] width 237 height 17
click at [391, 189] on input "סטטוס" at bounding box center [384, 186] width 63 height 11
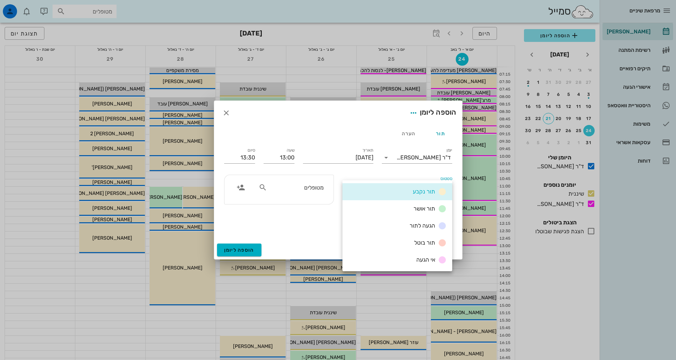
click at [385, 120] on div "הוספה ליומן" at bounding box center [338, 113] width 248 height 24
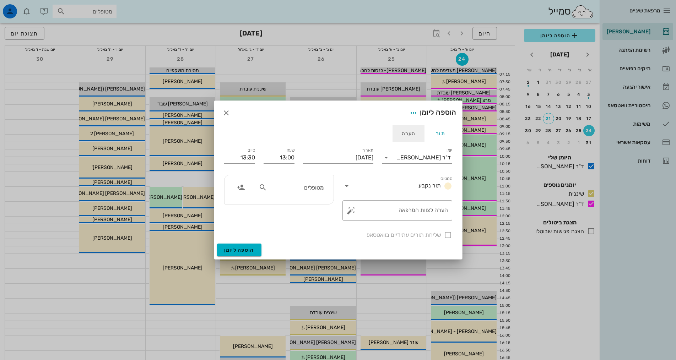
click at [414, 135] on div "הערה" at bounding box center [409, 133] width 32 height 17
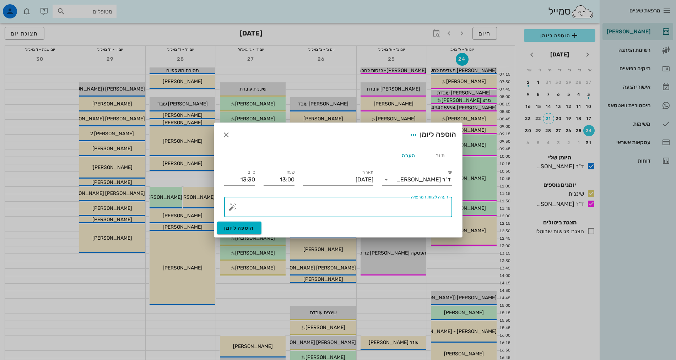
click at [442, 204] on textarea "הערה לצוות המרפאה" at bounding box center [341, 208] width 214 height 17
type textarea "לא לקבוע"
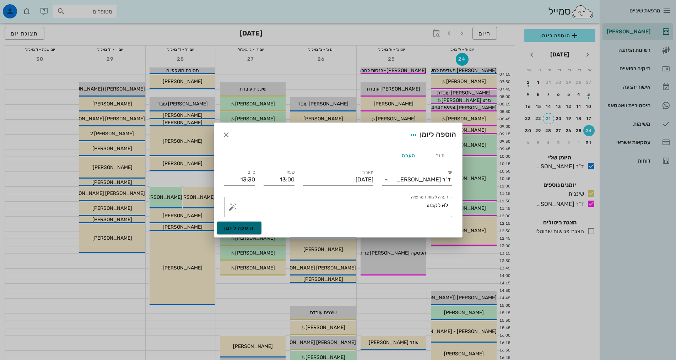
click at [247, 232] on button "הוספה ליומן" at bounding box center [239, 228] width 44 height 13
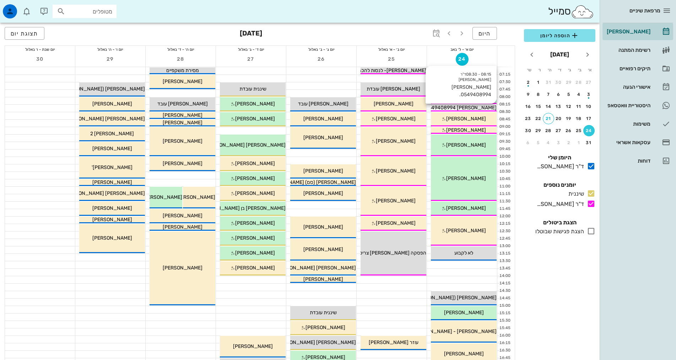
click at [487, 107] on div "[PERSON_NAME] 0549408994." at bounding box center [464, 107] width 66 height 7
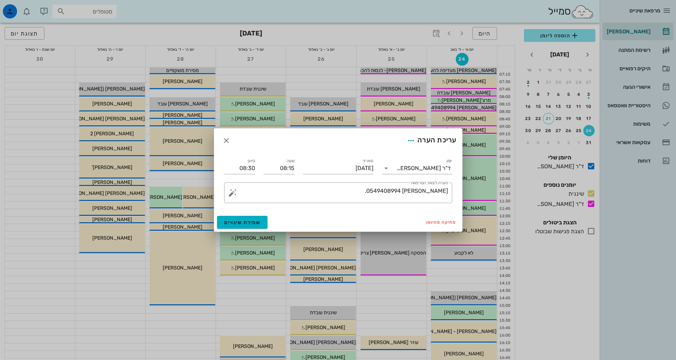
click at [267, 145] on div "עריכת הערה" at bounding box center [338, 141] width 248 height 24
click at [380, 143] on div "עריכת הערה" at bounding box center [338, 141] width 248 height 24
click at [395, 193] on textarea "[PERSON_NAME] 0549408994." at bounding box center [341, 194] width 214 height 17
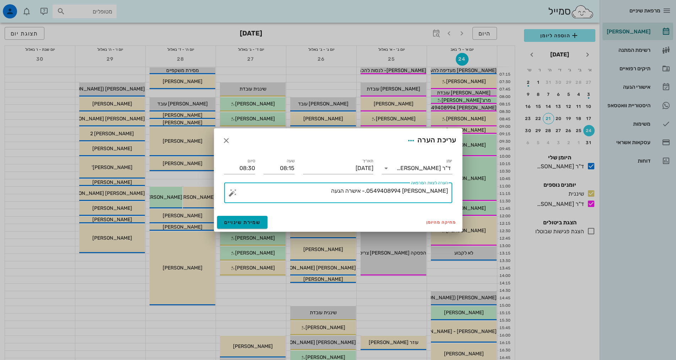
type textarea "[PERSON_NAME] 0549408994.- אישרה הגעה"
click at [233, 222] on span "שמירת שינויים" at bounding box center [242, 223] width 37 height 6
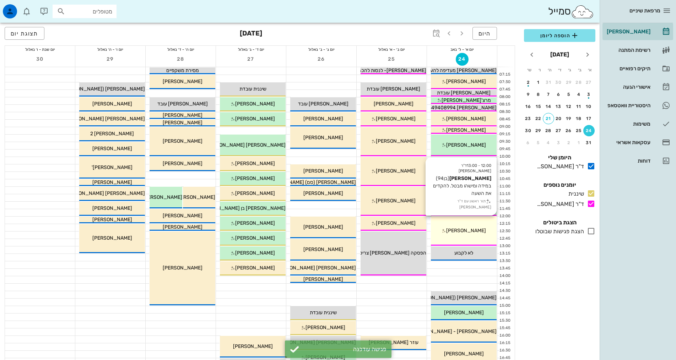
click at [482, 227] on div "12:00 - 13:00 ד"ר [PERSON_NAME] [PERSON_NAME] (בן 94 ) במידה ומישהו מבטל. להקדי…" at bounding box center [464, 231] width 66 height 29
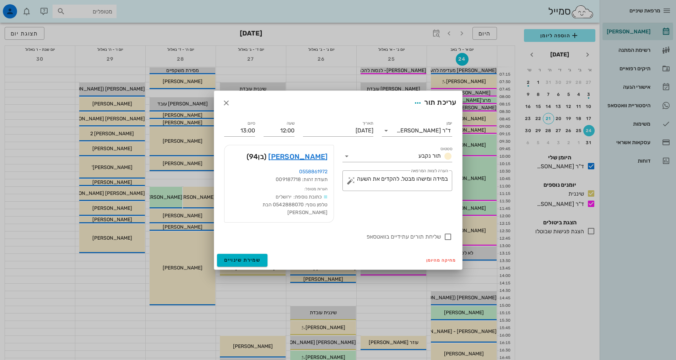
click at [337, 251] on div "מחיקה מהיומן שמירת שינויים" at bounding box center [338, 260] width 248 height 18
click at [231, 104] on span "button" at bounding box center [226, 103] width 13 height 9
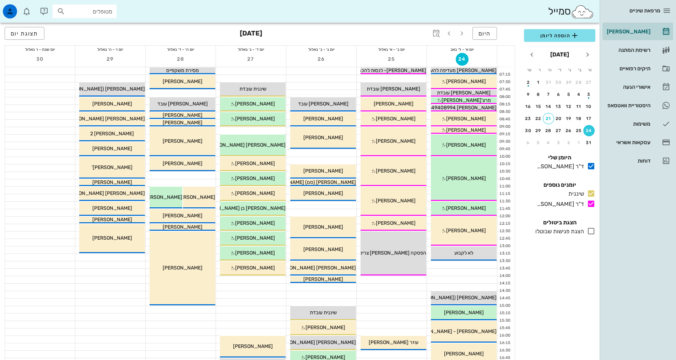
click at [385, 312] on div at bounding box center [392, 309] width 70 height 7
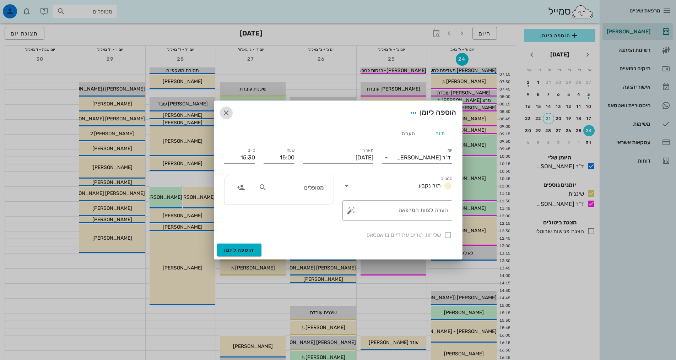
click at [229, 113] on icon "button" at bounding box center [226, 113] width 9 height 9
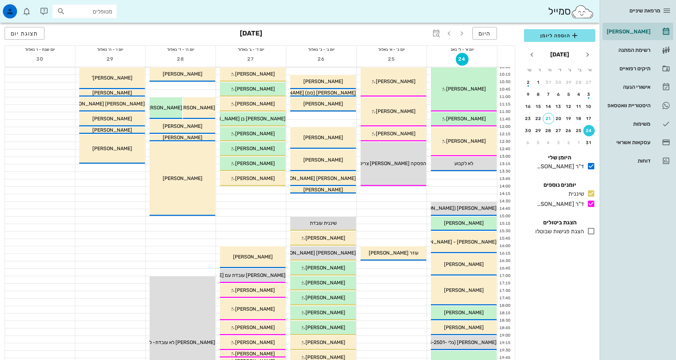
scroll to position [107, 0]
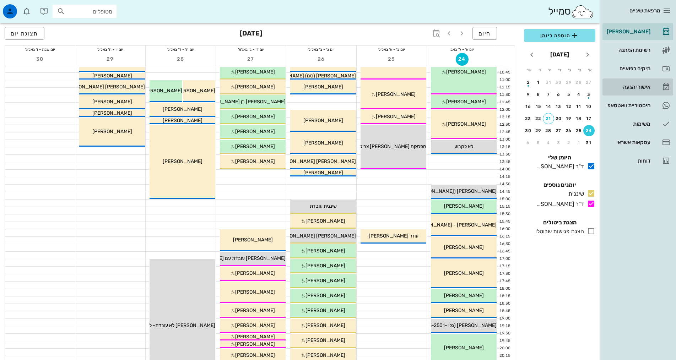
click at [663, 93] on link "אישורי הגעה" at bounding box center [638, 87] width 71 height 17
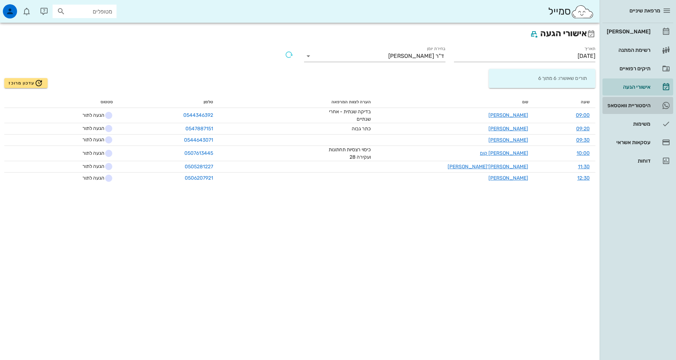
click at [639, 101] on div "היסטוריית וואטסאפ" at bounding box center [628, 105] width 45 height 11
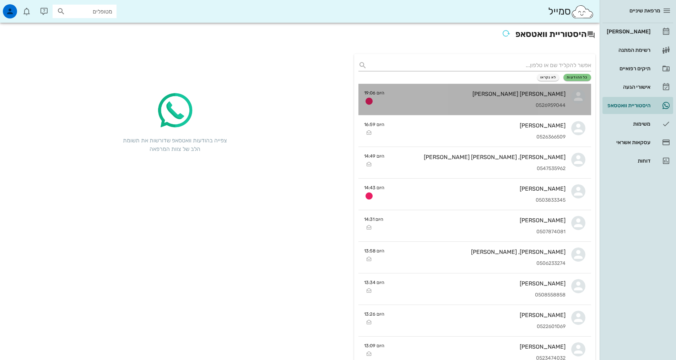
click at [430, 91] on div "[PERSON_NAME] [PERSON_NAME]" at bounding box center [478, 94] width 176 height 7
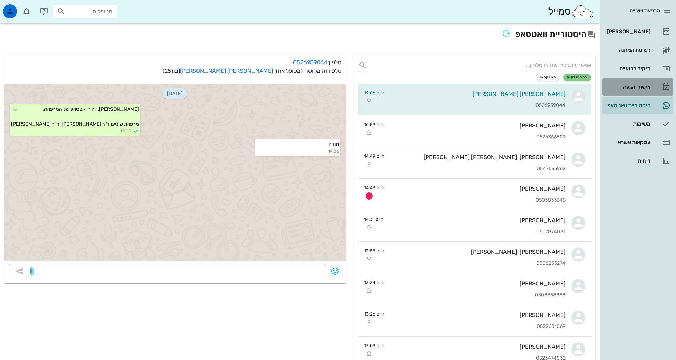
click at [663, 84] on icon at bounding box center [666, 87] width 9 height 9
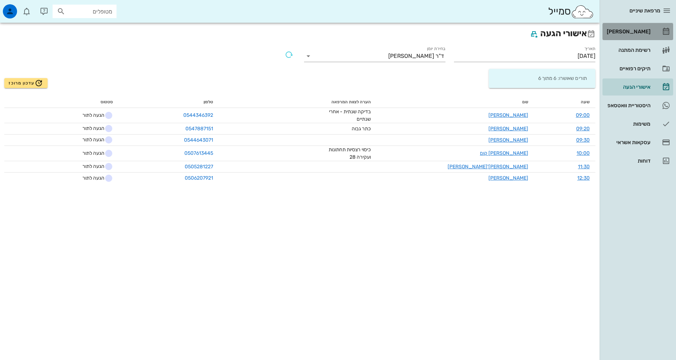
click at [636, 34] on div "[PERSON_NAME]" at bounding box center [628, 31] width 45 height 11
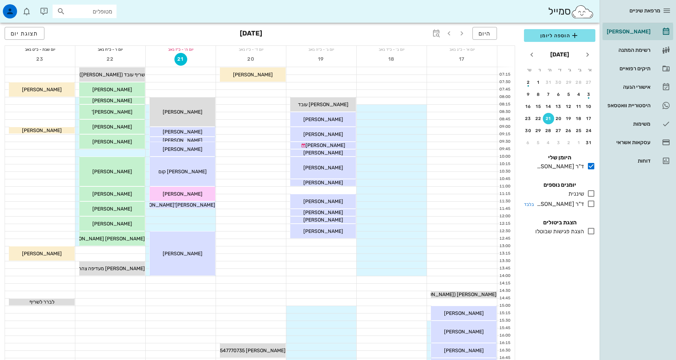
click at [582, 205] on div "ד"ר [PERSON_NAME]" at bounding box center [559, 204] width 50 height 9
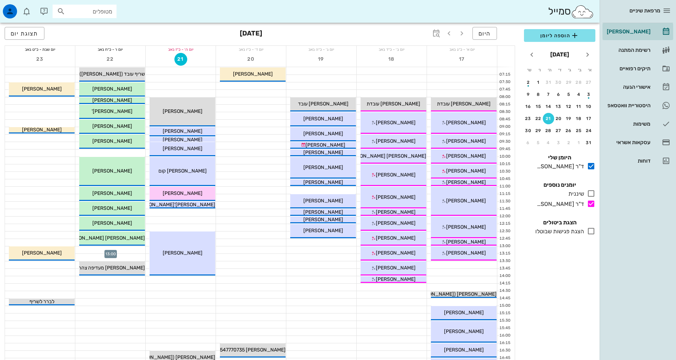
click at [120, 251] on div at bounding box center [110, 250] width 70 height 7
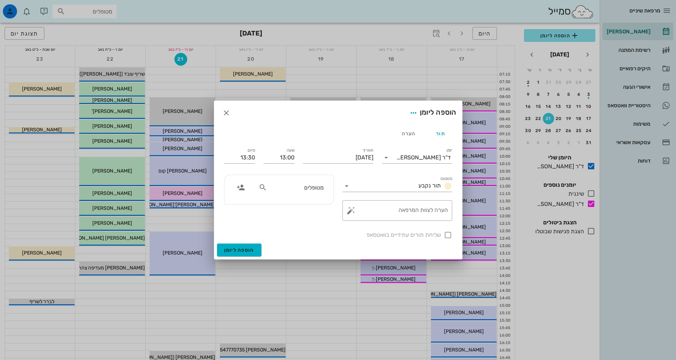
click at [266, 192] on icon at bounding box center [263, 187] width 9 height 9
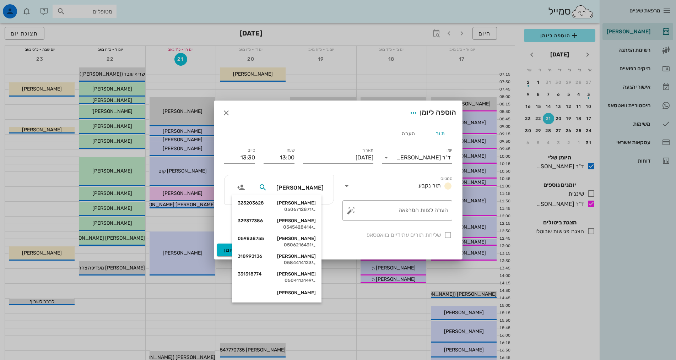
drag, startPoint x: 316, startPoint y: 189, endPoint x: 319, endPoint y: 188, distance: 3.6
click at [319, 188] on input "[PERSON_NAME]" at bounding box center [296, 187] width 55 height 9
type input "[PERSON_NAME]"
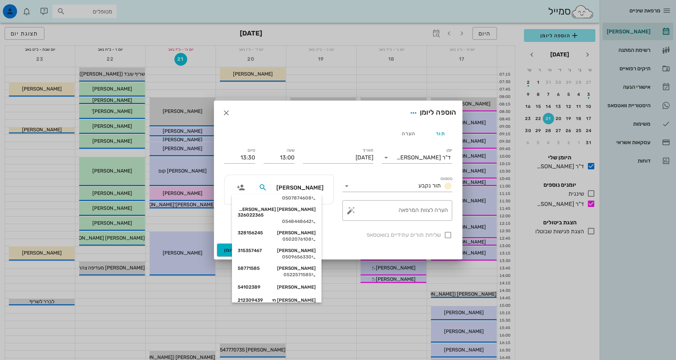
scroll to position [355, 0]
click at [316, 256] on icon at bounding box center [314, 258] width 4 height 4
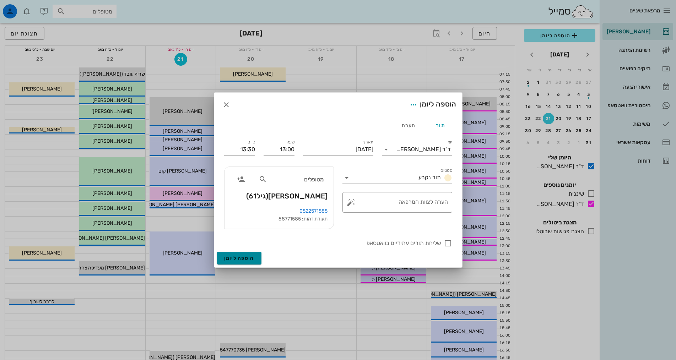
click at [247, 256] on span "הוספה ליומן" at bounding box center [239, 259] width 30 height 6
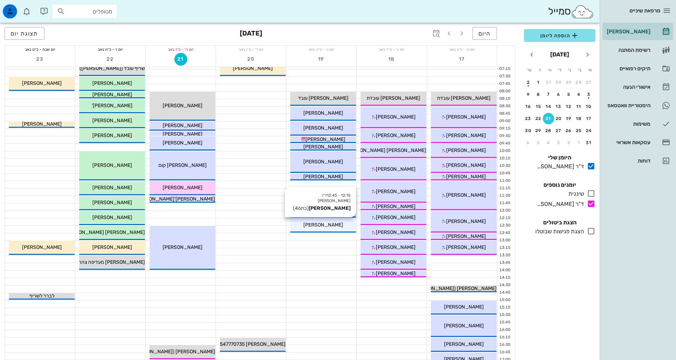
scroll to position [0, 0]
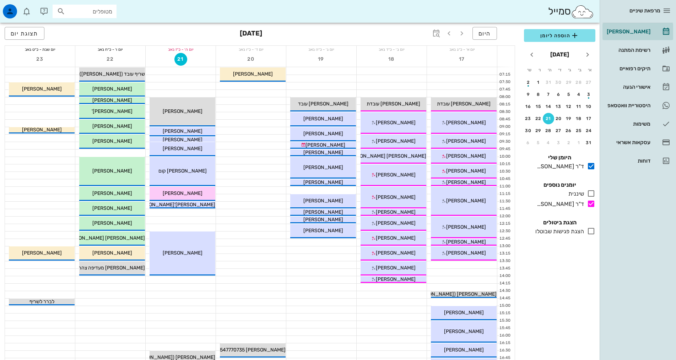
click at [561, 294] on div "הוספה ליומן [DATE] א׳ ב׳ ג׳ ד׳ ה׳ ו׳ ש׳ 27 28 29 30 31 1 2 3 4 5 6 7 8 9 10 11 …" at bounding box center [560, 192] width 80 height 335
click at [545, 119] on div "21" at bounding box center [548, 118] width 11 height 5
click at [590, 131] on div "24" at bounding box center [589, 130] width 11 height 5
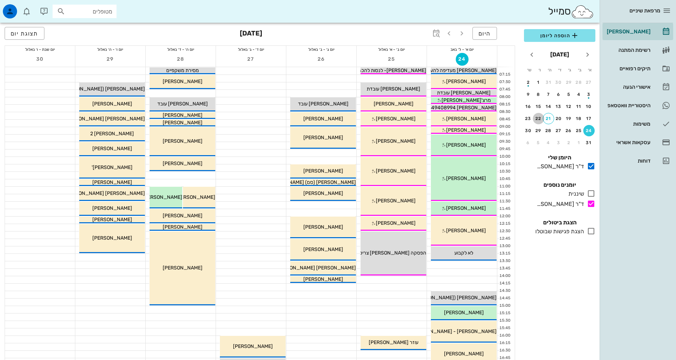
click at [542, 116] on div "22" at bounding box center [538, 118] width 11 height 5
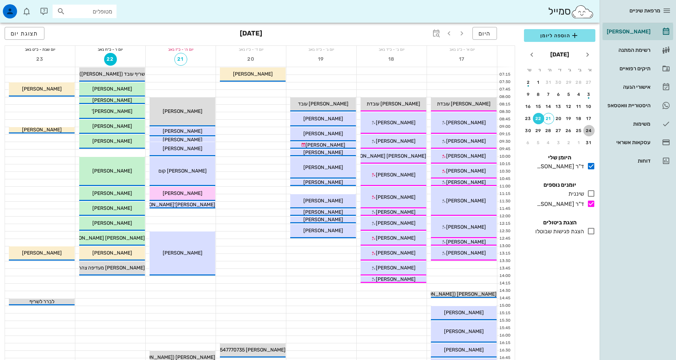
click at [590, 130] on div "24" at bounding box center [589, 130] width 11 height 5
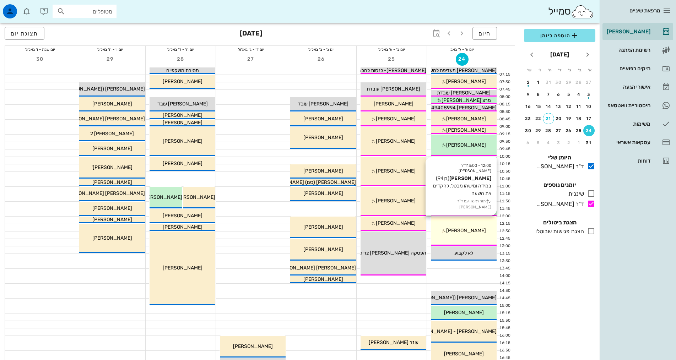
click at [490, 236] on div "12:00 - 13:00 ד"ר [PERSON_NAME] [PERSON_NAME] (בן 94 ) במידה ומישהו מבטל. להקדי…" at bounding box center [464, 231] width 66 height 29
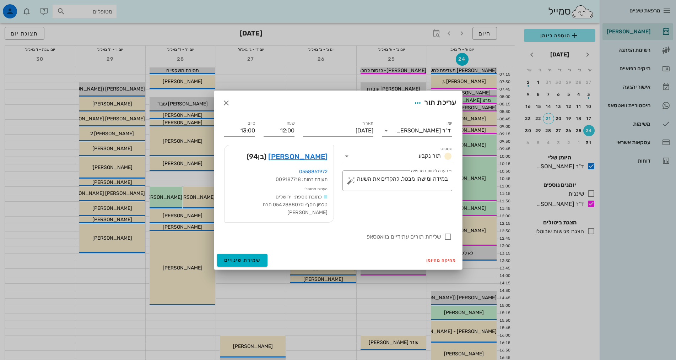
click at [281, 108] on div "עריכת תור" at bounding box center [338, 103] width 248 height 24
click at [430, 159] on span "תור נקבע" at bounding box center [430, 155] width 22 height 7
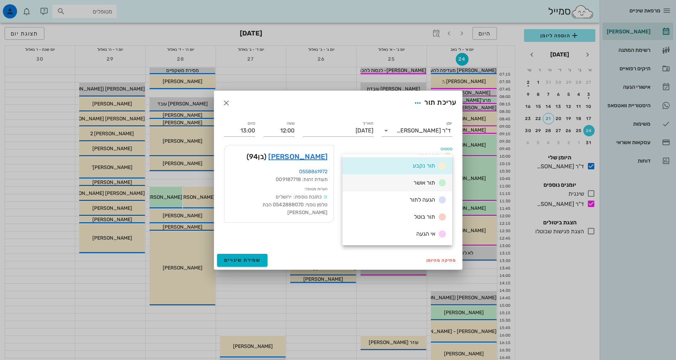
click at [428, 184] on span "תור אושר" at bounding box center [425, 182] width 22 height 7
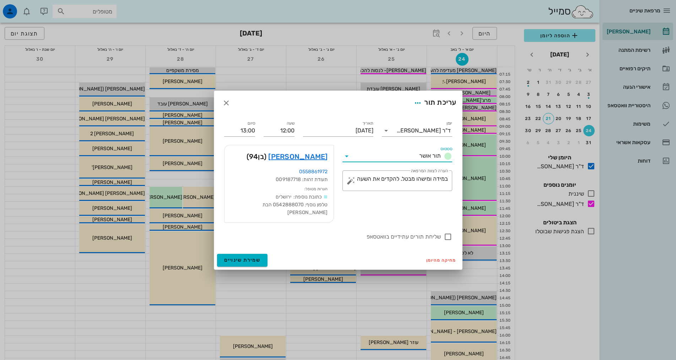
click at [387, 221] on div "סטטוס תור אושר ​ הערה לצוות המרפאה במידה ומישהו מבטל. להקדים את השעה" at bounding box center [397, 184] width 118 height 86
click at [232, 257] on span "שמירת שינויים" at bounding box center [242, 260] width 37 height 6
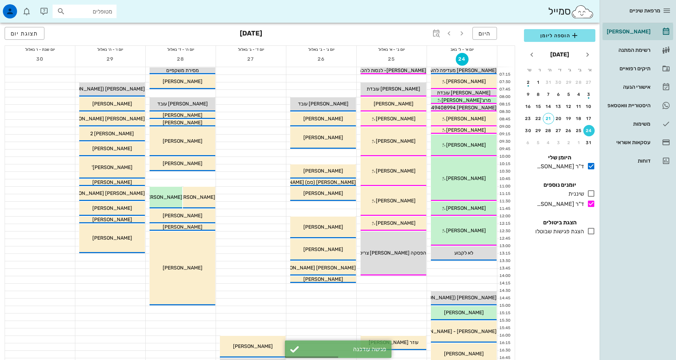
click at [538, 294] on div "הוספה ליומן [DATE] א׳ ב׳ ג׳ ד׳ ה׳ ו׳ ש׳ 27 28 29 30 31 1 2 3 4 5 6 7 8 9 10 11 …" at bounding box center [560, 192] width 80 height 335
click at [542, 304] on div "הוספה ליומן [DATE] א׳ ב׳ ג׳ ד׳ ה׳ ו׳ ש׳ 27 28 29 30 31 1 2 3 4 5 6 7 8 9 10 11 …" at bounding box center [560, 192] width 80 height 335
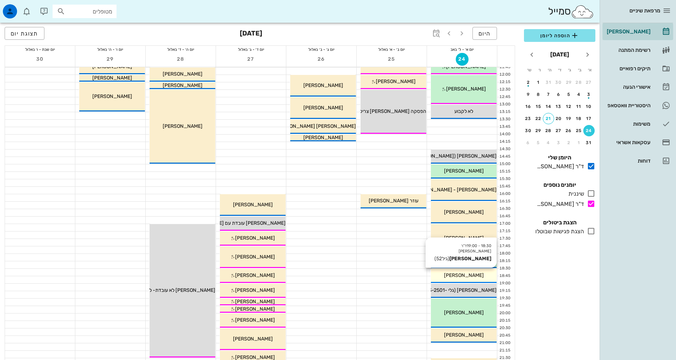
scroll to position [213, 0]
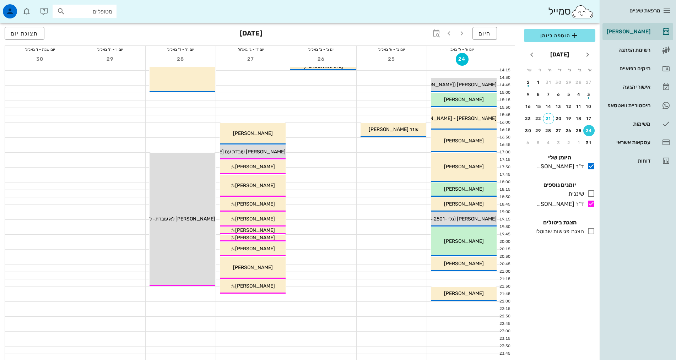
drag, startPoint x: 468, startPoint y: 218, endPoint x: 507, endPoint y: 246, distance: 48.4
click at [479, 232] on div "07:00 - 07:15 ד"ר [PERSON_NAME] [PERSON_NAME] מעדיפה להעביר את התור שלה ליום רא…" at bounding box center [464, 107] width 66 height 507
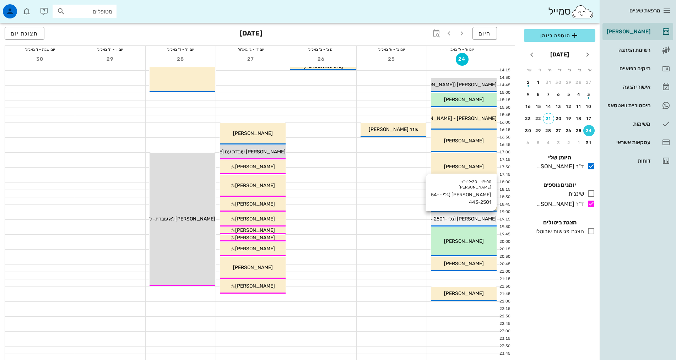
click at [480, 213] on div "19:00 - 19:30 ד"ר [PERSON_NAME] [PERSON_NAME] (גלי -54-443-2501 [PERSON_NAME] (…" at bounding box center [464, 220] width 66 height 14
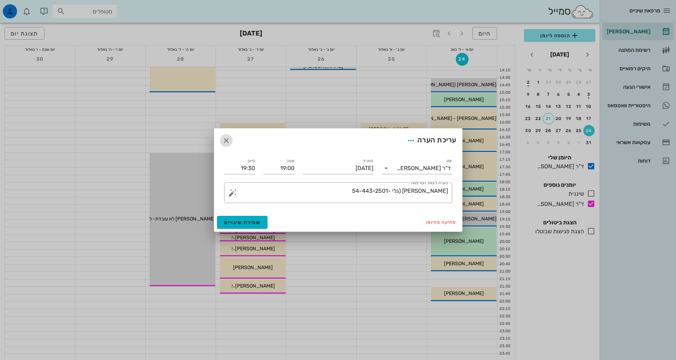
click at [230, 136] on button "button" at bounding box center [226, 140] width 13 height 13
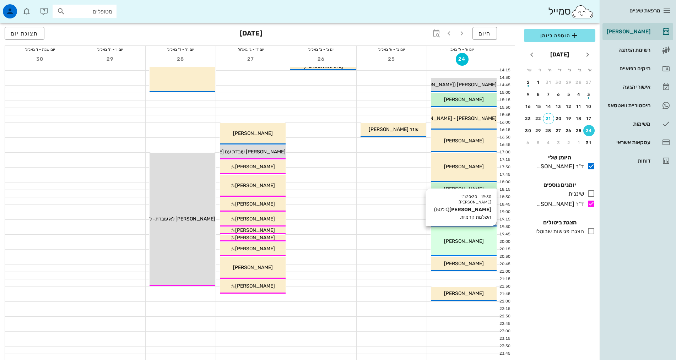
click at [466, 247] on div "19:30 - 20:30 ד"ר [PERSON_NAME] [PERSON_NAME] (גיל 50 ) השלמת קדמיות [PERSON_NA…" at bounding box center [464, 241] width 66 height 29
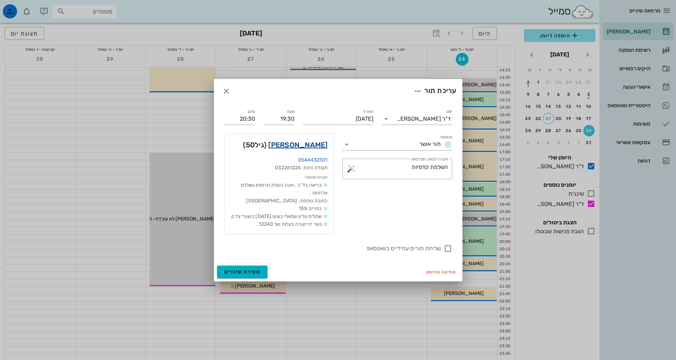
click at [315, 141] on link "[PERSON_NAME]" at bounding box center [297, 144] width 59 height 11
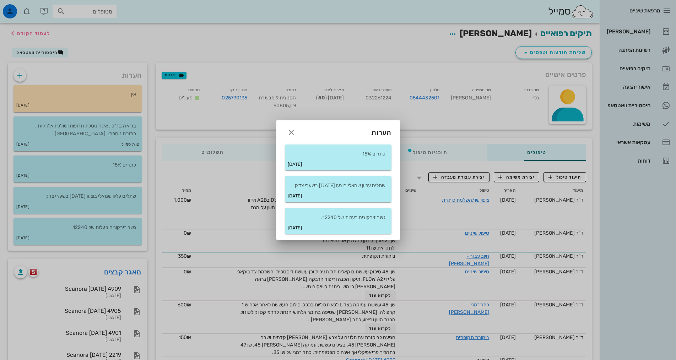
click at [46, 53] on div at bounding box center [338, 180] width 676 height 360
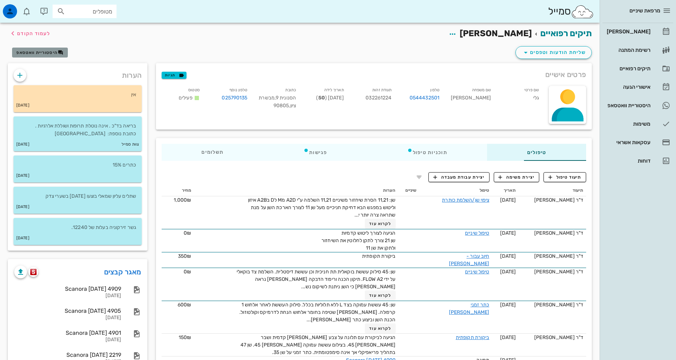
click at [48, 53] on span "היסטוריית וואטסאפ" at bounding box center [36, 52] width 41 height 5
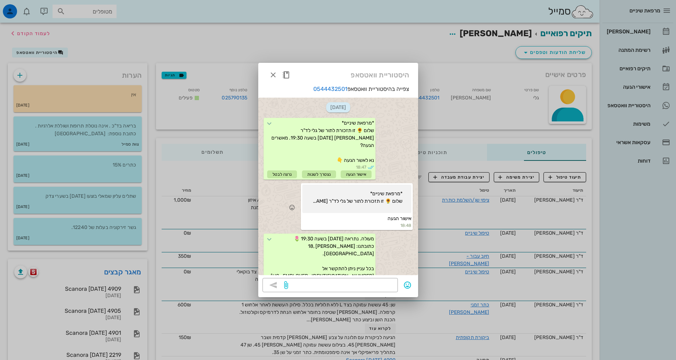
scroll to position [50, 0]
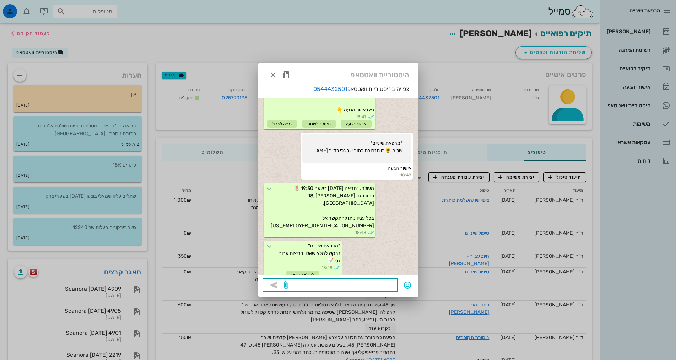
click at [343, 284] on textarea at bounding box center [342, 285] width 104 height 11
click at [376, 289] on textarea at bounding box center [342, 285] width 104 height 11
click at [360, 286] on textarea at bounding box center [342, 285] width 104 height 11
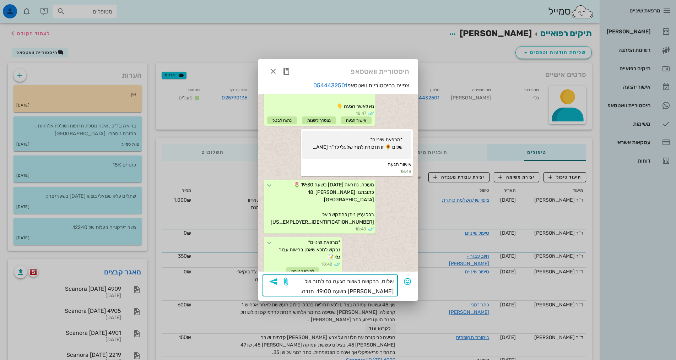
type textarea "שלום, בבקשה לאשר הגעה גם לתור של [PERSON_NAME] בשעה 19:00. תודה."
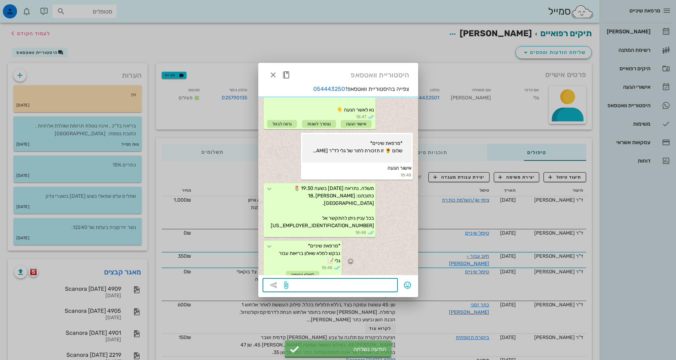
scroll to position [78, 0]
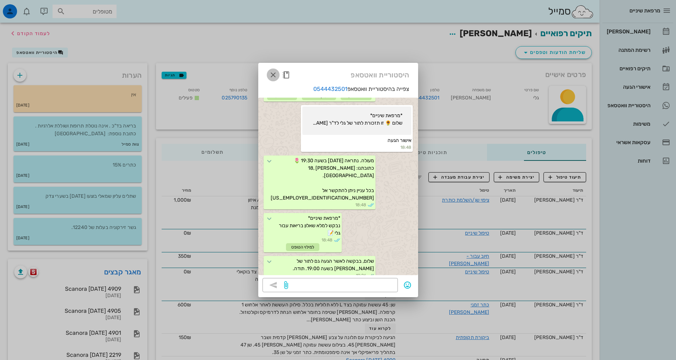
click at [273, 73] on icon "button" at bounding box center [273, 75] width 9 height 9
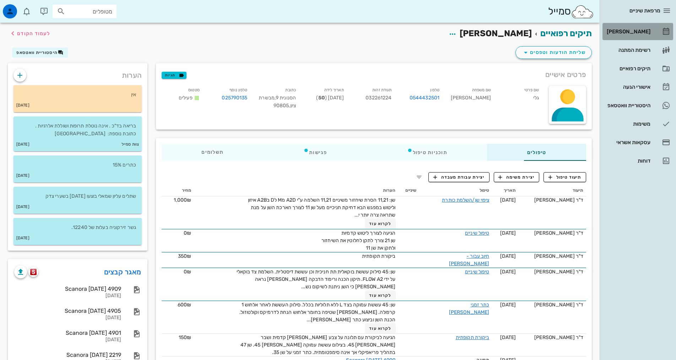
click at [641, 30] on div "[PERSON_NAME]" at bounding box center [628, 32] width 45 height 6
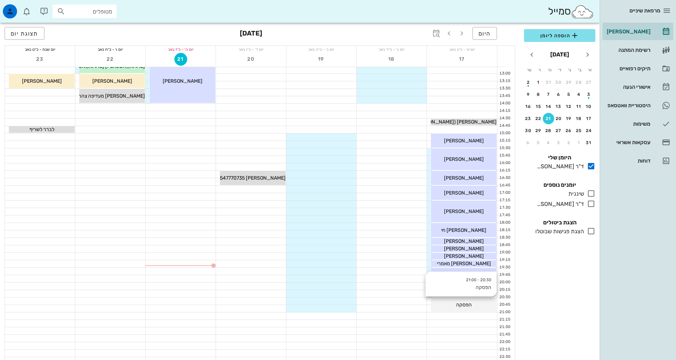
scroll to position [178, 0]
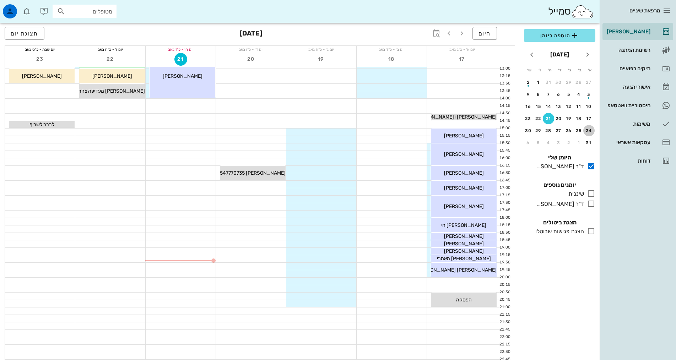
click at [591, 130] on div "24" at bounding box center [589, 130] width 11 height 5
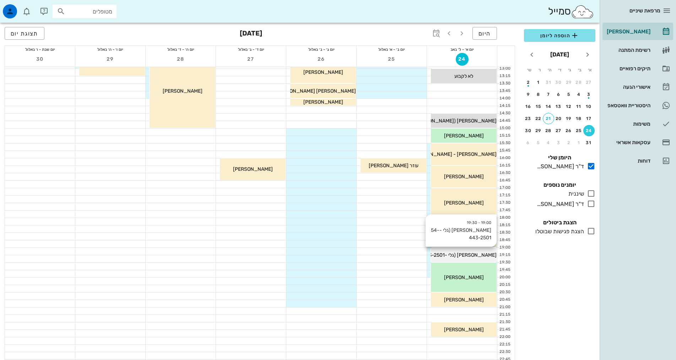
click at [447, 254] on span "[PERSON_NAME] (גלי -54-443-2501" at bounding box center [455, 255] width 83 height 6
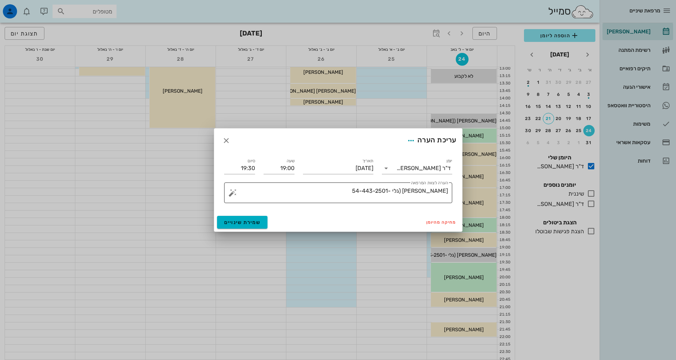
click at [366, 191] on textarea "[PERSON_NAME] (גלי -54-443-2501" at bounding box center [341, 194] width 214 height 17
click at [411, 191] on textarea "[PERSON_NAME] (גלי -54-443-2501" at bounding box center [341, 194] width 214 height 17
click at [384, 190] on textarea "[PERSON_NAME] (גלי [PHONE_NUMBER]" at bounding box center [341, 194] width 214 height 17
click at [398, 190] on textarea "[PERSON_NAME] (גלי 54443-2501" at bounding box center [341, 194] width 214 height 17
click at [380, 193] on textarea "[PERSON_NAME] (גלי 544432501" at bounding box center [341, 194] width 214 height 17
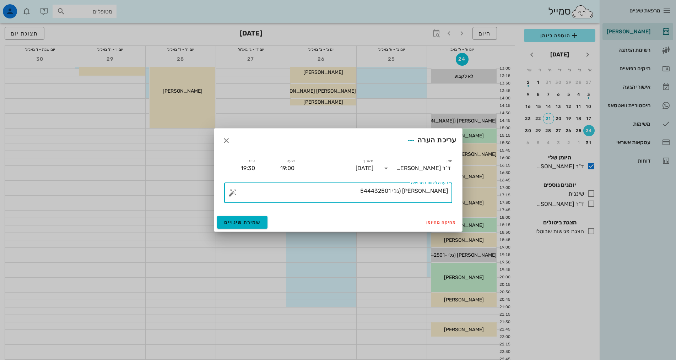
click at [410, 189] on textarea "[PERSON_NAME] (גלי 544432501" at bounding box center [341, 194] width 214 height 17
click at [362, 190] on textarea "[PERSON_NAME] (גלי 0544432501" at bounding box center [341, 194] width 214 height 17
type textarea "[PERSON_NAME] (גלי 0544432501)-"
click at [254, 221] on span "שמירת שינויים" at bounding box center [242, 223] width 37 height 6
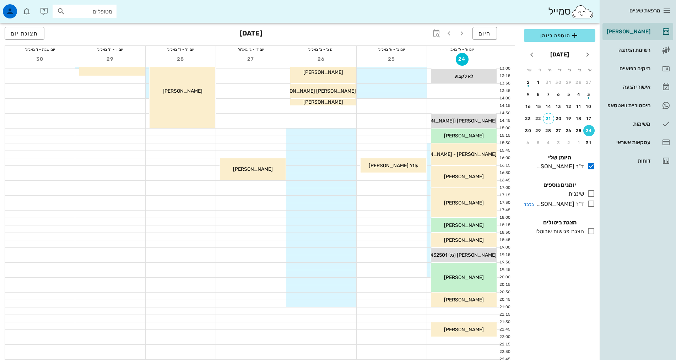
click at [581, 202] on div "ד"ר [PERSON_NAME]" at bounding box center [559, 204] width 50 height 9
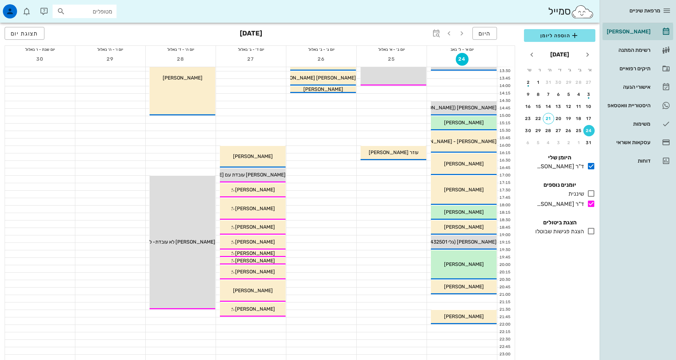
scroll to position [178, 0]
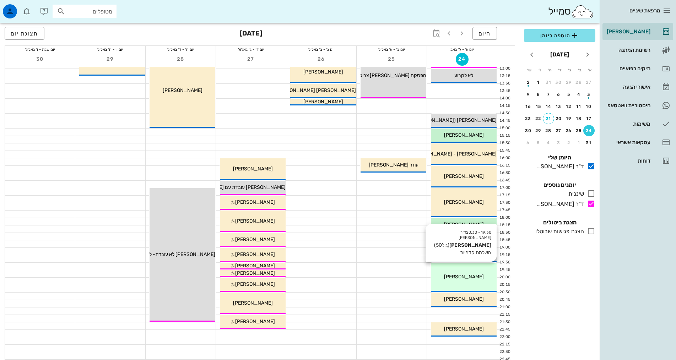
click at [476, 270] on div "19:30 - 20:30 ד"ר [PERSON_NAME] [PERSON_NAME] (גיל 50 ) השלמת קדמיות [PERSON_NA…" at bounding box center [464, 277] width 66 height 29
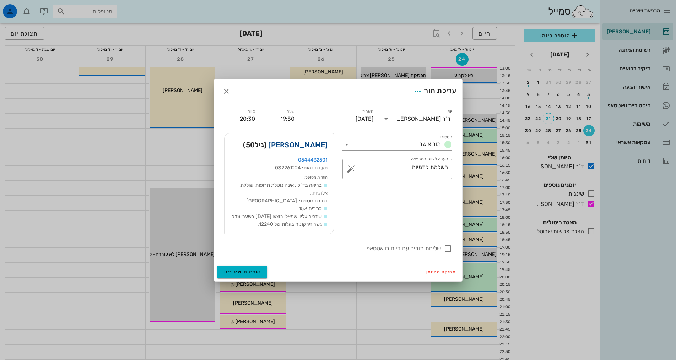
click at [308, 139] on link "[PERSON_NAME]" at bounding box center [297, 144] width 59 height 11
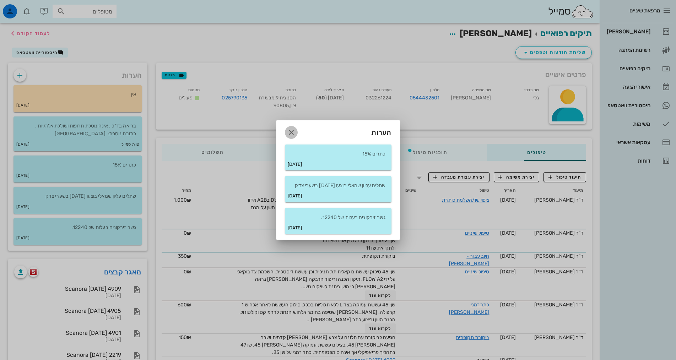
click at [293, 128] on icon "button" at bounding box center [291, 132] width 9 height 9
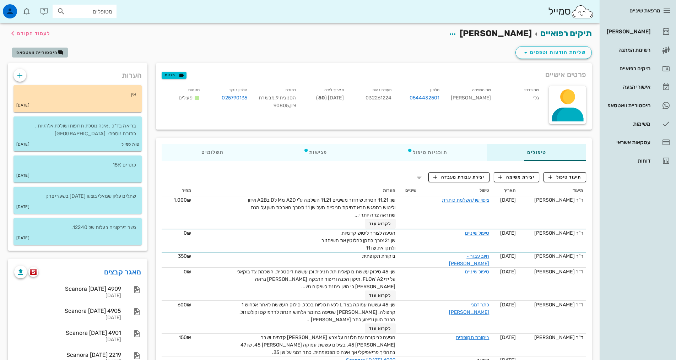
click at [41, 55] on span "היסטוריית וואטסאפ" at bounding box center [36, 52] width 41 height 5
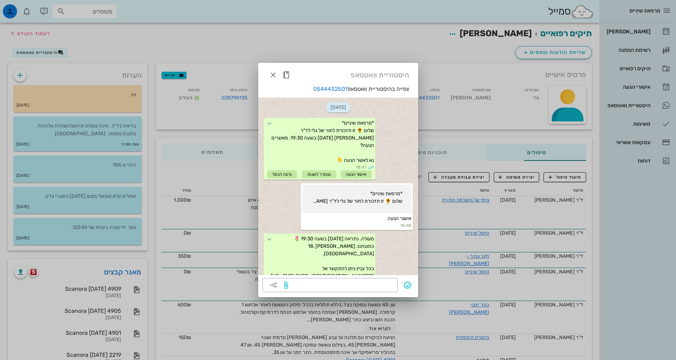
scroll to position [98, 0]
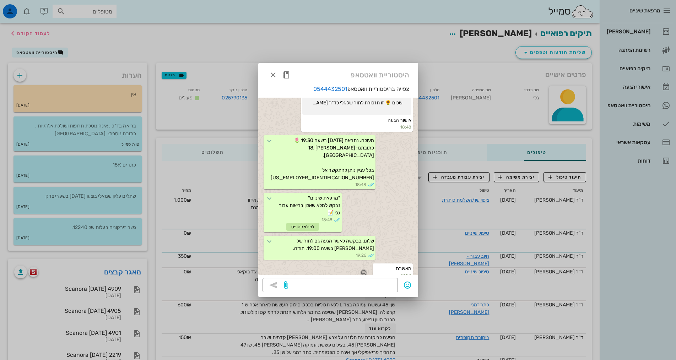
click at [364, 270] on icon "button" at bounding box center [364, 273] width 6 height 6
click at [364, 253] on div "👍" at bounding box center [359, 255] width 13 height 14
click at [274, 74] on icon "button" at bounding box center [273, 75] width 9 height 9
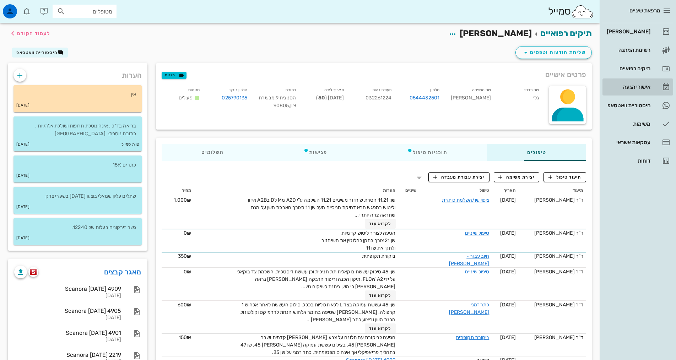
click at [634, 89] on div "אישורי הגעה" at bounding box center [628, 87] width 45 height 6
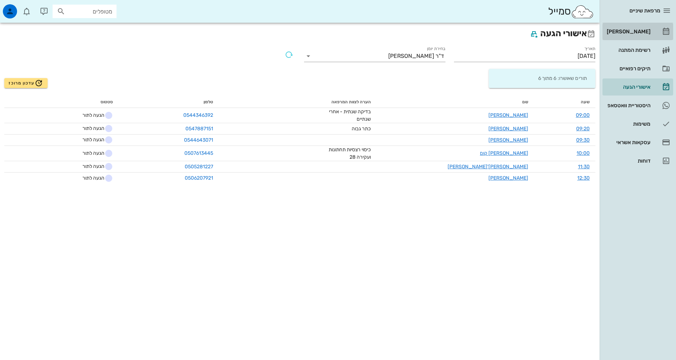
click at [635, 32] on div "[PERSON_NAME]" at bounding box center [628, 32] width 45 height 6
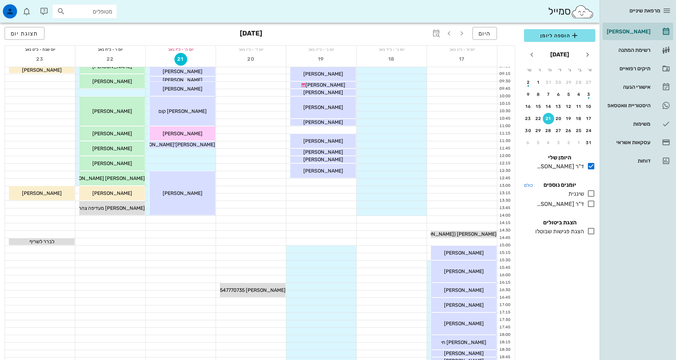
scroll to position [178, 0]
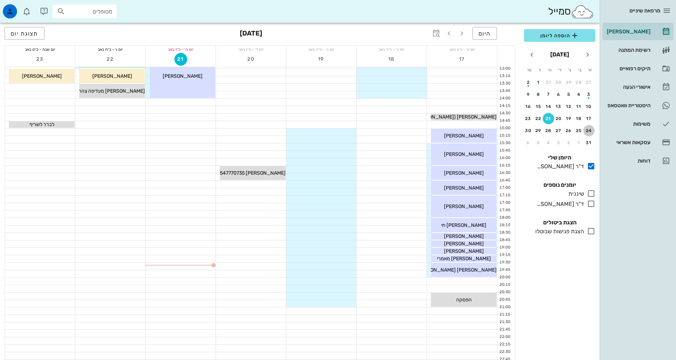
drag, startPoint x: 586, startPoint y: 131, endPoint x: 503, endPoint y: 199, distance: 106.8
click at [586, 131] on div "24" at bounding box center [589, 130] width 11 height 5
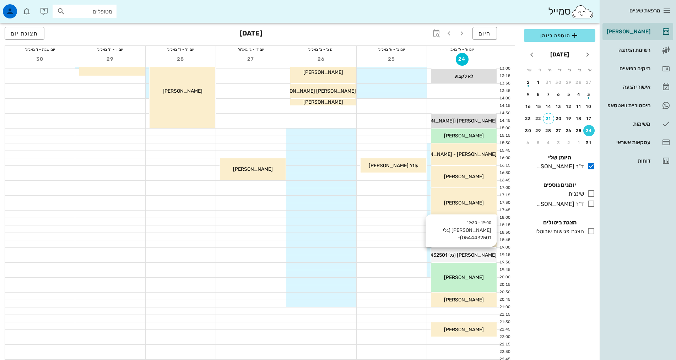
click at [491, 255] on span "[PERSON_NAME] (גלי 0544432501)-" at bounding box center [455, 255] width 83 height 6
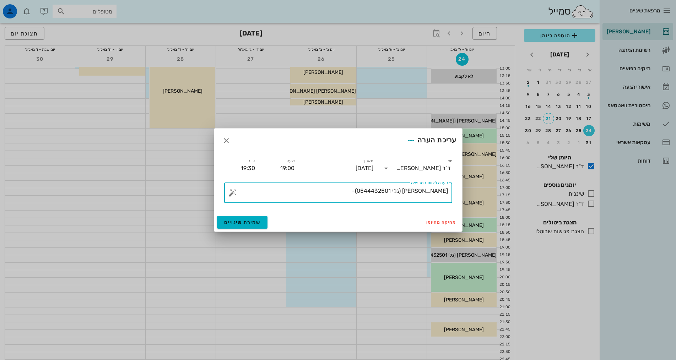
click at [350, 192] on textarea "[PERSON_NAME] (גלי 0544432501)-" at bounding box center [341, 194] width 214 height 17
click at [358, 190] on textarea "[PERSON_NAME] (גלי 0544432501)- אישרו הגעה" at bounding box center [341, 194] width 214 height 17
type textarea "[PERSON_NAME] (גלי 0544432501)- אישר הגעה"
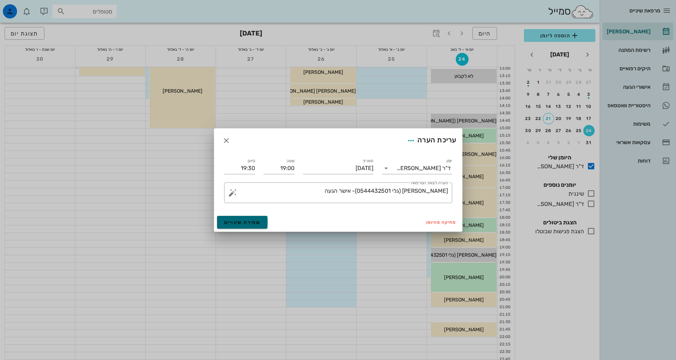
click at [229, 222] on span "שמירת שינויים" at bounding box center [242, 223] width 37 height 6
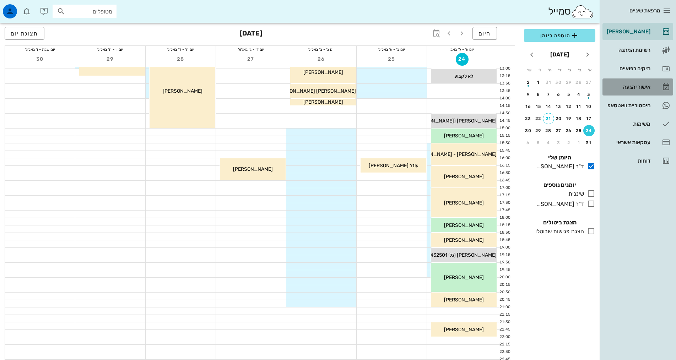
click at [649, 86] on div "אישורי הגעה" at bounding box center [628, 87] width 45 height 6
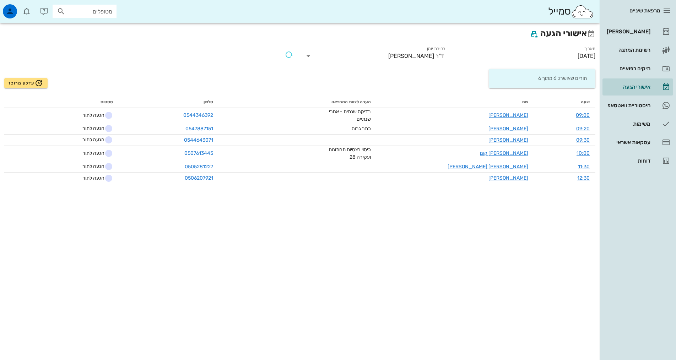
click at [402, 269] on div "אישורי הגעה תאריך [DATE] בחירת יומן ד"ר [PERSON_NAME] תורים שאושרו: 6 מתוך 6 עד…" at bounding box center [300, 192] width 600 height 338
click at [530, 54] on input "[DATE]" at bounding box center [524, 55] width 141 height 11
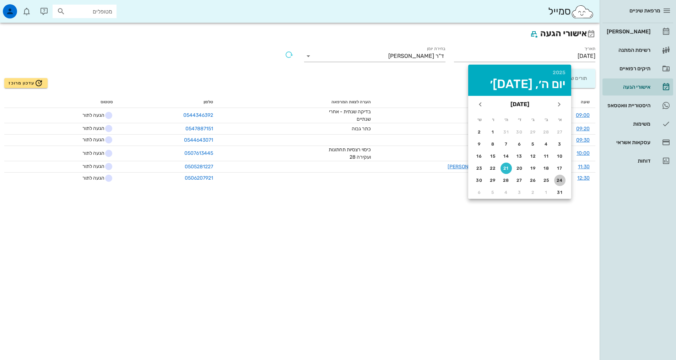
click at [561, 179] on div "24" at bounding box center [559, 180] width 11 height 5
type input "[DATE]"
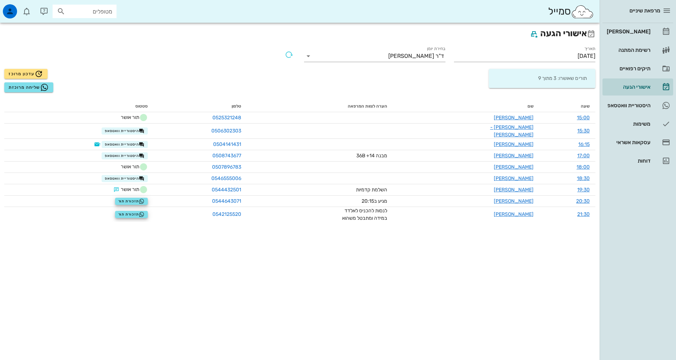
click at [298, 277] on div "אישורי הגעה תאריך [DATE] בחירת יומן ד"ר [PERSON_NAME] תורים שאושרו: 3 מתוך 9 עד…" at bounding box center [300, 192] width 600 height 338
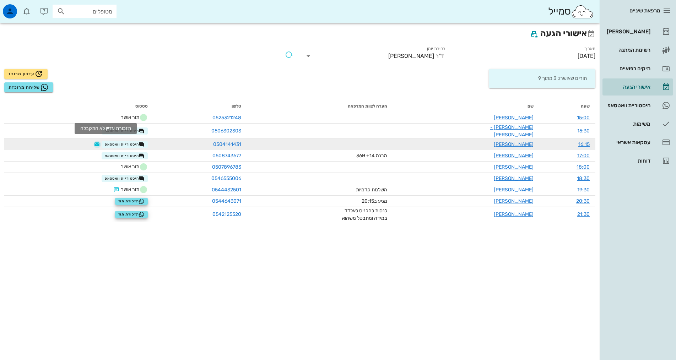
click at [100, 142] on button "button" at bounding box center [98, 145] width 6 height 6
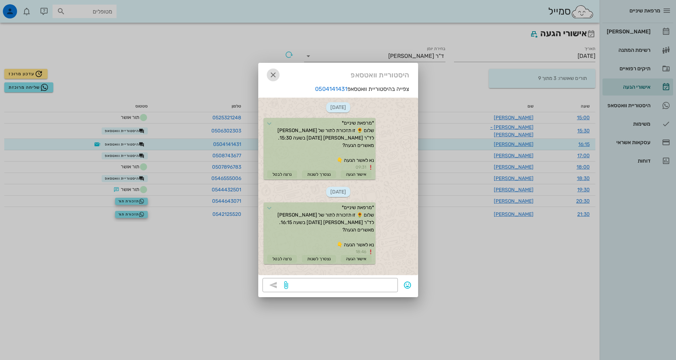
click at [272, 74] on icon "button" at bounding box center [273, 75] width 9 height 9
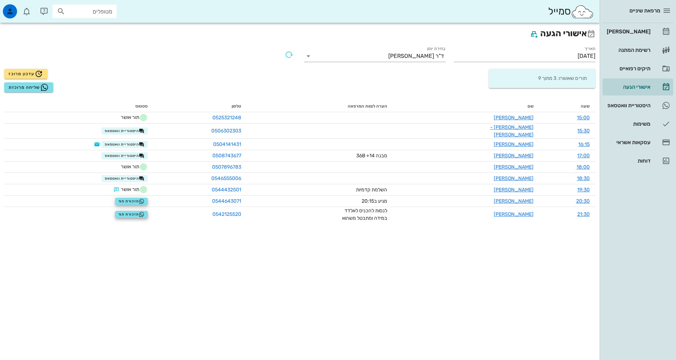
click at [447, 251] on div "אישורי הגעה תאריך [DATE] בחירת יומן ד"ר [PERSON_NAME] תורים שאושרו: 3 מתוך 9 עד…" at bounding box center [300, 192] width 600 height 338
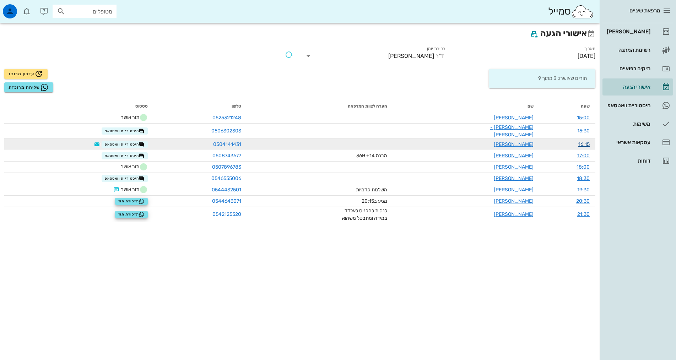
click at [585, 141] on link "16:15" at bounding box center [584, 144] width 11 height 6
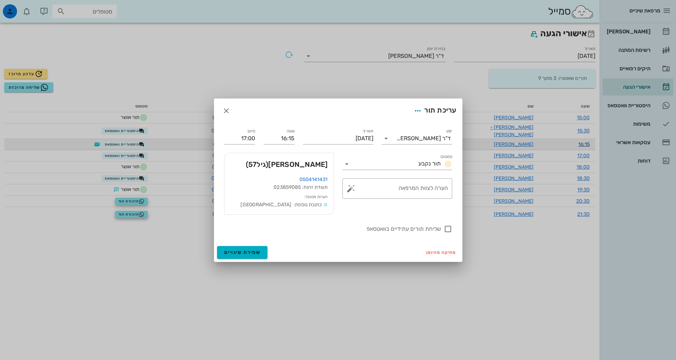
click at [585, 141] on div at bounding box center [338, 180] width 676 height 360
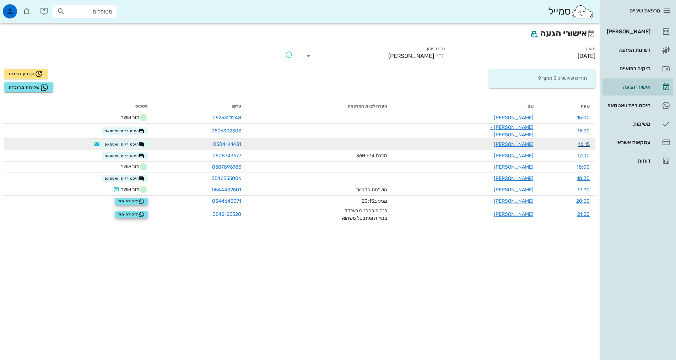
click at [585, 141] on link "16:15" at bounding box center [584, 144] width 11 height 6
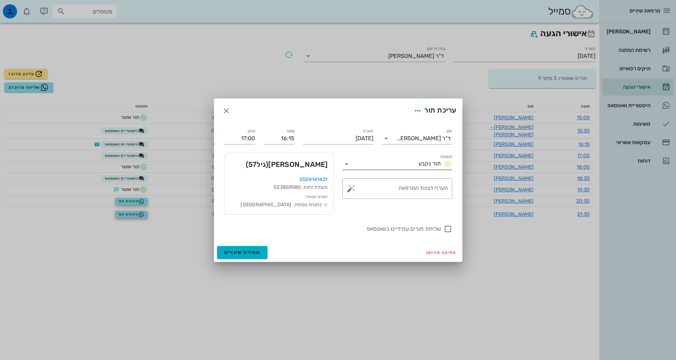
click at [436, 165] on span "תור נקבע" at bounding box center [430, 163] width 22 height 7
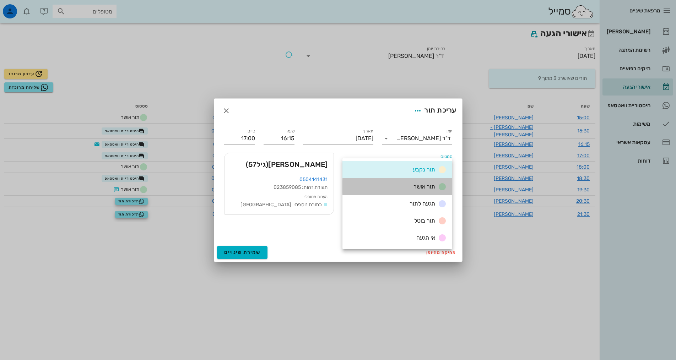
click at [436, 186] on div "תור אושר" at bounding box center [429, 187] width 36 height 9
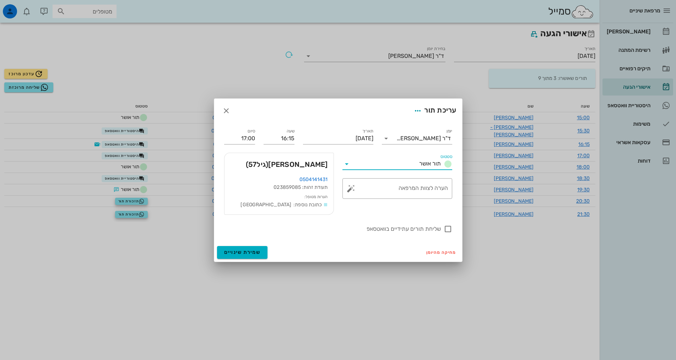
click at [294, 238] on div "יומן ד"ר [PERSON_NAME] סטטוס תור אושר תאריך [DATE] שעה 16:15 סיום 17:00 סטטוס ת…" at bounding box center [338, 183] width 248 height 120
click at [248, 254] on span "שמירת שינויים" at bounding box center [242, 252] width 37 height 6
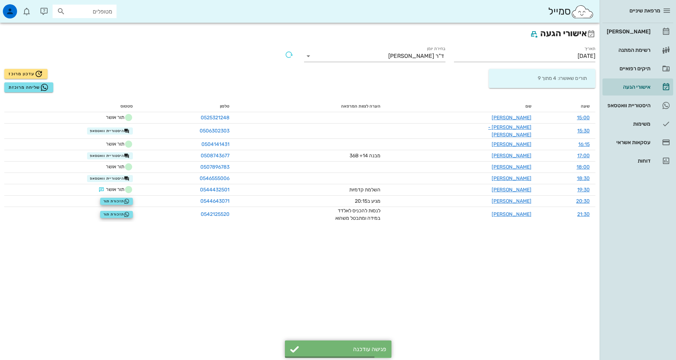
click at [522, 264] on div "אישורי הגעה תאריך [DATE] בחירת יומן ד"ר [PERSON_NAME] תורים שאושרו: 4 מתוך 9 עד…" at bounding box center [300, 192] width 600 height 338
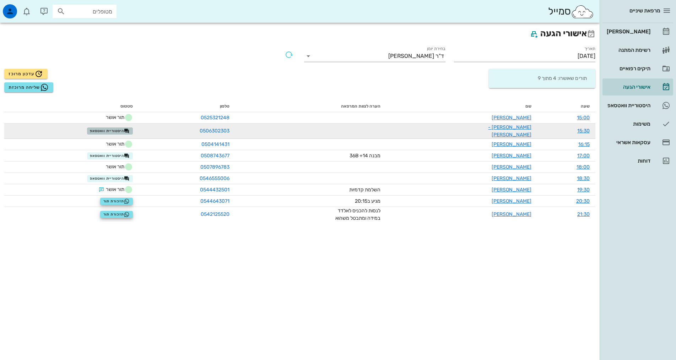
click at [100, 131] on span "היסטוריית וואטסאפ" at bounding box center [110, 131] width 40 height 6
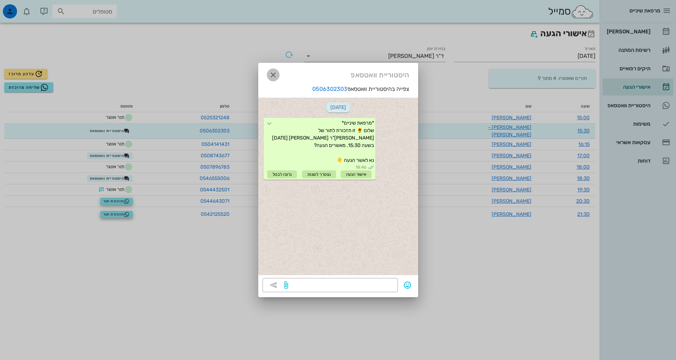
click at [274, 77] on icon "button" at bounding box center [273, 75] width 9 height 9
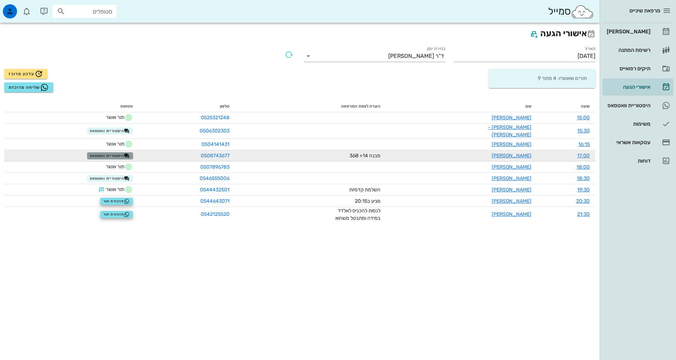
click at [130, 153] on icon "button" at bounding box center [127, 156] width 6 height 6
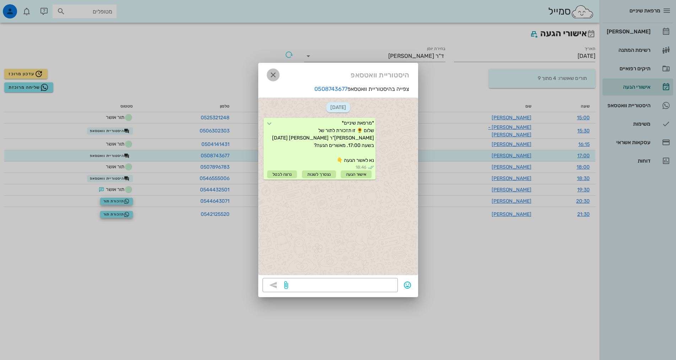
click at [268, 78] on span "button" at bounding box center [273, 75] width 13 height 9
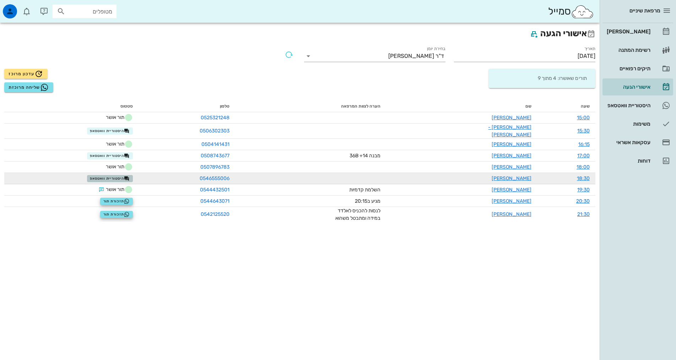
click at [118, 176] on span "היסטוריית וואטסאפ" at bounding box center [110, 179] width 40 height 6
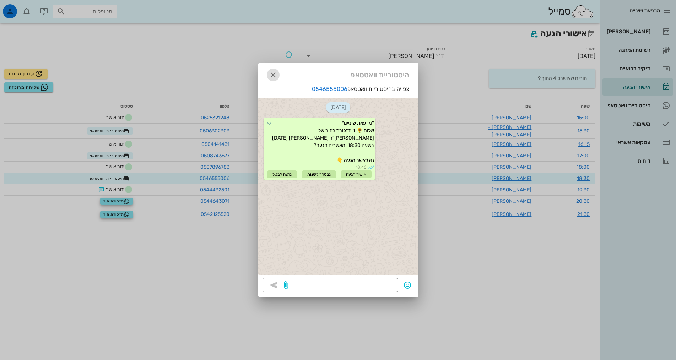
click at [272, 75] on icon "button" at bounding box center [273, 75] width 9 height 9
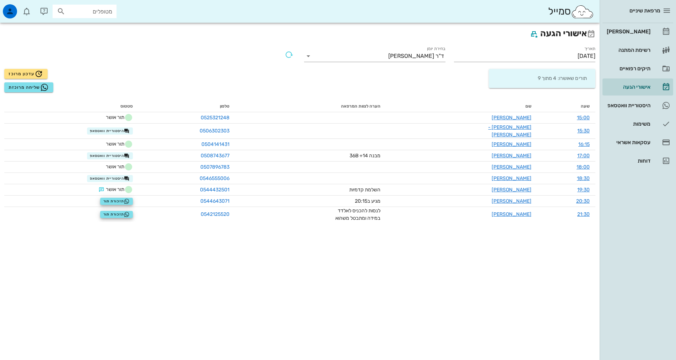
click at [219, 251] on div "אישורי הגעה תאריך [DATE] בחירת יומן ד"ר [PERSON_NAME] תורים שאושרו: 4 מתוך 9 עד…" at bounding box center [300, 192] width 600 height 338
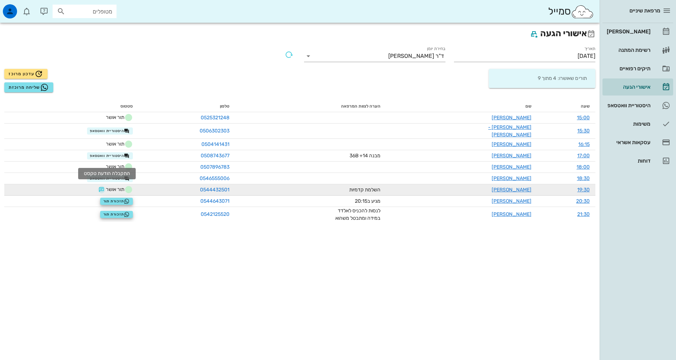
click at [104, 187] on button "button" at bounding box center [102, 190] width 6 height 6
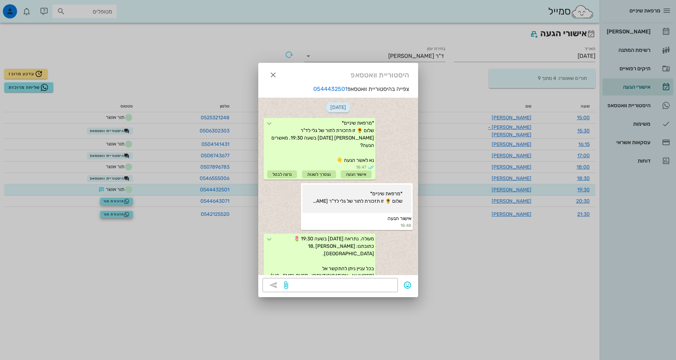
scroll to position [99, 0]
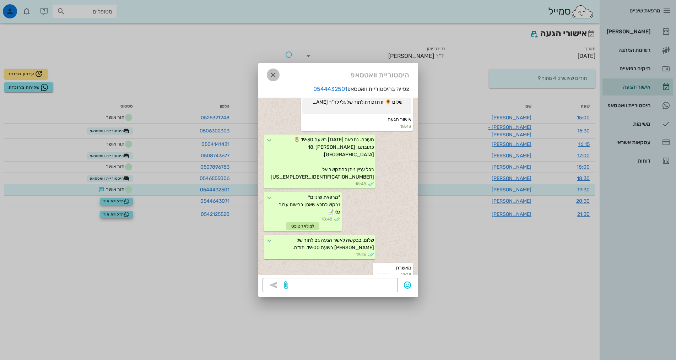
click at [270, 74] on icon "button" at bounding box center [273, 75] width 9 height 9
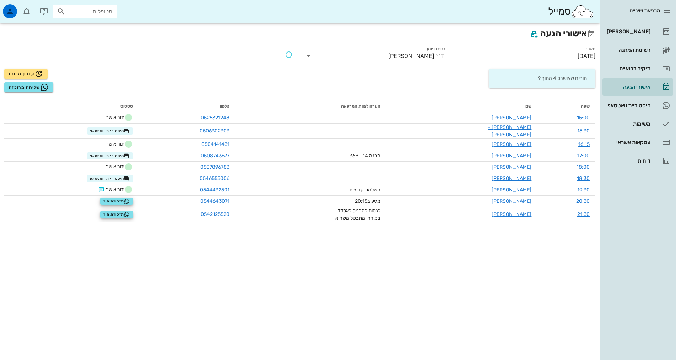
click at [157, 283] on div "אישורי הגעה תאריך [DATE] בחירת יומן ד"ר [PERSON_NAME] תורים שאושרו: 4 מתוך 9 עד…" at bounding box center [300, 192] width 600 height 338
click at [637, 33] on div "[PERSON_NAME]" at bounding box center [628, 32] width 45 height 6
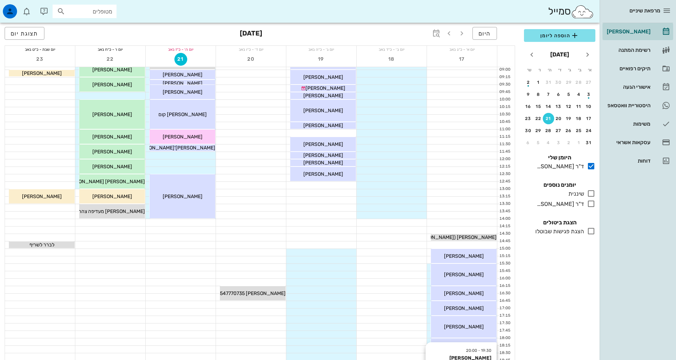
scroll to position [213, 0]
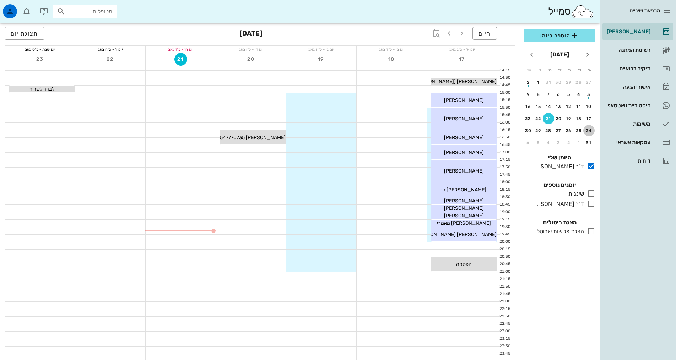
click at [590, 126] on button "24" at bounding box center [589, 130] width 11 height 11
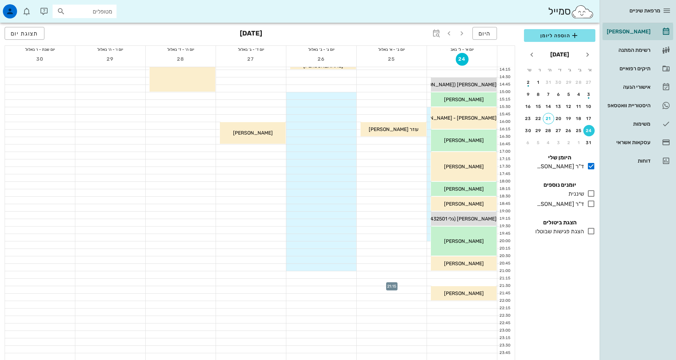
scroll to position [214, 0]
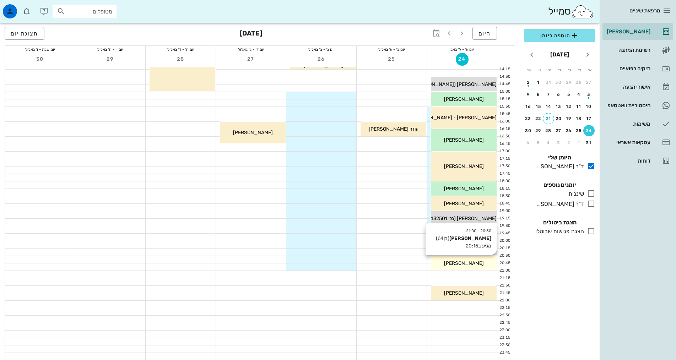
click at [480, 265] on div "[PERSON_NAME]" at bounding box center [464, 263] width 66 height 7
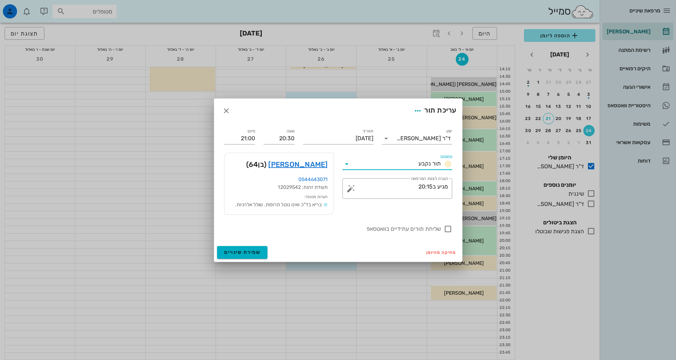
click at [355, 163] on input "סטטוס" at bounding box center [384, 163] width 63 height 11
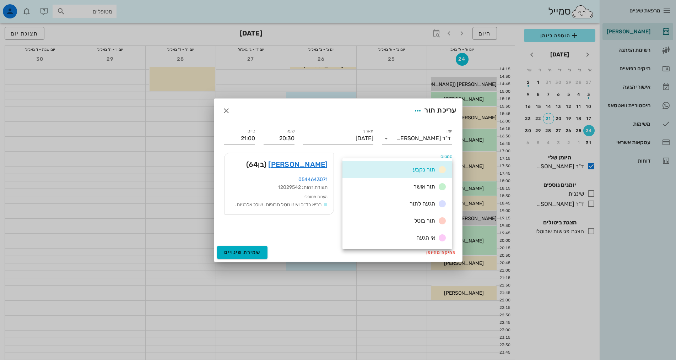
click at [355, 163] on div "תור נקבע" at bounding box center [398, 169] width 110 height 17
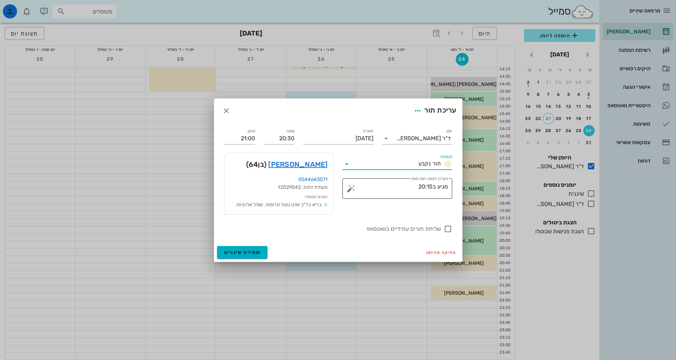
click at [384, 189] on textarea "מגיע ב20:15" at bounding box center [401, 190] width 96 height 17
drag, startPoint x: 279, startPoint y: 138, endPoint x: 297, endPoint y: 138, distance: 17.8
click at [297, 138] on div "שעה 20:30" at bounding box center [278, 136] width 39 height 26
type input "20:15"
type input "20:45"
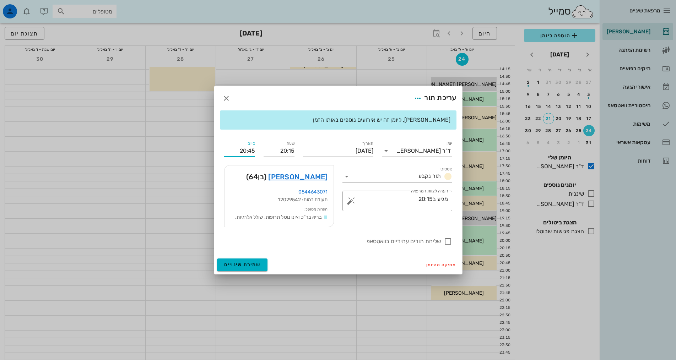
click at [239, 138] on div "סיום 20:45" at bounding box center [239, 148] width 39 height 26
click at [253, 267] on span "שמירת שינויים" at bounding box center [242, 265] width 37 height 6
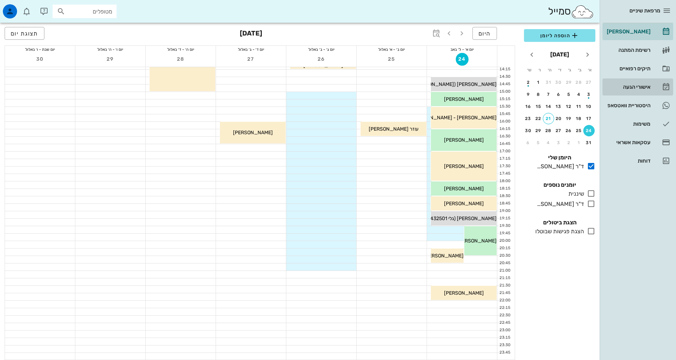
click at [643, 88] on div "אישורי הגעה" at bounding box center [628, 87] width 45 height 6
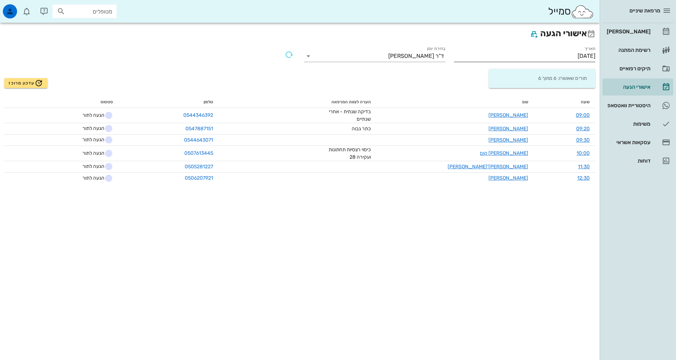
click at [554, 52] on input "[DATE]" at bounding box center [524, 55] width 141 height 11
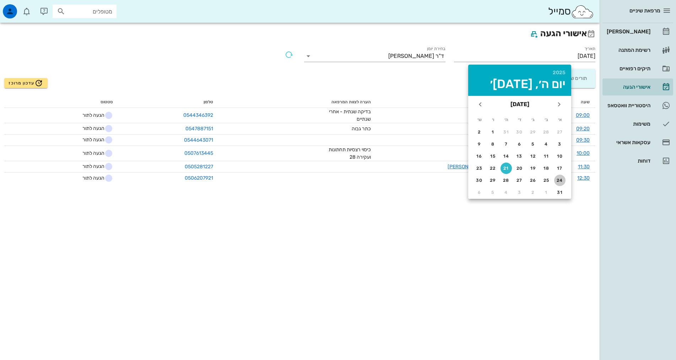
click at [562, 178] on button "24" at bounding box center [559, 180] width 11 height 11
type input "[DATE]"
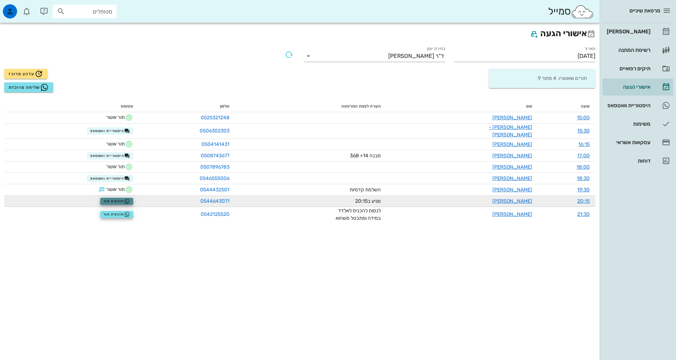
click at [127, 199] on span "תזכורת תור" at bounding box center [116, 202] width 27 height 6
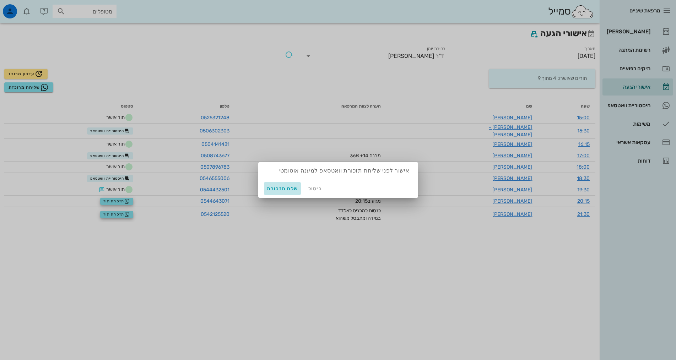
click at [276, 188] on span "שלח תזכורת" at bounding box center [283, 189] width 32 height 6
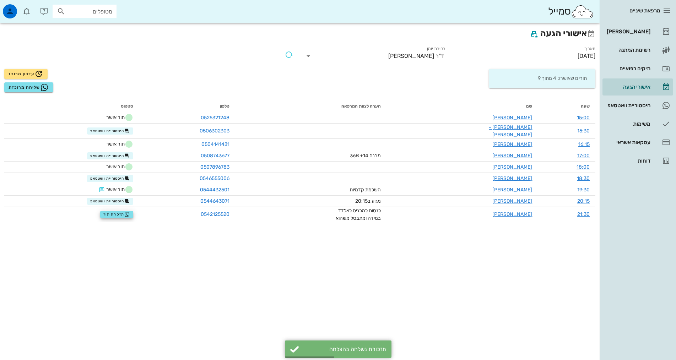
click at [351, 268] on div "אישורי הגעה תאריך [DATE] בחירת יומן ד"ר [PERSON_NAME] תורים שאושרו: 4 מתוך 9 עד…" at bounding box center [300, 192] width 600 height 338
click at [422, 73] on div "תורים שאושרו: 4 מתוך 9" at bounding box center [450, 81] width 300 height 32
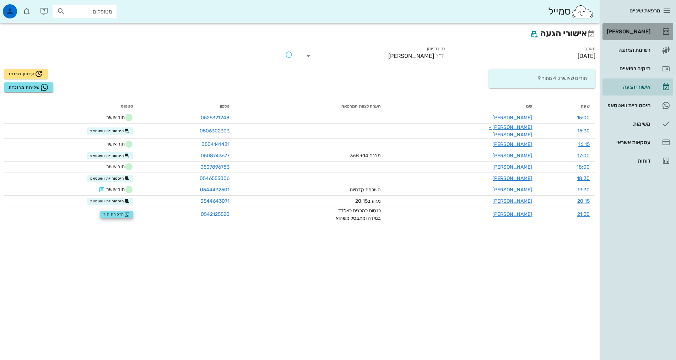
click at [644, 35] on div "[PERSON_NAME]" at bounding box center [628, 31] width 45 height 11
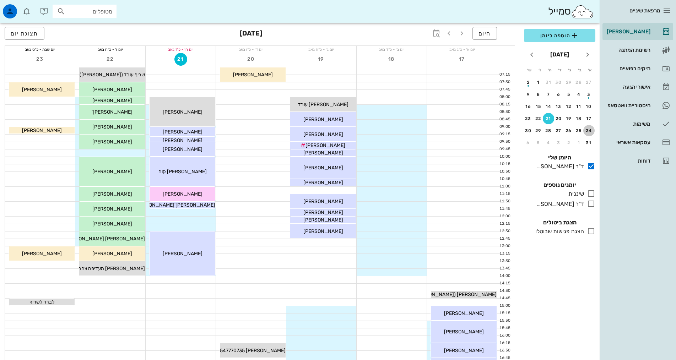
click at [591, 129] on div "24" at bounding box center [589, 130] width 11 height 5
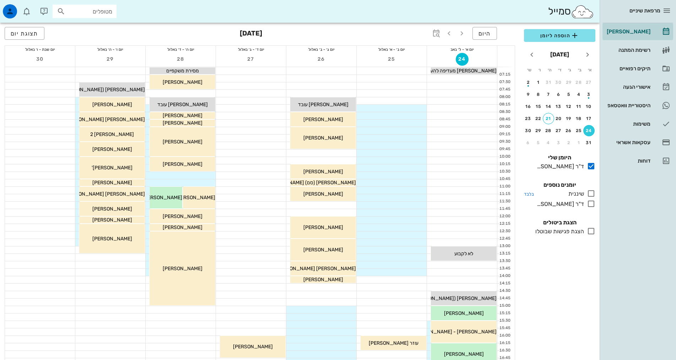
click at [572, 192] on div "שיננית" at bounding box center [575, 194] width 18 height 9
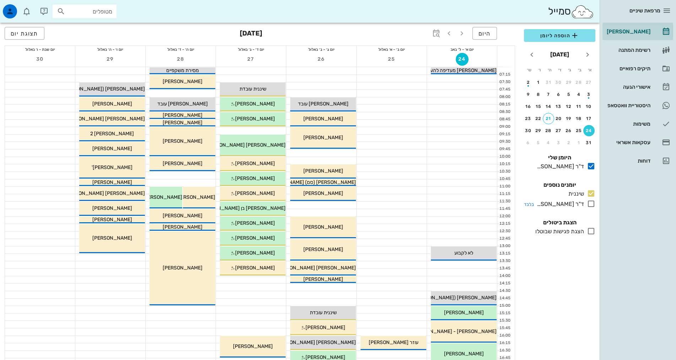
click at [570, 205] on div "ד"ר [PERSON_NAME]" at bounding box center [559, 204] width 50 height 9
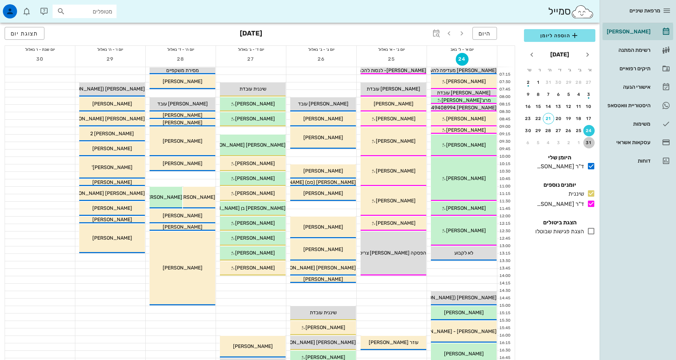
click at [591, 143] on div "31" at bounding box center [589, 142] width 11 height 5
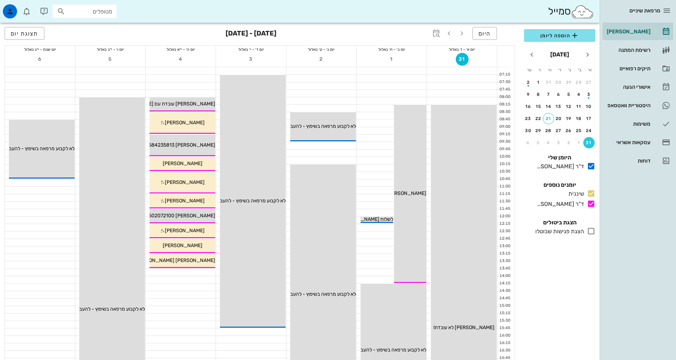
click at [584, 137] on button "31" at bounding box center [589, 142] width 11 height 11
click at [485, 32] on span "היום" at bounding box center [485, 33] width 12 height 7
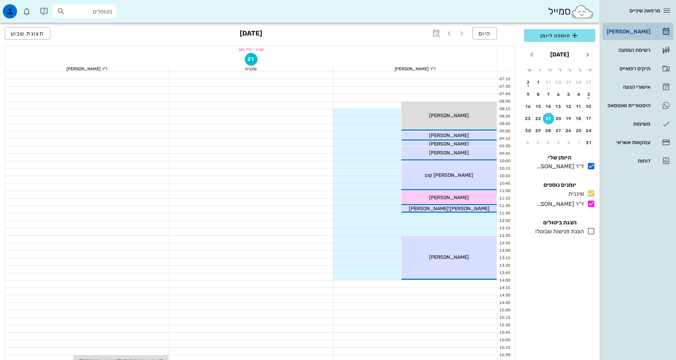
click at [640, 36] on div "[PERSON_NAME]" at bounding box center [628, 31] width 45 height 11
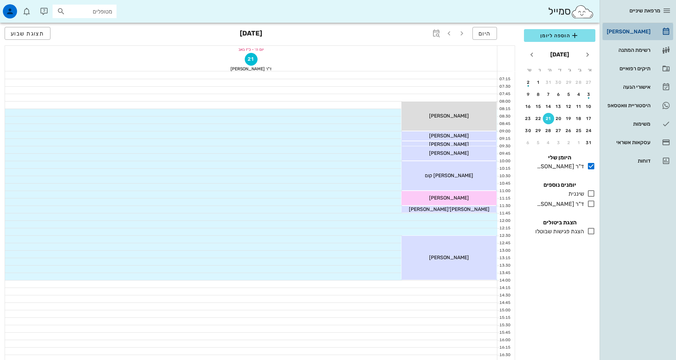
click at [634, 31] on div "[PERSON_NAME]" at bounding box center [628, 32] width 45 height 6
click at [486, 39] on button "היום" at bounding box center [485, 33] width 25 height 13
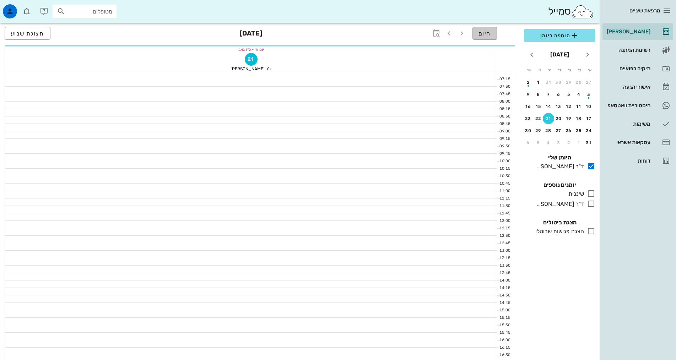
click at [483, 35] on span "היום" at bounding box center [485, 33] width 12 height 7
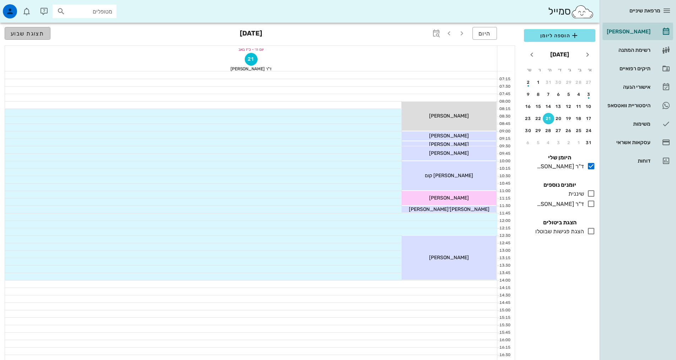
click at [31, 39] on button "תצוגת שבוע" at bounding box center [28, 33] width 46 height 13
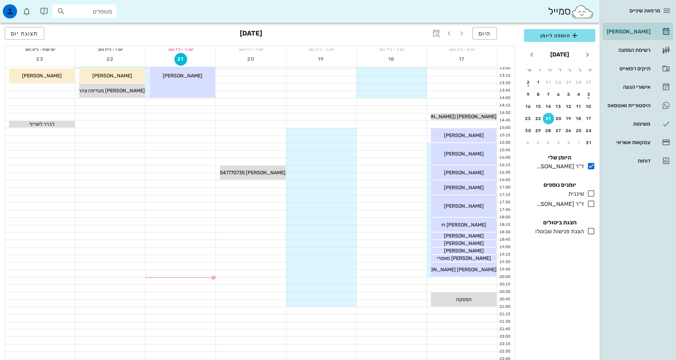
scroll to position [108, 0]
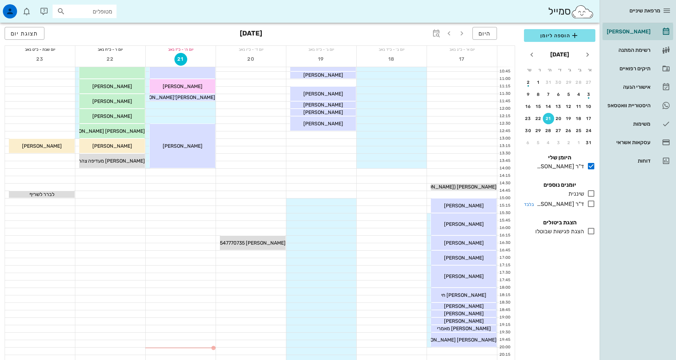
click at [568, 201] on div "ד"ר [PERSON_NAME]" at bounding box center [559, 204] width 50 height 9
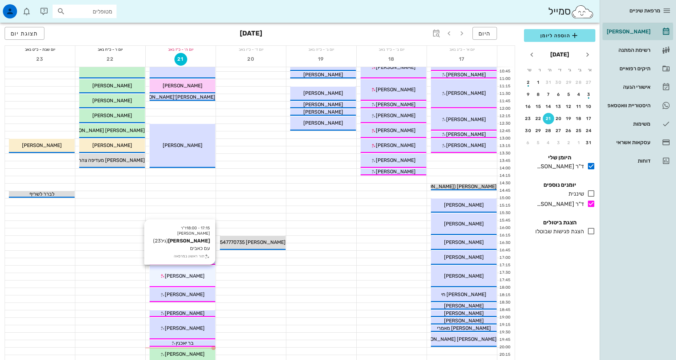
scroll to position [214, 0]
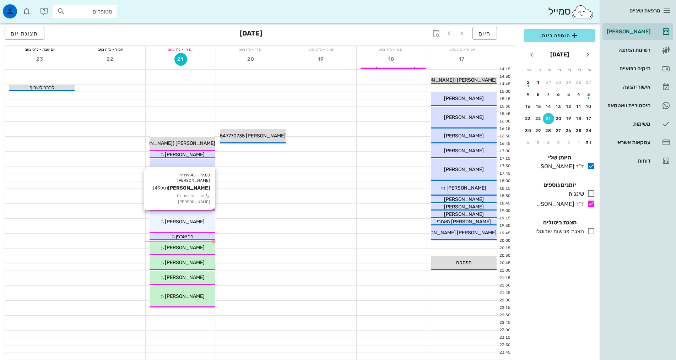
click at [189, 222] on span "[PERSON_NAME]" at bounding box center [185, 222] width 40 height 6
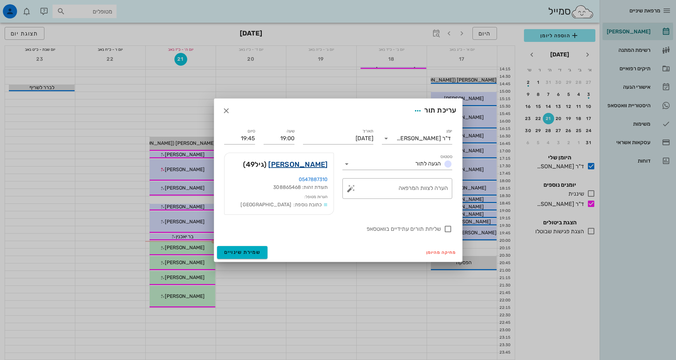
click at [309, 169] on link "[PERSON_NAME]" at bounding box center [297, 164] width 59 height 11
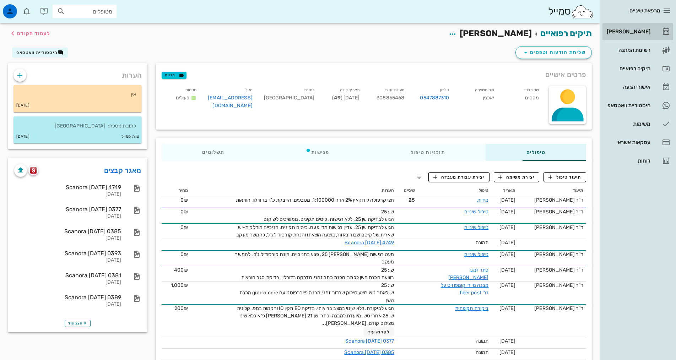
click at [632, 27] on div "[PERSON_NAME]" at bounding box center [628, 31] width 45 height 11
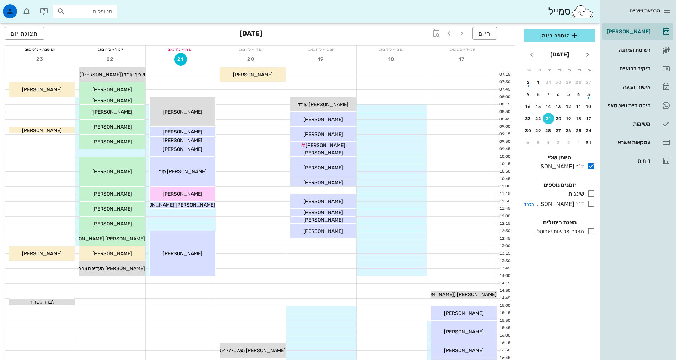
click at [586, 205] on div at bounding box center [589, 204] width 11 height 9
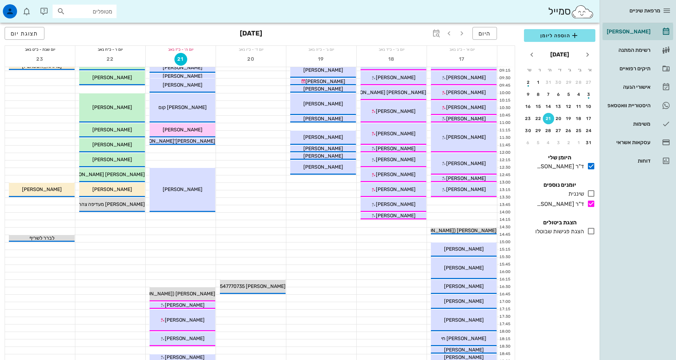
scroll to position [213, 0]
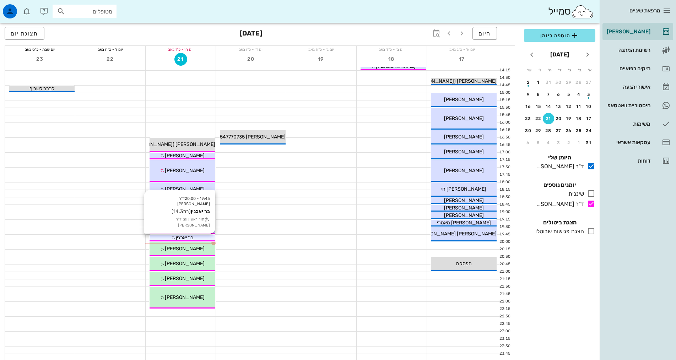
click at [183, 238] on span "בר יאכנין" at bounding box center [185, 238] width 18 height 6
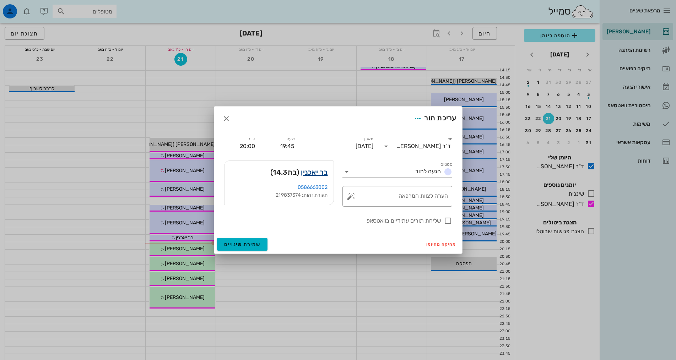
click at [317, 172] on link "בר יאכנין" at bounding box center [314, 172] width 27 height 11
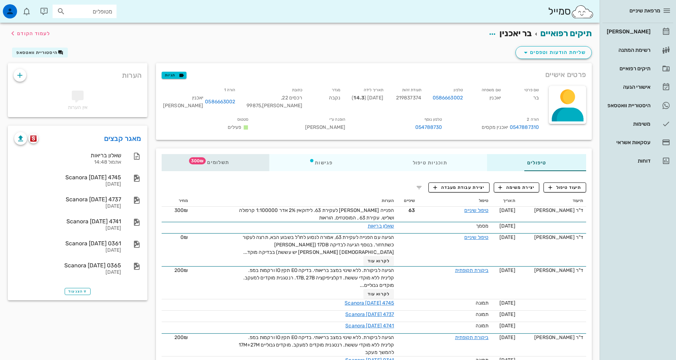
click at [189, 161] on span "300₪" at bounding box center [197, 160] width 17 height 7
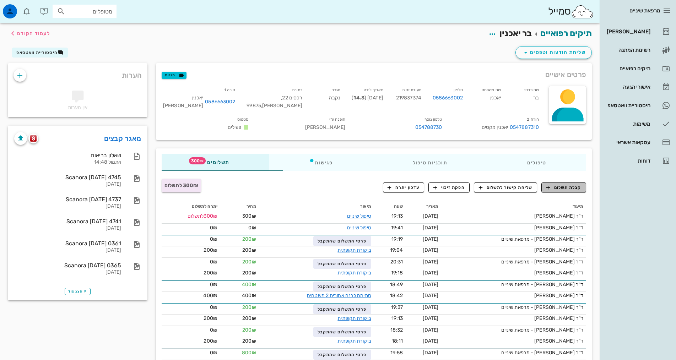
click at [563, 189] on span "קבלת תשלום" at bounding box center [564, 187] width 35 height 6
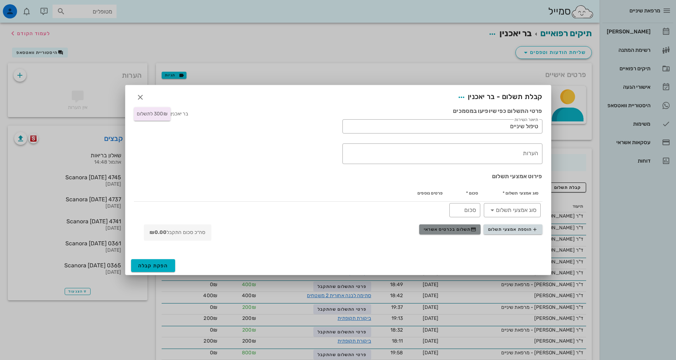
click at [445, 234] on button "תשלום בכרטיס אשראי" at bounding box center [449, 230] width 61 height 10
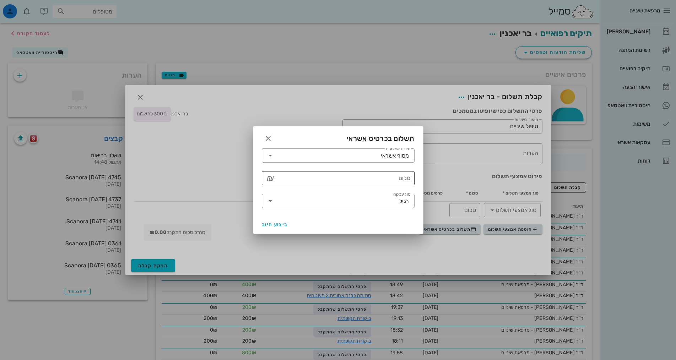
click at [402, 178] on input "סכום" at bounding box center [343, 178] width 134 height 11
type input "300"
click at [272, 222] on button "ביצוע חיוב" at bounding box center [275, 224] width 32 height 13
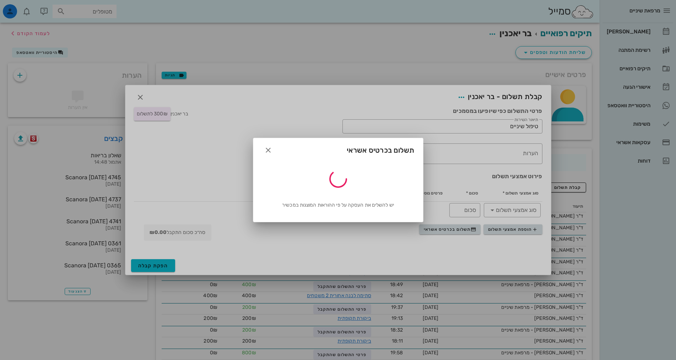
type input "300"
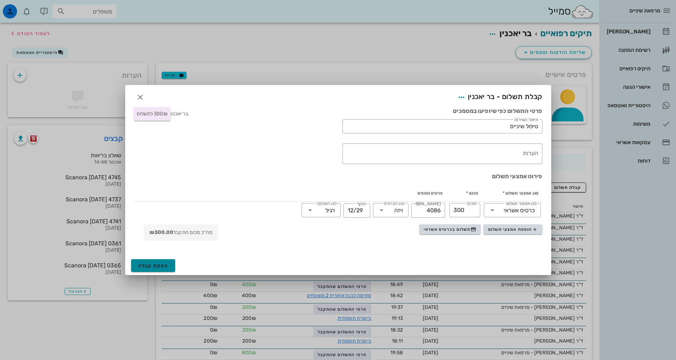
click at [158, 267] on span "הפקת קבלה" at bounding box center [153, 266] width 30 height 6
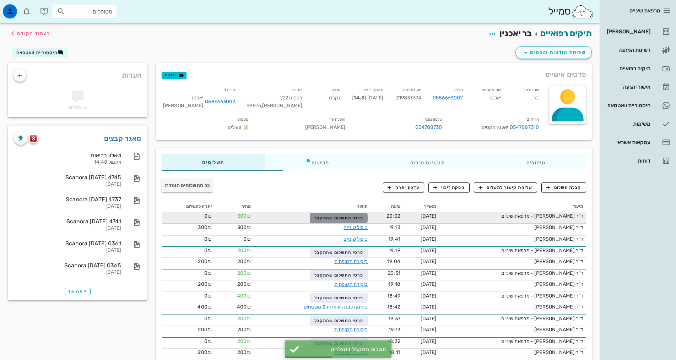
click at [328, 218] on span "פרטי התשלום שהתקבל" at bounding box center [339, 218] width 49 height 5
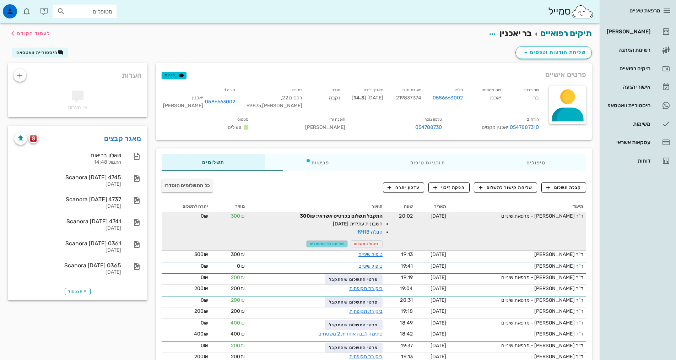
click at [314, 244] on span "שליחת כל המסמכים" at bounding box center [327, 244] width 34 height 4
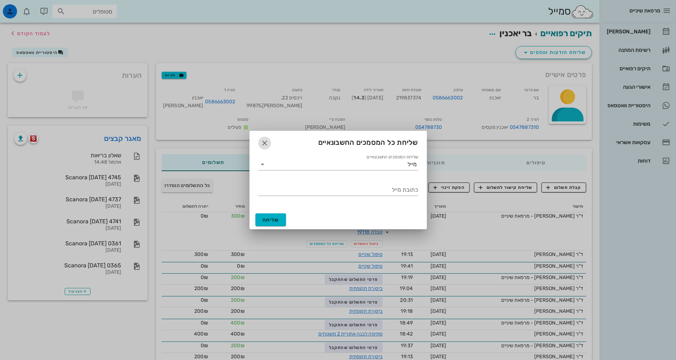
click at [263, 142] on icon "button" at bounding box center [264, 143] width 9 height 9
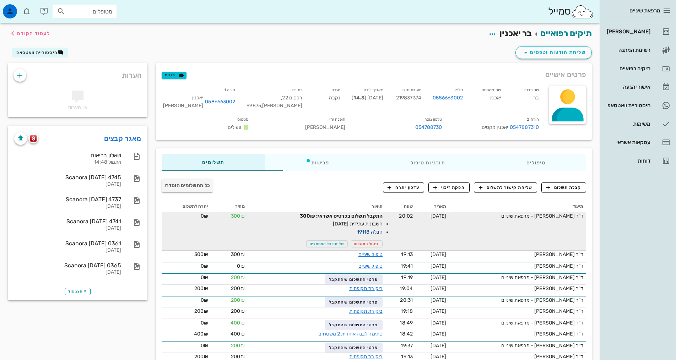
click at [357, 233] on link "קבלה 19118" at bounding box center [370, 232] width 26 height 6
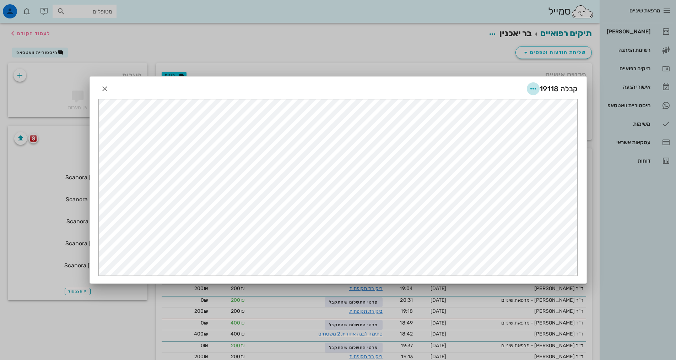
click at [534, 89] on icon "button" at bounding box center [533, 89] width 9 height 9
click at [514, 138] on div "שליחה בוואטסאפ" at bounding box center [513, 140] width 39 height 7
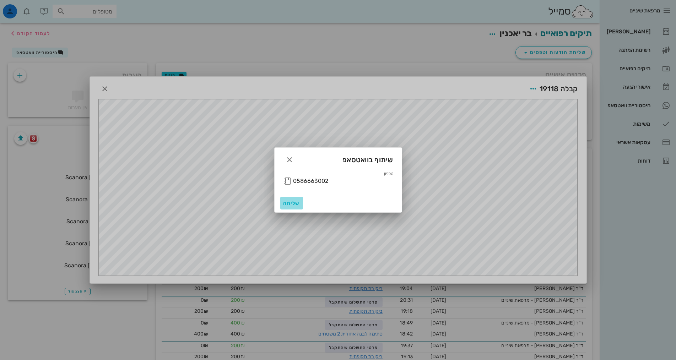
click at [287, 201] on span "שליחה" at bounding box center [291, 203] width 17 height 6
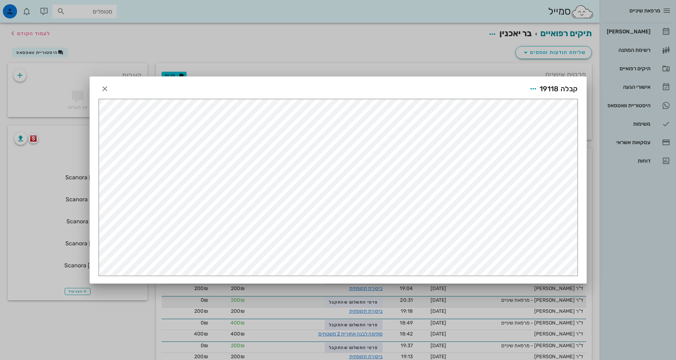
click at [409, 304] on div at bounding box center [338, 180] width 676 height 360
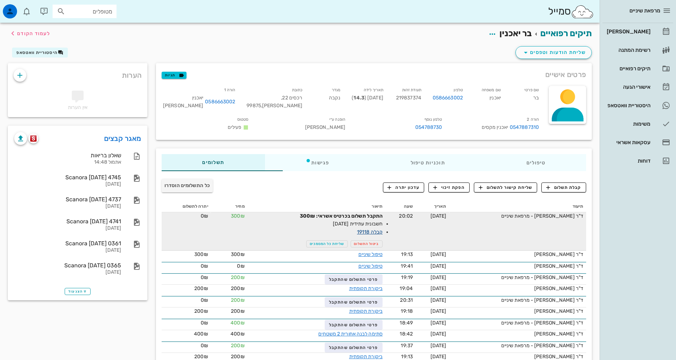
click at [361, 233] on link "קבלה 19118" at bounding box center [370, 232] width 26 height 6
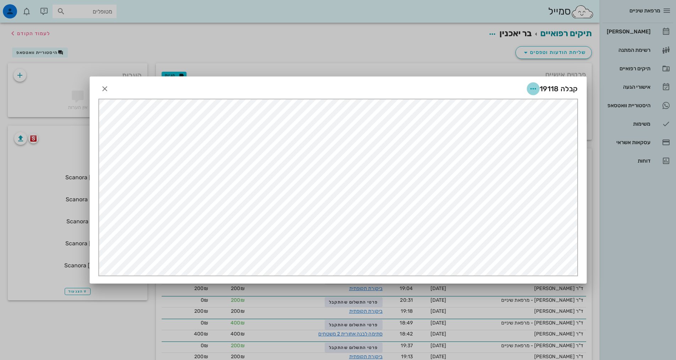
click at [533, 92] on icon "button" at bounding box center [533, 89] width 9 height 9
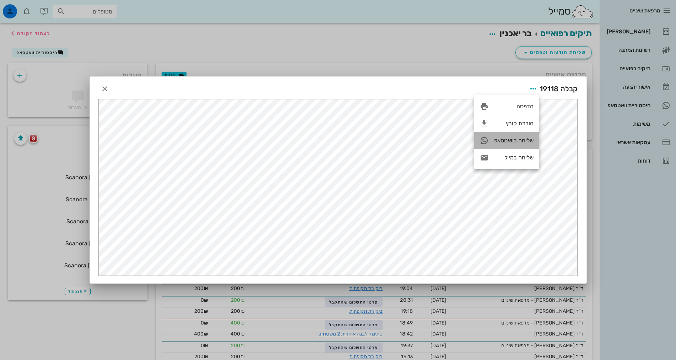
click at [522, 140] on div "שליחה בוואטסאפ" at bounding box center [513, 140] width 39 height 7
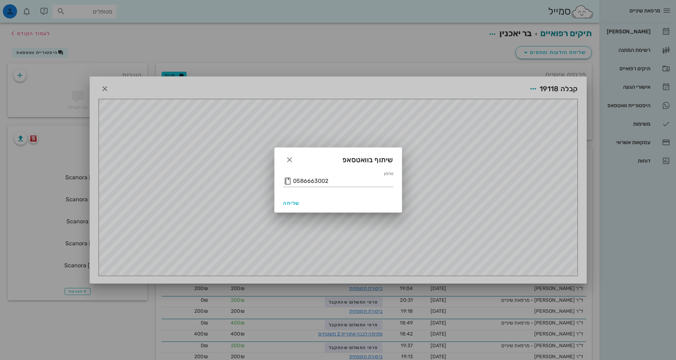
click at [456, 209] on div at bounding box center [338, 180] width 676 height 360
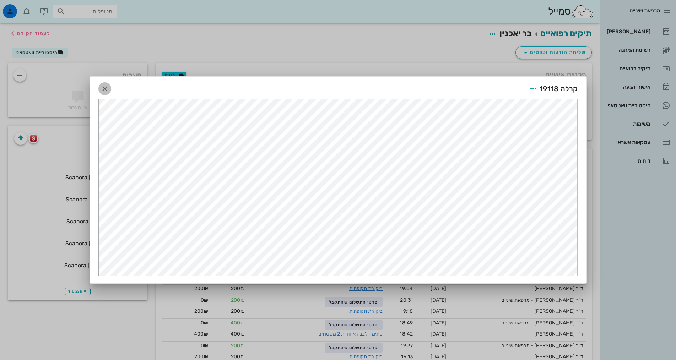
click at [105, 92] on icon "button" at bounding box center [105, 89] width 9 height 9
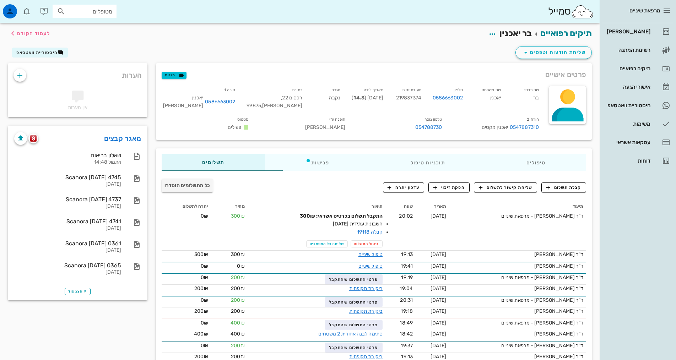
click at [614, 197] on div "מרפאת שיניים [PERSON_NAME] רשימת המתנה תיקים רפואיים אישורי הגעה 1 היסטוריית וו…" at bounding box center [638, 180] width 76 height 360
click at [340, 52] on div "שליחת הודעות וטפסים היסטוריית וואטסאפ" at bounding box center [300, 54] width 593 height 18
click at [630, 29] on div "[PERSON_NAME]" at bounding box center [628, 32] width 45 height 6
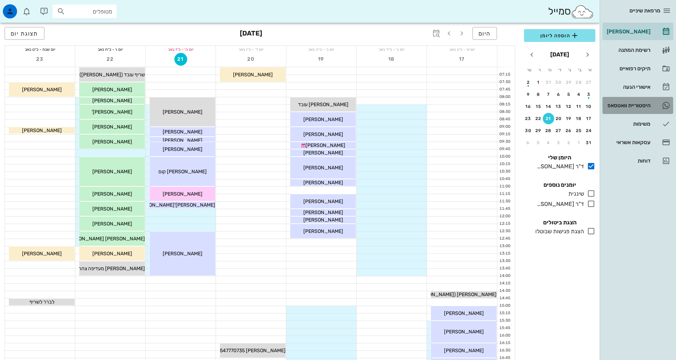
click at [642, 104] on div "היסטוריית וואטסאפ" at bounding box center [628, 106] width 45 height 6
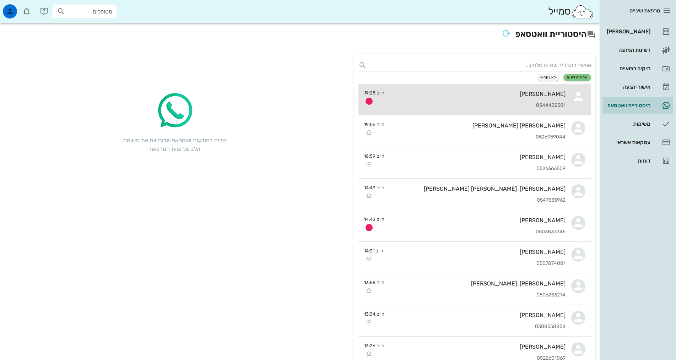
click at [476, 96] on div "[PERSON_NAME]" at bounding box center [478, 94] width 176 height 7
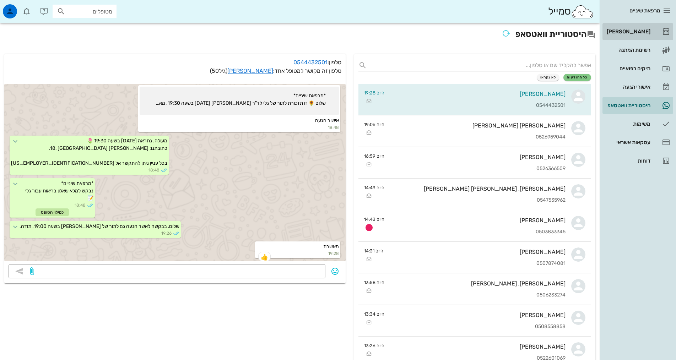
click at [656, 39] on link "[PERSON_NAME]" at bounding box center [638, 31] width 71 height 17
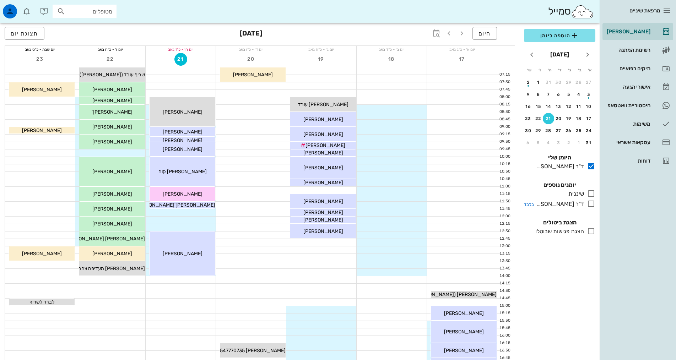
click at [574, 206] on div "ד"ר [PERSON_NAME]" at bounding box center [559, 204] width 50 height 9
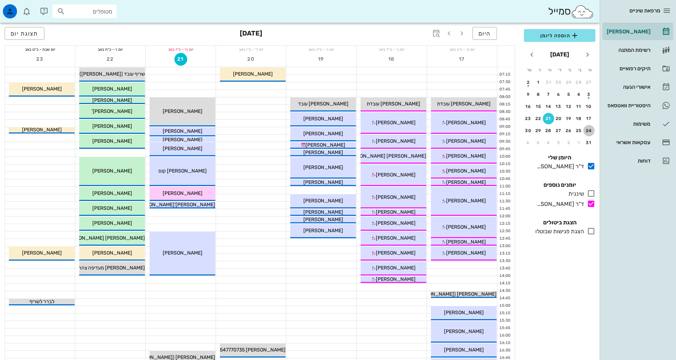
click at [591, 129] on div "24" at bounding box center [589, 130] width 11 height 5
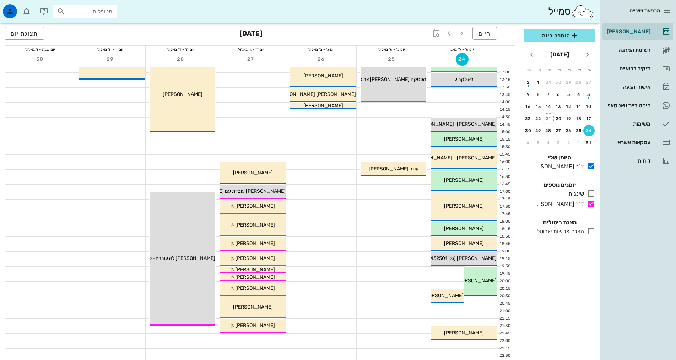
scroll to position [178, 0]
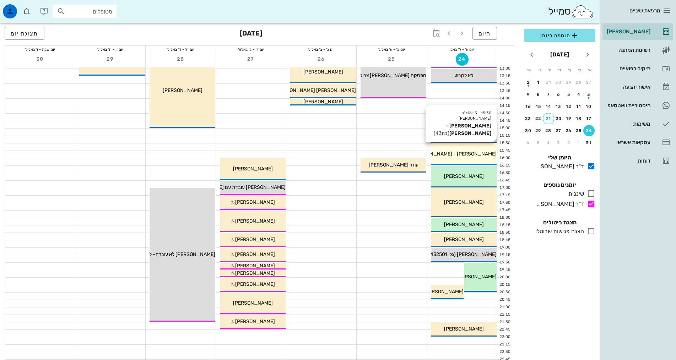
click at [473, 157] on span "[PERSON_NAME] - [PERSON_NAME]" at bounding box center [455, 154] width 84 height 6
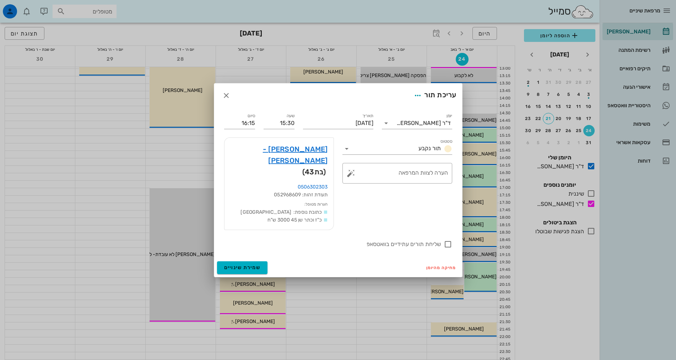
click at [478, 154] on div at bounding box center [338, 180] width 676 height 360
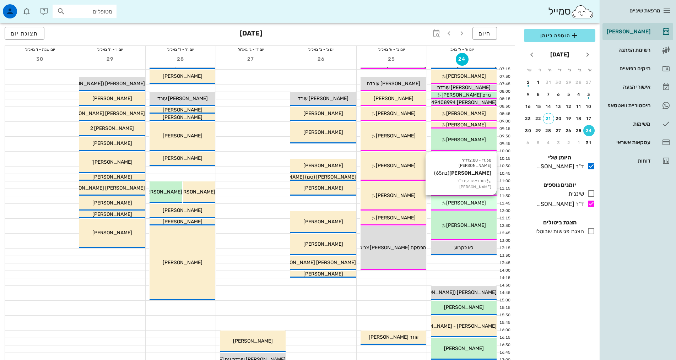
scroll to position [0, 0]
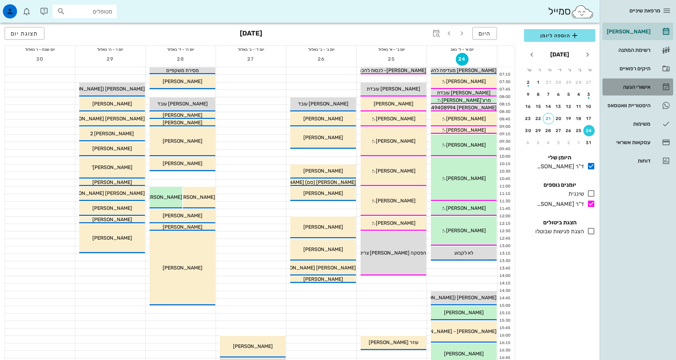
click at [665, 85] on icon at bounding box center [666, 87] width 9 height 9
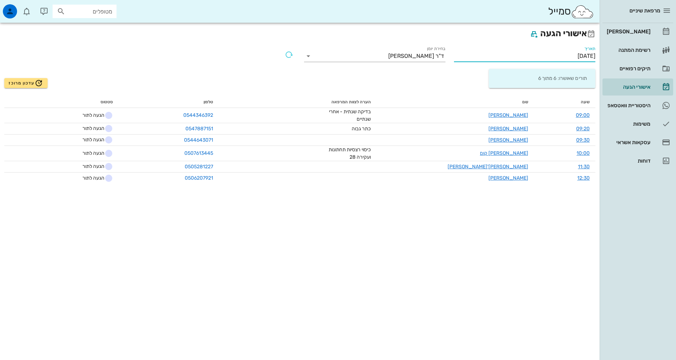
click at [550, 58] on input "[DATE]" at bounding box center [524, 55] width 141 height 11
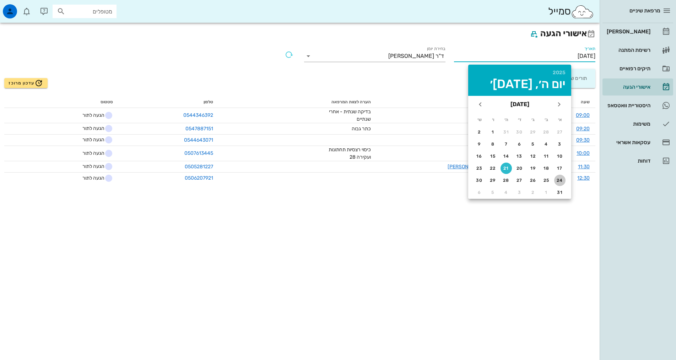
click at [556, 181] on div "24" at bounding box center [559, 180] width 11 height 5
type input "[DATE]"
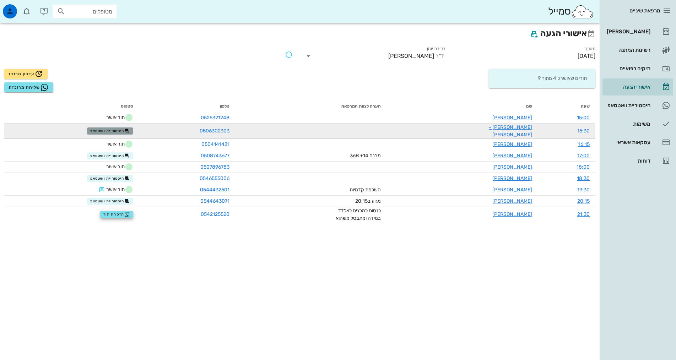
click at [114, 128] on span "היסטוריית וואטסאפ" at bounding box center [110, 131] width 40 height 6
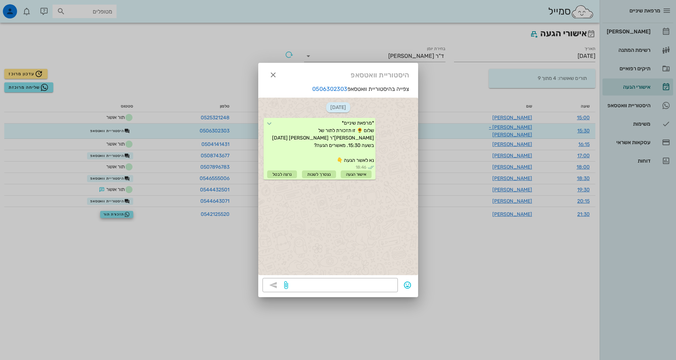
click at [357, 233] on div "[DATE] *מרפאת שיניים* שלום 🌻 זו תזכורת לתור של [PERSON_NAME] לד"ר [PERSON_NAME]…" at bounding box center [338, 187] width 160 height 178
click at [353, 289] on textarea at bounding box center [342, 285] width 104 height 11
click at [422, 268] on div at bounding box center [338, 180] width 676 height 360
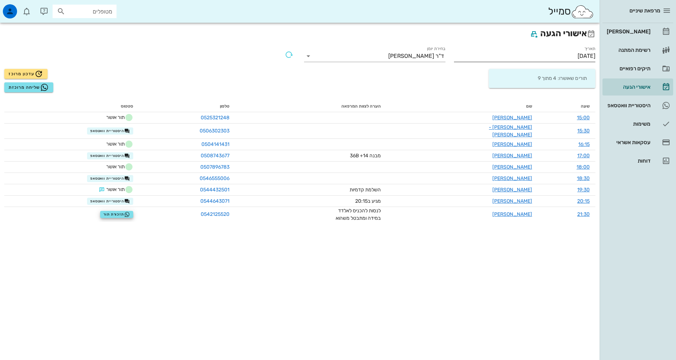
click at [534, 54] on input "[DATE]" at bounding box center [524, 55] width 141 height 11
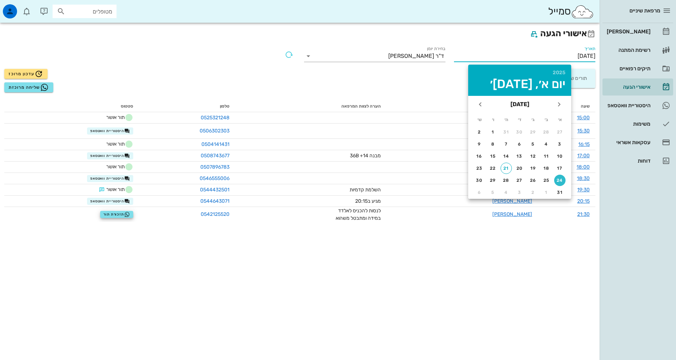
click at [534, 54] on input "[DATE]" at bounding box center [524, 55] width 141 height 11
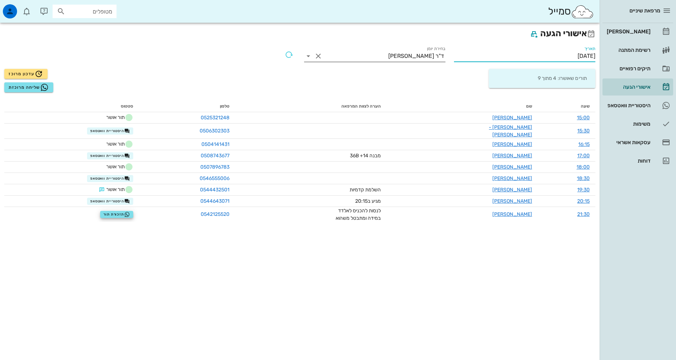
click at [391, 47] on div "בחירת יומן ד"ר [PERSON_NAME]" at bounding box center [374, 55] width 141 height 18
click at [388, 54] on input "בחירת יומן" at bounding box center [356, 55] width 64 height 11
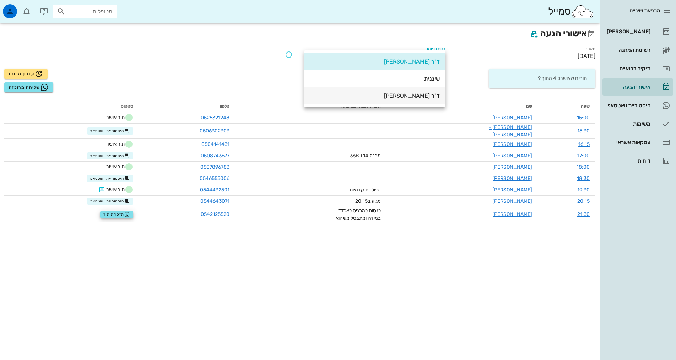
click at [415, 96] on div "ד"ר [PERSON_NAME]" at bounding box center [375, 95] width 130 height 7
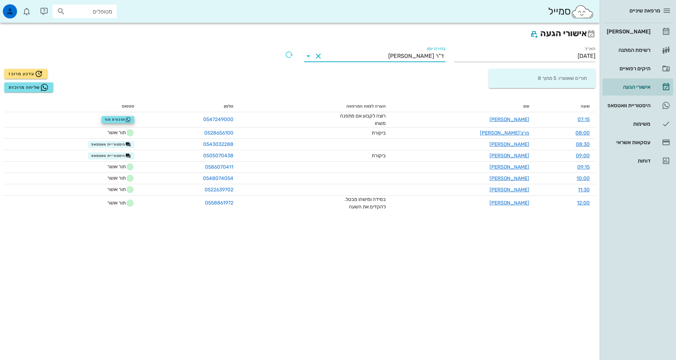
click at [499, 281] on div "אישורי הגעה תאריך [DATE] בחירת יומן ד"ר [PERSON_NAME] תורים שאושרו: 5 מתוך 8 עד…" at bounding box center [300, 192] width 600 height 338
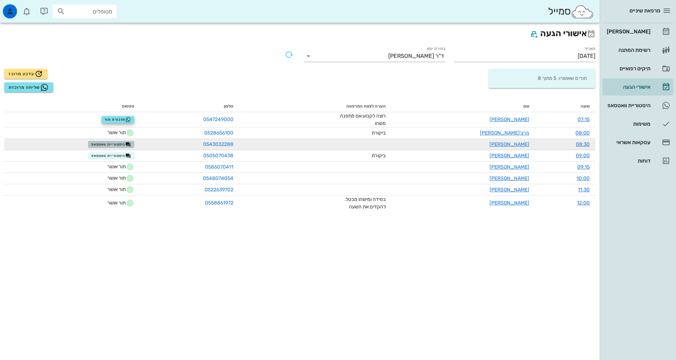
click at [118, 145] on span "היסטוריית וואטסאפ" at bounding box center [111, 145] width 40 height 6
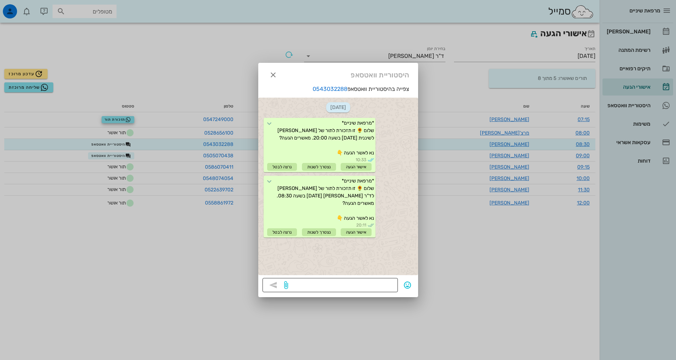
click at [363, 285] on textarea at bounding box center [342, 285] width 104 height 11
click at [369, 288] on textarea at bounding box center [342, 285] width 104 height 11
click at [371, 286] on textarea at bounding box center [342, 285] width 104 height 11
click at [168, 251] on div at bounding box center [338, 180] width 676 height 360
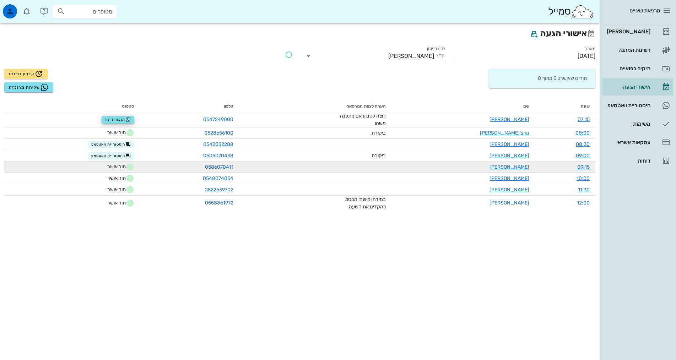
click at [122, 162] on td "תור אושר" at bounding box center [72, 167] width 136 height 11
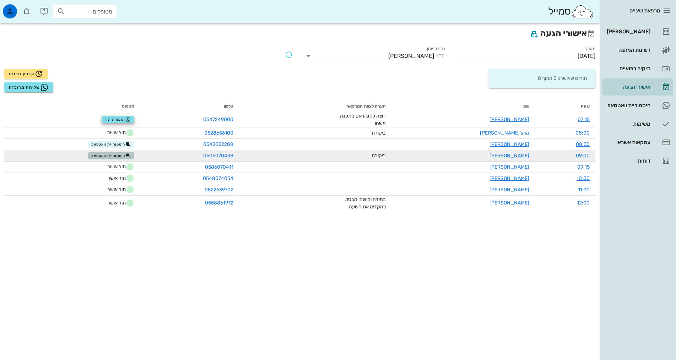
click at [121, 157] on span "היסטוריית וואטסאפ" at bounding box center [111, 156] width 40 height 6
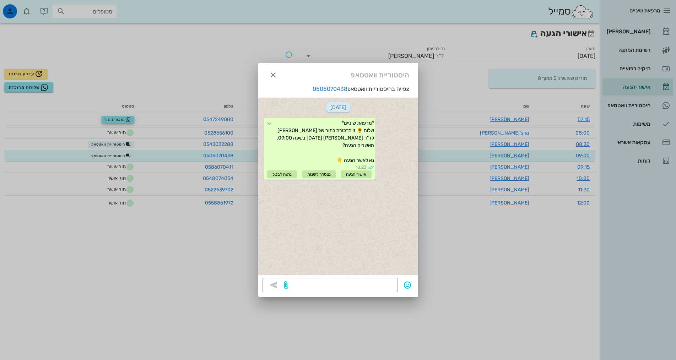
click at [186, 263] on div at bounding box center [338, 180] width 676 height 360
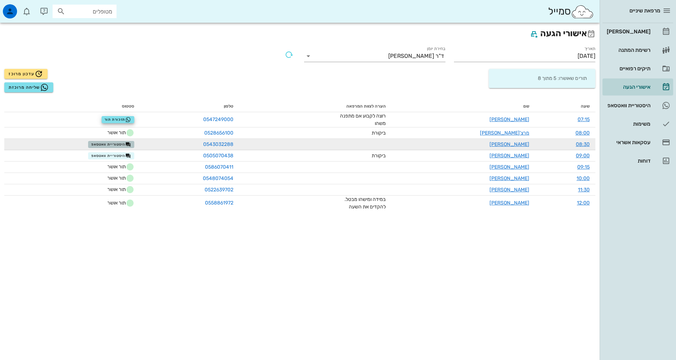
click at [118, 147] on button "היסטוריית וואטסאפ" at bounding box center [111, 144] width 46 height 7
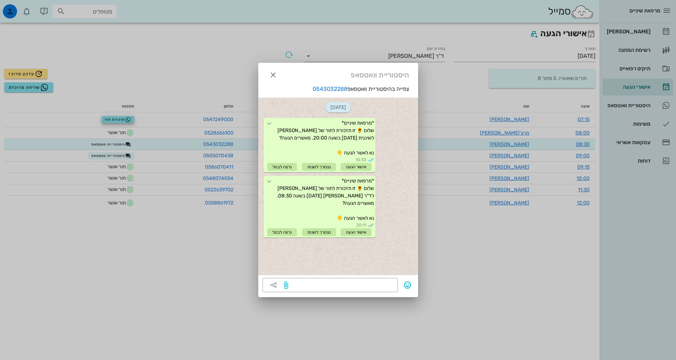
click at [247, 272] on div at bounding box center [338, 180] width 676 height 360
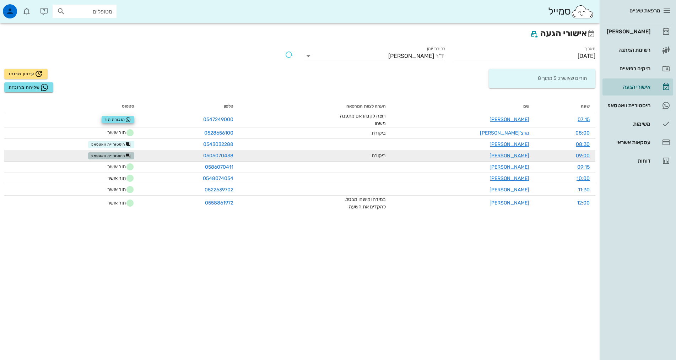
click at [115, 155] on span "היסטוריית וואטסאפ" at bounding box center [111, 156] width 40 height 6
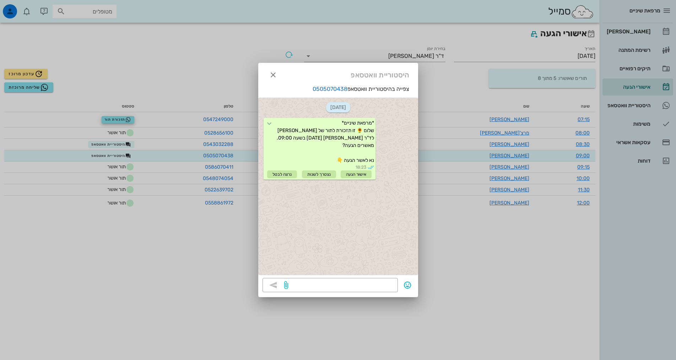
click at [368, 259] on div "[DATE] *מרפאת שיניים* שלום 🌻 זו תזכורת לתור של [PERSON_NAME] לד"ר [PERSON_NAME]…" at bounding box center [338, 187] width 160 height 178
click at [271, 77] on icon "button" at bounding box center [273, 75] width 9 height 9
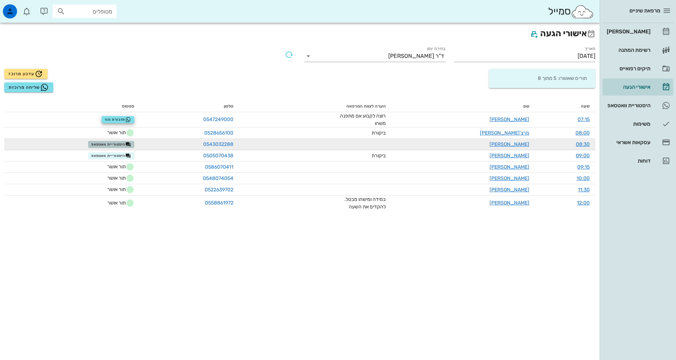
drag, startPoint x: 139, startPoint y: 142, endPoint x: 136, endPoint y: 144, distance: 3.7
click at [134, 143] on button "היסטוריית וואטסאפ" at bounding box center [111, 144] width 46 height 7
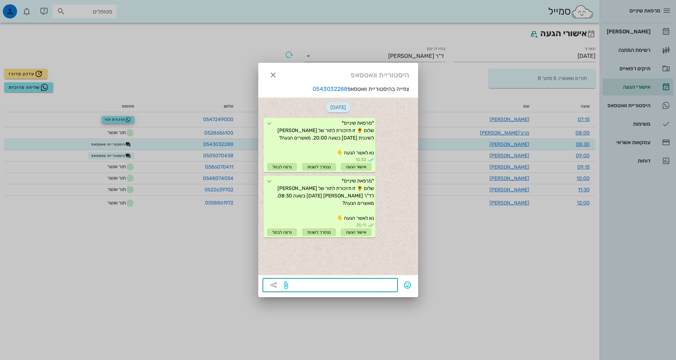
click at [359, 285] on textarea at bounding box center [342, 285] width 104 height 11
type textarea "נא לאשר הגעה"
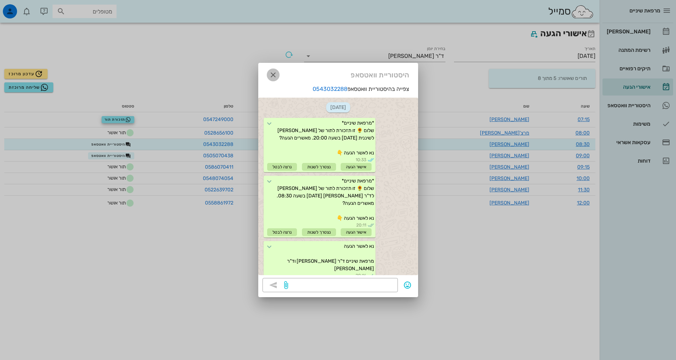
click at [270, 74] on icon "button" at bounding box center [273, 75] width 9 height 9
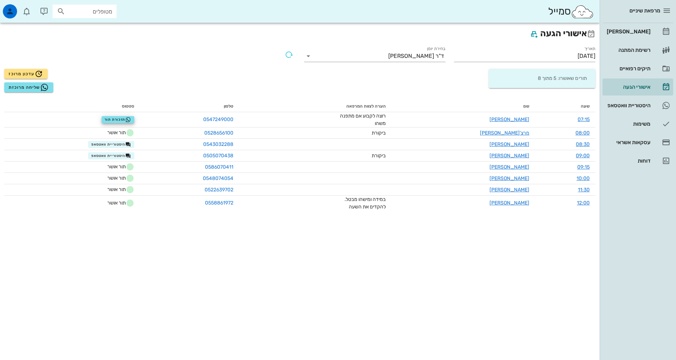
click at [219, 249] on div "אישורי הגעה תאריך [DATE] בחירת יומן ד"ר [PERSON_NAME] תורים שאושרו: 5 מתוך 8 עד…" at bounding box center [300, 192] width 600 height 338
click at [549, 254] on div "אישורי הגעה תאריך [DATE] בחירת יומן ד"ר [PERSON_NAME] תורים שאושרו: 5 מתוך 8 עד…" at bounding box center [300, 192] width 600 height 338
click at [642, 36] on div "[PERSON_NAME]" at bounding box center [628, 31] width 45 height 11
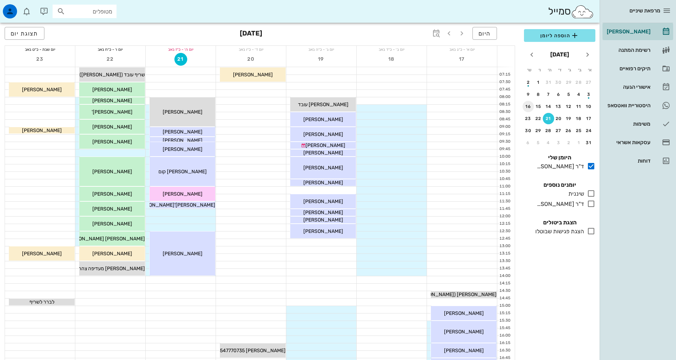
click at [572, 203] on div "ד"ר [PERSON_NAME]" at bounding box center [559, 204] width 50 height 9
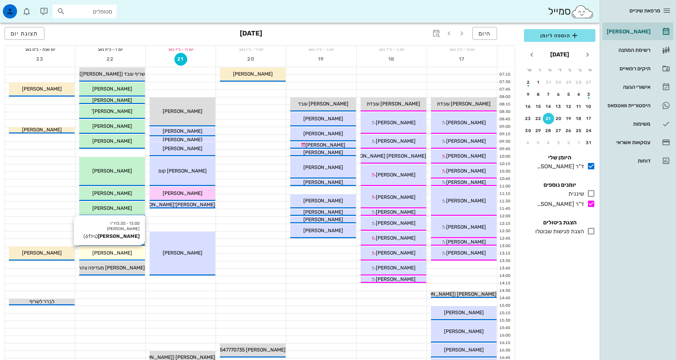
click at [133, 257] on div "[PERSON_NAME]" at bounding box center [112, 252] width 66 height 7
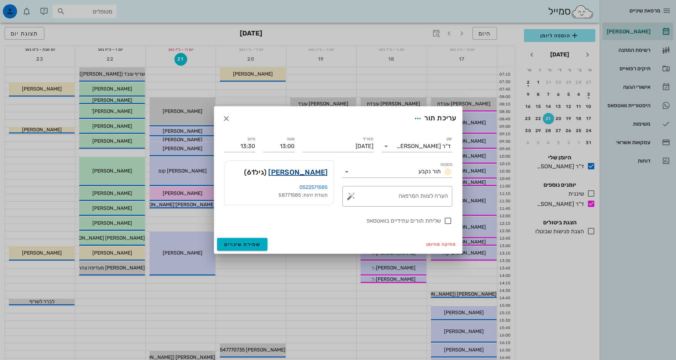
click at [322, 170] on link "[PERSON_NAME]" at bounding box center [297, 172] width 59 height 11
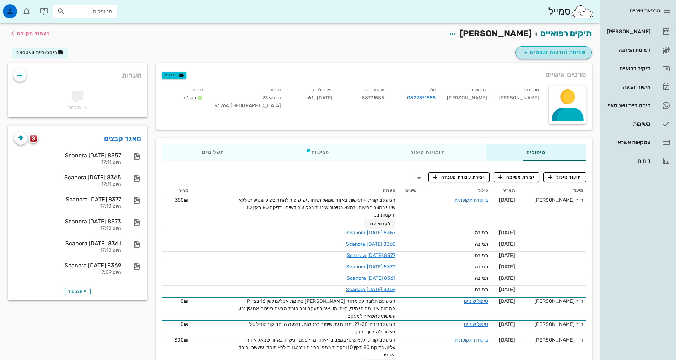
click at [531, 52] on span "שליחת הודעות וטפסים" at bounding box center [554, 52] width 64 height 9
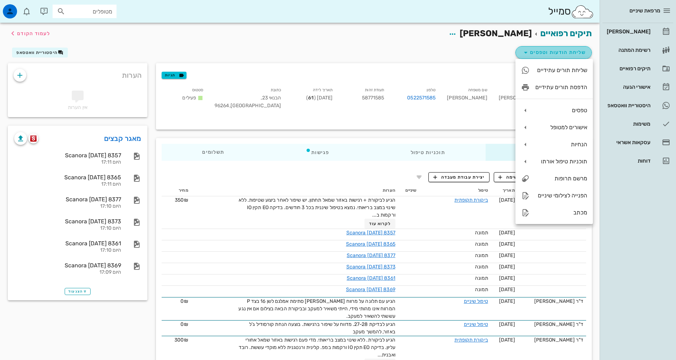
click at [531, 52] on span "שליחת הודעות וטפסים" at bounding box center [554, 52] width 64 height 9
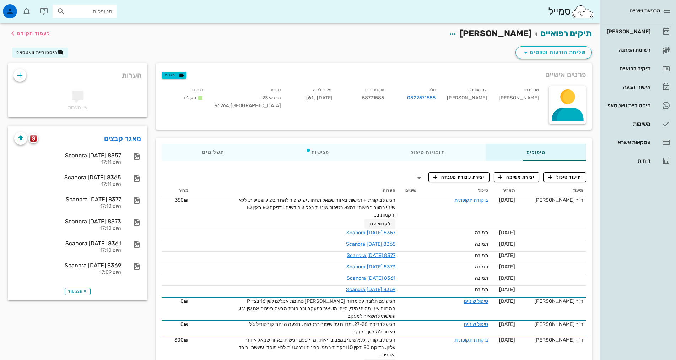
click at [443, 41] on div "תיקים רפואיים [PERSON_NAME] לעמוד הקודם" at bounding box center [300, 34] width 593 height 22
click at [457, 33] on icon "button" at bounding box center [452, 34] width 9 height 9
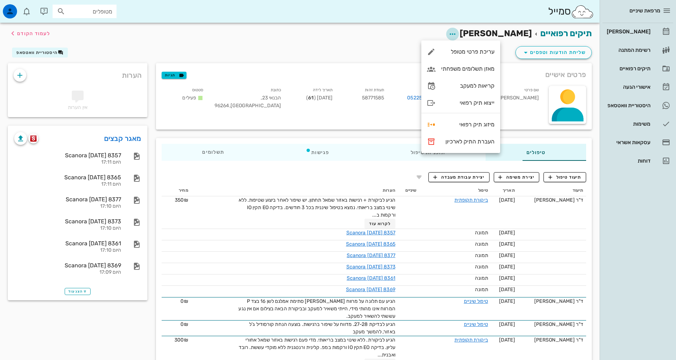
click at [457, 33] on icon "button" at bounding box center [452, 34] width 9 height 9
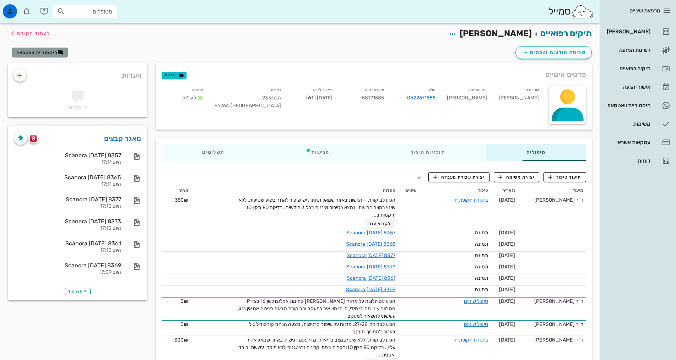
click at [42, 54] on span "היסטוריית וואטסאפ" at bounding box center [36, 52] width 41 height 5
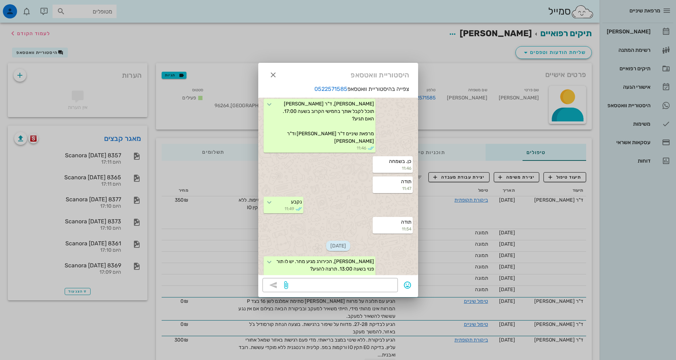
scroll to position [27, 0]
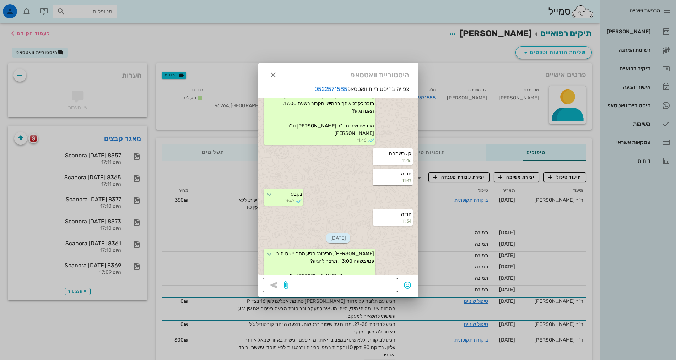
click at [376, 286] on textarea at bounding box center [342, 285] width 104 height 11
click at [272, 79] on button "button" at bounding box center [273, 75] width 13 height 13
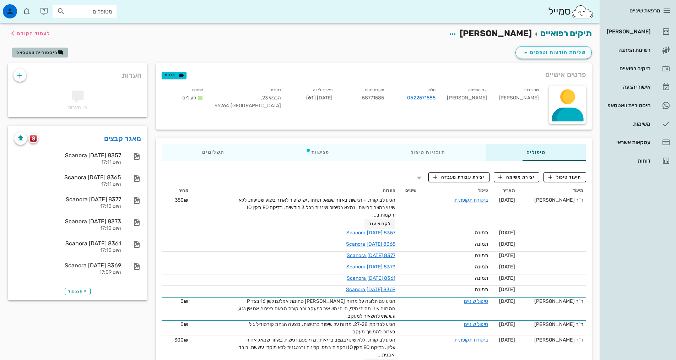
click at [47, 52] on span "היסטוריית וואטסאפ" at bounding box center [36, 52] width 41 height 5
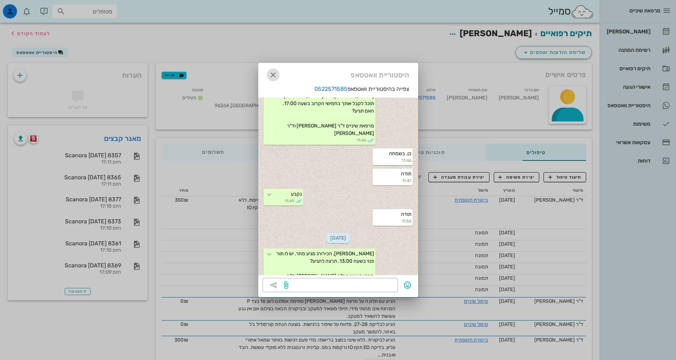
click at [271, 79] on icon "button" at bounding box center [273, 75] width 9 height 9
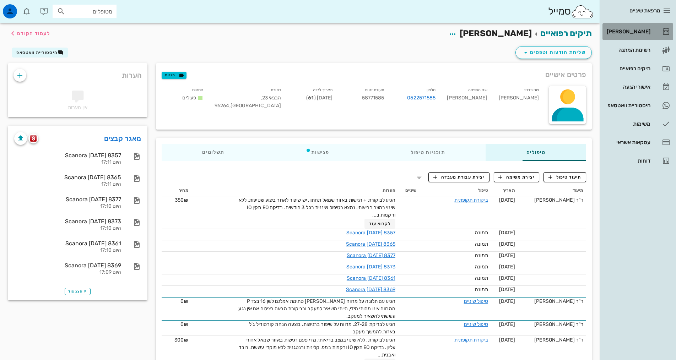
click at [645, 39] on link "[PERSON_NAME]" at bounding box center [638, 31] width 71 height 17
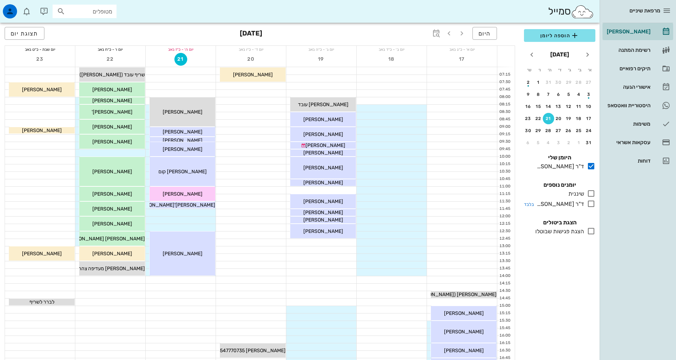
click at [575, 206] on div "ד"ר [PERSON_NAME]" at bounding box center [559, 204] width 50 height 9
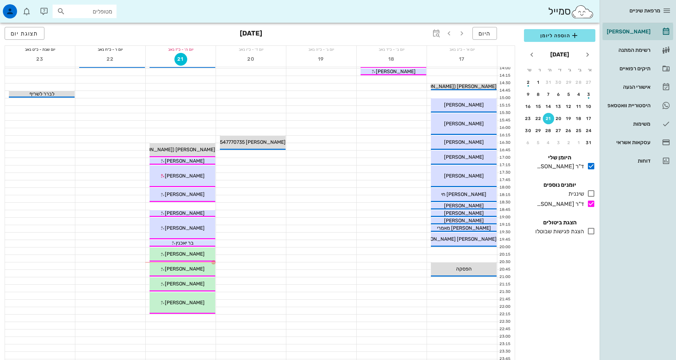
scroll to position [213, 0]
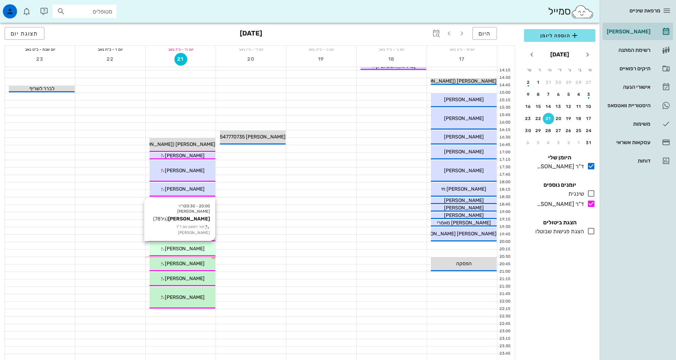
click at [195, 250] on span "[PERSON_NAME]" at bounding box center [185, 249] width 40 height 6
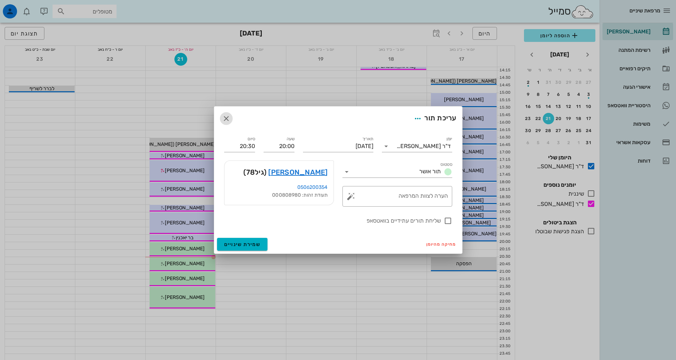
click at [230, 123] on icon "button" at bounding box center [226, 118] width 9 height 9
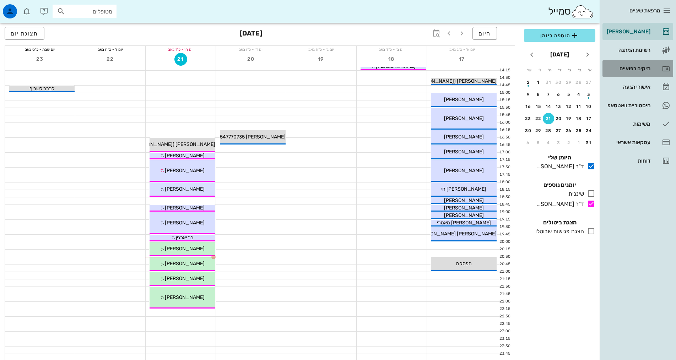
click at [638, 61] on link "תיקים רפואיים" at bounding box center [638, 68] width 71 height 17
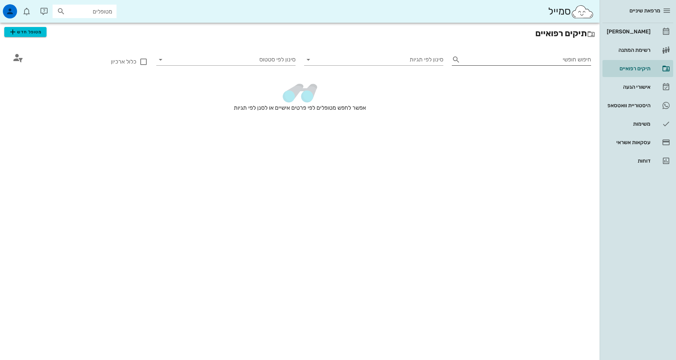
click at [560, 53] on div "חיפוש חופשי" at bounding box center [521, 59] width 139 height 18
click at [560, 60] on input "חיפוש חופשי" at bounding box center [527, 59] width 128 height 11
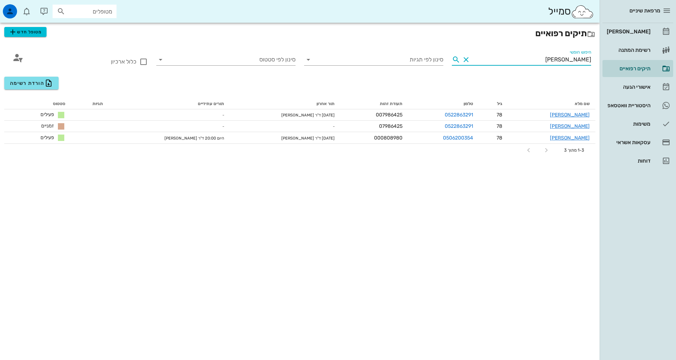
type input "[PERSON_NAME]"
click at [423, 259] on div "תיקים רפואיים מטופל חדש חיפוש חופשי [PERSON_NAME] סינון לפי תגיות סינון לפי סטט…" at bounding box center [300, 192] width 600 height 338
click at [649, 35] on div "[PERSON_NAME]" at bounding box center [628, 31] width 45 height 11
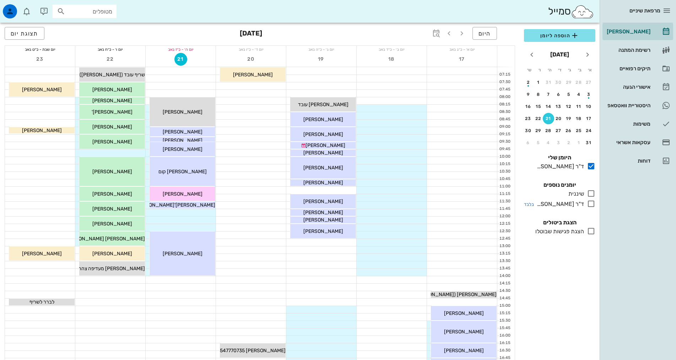
click at [587, 206] on icon at bounding box center [591, 204] width 9 height 9
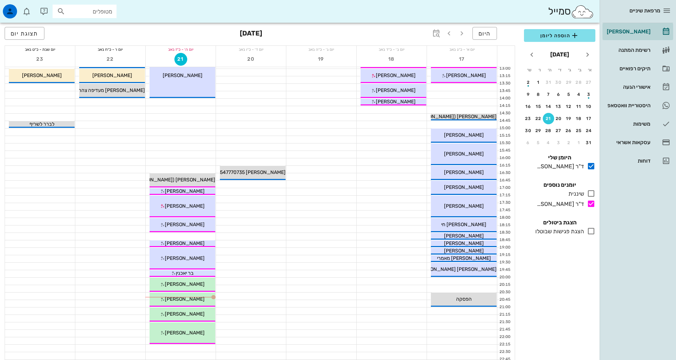
scroll to position [143, 0]
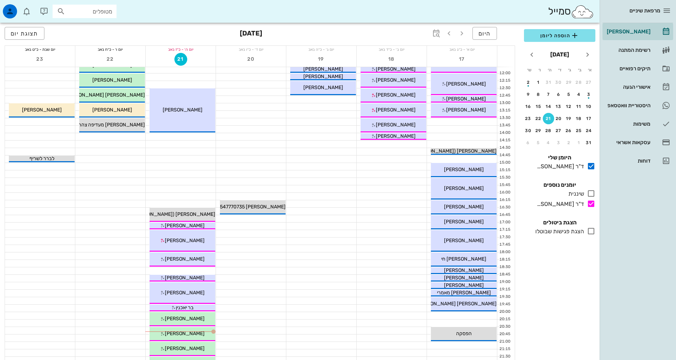
click at [353, 190] on div at bounding box center [321, 189] width 70 height 7
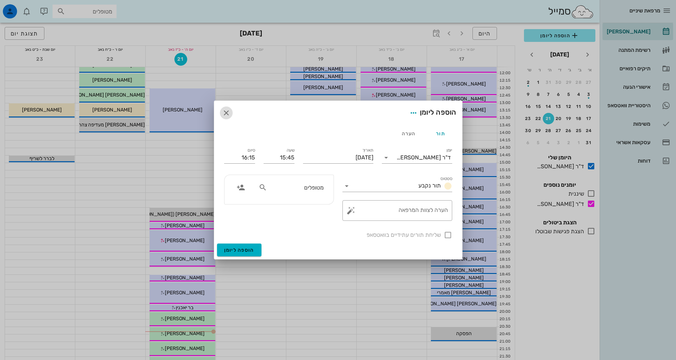
click at [229, 113] on icon "button" at bounding box center [226, 113] width 9 height 9
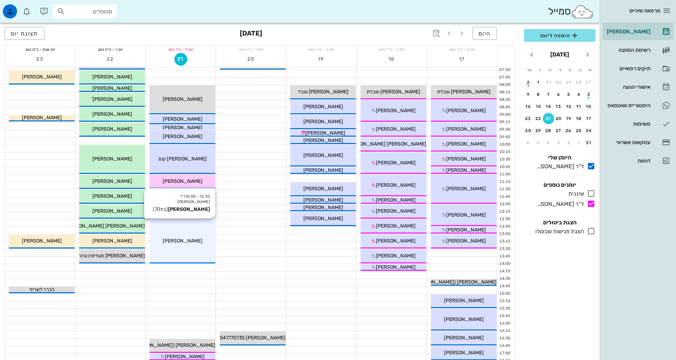
scroll to position [0, 0]
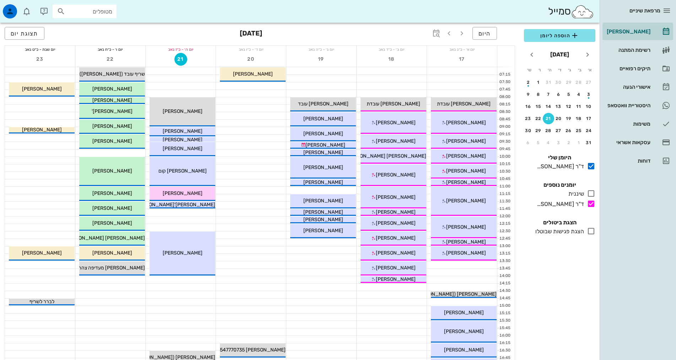
click at [635, 253] on div "מרפאת שיניים [PERSON_NAME] רשימת המתנה תיקים רפואיים אישורי הגעה 1 היסטוריית וו…" at bounding box center [638, 180] width 76 height 360
click at [630, 248] on div "מרפאת שיניים [PERSON_NAME] רשימת המתנה תיקים רפואיים אישורי הגעה 1 היסטוריית וו…" at bounding box center [638, 180] width 76 height 360
click at [320, 40] on div "היום [DATE] תצוגת יום" at bounding box center [260, 34] width 511 height 23
click at [569, 310] on div "הוספה ליומן [DATE] א׳ ב׳ ג׳ ד׳ ה׳ ו׳ ש׳ 27 28 29 30 31 1 2 3 4 5 6 7 8 9 10 11 …" at bounding box center [560, 192] width 80 height 335
click at [570, 299] on div "הוספה ליומן [DATE] א׳ ב׳ ג׳ ד׳ ה׳ ו׳ ש׳ 27 28 29 30 31 1 2 3 4 5 6 7 8 9 10 11 …" at bounding box center [560, 192] width 80 height 335
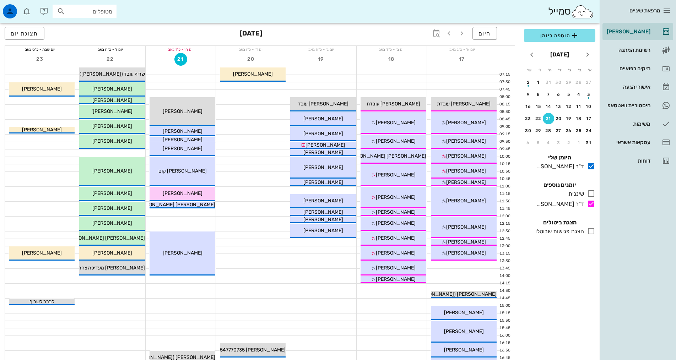
click at [625, 272] on div "מרפאת שיניים [PERSON_NAME] רשימת המתנה תיקים רפואיים אישורי הגעה 1 היסטוריית וו…" at bounding box center [638, 180] width 76 height 360
click at [616, 245] on div "מרפאת שיניים [PERSON_NAME] רשימת המתנה תיקים רפואיים אישורי הגעה 1 היסטוריית וו…" at bounding box center [638, 180] width 76 height 360
click at [614, 338] on div "מרפאת שיניים [PERSON_NAME] רשימת המתנה תיקים רפואיים אישורי הגעה 1 היסטוריית וו…" at bounding box center [638, 180] width 76 height 360
click at [611, 337] on div "מרפאת שיניים [PERSON_NAME] רשימת המתנה תיקים רפואיים אישורי הגעה 1 היסטוריית וו…" at bounding box center [638, 180] width 76 height 360
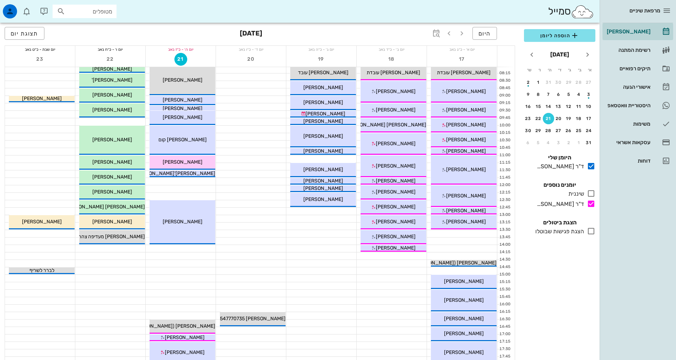
scroll to position [36, 0]
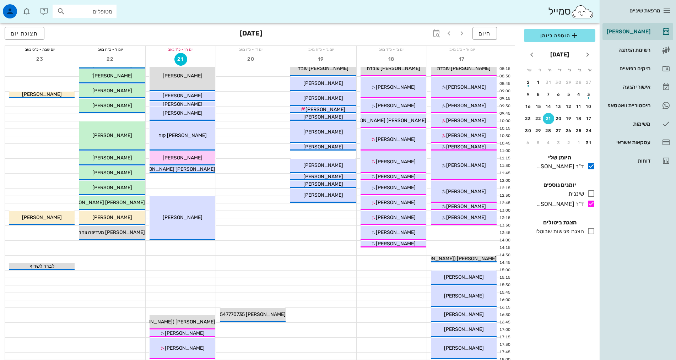
click at [369, 284] on div at bounding box center [392, 281] width 70 height 7
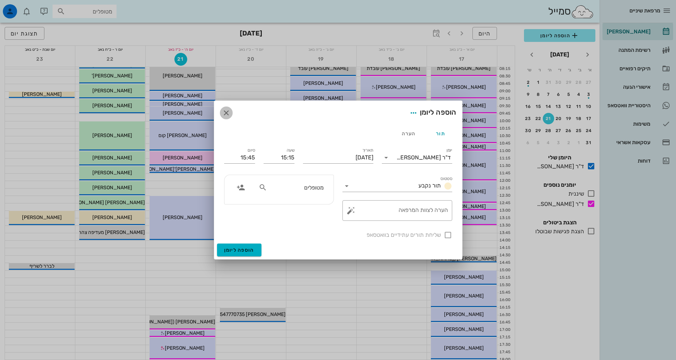
click at [228, 110] on icon "button" at bounding box center [226, 113] width 9 height 9
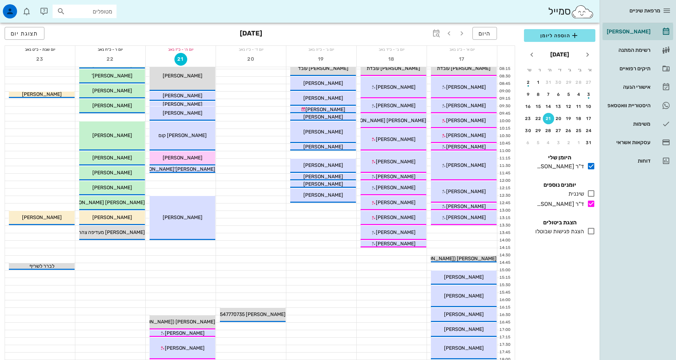
click at [585, 295] on div "הוספה ליומן [DATE] א׳ ב׳ ג׳ ד׳ ה׳ ו׳ ש׳ 27 28 29 30 31 1 2 3 4 5 6 7 8 9 10 11 …" at bounding box center [560, 192] width 80 height 335
click at [590, 134] on button "24" at bounding box center [589, 130] width 11 height 11
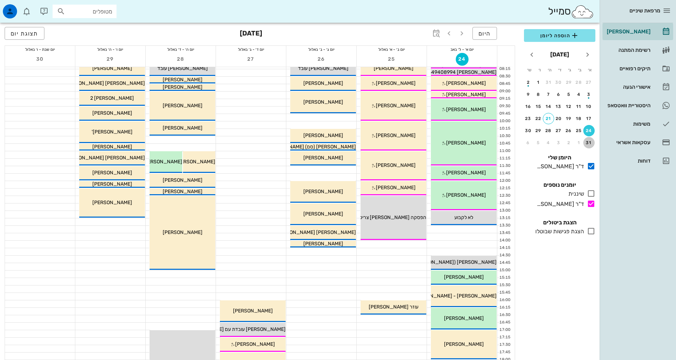
click at [590, 140] on button "31" at bounding box center [589, 142] width 11 height 11
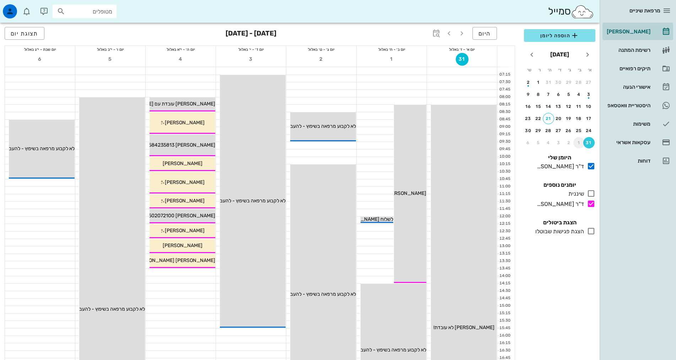
click at [578, 141] on div "1" at bounding box center [579, 142] width 11 height 5
click at [589, 90] on button "7" at bounding box center [589, 94] width 11 height 11
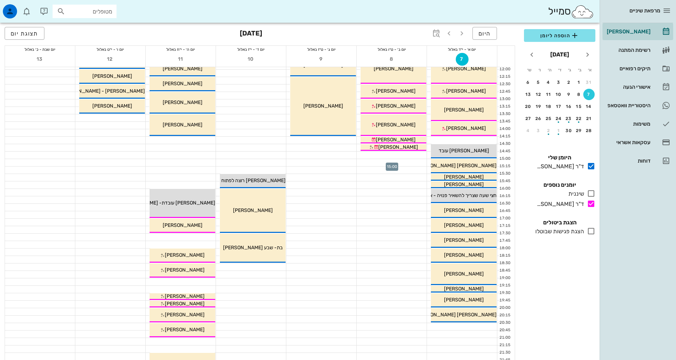
scroll to position [214, 0]
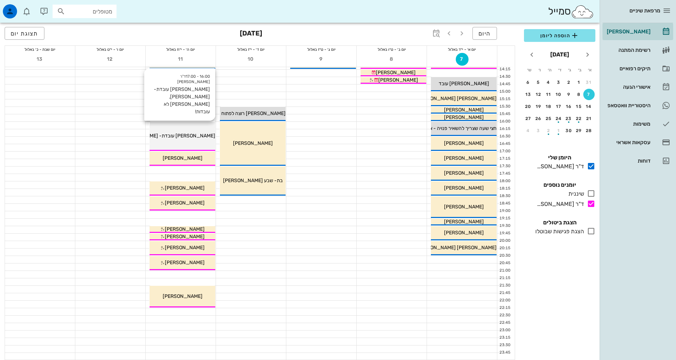
click at [179, 135] on span "[PERSON_NAME] עובדת- [PERSON_NAME], [PERSON_NAME] לא עובדות!" at bounding box center [134, 136] width 161 height 6
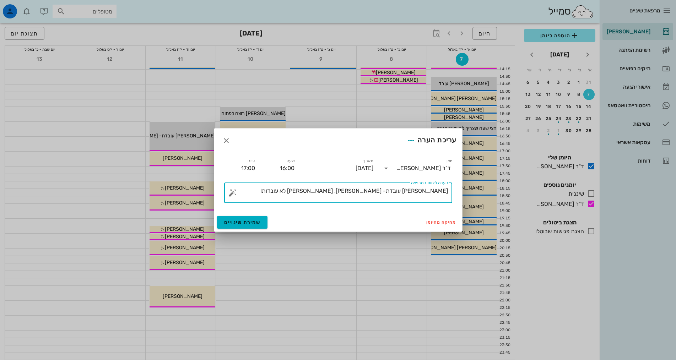
drag, startPoint x: 344, startPoint y: 189, endPoint x: 414, endPoint y: 192, distance: 70.1
click at [414, 192] on textarea "[PERSON_NAME] עובדת- [PERSON_NAME], [PERSON_NAME] לא עובדות!" at bounding box center [341, 194] width 214 height 17
click at [415, 192] on textarea "[PERSON_NAME] עובדת- [PERSON_NAME], [PERSON_NAME] לא עובדות!" at bounding box center [341, 194] width 214 height 17
type textarea "[PERSON_NAME] עובדת- (אין סייעת!)[PERSON_NAME], [PERSON_NAME] לא עובדות!"
click at [254, 222] on span "שמירת שינויים" at bounding box center [242, 223] width 37 height 6
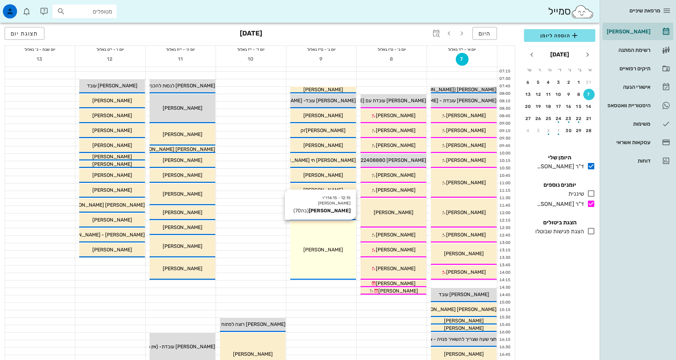
scroll to position [0, 0]
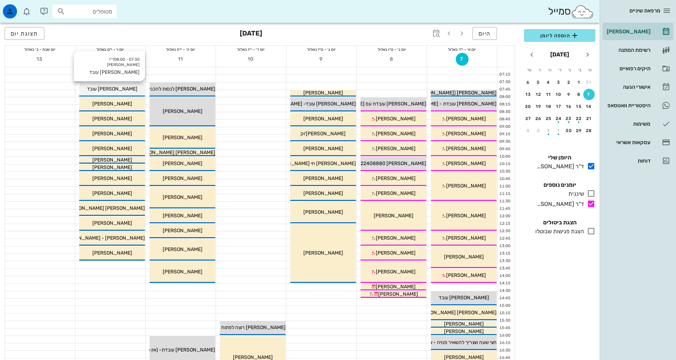
click at [122, 88] on span "[PERSON_NAME] עובד" at bounding box center [112, 89] width 50 height 6
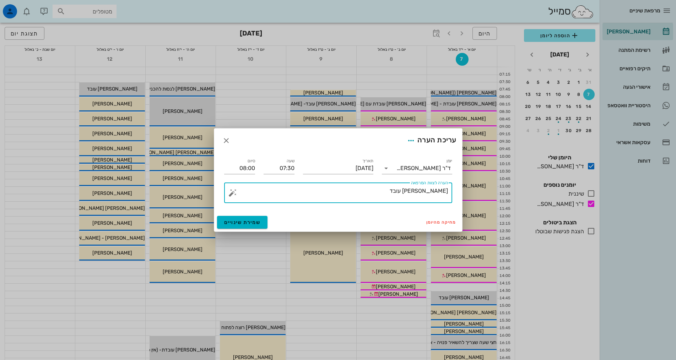
click at [377, 195] on textarea "[PERSON_NAME] עובד" at bounding box center [341, 194] width 214 height 17
type textarea "[PERSON_NAME] ([PERSON_NAME] לא נמצאת)"
click at [227, 226] on button "שמירת שינויים" at bounding box center [242, 222] width 51 height 13
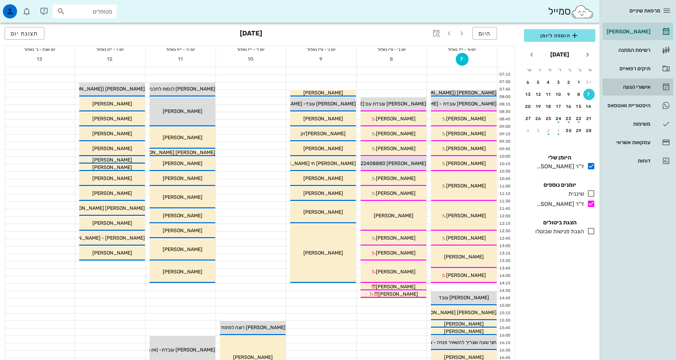
click at [642, 86] on div "אישורי הגעה" at bounding box center [628, 87] width 45 height 6
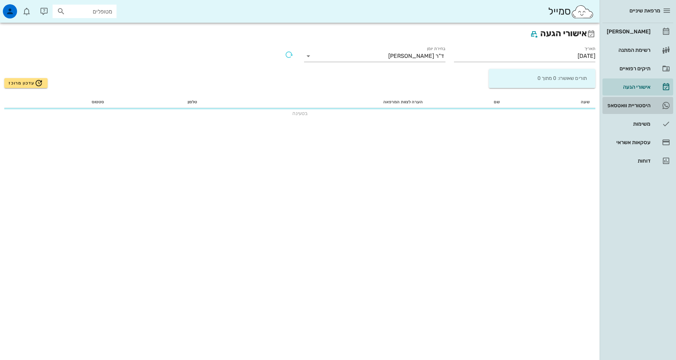
click at [635, 105] on div "היסטוריית וואטסאפ" at bounding box center [628, 106] width 45 height 6
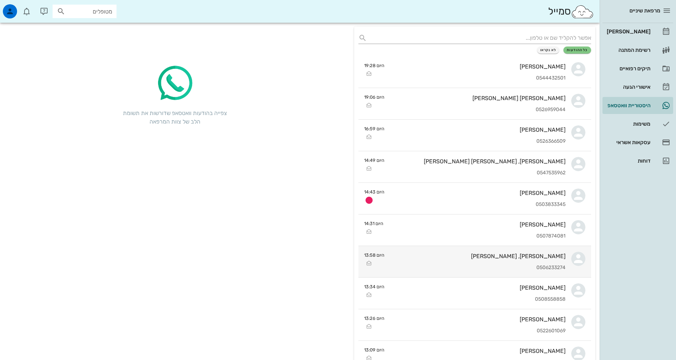
scroll to position [36, 0]
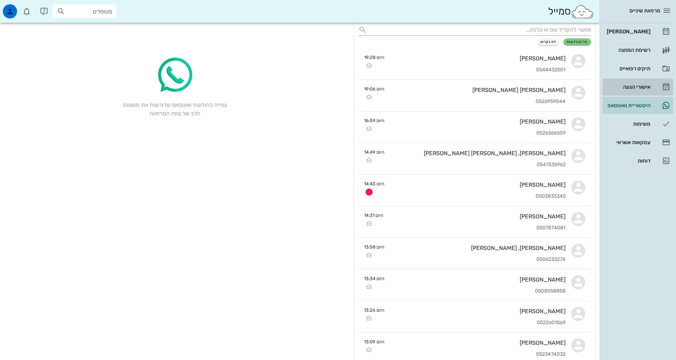
click at [634, 88] on div "אישורי הגעה" at bounding box center [628, 87] width 45 height 6
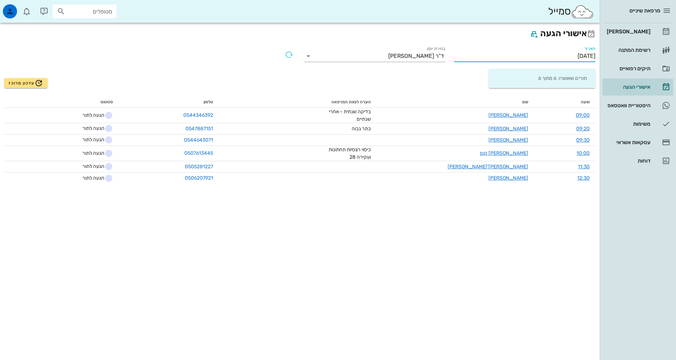
click at [520, 56] on input "[DATE]" at bounding box center [524, 55] width 141 height 11
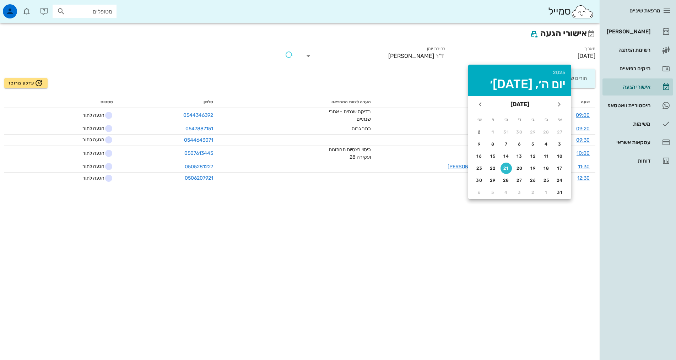
click at [554, 178] on td "24" at bounding box center [560, 180] width 13 height 11
click at [558, 178] on button "24" at bounding box center [559, 180] width 11 height 11
type input "[DATE]"
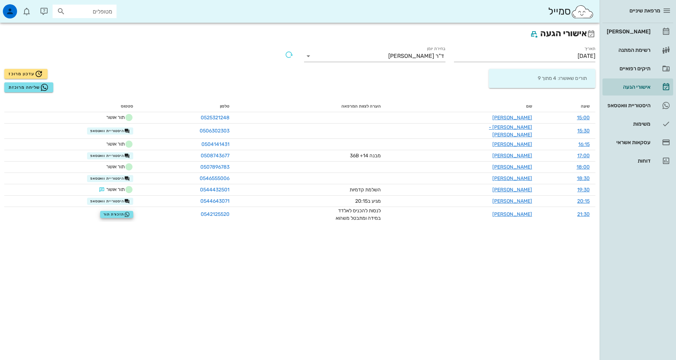
click at [323, 300] on div "אישורי הגעה תאריך [DATE] בחירת יומן ד"ר [PERSON_NAME] תורים שאושרו: 4 מתוך 9 עד…" at bounding box center [300, 192] width 600 height 338
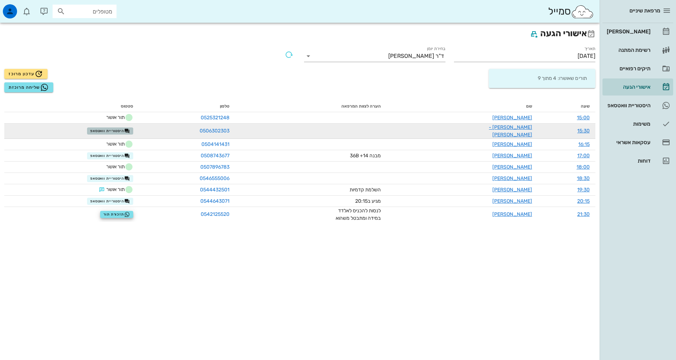
click at [103, 128] on span "היסטוריית וואטסאפ" at bounding box center [110, 131] width 40 height 6
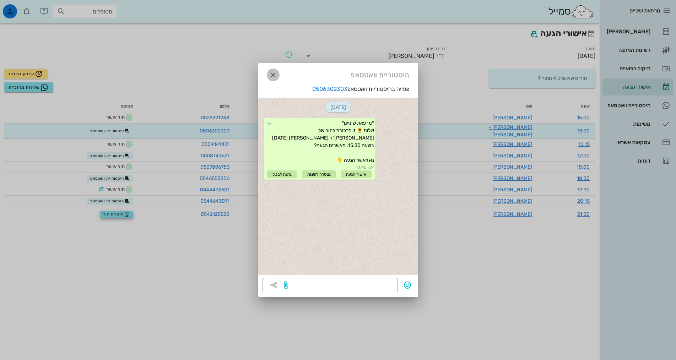
click at [276, 74] on icon "button" at bounding box center [273, 75] width 9 height 9
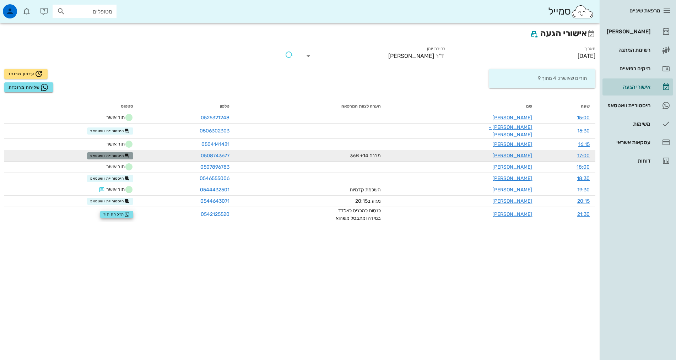
click at [118, 154] on span "היסטוריית וואטסאפ" at bounding box center [110, 156] width 40 height 6
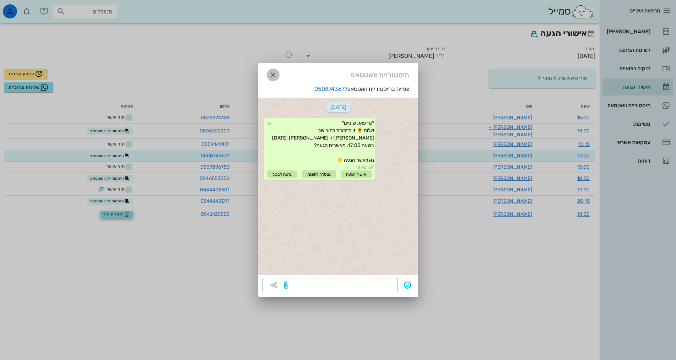
click at [274, 75] on icon "button" at bounding box center [273, 75] width 9 height 9
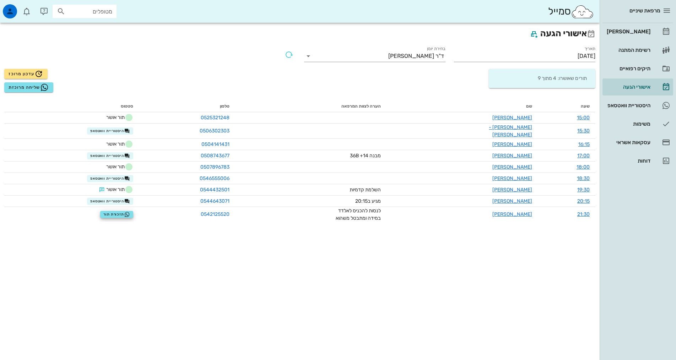
click at [369, 93] on div "תורים שאושרו: 4 מתוך 9" at bounding box center [450, 81] width 300 height 32
click at [654, 37] on link "[PERSON_NAME]" at bounding box center [638, 31] width 71 height 17
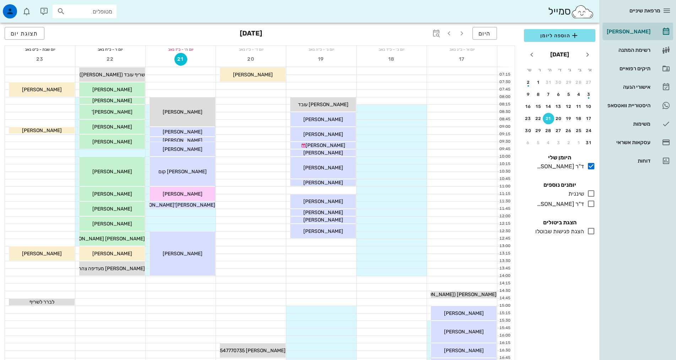
click at [561, 310] on div "הוספה ליומן [DATE] א׳ ב׳ ג׳ ד׳ ה׳ ו׳ ש׳ 27 28 29 30 31 1 2 3 4 5 6 7 8 9 10 11 …" at bounding box center [560, 192] width 80 height 335
click at [583, 201] on div "ד"ר [PERSON_NAME]" at bounding box center [559, 204] width 50 height 9
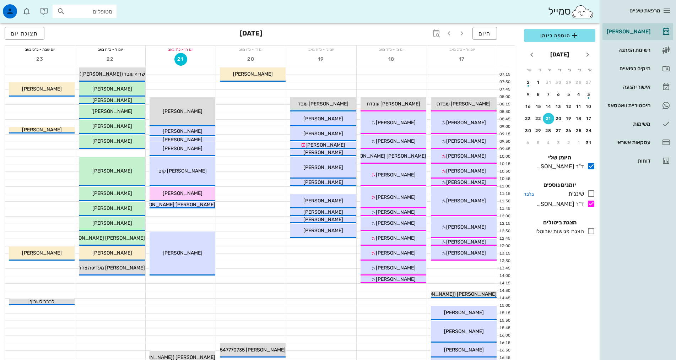
click at [586, 194] on div at bounding box center [589, 193] width 11 height 9
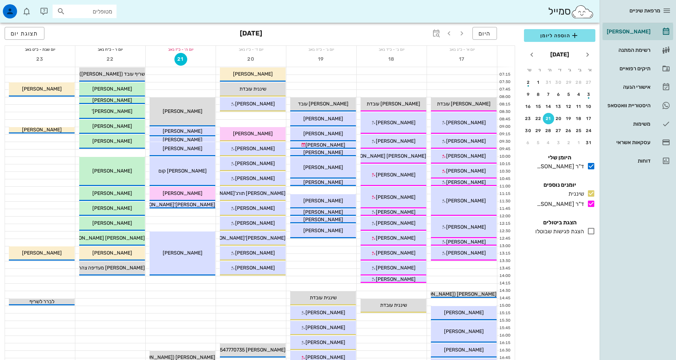
click at [561, 304] on div "הוספה ליומן [DATE] א׳ ב׳ ג׳ ד׳ ה׳ ו׳ ש׳ 27 28 29 30 31 1 2 3 4 5 6 7 8 9 10 11 …" at bounding box center [560, 192] width 80 height 335
click at [592, 132] on div "24" at bounding box center [589, 130] width 11 height 5
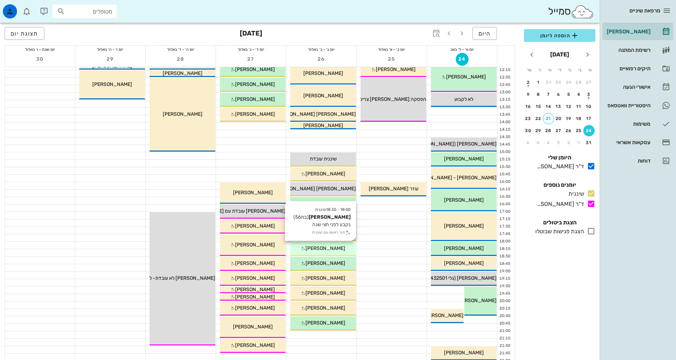
scroll to position [178, 0]
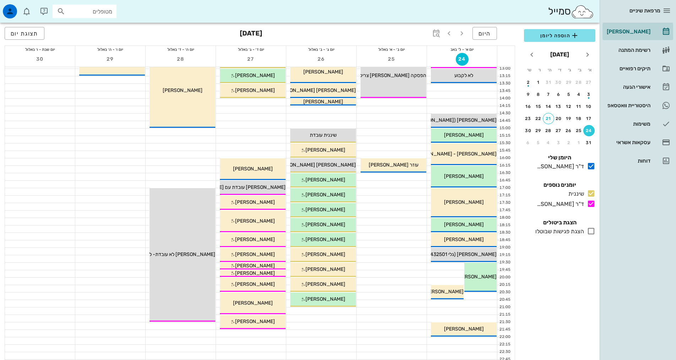
click at [567, 331] on div "הוספה ליומן [DATE] א׳ ב׳ ג׳ ד׳ ה׳ ו׳ ש׳ 27 28 29 30 31 1 2 3 4 5 6 7 8 9 10 11 …" at bounding box center [560, 192] width 80 height 335
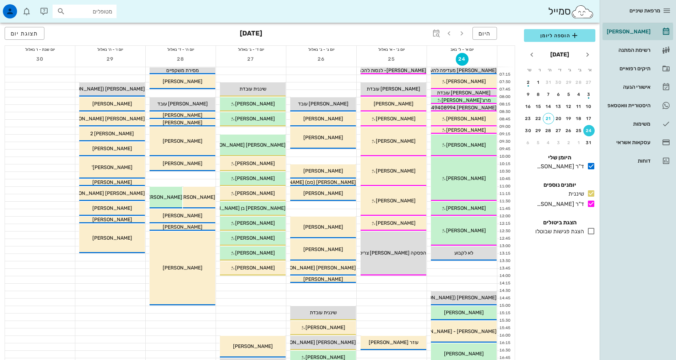
scroll to position [0, 0]
click at [543, 332] on div "הוספה ליומן [DATE] א׳ ב׳ ג׳ ד׳ ה׳ ו׳ ש׳ 27 28 29 30 31 1 2 3 4 5 6 7 8 9 10 11 …" at bounding box center [560, 192] width 80 height 335
click at [589, 141] on div "31" at bounding box center [589, 142] width 11 height 5
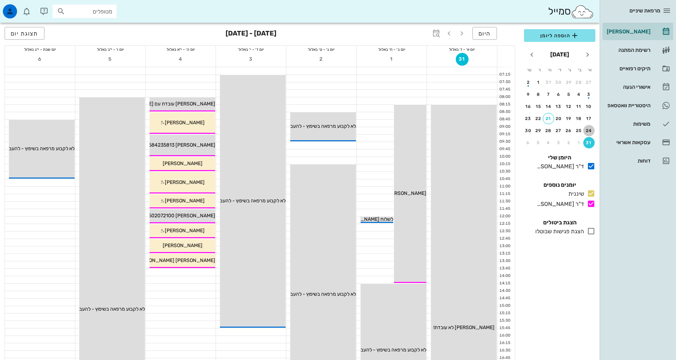
click at [586, 127] on button "24" at bounding box center [589, 130] width 11 height 11
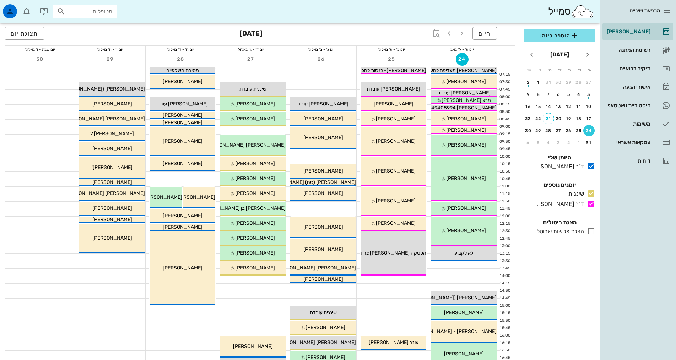
click at [568, 289] on div "הוספה ליומן [DATE] א׳ ב׳ ג׳ ד׳ ה׳ ו׳ ש׳ 27 28 29 30 31 1 2 3 4 5 6 7 8 9 10 11 …" at bounding box center [560, 192] width 80 height 335
click at [568, 296] on div "הוספה ליומן [DATE] א׳ ב׳ ג׳ ד׳ ה׳ ו׳ ש׳ 27 28 29 30 31 1 2 3 4 5 6 7 8 9 10 11 …" at bounding box center [560, 192] width 80 height 335
click at [476, 265] on div at bounding box center [462, 265] width 70 height 7
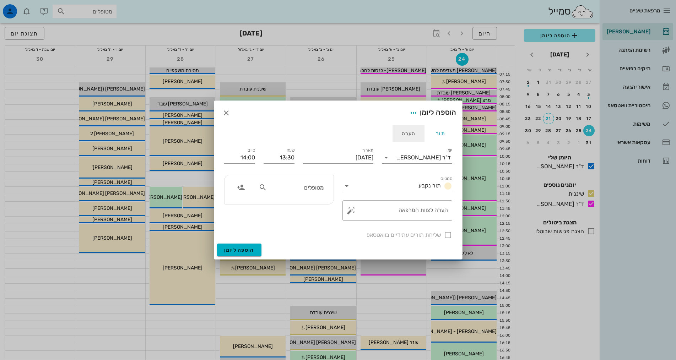
click at [409, 130] on div "הערה" at bounding box center [409, 133] width 32 height 17
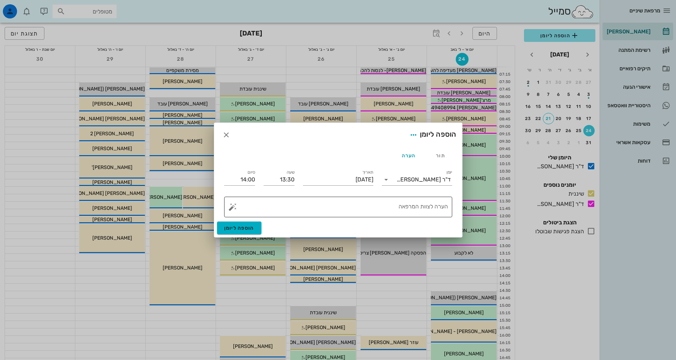
click at [419, 205] on textarea "הערה לצוות המרפאה" at bounding box center [341, 208] width 214 height 17
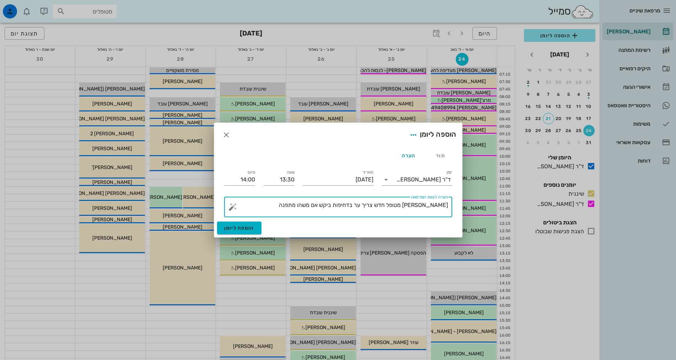
drag, startPoint x: 440, startPoint y: 204, endPoint x: 447, endPoint y: 206, distance: 7.8
click at [447, 206] on textarea "[PERSON_NAME] מטופל חדש צריך ער בדחיפות ביקש אם משהו מתפנה" at bounding box center [341, 208] width 214 height 17
drag, startPoint x: 437, startPoint y: 205, endPoint x: 461, endPoint y: 208, distance: 24.4
click at [461, 208] on div "תור הערה יומן ד"ר [PERSON_NAME] סטטוס תור נקבע תאריך [DATE] שעה 13:30 סיום 14:0…" at bounding box center [338, 184] width 248 height 75
click at [286, 200] on textarea "[PERSON_NAME] חדש צריך ער בדחיפות ביקש אם משהו מתפנה" at bounding box center [341, 208] width 214 height 17
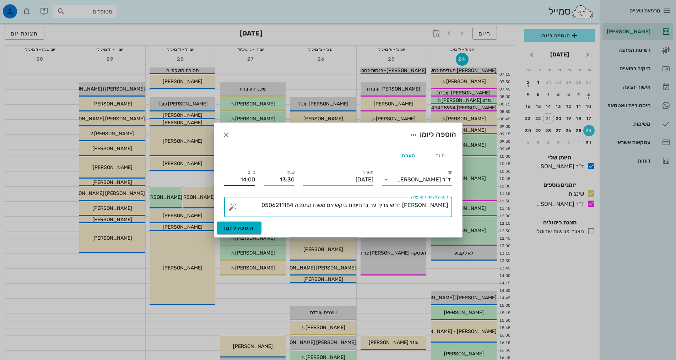
type textarea "[PERSON_NAME] חדש צריך ער בדחיפות ביקש אם משהו מתפנה 0506211184"
click at [242, 180] on input "14:00" at bounding box center [239, 179] width 31 height 11
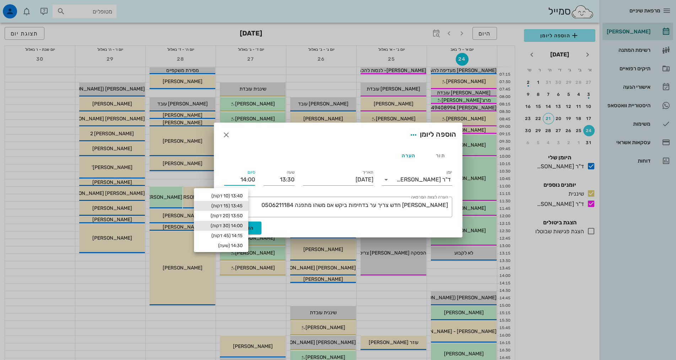
click at [242, 205] on div "13:45 (15 דקות)" at bounding box center [221, 206] width 43 height 6
type input "13:45"
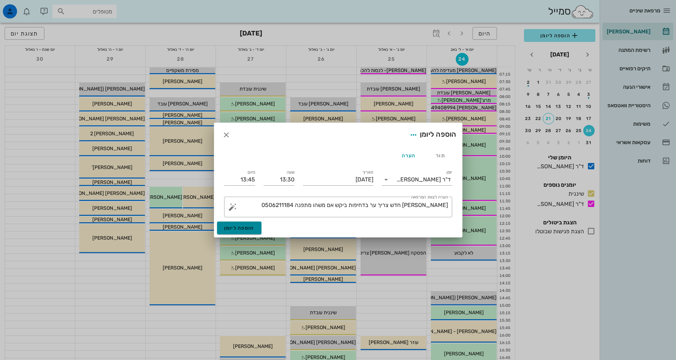
click at [240, 226] on span "הוספה ליומן" at bounding box center [239, 228] width 30 height 6
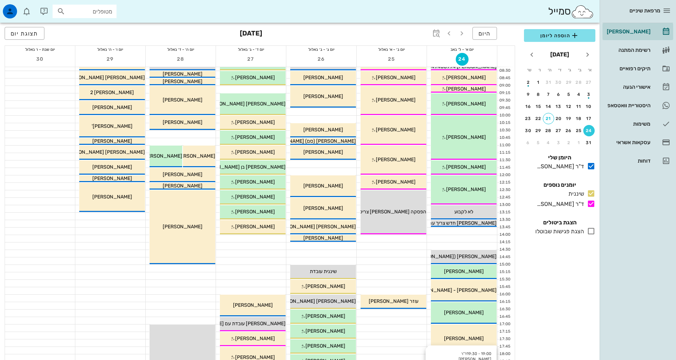
scroll to position [178, 0]
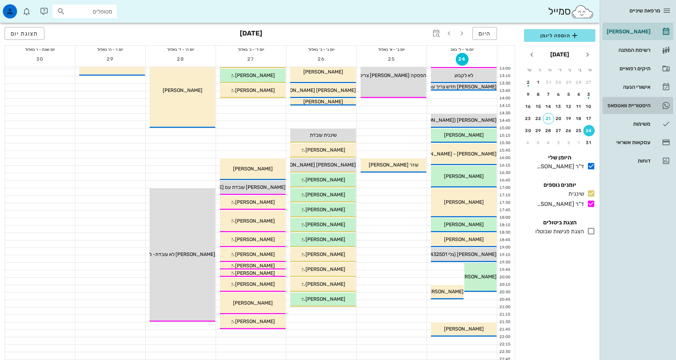
click at [650, 106] on div "היסטוריית וואטסאפ" at bounding box center [628, 106] width 45 height 6
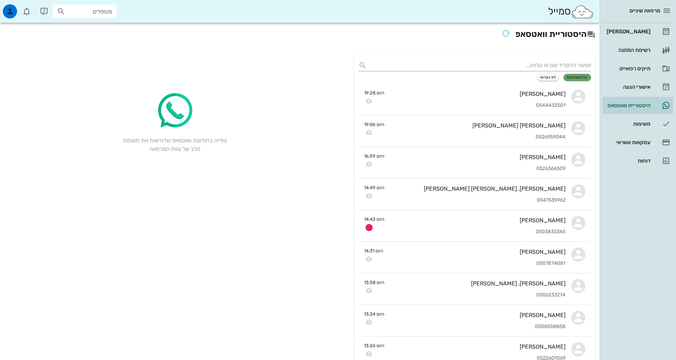
click at [578, 80] on button "כל ההודעות" at bounding box center [578, 77] width 28 height 7
click at [548, 79] on span "לא נקראו" at bounding box center [549, 77] width 16 height 4
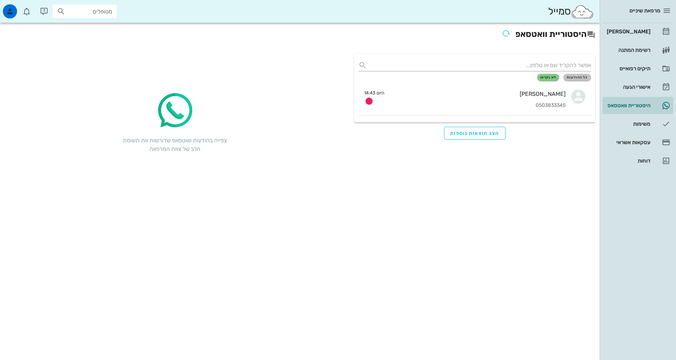
click at [586, 77] on span "כל ההודעות" at bounding box center [577, 77] width 21 height 4
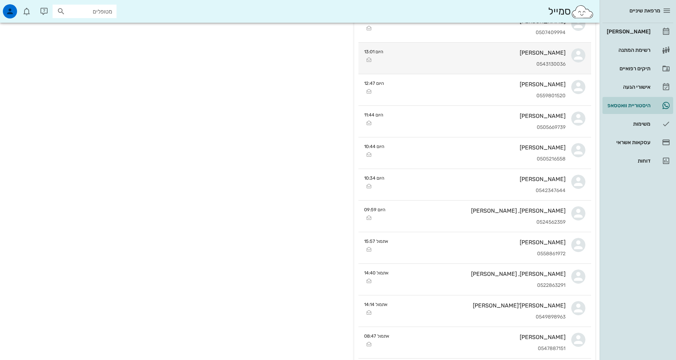
scroll to position [391, 0]
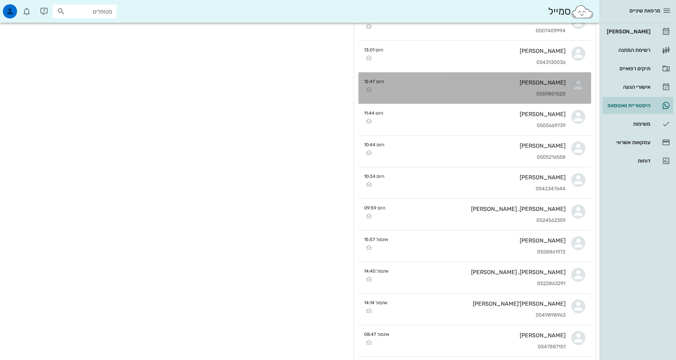
click at [462, 102] on div "[PERSON_NAME] 0559801520" at bounding box center [478, 87] width 176 height 31
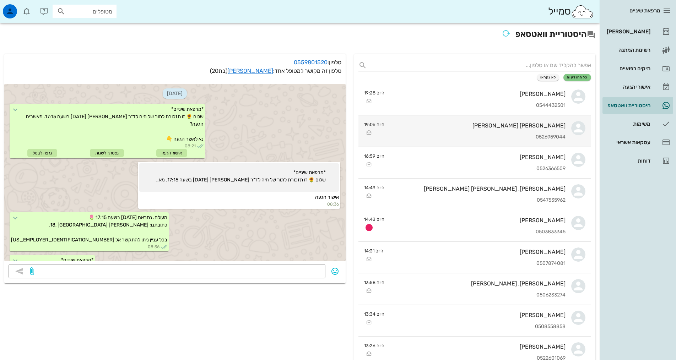
scroll to position [235, 0]
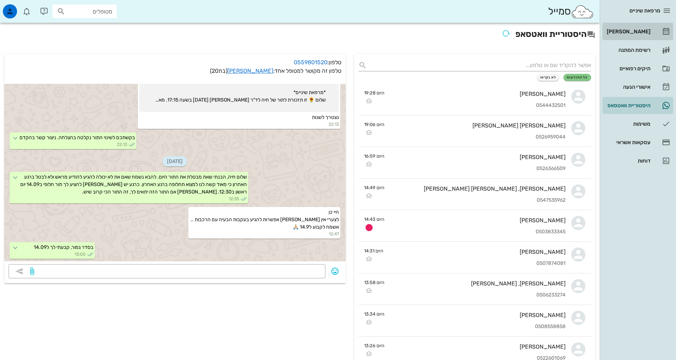
click at [647, 35] on div "[PERSON_NAME]" at bounding box center [628, 31] width 45 height 11
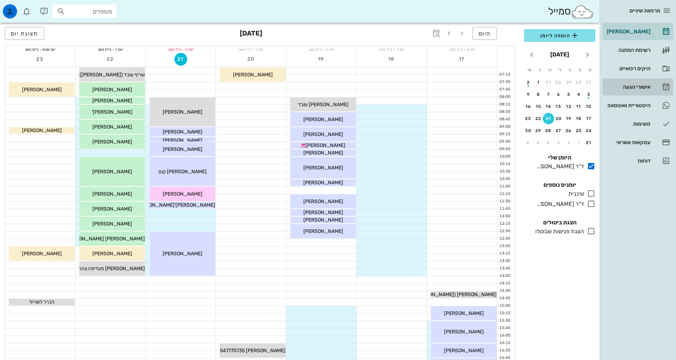
click at [632, 82] on div "אישורי הגעה" at bounding box center [628, 86] width 45 height 11
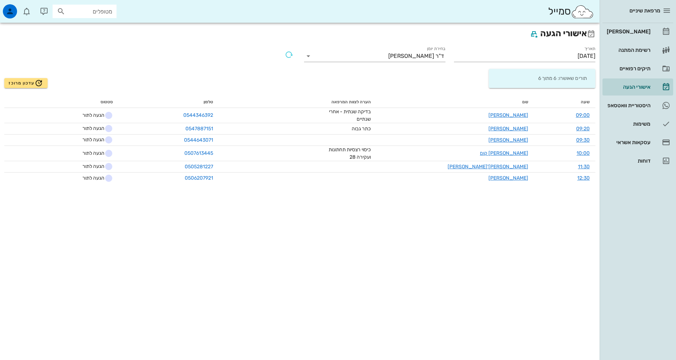
click at [490, 246] on div "אישורי הגעה תאריך [DATE] בחירת יומן ד"ר [PERSON_NAME] תורים שאושרו: 6 מתוך 6 עד…" at bounding box center [300, 192] width 600 height 338
click at [650, 31] on div "[PERSON_NAME]" at bounding box center [628, 32] width 45 height 6
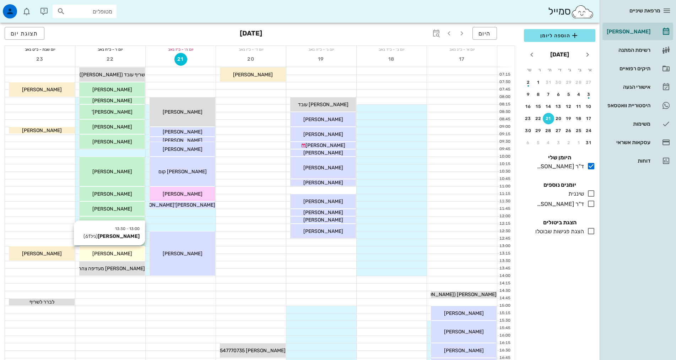
click at [113, 254] on span "[PERSON_NAME]" at bounding box center [112, 254] width 40 height 6
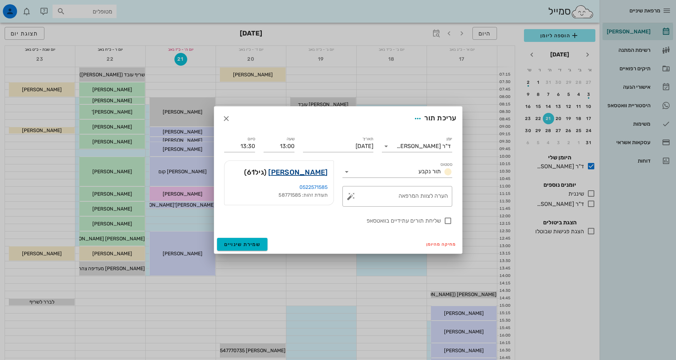
click at [311, 169] on link "[PERSON_NAME]" at bounding box center [297, 172] width 59 height 11
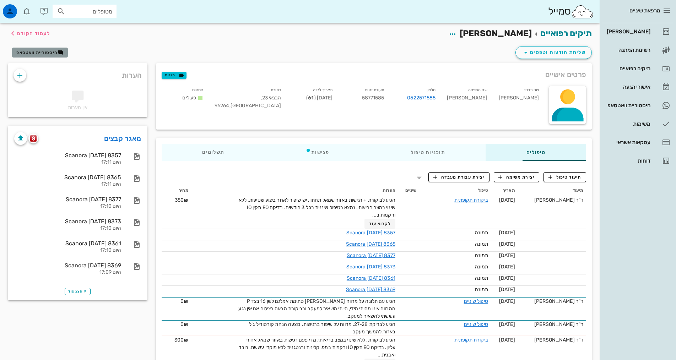
click at [52, 49] on button "היסטוריית וואטסאפ" at bounding box center [40, 53] width 56 height 10
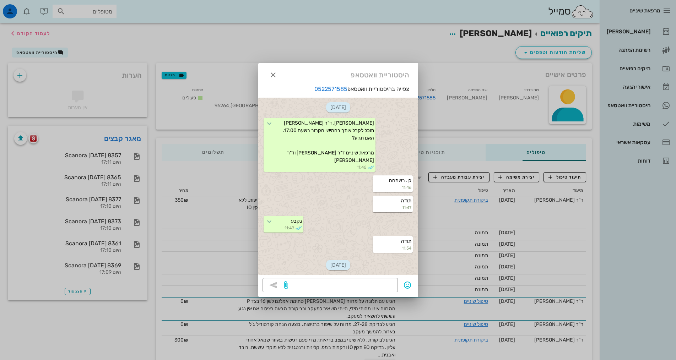
scroll to position [27, 0]
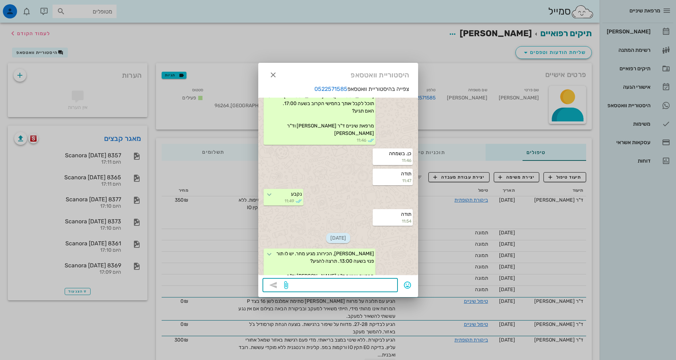
click at [342, 283] on textarea at bounding box center [342, 285] width 104 height 11
type textarea "נשמח לתשובה"
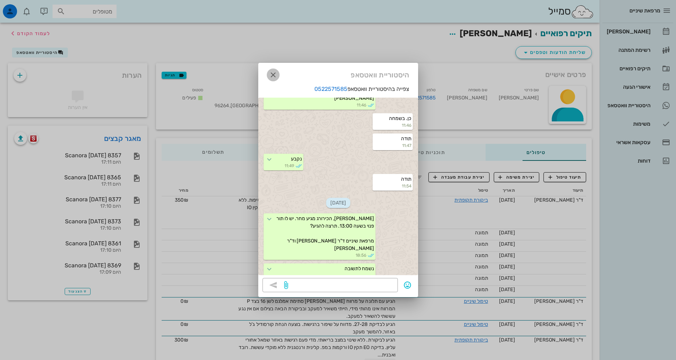
click at [272, 75] on icon "button" at bounding box center [273, 75] width 9 height 9
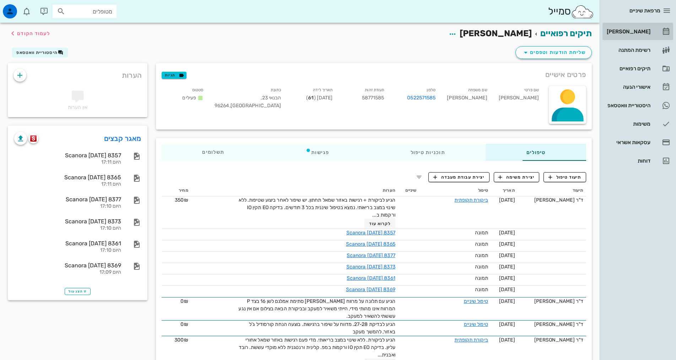
click at [642, 29] on div "[PERSON_NAME]" at bounding box center [628, 32] width 45 height 6
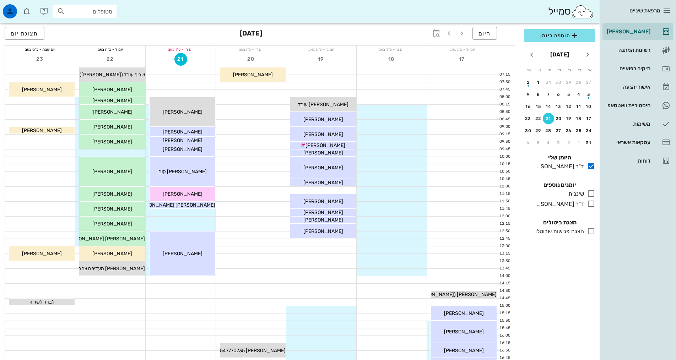
click at [581, 302] on div "הוספה ליומן [DATE] א׳ ב׳ ג׳ ד׳ ה׳ ו׳ ש׳ 27 28 29 30 31 1 2 3 4 5 6 7 8 9 10 11 …" at bounding box center [560, 192] width 80 height 335
click at [549, 203] on div "ד"ר [PERSON_NAME]" at bounding box center [559, 204] width 50 height 9
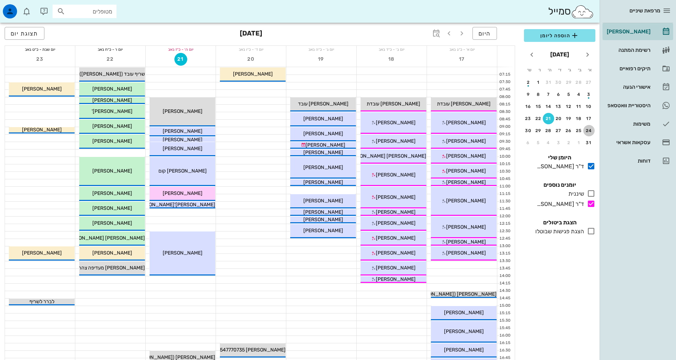
click at [586, 132] on div "24" at bounding box center [589, 130] width 11 height 5
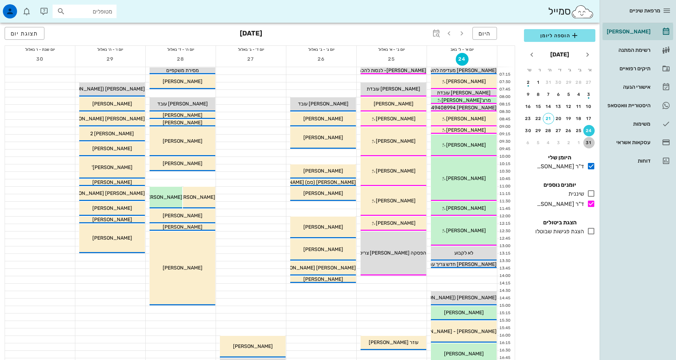
click at [589, 141] on div "31" at bounding box center [589, 142] width 11 height 5
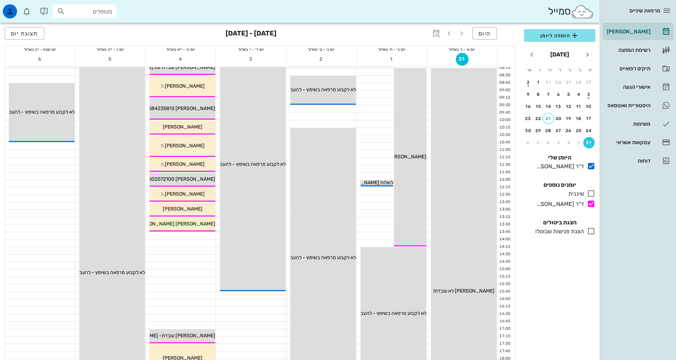
scroll to position [213, 0]
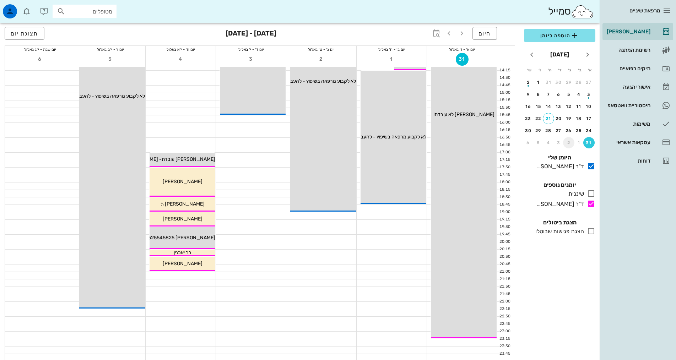
click at [567, 141] on div "2" at bounding box center [568, 142] width 11 height 5
click at [587, 96] on div "7" at bounding box center [589, 94] width 11 height 5
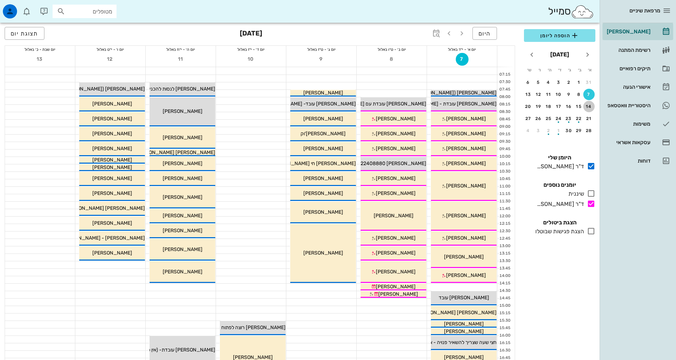
click at [590, 105] on div "14" at bounding box center [589, 106] width 11 height 5
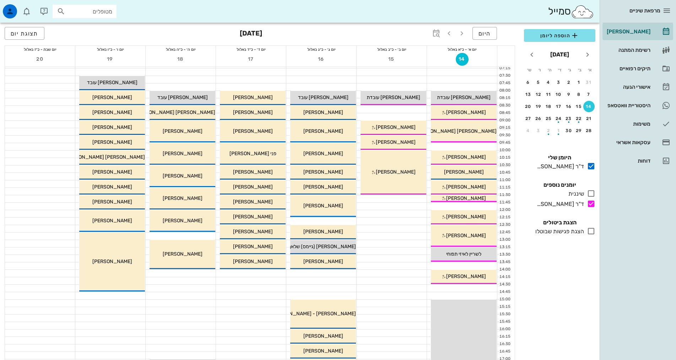
scroll to position [1, 0]
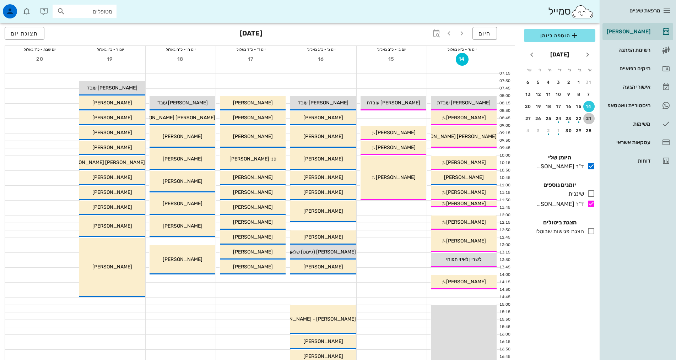
click at [587, 119] on div "21" at bounding box center [589, 118] width 11 height 5
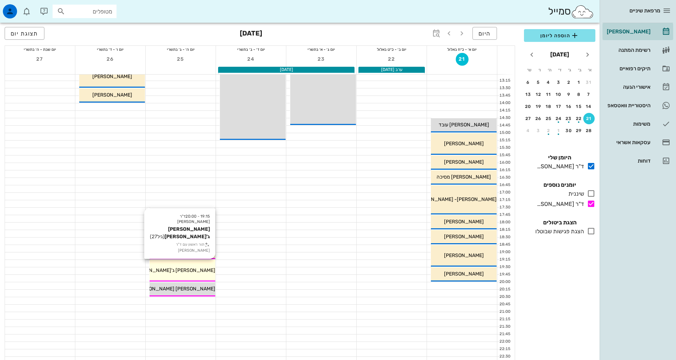
scroll to position [179, 0]
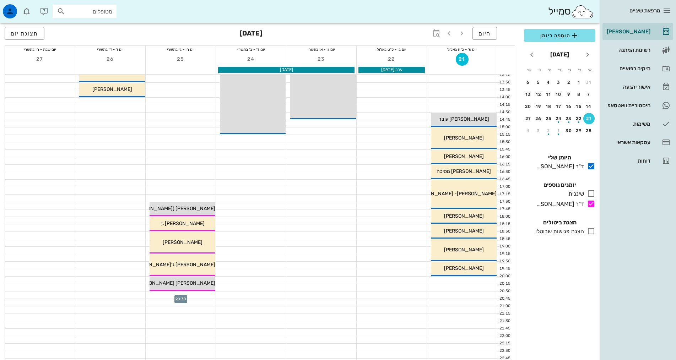
click at [197, 295] on div at bounding box center [181, 295] width 70 height 7
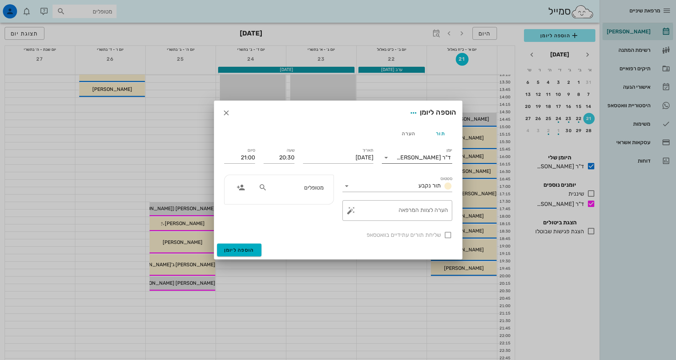
click at [397, 153] on input "יומן" at bounding box center [394, 157] width 5 height 11
click at [423, 197] on div "ד"ר [PERSON_NAME]" at bounding box center [417, 197] width 59 height 7
click at [277, 156] on input "20:30" at bounding box center [279, 157] width 31 height 11
click at [321, 227] on div "שליחת תורים עתידיים בוואטסאפ" at bounding box center [338, 234] width 237 height 18
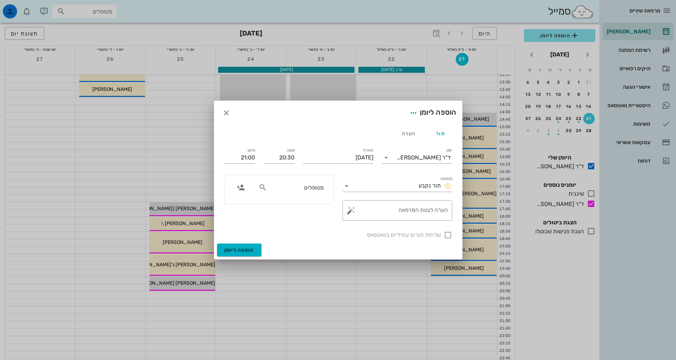
click at [300, 187] on input "מטופלים" at bounding box center [296, 187] width 55 height 9
click at [366, 314] on div at bounding box center [338, 180] width 676 height 360
click at [228, 112] on icon "button" at bounding box center [226, 113] width 9 height 9
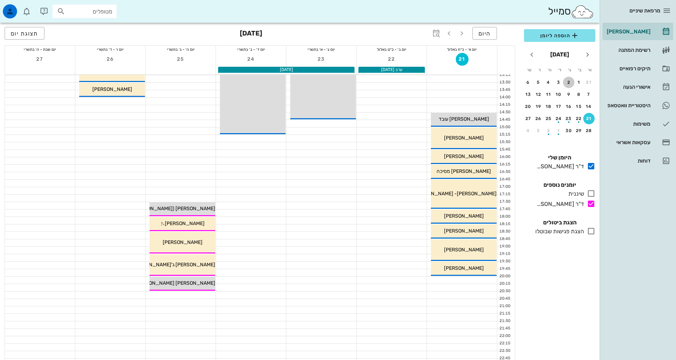
click at [569, 78] on button "2" at bounding box center [568, 82] width 11 height 11
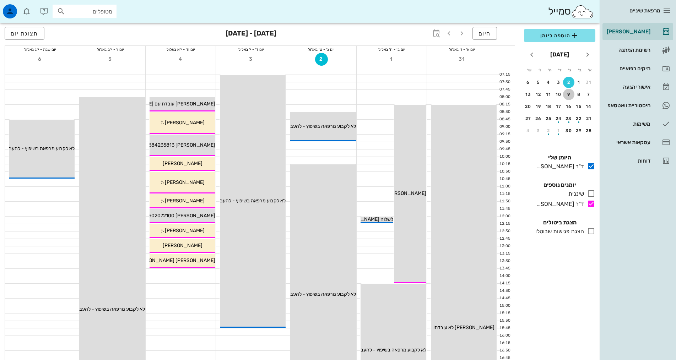
click at [568, 95] on div "9" at bounding box center [568, 94] width 11 height 5
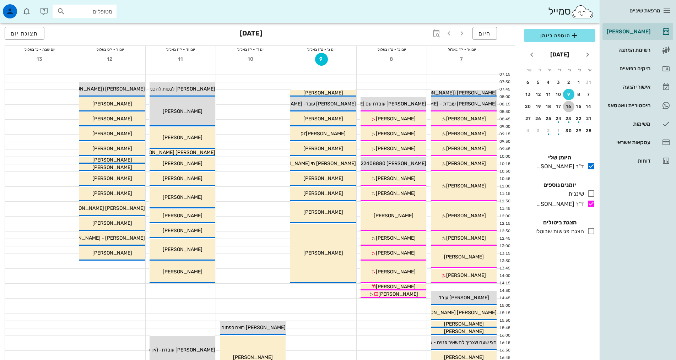
click at [567, 108] on div "16" at bounding box center [568, 106] width 11 height 5
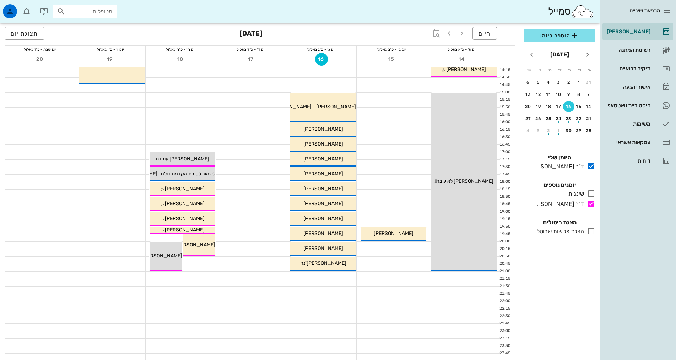
scroll to position [214, 0]
click at [568, 122] on div "button" at bounding box center [568, 122] width 1 height 1
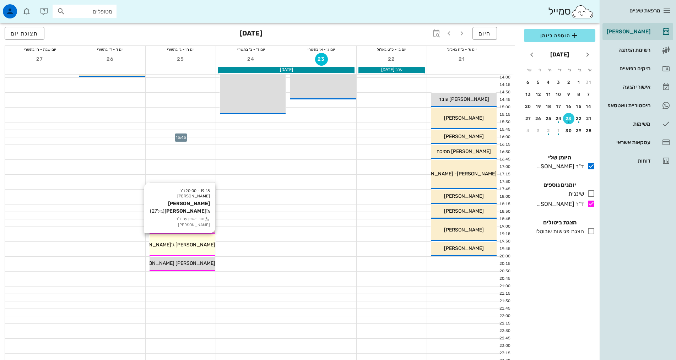
scroll to position [214, 0]
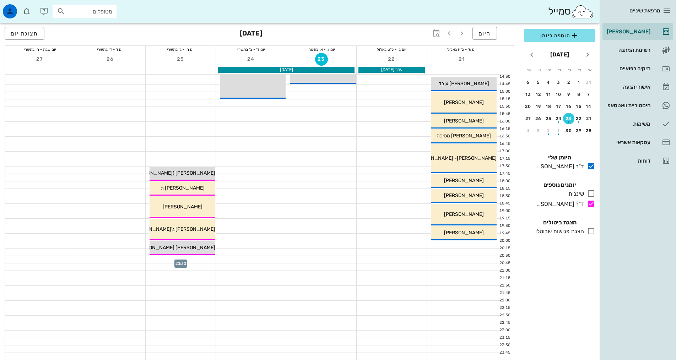
click at [205, 260] on div at bounding box center [181, 259] width 70 height 7
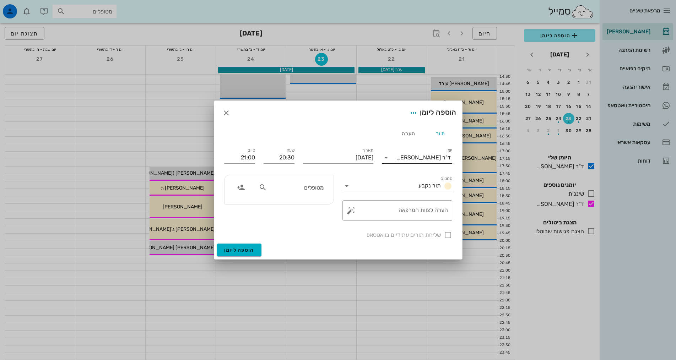
click at [397, 161] on input "יומן" at bounding box center [394, 157] width 5 height 11
click at [407, 195] on div "ד"ר [PERSON_NAME]" at bounding box center [417, 197] width 59 height 7
click at [301, 190] on input "מטופלים" at bounding box center [296, 187] width 55 height 9
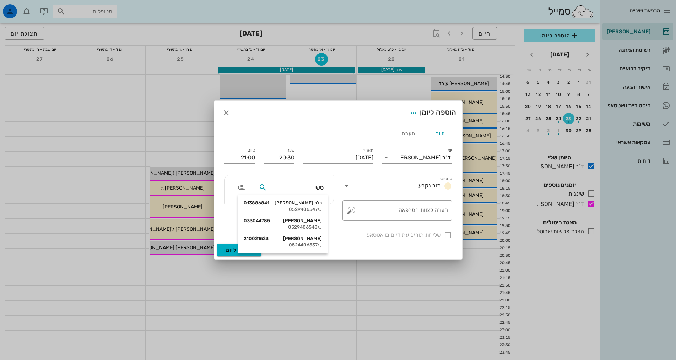
type input "[PERSON_NAME]"
click at [306, 227] on div "0529406548" at bounding box center [283, 228] width 78 height 6
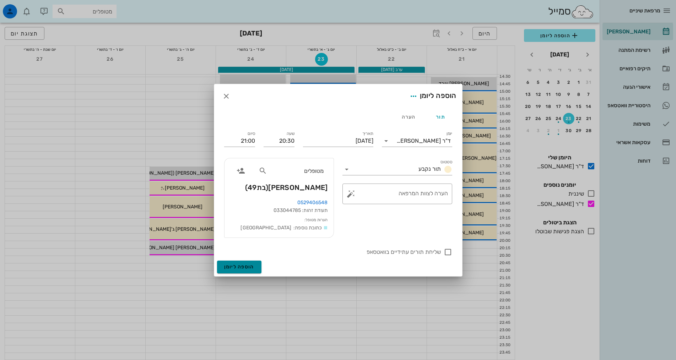
click at [246, 267] on span "הוספה ליומן" at bounding box center [239, 267] width 30 height 6
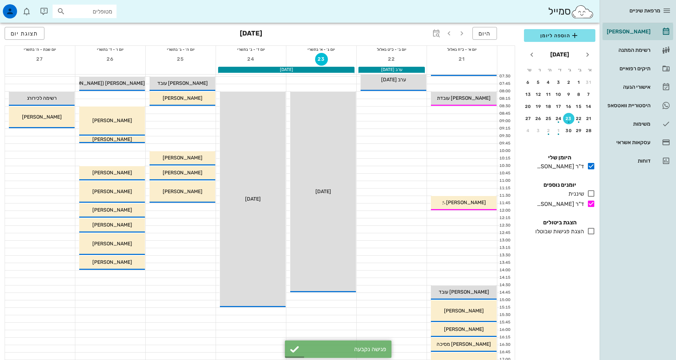
scroll to position [0, 0]
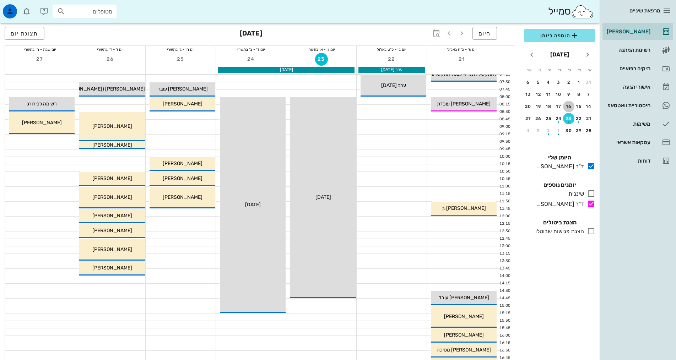
click at [569, 108] on div "16" at bounding box center [568, 106] width 11 height 5
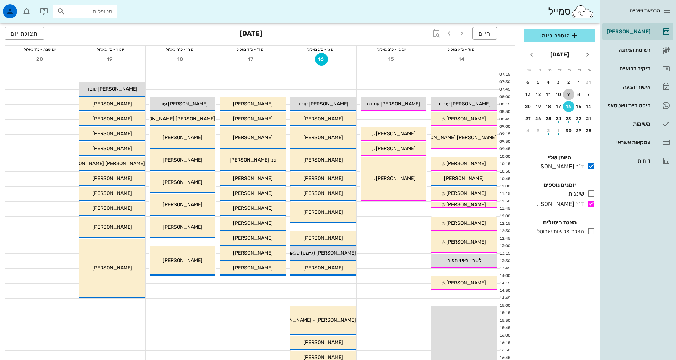
click at [571, 96] on div "9" at bounding box center [568, 94] width 11 height 5
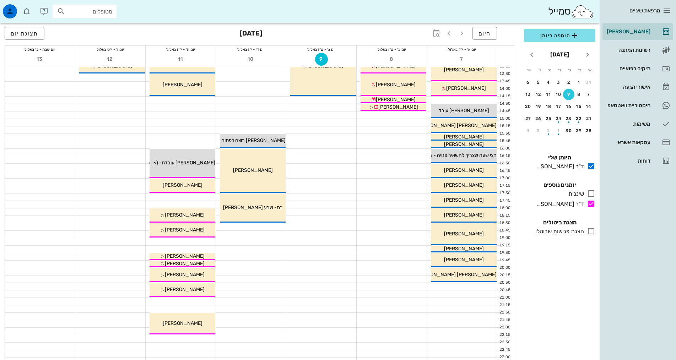
scroll to position [214, 0]
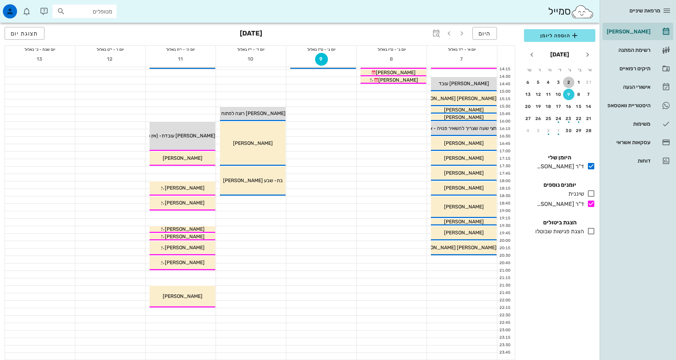
click at [570, 78] on button "2" at bounding box center [568, 82] width 11 height 11
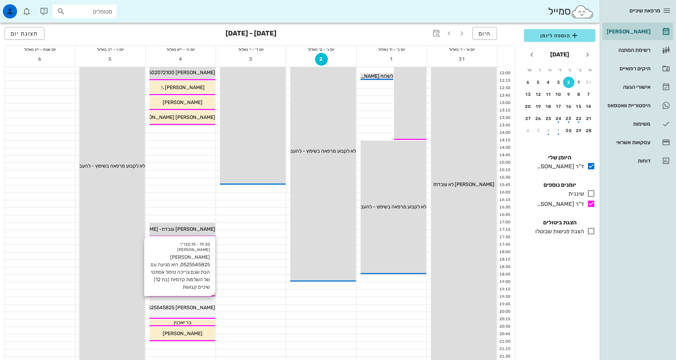
scroll to position [214, 0]
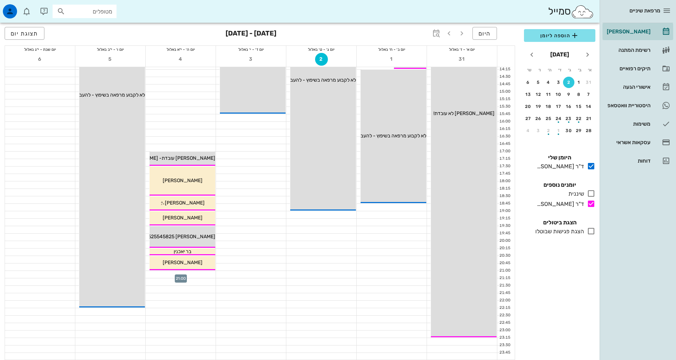
click at [201, 278] on div at bounding box center [181, 274] width 70 height 7
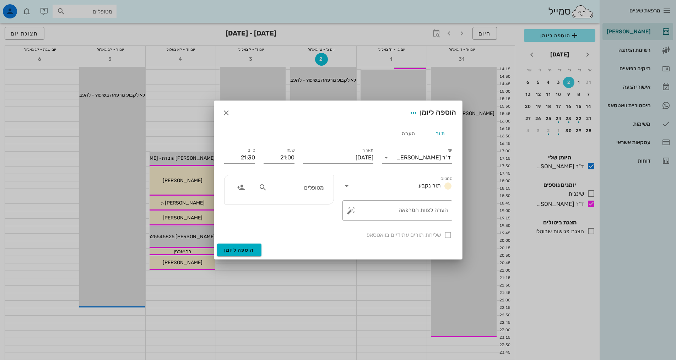
click at [329, 183] on div "מטופלים" at bounding box center [279, 189] width 109 height 29
click at [320, 185] on input "מטופלים" at bounding box center [296, 187] width 55 height 9
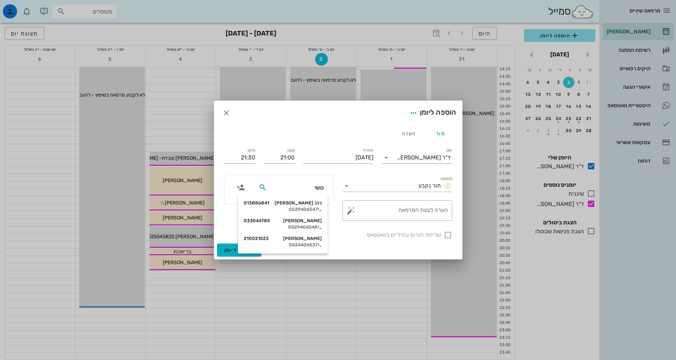
type input "[PERSON_NAME]"
click at [307, 222] on div "[PERSON_NAME] 033044785" at bounding box center [283, 221] width 78 height 6
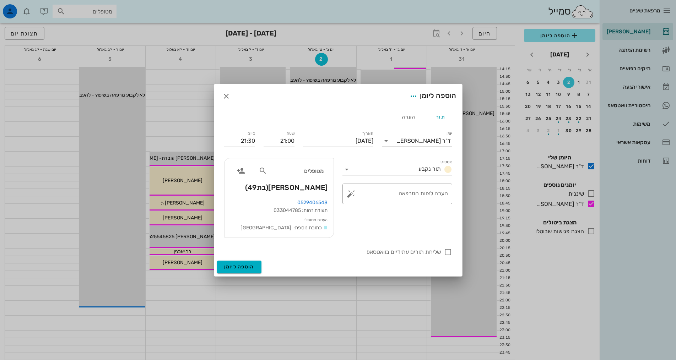
click at [397, 145] on input "יומן" at bounding box center [394, 140] width 5 height 11
click at [418, 179] on div "ד"ר [PERSON_NAME]" at bounding box center [417, 180] width 59 height 7
click at [243, 266] on span "הוספה ליומן" at bounding box center [239, 267] width 30 height 6
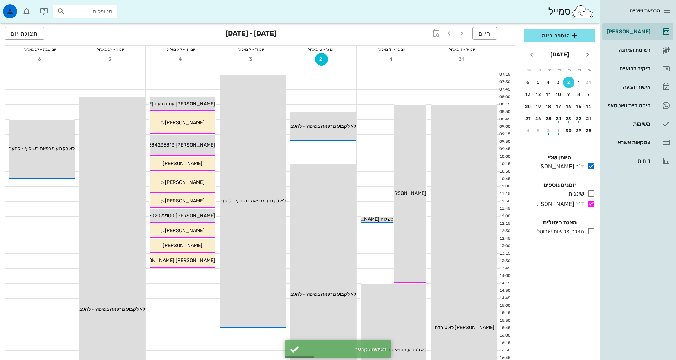
click at [564, 118] on div "24" at bounding box center [558, 118] width 11 height 5
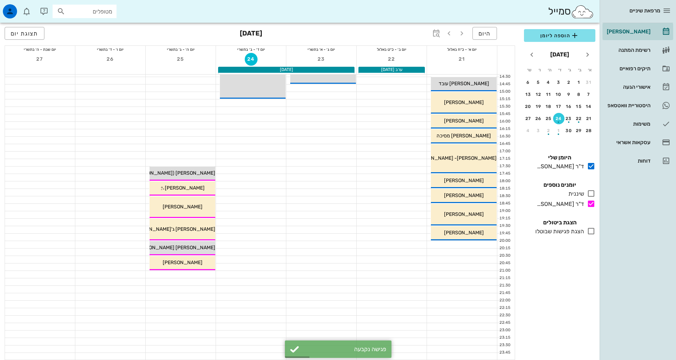
scroll to position [214, 0]
click at [182, 265] on span "[PERSON_NAME]" at bounding box center [183, 263] width 40 height 6
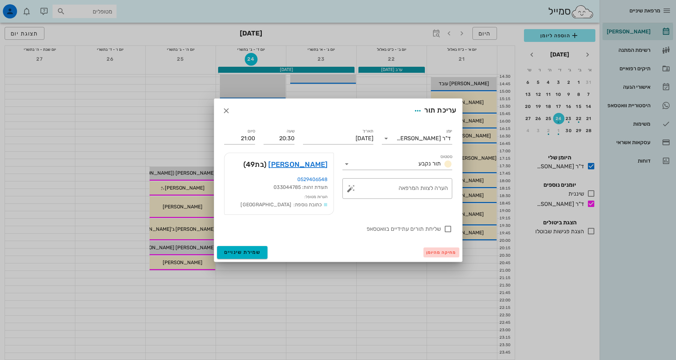
click at [441, 253] on span "מחיקה מהיומן" at bounding box center [441, 252] width 30 height 5
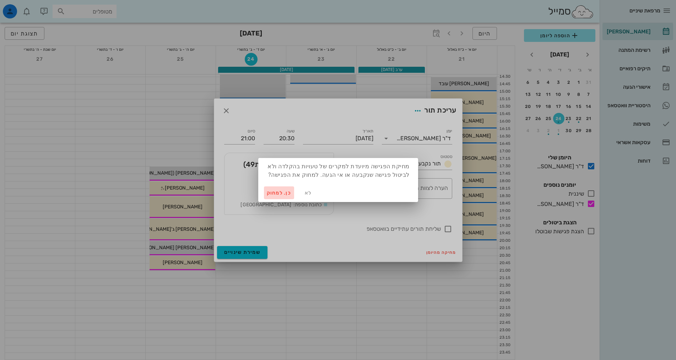
click at [276, 194] on span "כן. למחוק" at bounding box center [279, 193] width 25 height 6
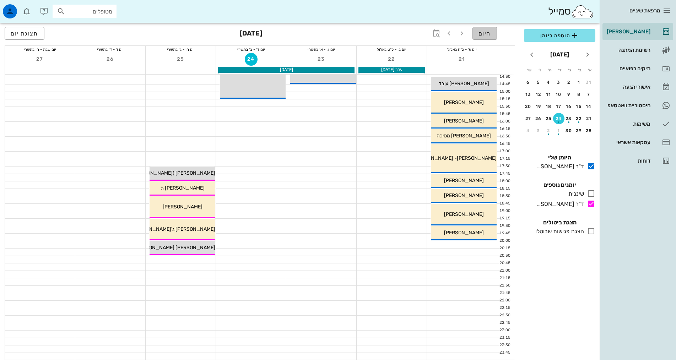
click at [487, 32] on span "היום" at bounding box center [485, 33] width 12 height 7
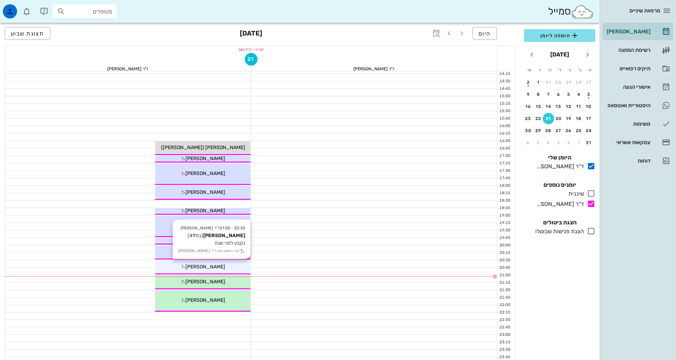
click at [196, 269] on span "[PERSON_NAME]" at bounding box center [206, 267] width 40 height 6
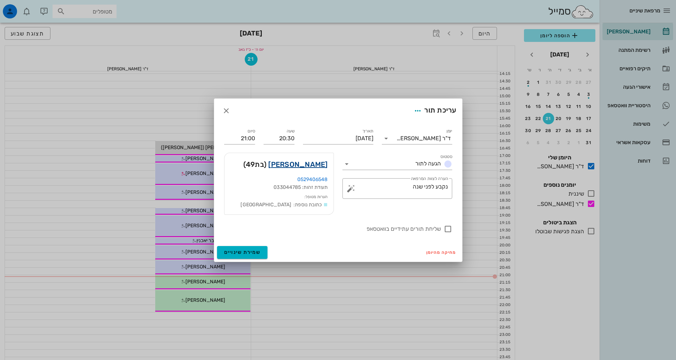
click at [319, 164] on link "[PERSON_NAME]" at bounding box center [297, 164] width 59 height 11
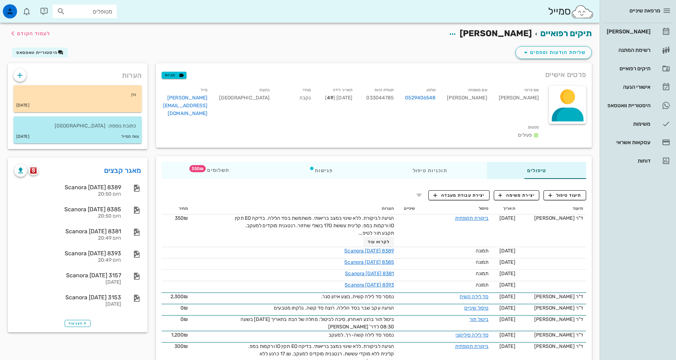
click at [179, 156] on div "טיפולים תוכניות טיפול פגישות תשלומים 350₪" at bounding box center [374, 170] width 436 height 28
click at [201, 168] on span "תשלומים 350₪" at bounding box center [215, 170] width 28 height 5
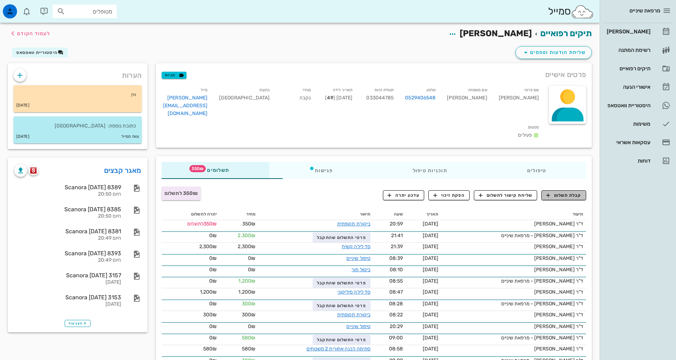
click at [571, 190] on button "קבלת תשלום" at bounding box center [564, 195] width 45 height 10
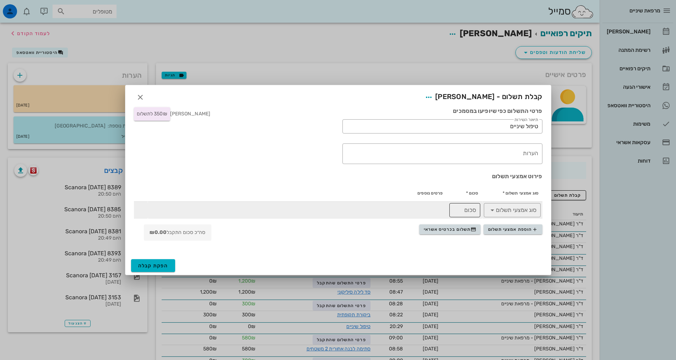
click at [471, 210] on input "סכום" at bounding box center [465, 210] width 22 height 11
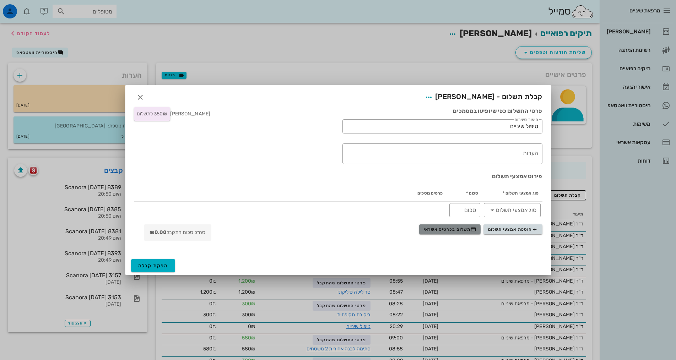
click at [468, 231] on span "תשלום בכרטיס אשראי" at bounding box center [450, 230] width 53 height 6
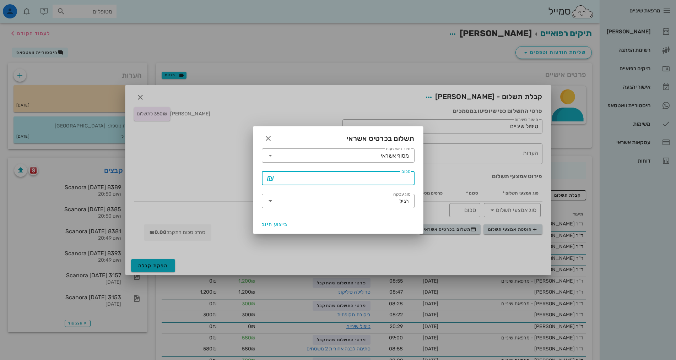
click at [317, 176] on input "סכום" at bounding box center [343, 178] width 134 height 11
type input "350"
click at [275, 223] on span "ביצוע חיוב" at bounding box center [275, 225] width 26 height 6
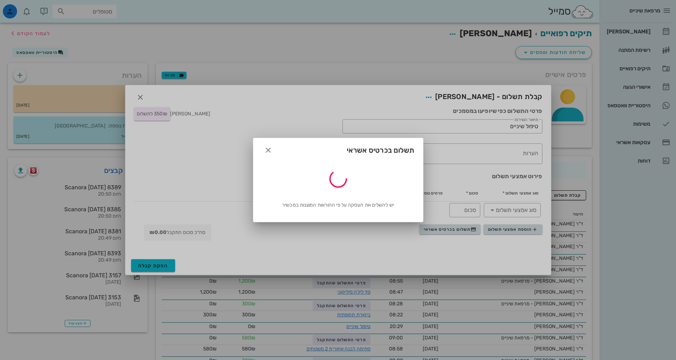
type input "350"
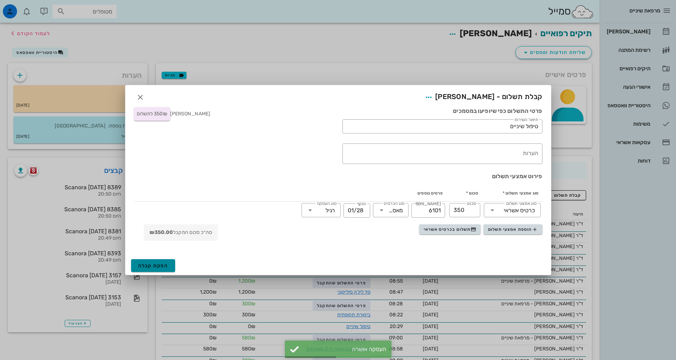
click at [150, 266] on span "הפקת קבלה" at bounding box center [153, 266] width 30 height 6
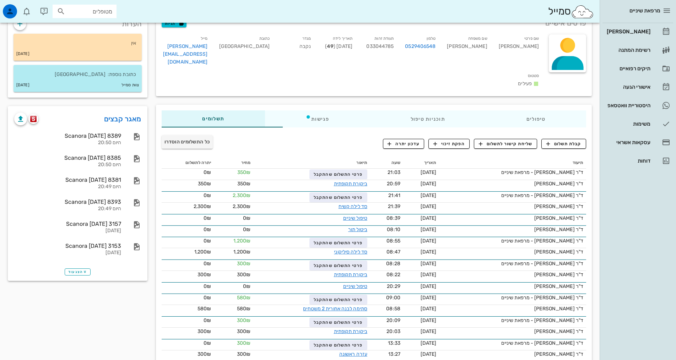
scroll to position [52, 0]
click at [626, 37] on div "[PERSON_NAME]" at bounding box center [628, 31] width 45 height 11
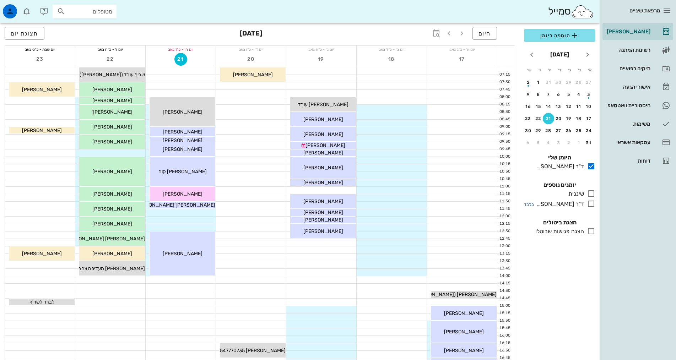
click at [559, 205] on div "ד"ר [PERSON_NAME]" at bounding box center [559, 204] width 50 height 9
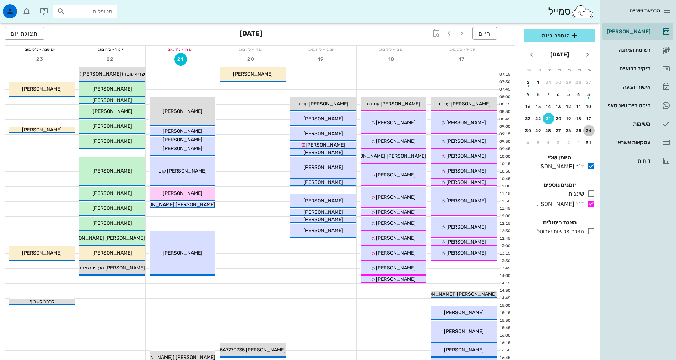
click at [586, 127] on button "24" at bounding box center [589, 130] width 11 height 11
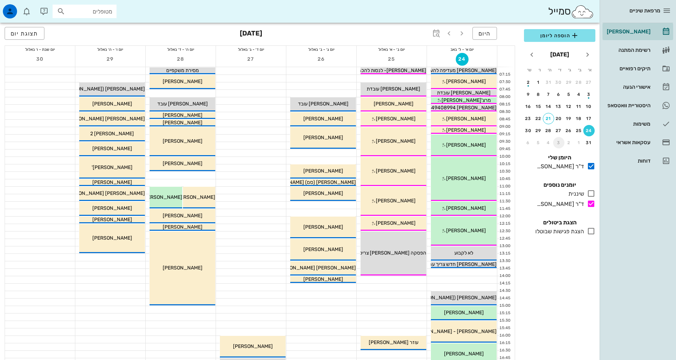
click at [557, 145] on div "3" at bounding box center [558, 142] width 11 height 5
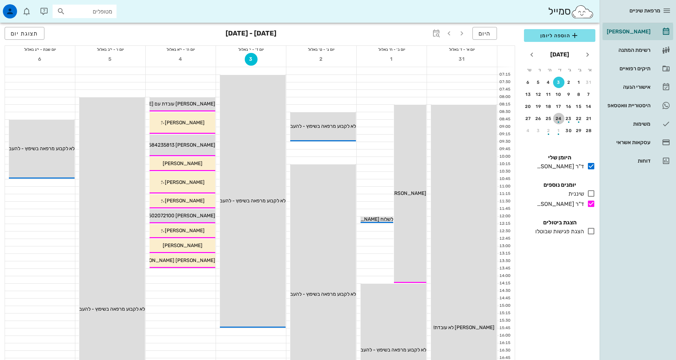
click at [558, 120] on div "button" at bounding box center [558, 120] width 11 height 4
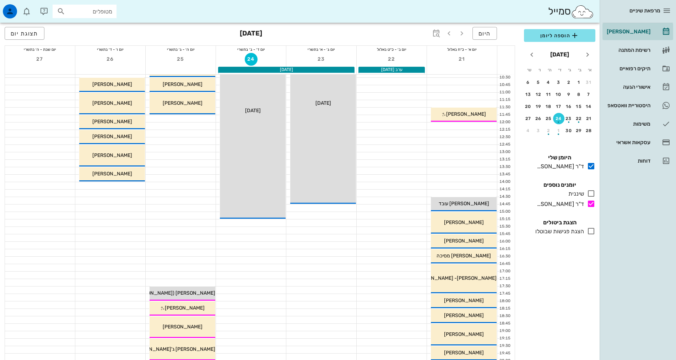
scroll to position [214, 0]
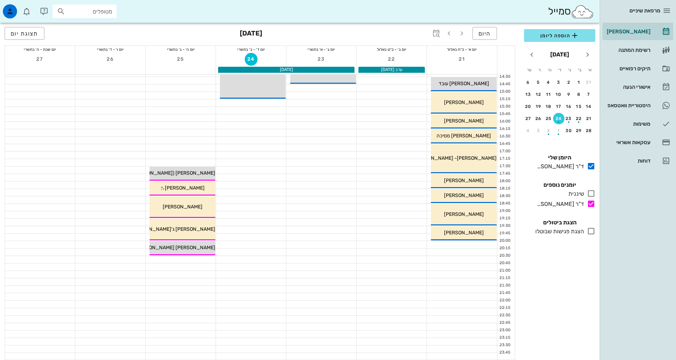
click at [199, 260] on div at bounding box center [181, 259] width 70 height 7
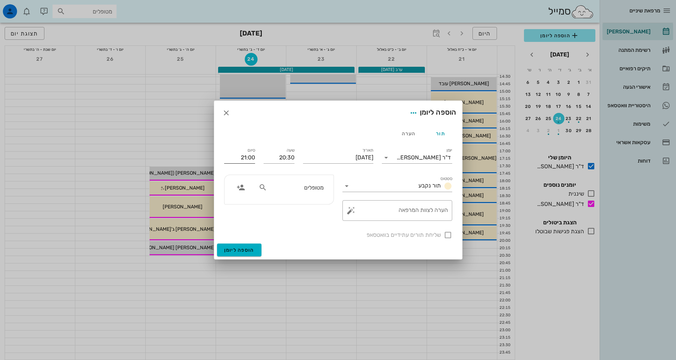
click at [247, 157] on input "21:00" at bounding box center [239, 157] width 31 height 11
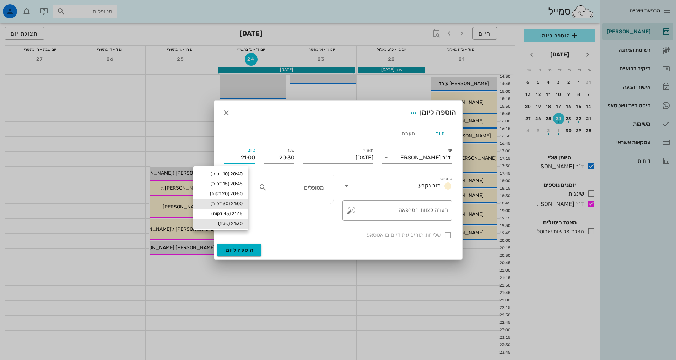
click at [243, 222] on div "21:30 (שעה)" at bounding box center [221, 224] width 44 height 6
type input "21:30"
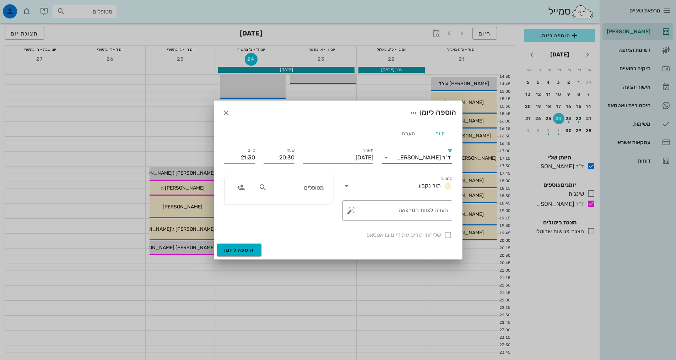
click at [397, 161] on input "יומן" at bounding box center [394, 157] width 5 height 11
click at [412, 195] on div "ד"ר [PERSON_NAME]" at bounding box center [417, 197] width 59 height 7
click at [317, 189] on input "מטופלים" at bounding box center [296, 187] width 55 height 9
click at [317, 189] on input "text" at bounding box center [296, 187] width 55 height 9
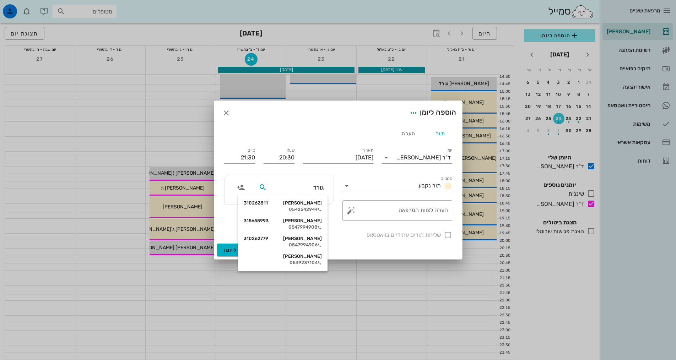
type input "גורדו"
click at [316, 241] on div "ביטי גורדון 310262779" at bounding box center [283, 239] width 78 height 6
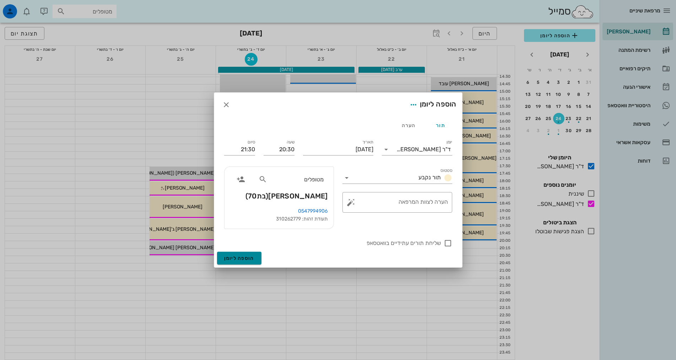
click at [246, 259] on span "הוספה ליומן" at bounding box center [239, 259] width 30 height 6
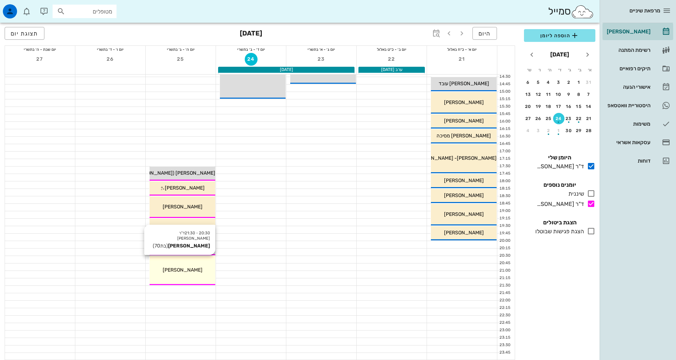
click at [168, 265] on div "20:30 - 21:30 ד"ר אילנה אנגל ביטי גורדון (בת 70 ) ביטי גורדון" at bounding box center [183, 270] width 66 height 29
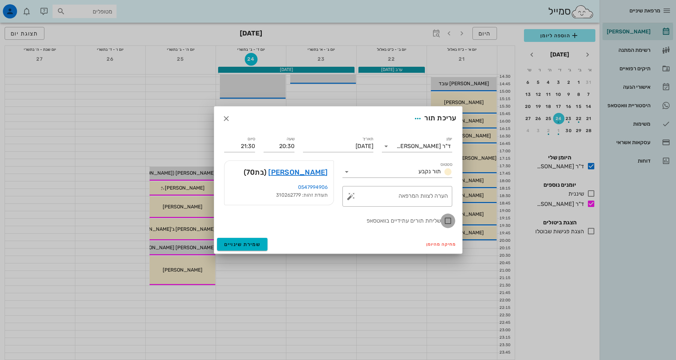
click at [448, 221] on div at bounding box center [448, 221] width 12 height 12
checkbox input "true"
click at [238, 246] on span "שמירת שינויים" at bounding box center [242, 245] width 37 height 6
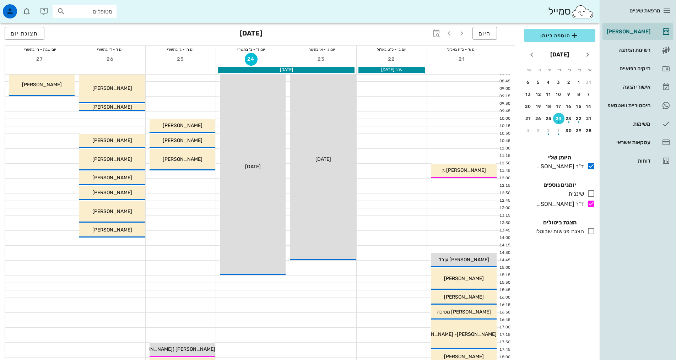
scroll to position [178, 0]
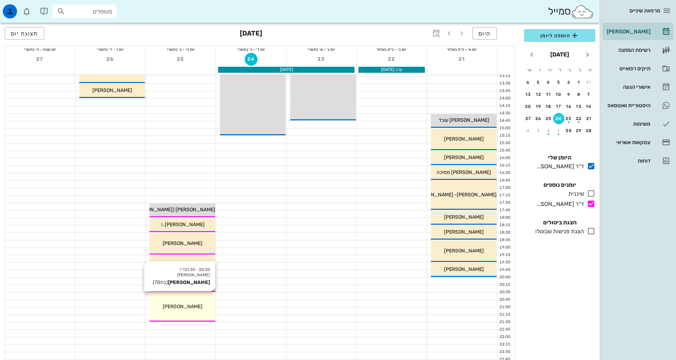
click at [187, 303] on div "[PERSON_NAME]" at bounding box center [183, 306] width 66 height 7
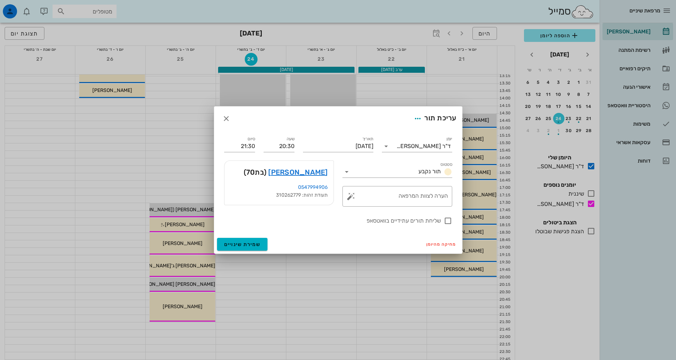
click at [346, 265] on div at bounding box center [338, 180] width 676 height 360
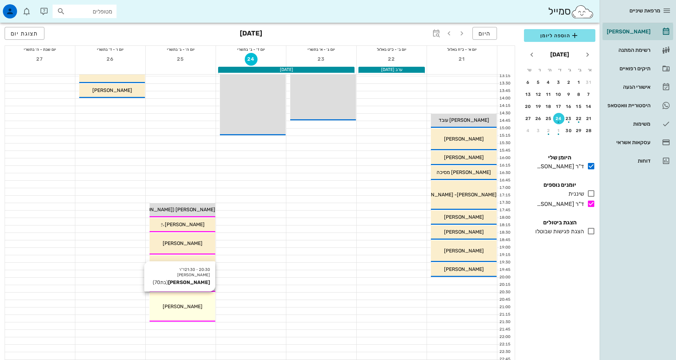
click at [198, 313] on div "20:30 - 21:30 ד"ר אילנה אנגל ביטי גורדון (בת 70 ) ביטי גורדון" at bounding box center [183, 307] width 66 height 29
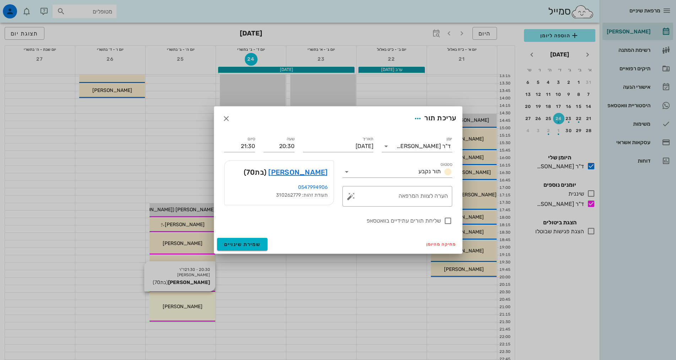
click at [198, 313] on div at bounding box center [338, 180] width 676 height 360
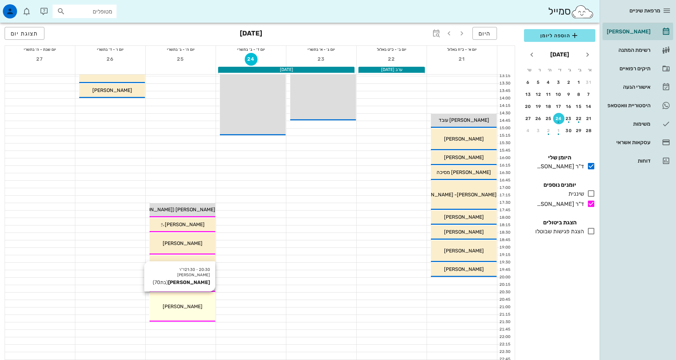
click at [198, 313] on div "20:30 - 21:30 ד"ר אילנה אנגל ביטי גורדון (בת 70 ) ביטי גורדון" at bounding box center [183, 307] width 66 height 29
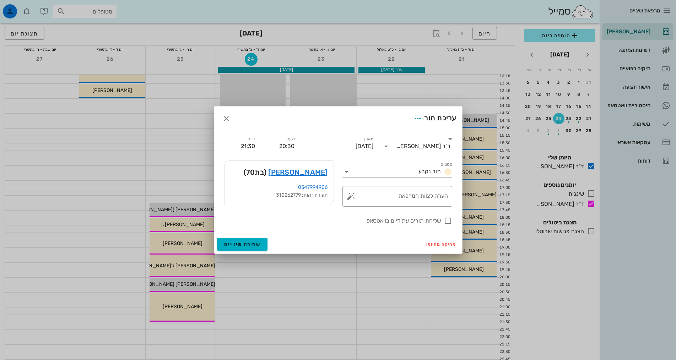
click at [316, 145] on input "[DATE]" at bounding box center [338, 146] width 70 height 11
click at [299, 286] on div at bounding box center [338, 180] width 676 height 360
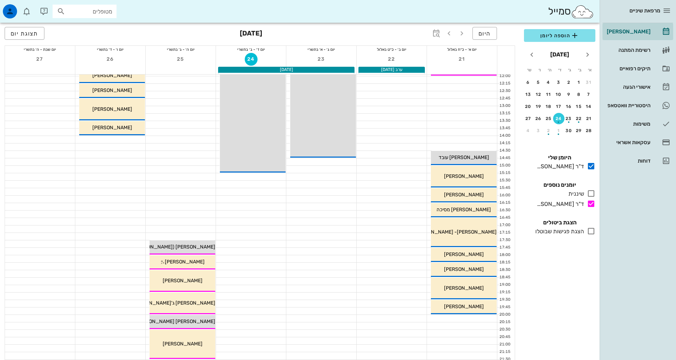
scroll to position [213, 0]
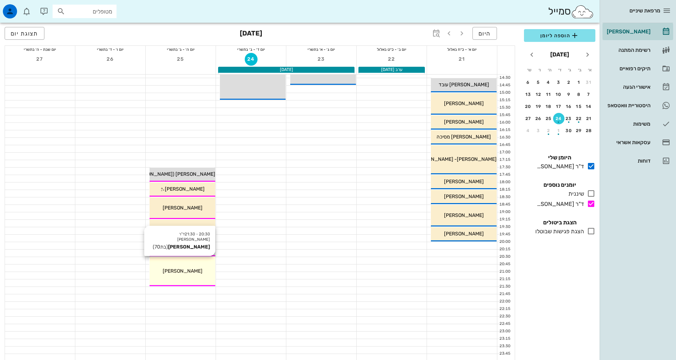
click at [182, 280] on div "20:30 - 21:30 ד"ר אילנה אנגל ביטי גורדון (בת 70 ) ביטי גורדון" at bounding box center [183, 271] width 66 height 29
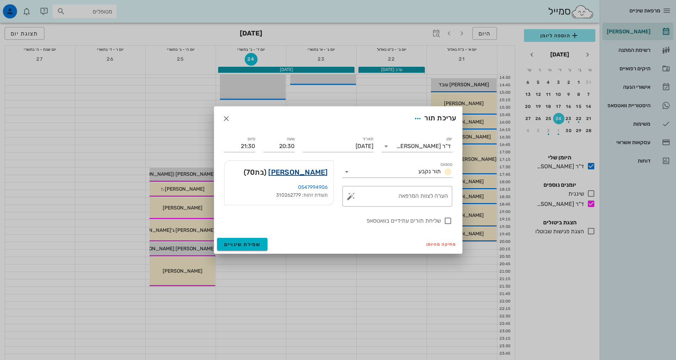
click at [317, 173] on link "ביטי גורדון" at bounding box center [297, 172] width 59 height 11
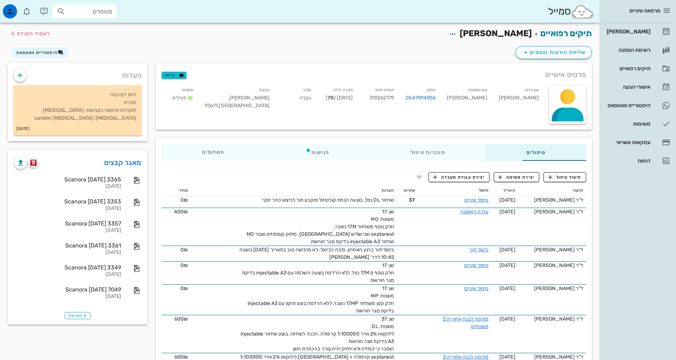
click at [265, 57] on div "שליחת הודעות וטפסים היסטוריית וואטסאפ" at bounding box center [300, 54] width 593 height 18
click at [257, 42] on div "תיקים רפואיים ביטי גורדון לעמוד הקודם" at bounding box center [300, 34] width 593 height 22
click at [267, 48] on div "שליחת הודעות וטפסים היסטוריית וואטסאפ" at bounding box center [300, 54] width 593 height 18
click at [47, 52] on span "היסטוריית וואטסאפ" at bounding box center [36, 52] width 41 height 5
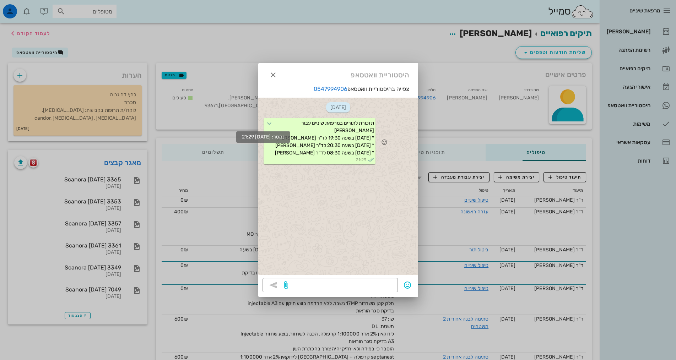
click at [268, 123] on icon at bounding box center [269, 123] width 9 height 9
click at [296, 180] on div "21-08-2025 תזכורת לתורים במרפאת שיניים עבור ביטי * יום שלישי 16/9 בשעה 19:30 לד…" at bounding box center [338, 187] width 160 height 178
click at [298, 143] on span "תזכורת לתורים במרפאת שיניים עבור ביטי * יום שלישי 16/9 בשעה 19:30 לד"ר אלדד איר…" at bounding box center [324, 138] width 99 height 36
click at [274, 77] on icon "button" at bounding box center [273, 75] width 9 height 9
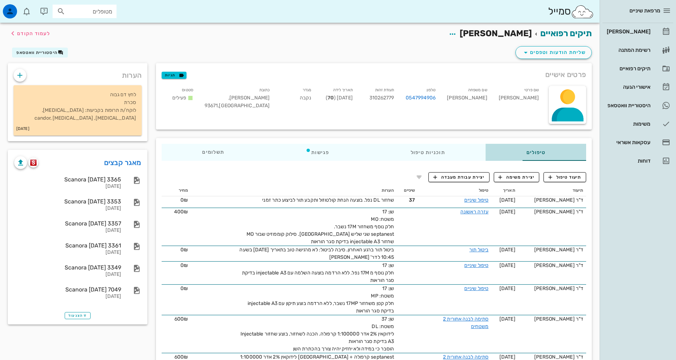
click at [509, 156] on div "טיפולים" at bounding box center [536, 152] width 101 height 17
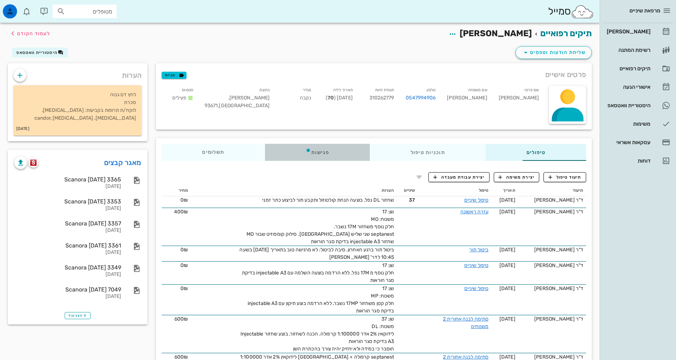
click at [286, 148] on div "פגישות" at bounding box center [317, 152] width 105 height 17
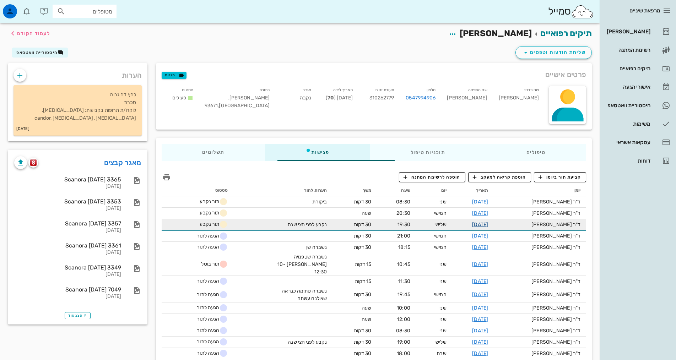
click at [488, 226] on link "16-09-2025" at bounding box center [480, 225] width 16 height 6
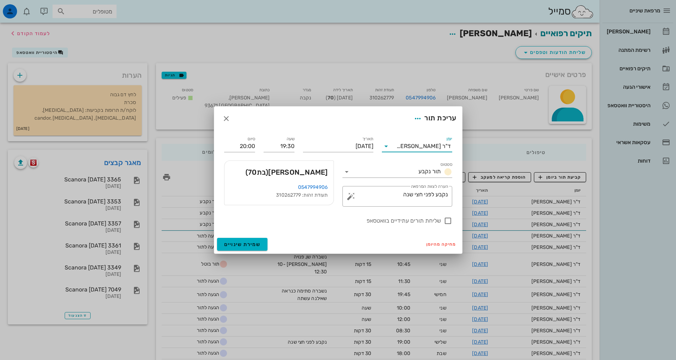
click at [397, 141] on input "יומן" at bounding box center [394, 146] width 5 height 11
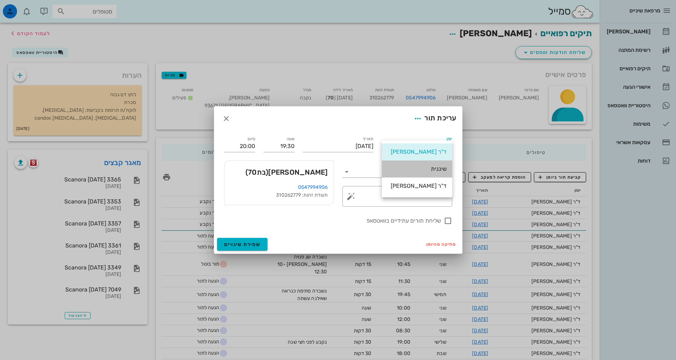
click at [416, 171] on div "שיננית" at bounding box center [417, 169] width 59 height 7
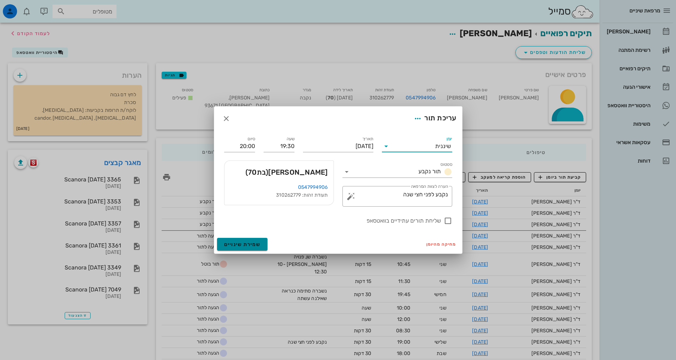
click at [254, 241] on button "שמירת שינויים" at bounding box center [242, 244] width 51 height 13
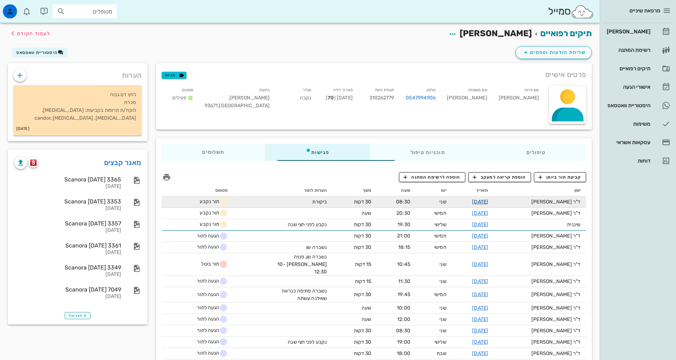
click at [488, 203] on link "10-11-2025" at bounding box center [480, 202] width 16 height 6
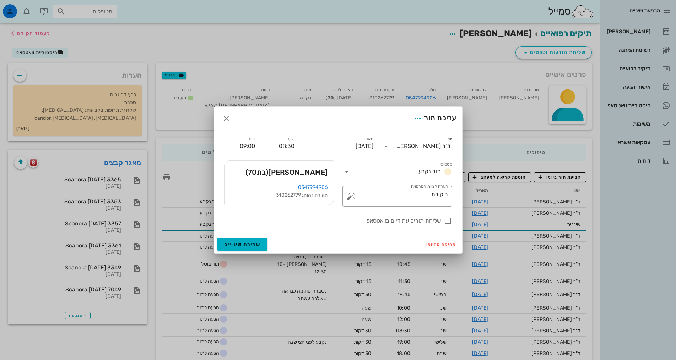
click at [421, 149] on div "ד"ר [PERSON_NAME]" at bounding box center [424, 146] width 54 height 6
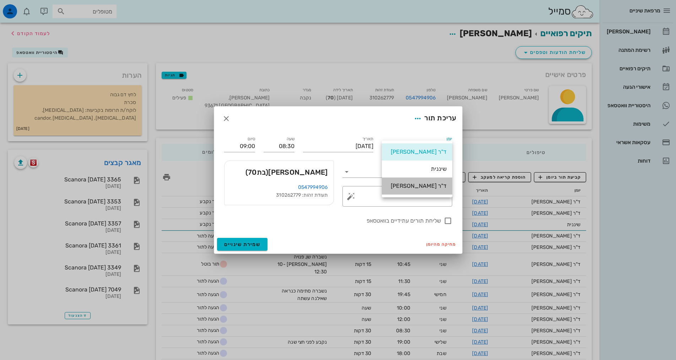
click at [432, 186] on div "ד"ר [PERSON_NAME]" at bounding box center [417, 186] width 59 height 7
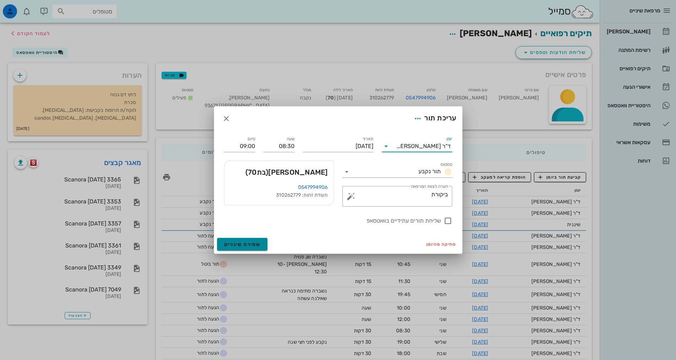
click at [255, 243] on span "שמירת שינויים" at bounding box center [242, 245] width 37 height 6
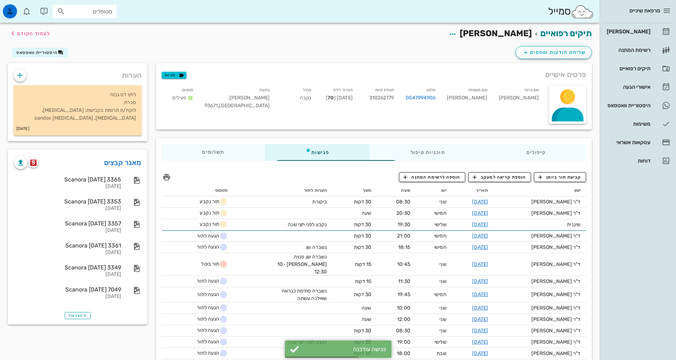
click at [186, 174] on div "קביעת תור ביומן הוספת קריאה למעקב הוספה לרשימת המתנה" at bounding box center [374, 178] width 425 height 13
click at [187, 174] on div "קביעת תור ביומן הוספת קריאה למעקב הוספה לרשימת המתנה" at bounding box center [374, 178] width 425 height 13
click at [581, 34] on link "תיקים רפואיים" at bounding box center [567, 33] width 52 height 10
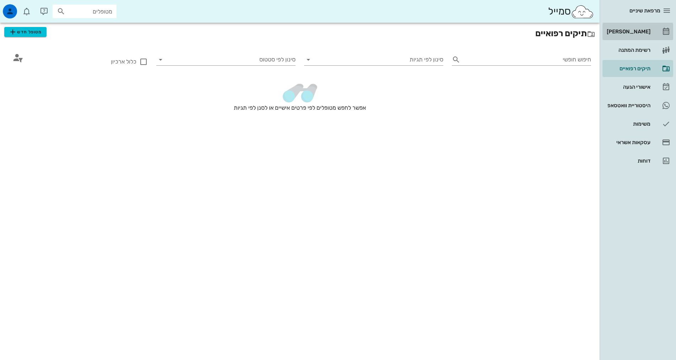
click at [650, 38] on link "[PERSON_NAME]" at bounding box center [638, 31] width 71 height 17
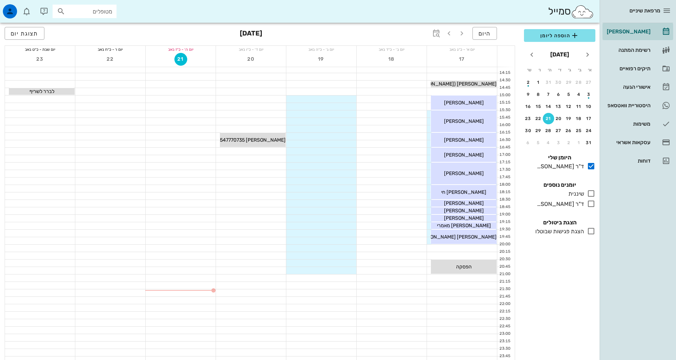
scroll to position [213, 0]
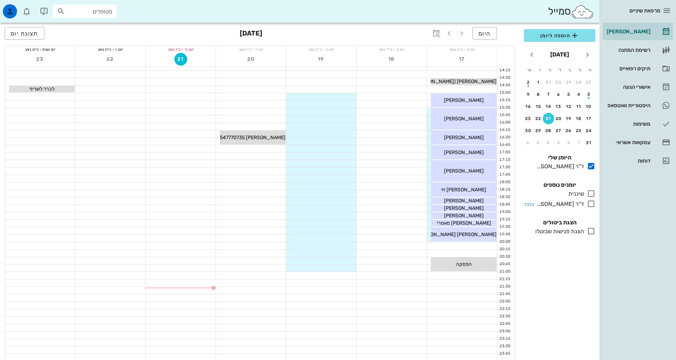
click at [592, 205] on icon at bounding box center [591, 204] width 9 height 9
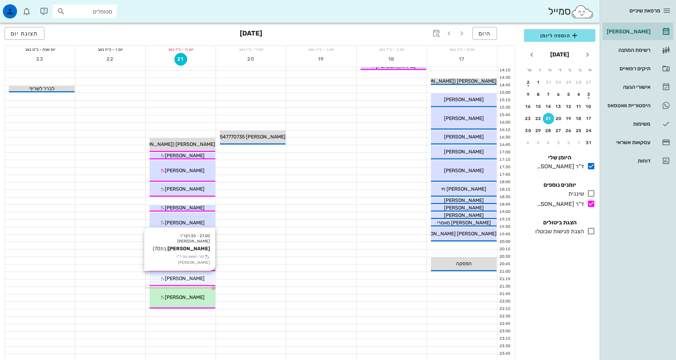
click at [194, 279] on span "[PERSON_NAME]" at bounding box center [185, 279] width 40 height 6
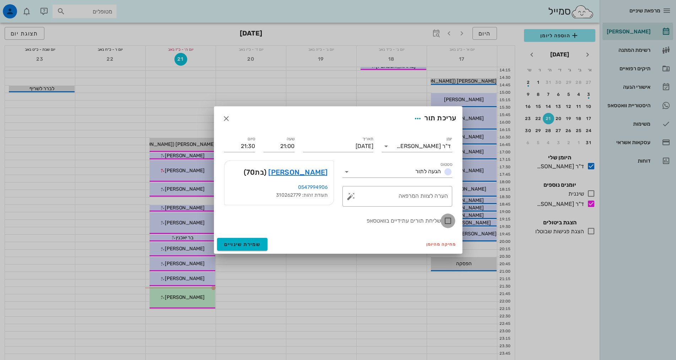
click at [444, 221] on div at bounding box center [448, 221] width 12 height 12
checkbox input "true"
click at [236, 244] on span "שמירת שינויים" at bounding box center [242, 245] width 37 height 6
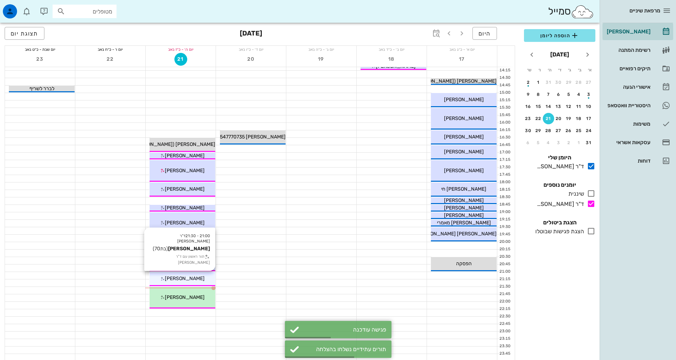
click at [203, 281] on div "[PERSON_NAME]" at bounding box center [183, 278] width 66 height 7
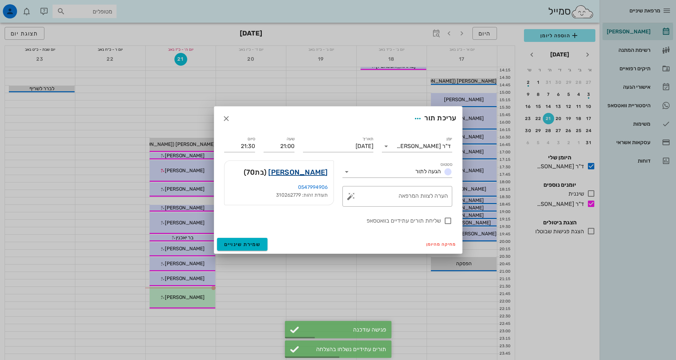
click at [310, 173] on link "ביטי גורדון" at bounding box center [297, 172] width 59 height 11
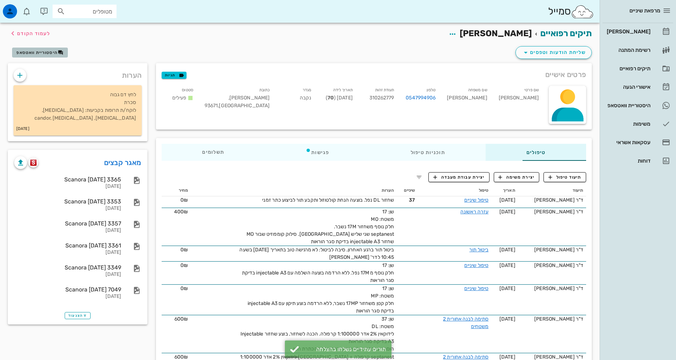
click at [38, 52] on span "היסטוריית וואטסאפ" at bounding box center [36, 52] width 41 height 5
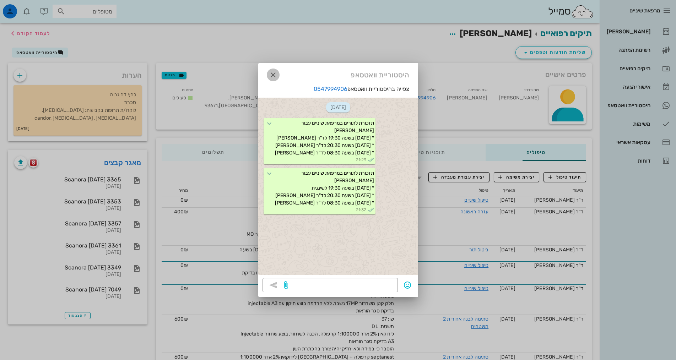
click at [274, 74] on icon "button" at bounding box center [273, 75] width 9 height 9
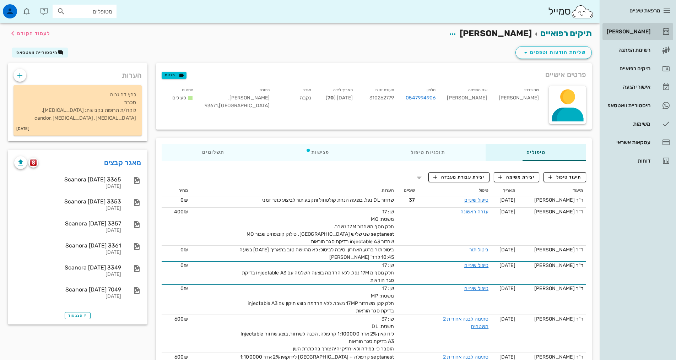
click at [638, 36] on div "[PERSON_NAME]" at bounding box center [628, 31] width 45 height 11
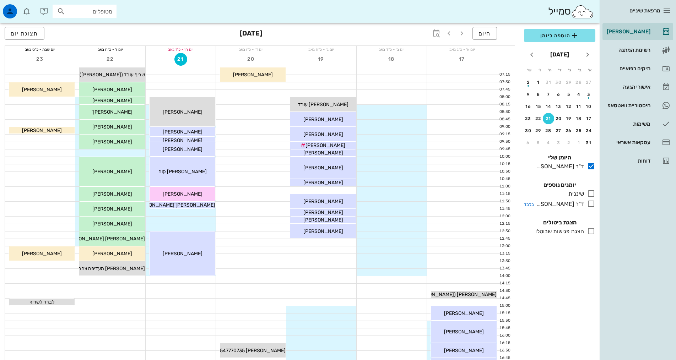
click at [582, 206] on div "ד"ר [PERSON_NAME]" at bounding box center [559, 204] width 50 height 9
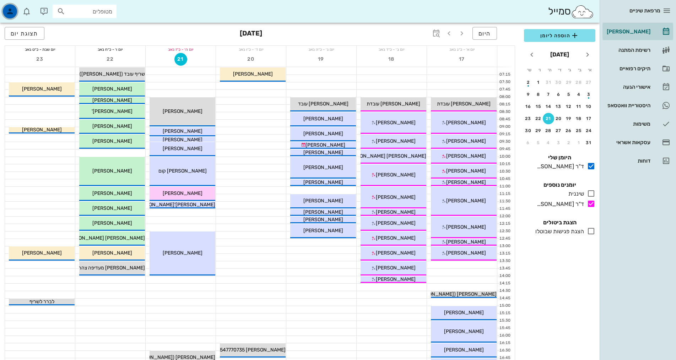
click at [11, 14] on icon "button" at bounding box center [10, 11] width 9 height 9
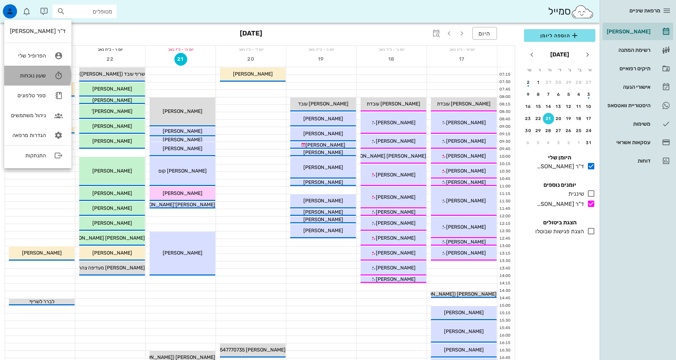
click at [47, 79] on link "שעון נוכחות" at bounding box center [37, 76] width 67 height 20
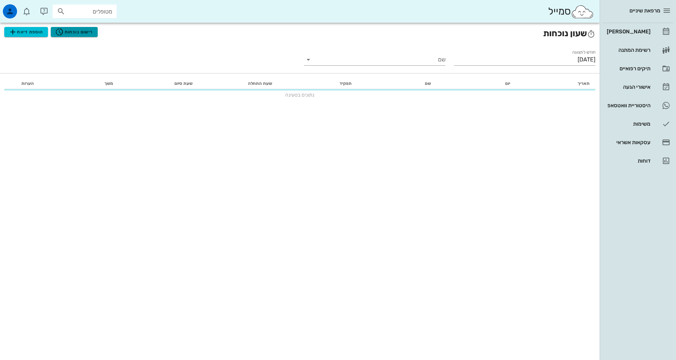
click at [90, 30] on span "רישום נוכחות" at bounding box center [74, 32] width 38 height 9
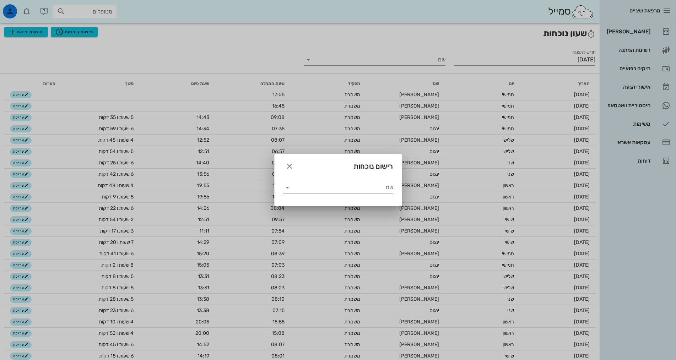
click at [258, 93] on div at bounding box center [338, 180] width 676 height 360
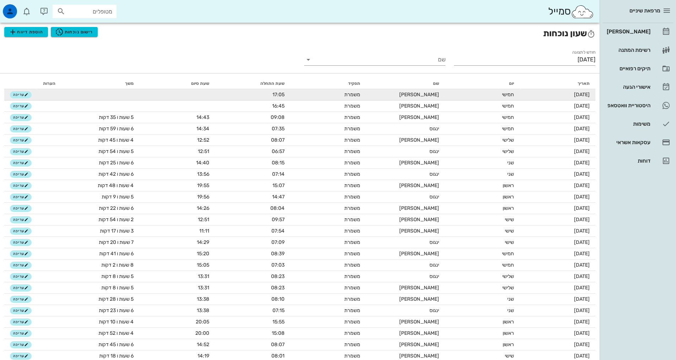
click at [544, 97] on td "[DATE]" at bounding box center [558, 94] width 76 height 11
click at [17, 95] on span "עריכה" at bounding box center [20, 95] width 15 height 4
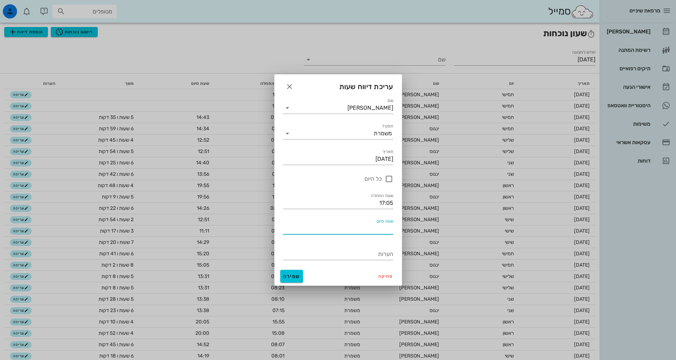
click at [346, 228] on input "שעת סיום" at bounding box center [338, 228] width 110 height 11
click at [286, 84] on icon "button" at bounding box center [289, 86] width 9 height 9
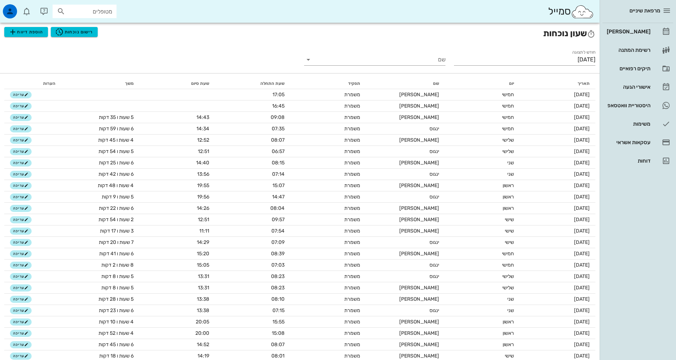
click at [114, 54] on div "חודש לתצוגה אוגוסט 2025 שם" at bounding box center [300, 58] width 600 height 29
click at [16, 34] on icon "button" at bounding box center [13, 32] width 9 height 9
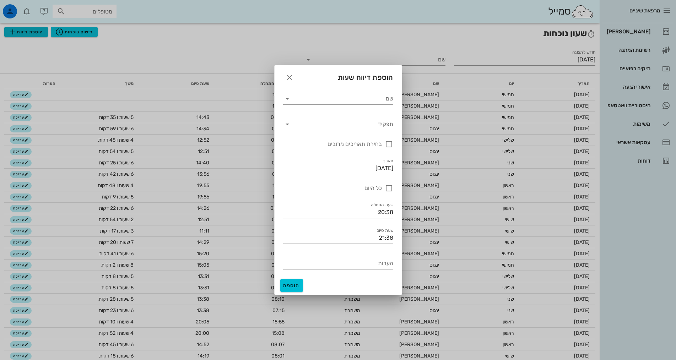
click at [16, 34] on div at bounding box center [338, 180] width 676 height 360
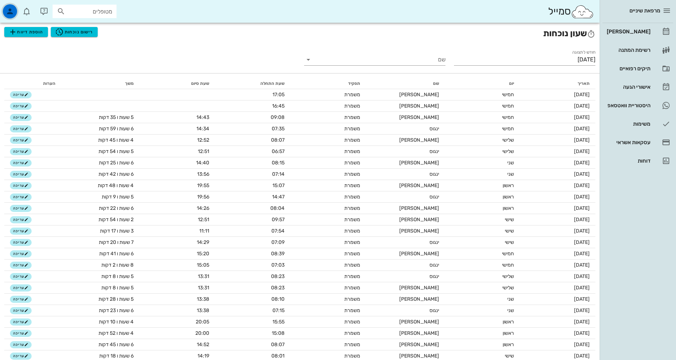
click at [10, 11] on icon "button" at bounding box center [10, 11] width 9 height 9
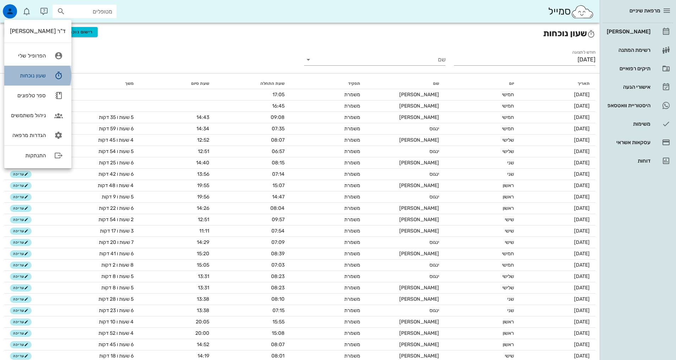
click at [45, 77] on link "שעון נוכחות" at bounding box center [37, 76] width 67 height 20
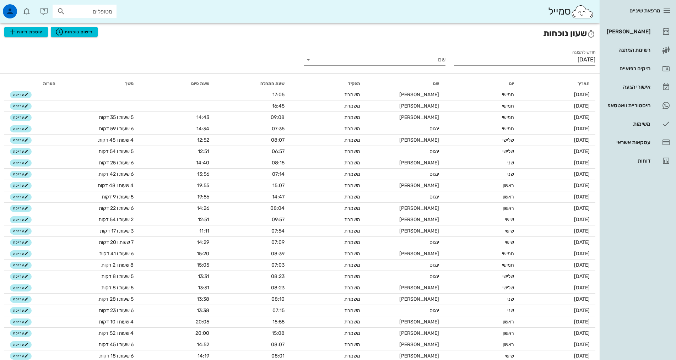
click at [593, 31] on icon at bounding box center [591, 34] width 9 height 9
click at [663, 251] on div "מרפאת שיניים [PERSON_NAME] רשימת המתנה תיקים רפואיים אישורי הגעה 1 היסטוריית וו…" at bounding box center [638, 180] width 76 height 360
click at [668, 4] on button "button" at bounding box center [667, 10] width 13 height 13
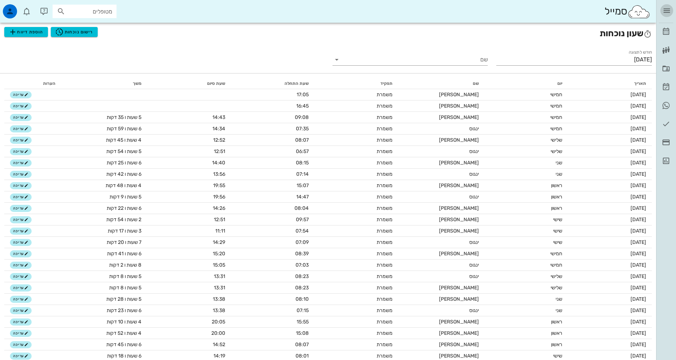
click at [668, 4] on button "button" at bounding box center [667, 10] width 13 height 13
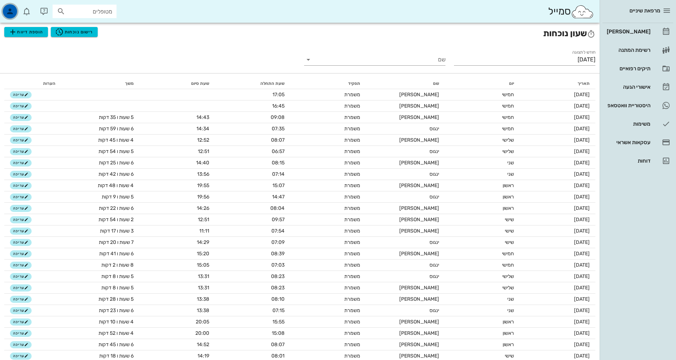
click at [6, 16] on div "button" at bounding box center [10, 11] width 14 height 14
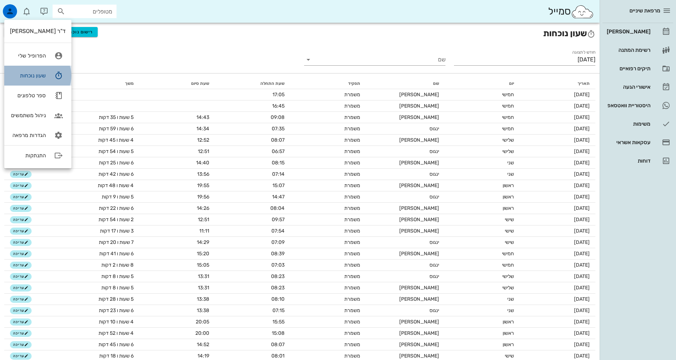
click at [44, 79] on link "שעון נוכחות" at bounding box center [37, 76] width 67 height 20
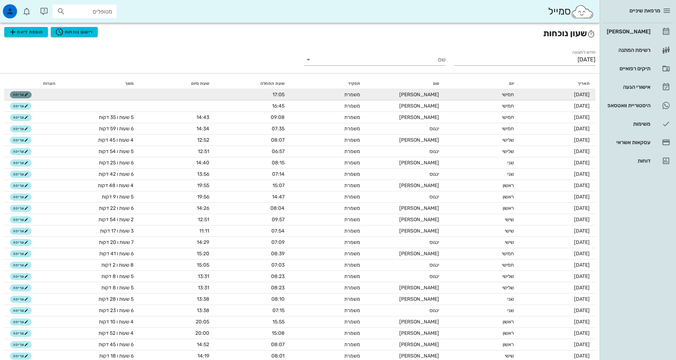
click at [19, 95] on span "עריכה" at bounding box center [20, 95] width 15 height 4
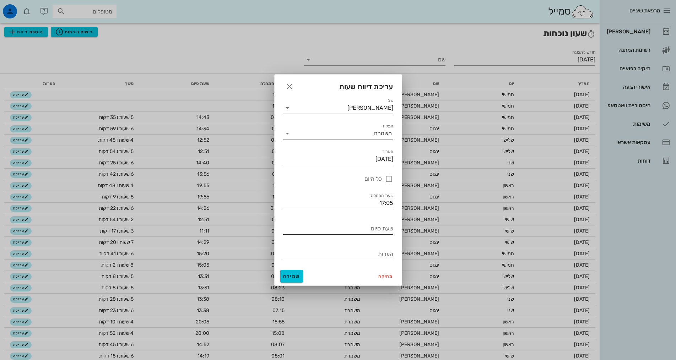
click at [354, 225] on input "שעת סיום" at bounding box center [338, 228] width 110 height 11
type input "21:38"
click at [295, 279] on span "שמירה" at bounding box center [291, 277] width 17 height 6
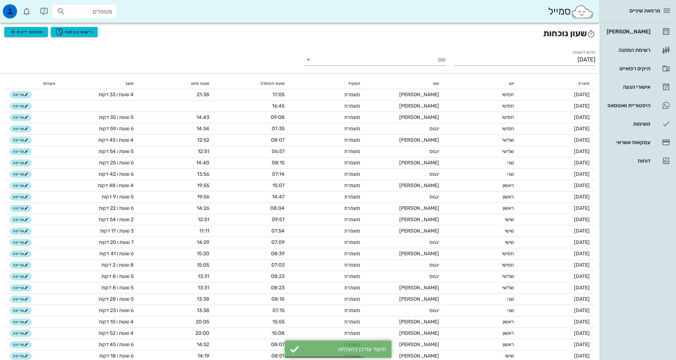
click at [278, 55] on div "חודש לתצוגה אוגוסט 2025 שם" at bounding box center [300, 58] width 600 height 29
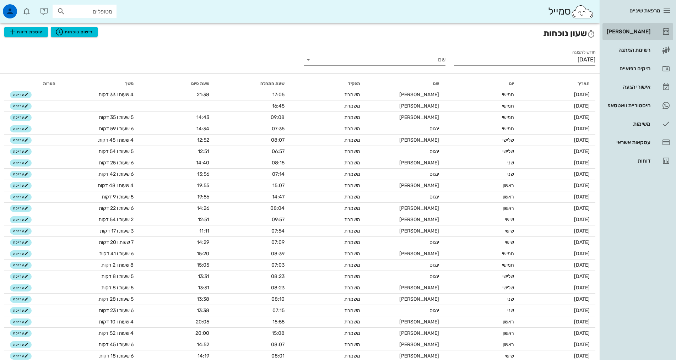
drag, startPoint x: 639, startPoint y: 27, endPoint x: 642, endPoint y: 29, distance: 3.8
click at [638, 27] on div "[PERSON_NAME]" at bounding box center [628, 31] width 45 height 11
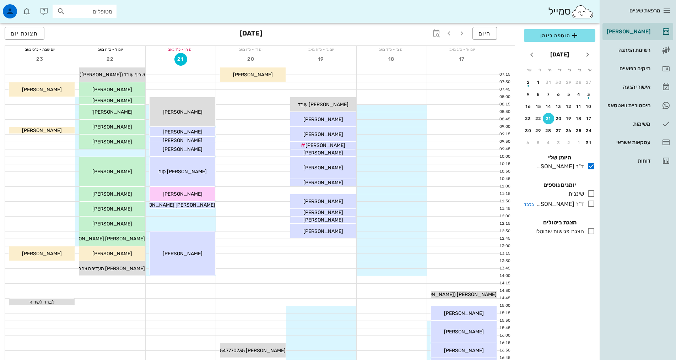
drag, startPoint x: 592, startPoint y: 205, endPoint x: 588, endPoint y: 204, distance: 4.1
click at [591, 205] on icon at bounding box center [591, 204] width 9 height 9
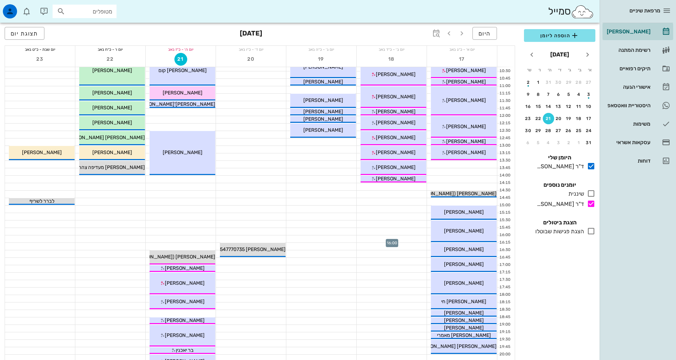
scroll to position [214, 0]
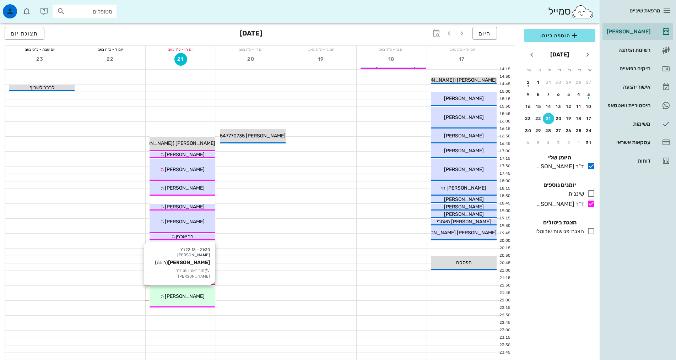
click at [198, 299] on div "[PERSON_NAME]" at bounding box center [183, 296] width 66 height 7
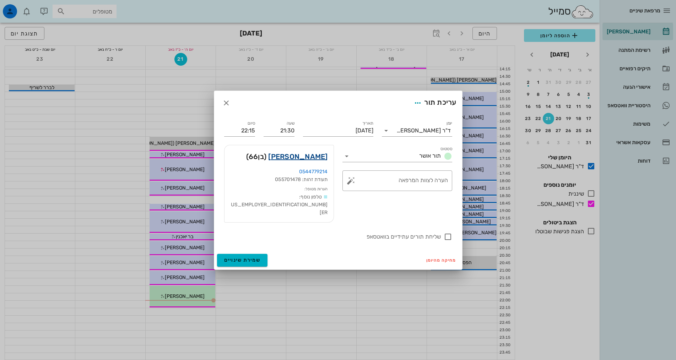
click at [322, 162] on link "אבי הררי" at bounding box center [297, 156] width 59 height 11
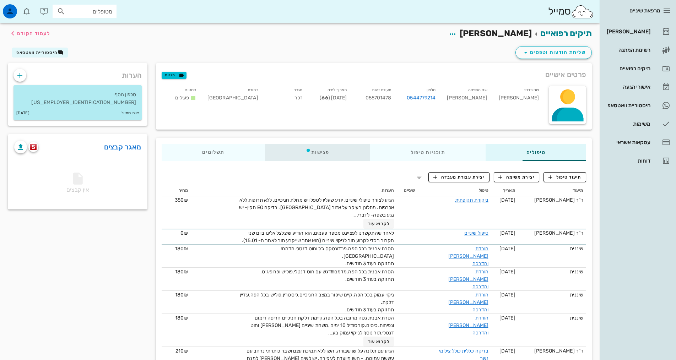
click at [305, 157] on div "פגישות" at bounding box center [317, 152] width 105 height 17
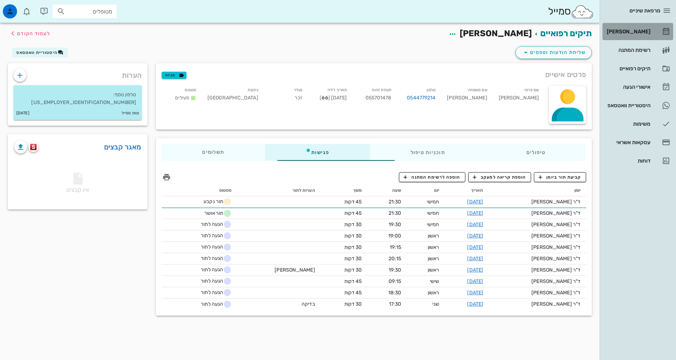
click at [648, 26] on div "[PERSON_NAME]" at bounding box center [628, 31] width 45 height 11
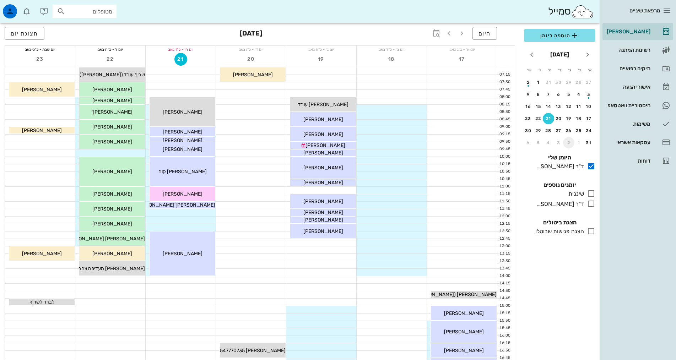
click at [571, 140] on div "2" at bounding box center [568, 142] width 11 height 5
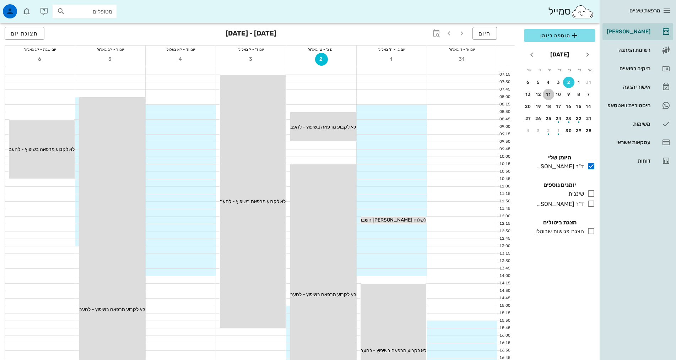
click at [547, 96] on div "11" at bounding box center [548, 94] width 11 height 5
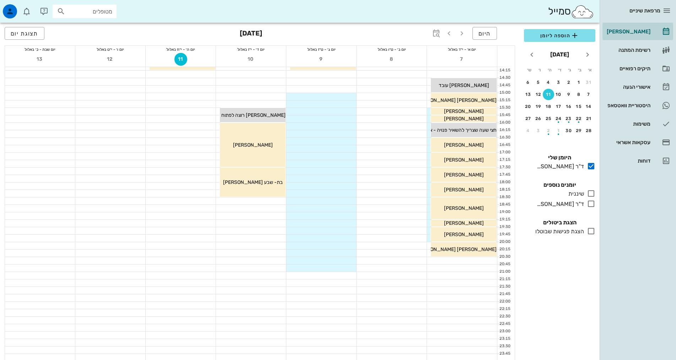
scroll to position [214, 0]
click at [589, 206] on icon at bounding box center [591, 204] width 9 height 9
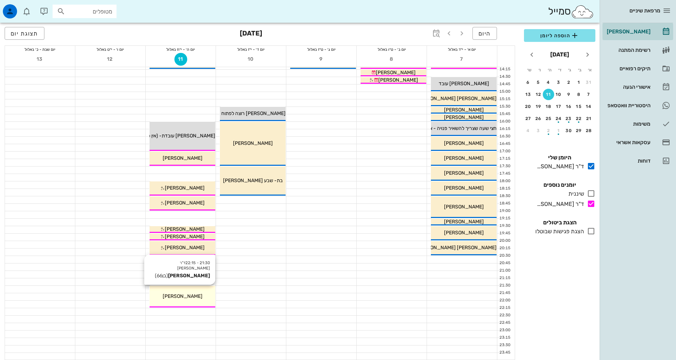
click at [176, 300] on div "[PERSON_NAME]" at bounding box center [183, 296] width 66 height 7
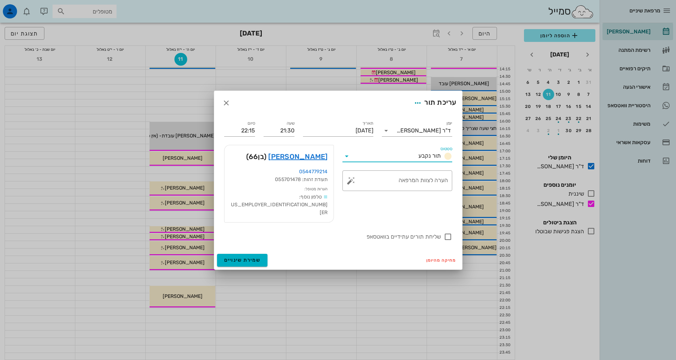
click at [414, 161] on input "סטטוס" at bounding box center [384, 156] width 63 height 11
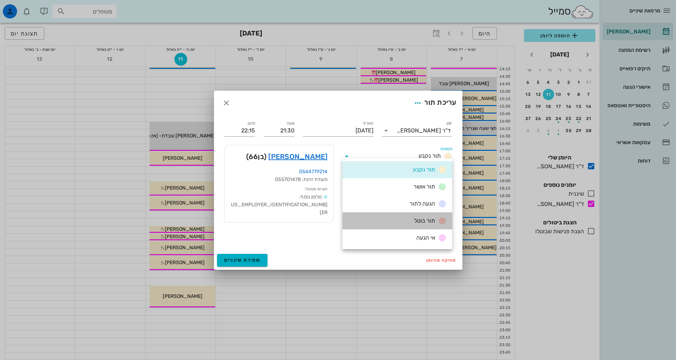
click at [409, 221] on div "תור בוטל" at bounding box center [398, 221] width 110 height 17
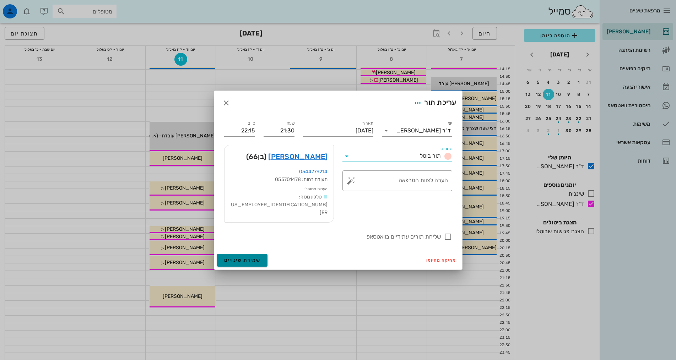
click at [246, 257] on span "שמירת שינויים" at bounding box center [242, 260] width 37 height 6
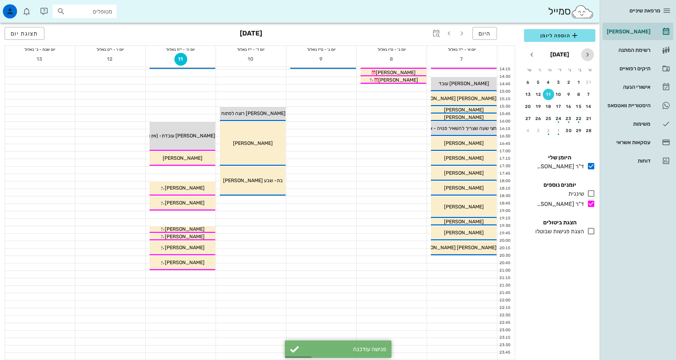
click at [590, 53] on icon "חודש שעבר" at bounding box center [588, 54] width 9 height 9
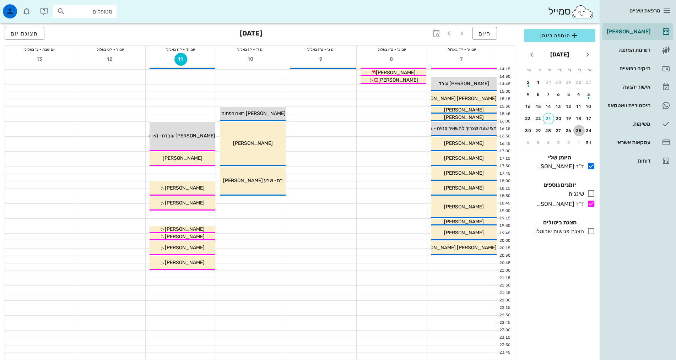
click at [579, 128] on button "25" at bounding box center [579, 130] width 11 height 11
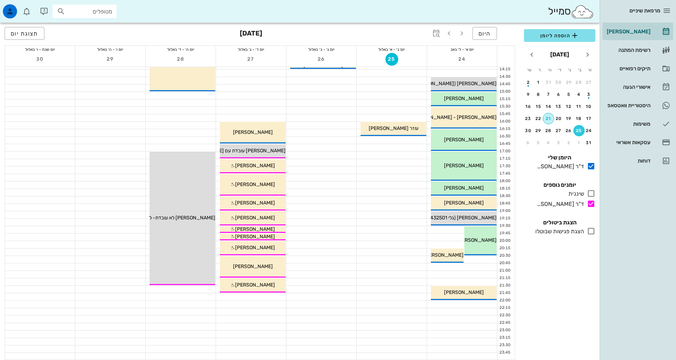
click at [547, 117] on div "21" at bounding box center [548, 118] width 11 height 5
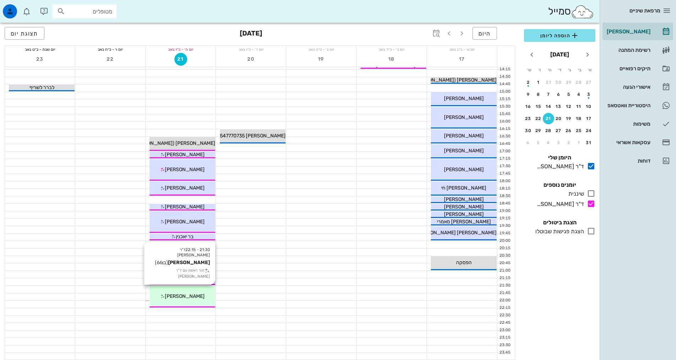
click at [170, 296] on div "[PERSON_NAME]" at bounding box center [183, 296] width 66 height 7
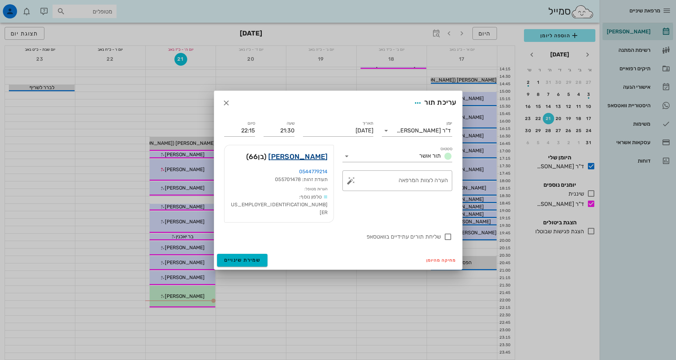
click at [313, 162] on link "אבי הררי" at bounding box center [297, 156] width 59 height 11
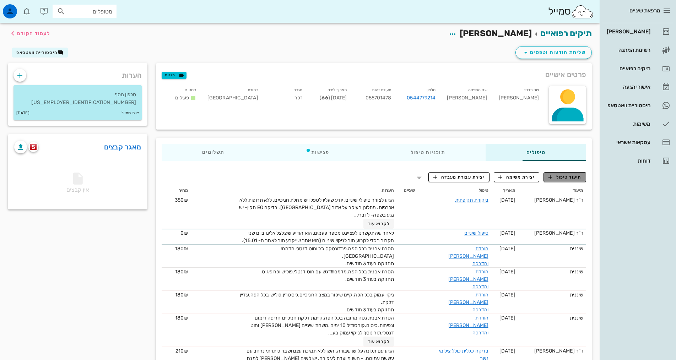
click at [561, 181] on button "תיעוד טיפול" at bounding box center [565, 177] width 43 height 10
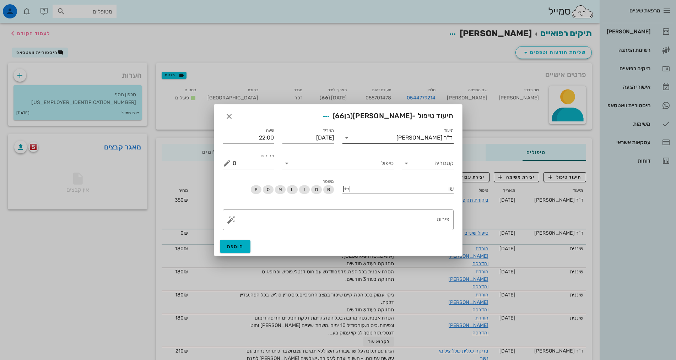
click at [374, 140] on input "תיעוד" at bounding box center [375, 137] width 44 height 11
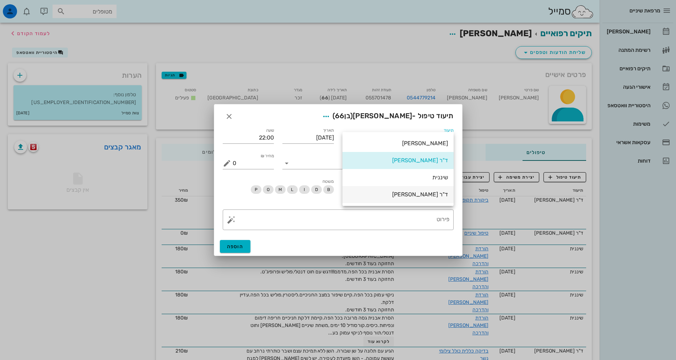
click at [404, 192] on div "ד"ר [PERSON_NAME]" at bounding box center [398, 194] width 100 height 7
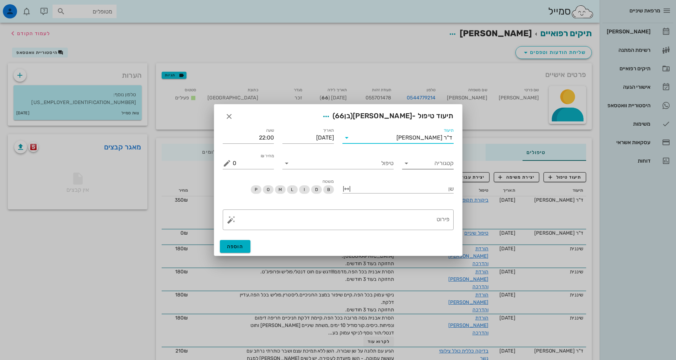
click at [423, 168] on input "קטגוריה" at bounding box center [434, 163] width 40 height 11
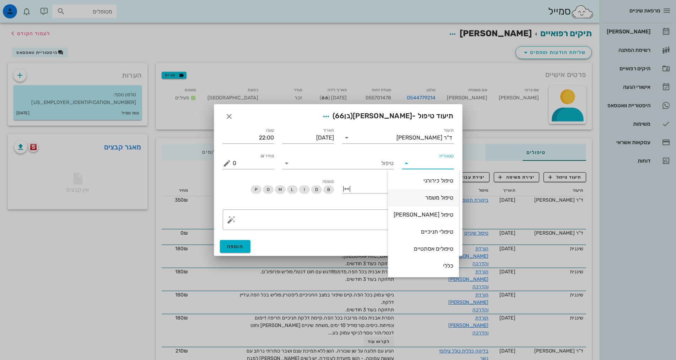
click at [423, 198] on div "טיפול משמר" at bounding box center [424, 197] width 60 height 7
type input "טיפול משמר"
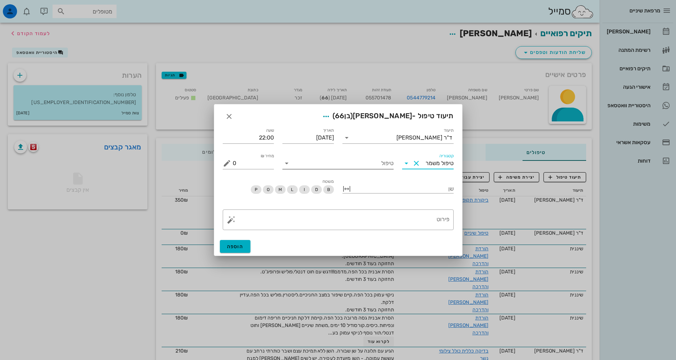
click at [363, 156] on div "טיפול" at bounding box center [338, 162] width 111 height 16
click at [369, 160] on input "טיפול" at bounding box center [342, 163] width 101 height 11
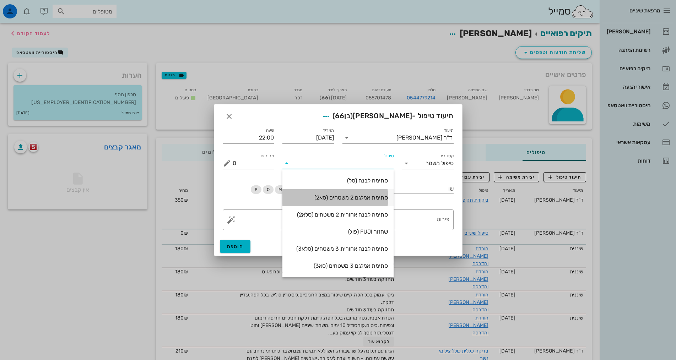
click at [356, 197] on div "סתימת אמלגם 2 משטחים (סא2)" at bounding box center [338, 197] width 100 height 7
type input "500"
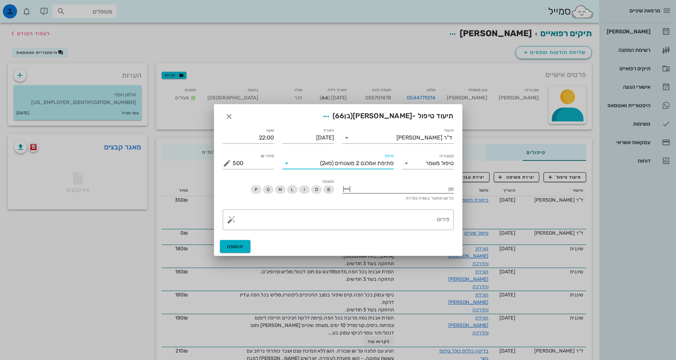
click at [414, 184] on div at bounding box center [403, 188] width 101 height 9
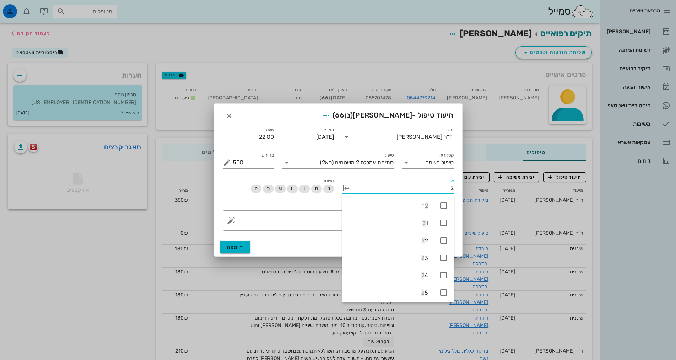
type input "26"
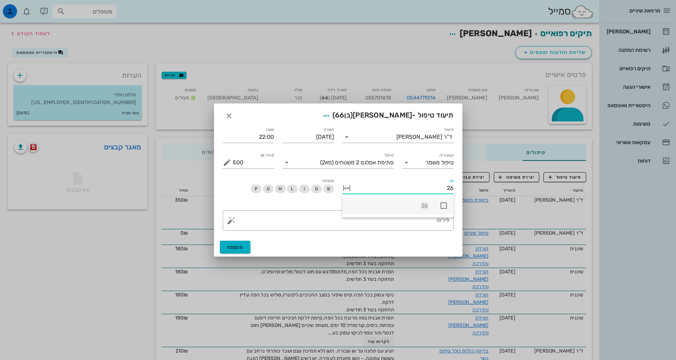
click at [443, 208] on icon at bounding box center [444, 205] width 9 height 9
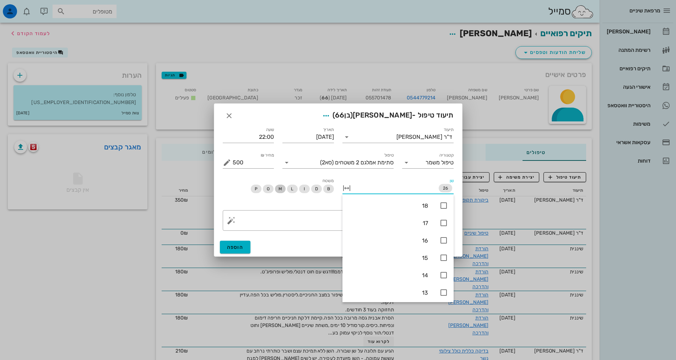
click at [279, 188] on span "M" at bounding box center [280, 189] width 4 height 9
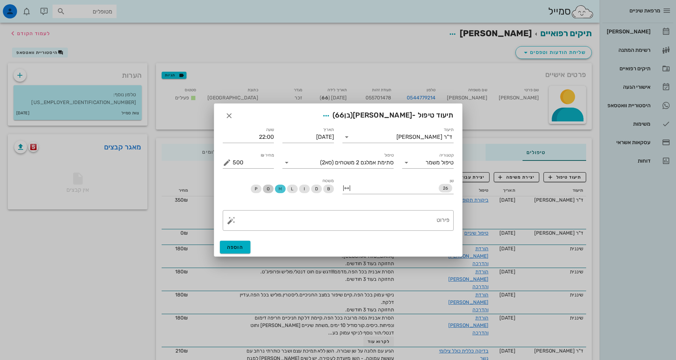
click at [270, 189] on span "O" at bounding box center [268, 189] width 11 height 9
drag, startPoint x: 329, startPoint y: 224, endPoint x: 333, endPoint y: 218, distance: 7.2
click at [330, 225] on textarea "פירוט" at bounding box center [341, 222] width 217 height 17
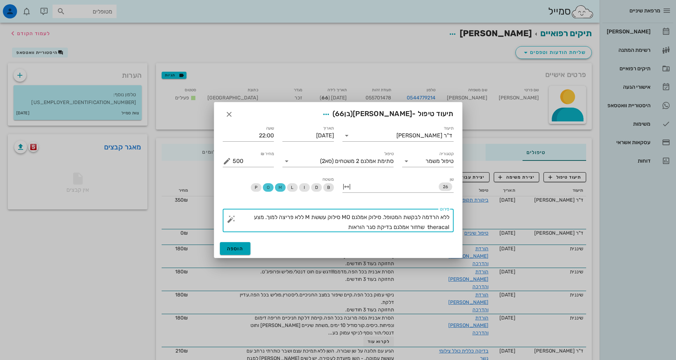
type textarea "ללא הרדמה לבקשת המטופל. סילוק אמלגם MO סילוק עששת M ללא פריצה למוך. מצע theraca…"
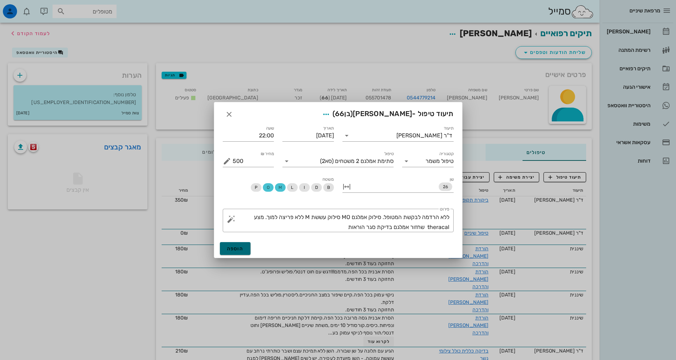
click at [242, 249] on span "הוספה" at bounding box center [235, 249] width 17 height 6
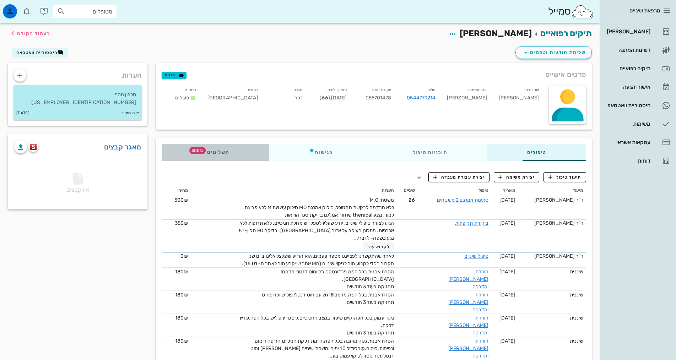
click at [201, 153] on span "תשלומים 500₪" at bounding box center [215, 152] width 28 height 5
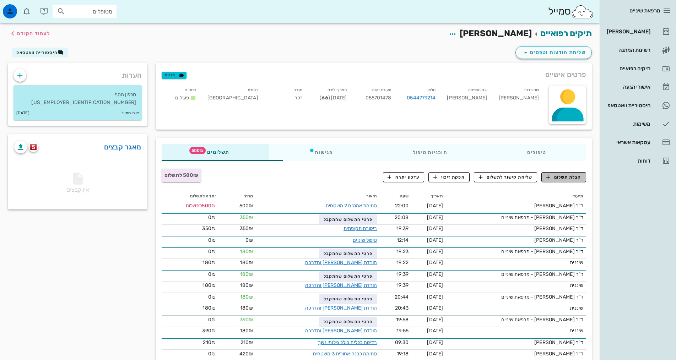
click at [556, 179] on span "קבלת תשלום" at bounding box center [564, 177] width 35 height 6
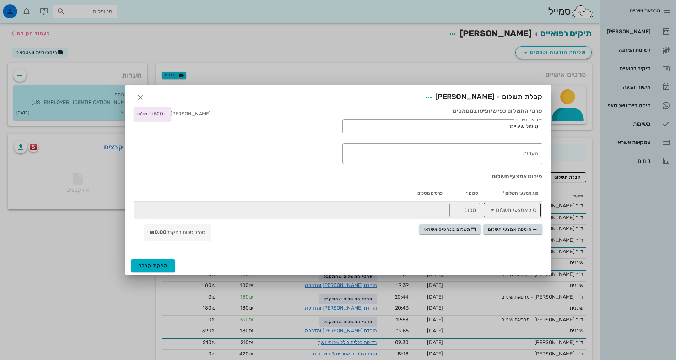
click at [495, 212] on icon at bounding box center [492, 210] width 9 height 9
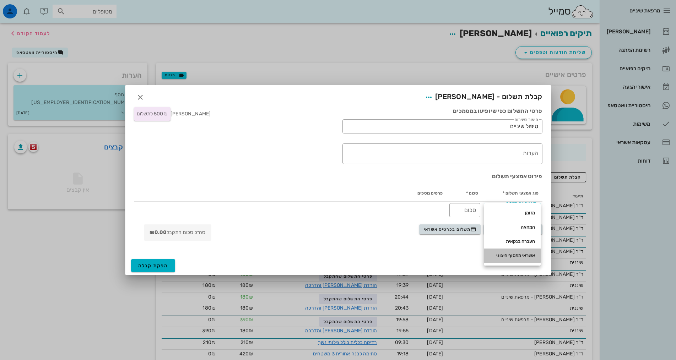
click at [503, 257] on div "אשראי ממסוף חיצוני" at bounding box center [512, 256] width 45 height 6
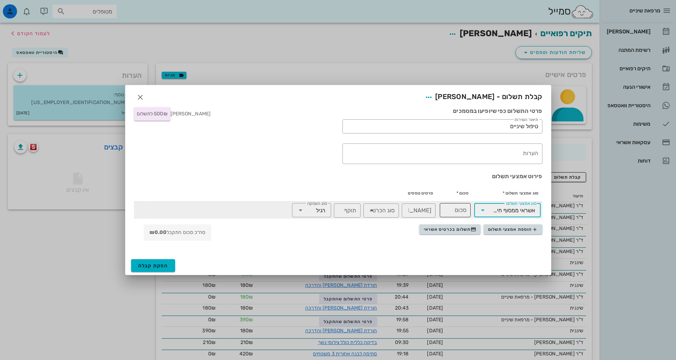
click at [455, 213] on input "סכום" at bounding box center [455, 210] width 22 height 11
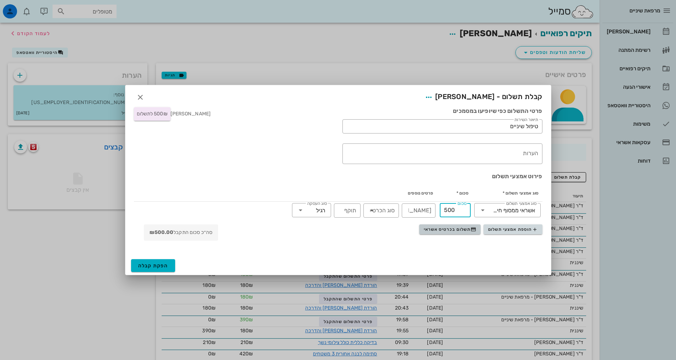
type input "500"
click at [458, 231] on span "תשלום בכרטיס אשראי" at bounding box center [450, 230] width 53 height 6
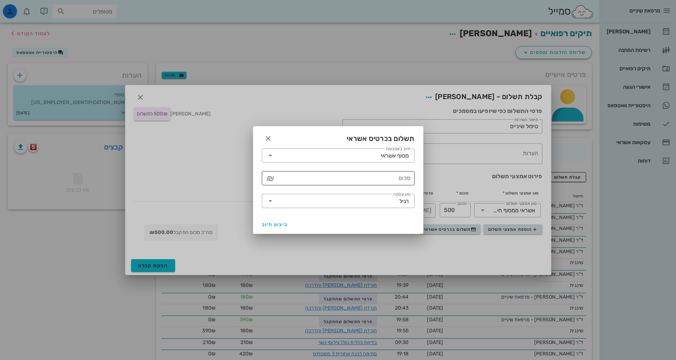
click at [361, 178] on input "סכום" at bounding box center [343, 178] width 134 height 11
type input "5"
click at [271, 138] on icon "button" at bounding box center [268, 138] width 9 height 9
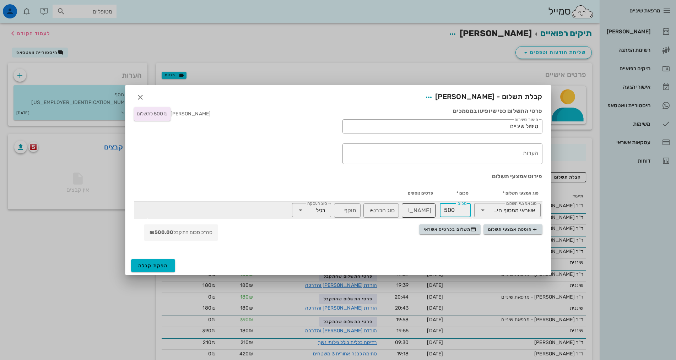
drag, startPoint x: 463, startPoint y: 209, endPoint x: 432, endPoint y: 211, distance: 31.7
click at [432, 211] on tr "​ סוג אמצעי תשלום אשראי ממסוף חיצוני ​ סכום 500 ​ מס׳ כרטיס ​ סוג הכרטיס ​ תוקף…" at bounding box center [338, 210] width 409 height 17
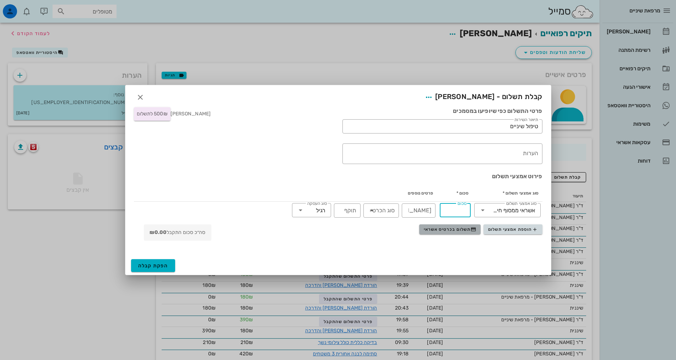
click at [463, 232] on span "תשלום בכרטיס אשראי" at bounding box center [450, 230] width 53 height 6
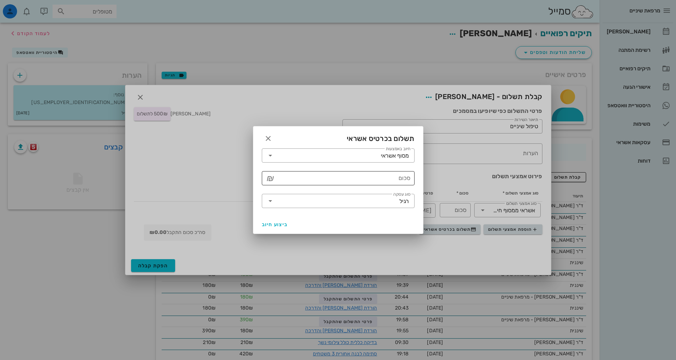
click at [394, 179] on input "סכום" at bounding box center [343, 178] width 134 height 11
type input "500"
click at [274, 223] on span "ביצוע חיוב" at bounding box center [275, 225] width 26 height 6
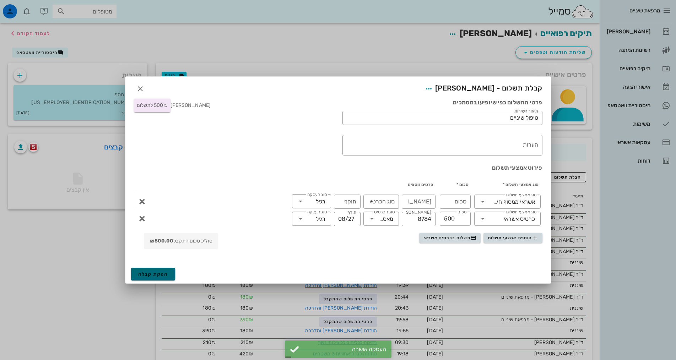
click at [155, 275] on span "הפקת קבלה" at bounding box center [153, 275] width 30 height 6
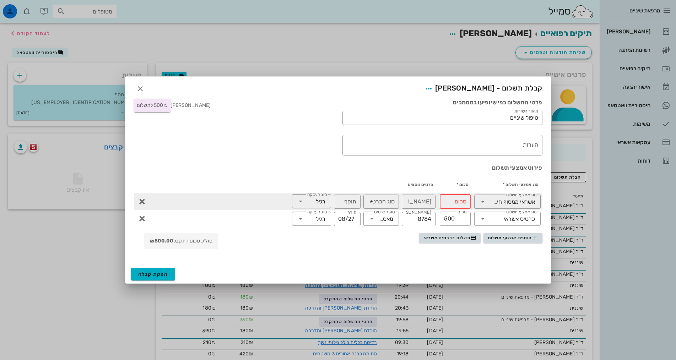
click at [134, 203] on td at bounding box center [142, 201] width 16 height 17
click at [141, 204] on icon "button" at bounding box center [142, 202] width 9 height 9
type input "500"
type input "8784"
type input "08/27"
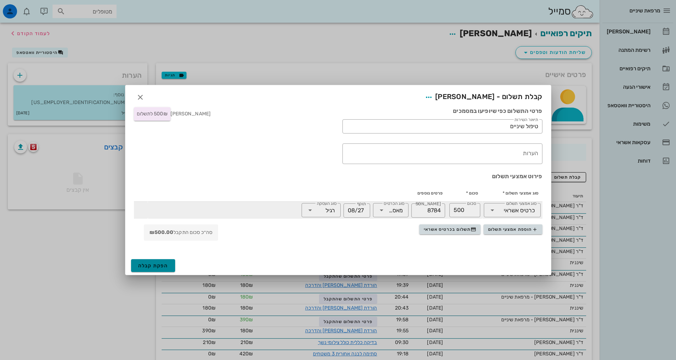
click at [155, 267] on span "הפקת קבלה" at bounding box center [153, 266] width 30 height 6
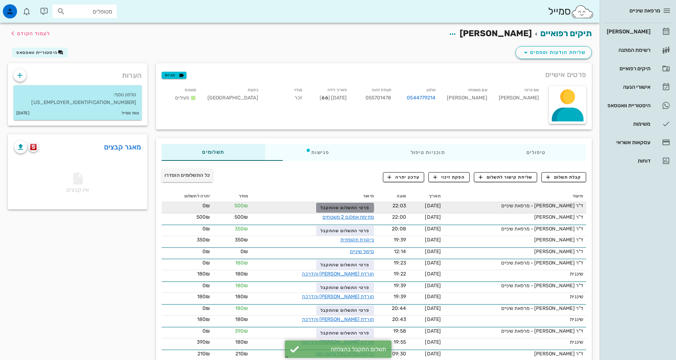
click at [329, 208] on span "פרטי התשלום שהתקבל" at bounding box center [345, 207] width 49 height 5
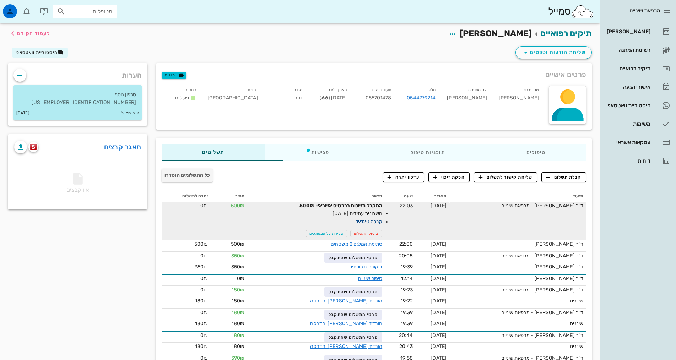
click at [356, 221] on link "קבלה 19120" at bounding box center [369, 222] width 26 height 6
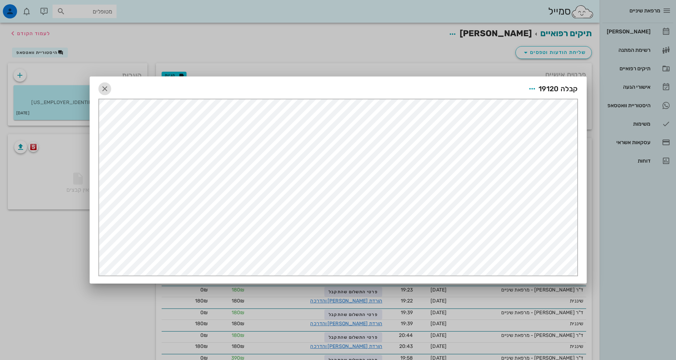
click at [104, 90] on icon "button" at bounding box center [105, 89] width 9 height 9
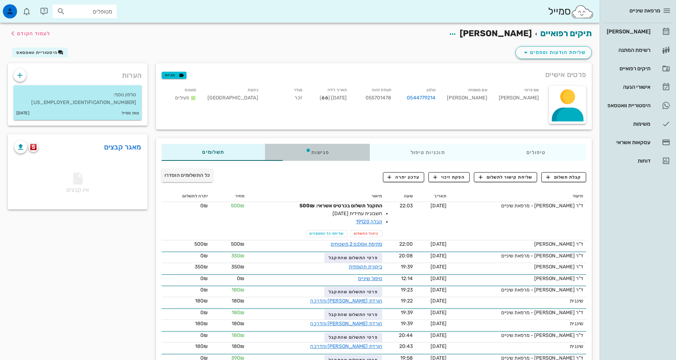
click at [286, 151] on div "פגישות" at bounding box center [317, 152] width 105 height 17
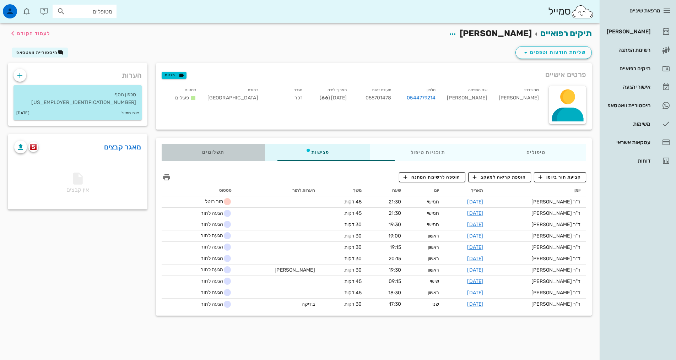
click at [202, 151] on span "תשלומים 0₪" at bounding box center [213, 152] width 22 height 5
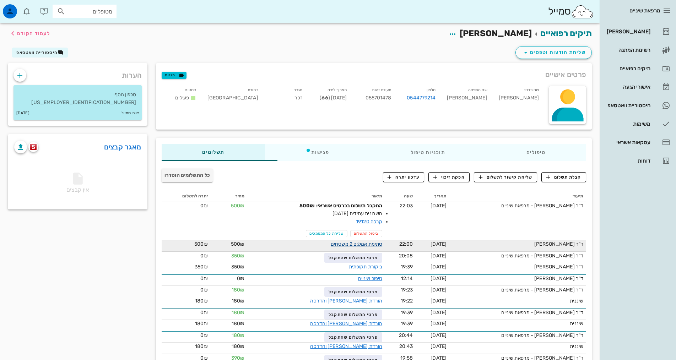
click at [351, 242] on link "סתימת אמלגם 2 משטחים" at bounding box center [357, 244] width 52 height 6
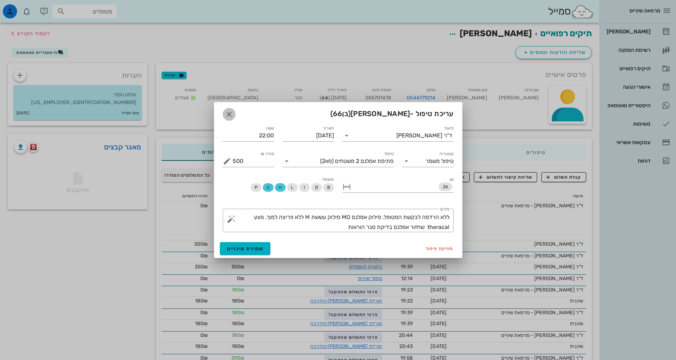
click at [227, 114] on icon "button" at bounding box center [229, 114] width 9 height 9
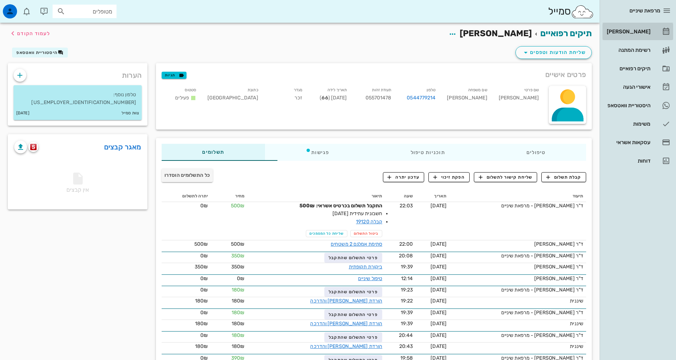
click at [641, 29] on div "[PERSON_NAME]" at bounding box center [628, 32] width 45 height 6
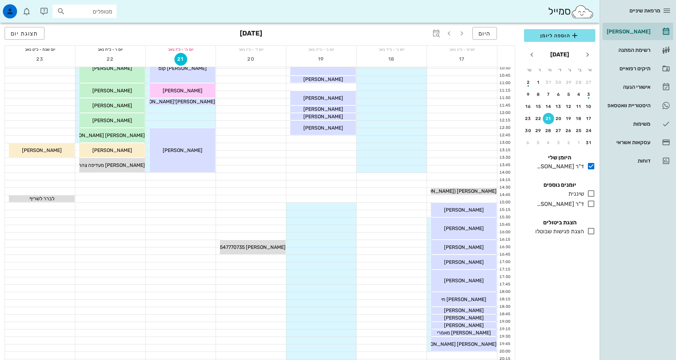
scroll to position [107, 0]
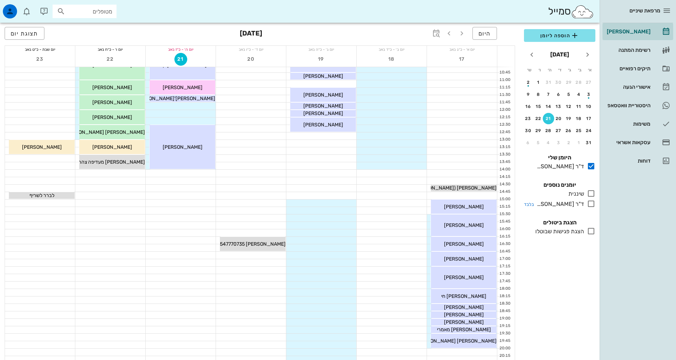
click at [588, 204] on icon at bounding box center [591, 204] width 9 height 9
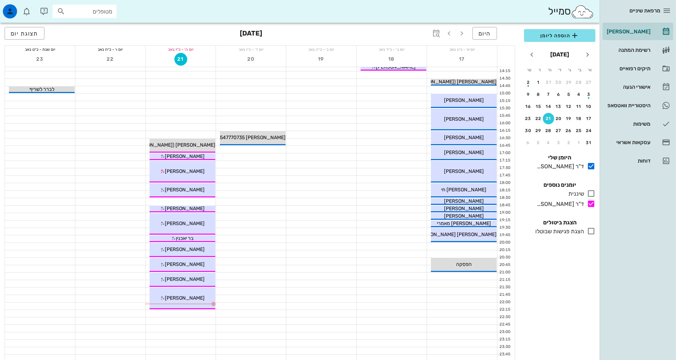
scroll to position [214, 0]
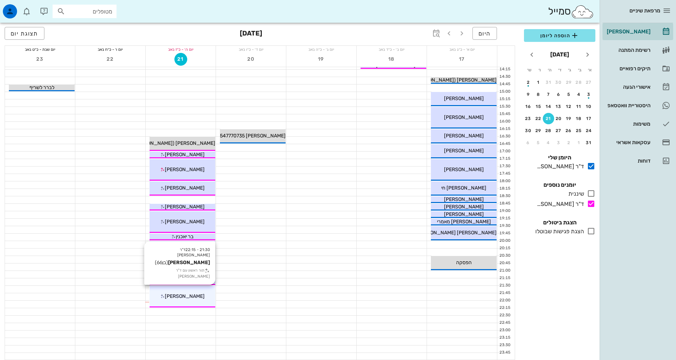
click at [179, 294] on span "[PERSON_NAME]" at bounding box center [185, 297] width 40 height 6
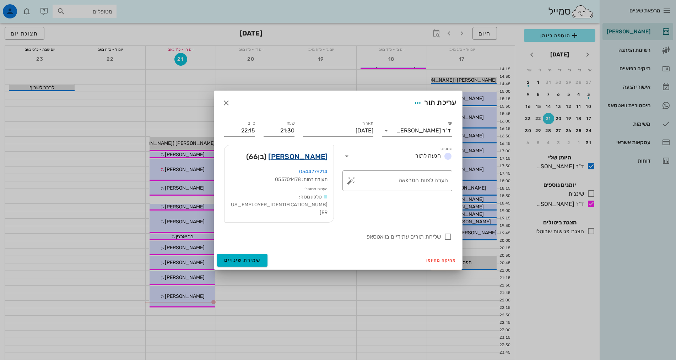
click at [309, 162] on link "אבי הררי" at bounding box center [297, 156] width 59 height 11
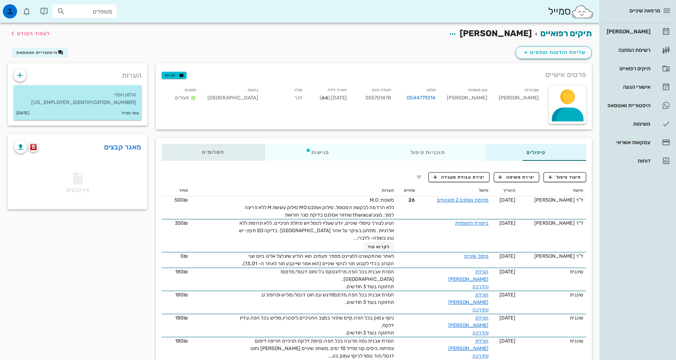
click at [202, 150] on span "תשלומים 0₪" at bounding box center [213, 152] width 22 height 5
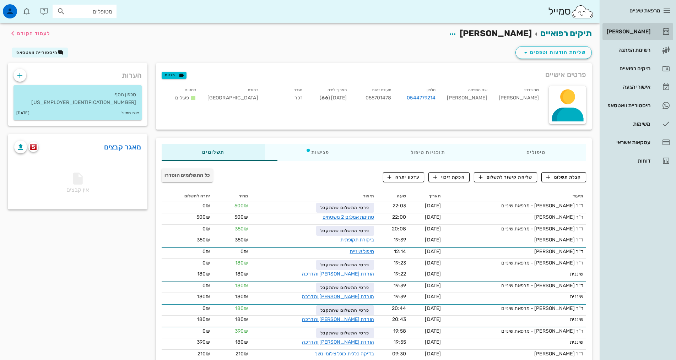
click at [638, 31] on div "[PERSON_NAME]" at bounding box center [628, 32] width 45 height 6
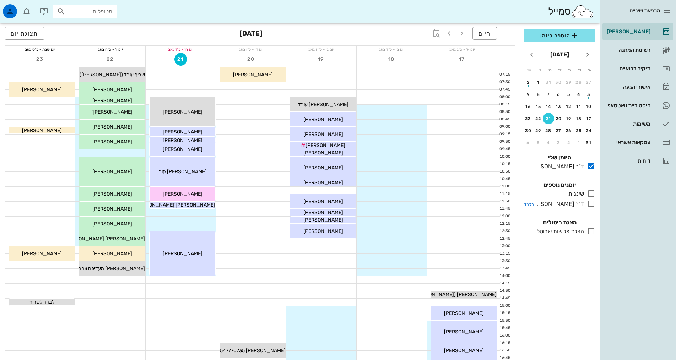
click at [592, 206] on icon at bounding box center [591, 204] width 9 height 9
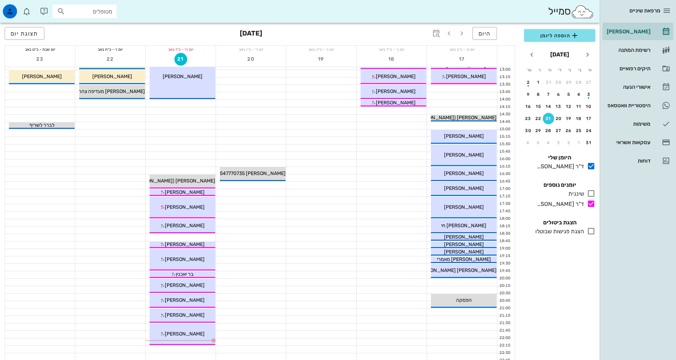
scroll to position [178, 0]
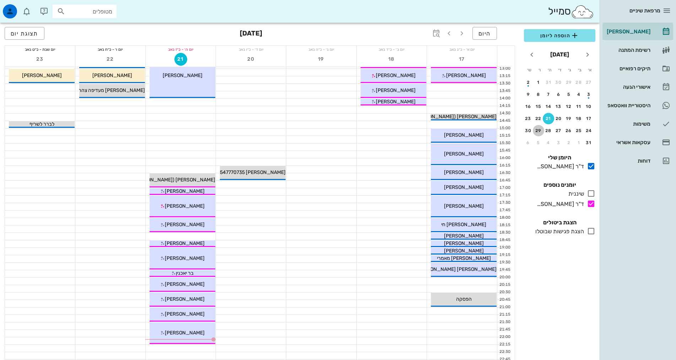
click at [537, 129] on div "29" at bounding box center [538, 130] width 11 height 5
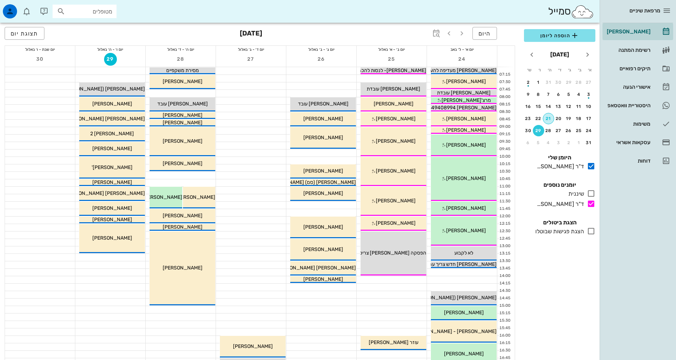
click at [550, 120] on div "21" at bounding box center [548, 118] width 11 height 5
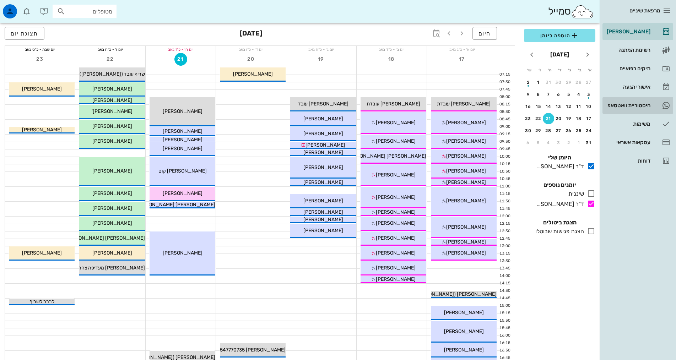
click at [643, 101] on div "היסטוריית וואטסאפ" at bounding box center [628, 105] width 45 height 11
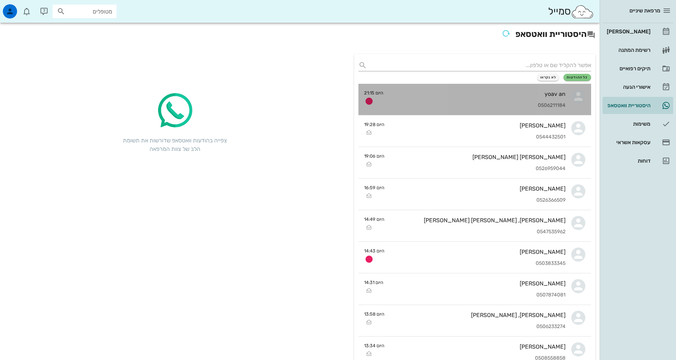
click at [486, 100] on div "yoav an 0506211184" at bounding box center [477, 99] width 177 height 31
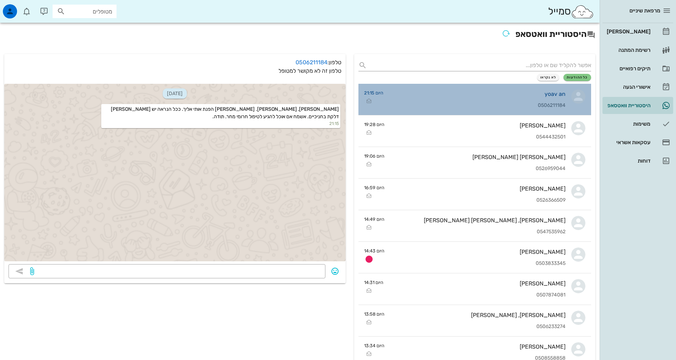
drag, startPoint x: 490, startPoint y: 110, endPoint x: 480, endPoint y: 94, distance: 18.8
click at [480, 94] on div "yoav an" at bounding box center [477, 94] width 177 height 7
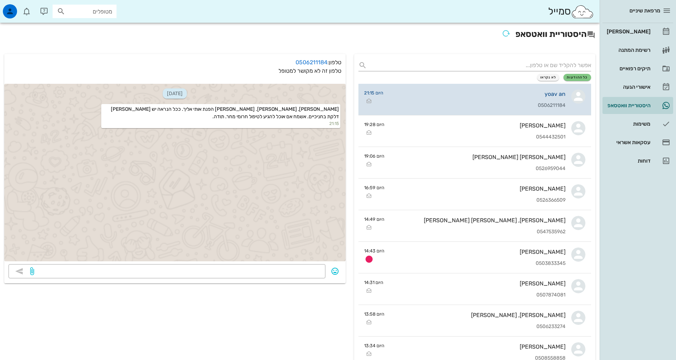
click at [543, 100] on div "yoav an 0506211184" at bounding box center [477, 99] width 177 height 31
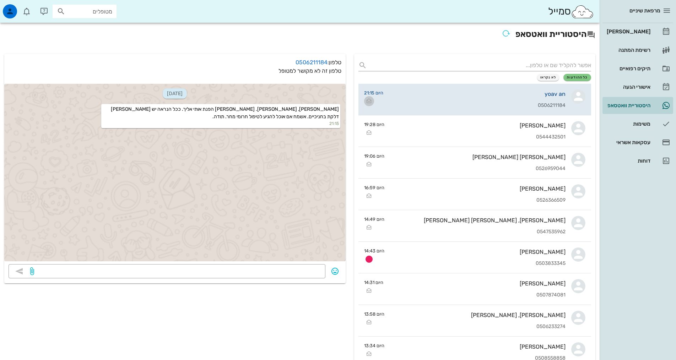
click at [370, 106] on icon "button" at bounding box center [369, 101] width 9 height 9
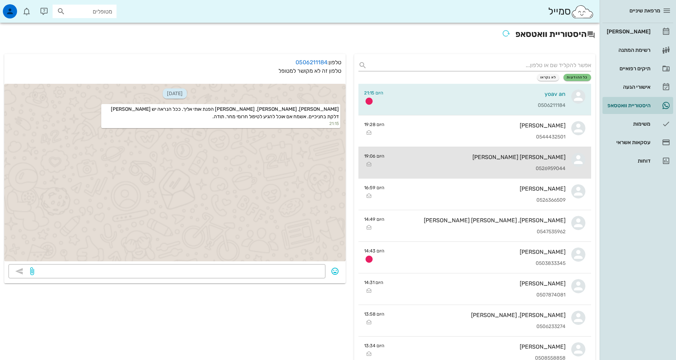
click at [506, 150] on div "שחר כהן 0526959044" at bounding box center [478, 162] width 176 height 31
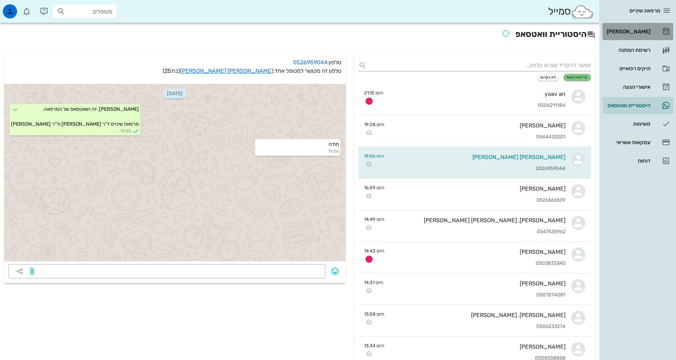
click at [640, 28] on div "[PERSON_NAME]" at bounding box center [628, 31] width 45 height 11
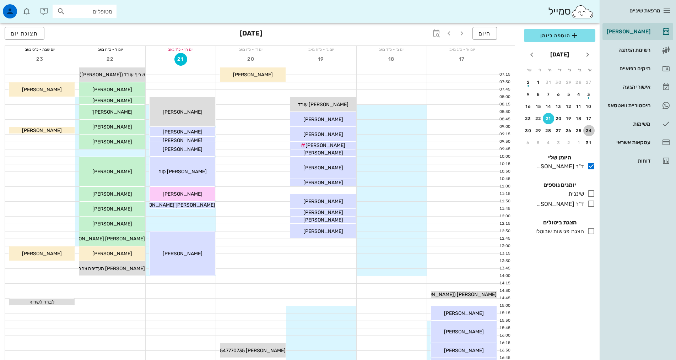
click at [586, 132] on div "24" at bounding box center [589, 130] width 11 height 5
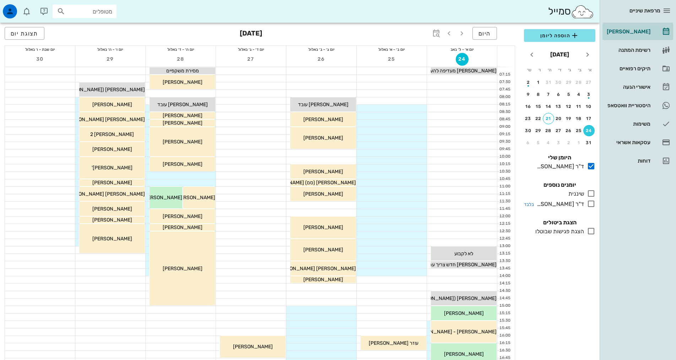
click at [593, 204] on icon at bounding box center [591, 204] width 9 height 9
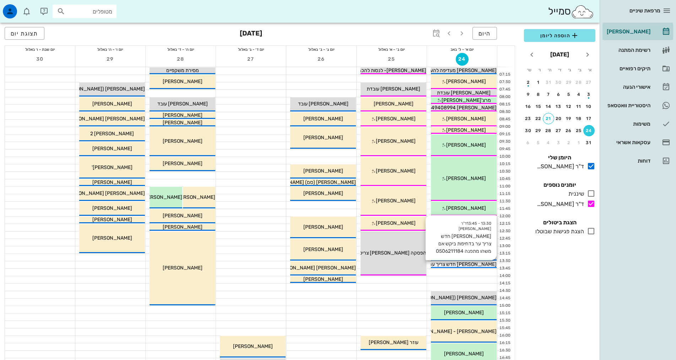
click at [477, 265] on span "[PERSON_NAME] חדש צריך ער בדחיפות ביקש אם משהו מתפנה 0506211184" at bounding box center [416, 265] width 161 height 6
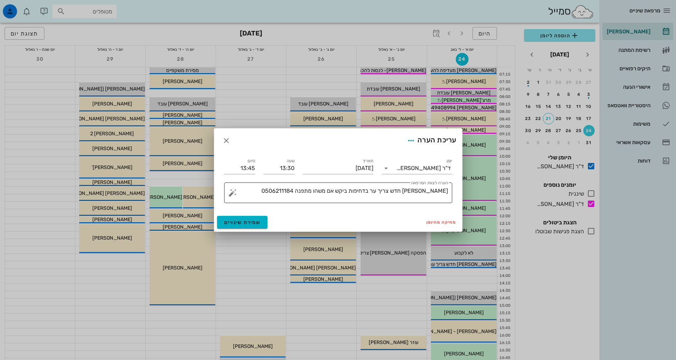
click at [368, 190] on textarea "[PERSON_NAME] חדש צריך ער בדחיפות ביקש אם משהו מתפנה 0506211184" at bounding box center [341, 194] width 214 height 17
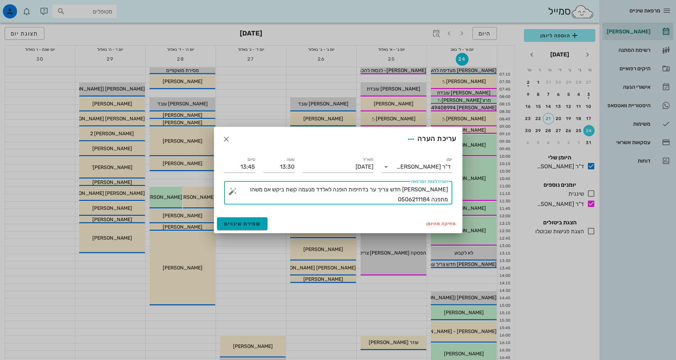
type textarea "יואב מטופל חדש צריך ער בדחיפות הופנה לאלדד מנעמה קשת ביקש אם משהו מתפנה 0506211…"
click at [242, 226] on span "שמירת שינויים" at bounding box center [242, 224] width 37 height 6
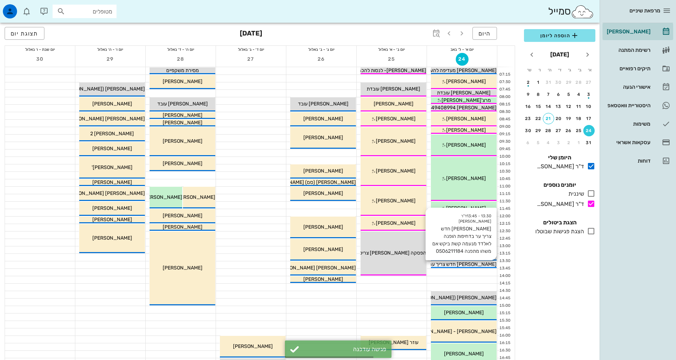
click at [465, 266] on span "יואב מטופל חדש צריך ער בדחיפות הופנה לאלדד מנעמה קשת ביקש אם משהו מתפנה 0506211…" at bounding box center [389, 265] width 216 height 6
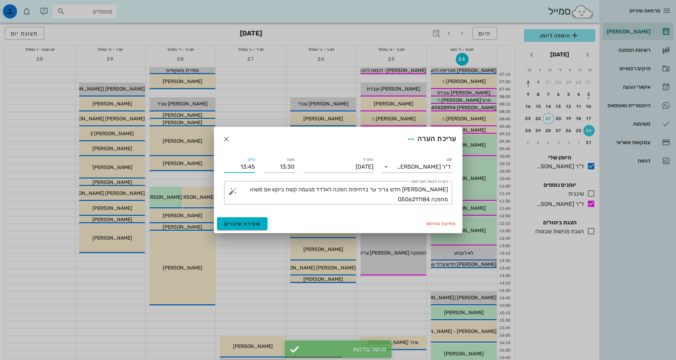
click at [244, 168] on input "13:45" at bounding box center [239, 166] width 31 height 11
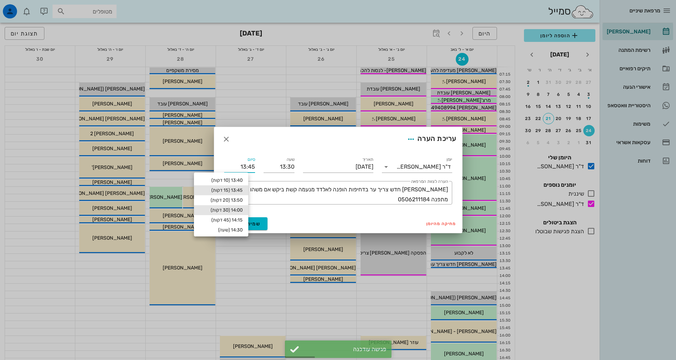
click at [238, 210] on div "14:00 (30 דקות)" at bounding box center [221, 211] width 43 height 6
type input "14:00"
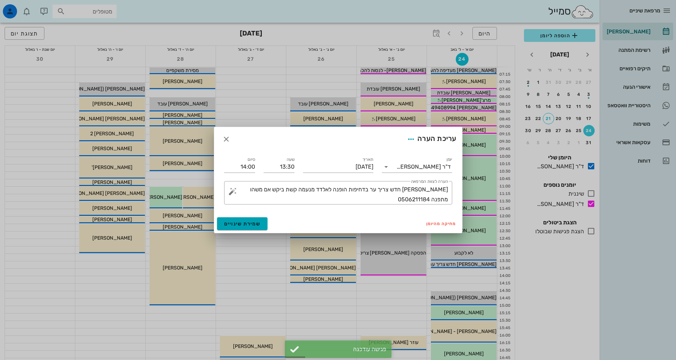
click at [253, 217] on div "מחיקה מהיומן שמירת שינויים" at bounding box center [338, 224] width 248 height 18
click at [256, 226] on span "שמירת שינויים" at bounding box center [242, 224] width 37 height 6
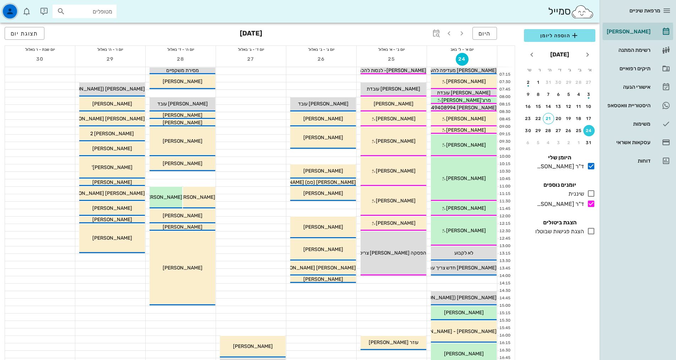
click at [14, 13] on icon "button" at bounding box center [10, 11] width 9 height 9
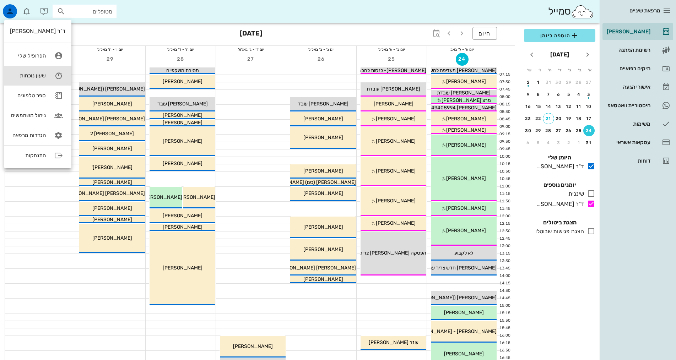
click at [29, 79] on div "שעון נוכחות" at bounding box center [28, 75] width 36 height 6
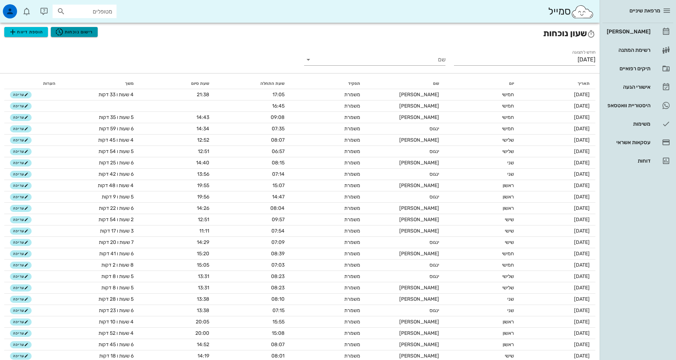
click at [71, 29] on span "רישום נוכחות" at bounding box center [74, 32] width 38 height 9
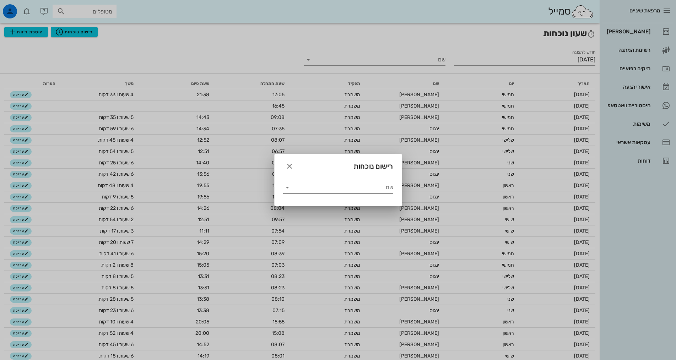
click at [324, 191] on input "שם" at bounding box center [343, 187] width 100 height 11
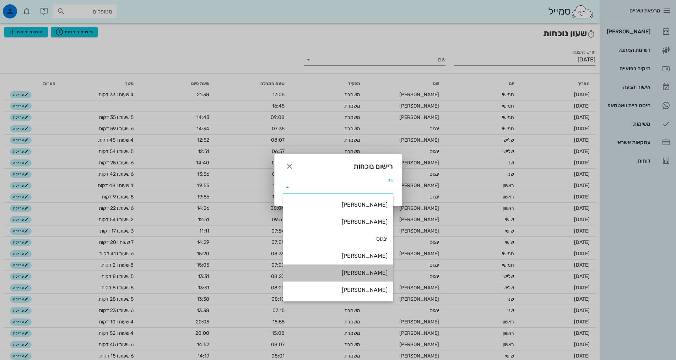
click at [358, 276] on div "שרה" at bounding box center [338, 273] width 99 height 7
type input "שרה"
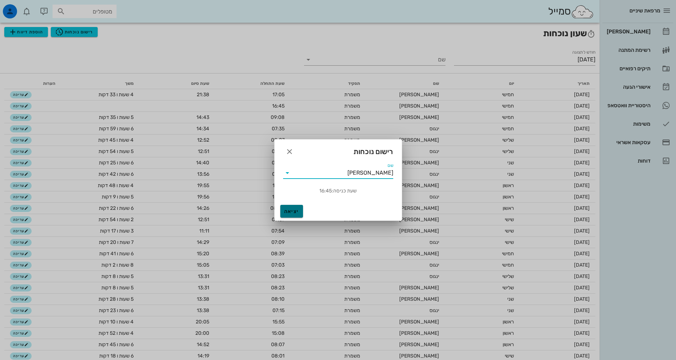
click at [294, 213] on span "יציאה" at bounding box center [291, 212] width 17 height 6
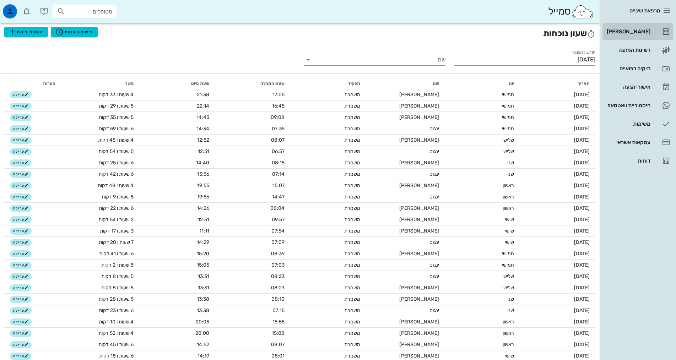
click at [624, 35] on div "[PERSON_NAME]" at bounding box center [628, 31] width 45 height 11
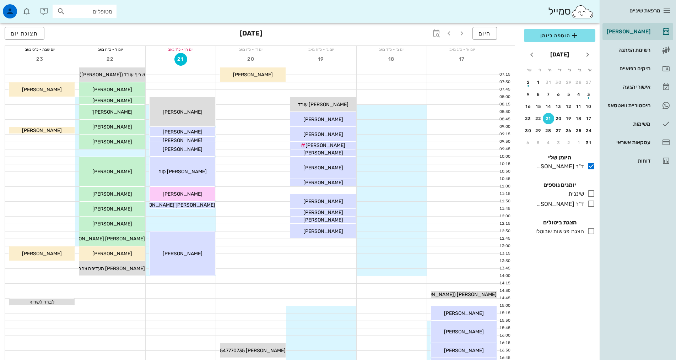
click at [587, 210] on div "כולם יומנים נוספים שיננית בלבד ד"ר אילנה אנגל בלבד" at bounding box center [560, 196] width 80 height 38
click at [593, 204] on icon at bounding box center [591, 204] width 9 height 9
